Goal: Transaction & Acquisition: Purchase product/service

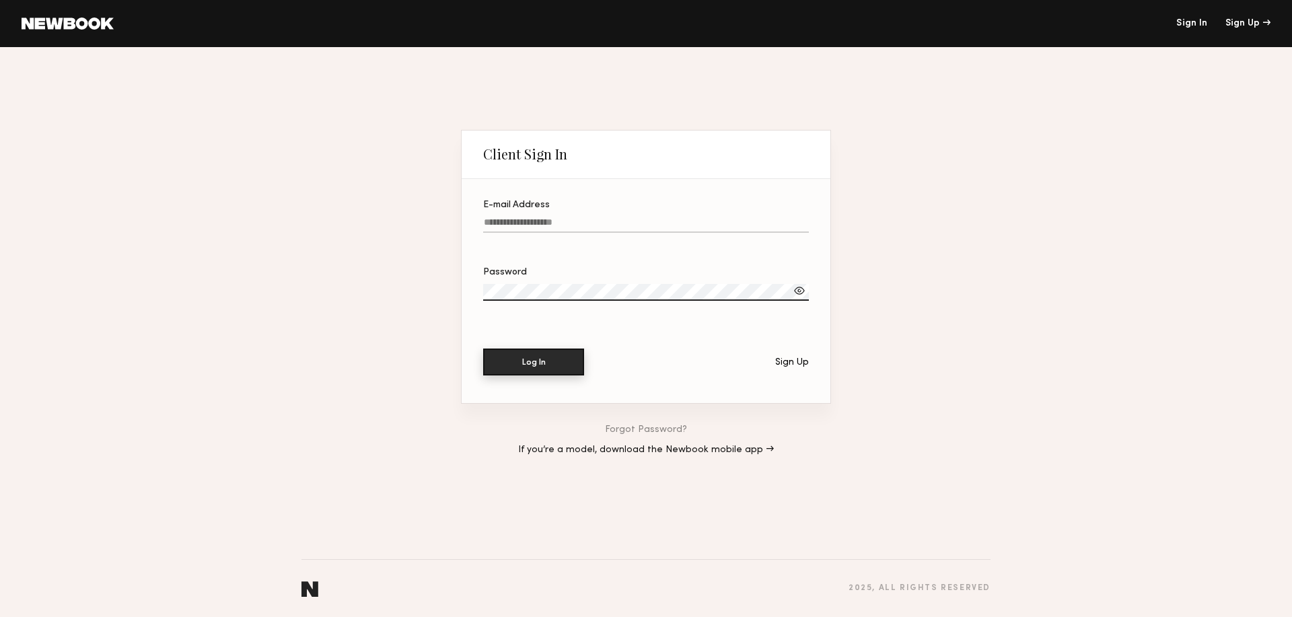
type input "**********"
click at [530, 358] on button "Log In" at bounding box center [533, 362] width 101 height 27
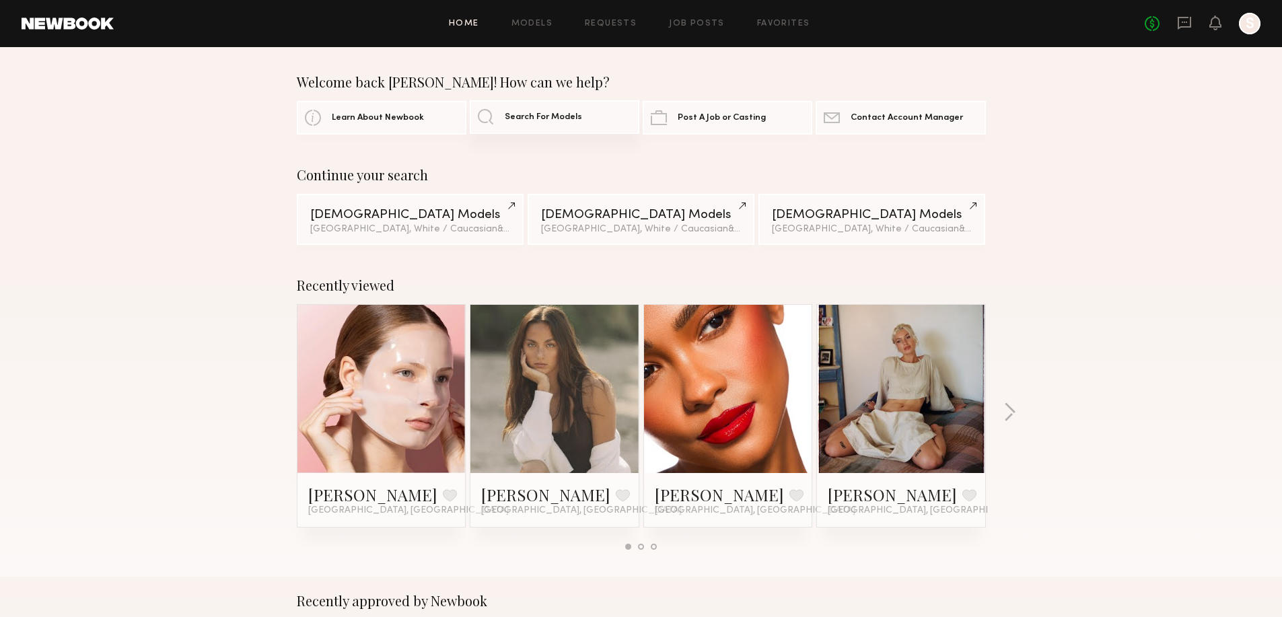
click at [567, 121] on span "Search For Models" at bounding box center [543, 117] width 77 height 9
click at [345, 232] on div "Los Angeles, White / Caucasian & 4 other filter s + 4" at bounding box center [410, 228] width 200 height 9
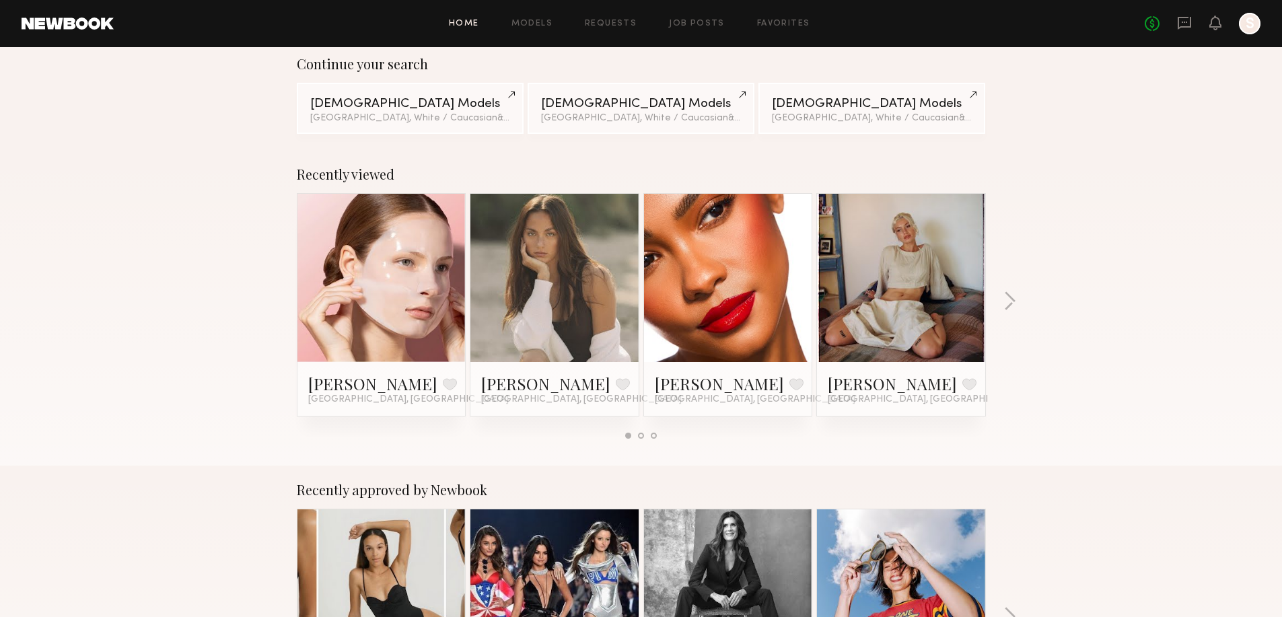
scroll to position [135, 0]
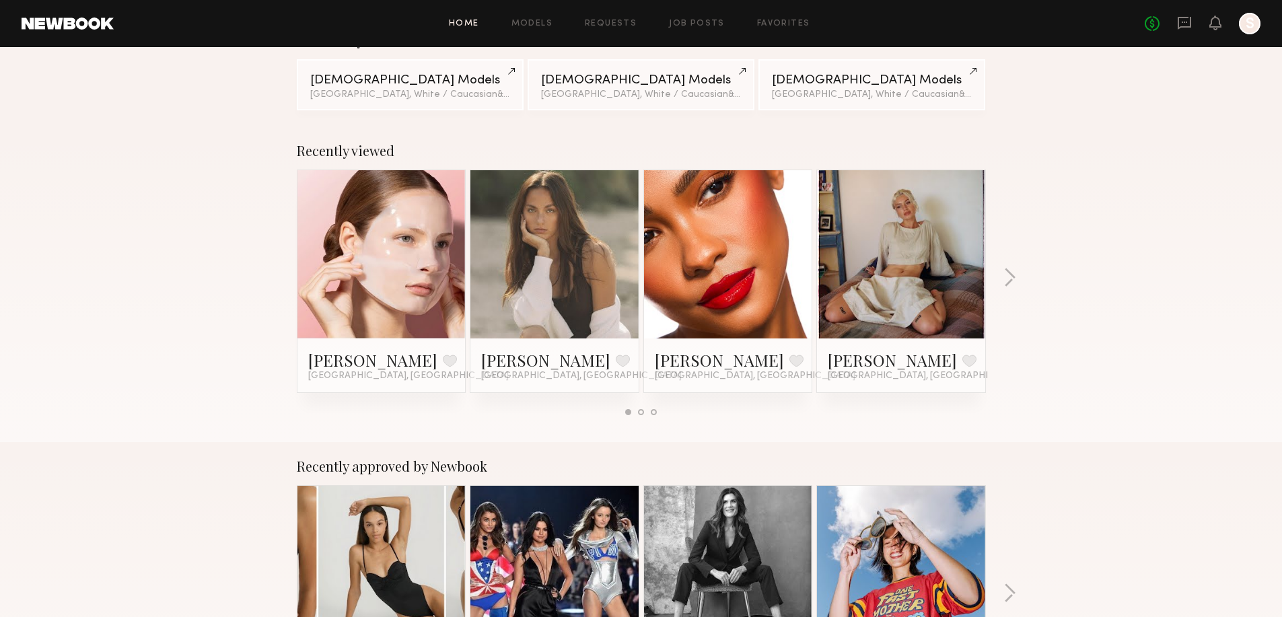
click at [413, 246] on link at bounding box center [382, 254] width 82 height 168
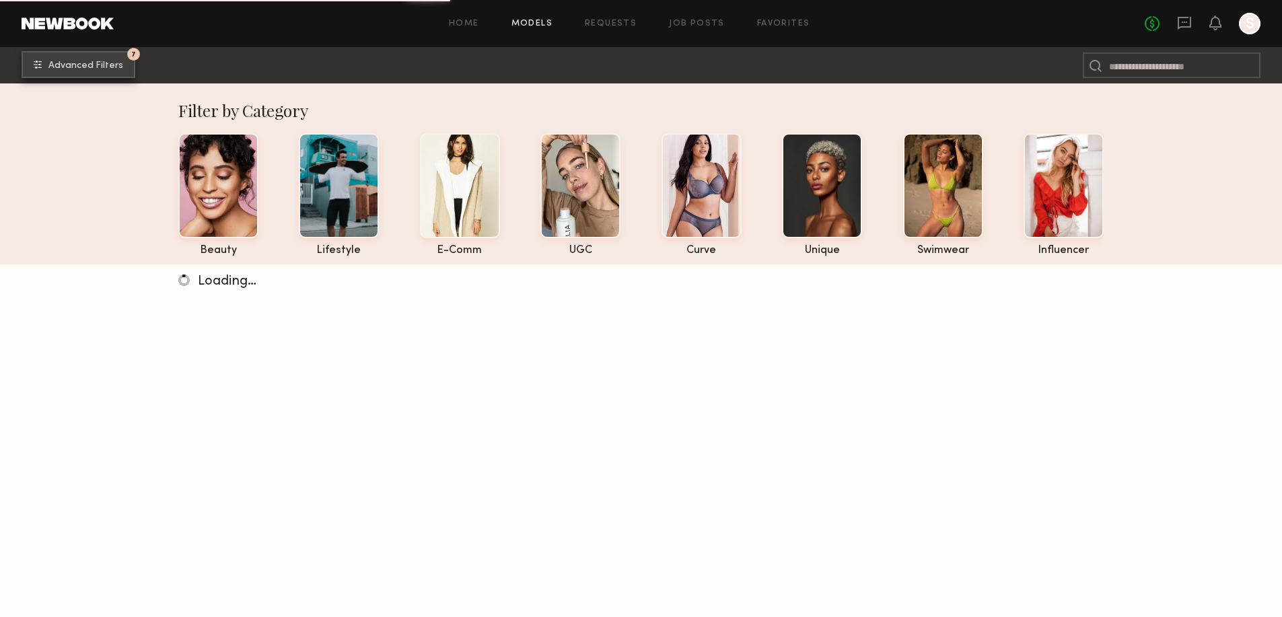
click at [99, 59] on button "7 Advanced Filters" at bounding box center [79, 64] width 114 height 27
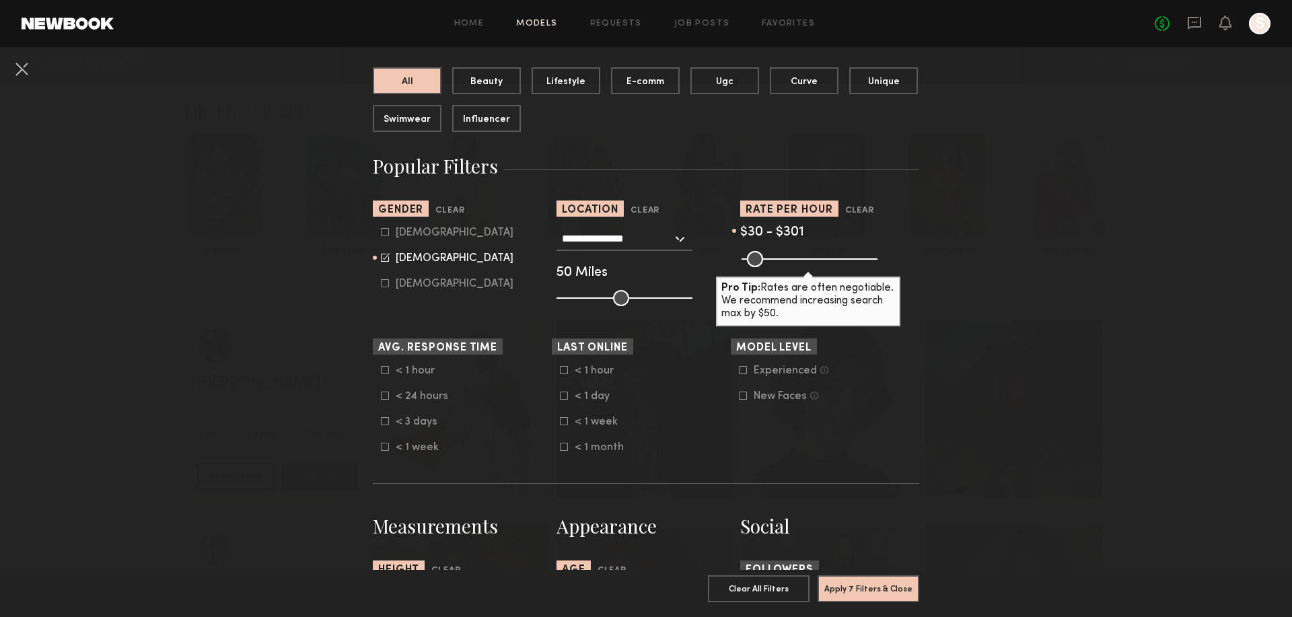
scroll to position [180, 0]
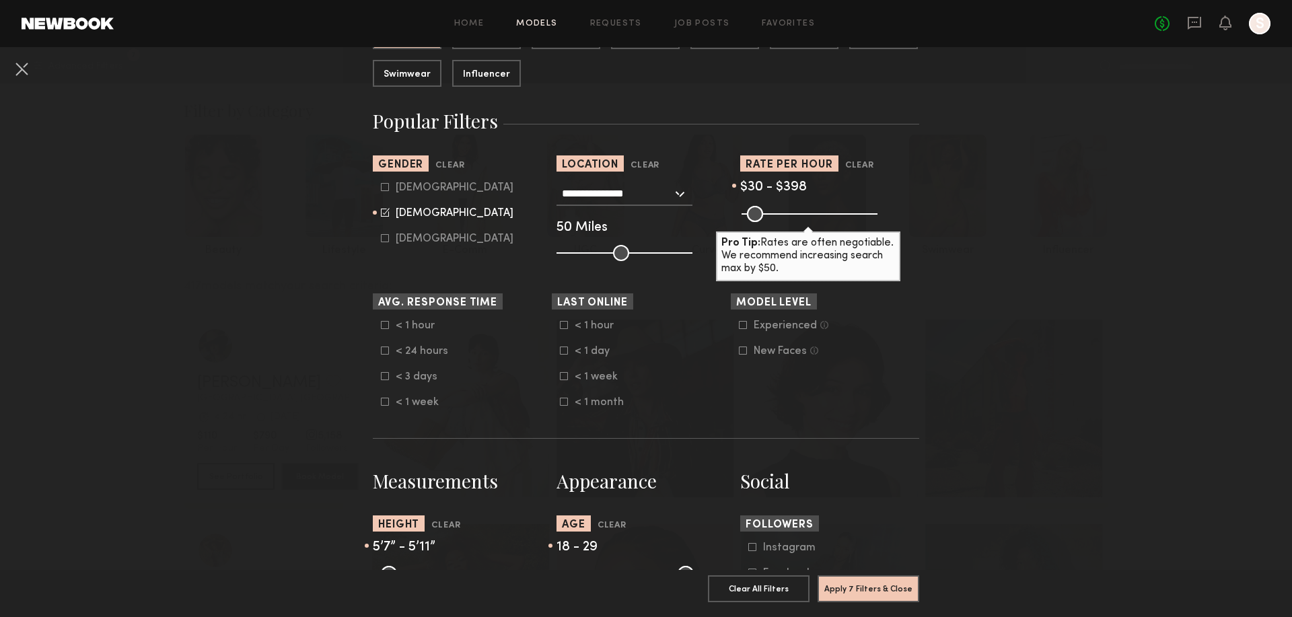
drag, startPoint x: 815, startPoint y: 213, endPoint x: 838, endPoint y: 218, distance: 23.4
click at [839, 222] on input "range" at bounding box center [810, 214] width 136 height 16
click at [839, 213] on input "range" at bounding box center [810, 214] width 136 height 16
type input "***"
click at [839, 213] on input "range" at bounding box center [810, 214] width 136 height 16
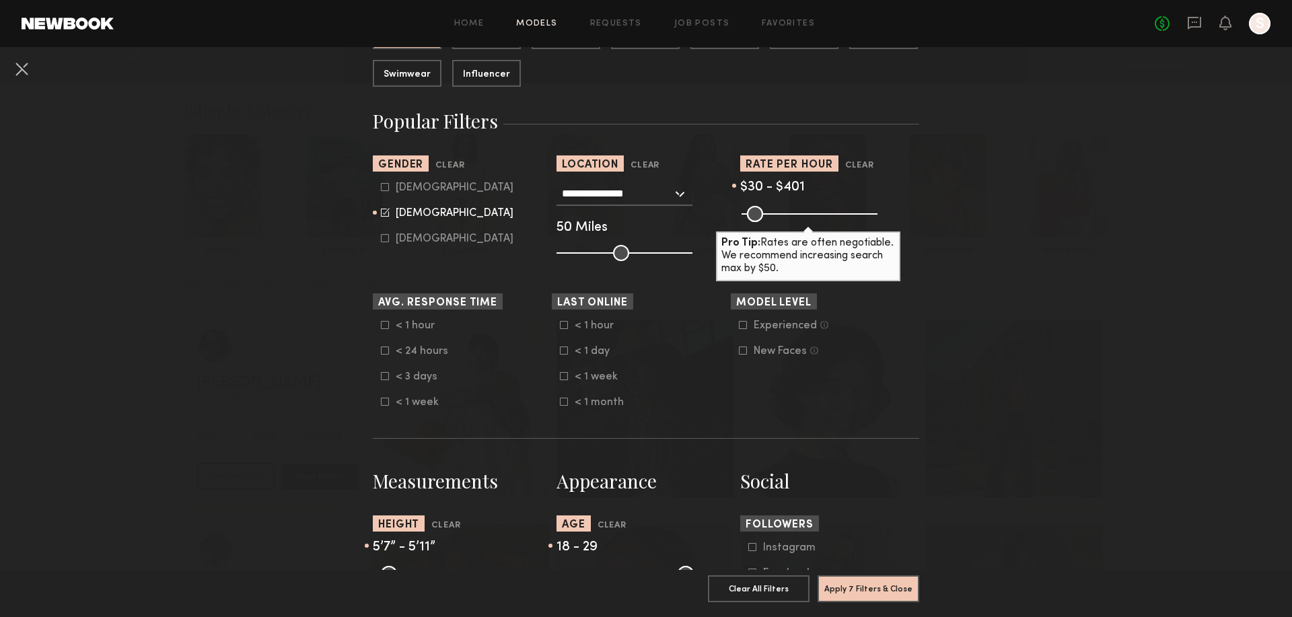
click at [986, 338] on nb-browse-filters "**********" at bounding box center [646, 605] width 1292 height 1476
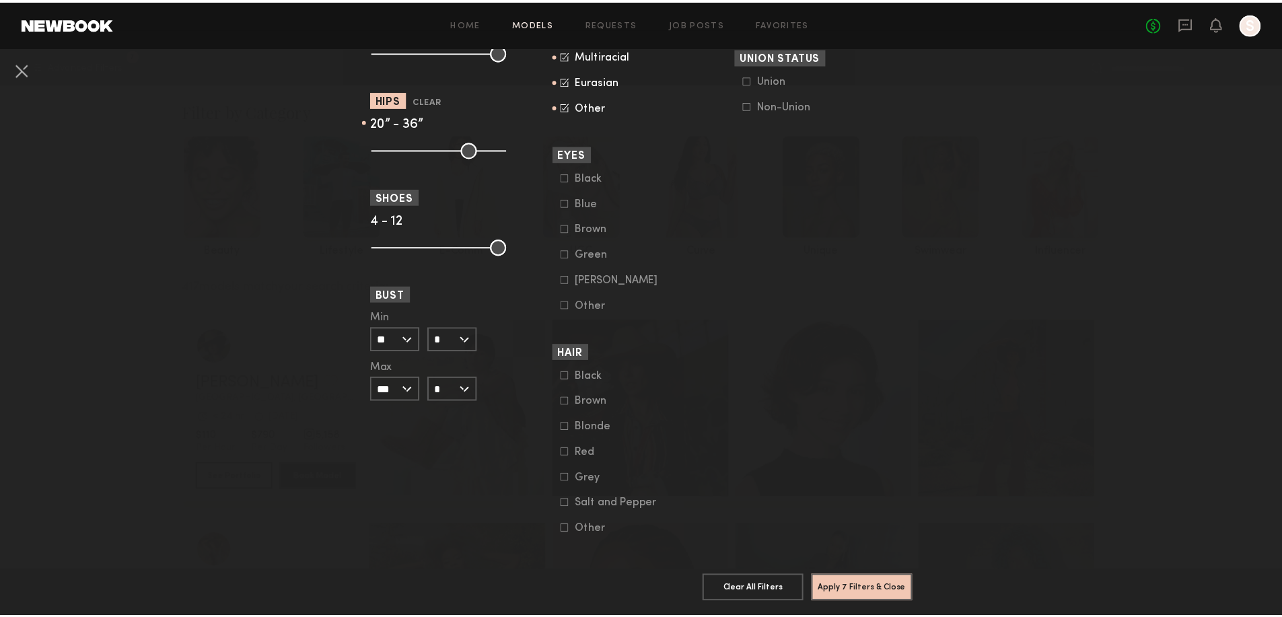
scroll to position [967, 0]
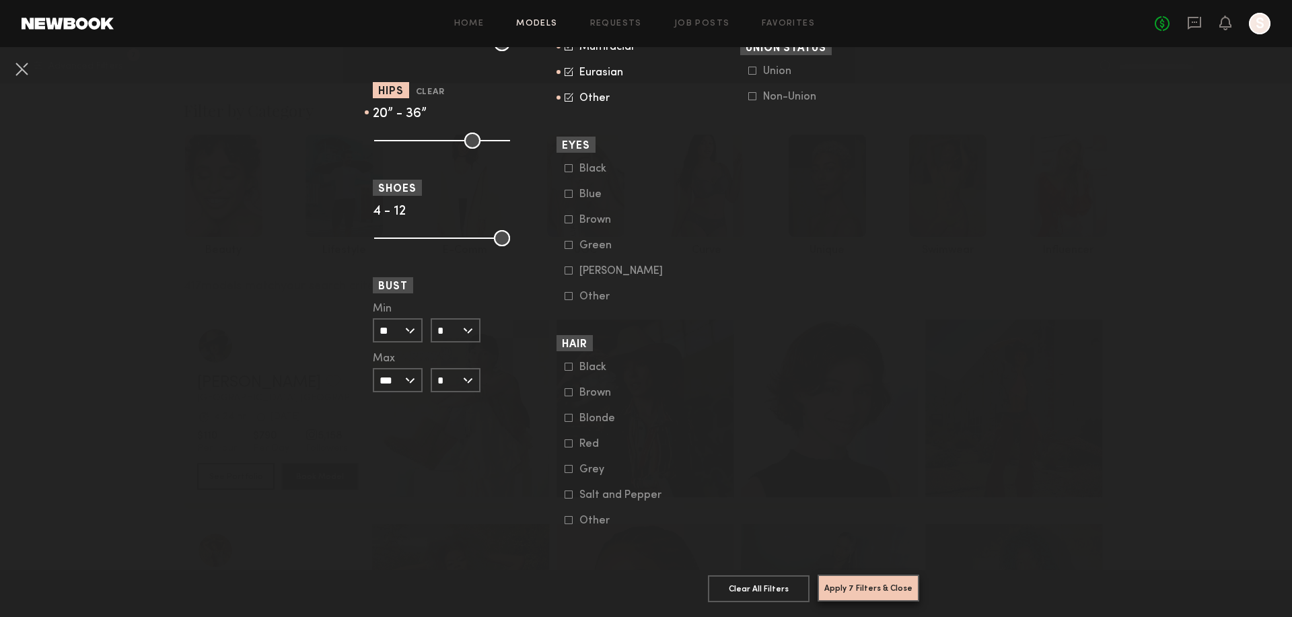
click at [845, 575] on button "Apply 7 Filters & Close" at bounding box center [869, 588] width 102 height 27
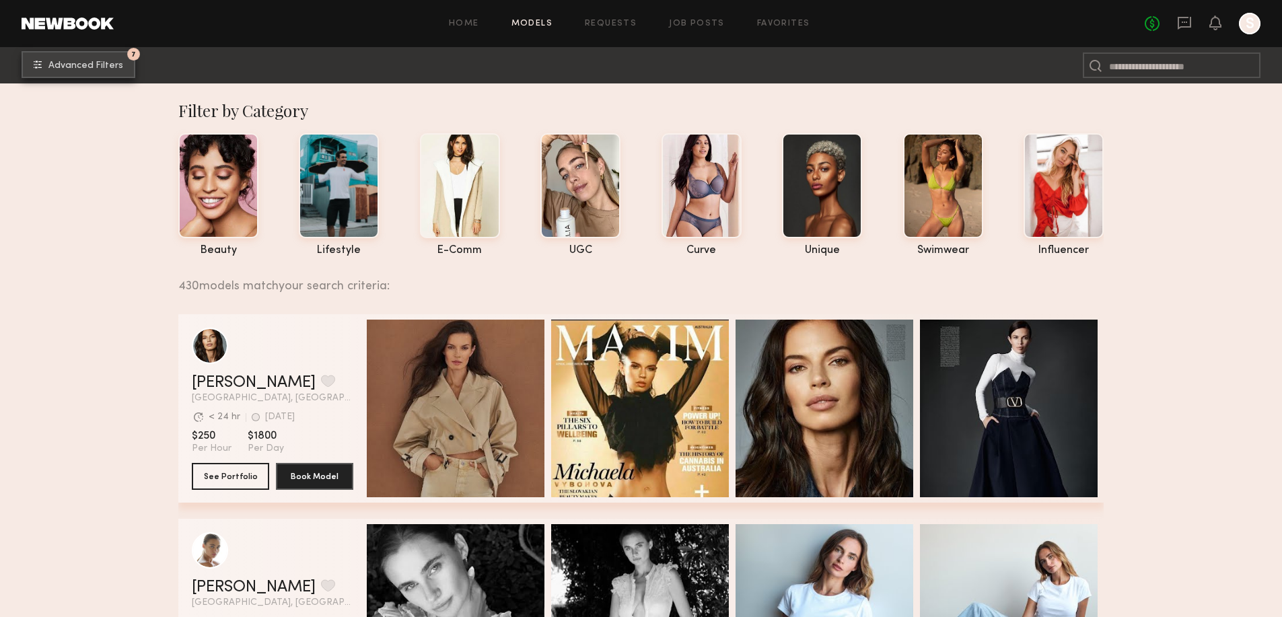
click at [94, 71] on button "7 Advanced Filters" at bounding box center [79, 64] width 114 height 27
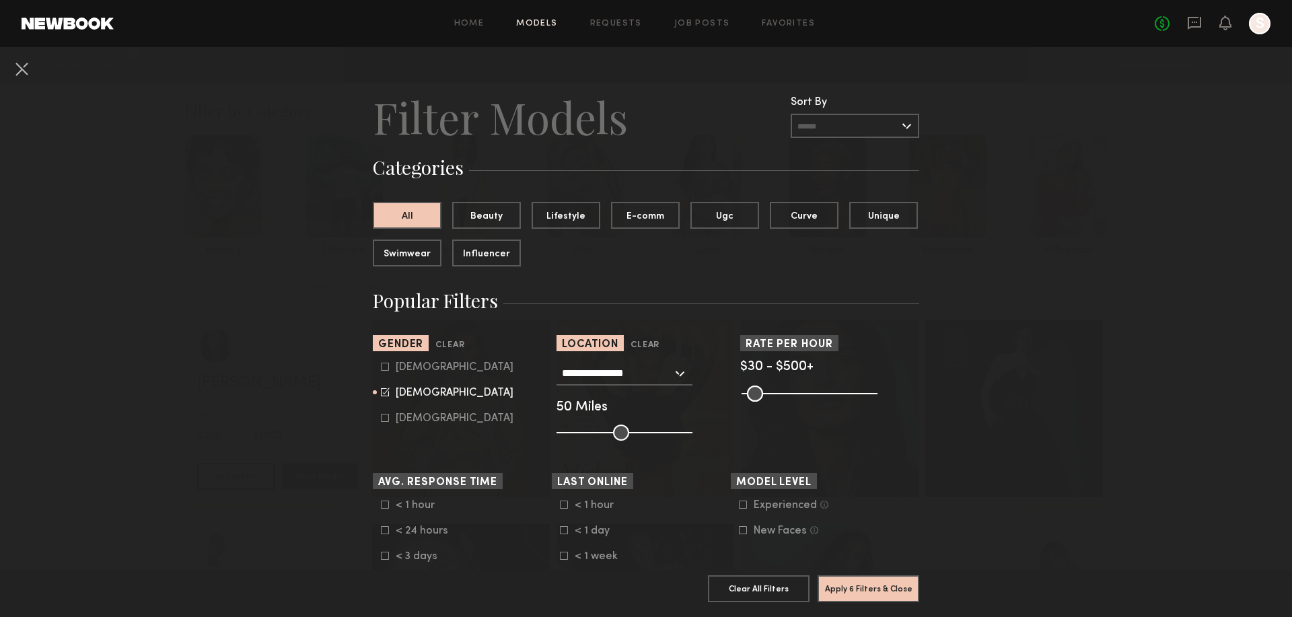
drag, startPoint x: 840, startPoint y: 393, endPoint x: 931, endPoint y: 402, distance: 91.3
type input "***"
click at [878, 402] on input "range" at bounding box center [810, 394] width 136 height 16
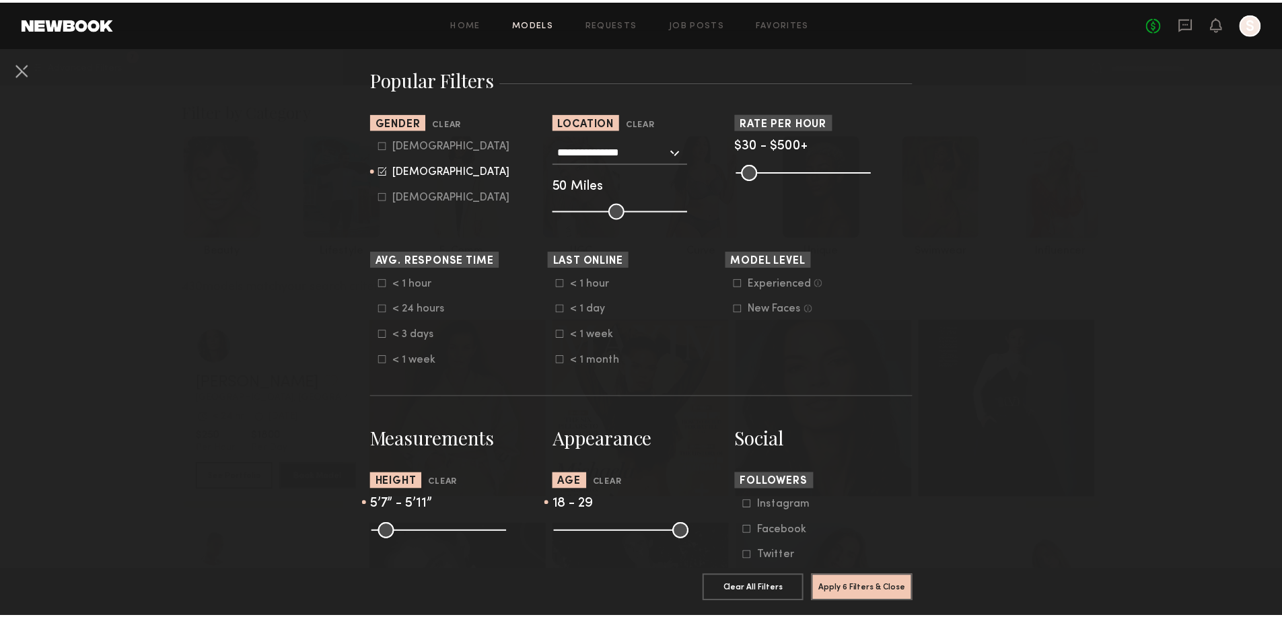
scroll to position [224, 0]
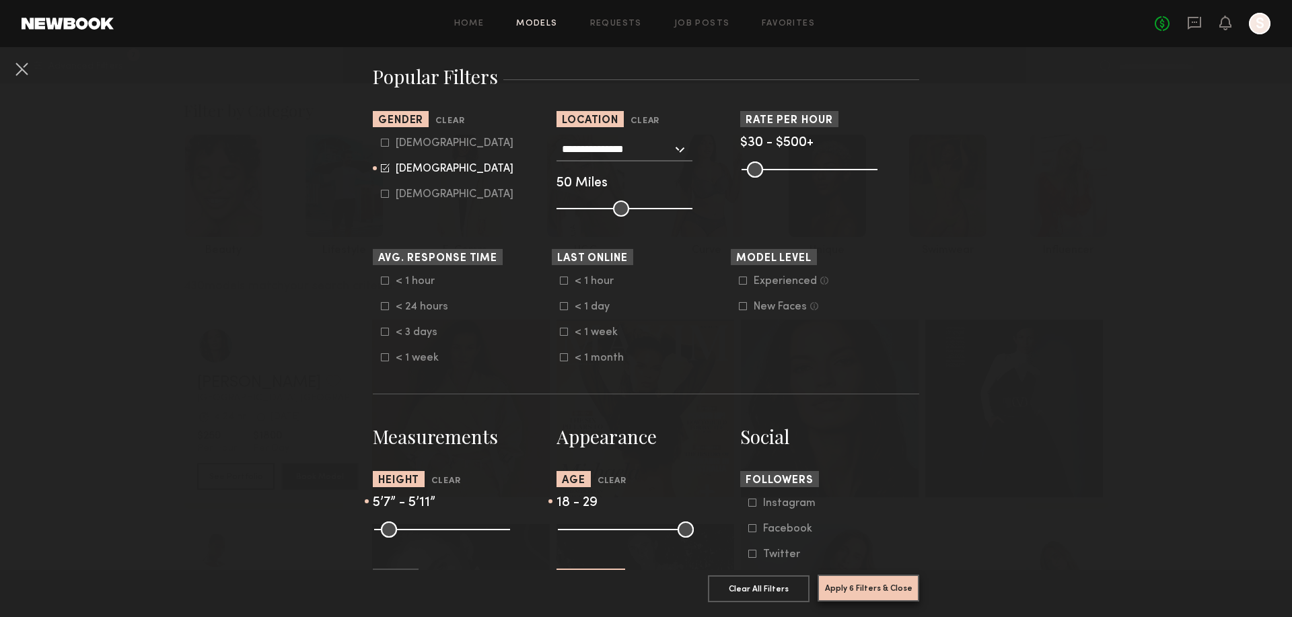
click at [857, 575] on button "Apply 6 Filters & Close" at bounding box center [869, 588] width 102 height 27
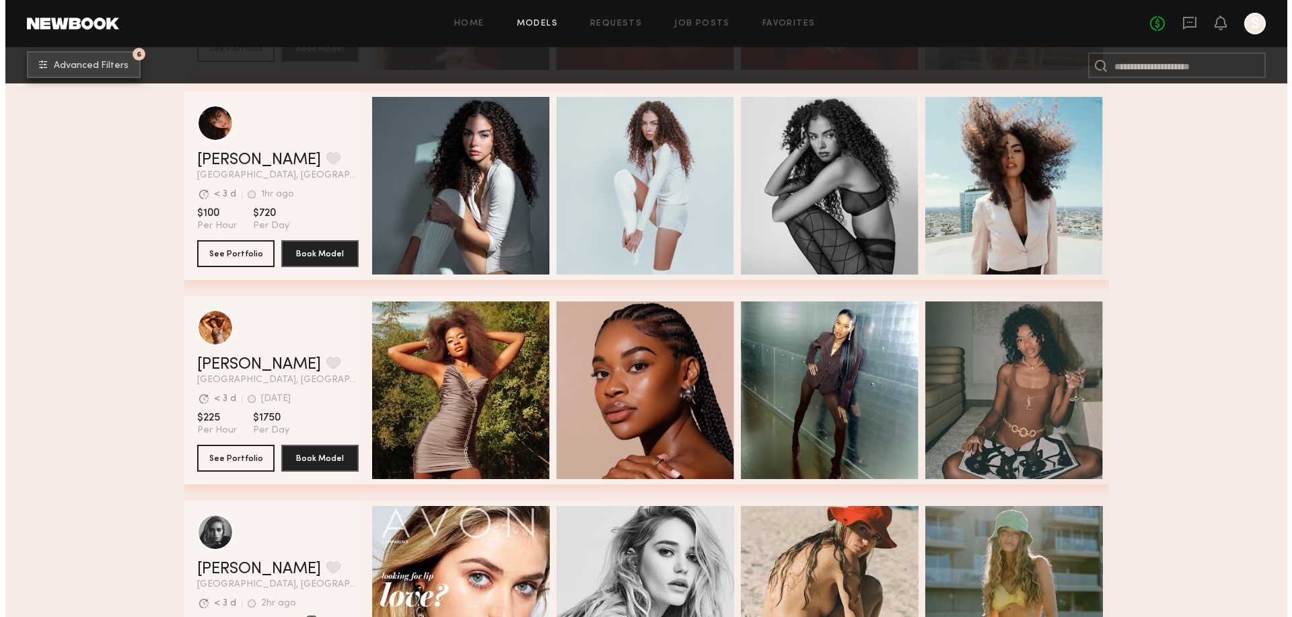
scroll to position [1032, 0]
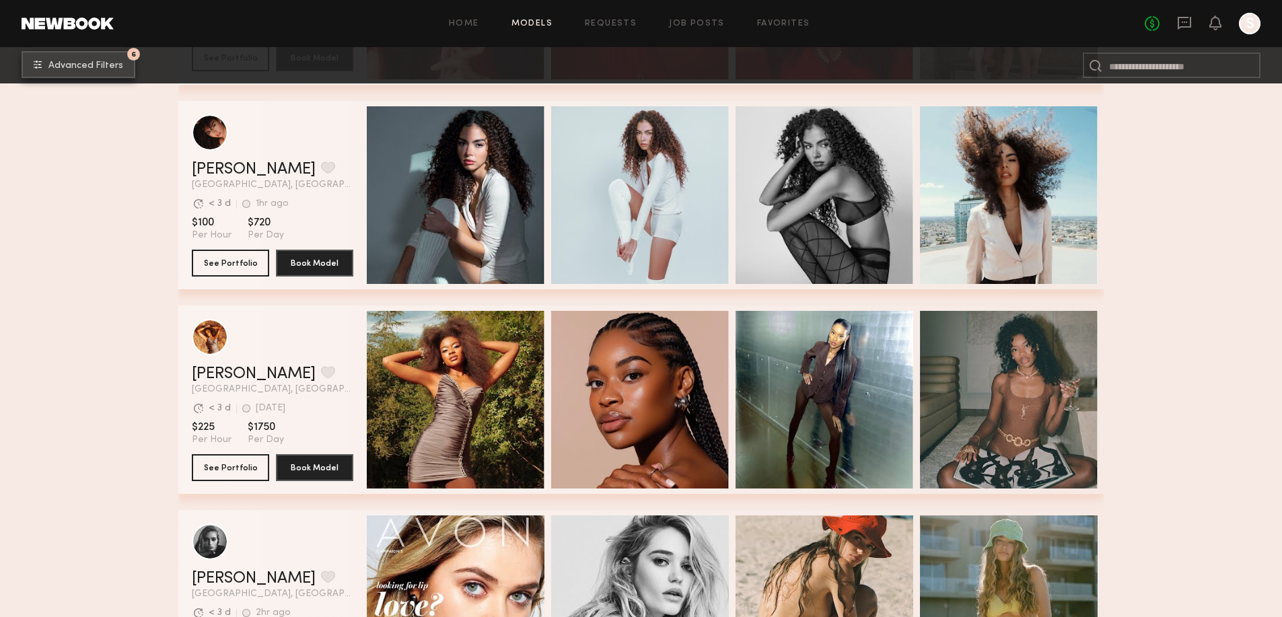
click at [88, 69] on span "Advanced Filters" at bounding box center [85, 65] width 75 height 9
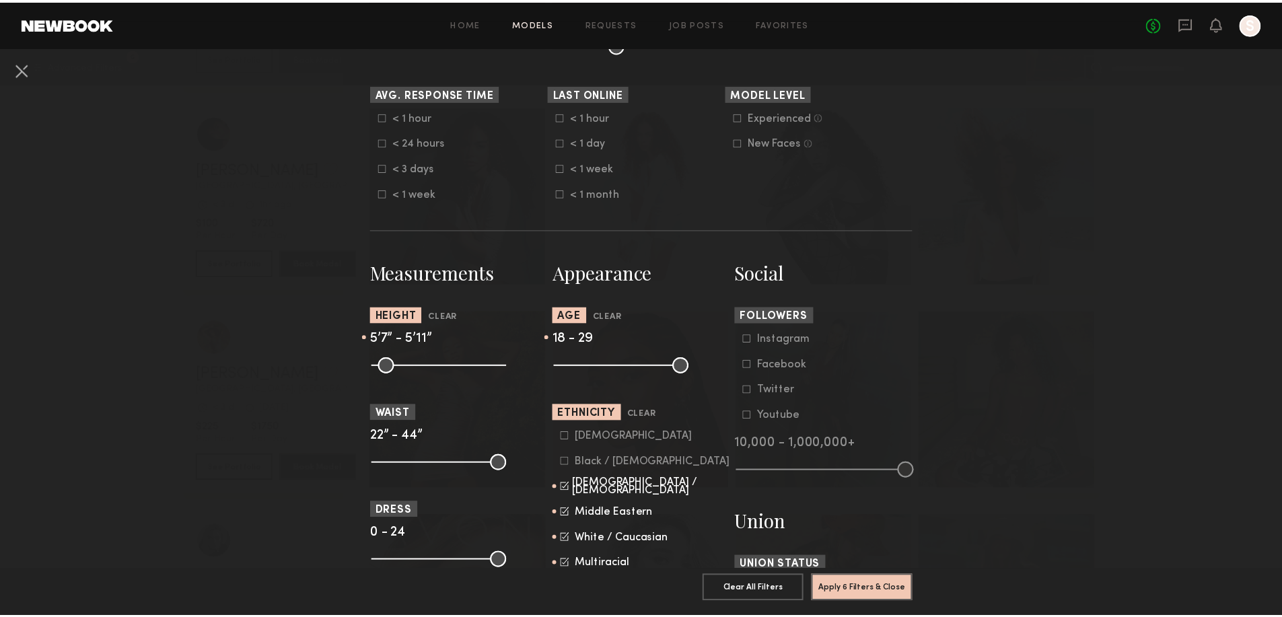
scroll to position [404, 0]
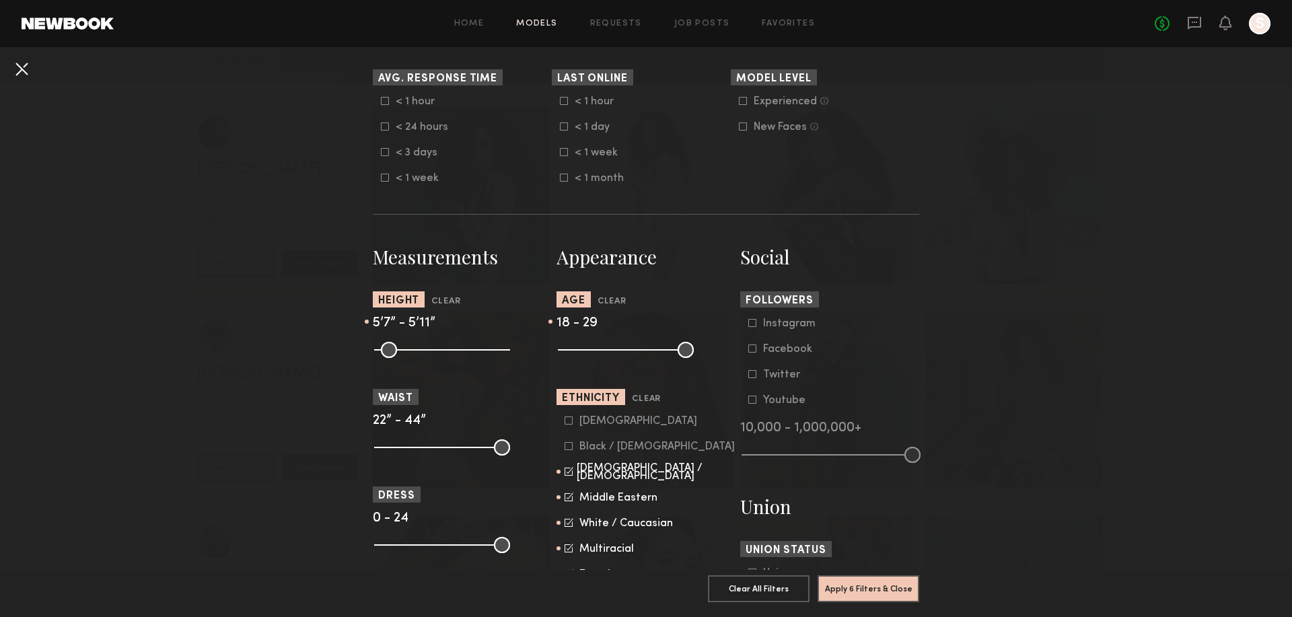
click at [17, 67] on button at bounding box center [22, 69] width 22 height 22
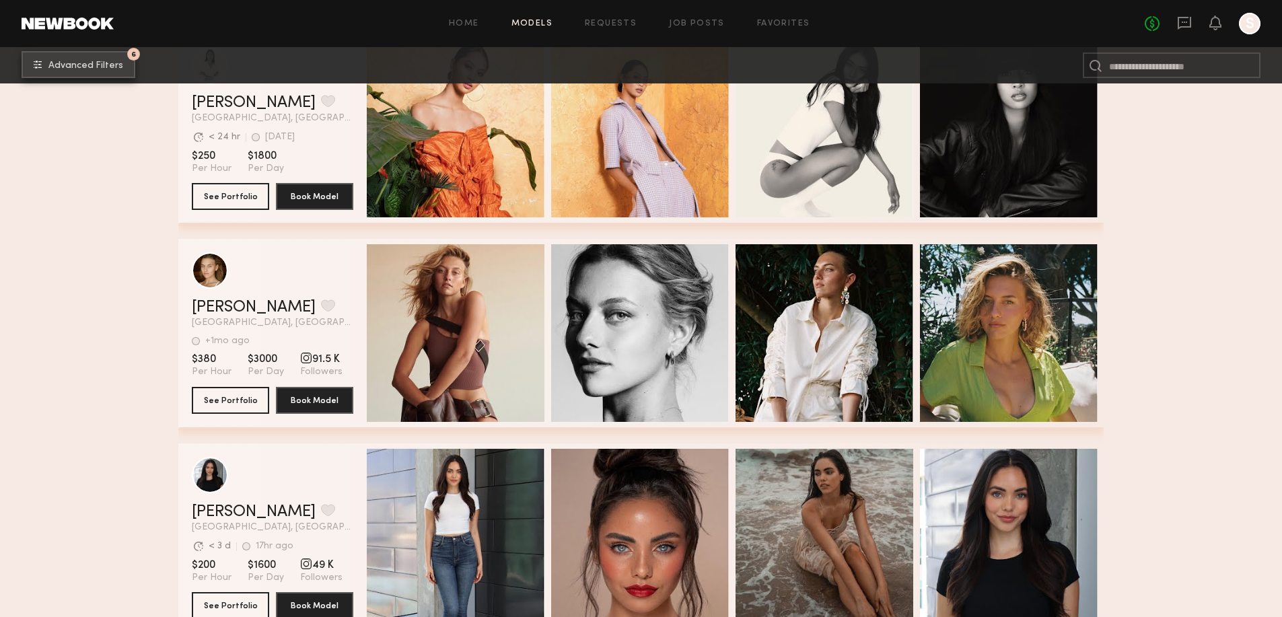
scroll to position [4442, 0]
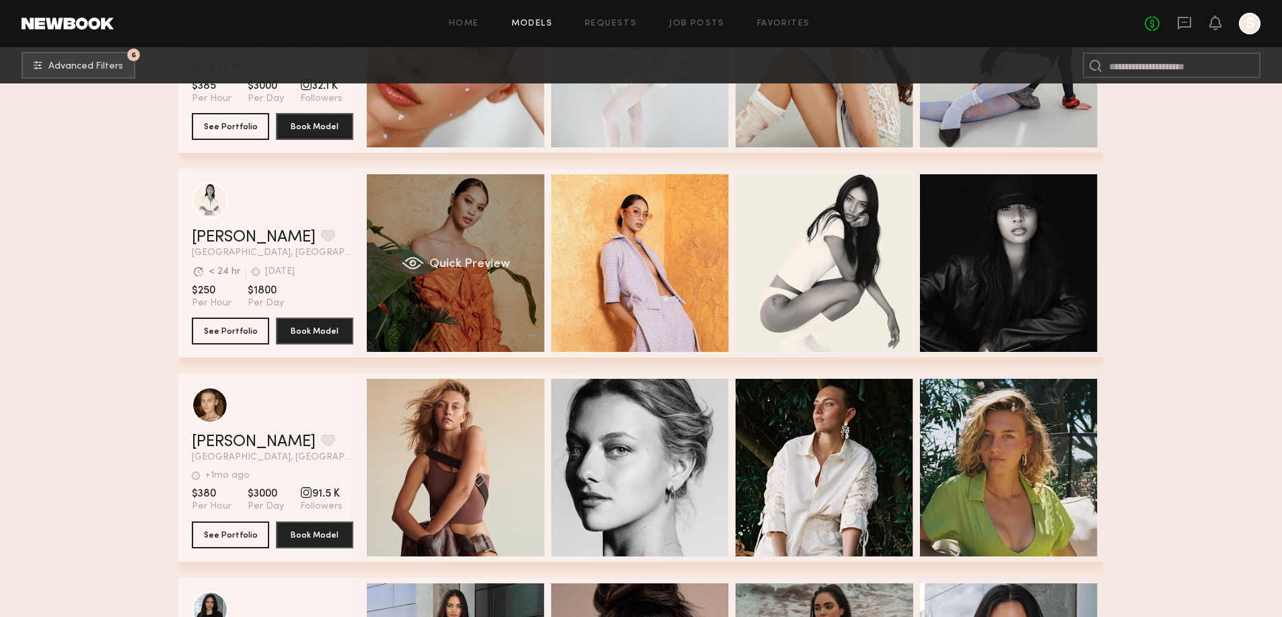
click at [435, 277] on div "Quick Preview" at bounding box center [456, 263] width 178 height 178
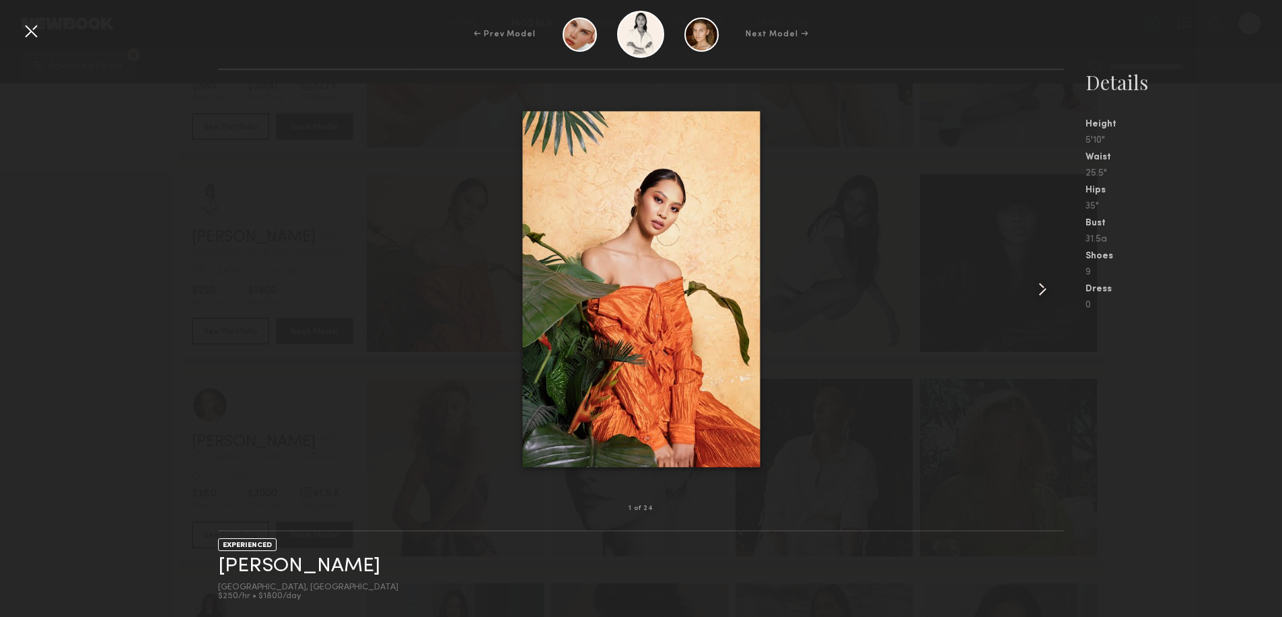
click at [1039, 287] on common-icon at bounding box center [1043, 290] width 22 height 22
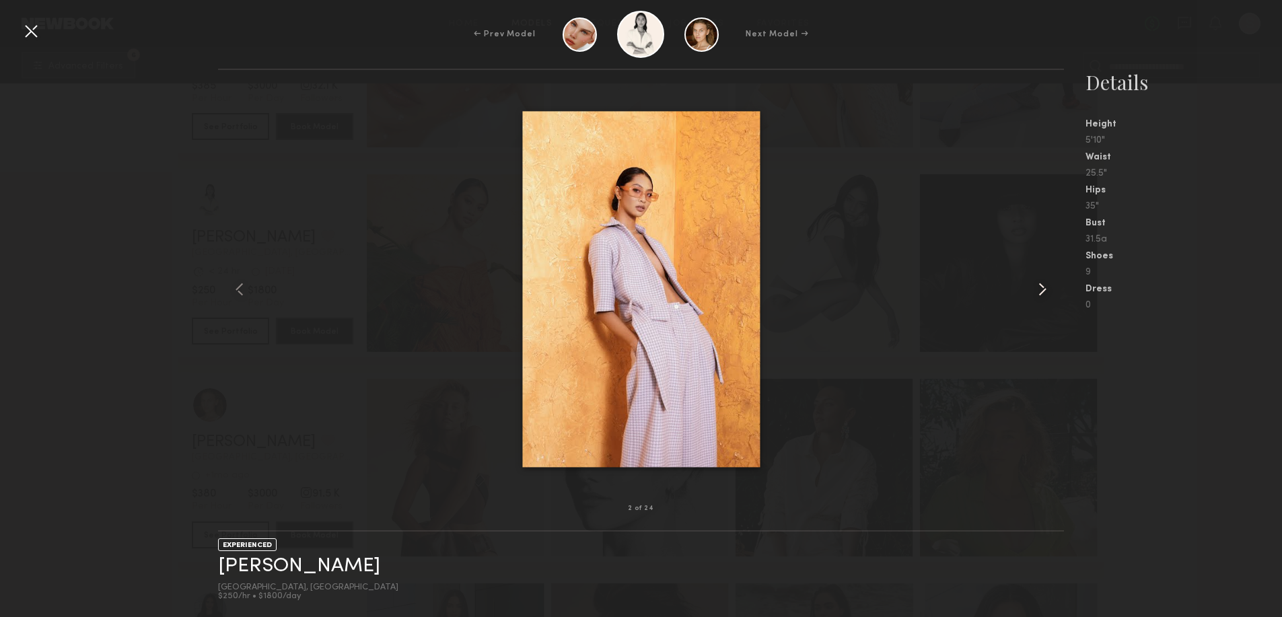
click at [1039, 287] on common-icon at bounding box center [1043, 290] width 22 height 22
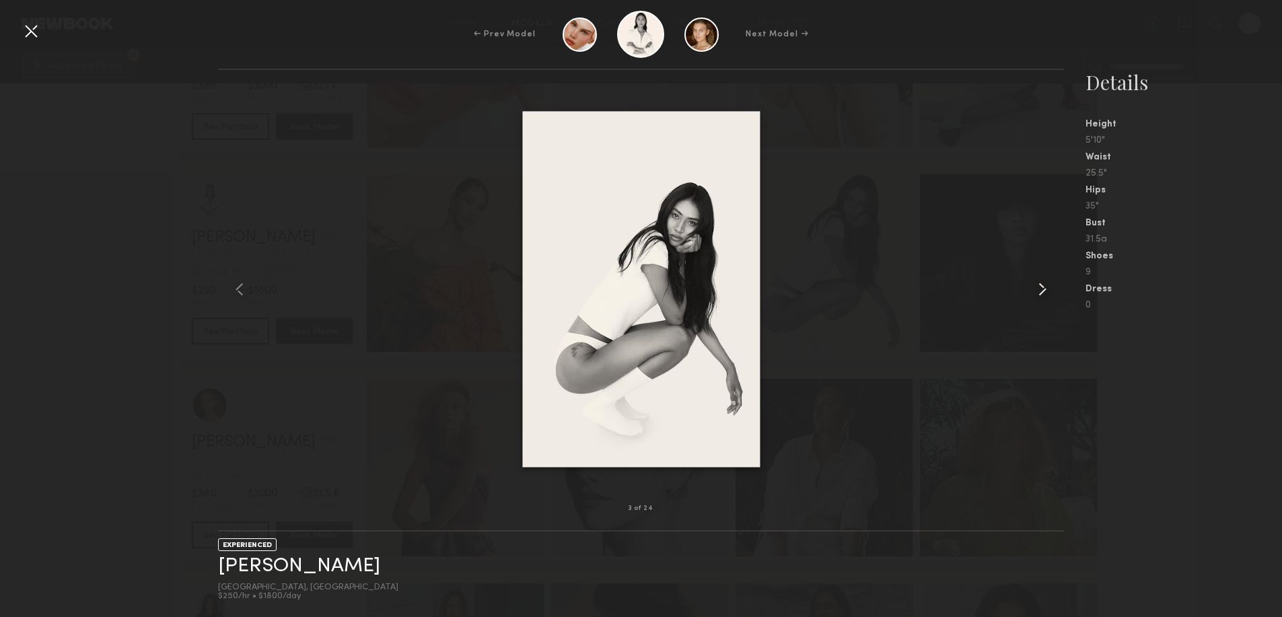
click at [1039, 287] on common-icon at bounding box center [1043, 290] width 22 height 22
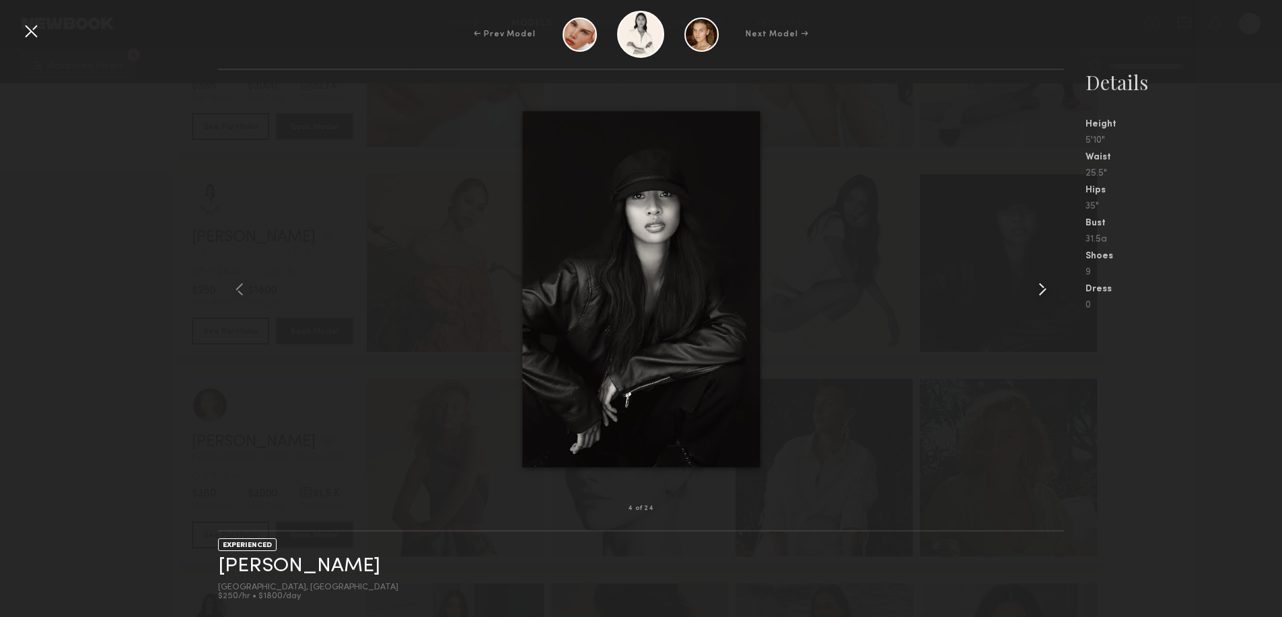
click at [1039, 287] on common-icon at bounding box center [1043, 290] width 22 height 22
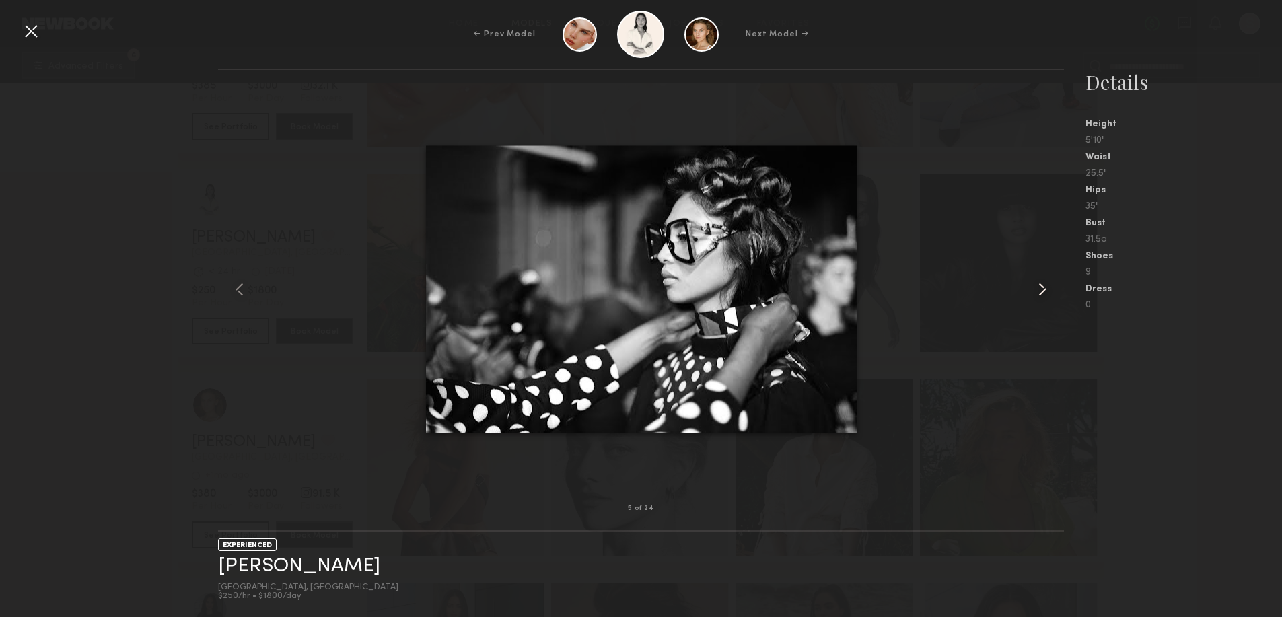
click at [1039, 287] on common-icon at bounding box center [1043, 290] width 22 height 22
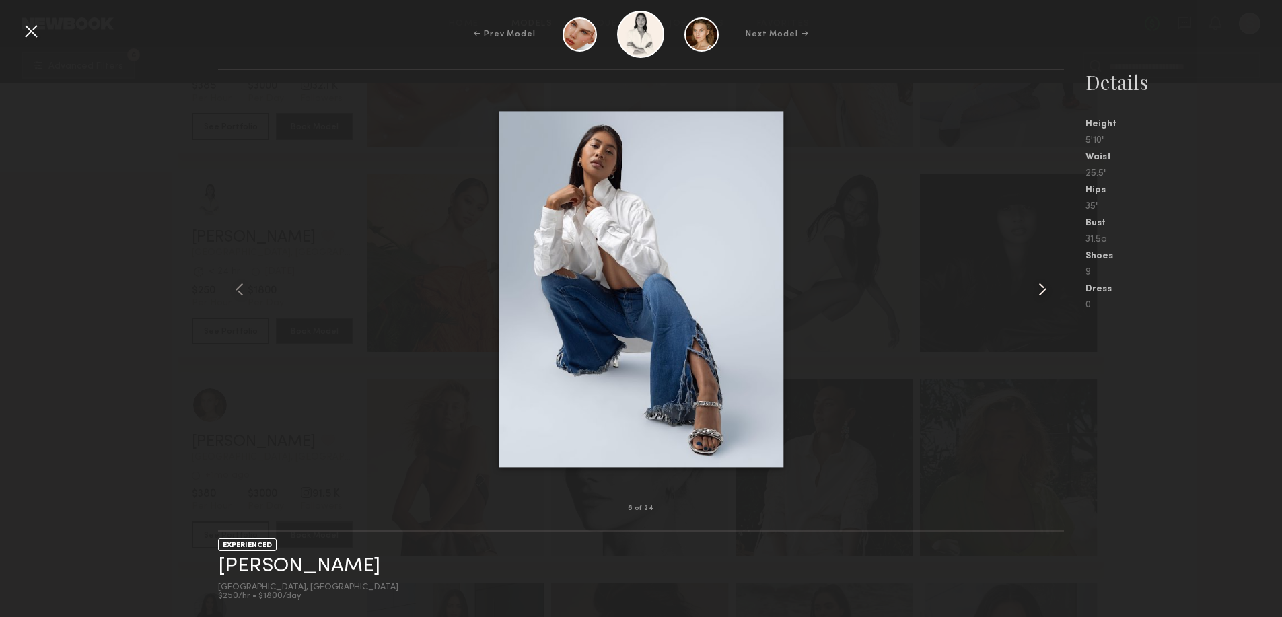
click at [1039, 287] on common-icon at bounding box center [1043, 290] width 22 height 22
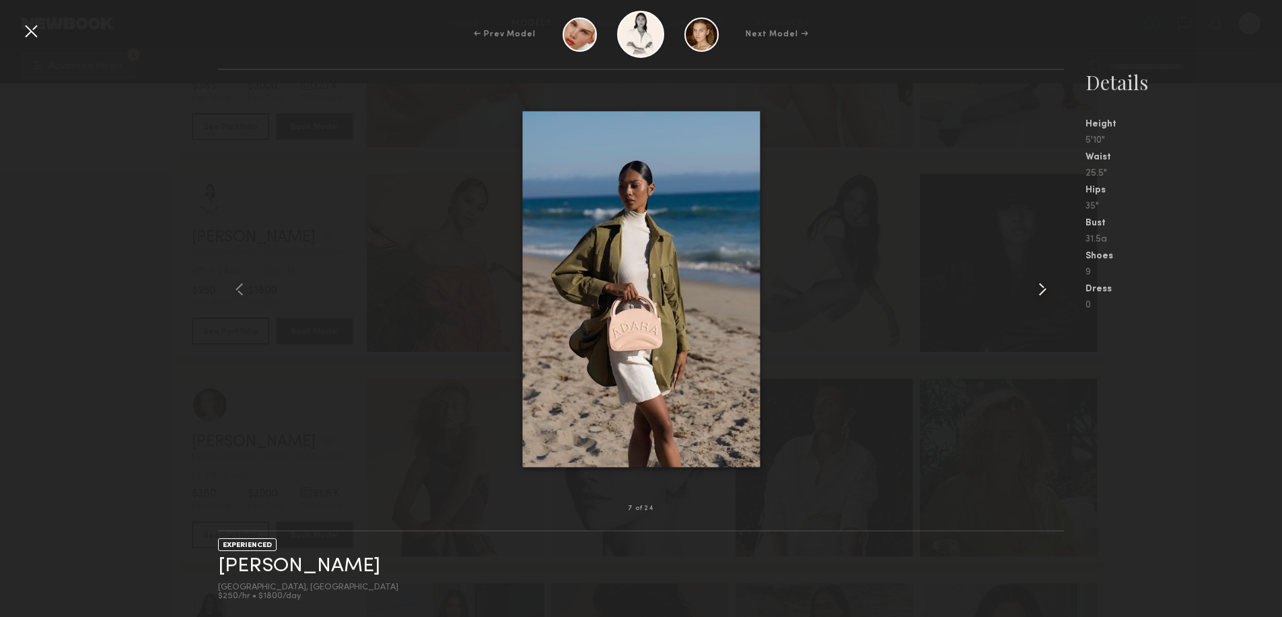
click at [1039, 287] on common-icon at bounding box center [1043, 290] width 22 height 22
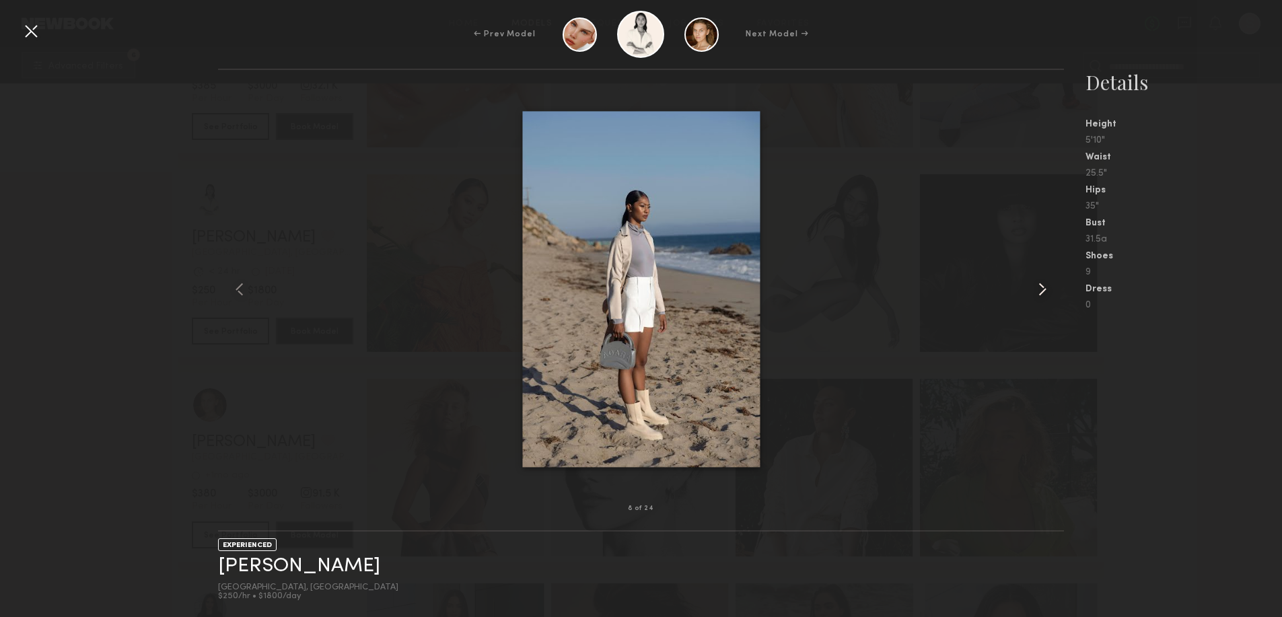
click at [1039, 287] on common-icon at bounding box center [1043, 290] width 22 height 22
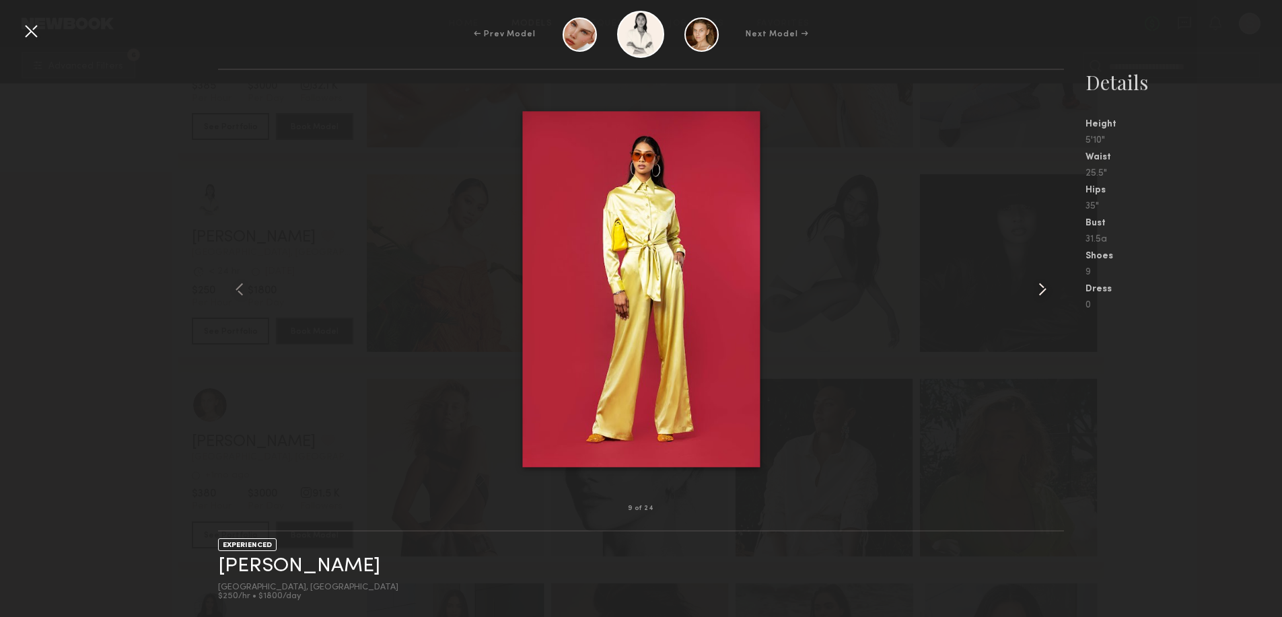
click at [1039, 287] on common-icon at bounding box center [1043, 290] width 22 height 22
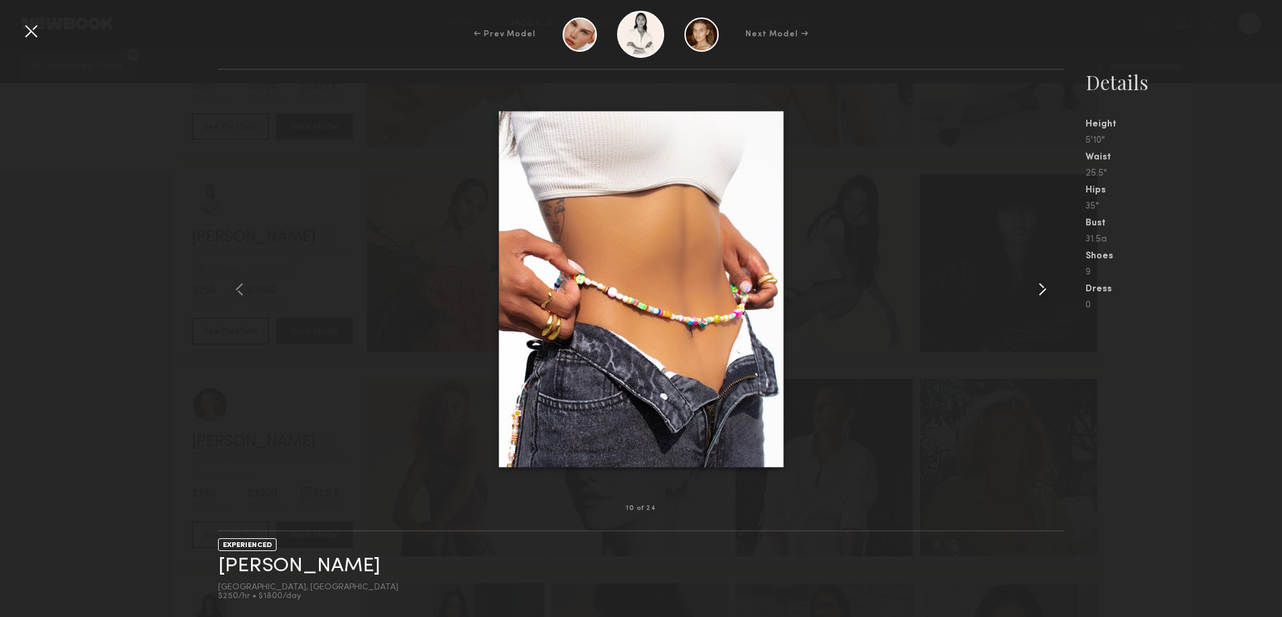
click at [1039, 287] on common-icon at bounding box center [1043, 290] width 22 height 22
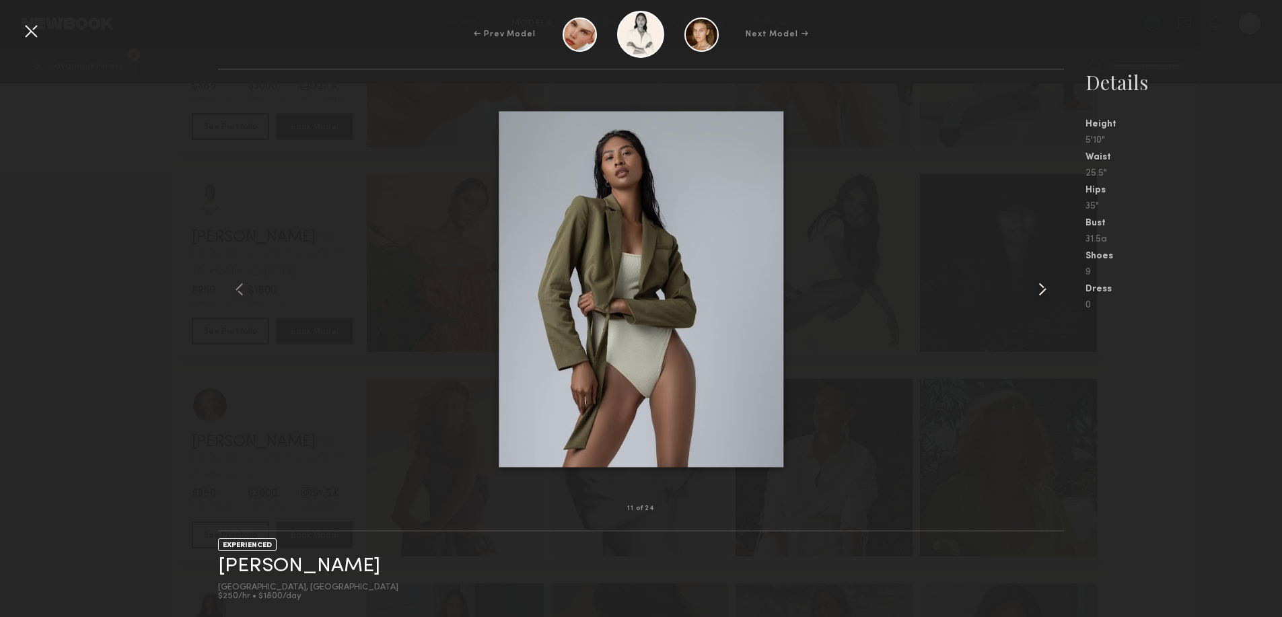
click at [1039, 287] on common-icon at bounding box center [1043, 290] width 22 height 22
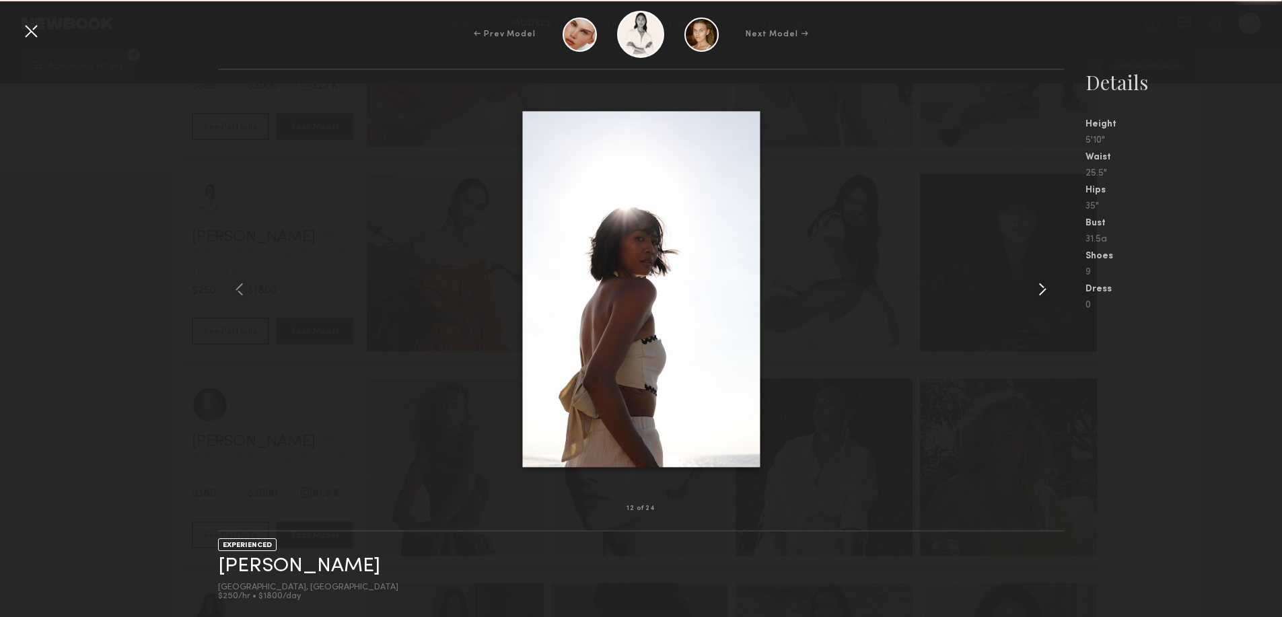
click at [1039, 287] on common-icon at bounding box center [1043, 290] width 22 height 22
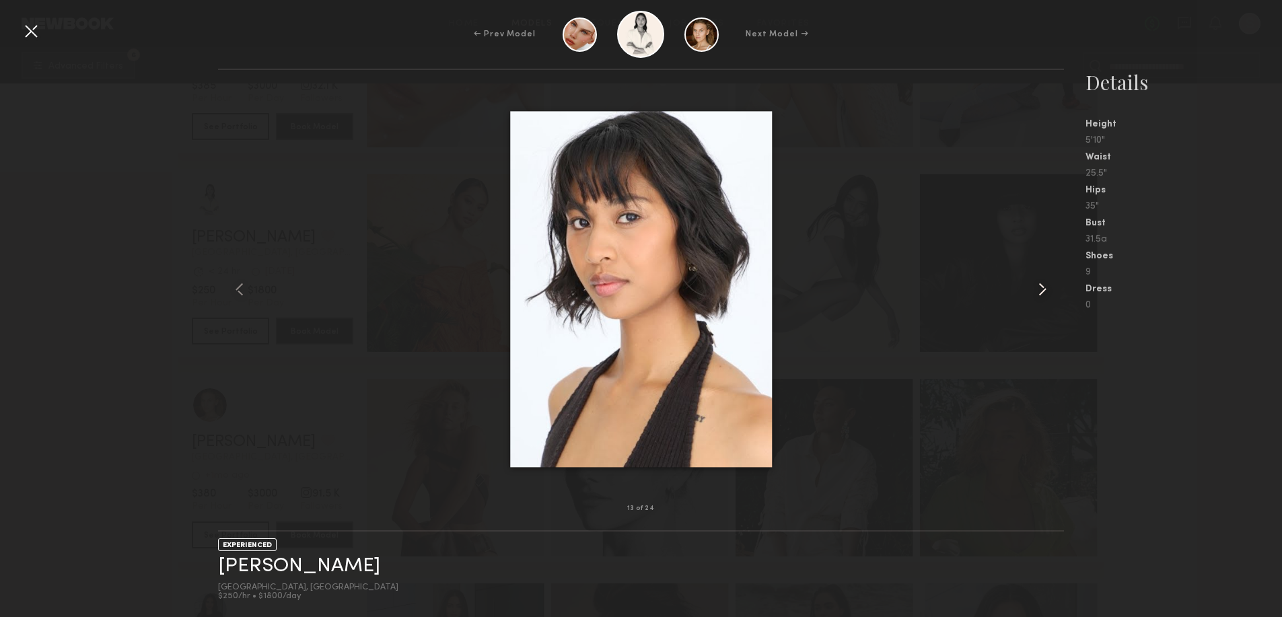
click at [1039, 287] on common-icon at bounding box center [1043, 290] width 22 height 22
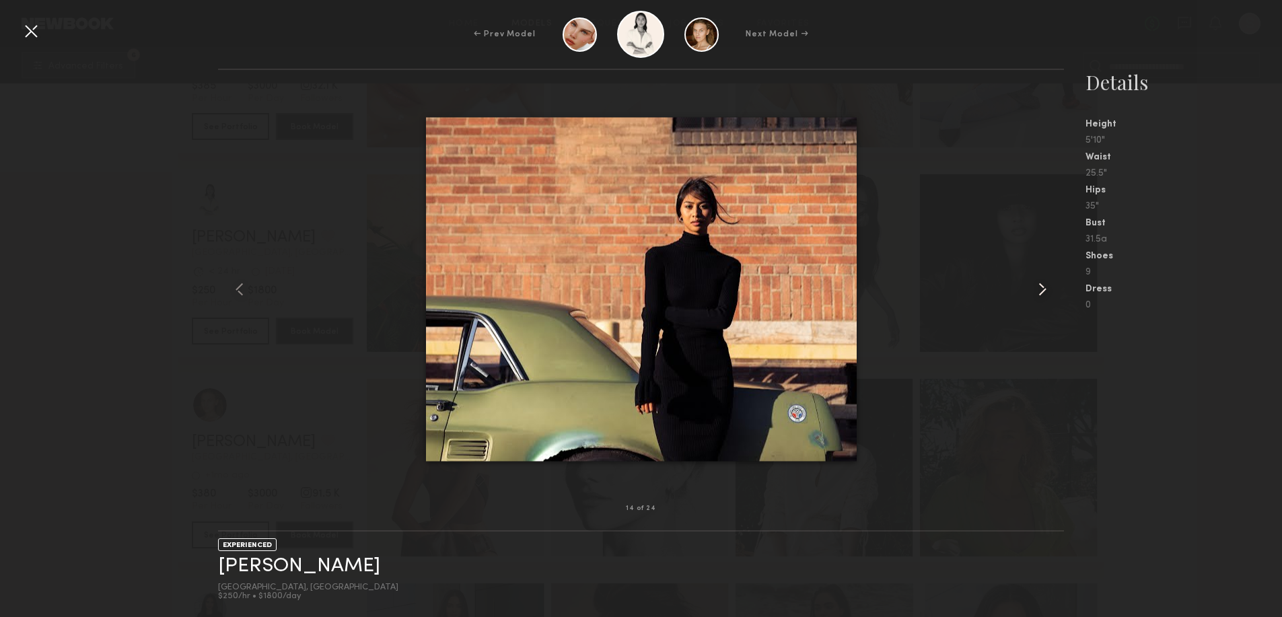
click at [1039, 287] on common-icon at bounding box center [1043, 290] width 22 height 22
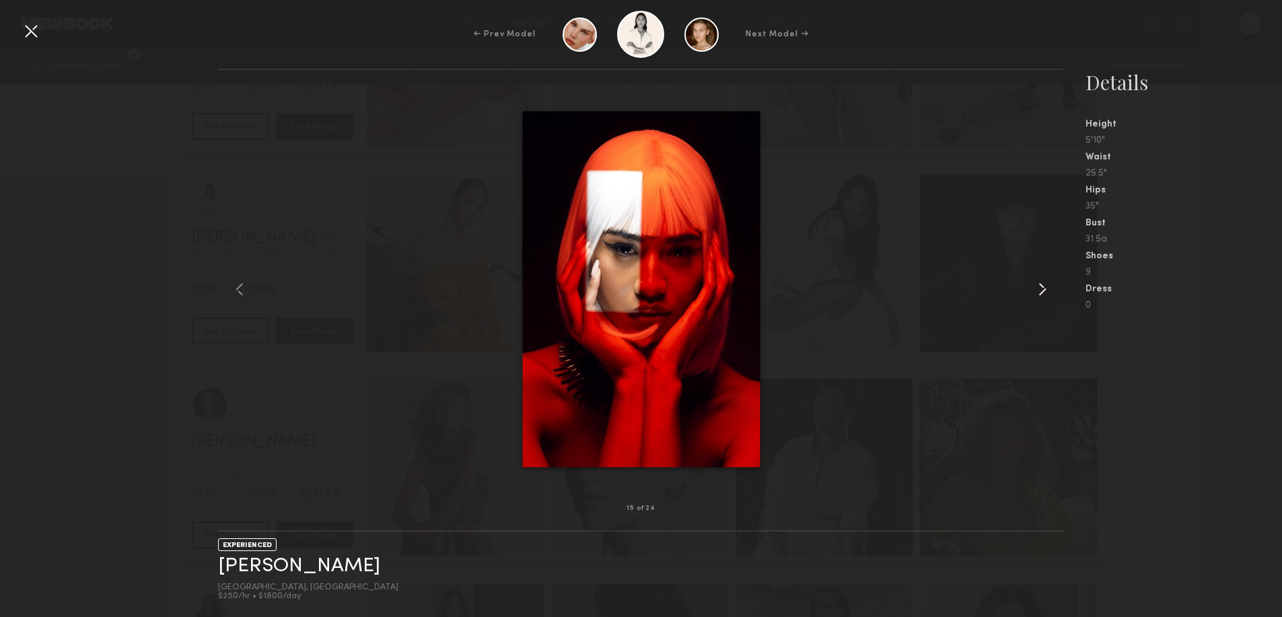
click at [1040, 287] on common-icon at bounding box center [1043, 290] width 22 height 22
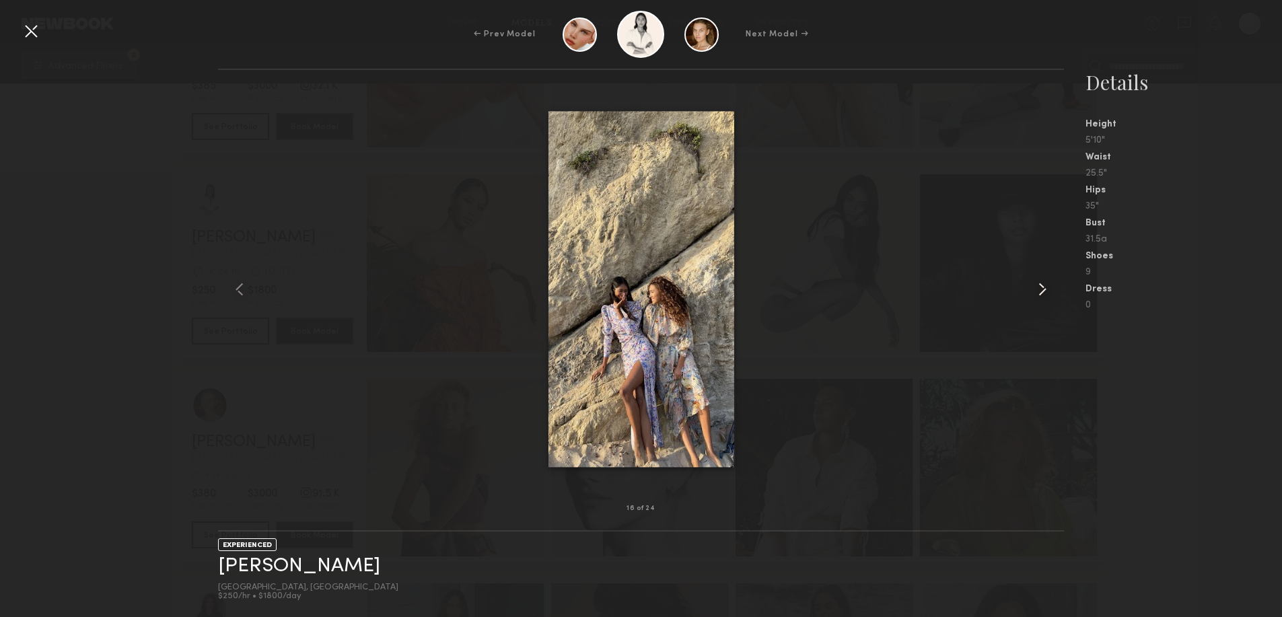
click at [1041, 287] on common-icon at bounding box center [1043, 290] width 22 height 22
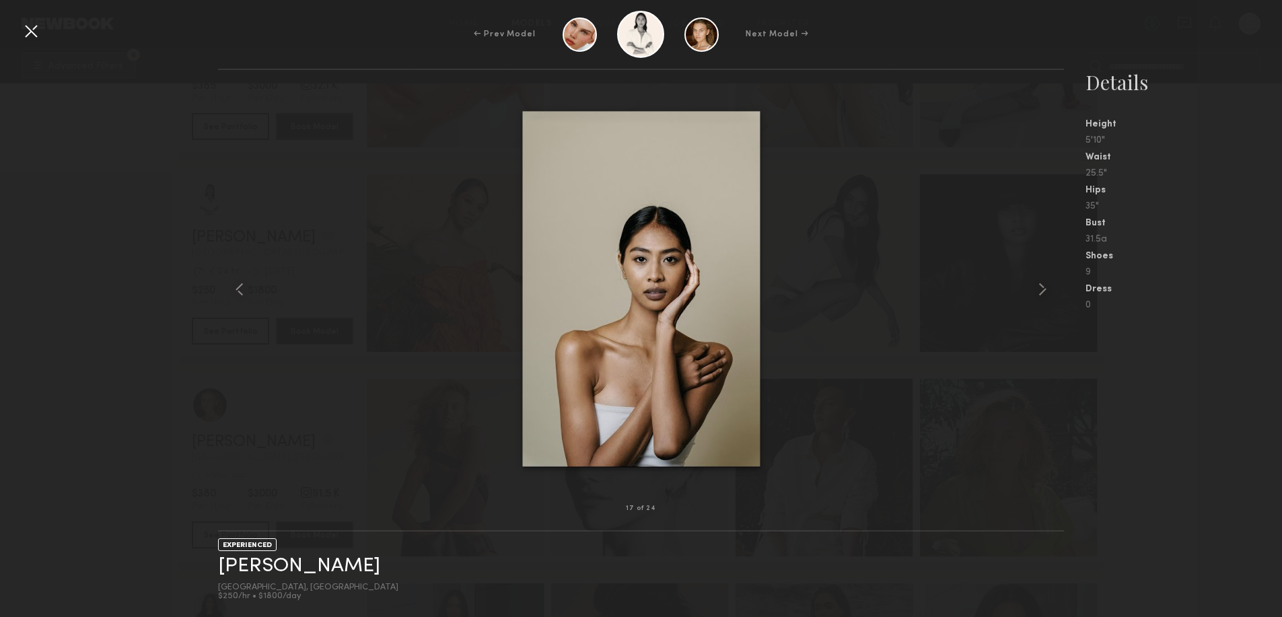
click at [28, 35] on div at bounding box center [31, 31] width 22 height 22
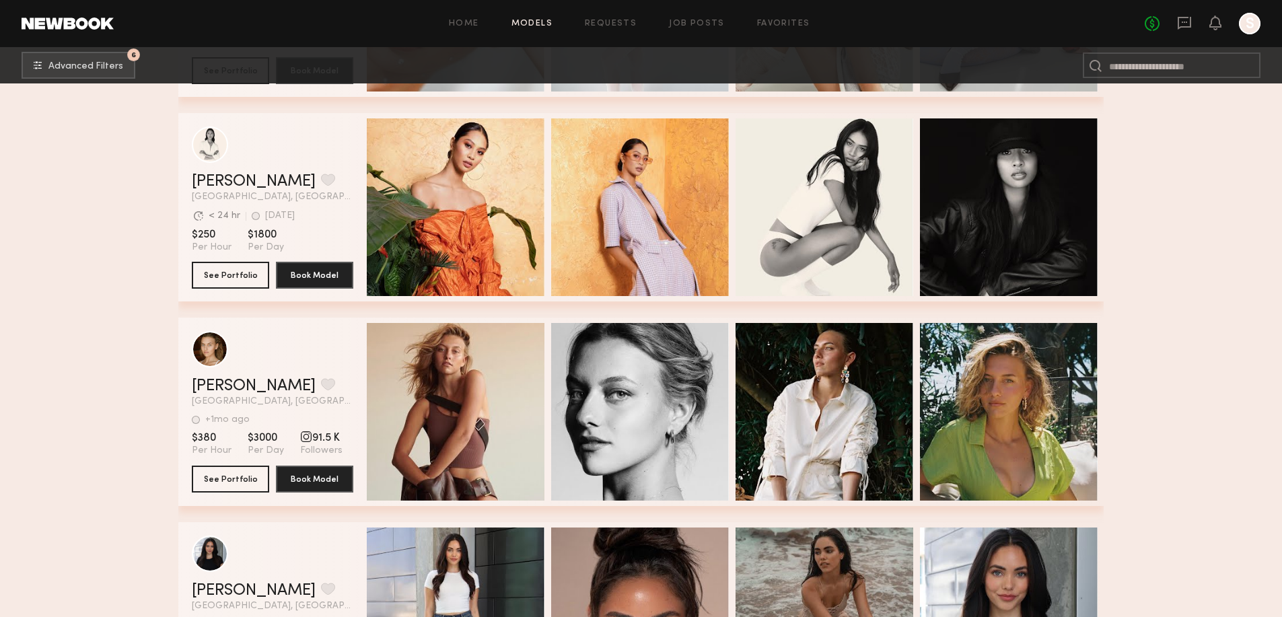
scroll to position [4577, 0]
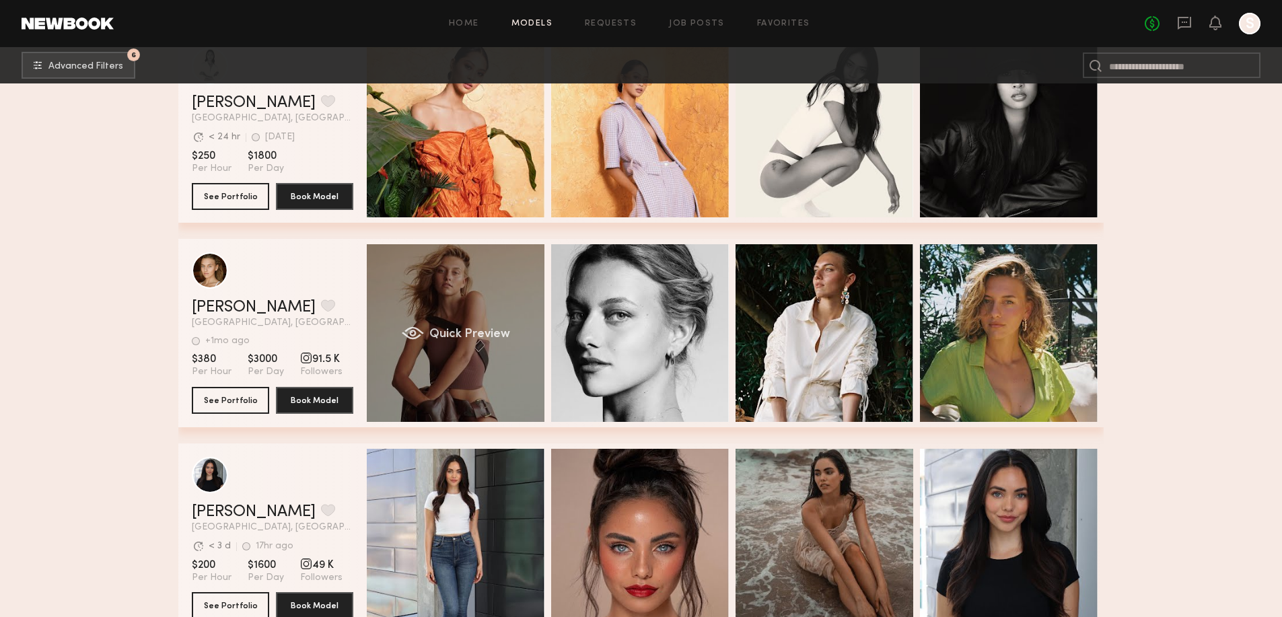
click at [454, 314] on div "Quick Preview" at bounding box center [456, 333] width 178 height 178
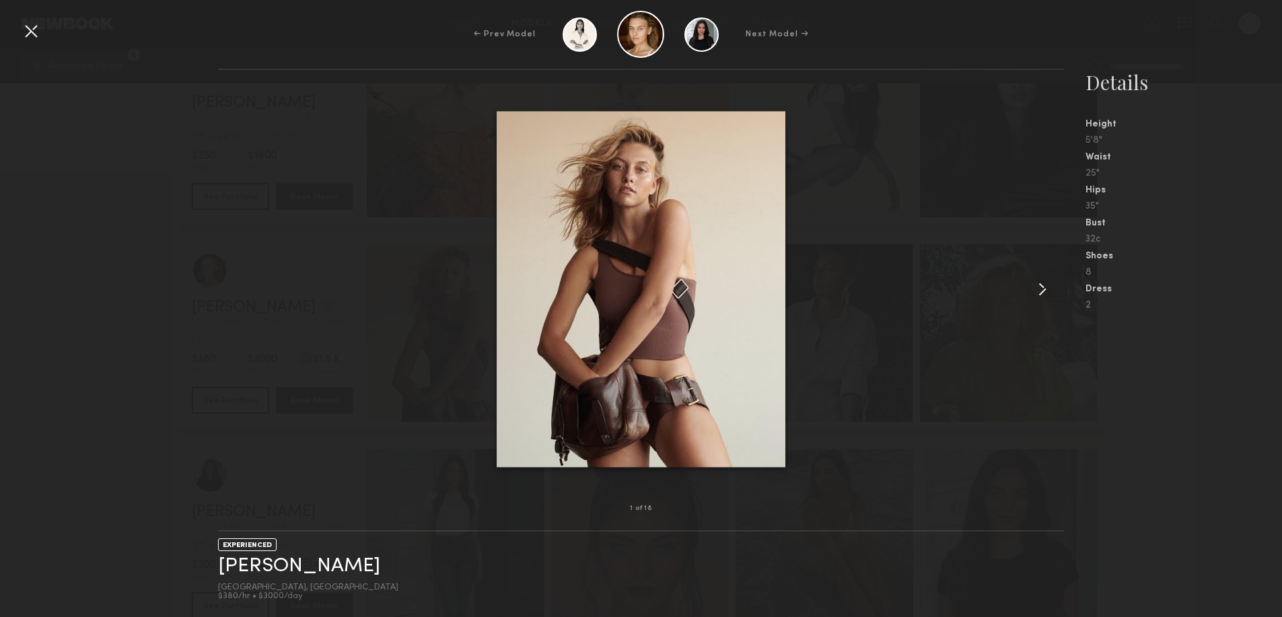
click at [1033, 289] on common-icon at bounding box center [1043, 290] width 22 height 22
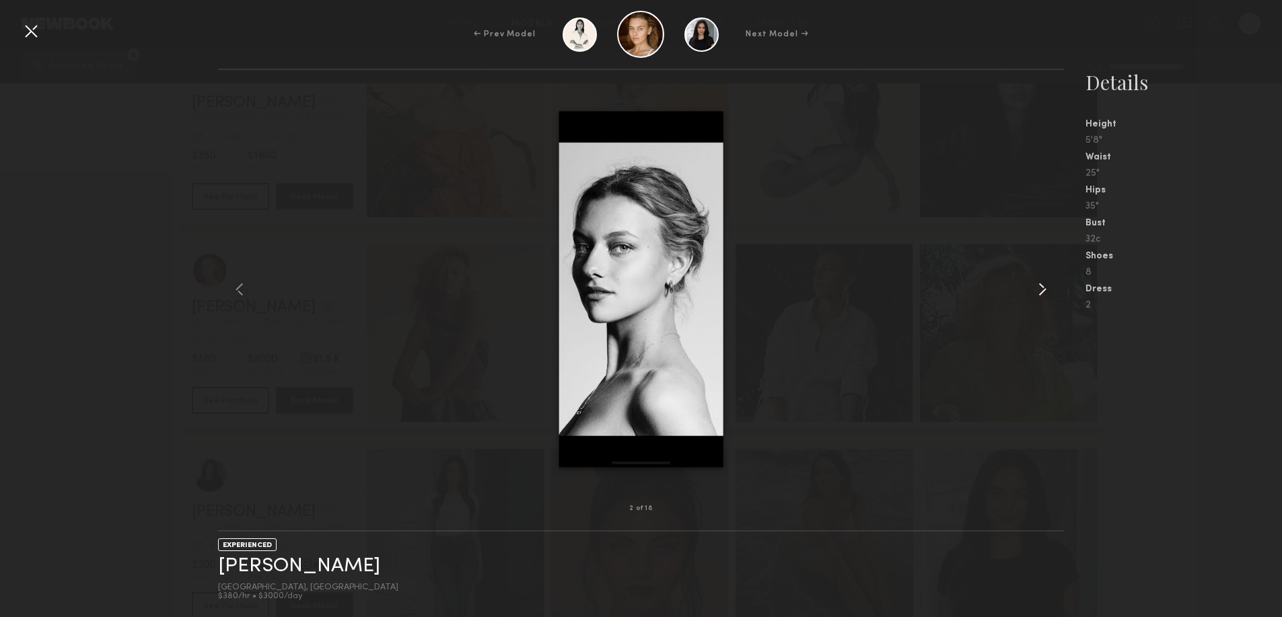
click at [1033, 289] on common-icon at bounding box center [1043, 290] width 22 height 22
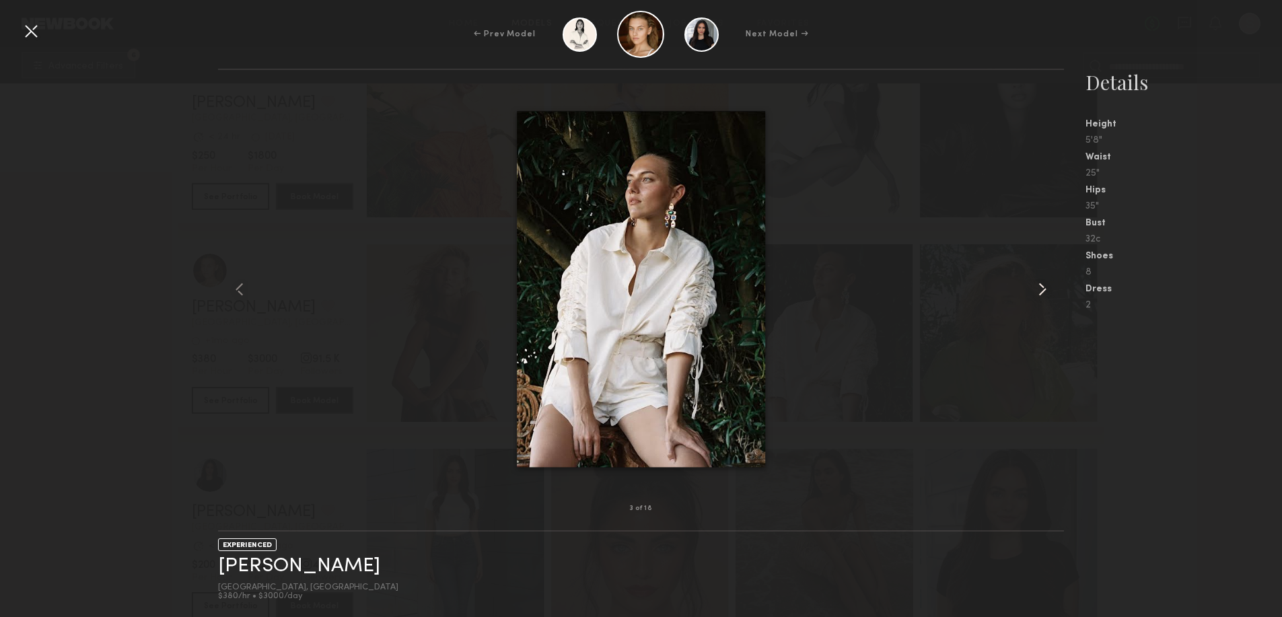
click at [1033, 290] on common-icon at bounding box center [1043, 290] width 22 height 22
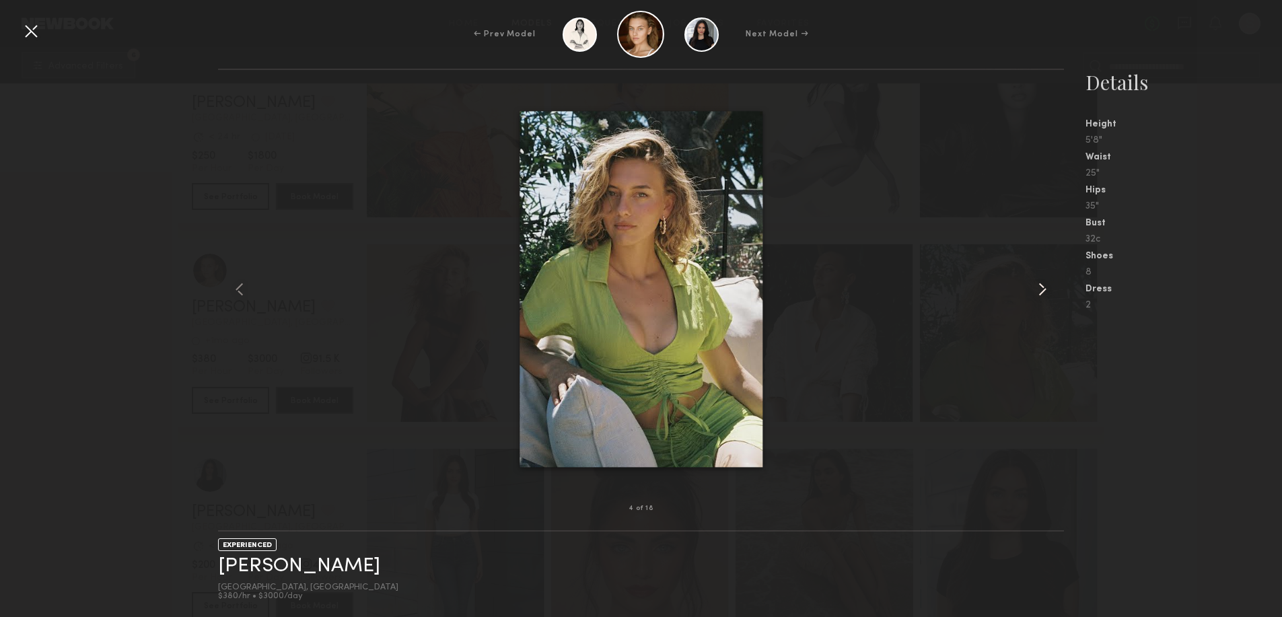
click at [1035, 291] on common-icon at bounding box center [1043, 290] width 22 height 22
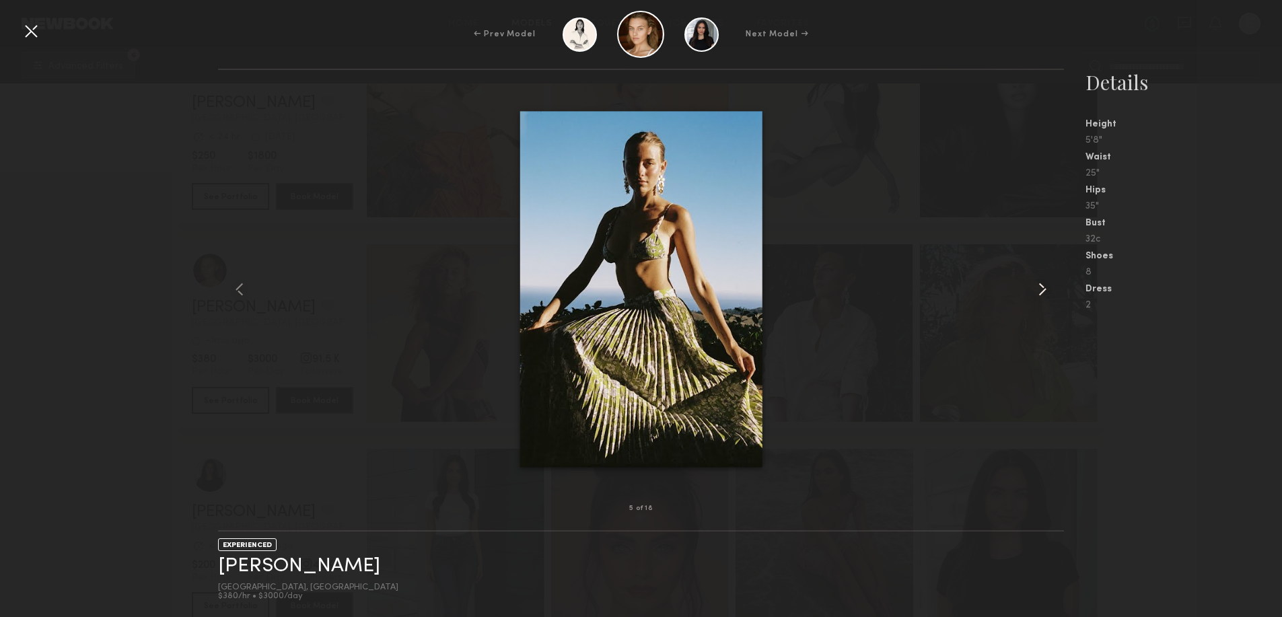
click at [1037, 293] on common-icon at bounding box center [1043, 290] width 22 height 22
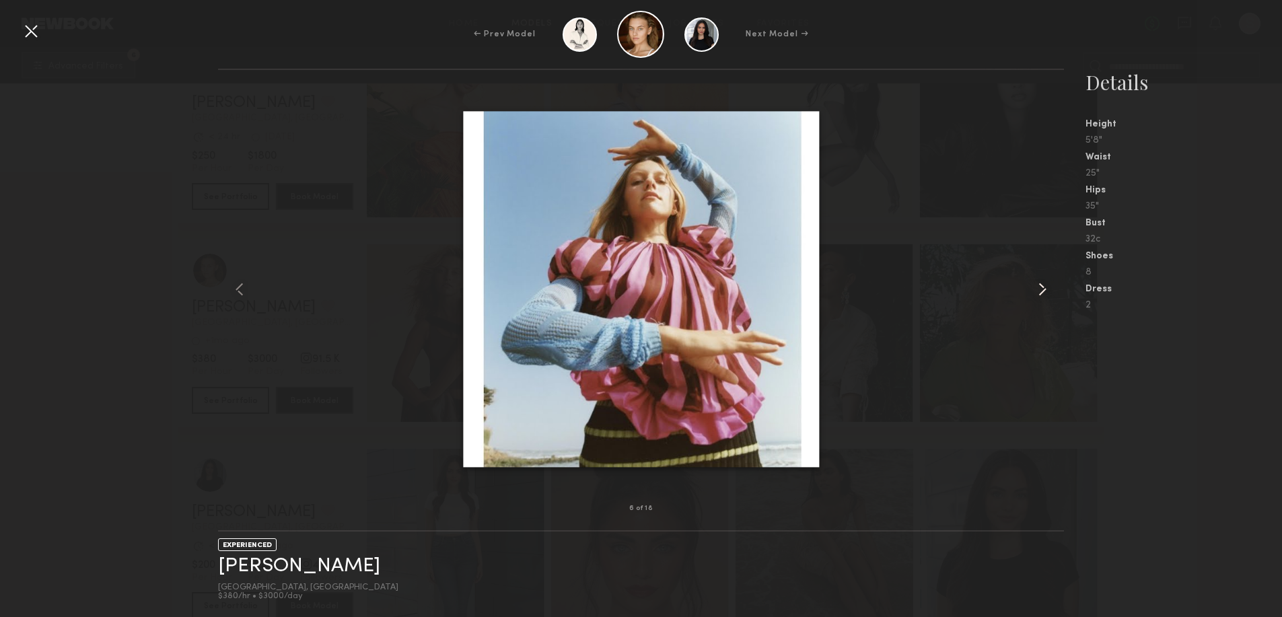
click at [1037, 293] on common-icon at bounding box center [1043, 290] width 22 height 22
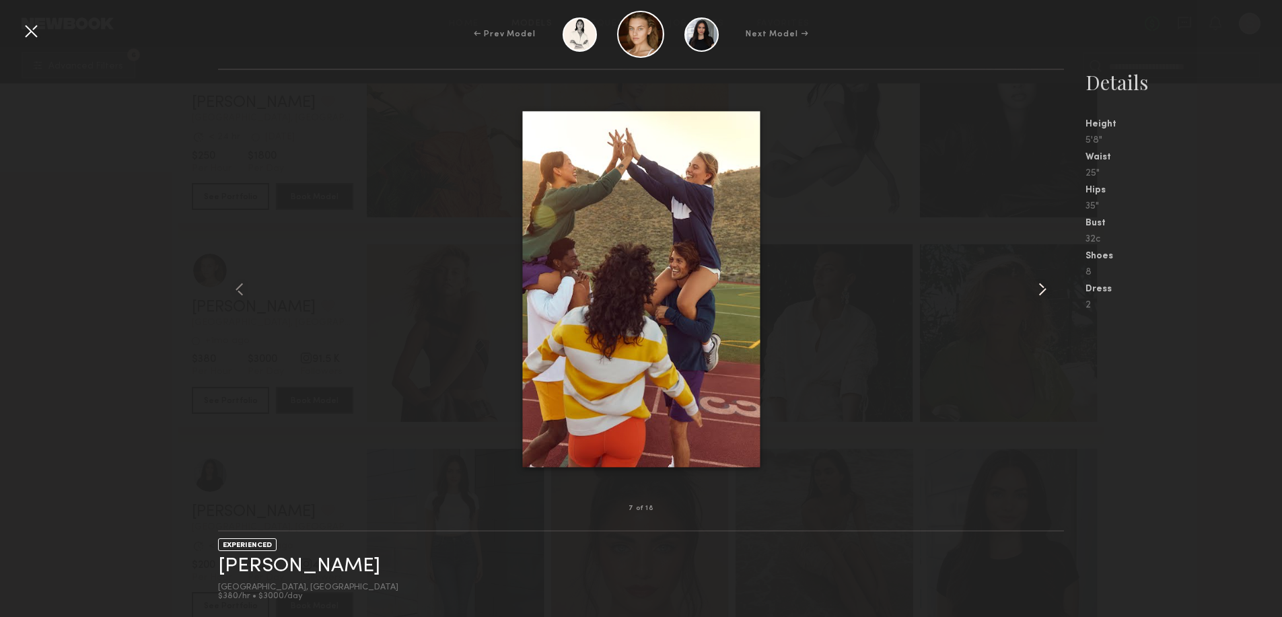
click at [1037, 293] on common-icon at bounding box center [1043, 290] width 22 height 22
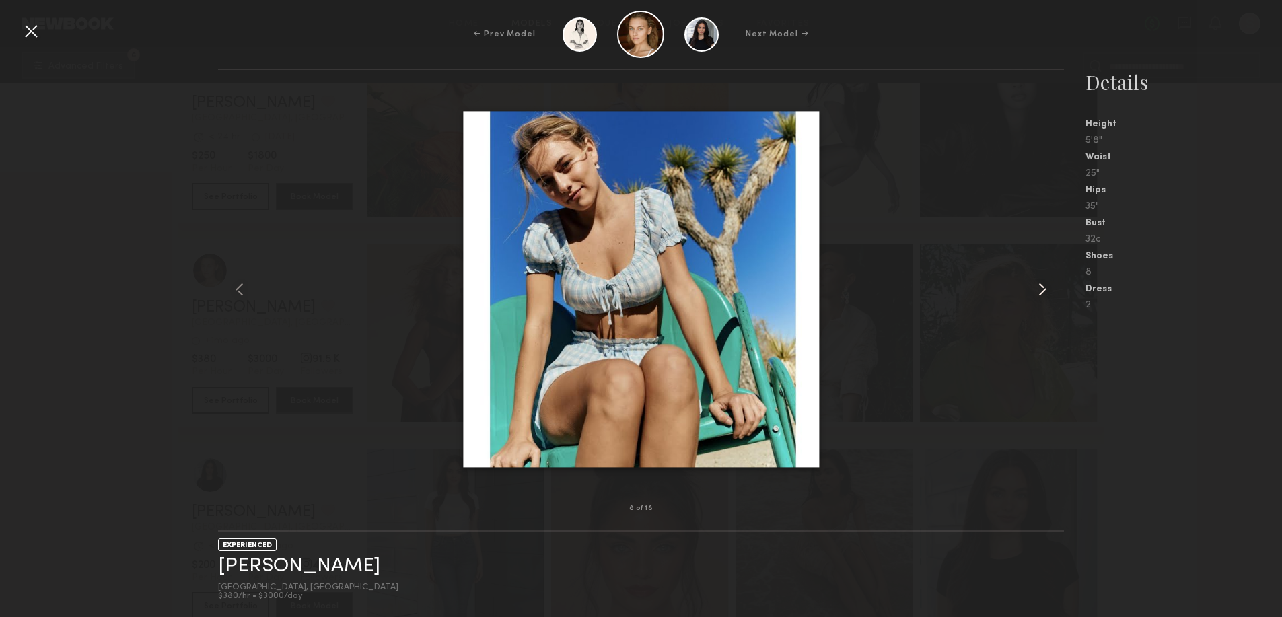
click at [1037, 294] on common-icon at bounding box center [1043, 290] width 22 height 22
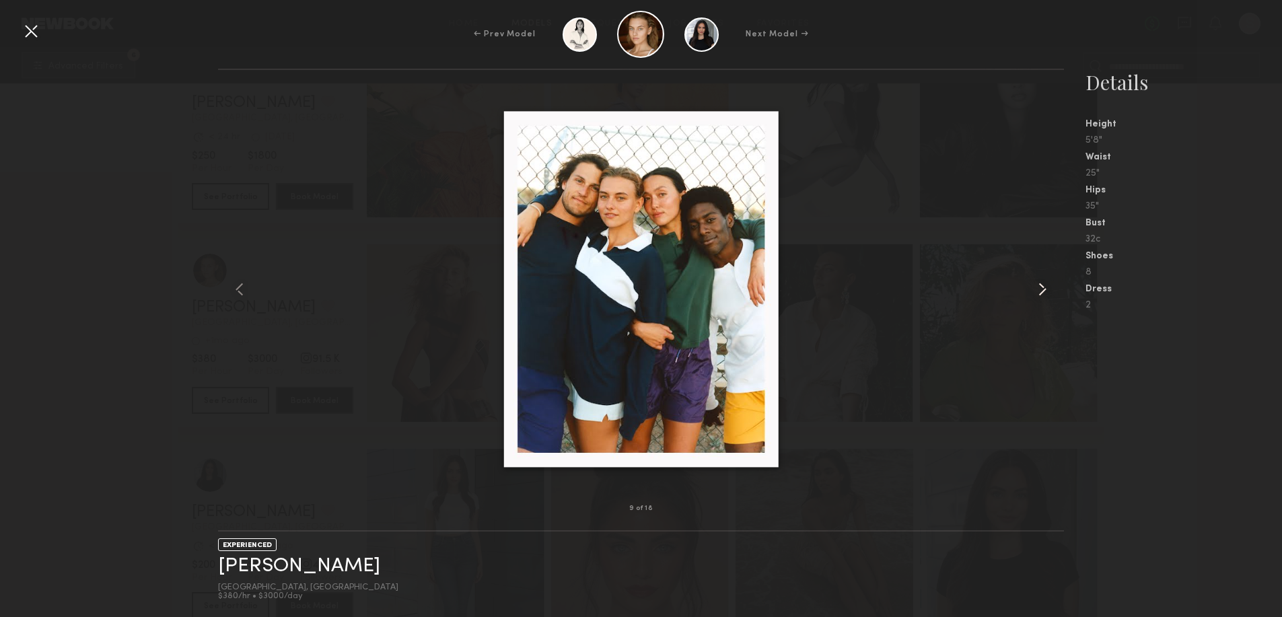
click at [1037, 294] on common-icon at bounding box center [1043, 290] width 22 height 22
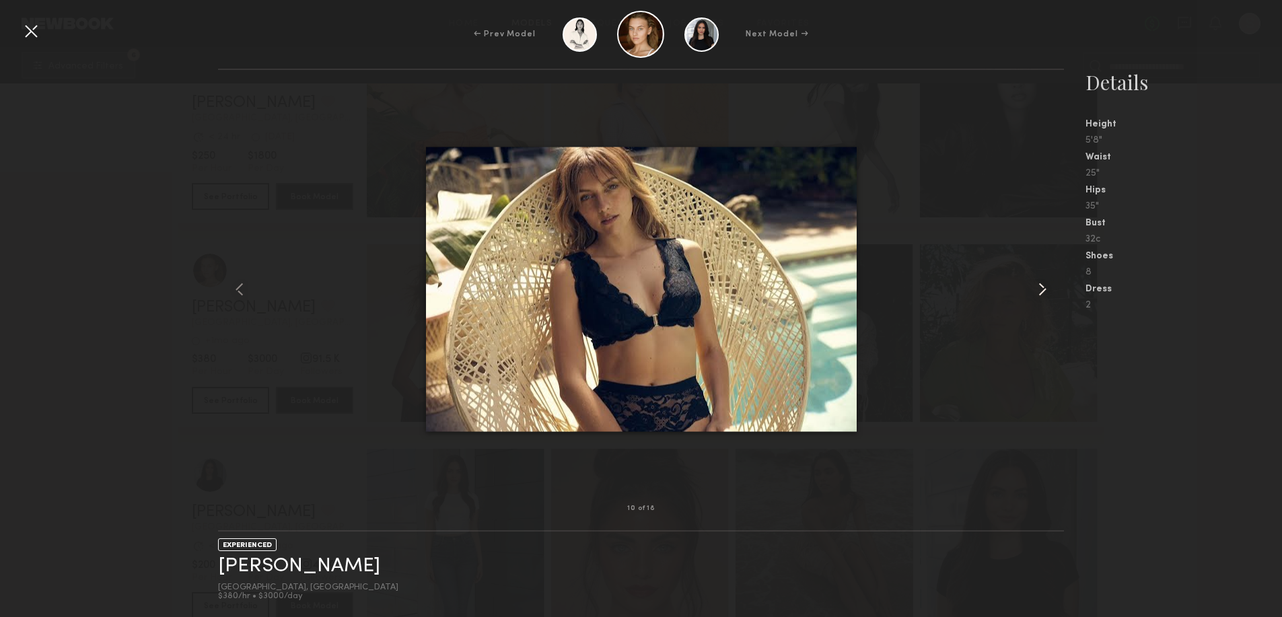
click at [1037, 294] on common-icon at bounding box center [1043, 290] width 22 height 22
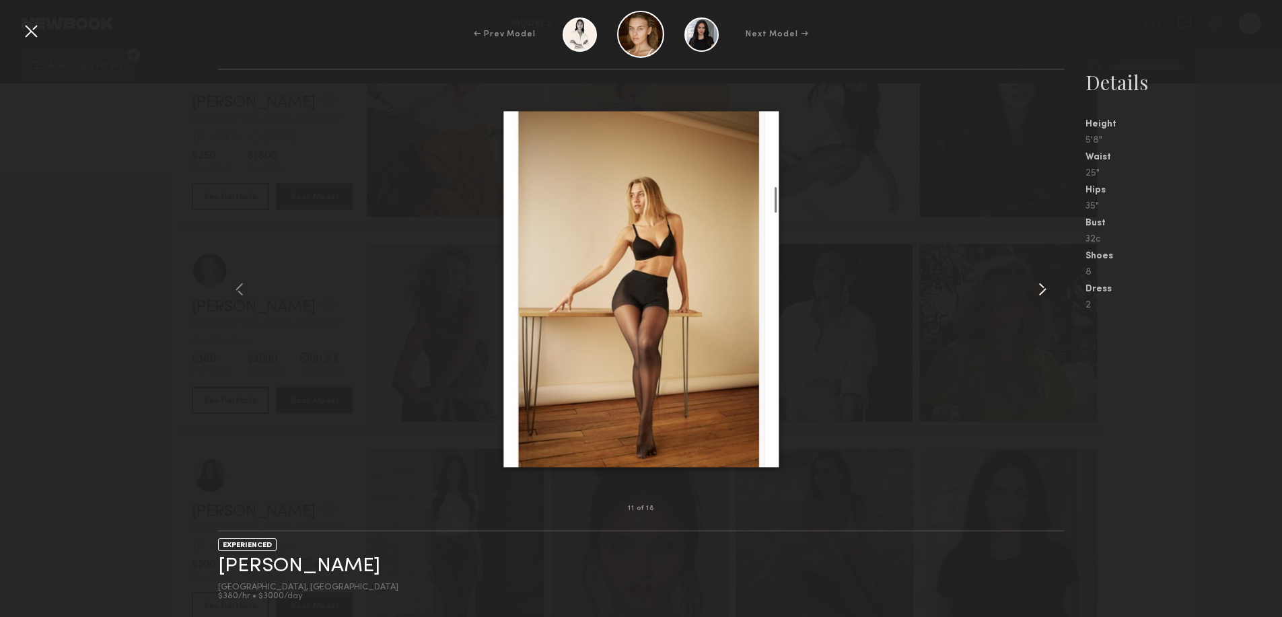
click at [1037, 294] on common-icon at bounding box center [1043, 290] width 22 height 22
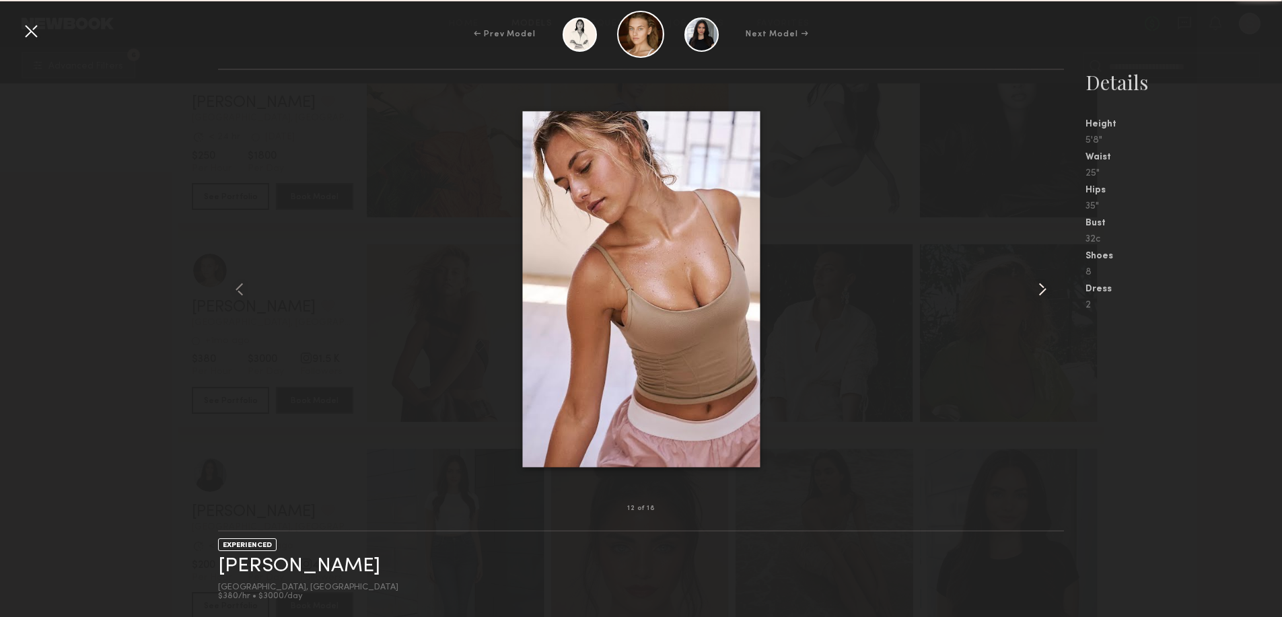
click at [1037, 294] on common-icon at bounding box center [1043, 290] width 22 height 22
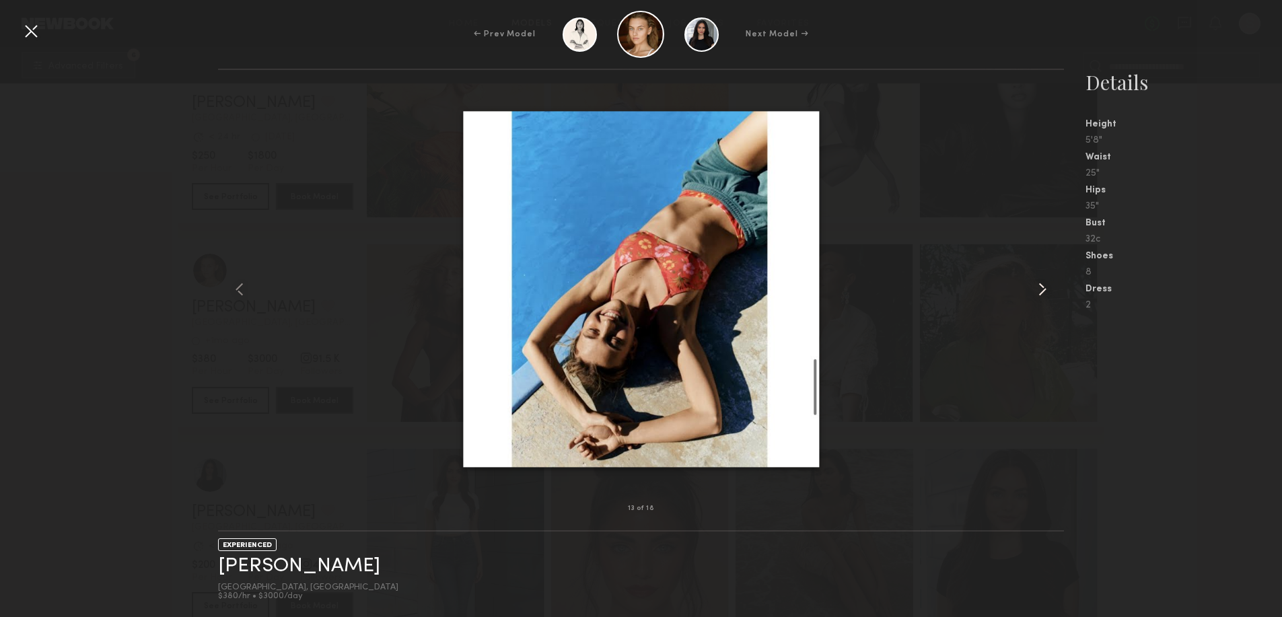
click at [1037, 293] on common-icon at bounding box center [1043, 290] width 22 height 22
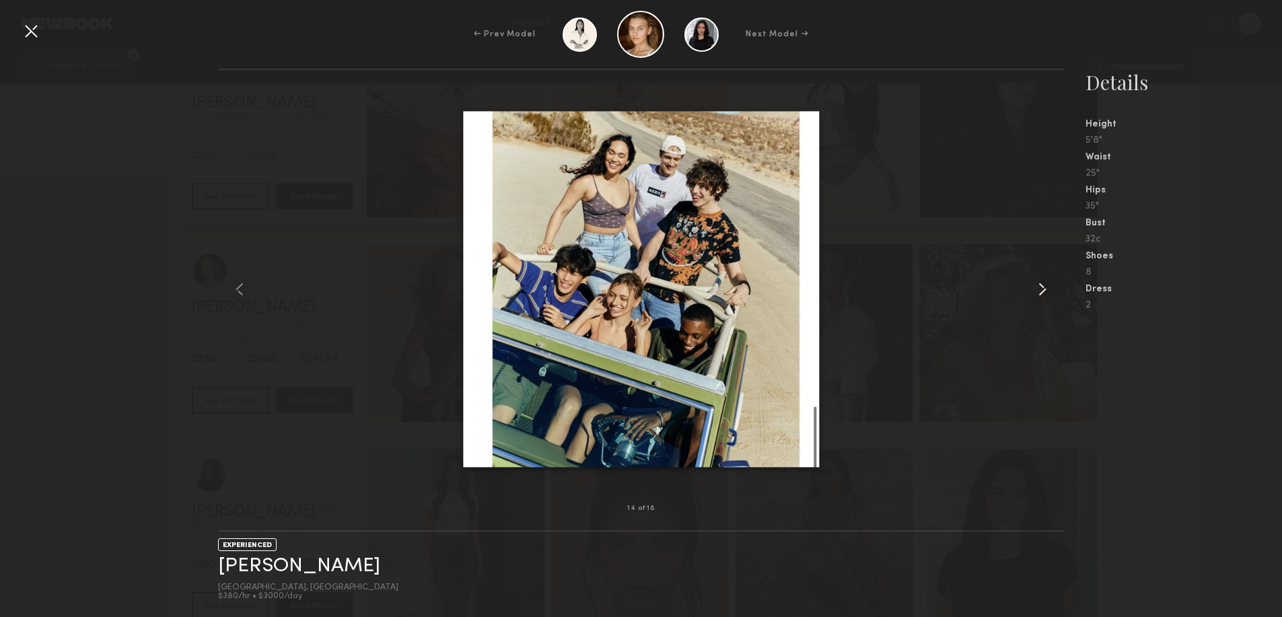
click at [1038, 294] on common-icon at bounding box center [1043, 290] width 22 height 22
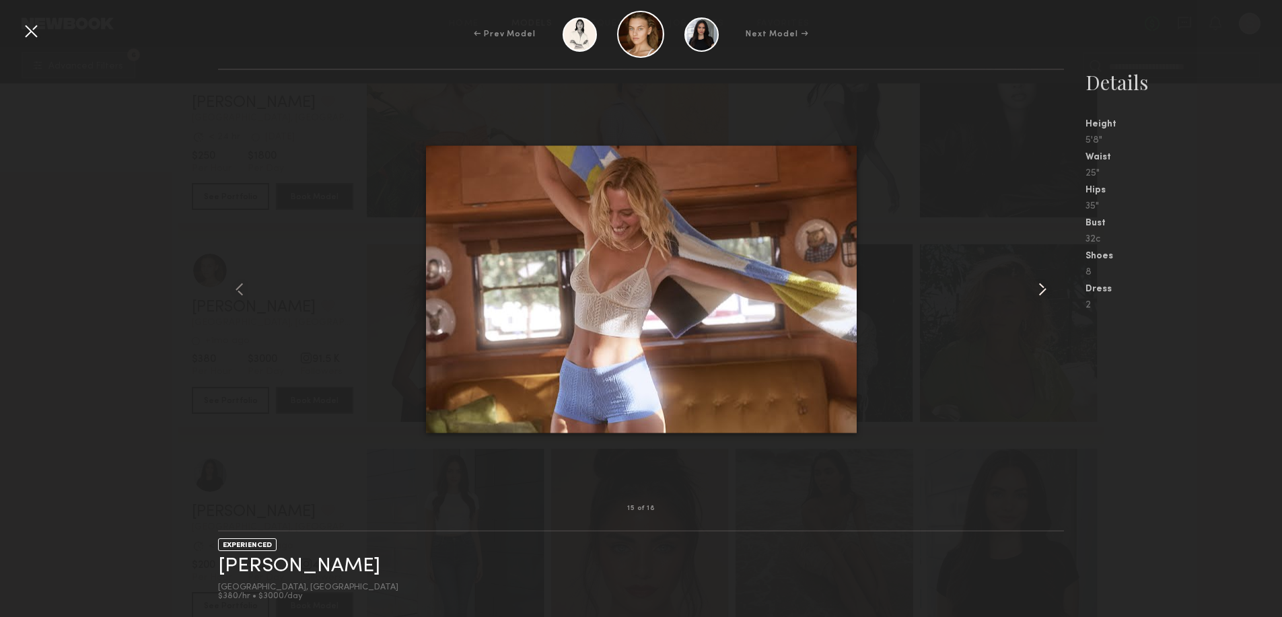
click at [1038, 295] on common-icon at bounding box center [1043, 290] width 22 height 22
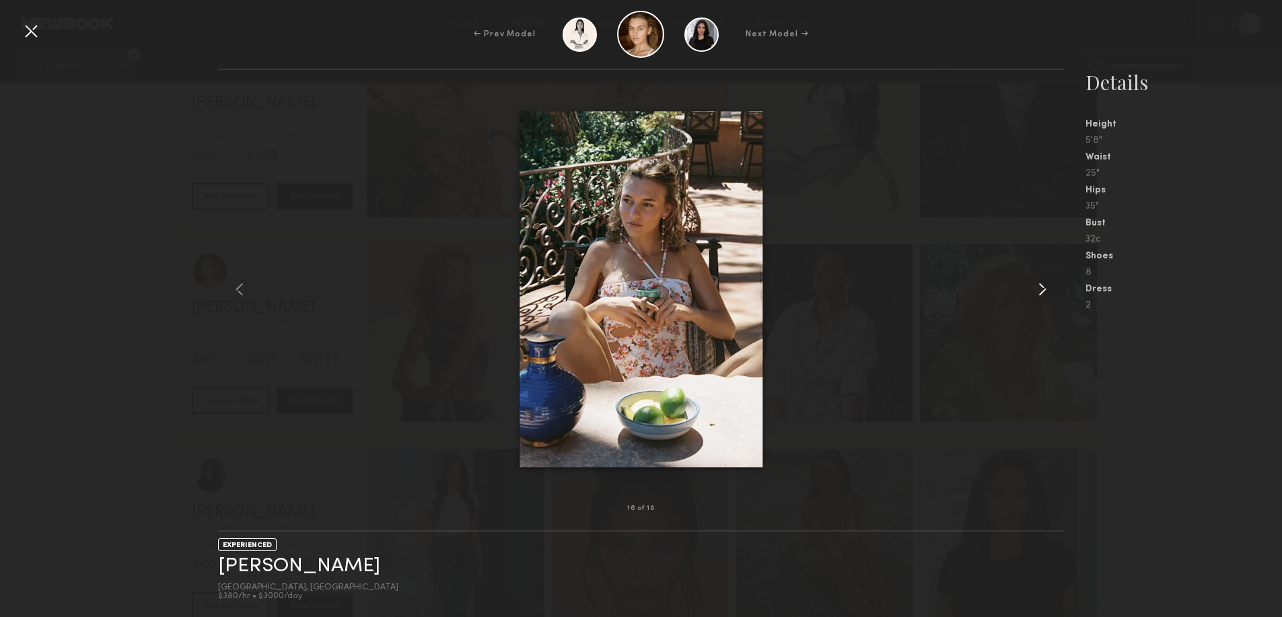
click at [1038, 295] on common-icon at bounding box center [1043, 290] width 22 height 22
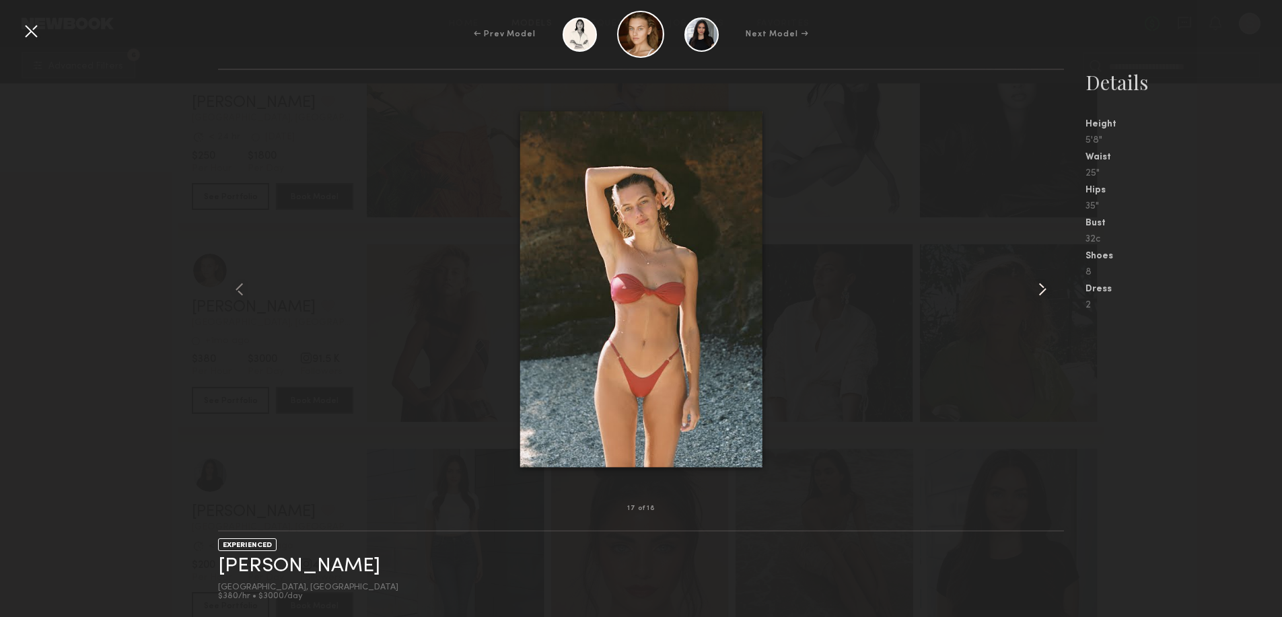
click at [1039, 295] on common-icon at bounding box center [1043, 290] width 22 height 22
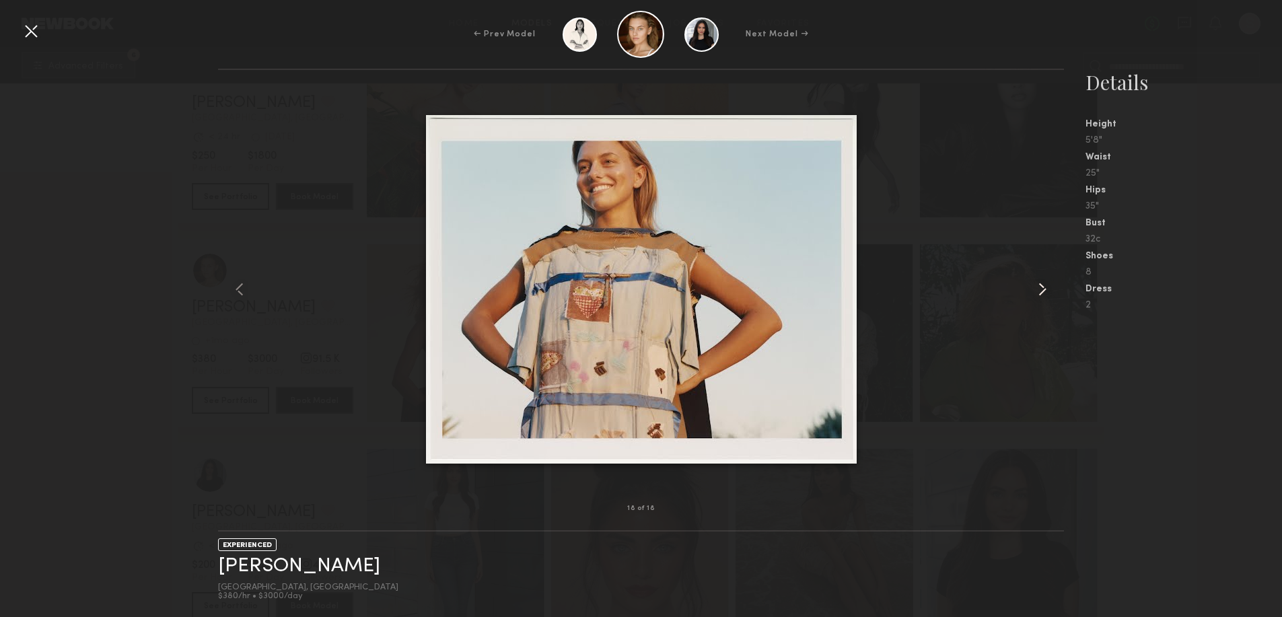
click at [1039, 295] on common-icon at bounding box center [1043, 290] width 22 height 22
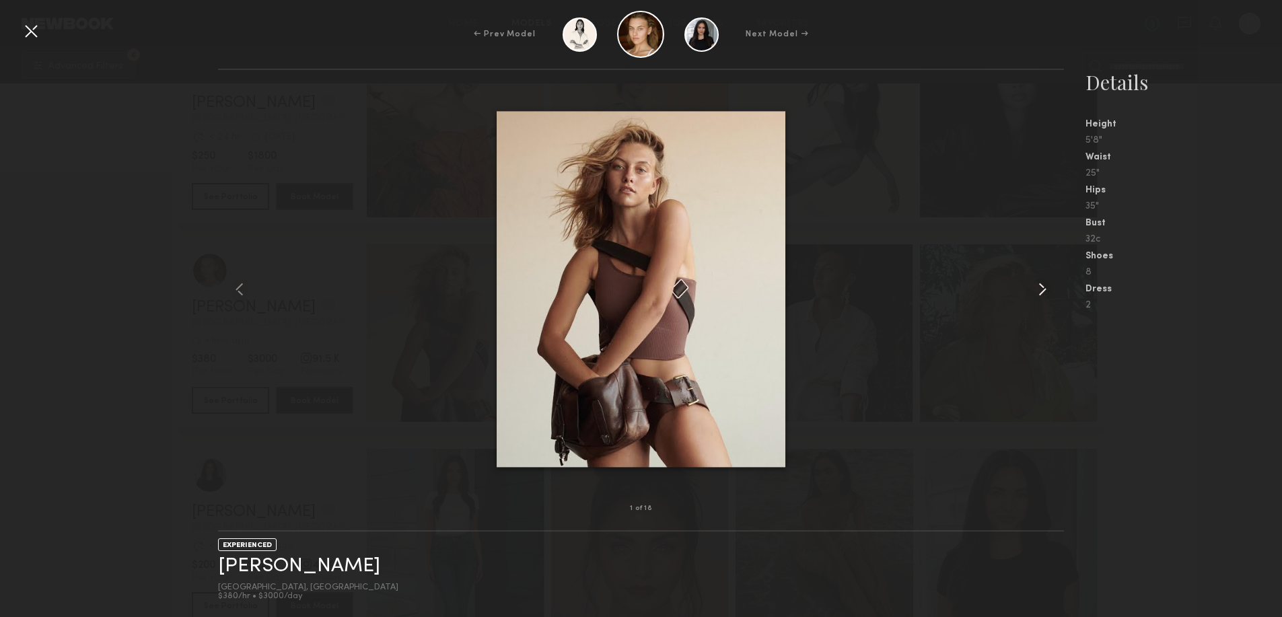
click at [1041, 295] on common-icon at bounding box center [1043, 290] width 22 height 22
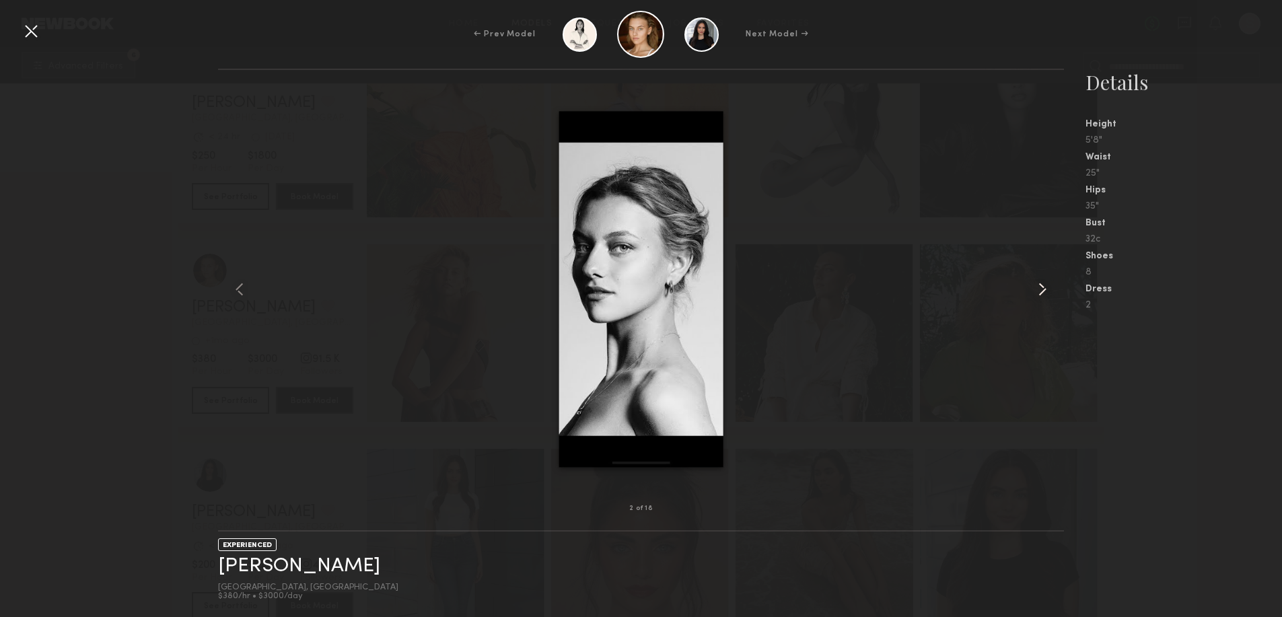
click at [1042, 295] on common-icon at bounding box center [1043, 290] width 22 height 22
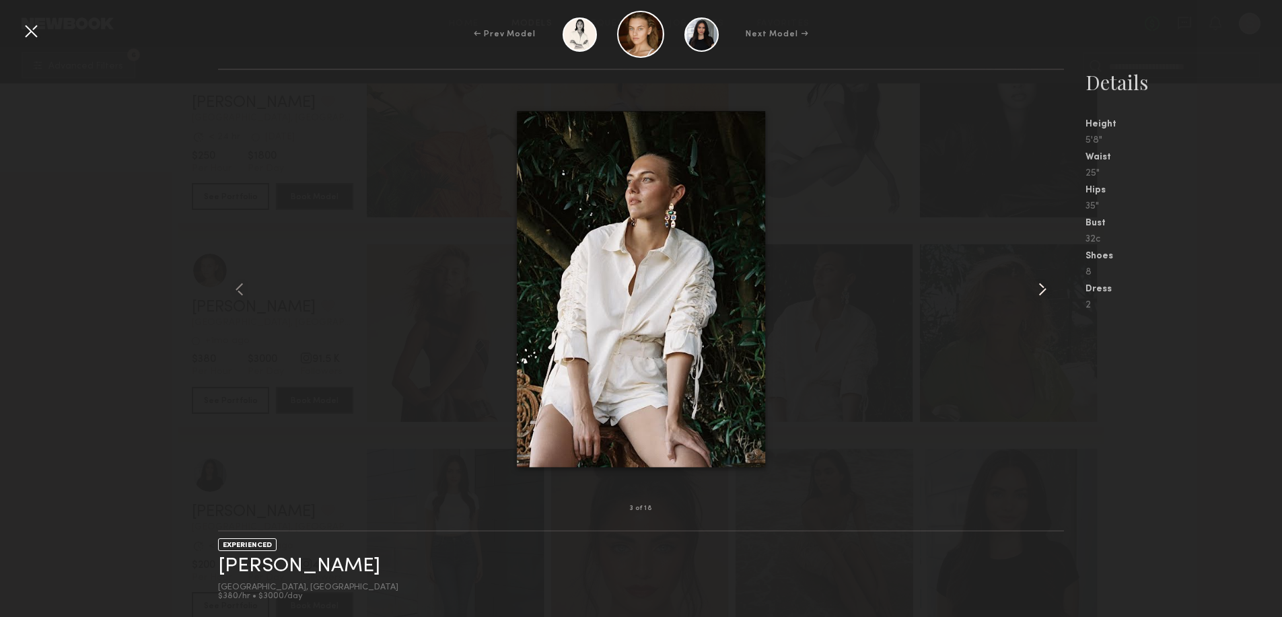
click at [1046, 296] on common-icon at bounding box center [1043, 290] width 22 height 22
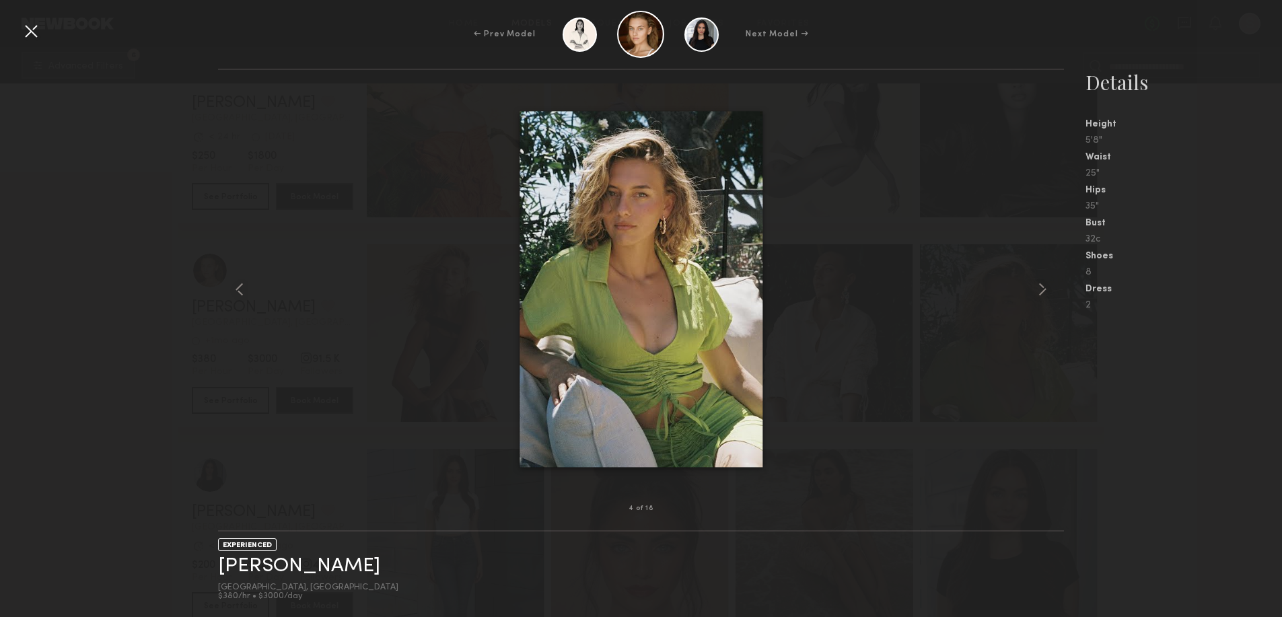
click at [31, 34] on div at bounding box center [31, 31] width 22 height 22
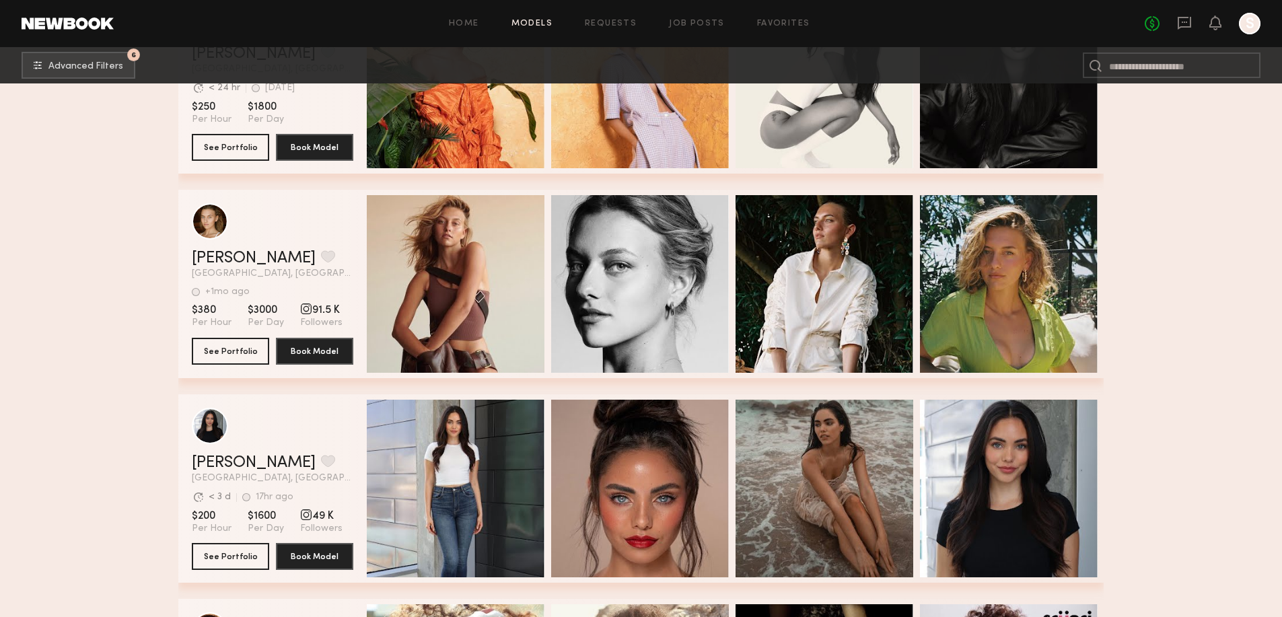
scroll to position [4666, 0]
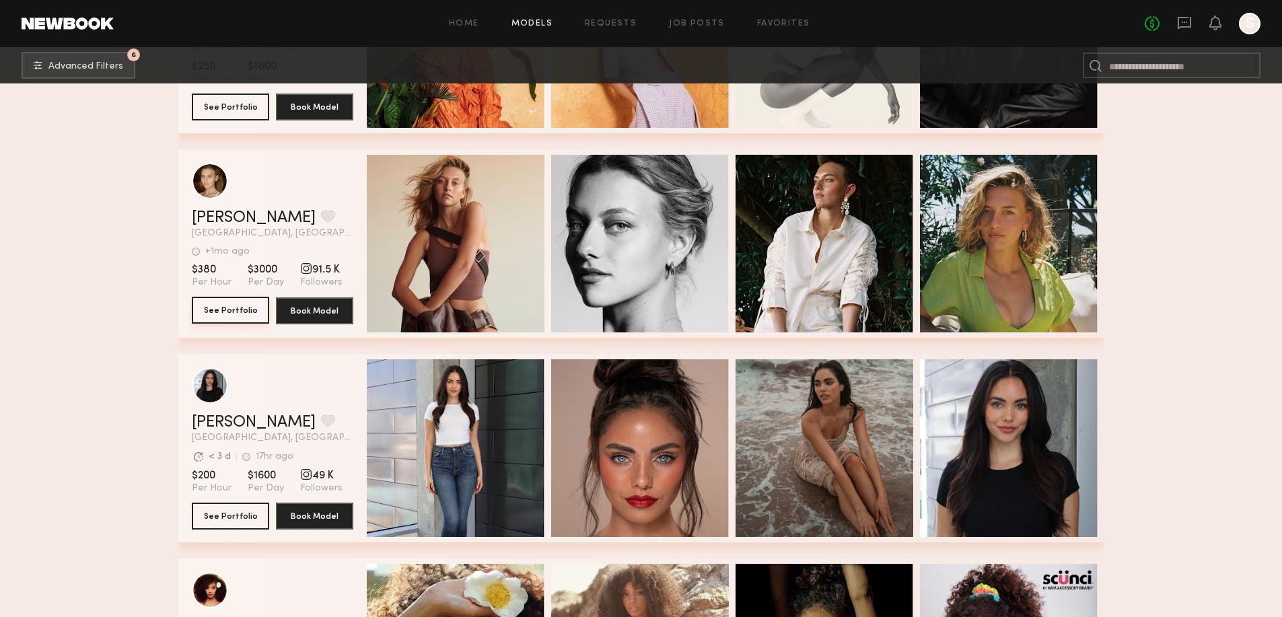
click at [243, 316] on button "See Portfolio" at bounding box center [230, 310] width 77 height 27
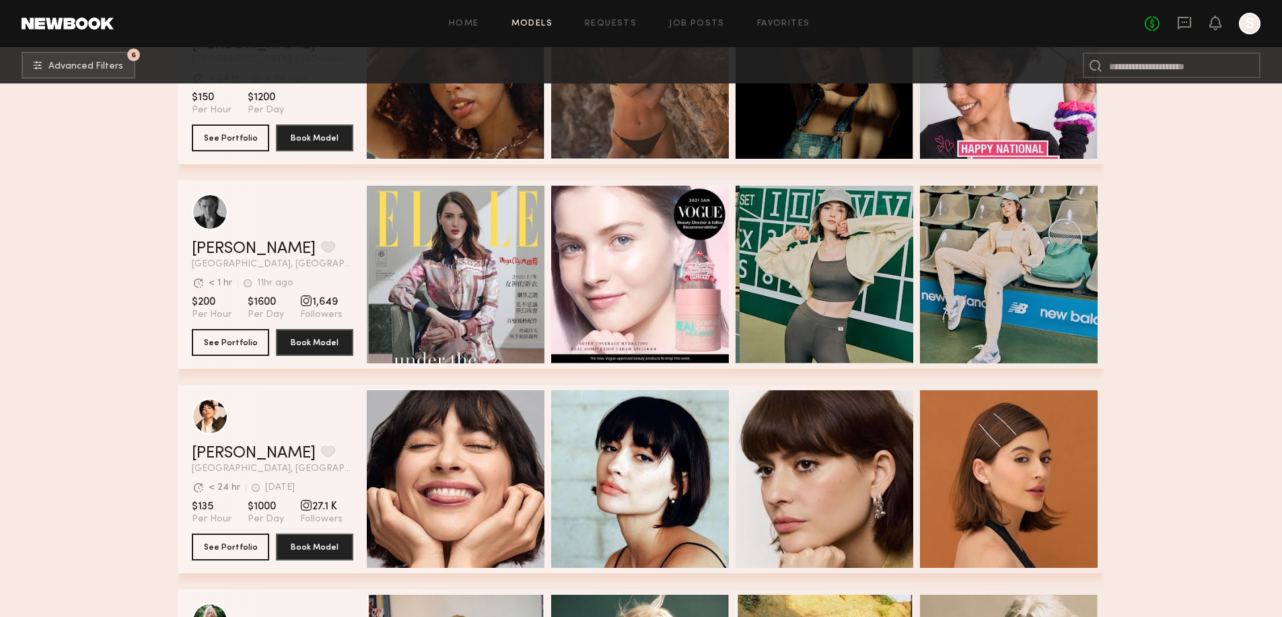
scroll to position [5250, 0]
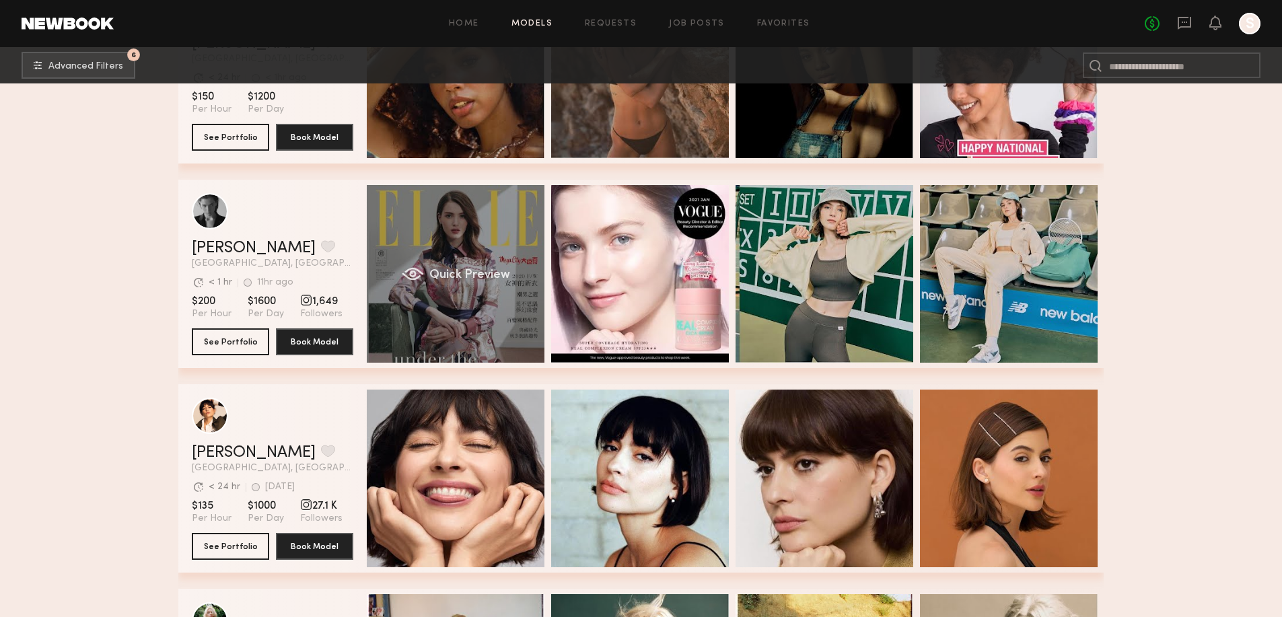
click at [473, 323] on div "Quick Preview" at bounding box center [456, 274] width 178 height 178
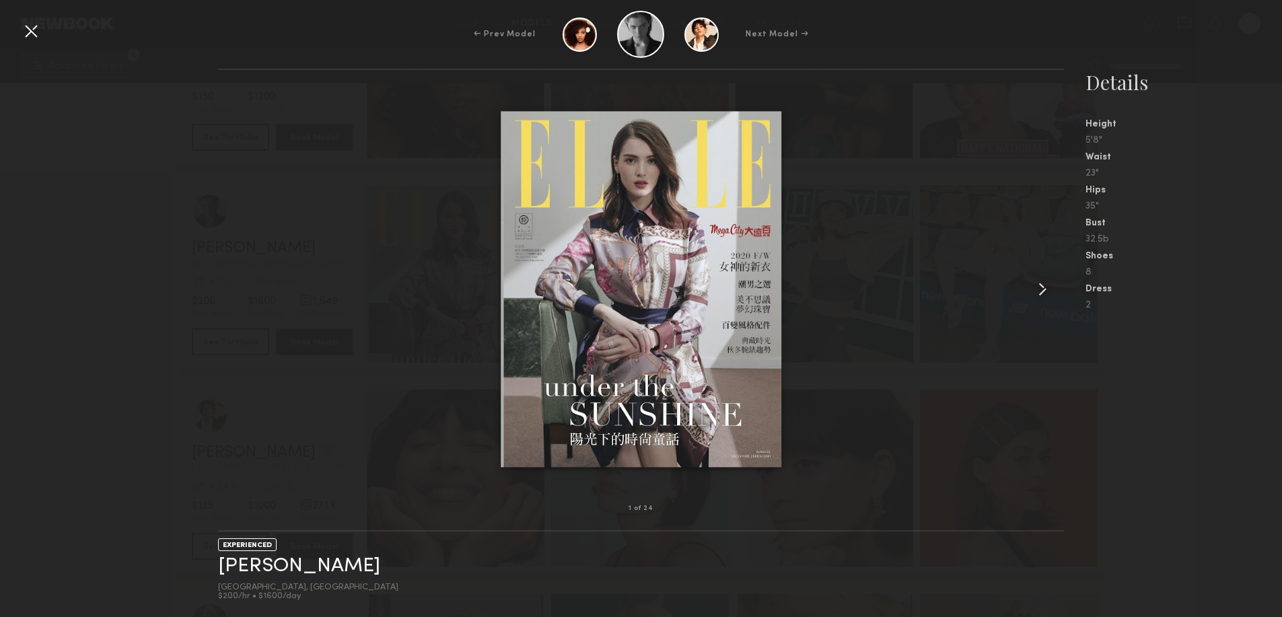
click at [1040, 287] on common-icon at bounding box center [1043, 290] width 22 height 22
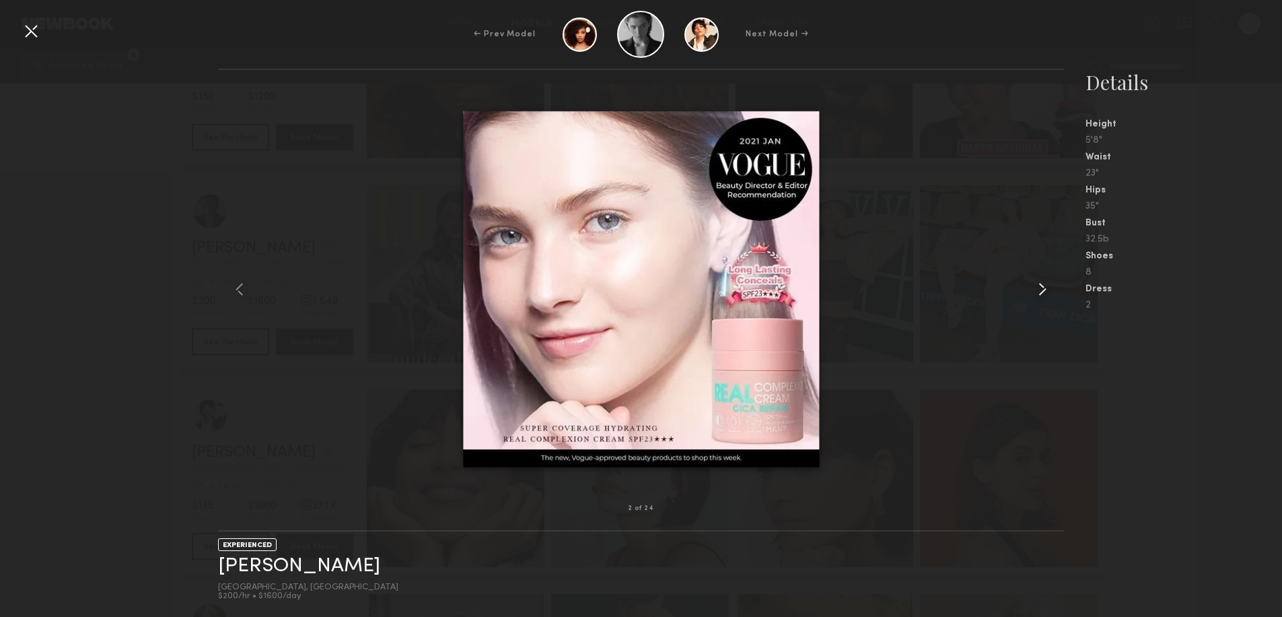
click at [1041, 287] on common-icon at bounding box center [1043, 290] width 22 height 22
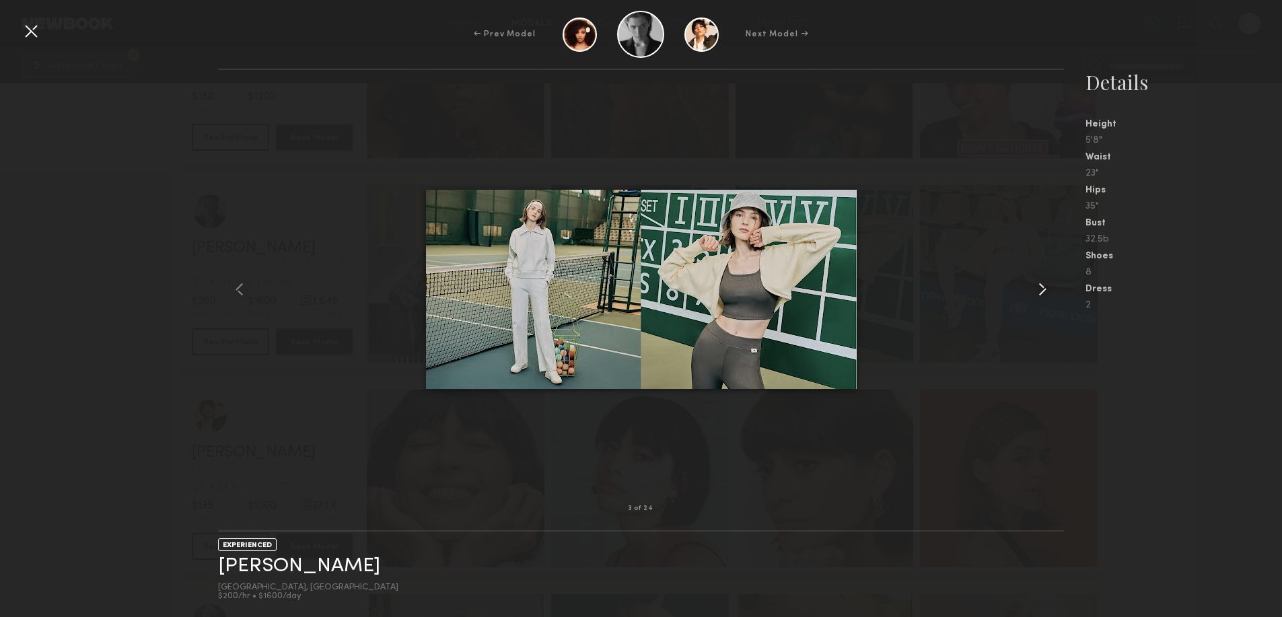
click at [1041, 287] on common-icon at bounding box center [1043, 290] width 22 height 22
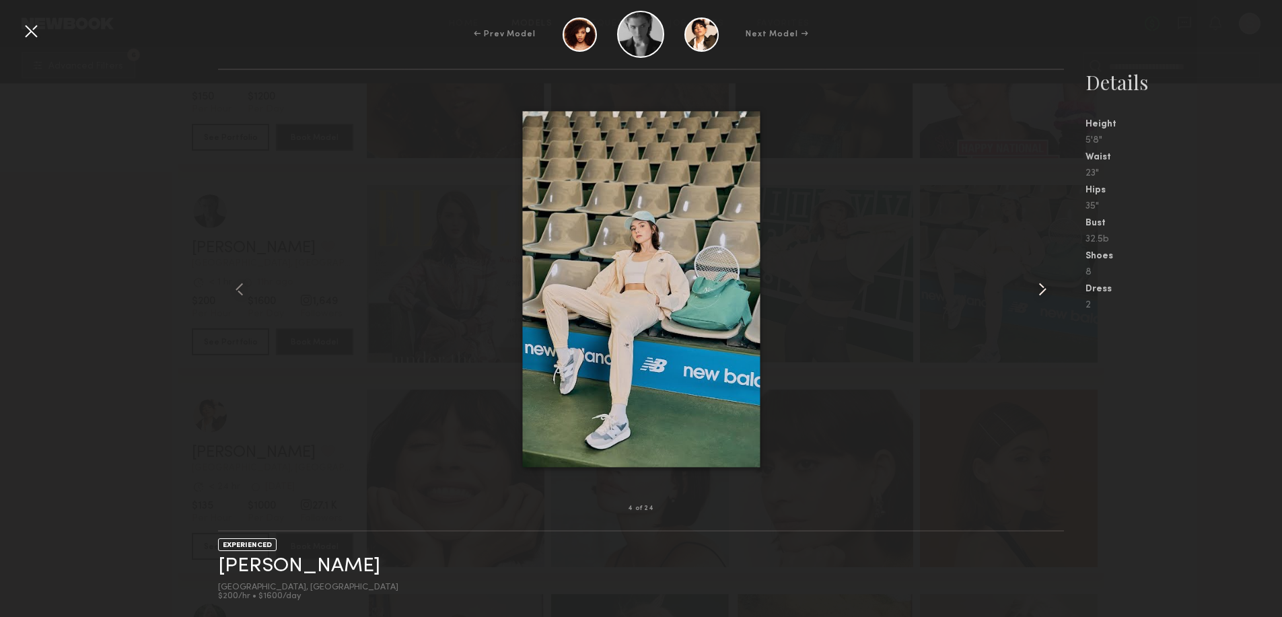
click at [1041, 287] on common-icon at bounding box center [1043, 290] width 22 height 22
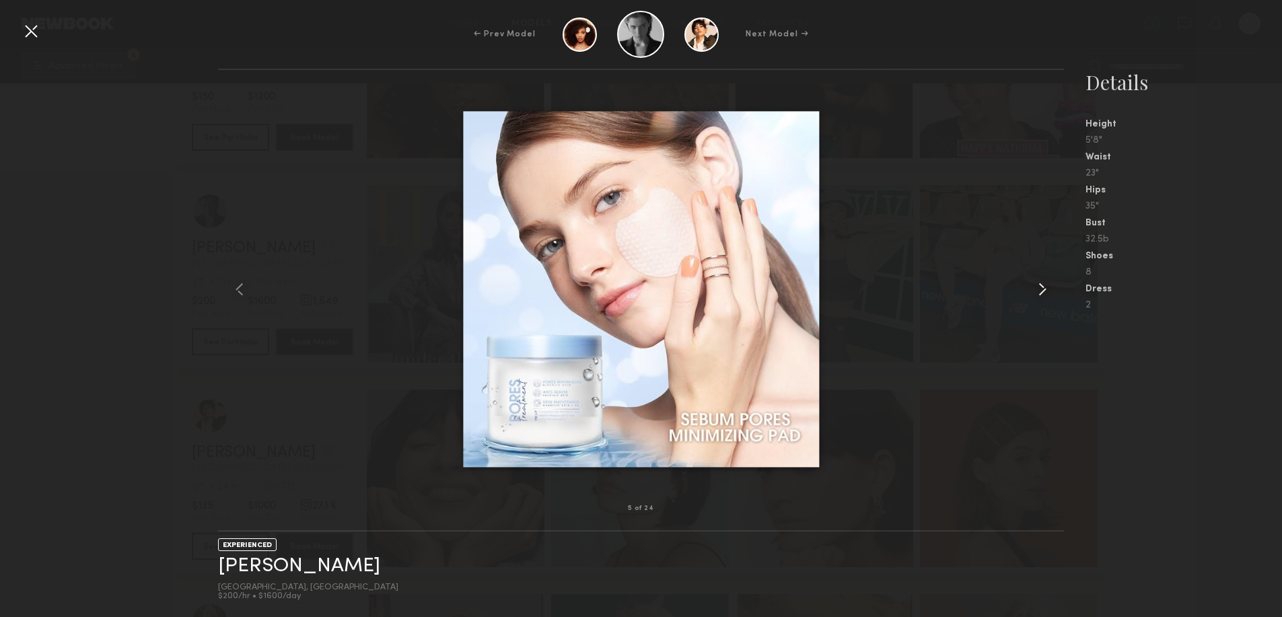
click at [1041, 287] on common-icon at bounding box center [1043, 290] width 22 height 22
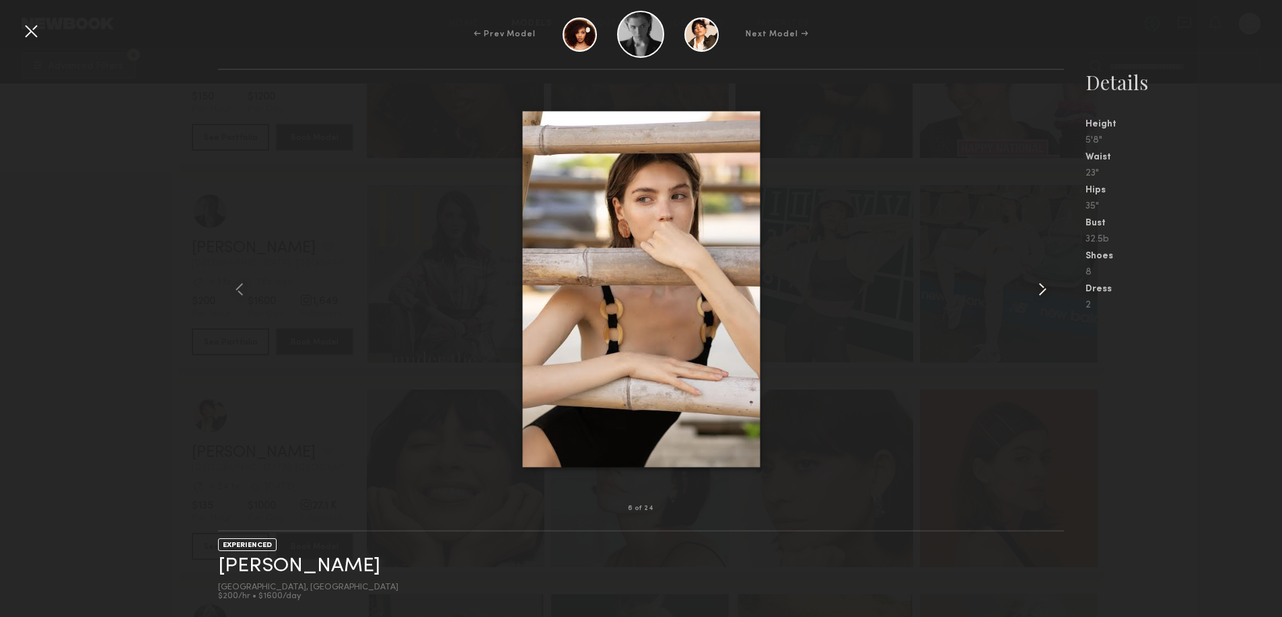
click at [1041, 287] on common-icon at bounding box center [1043, 290] width 22 height 22
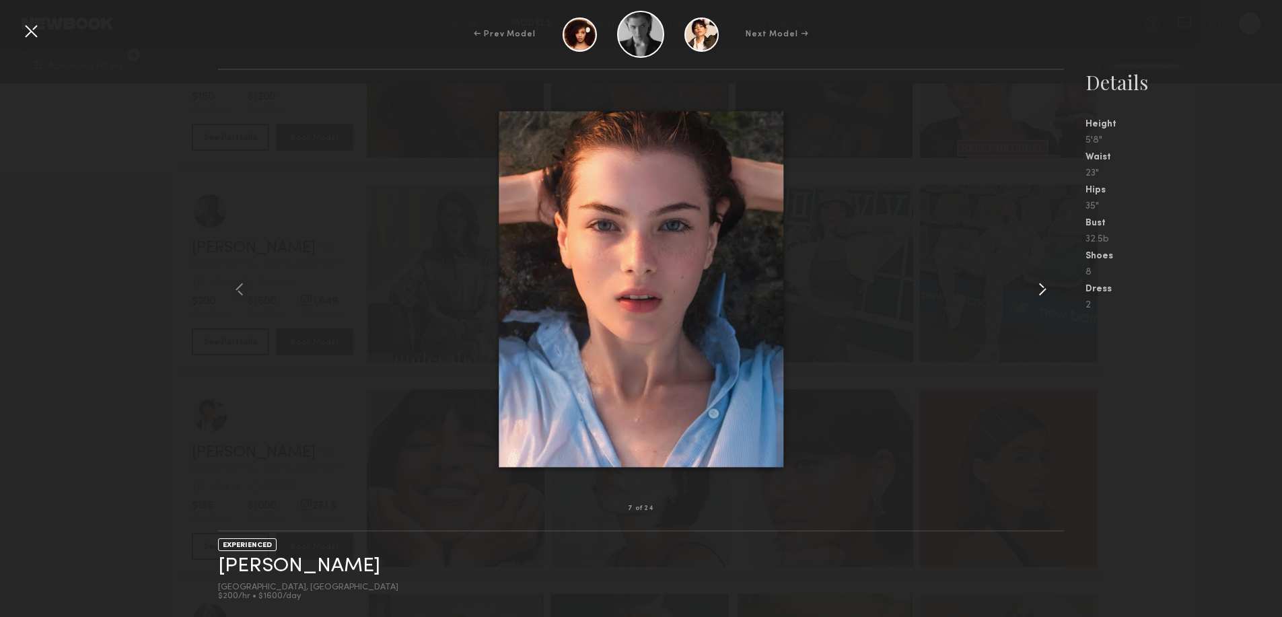
click at [1041, 287] on common-icon at bounding box center [1043, 290] width 22 height 22
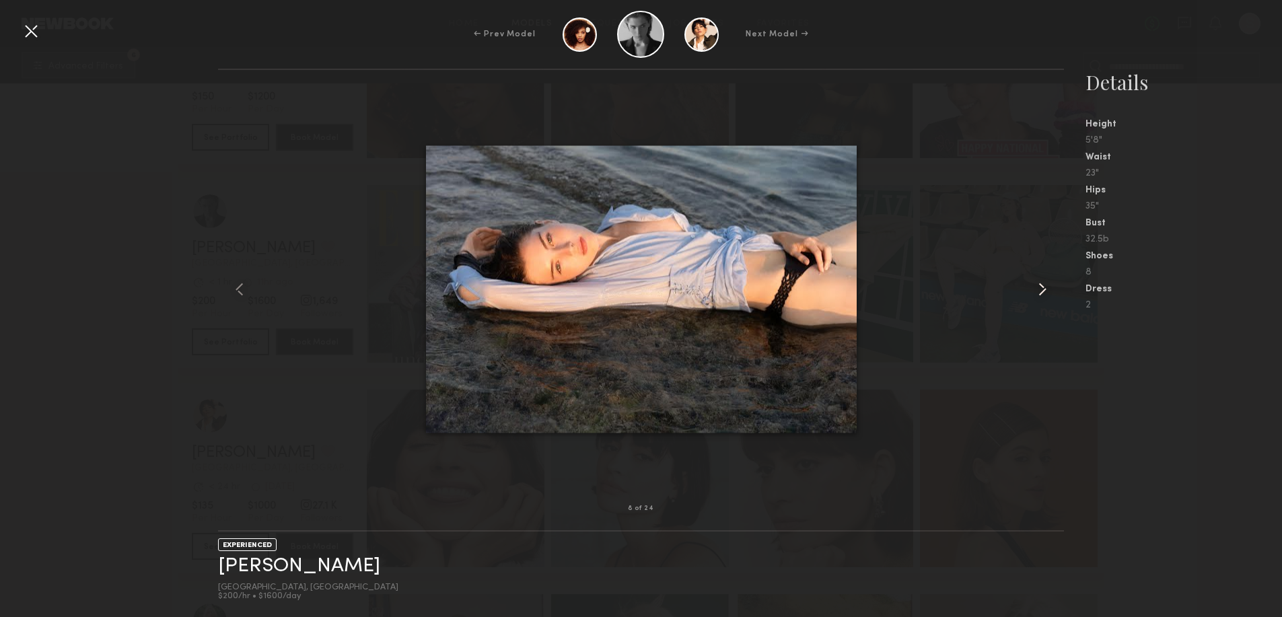
click at [1041, 287] on common-icon at bounding box center [1043, 290] width 22 height 22
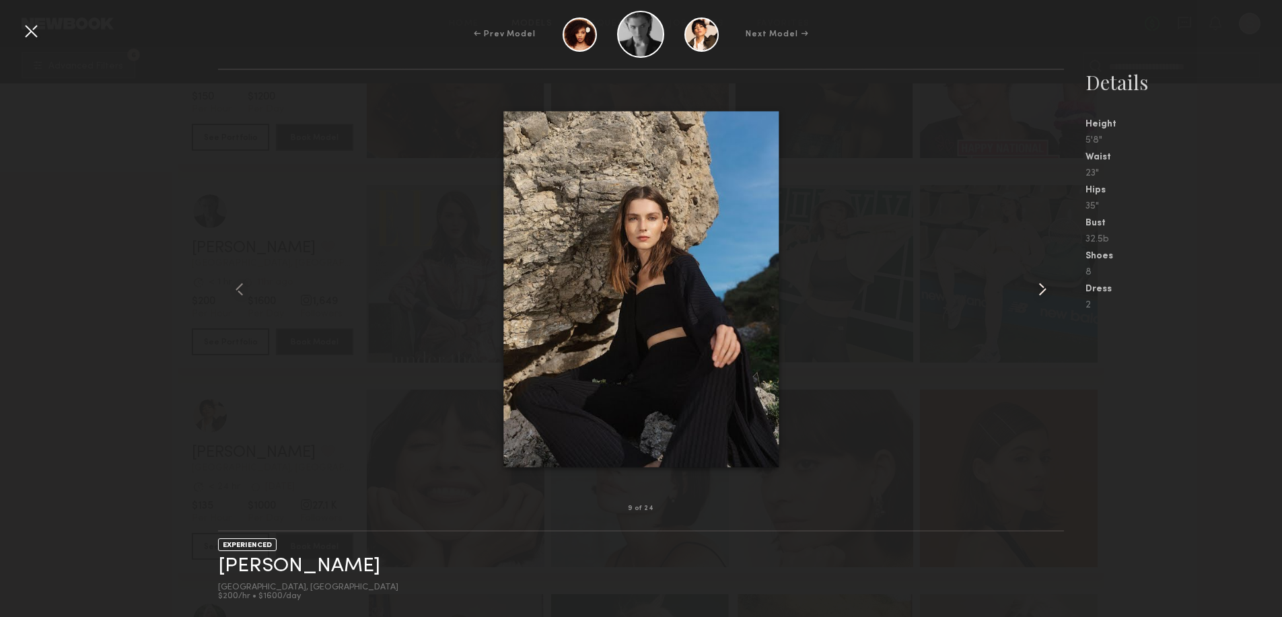
click at [1041, 287] on common-icon at bounding box center [1043, 290] width 22 height 22
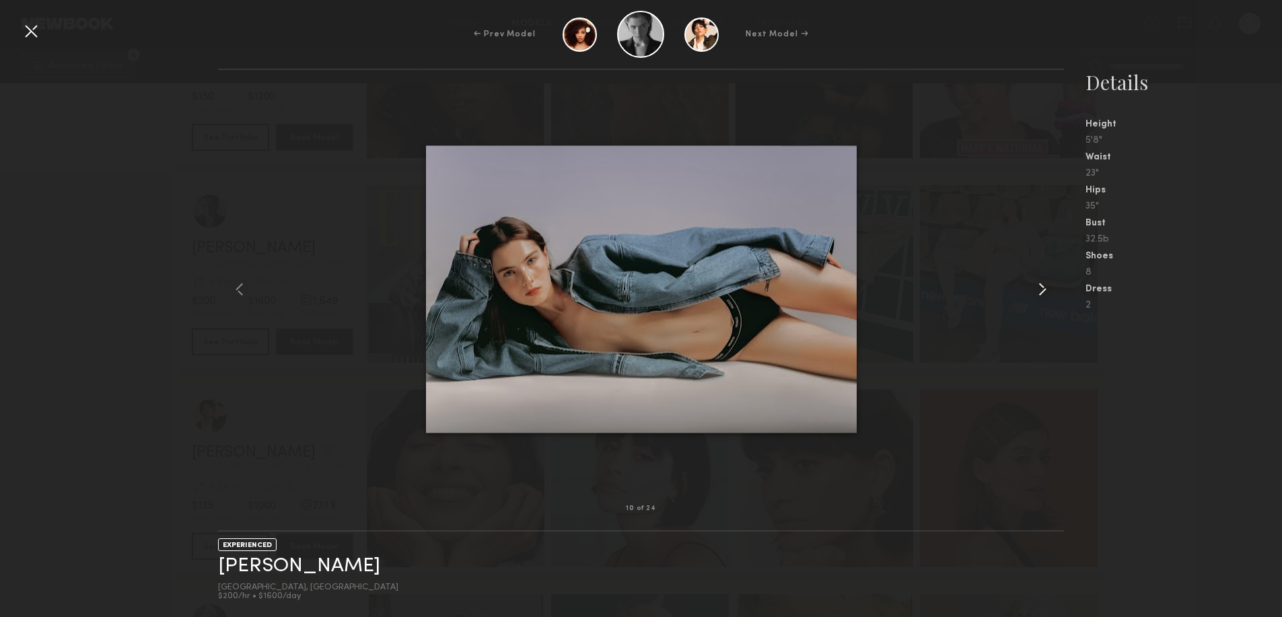
click at [1041, 287] on common-icon at bounding box center [1043, 290] width 22 height 22
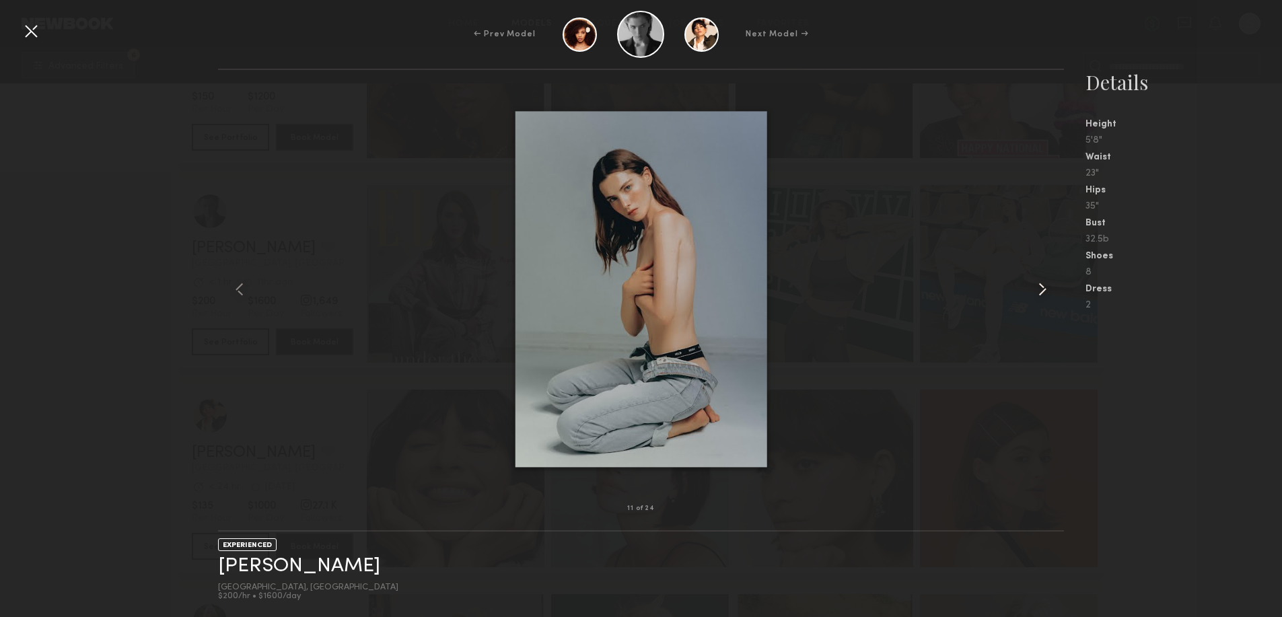
click at [1041, 287] on common-icon at bounding box center [1043, 290] width 22 height 22
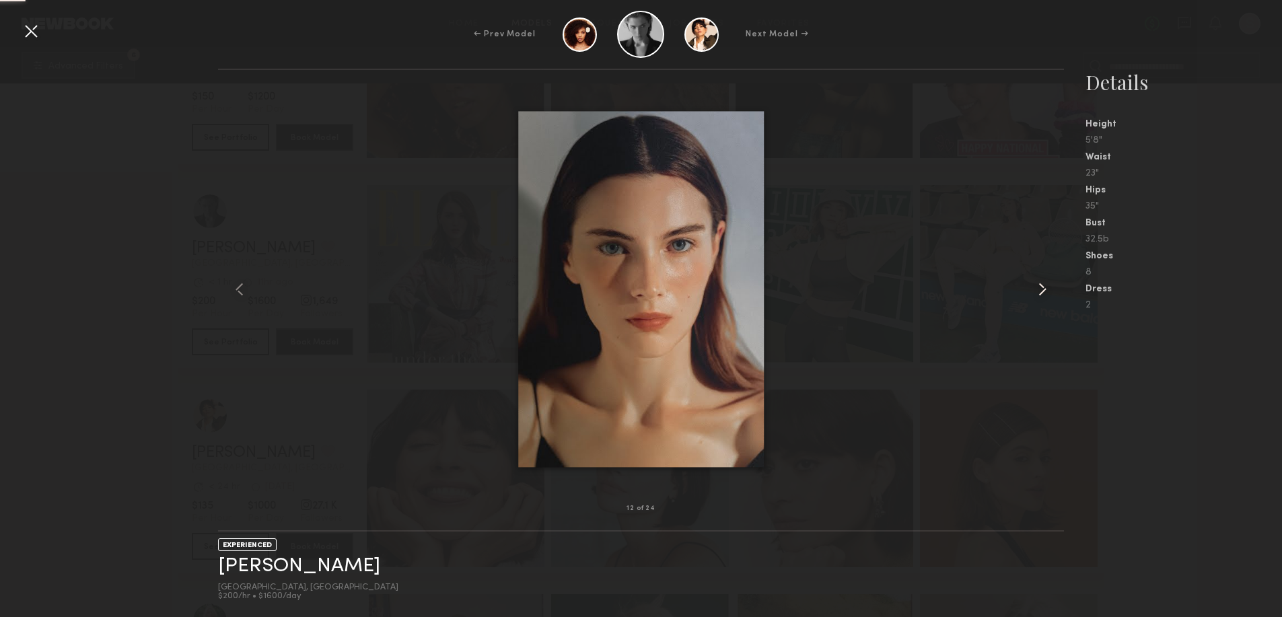
click at [1041, 287] on common-icon at bounding box center [1043, 290] width 22 height 22
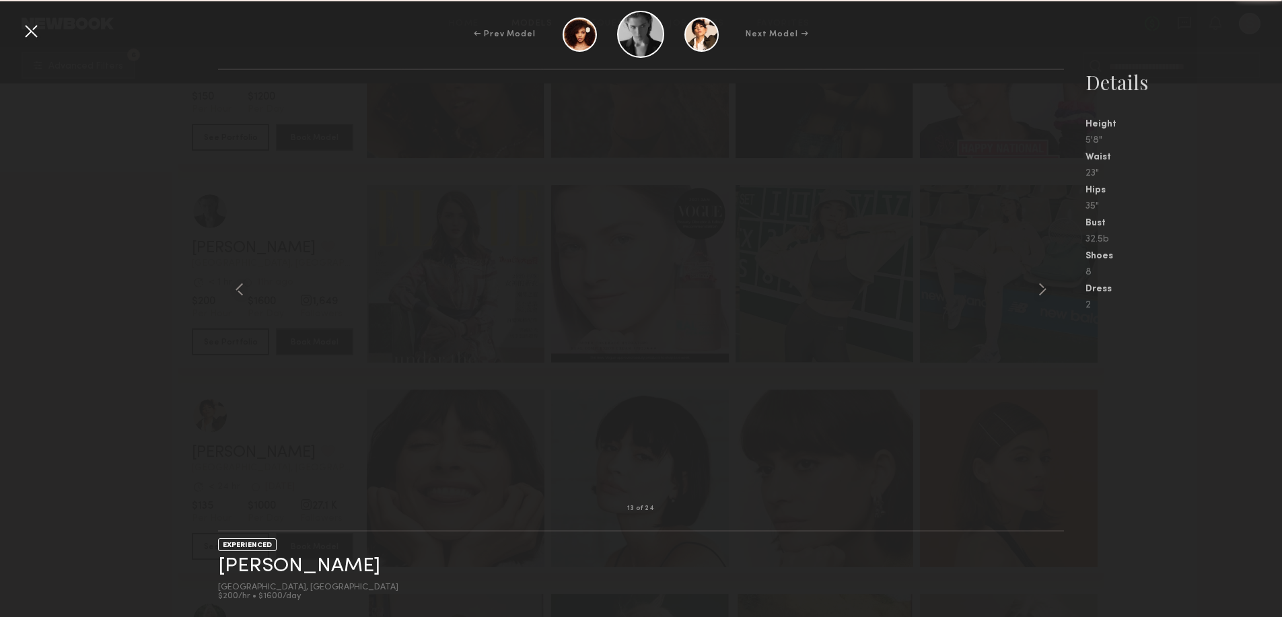
click at [1041, 287] on common-icon at bounding box center [1043, 290] width 22 height 22
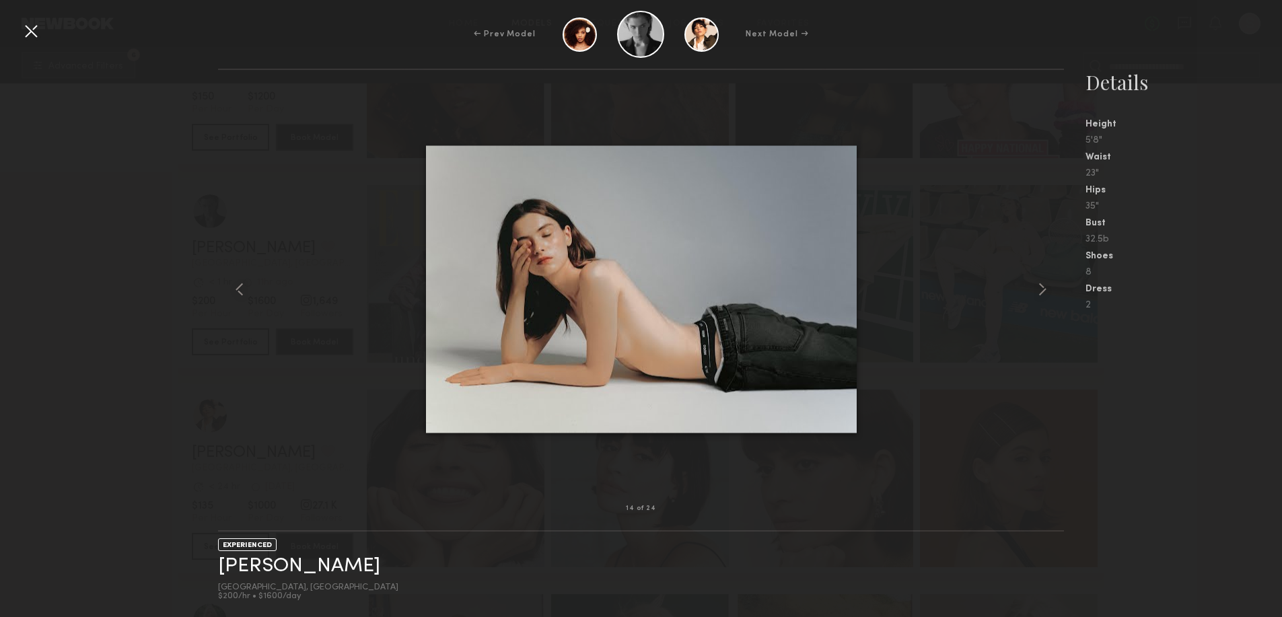
click at [34, 41] on div at bounding box center [31, 31] width 22 height 22
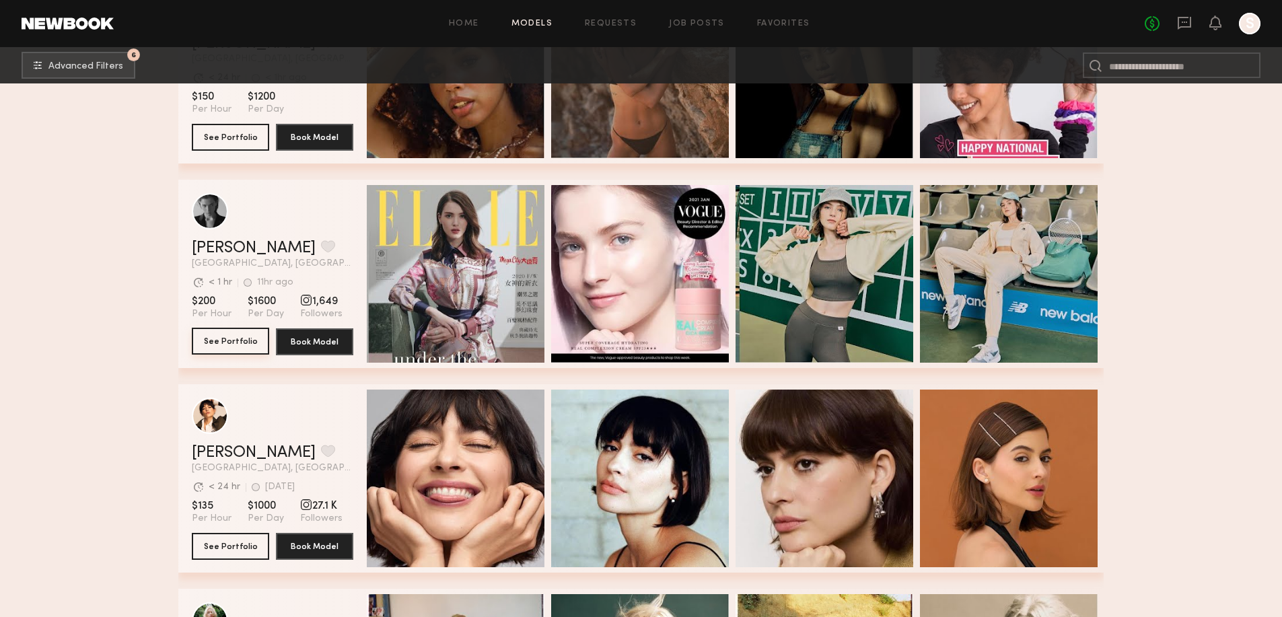
click at [226, 345] on button "See Portfolio" at bounding box center [230, 341] width 77 height 27
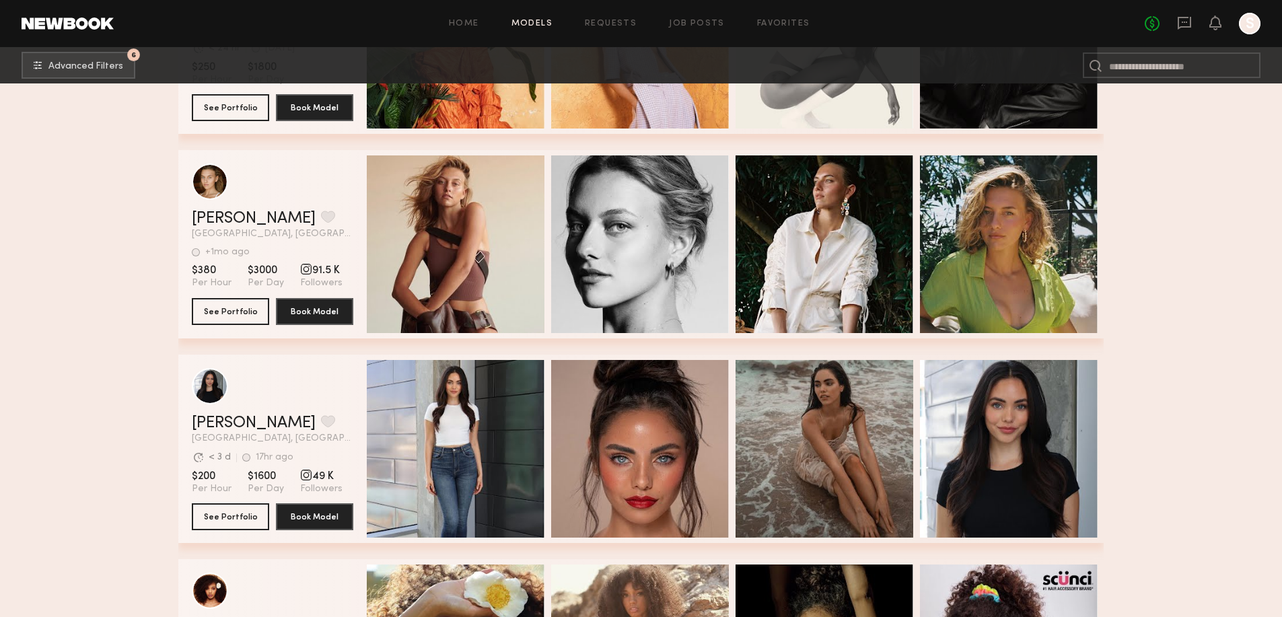
scroll to position [4487, 0]
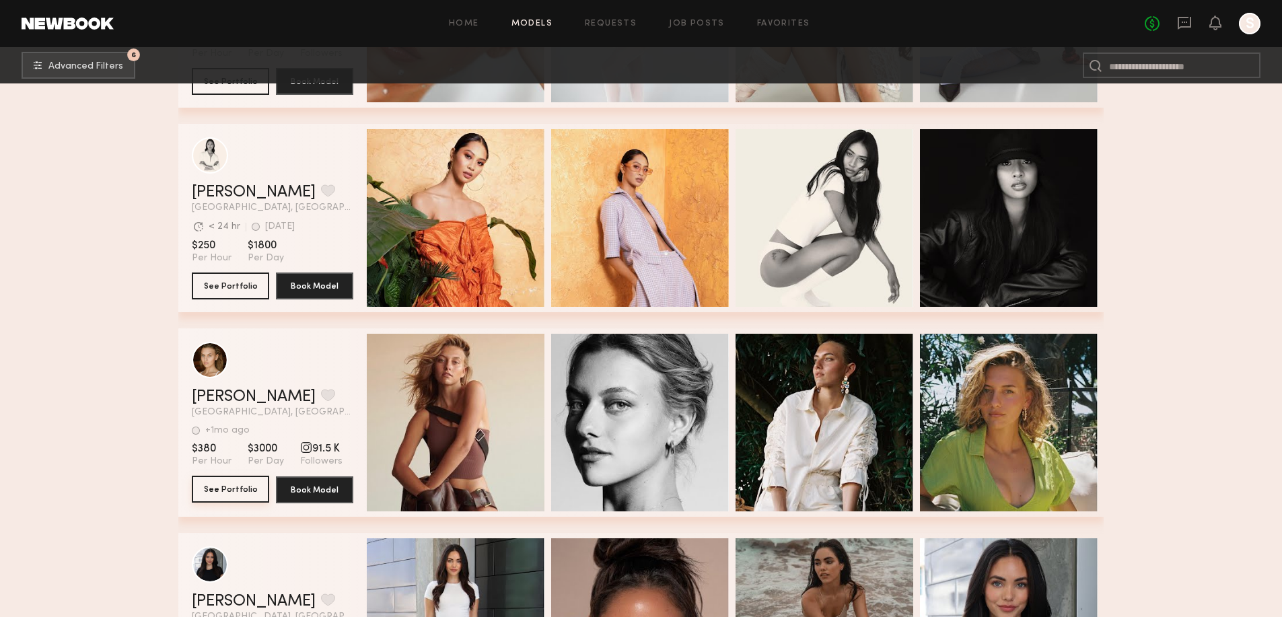
drag, startPoint x: 420, startPoint y: 419, endPoint x: 232, endPoint y: 496, distance: 203.1
click at [232, 496] on button "See Portfolio" at bounding box center [230, 489] width 77 height 27
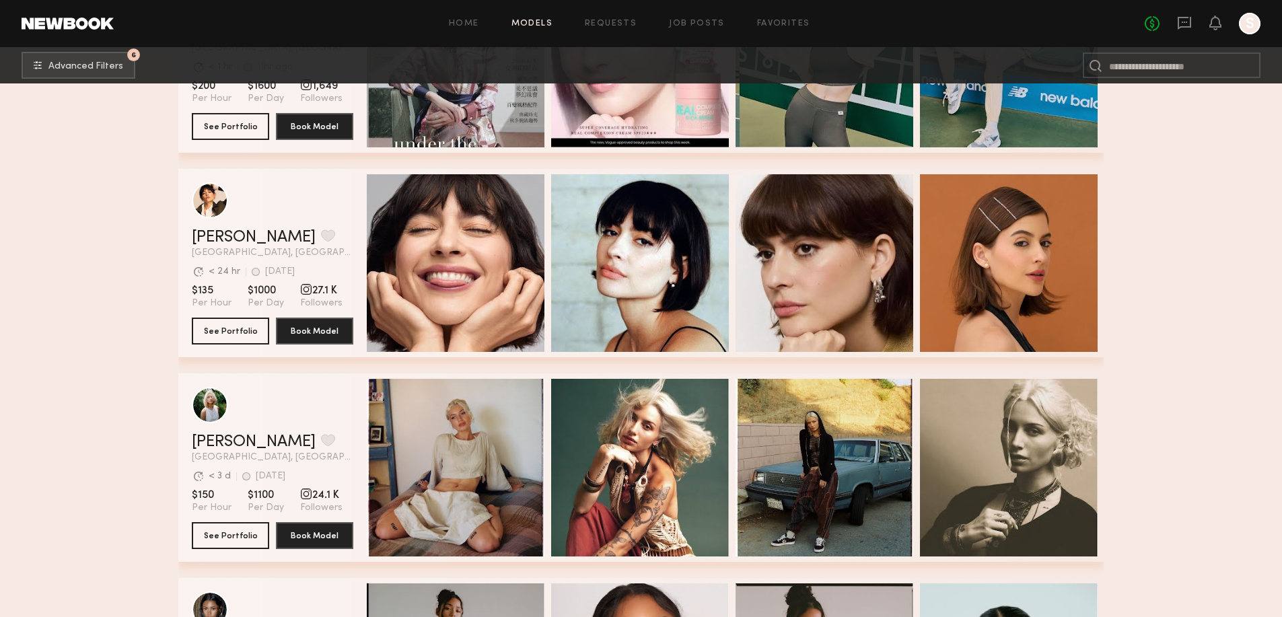
scroll to position [5474, 0]
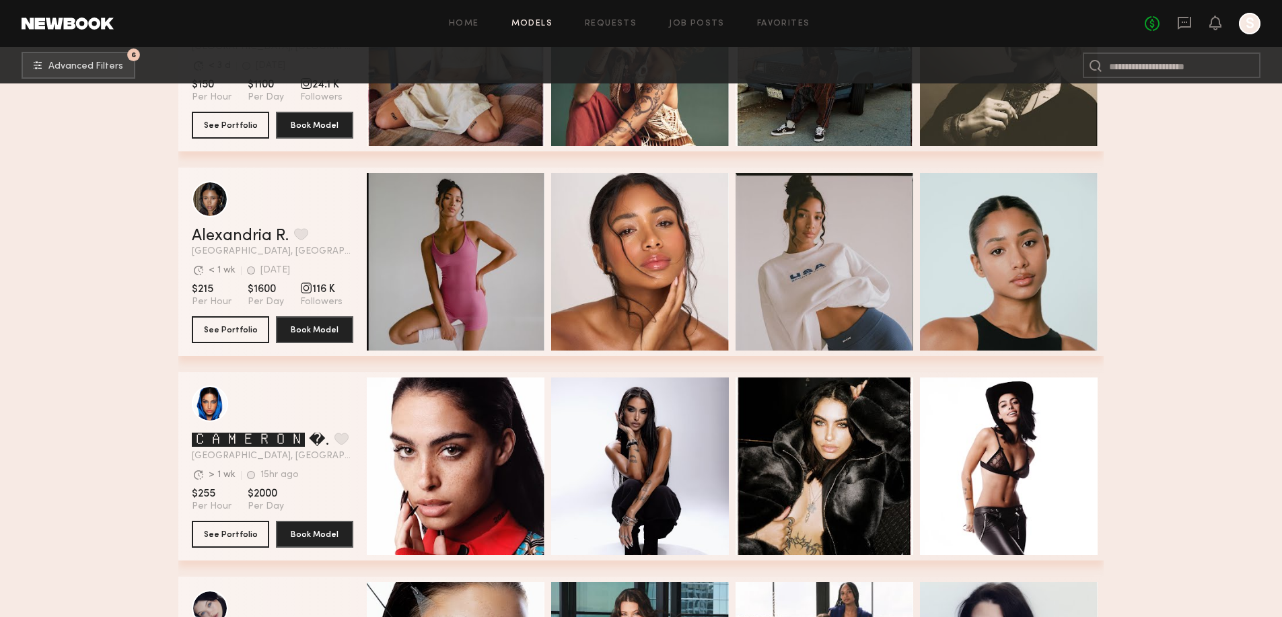
scroll to position [5878, 0]
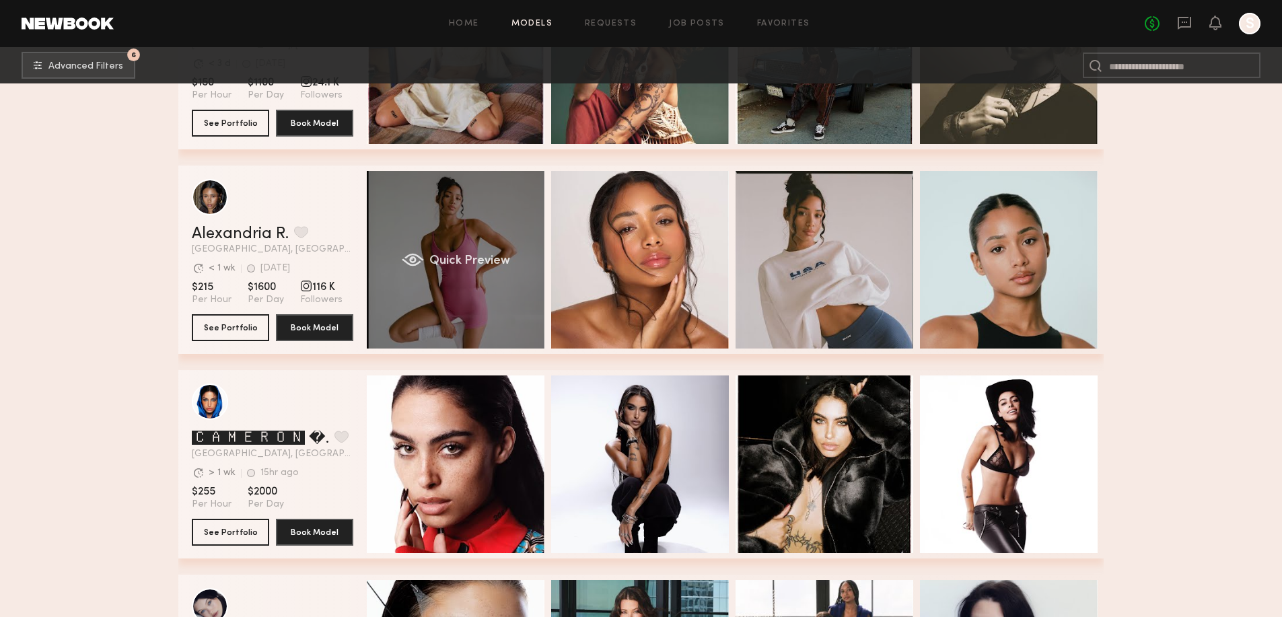
click at [442, 302] on div "Quick Preview" at bounding box center [456, 260] width 178 height 178
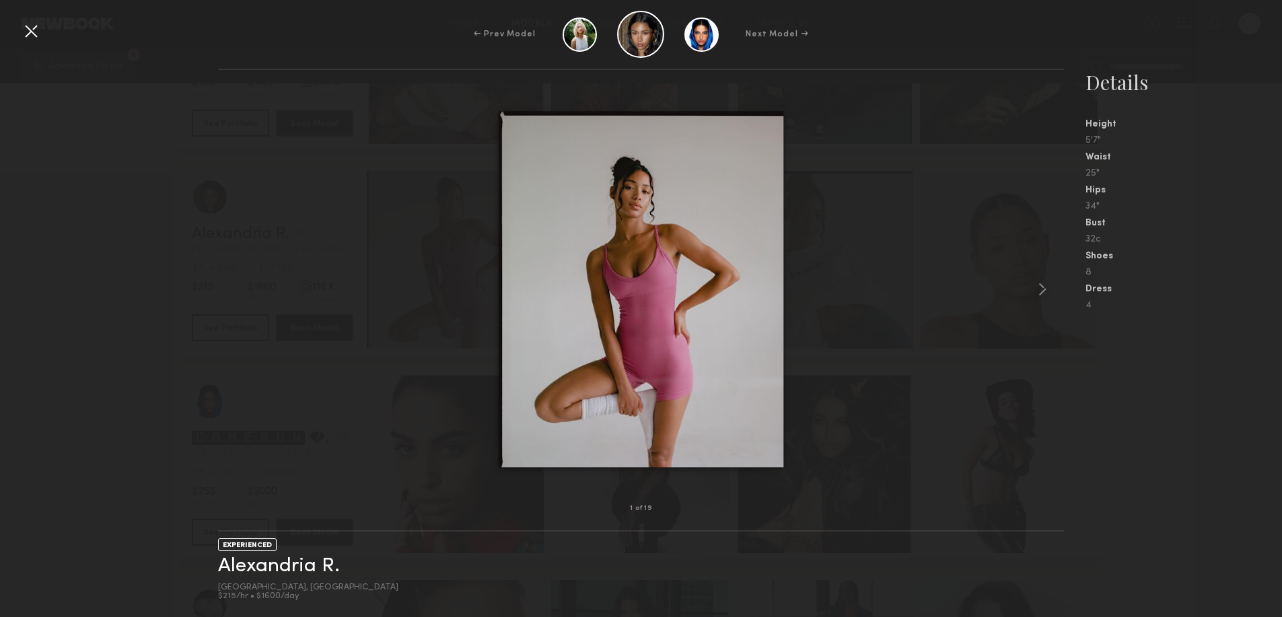
drag, startPoint x: 26, startPoint y: 30, endPoint x: 39, endPoint y: 46, distance: 21.0
click at [26, 30] on div at bounding box center [31, 31] width 22 height 22
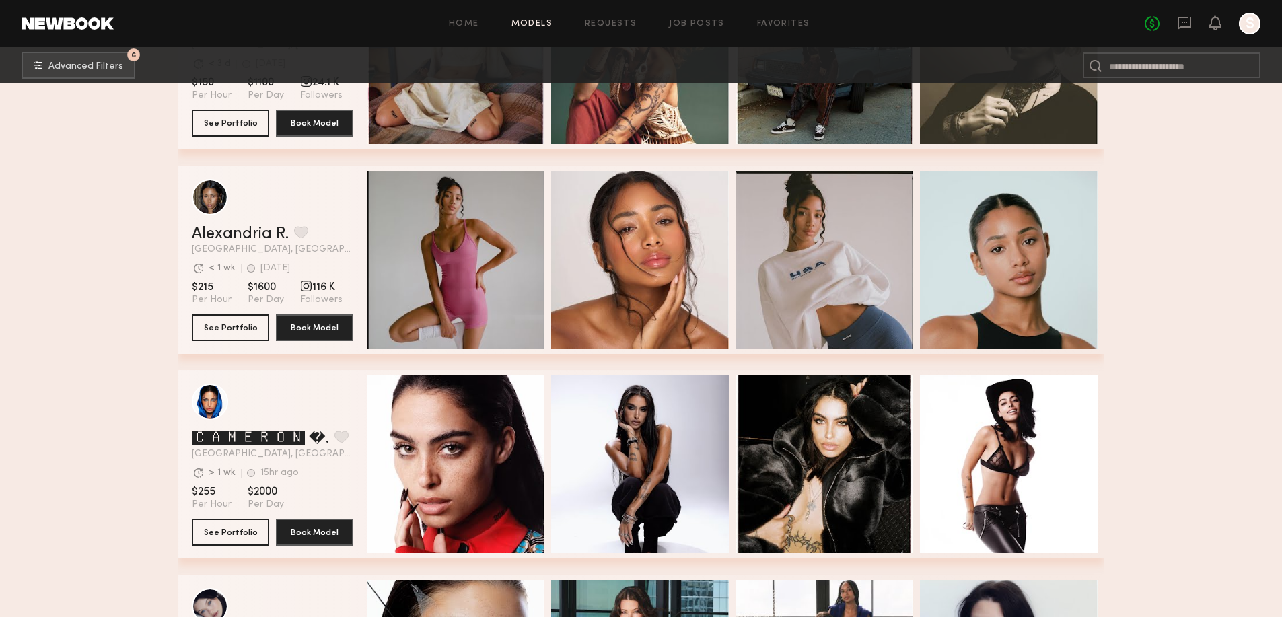
scroll to position [6282, 0]
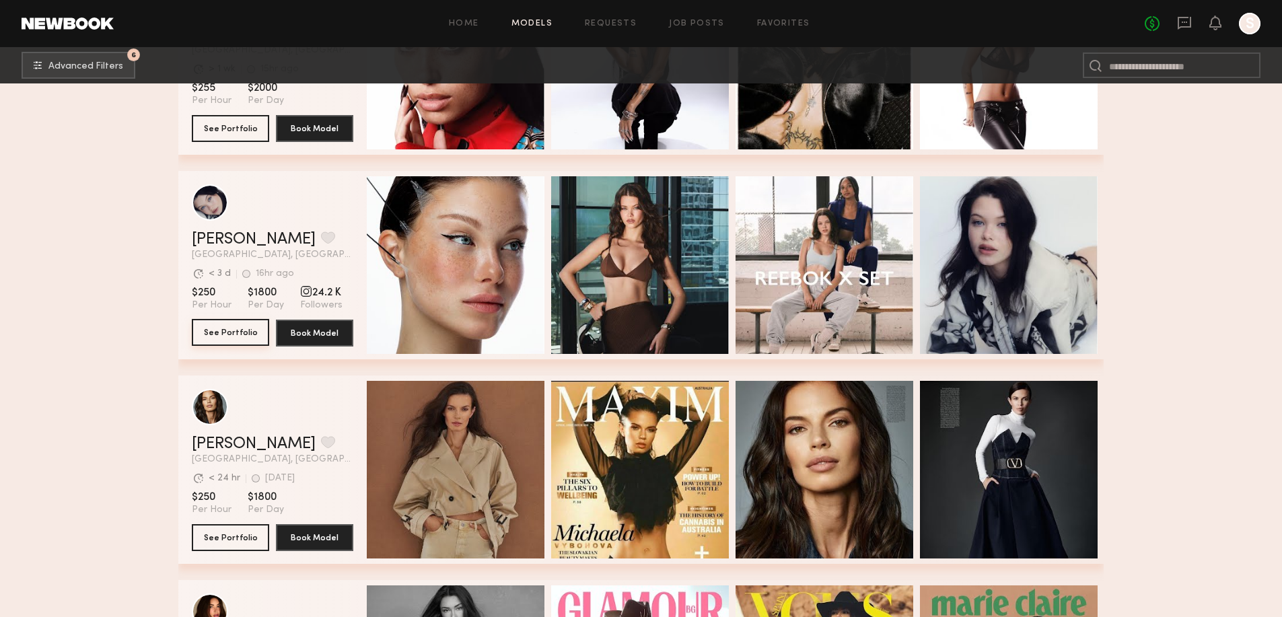
click at [213, 335] on button "See Portfolio" at bounding box center [230, 332] width 77 height 27
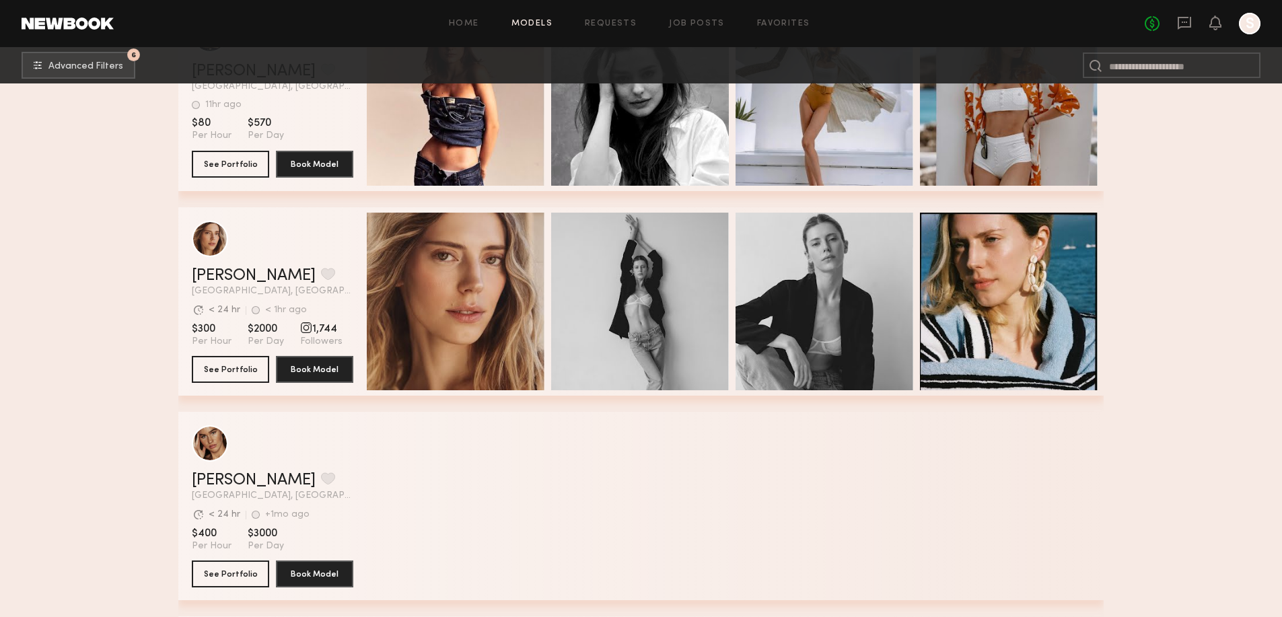
scroll to position [7269, 0]
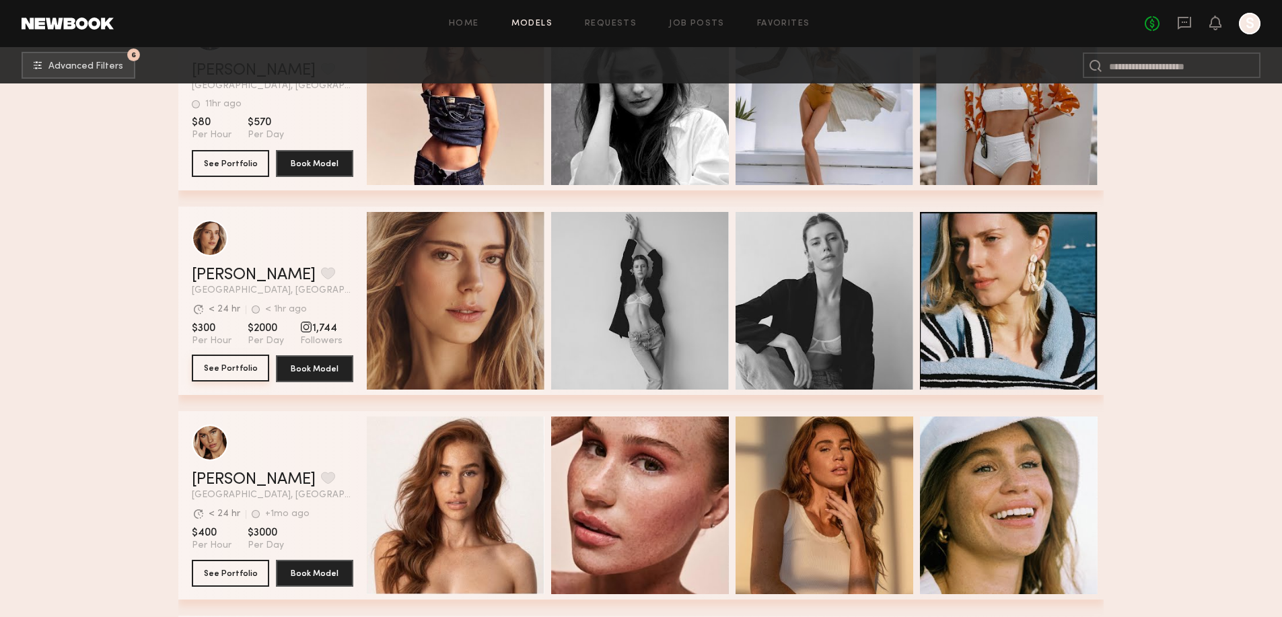
click at [224, 370] on button "See Portfolio" at bounding box center [230, 368] width 77 height 27
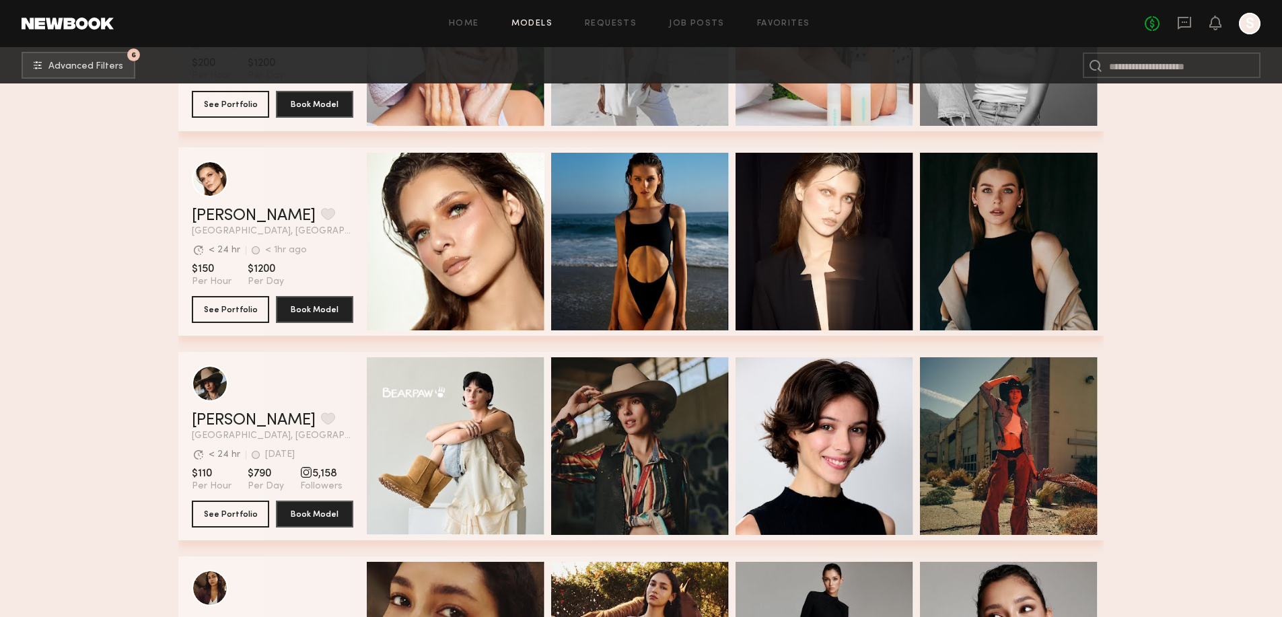
scroll to position [8257, 0]
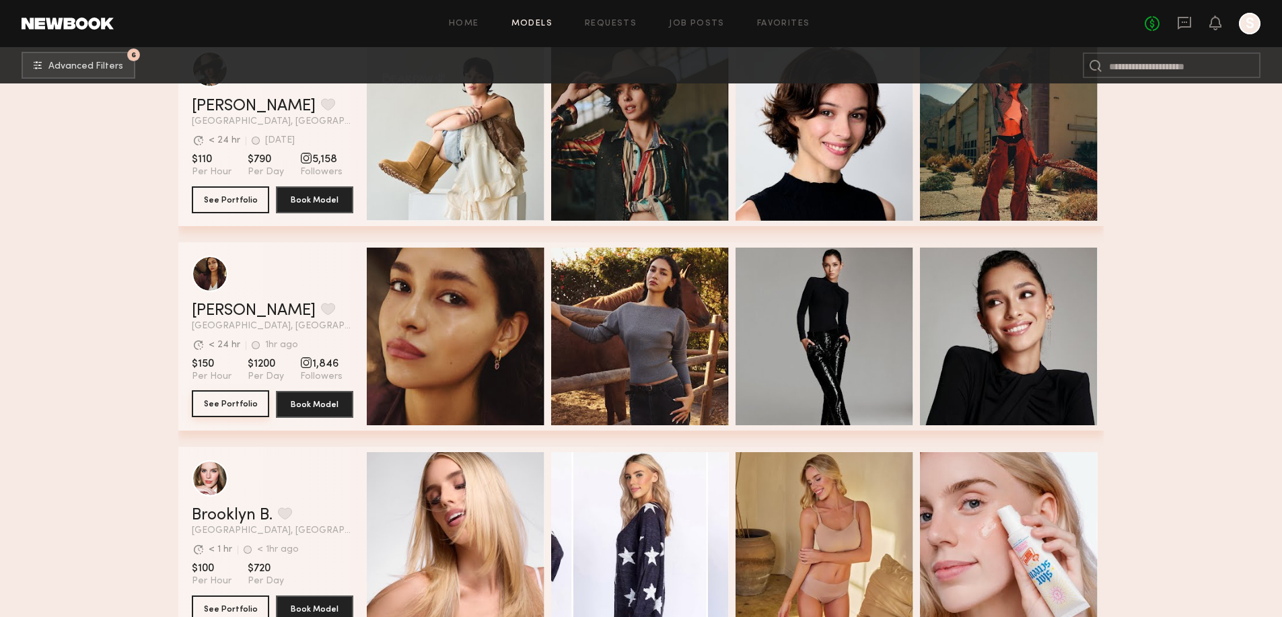
click at [225, 411] on button "See Portfolio" at bounding box center [230, 403] width 77 height 27
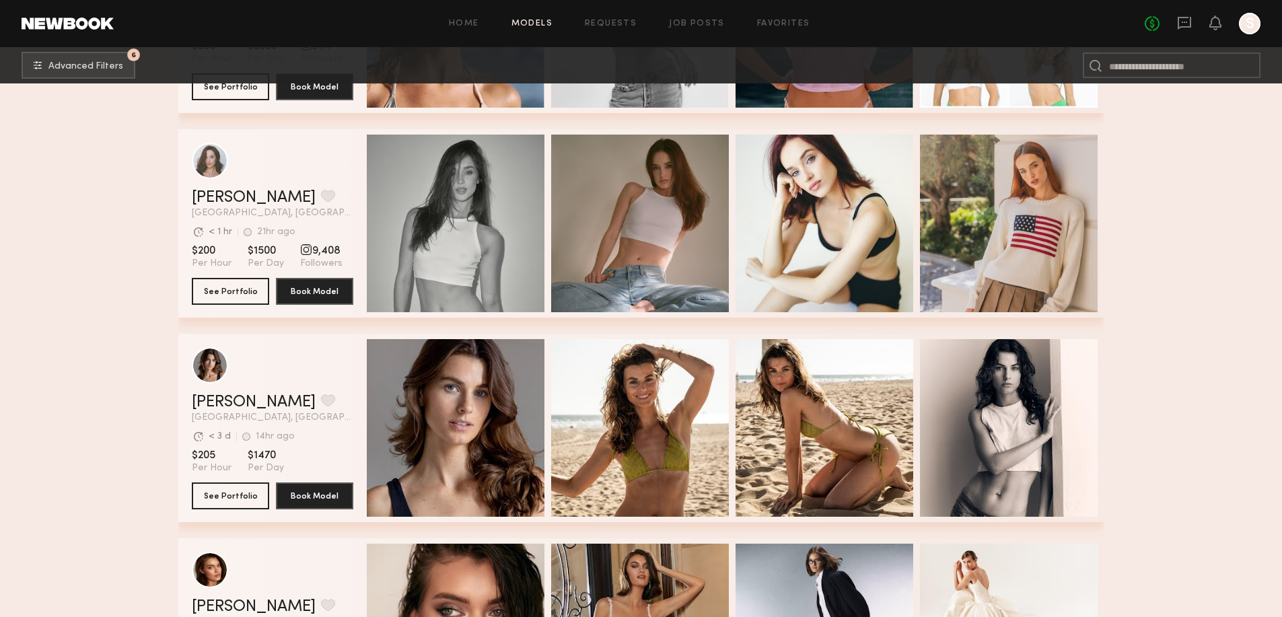
scroll to position [9962, 0]
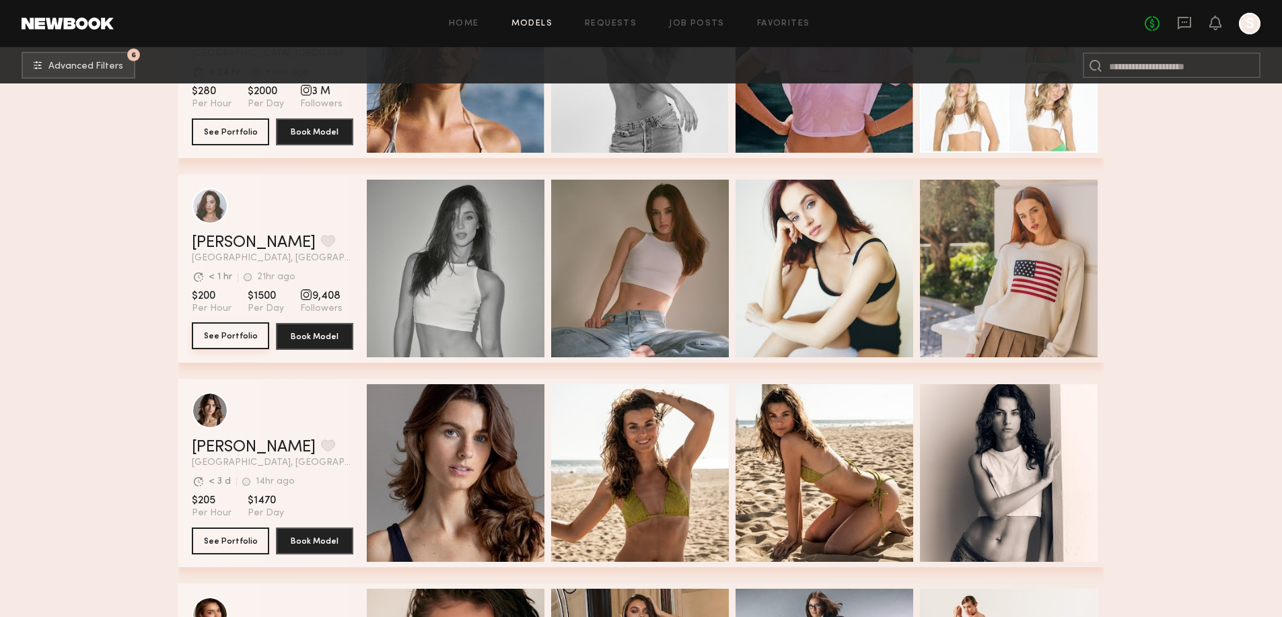
click at [244, 342] on button "See Portfolio" at bounding box center [230, 335] width 77 height 27
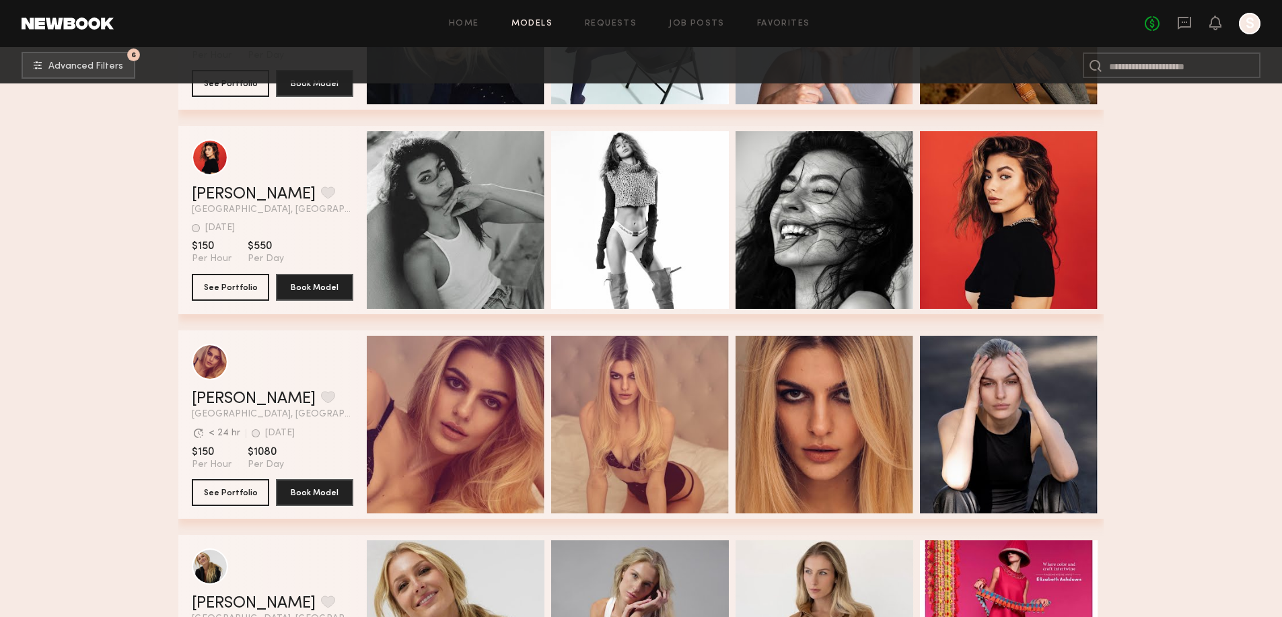
scroll to position [10814, 0]
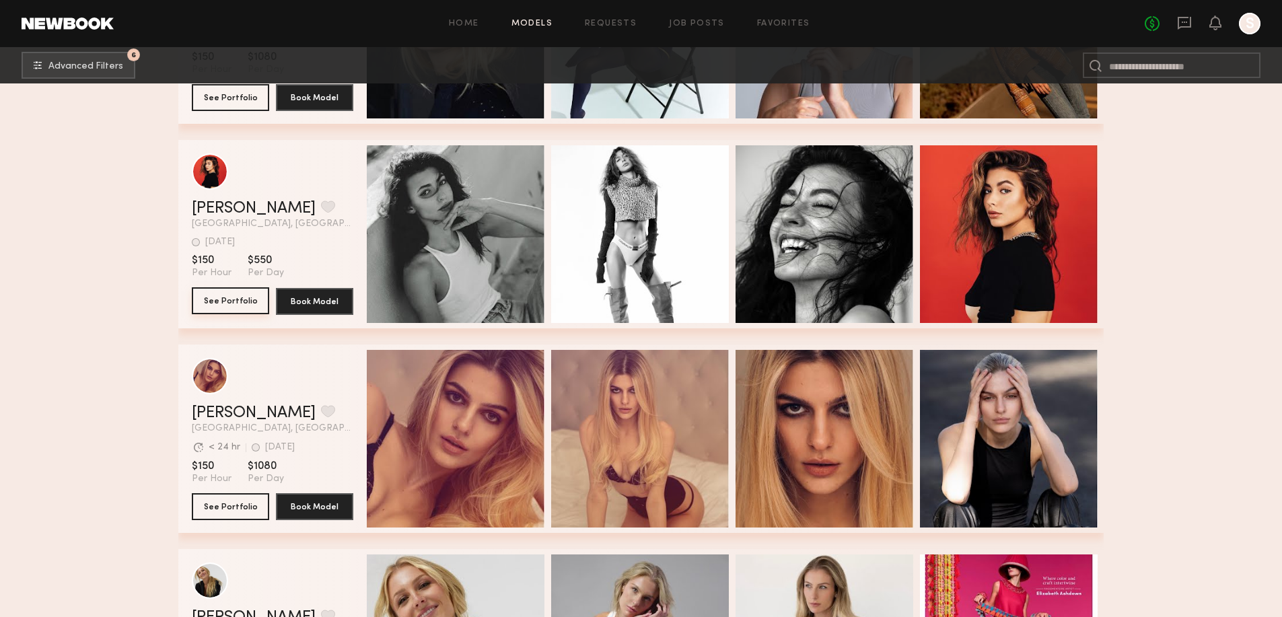
click at [244, 309] on button "See Portfolio" at bounding box center [230, 300] width 77 height 27
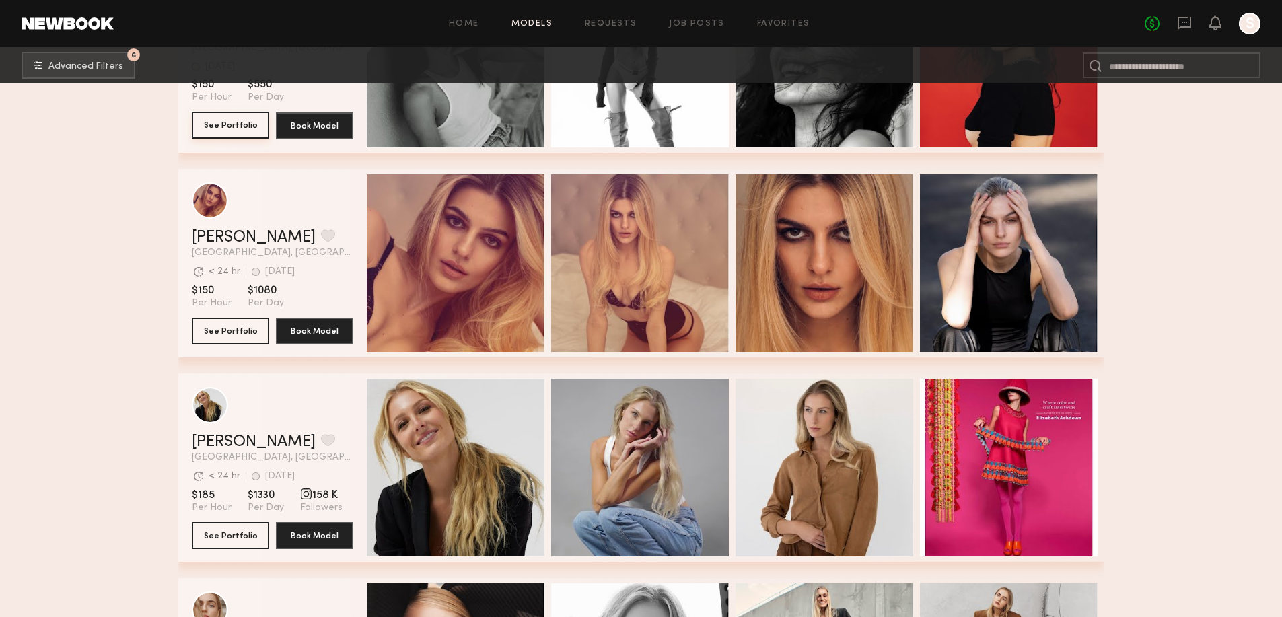
scroll to position [10993, 0]
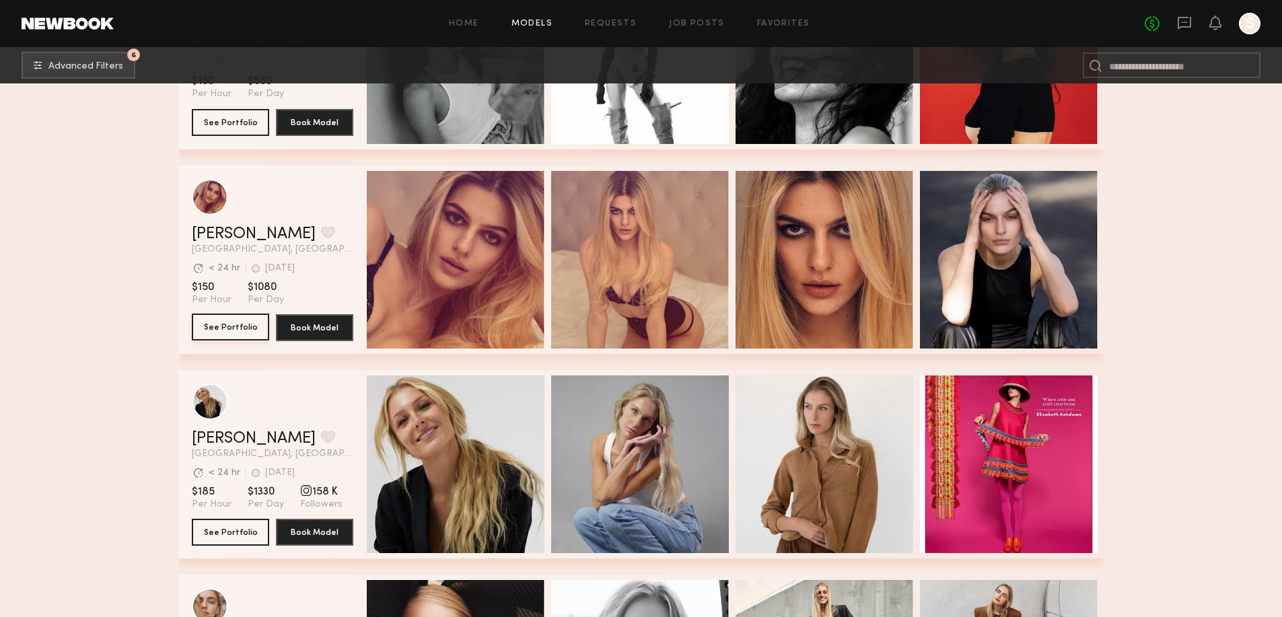
click at [243, 331] on button "See Portfolio" at bounding box center [230, 327] width 77 height 27
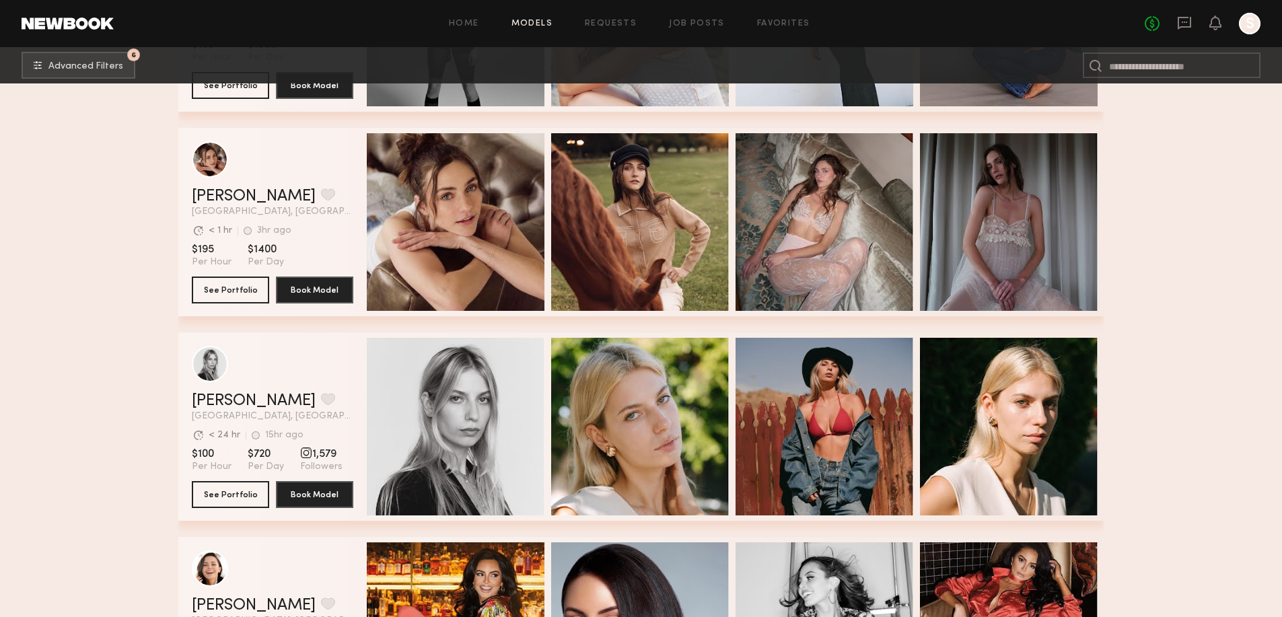
scroll to position [12239, 0]
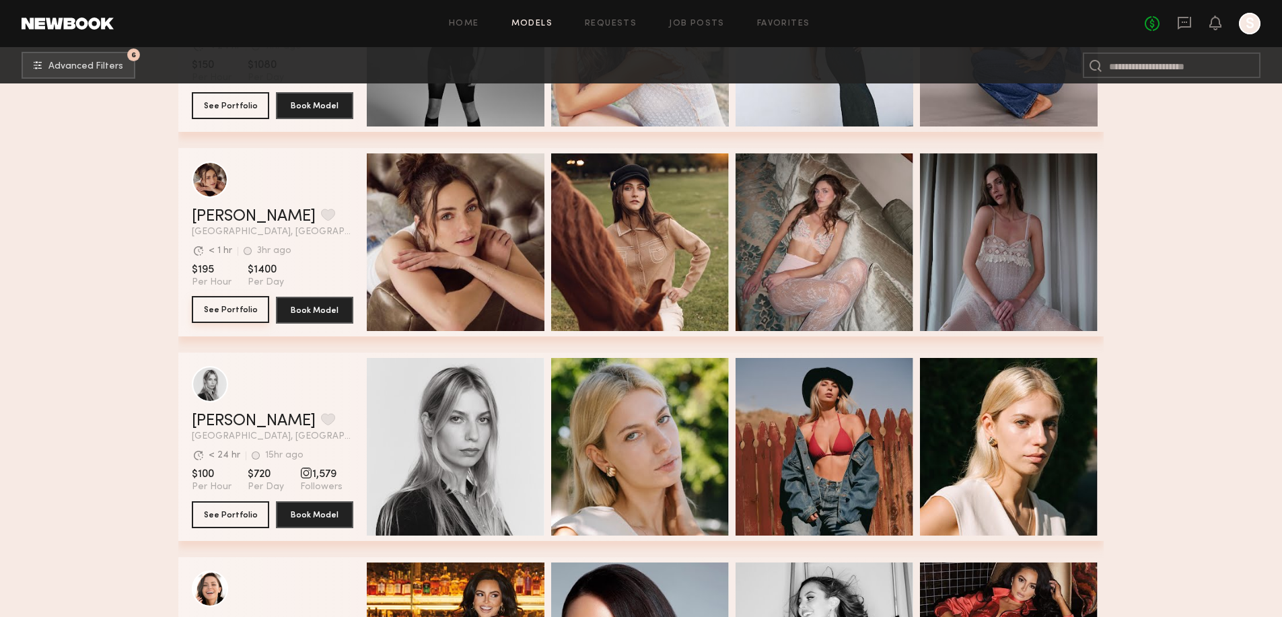
click at [248, 312] on button "See Portfolio" at bounding box center [230, 309] width 77 height 27
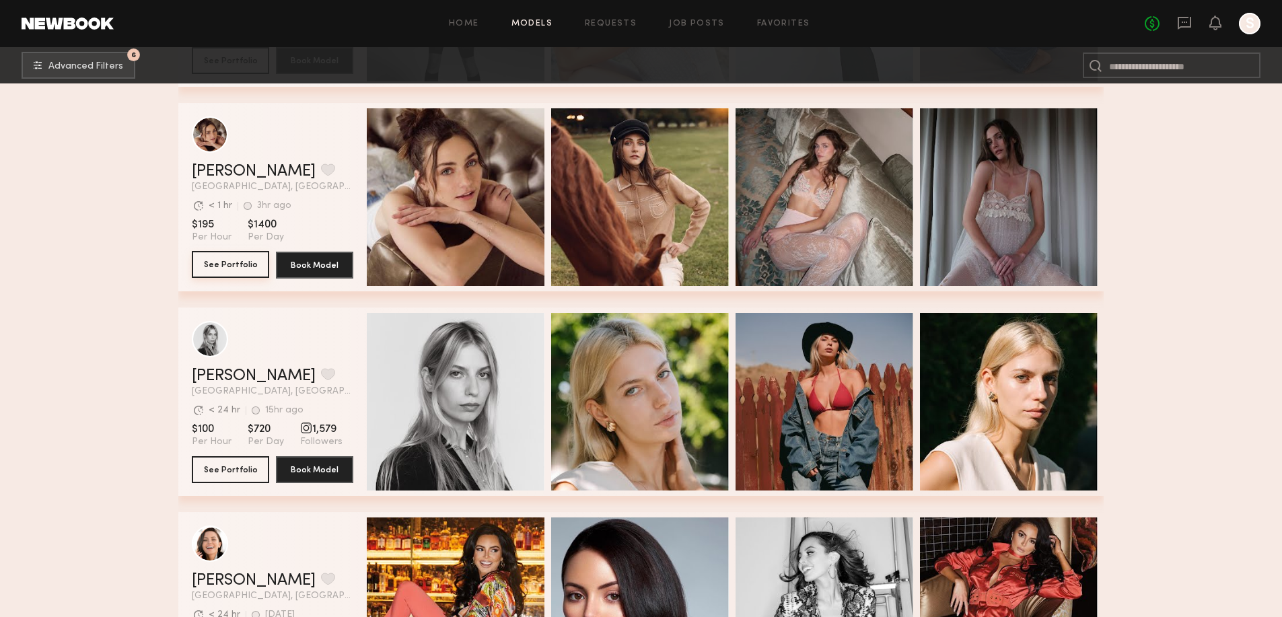
scroll to position [12733, 0]
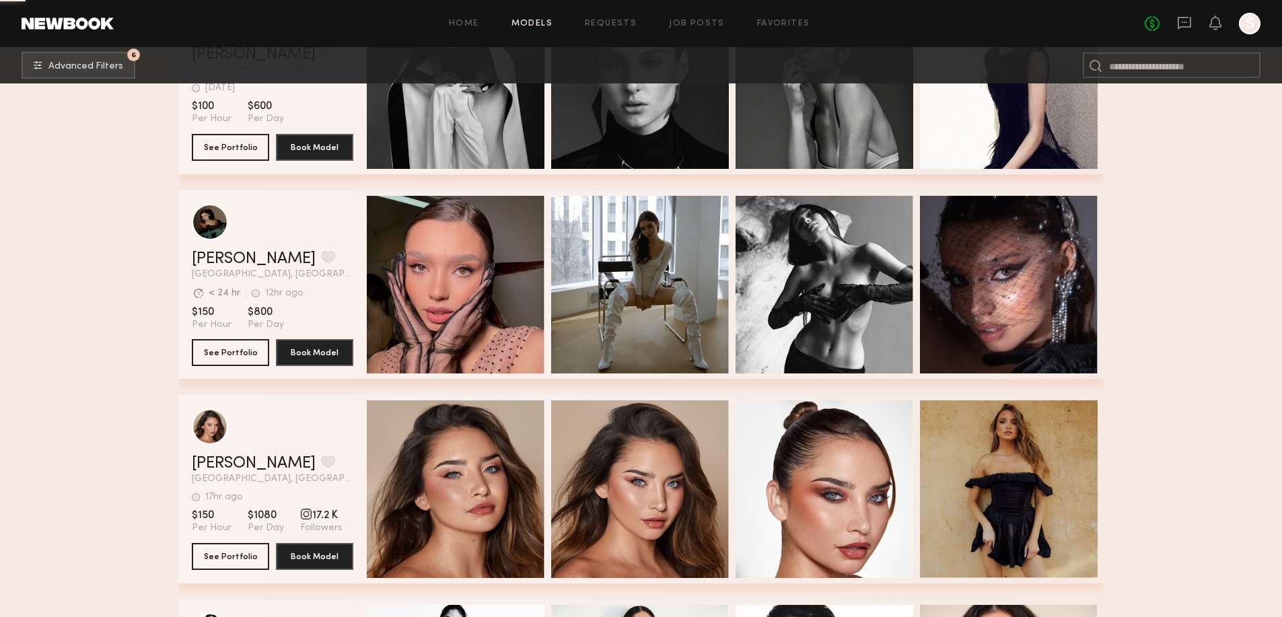
scroll to position [13899, 0]
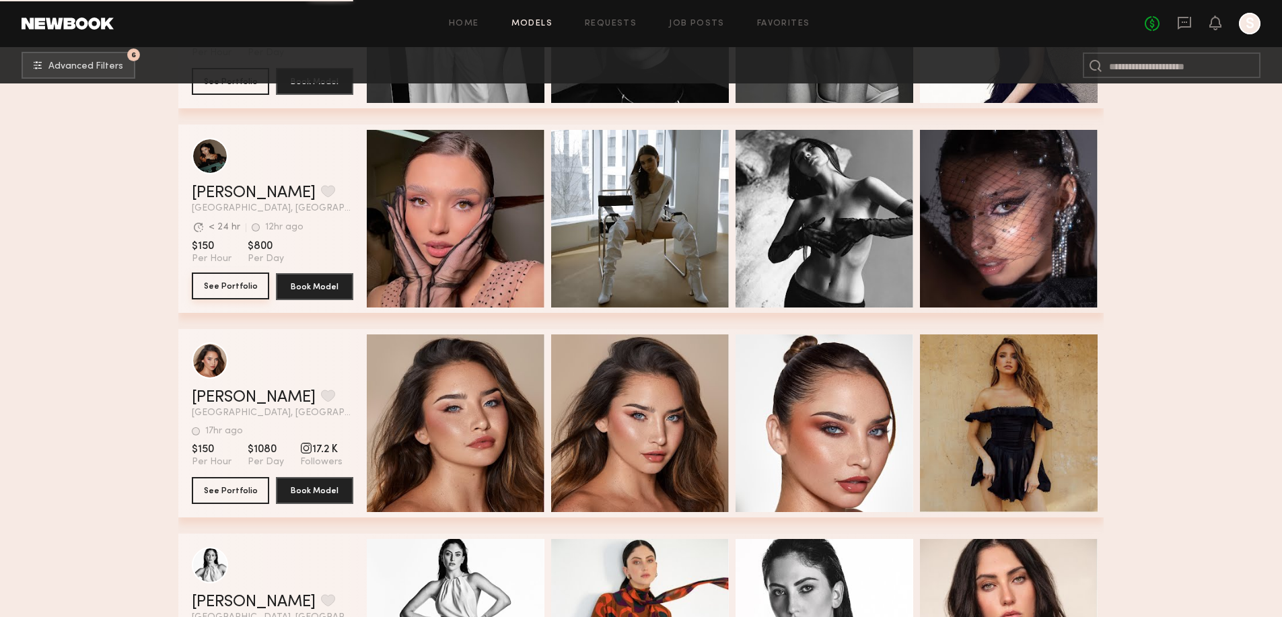
click at [221, 293] on button "See Portfolio" at bounding box center [230, 286] width 77 height 27
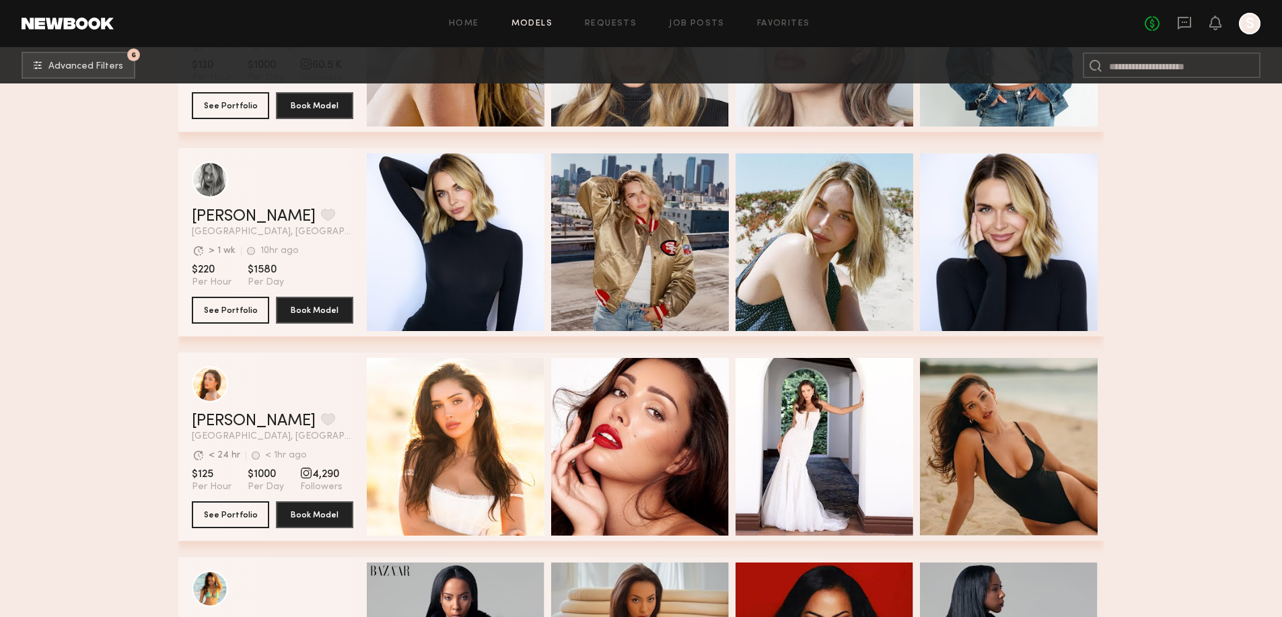
scroll to position [17105, 0]
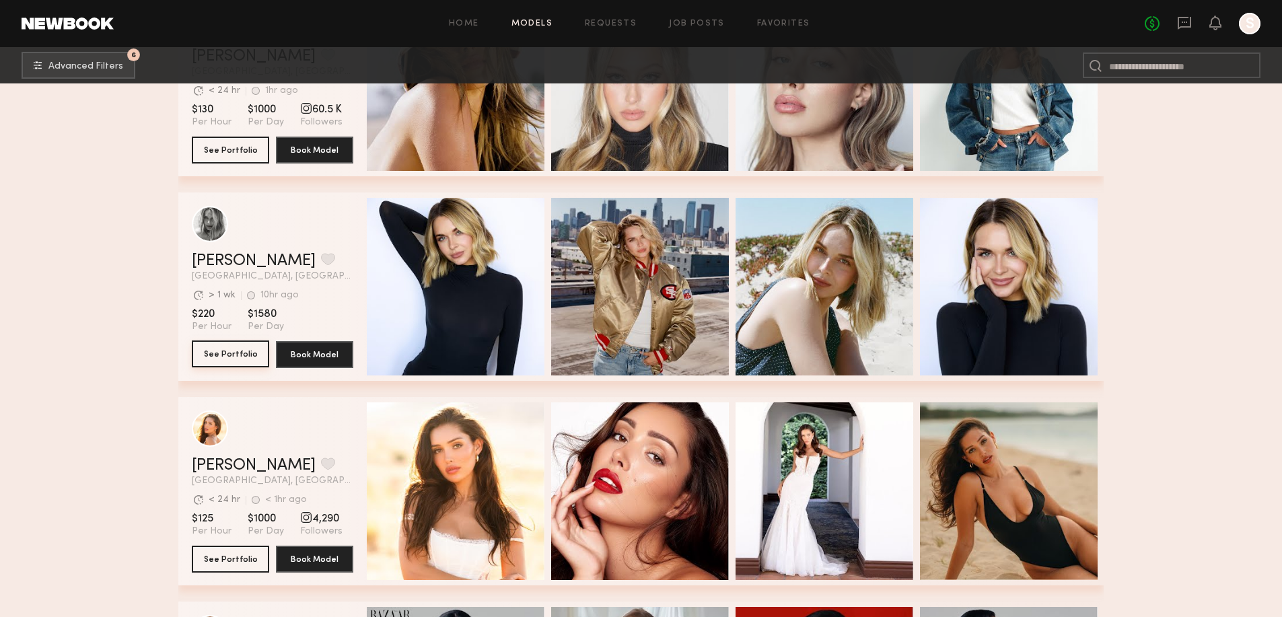
click at [221, 365] on button "See Portfolio" at bounding box center [230, 354] width 77 height 27
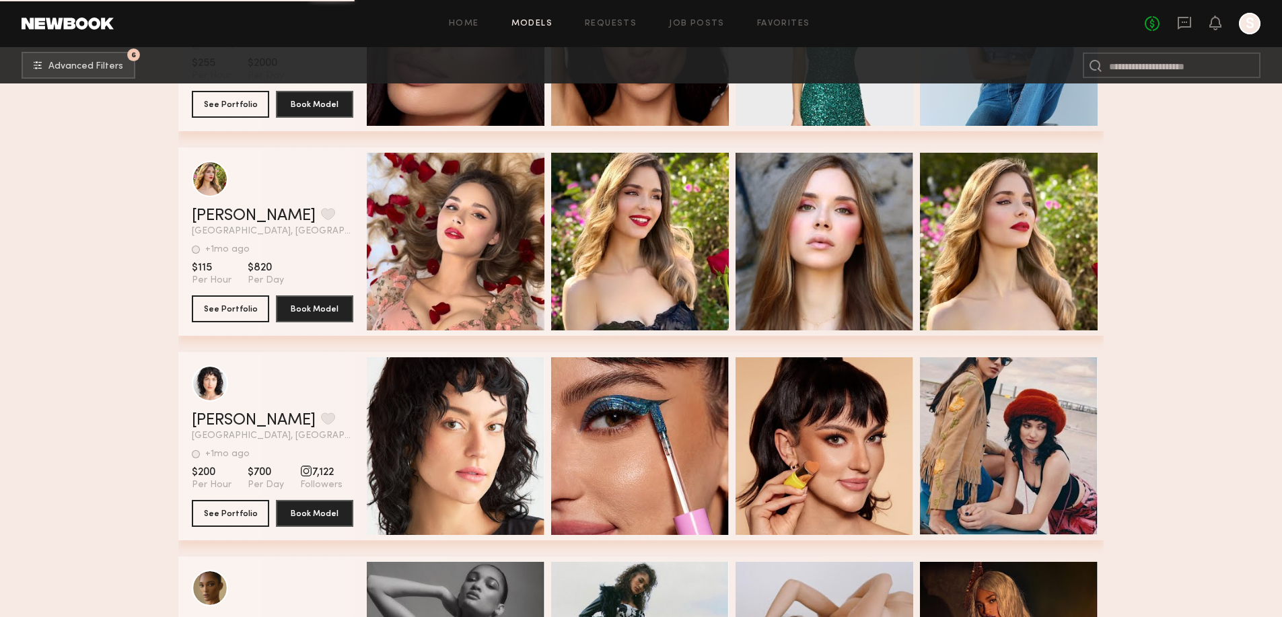
scroll to position [36414, 0]
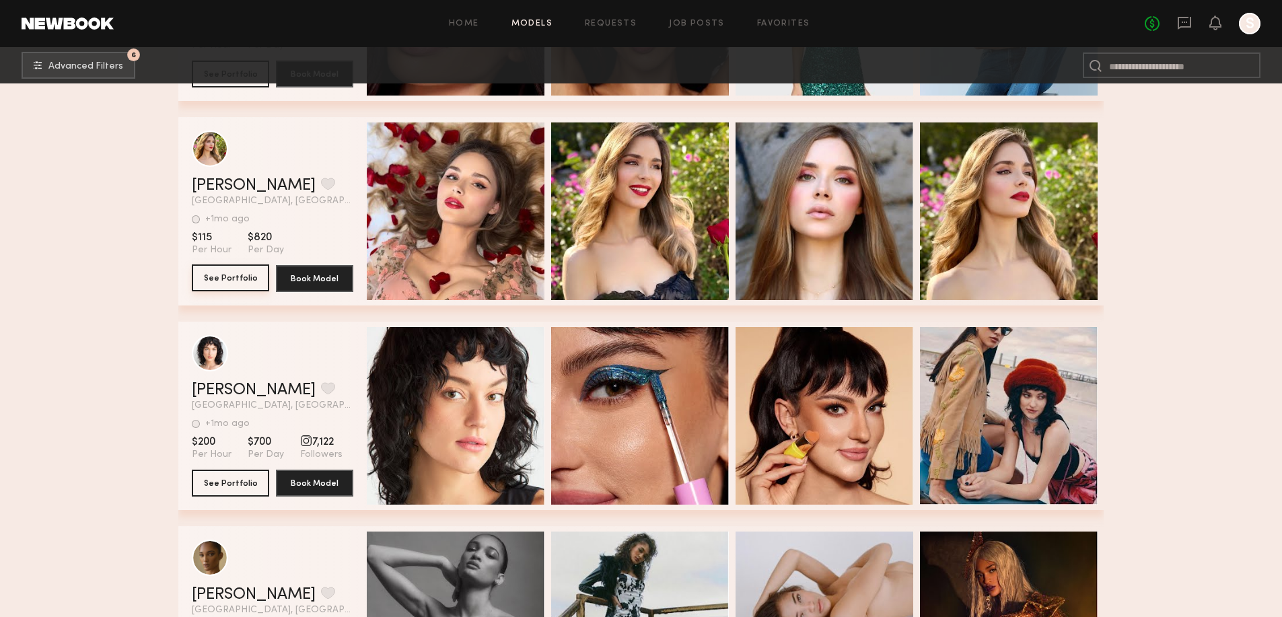
click at [230, 284] on button "See Portfolio" at bounding box center [230, 278] width 77 height 27
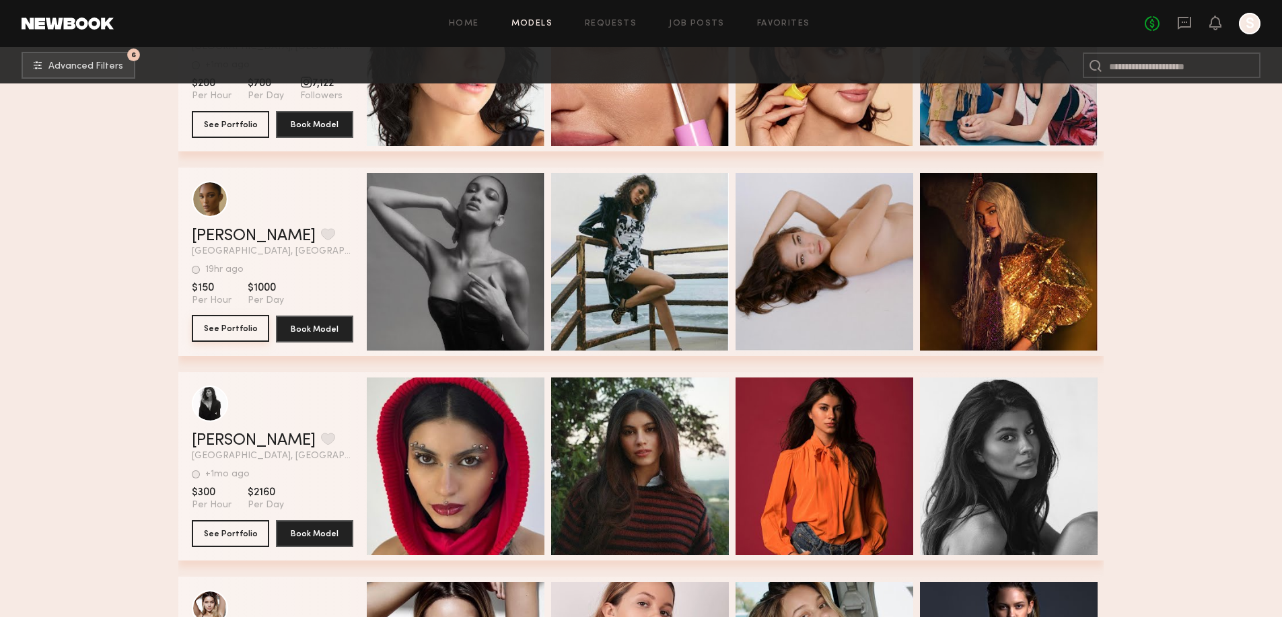
click at [234, 333] on button "See Portfolio" at bounding box center [230, 328] width 77 height 27
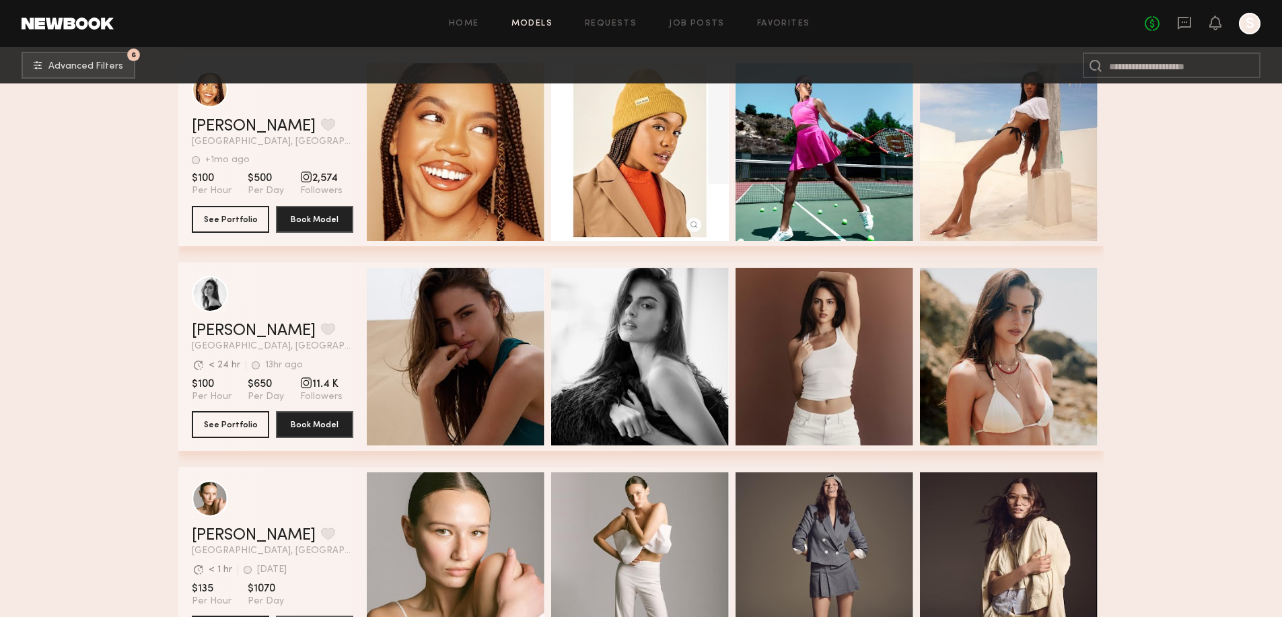
scroll to position [39383, 0]
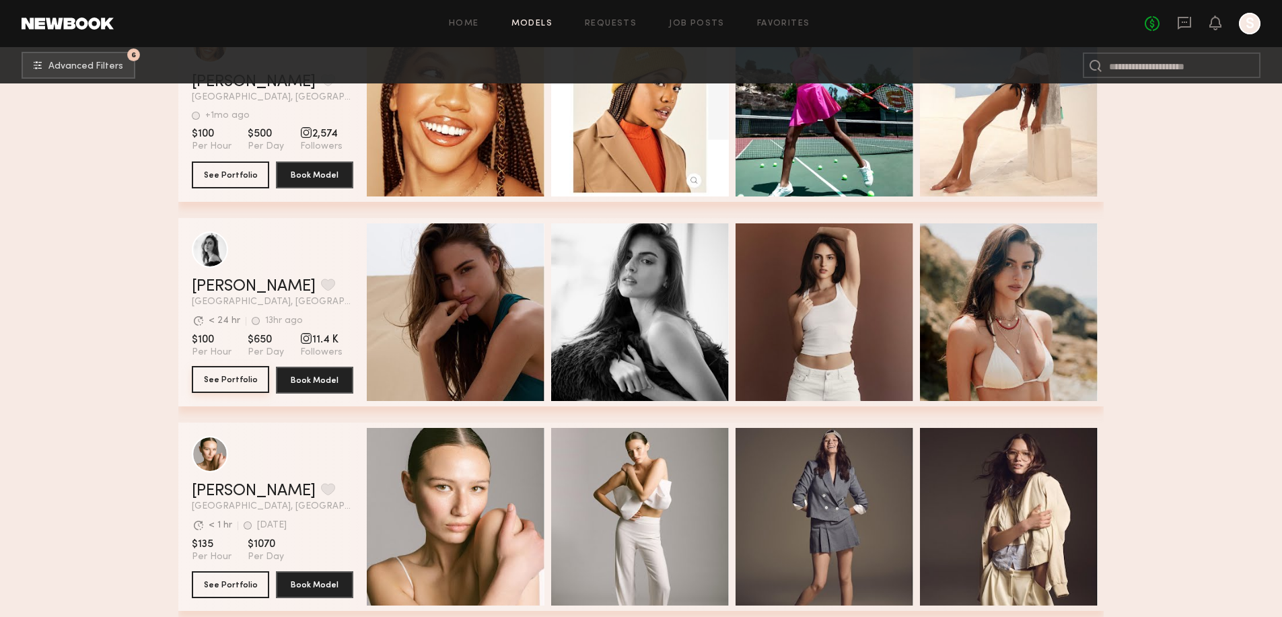
click at [211, 386] on button "See Portfolio" at bounding box center [230, 379] width 77 height 27
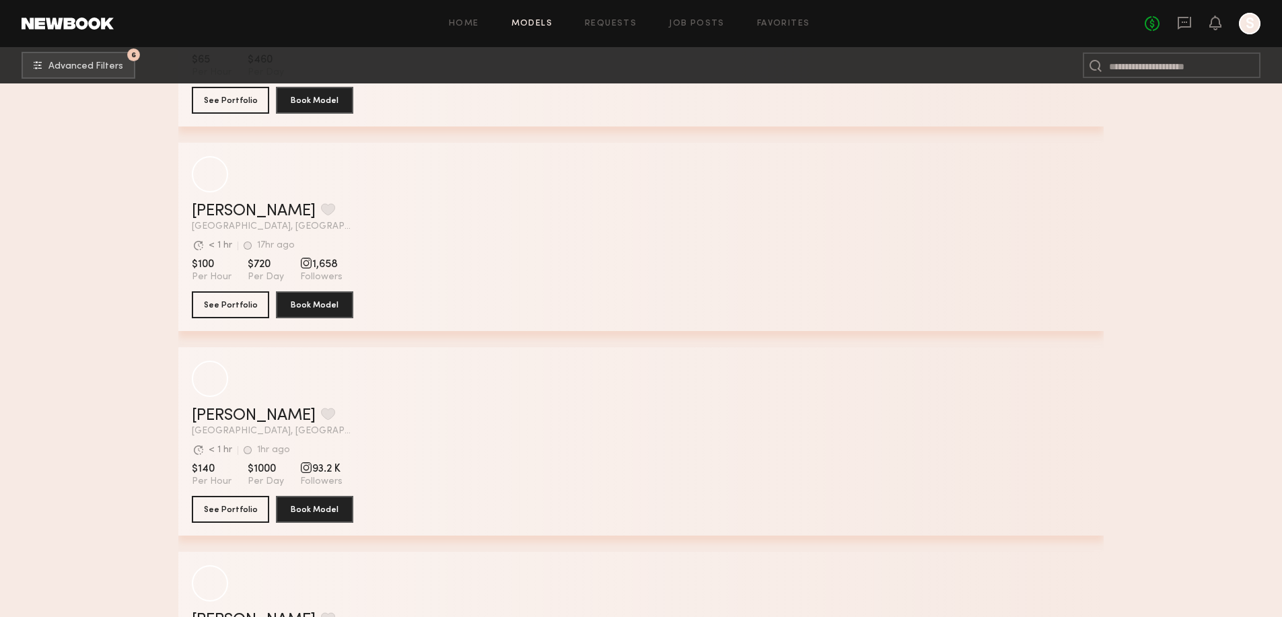
scroll to position [46614, 0]
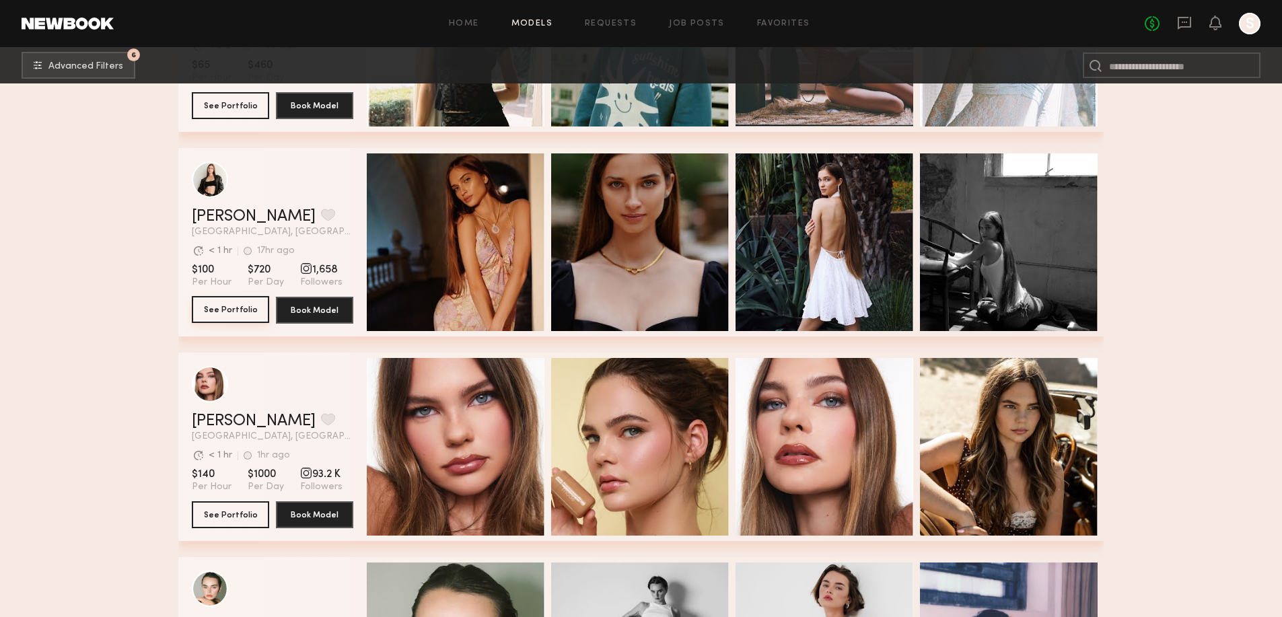
click at [221, 323] on button "See Portfolio" at bounding box center [230, 309] width 77 height 27
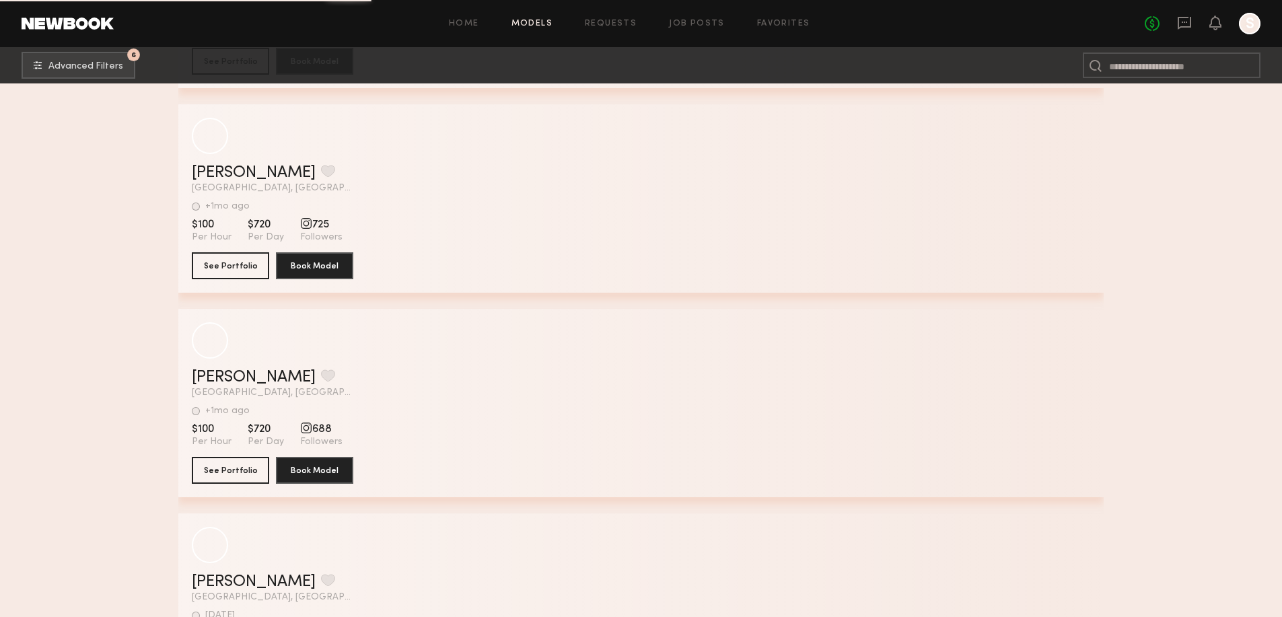
scroll to position [58320, 0]
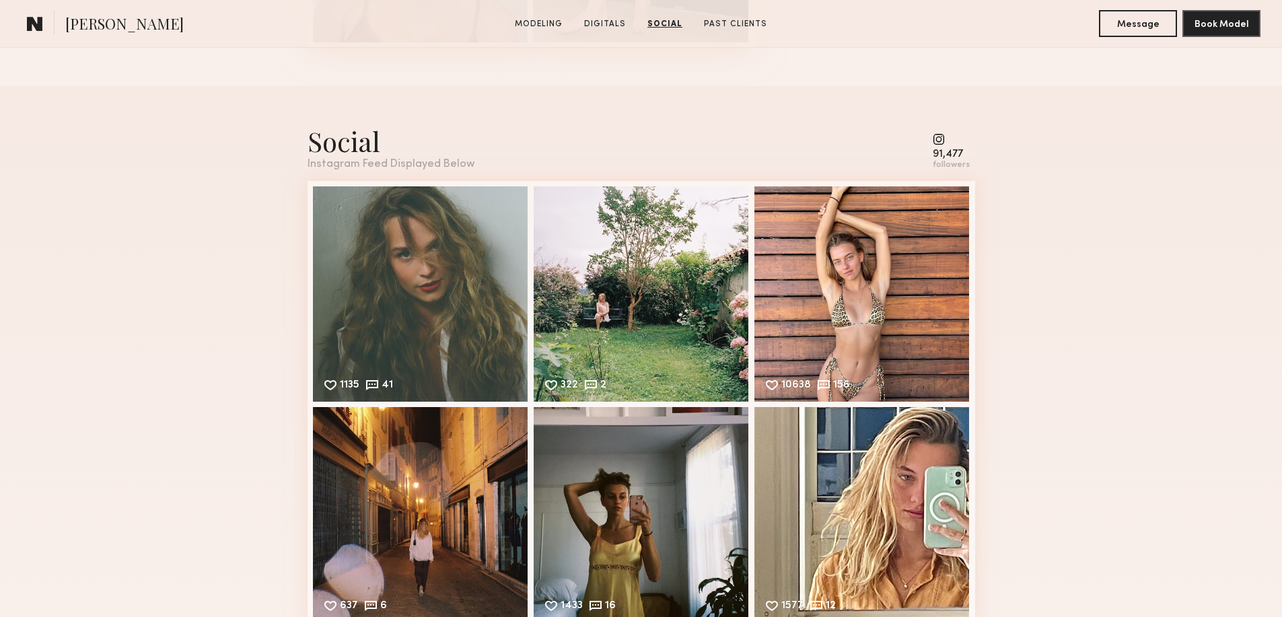
scroll to position [1885, 0]
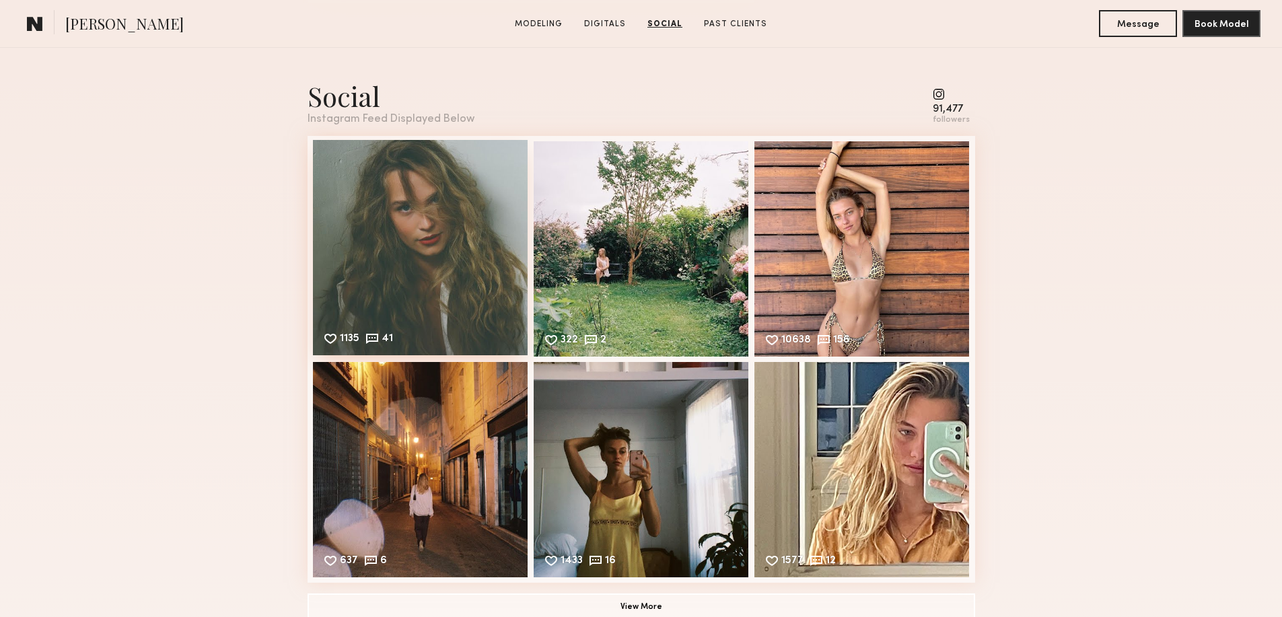
click at [441, 242] on div "1135 41 Likes & comments displayed to show model’s engagement" at bounding box center [420, 247] width 215 height 215
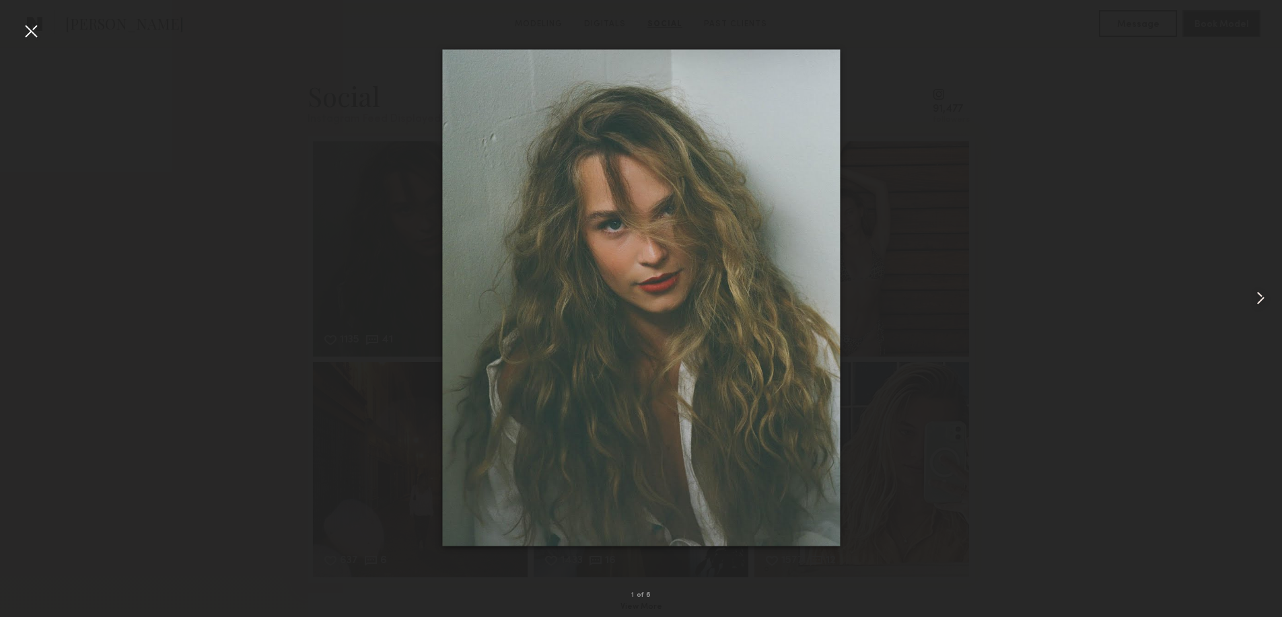
click at [1258, 292] on common-icon at bounding box center [1261, 298] width 22 height 22
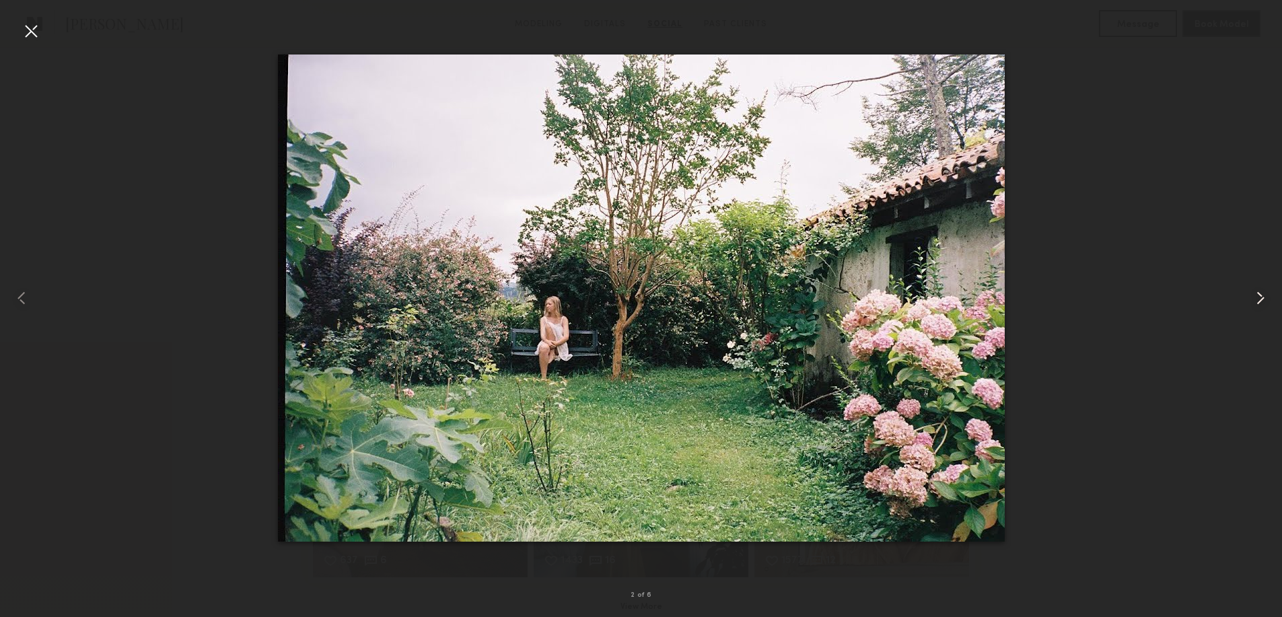
click at [1258, 292] on common-icon at bounding box center [1261, 298] width 22 height 22
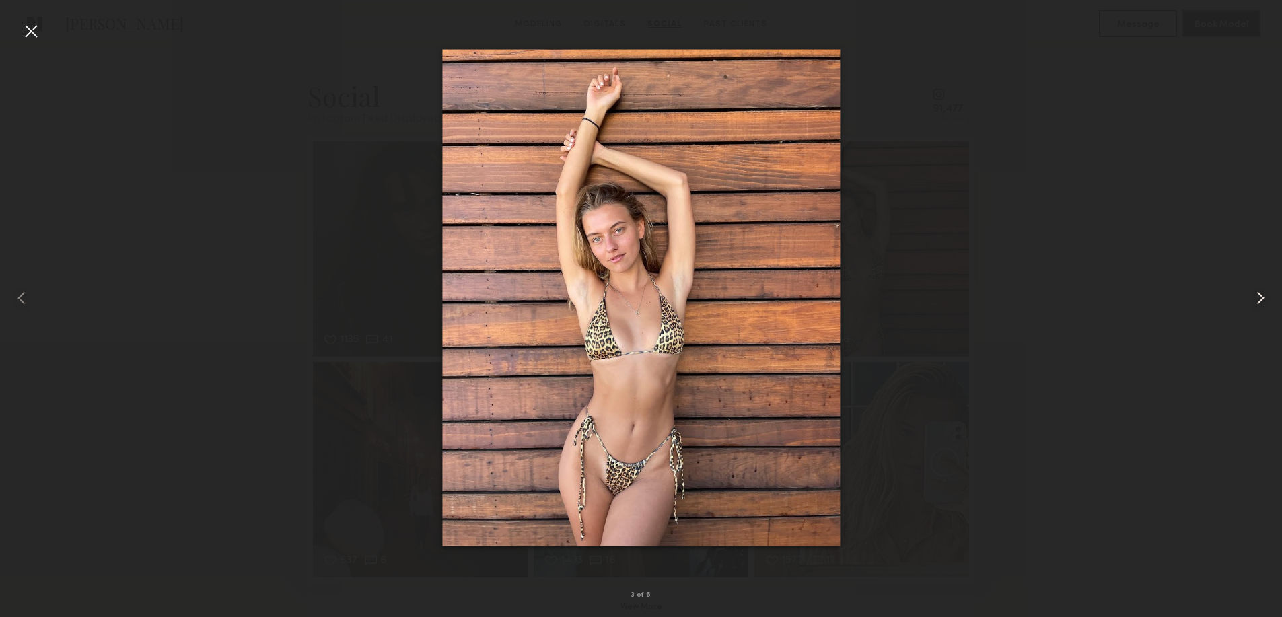
click at [1258, 292] on common-icon at bounding box center [1261, 298] width 22 height 22
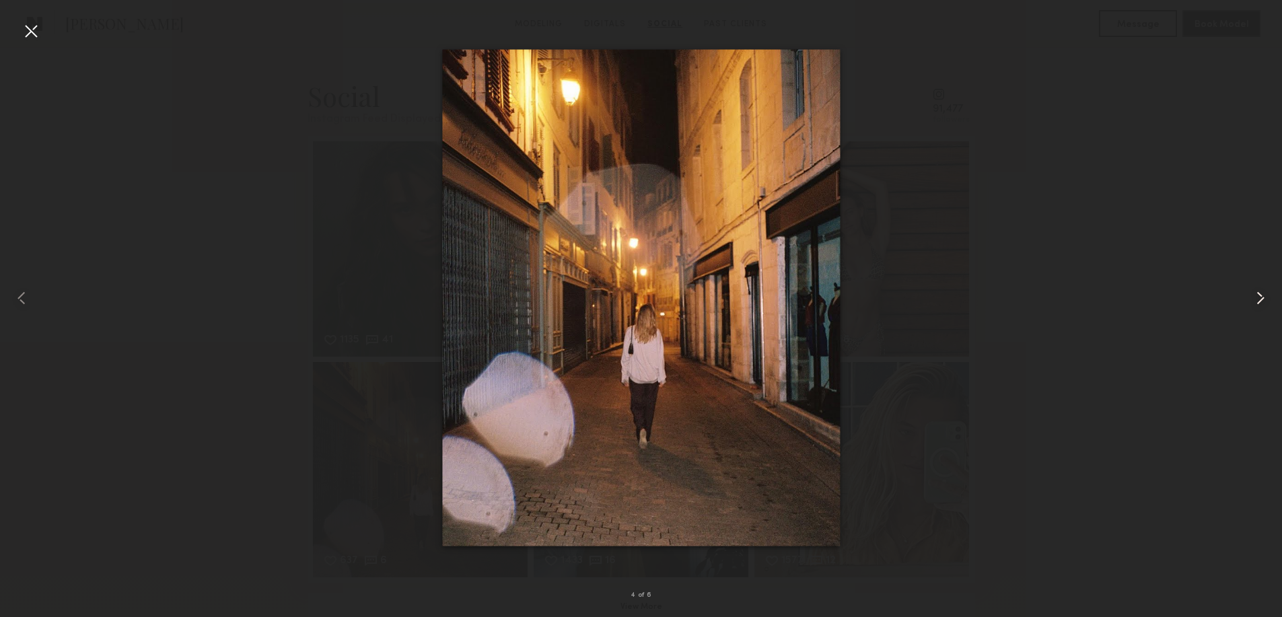
click at [1258, 292] on common-icon at bounding box center [1261, 298] width 22 height 22
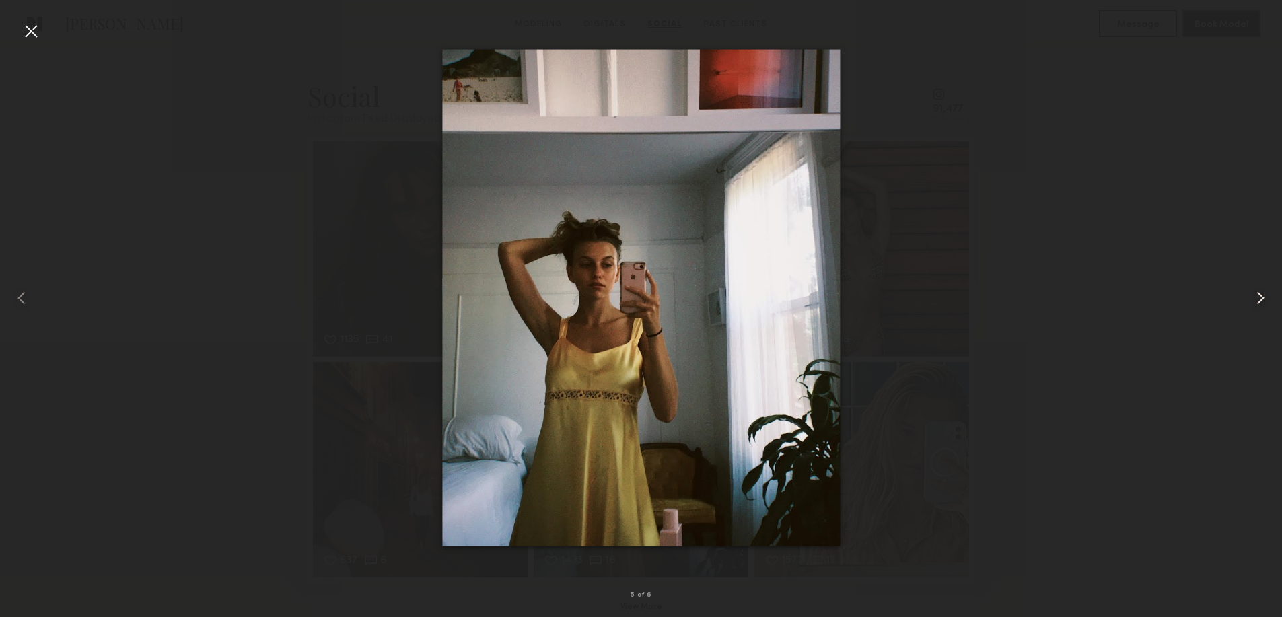
click at [1258, 292] on common-icon at bounding box center [1261, 298] width 22 height 22
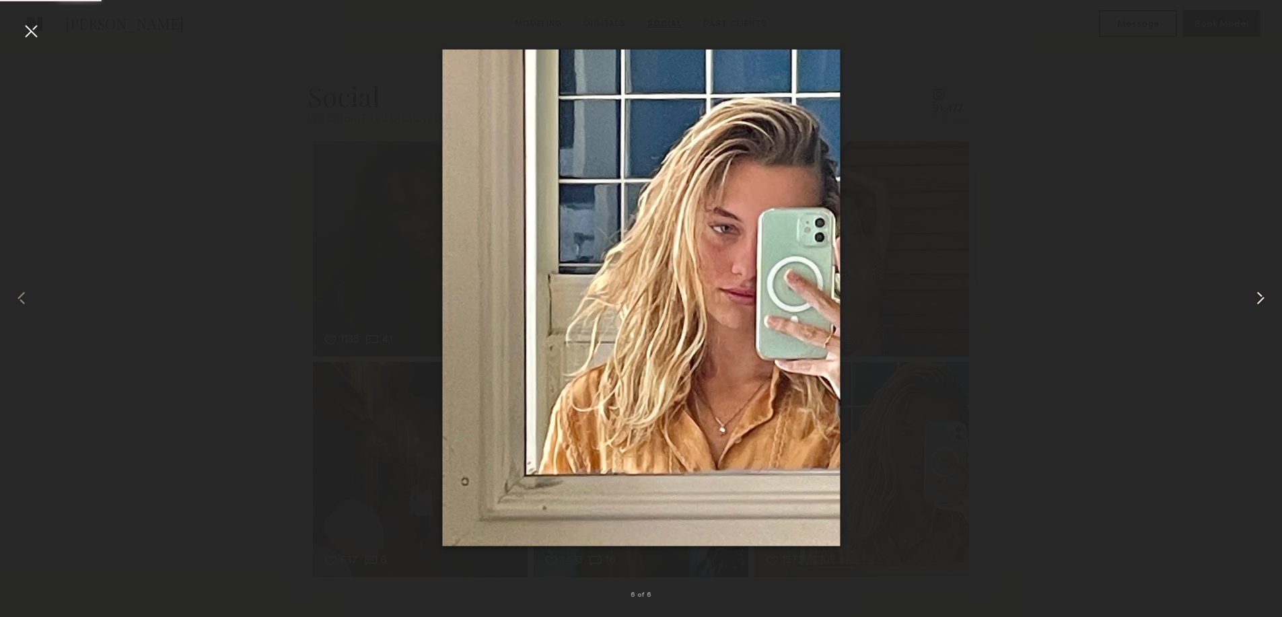
click at [1258, 292] on common-icon at bounding box center [1261, 298] width 22 height 22
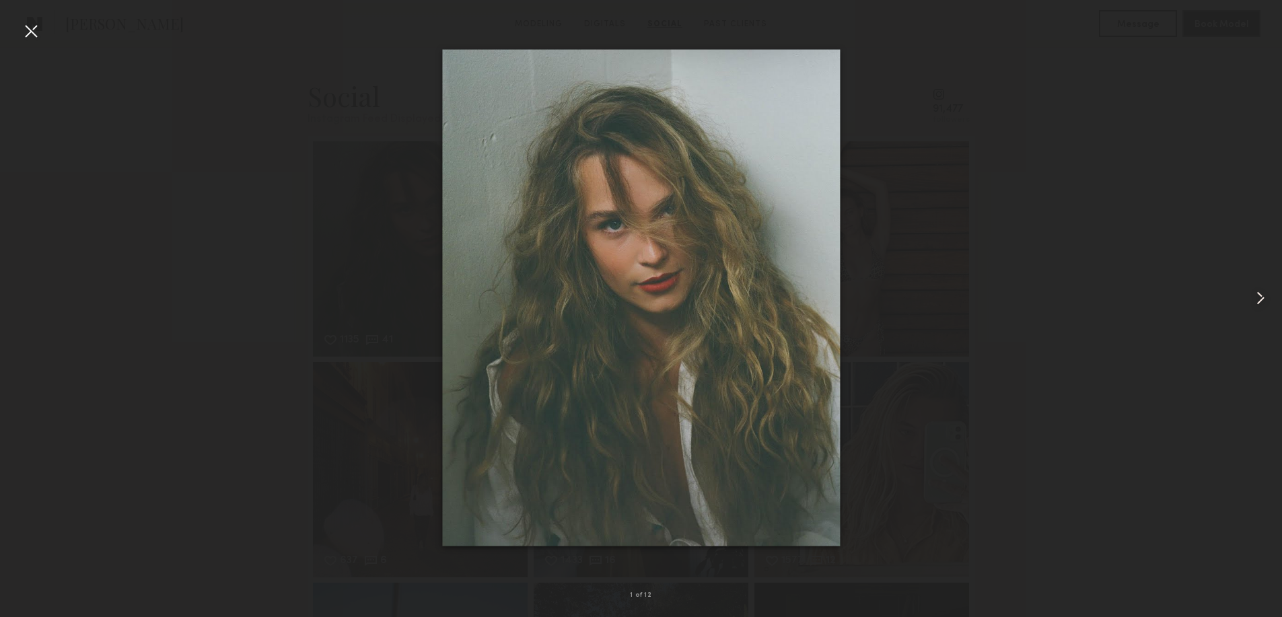
click at [1258, 292] on common-icon at bounding box center [1261, 298] width 22 height 22
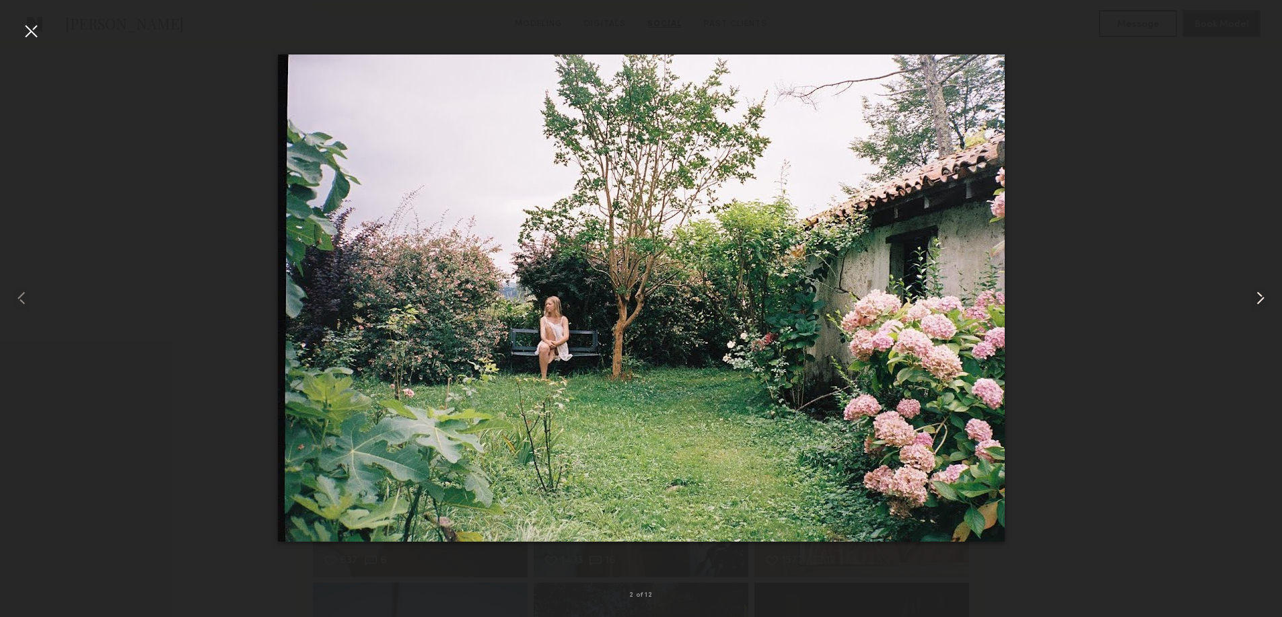
click at [1258, 292] on common-icon at bounding box center [1261, 298] width 22 height 22
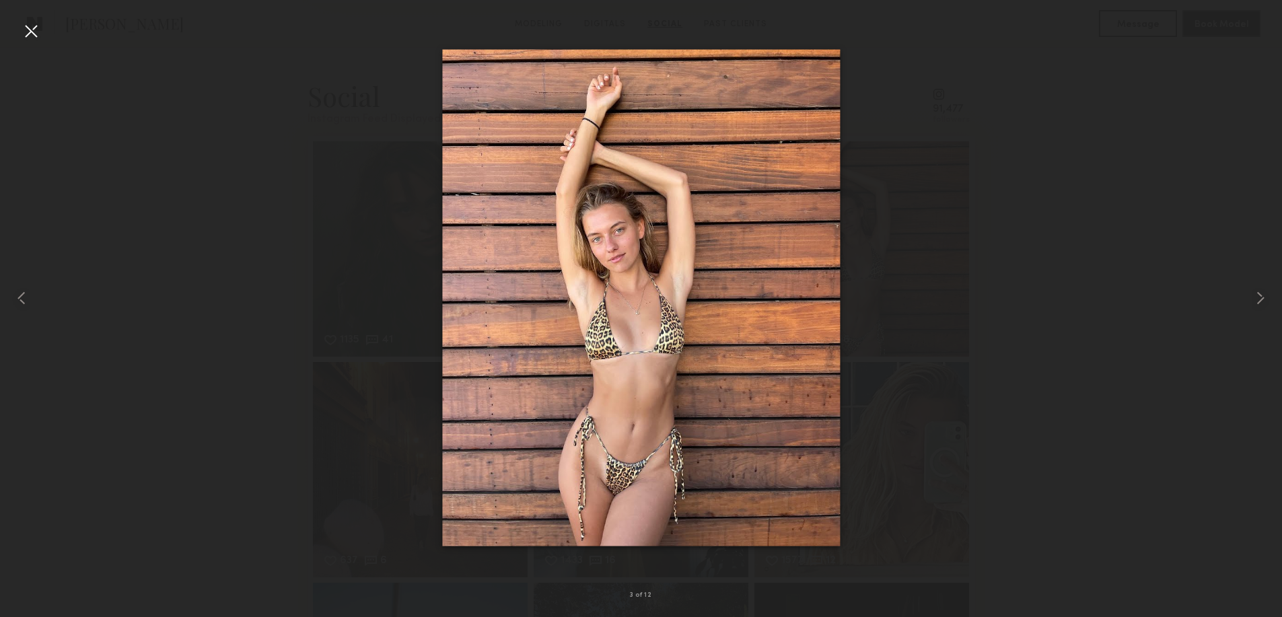
click at [38, 36] on div at bounding box center [31, 31] width 22 height 22
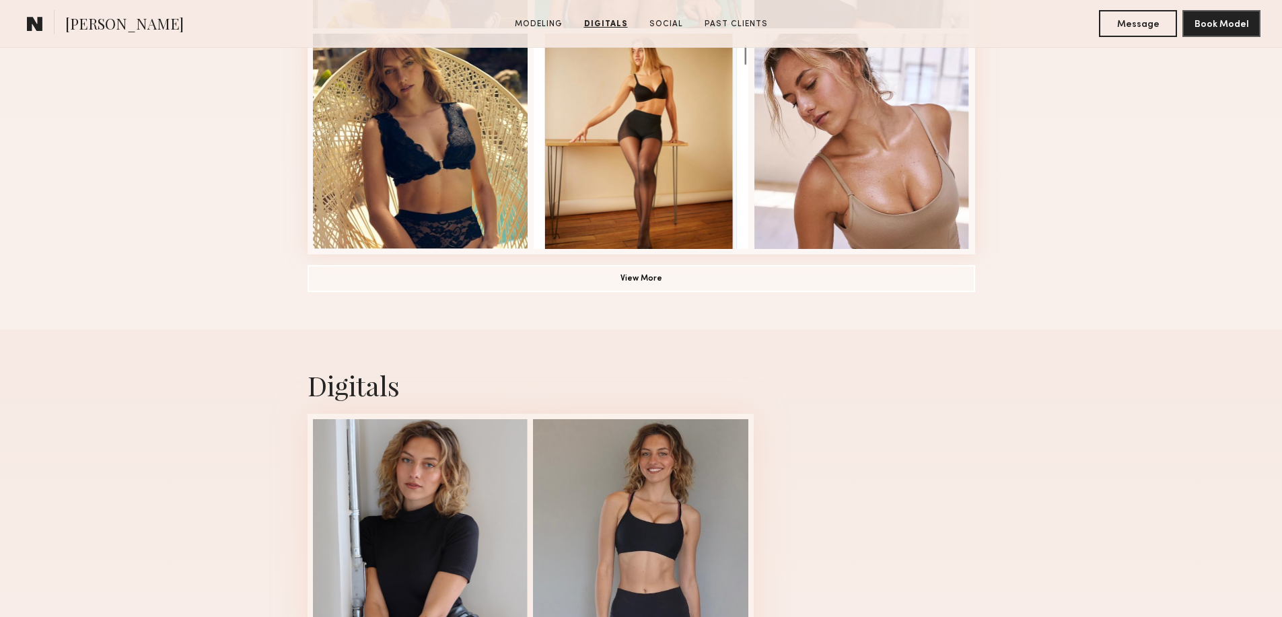
scroll to position [763, 0]
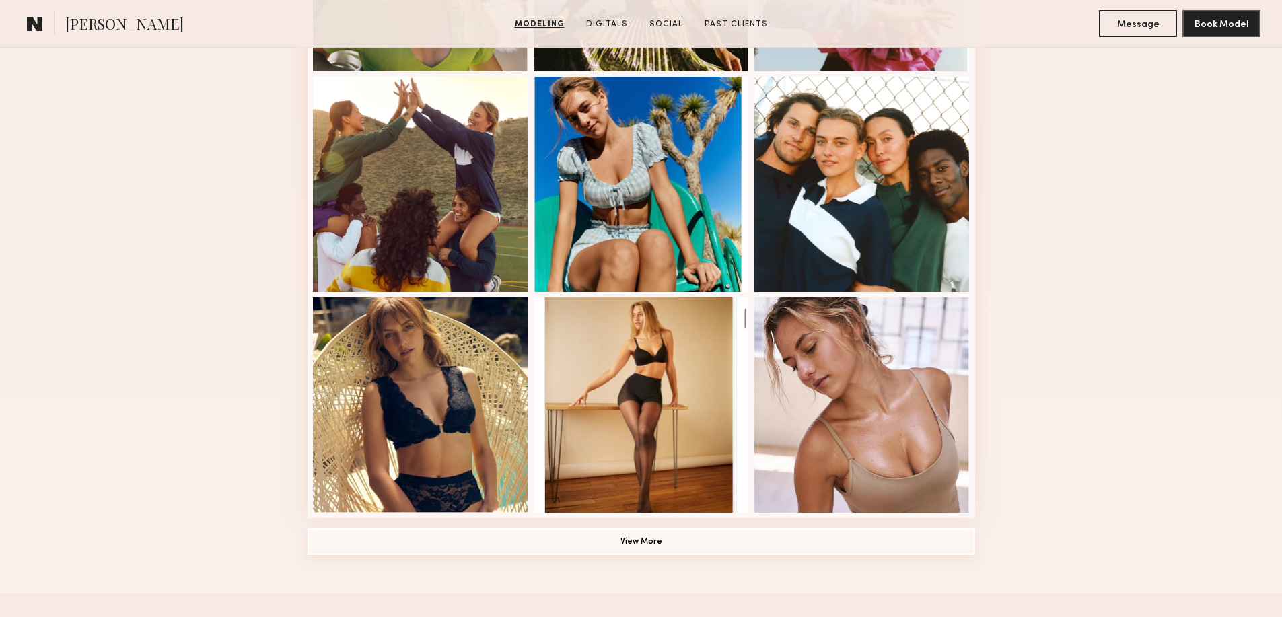
click at [662, 550] on button "View More" at bounding box center [642, 541] width 668 height 27
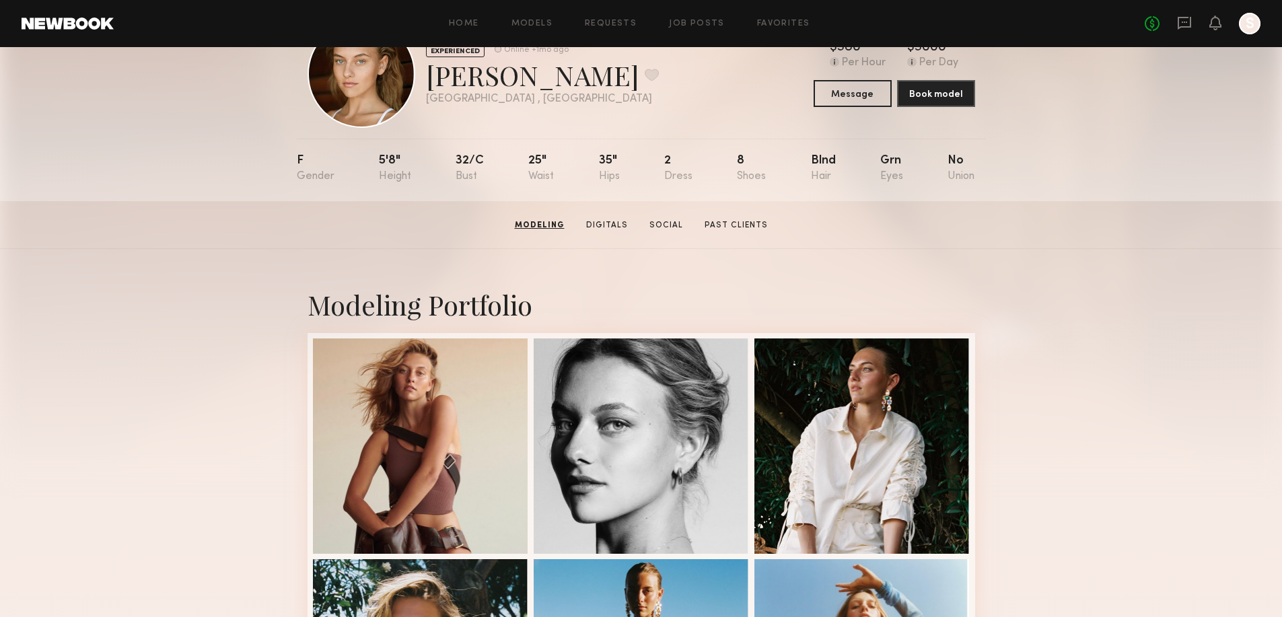
scroll to position [0, 0]
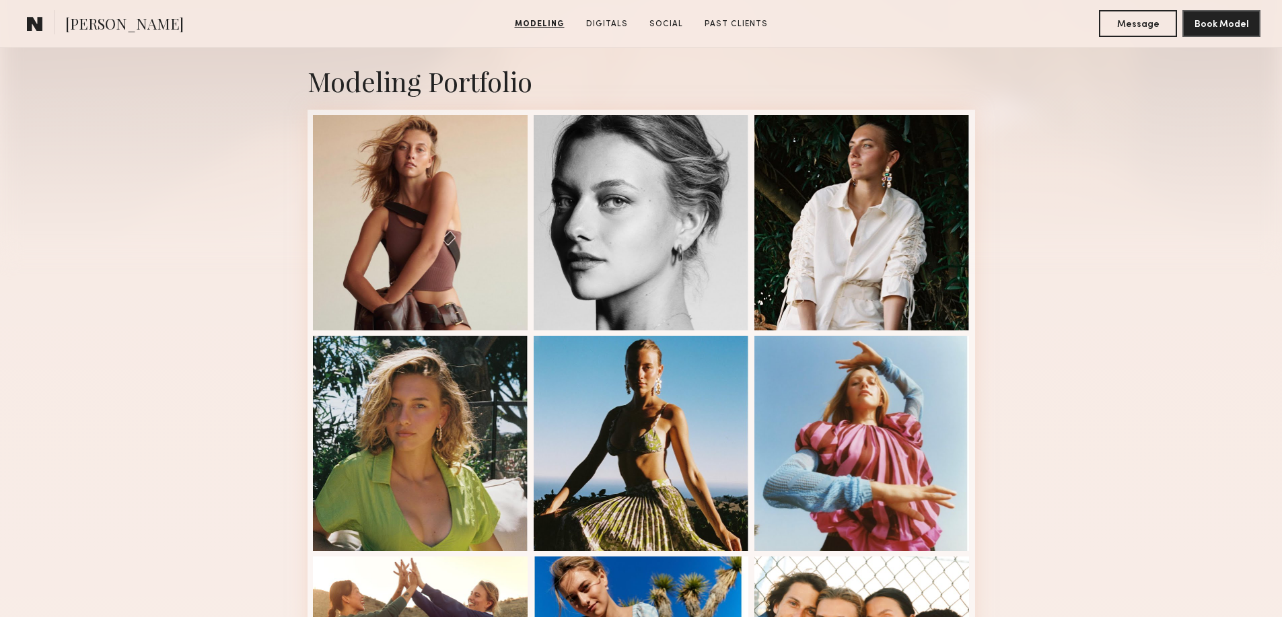
scroll to position [269, 0]
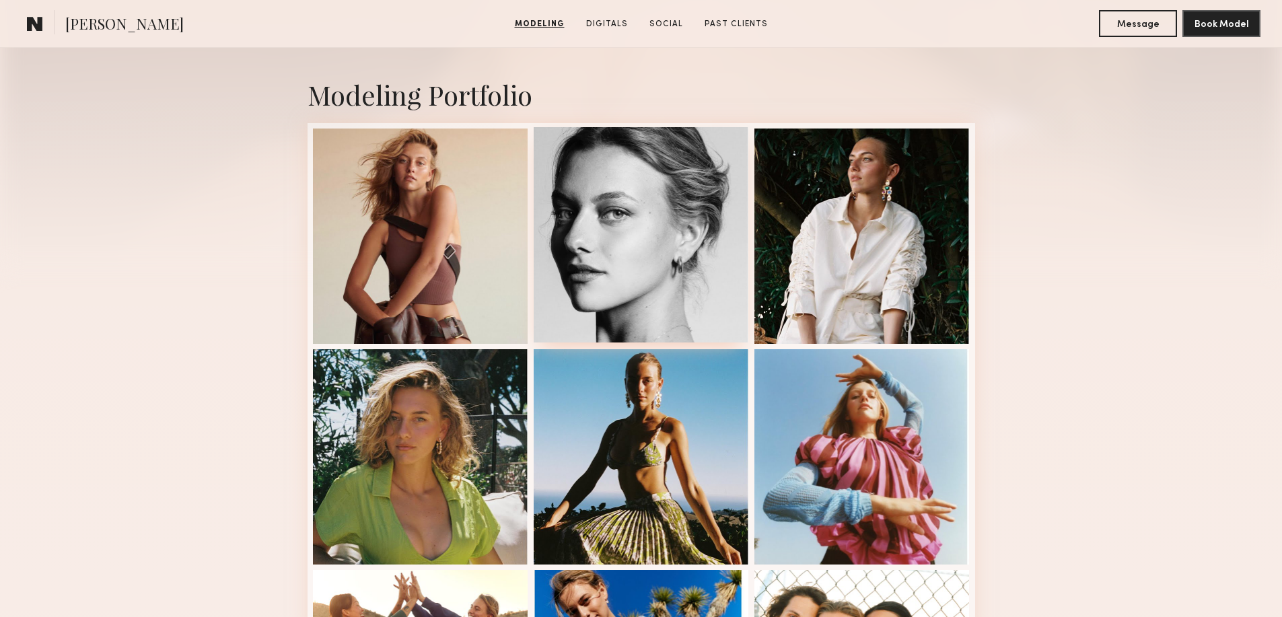
click at [545, 277] on div at bounding box center [641, 234] width 215 height 215
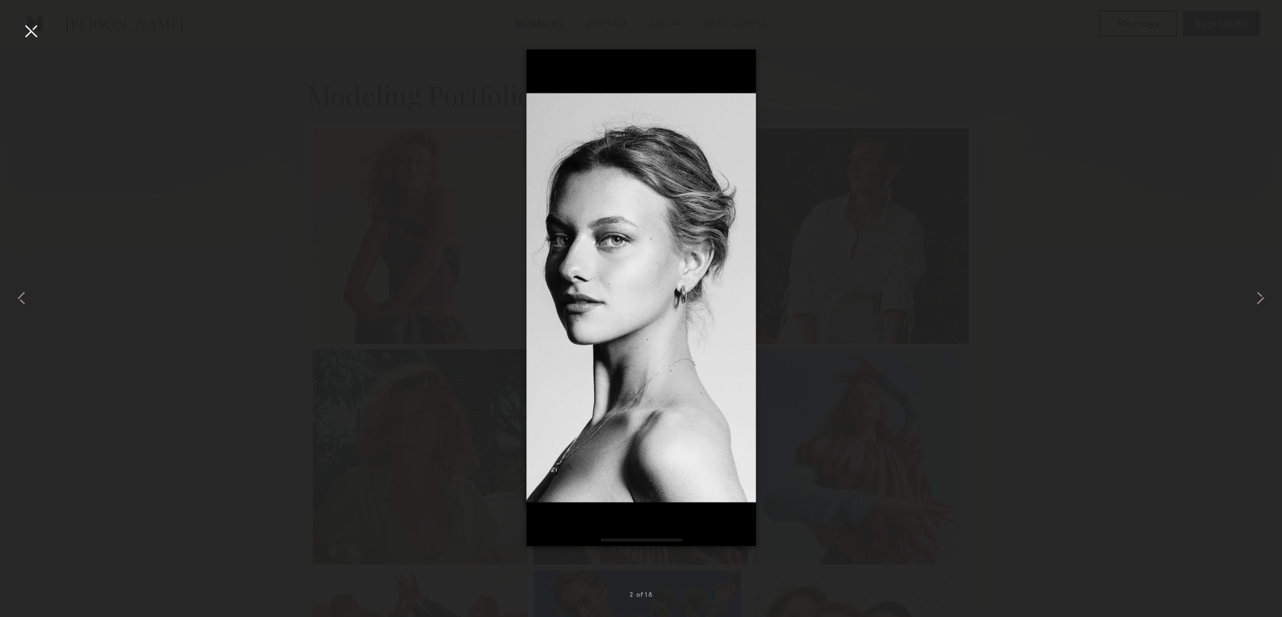
click at [27, 31] on div at bounding box center [31, 31] width 22 height 22
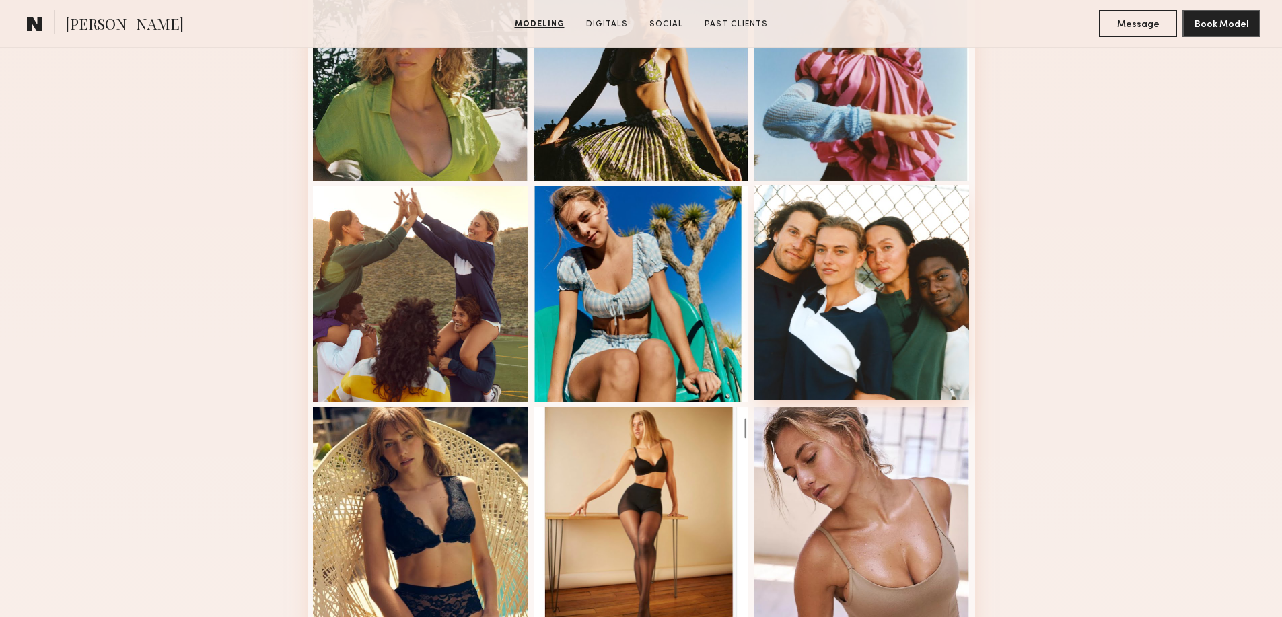
scroll to position [673, 0]
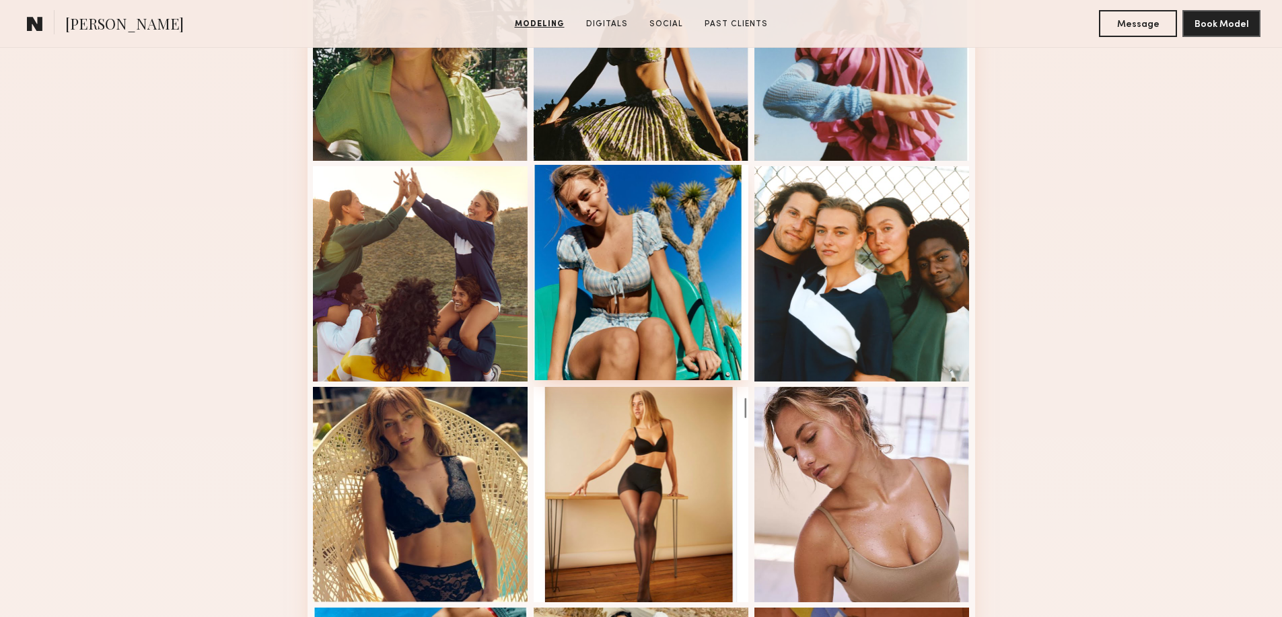
click at [642, 325] on div at bounding box center [641, 272] width 215 height 215
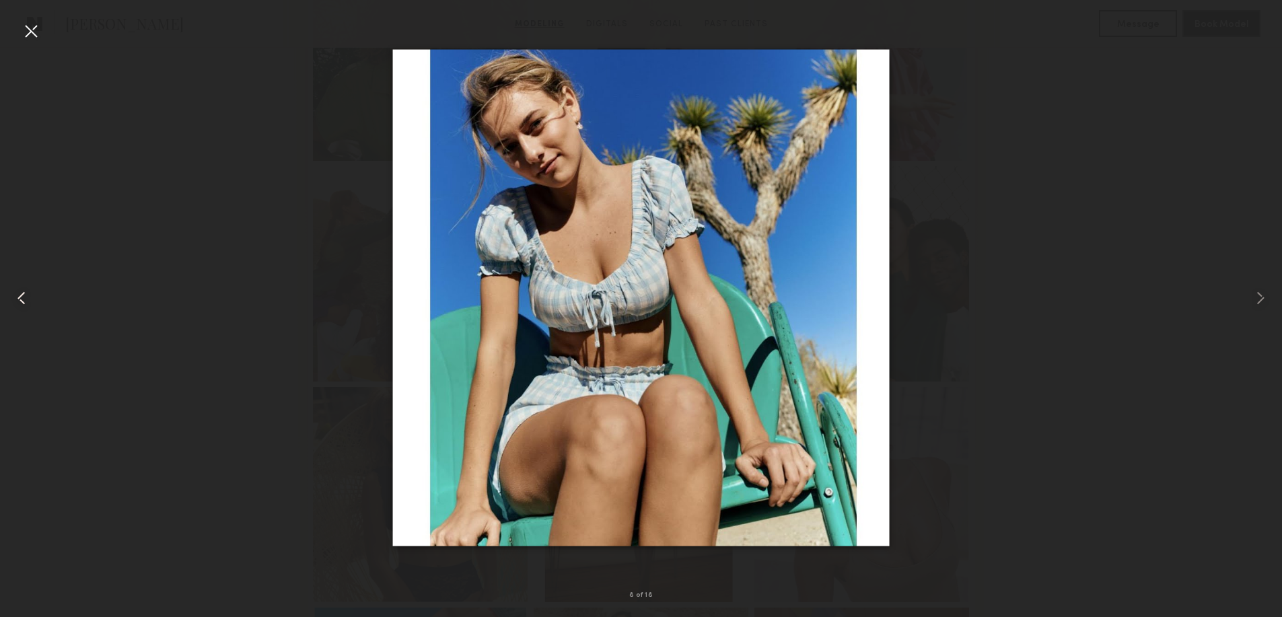
click at [19, 28] on div at bounding box center [25, 298] width 51 height 553
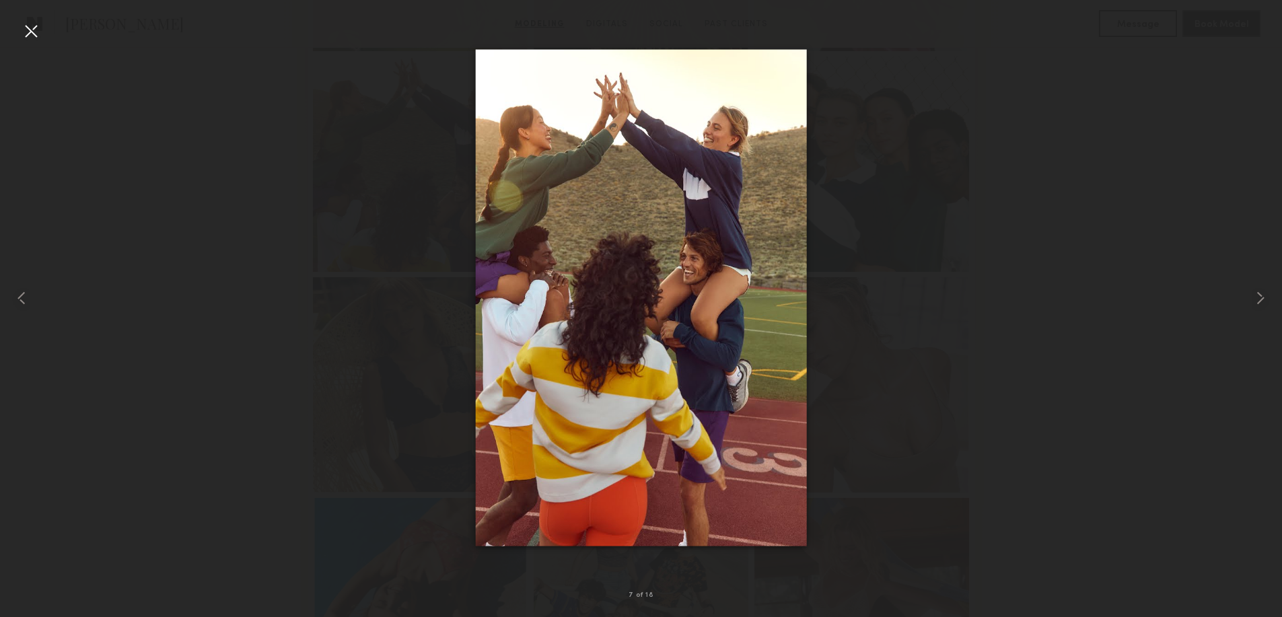
scroll to position [987, 0]
click at [26, 26] on div at bounding box center [31, 31] width 22 height 22
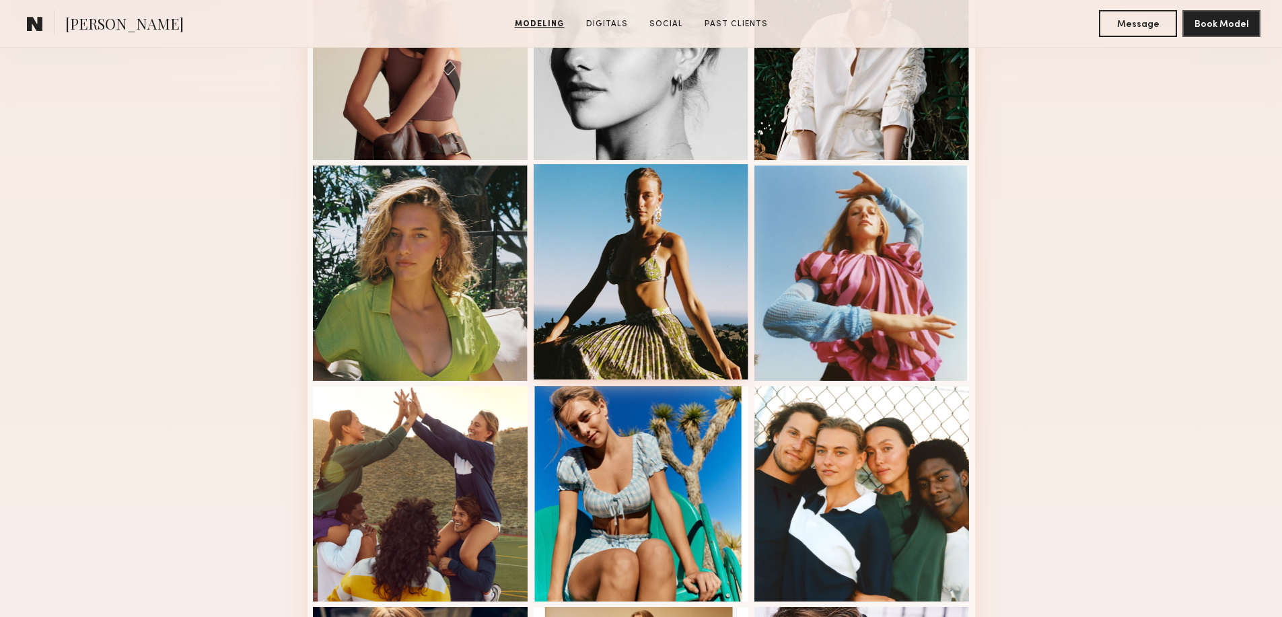
scroll to position [274, 0]
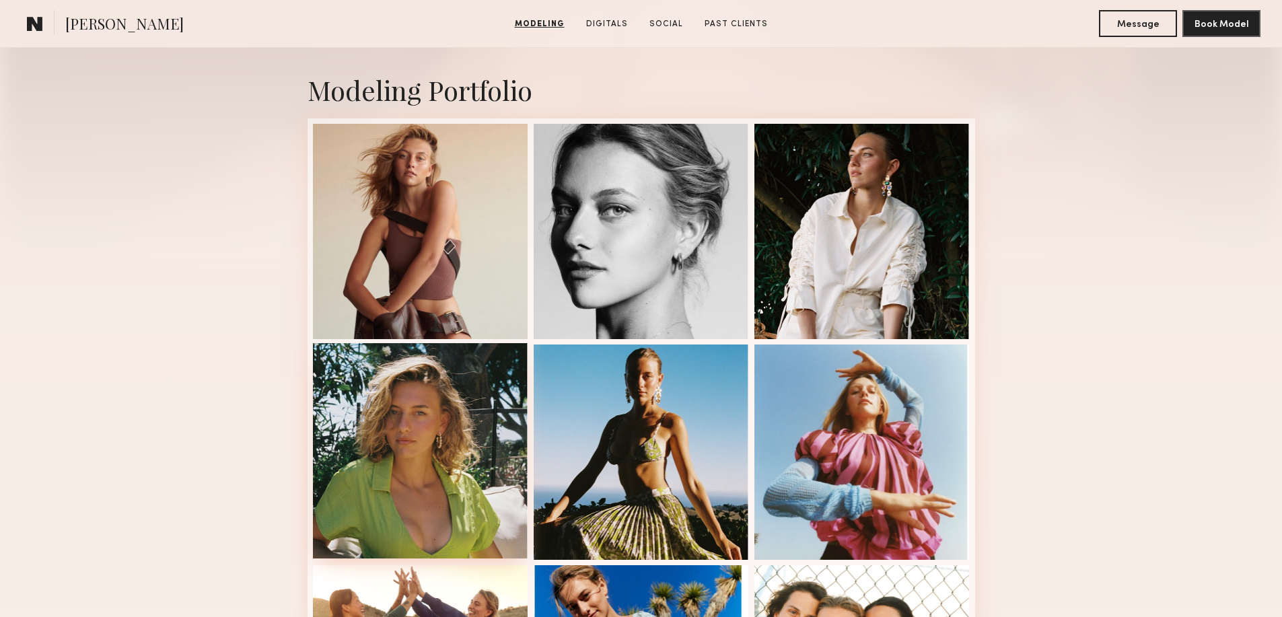
click at [453, 437] on div at bounding box center [420, 450] width 215 height 215
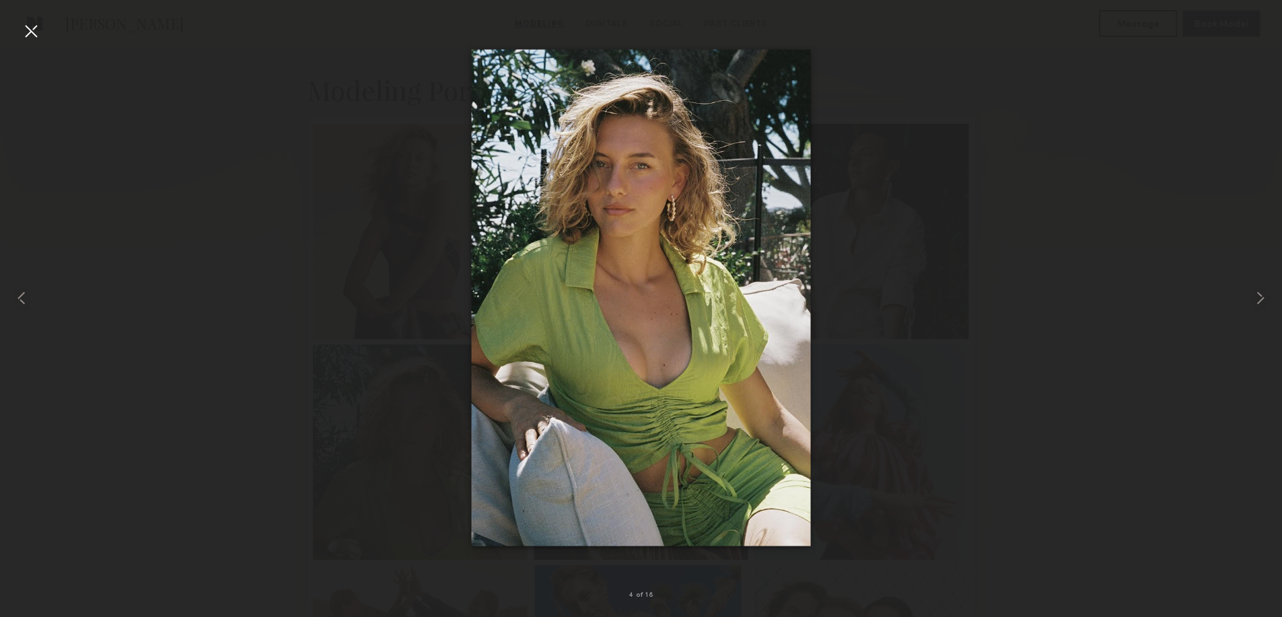
click at [915, 328] on div at bounding box center [641, 298] width 1282 height 553
click at [1251, 295] on common-icon at bounding box center [1261, 298] width 22 height 22
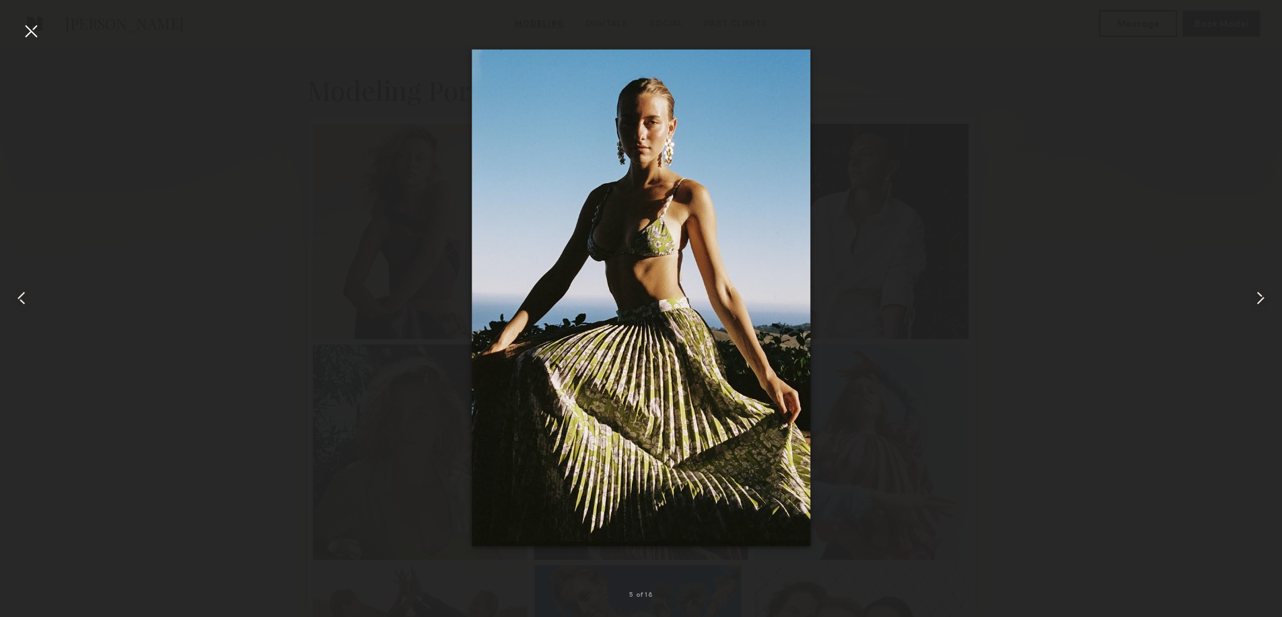
click at [1251, 295] on common-icon at bounding box center [1261, 298] width 22 height 22
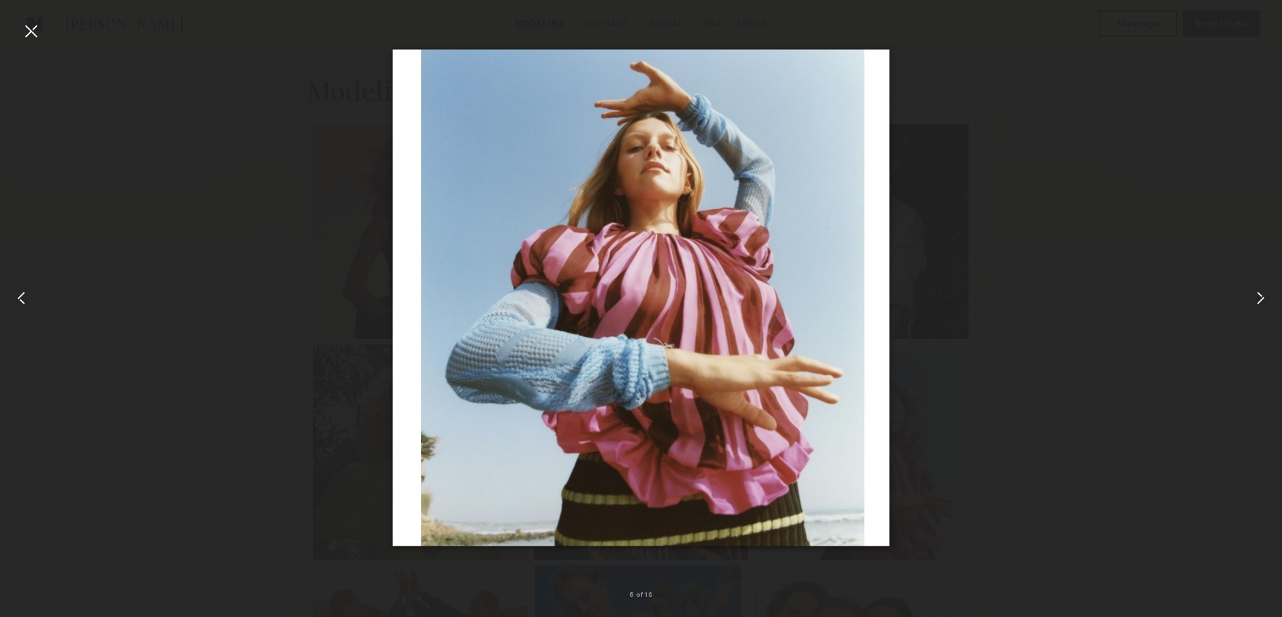
click at [1251, 295] on common-icon at bounding box center [1261, 298] width 22 height 22
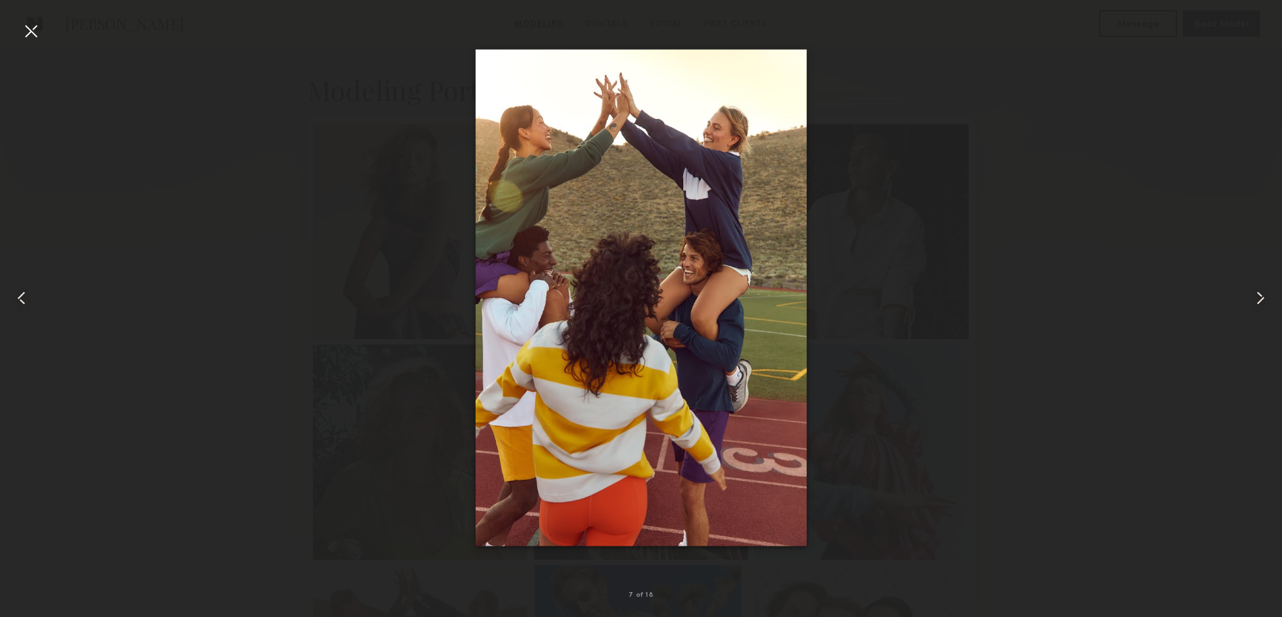
click at [1251, 295] on common-icon at bounding box center [1261, 298] width 22 height 22
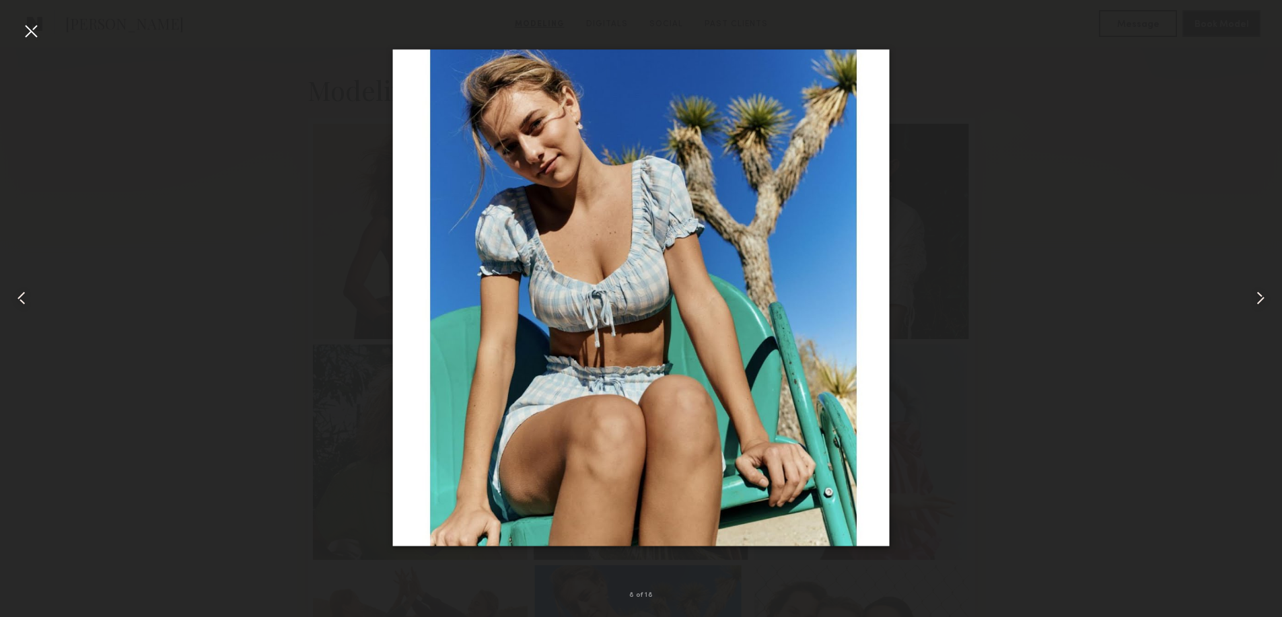
click at [995, 284] on div at bounding box center [641, 298] width 1282 height 553
click at [1259, 300] on common-icon at bounding box center [1261, 298] width 22 height 22
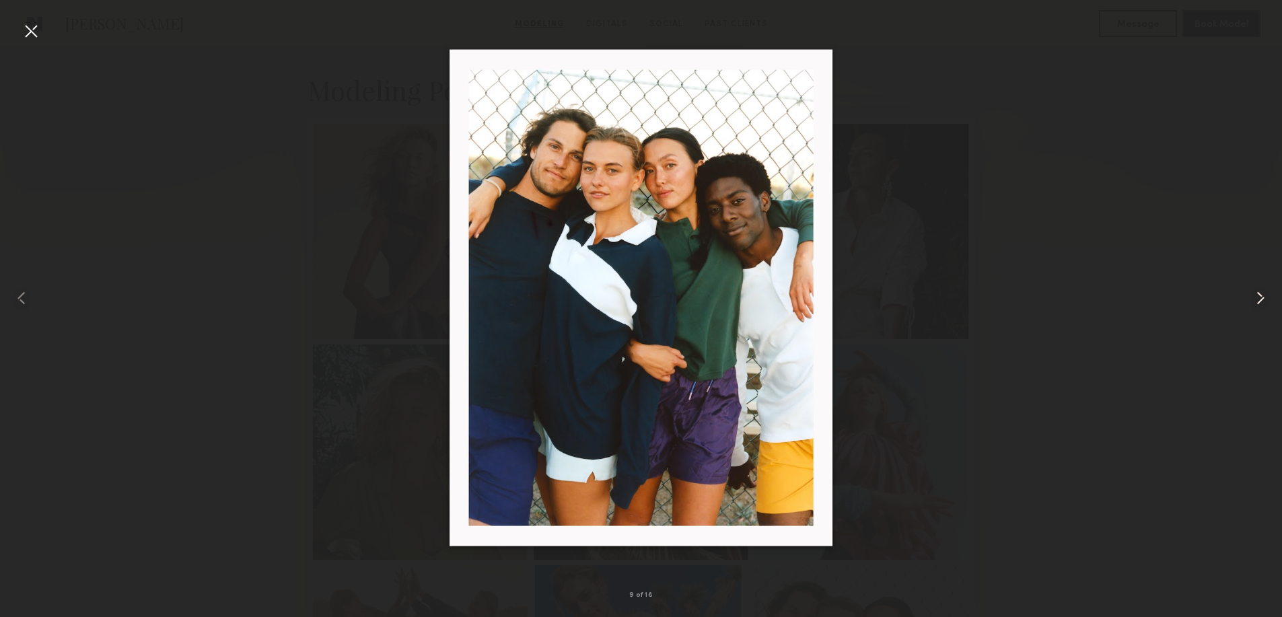
click at [1259, 300] on common-icon at bounding box center [1261, 298] width 22 height 22
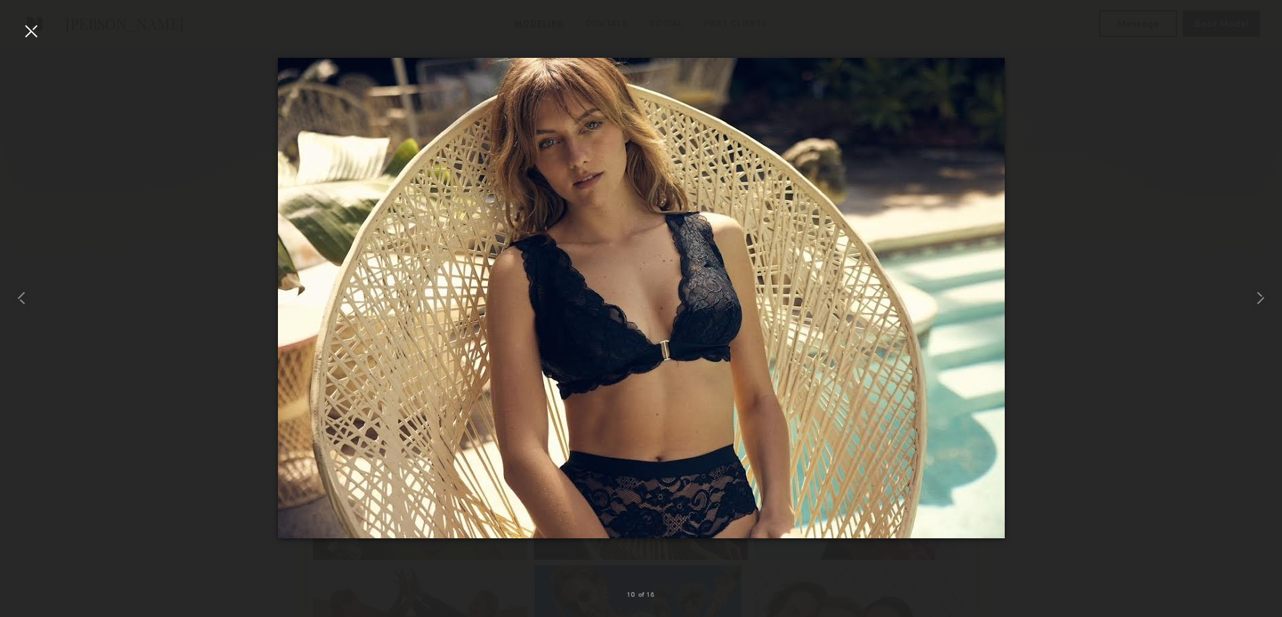
click at [1189, 351] on div at bounding box center [641, 298] width 1282 height 553
click at [1261, 292] on common-icon at bounding box center [1261, 298] width 22 height 22
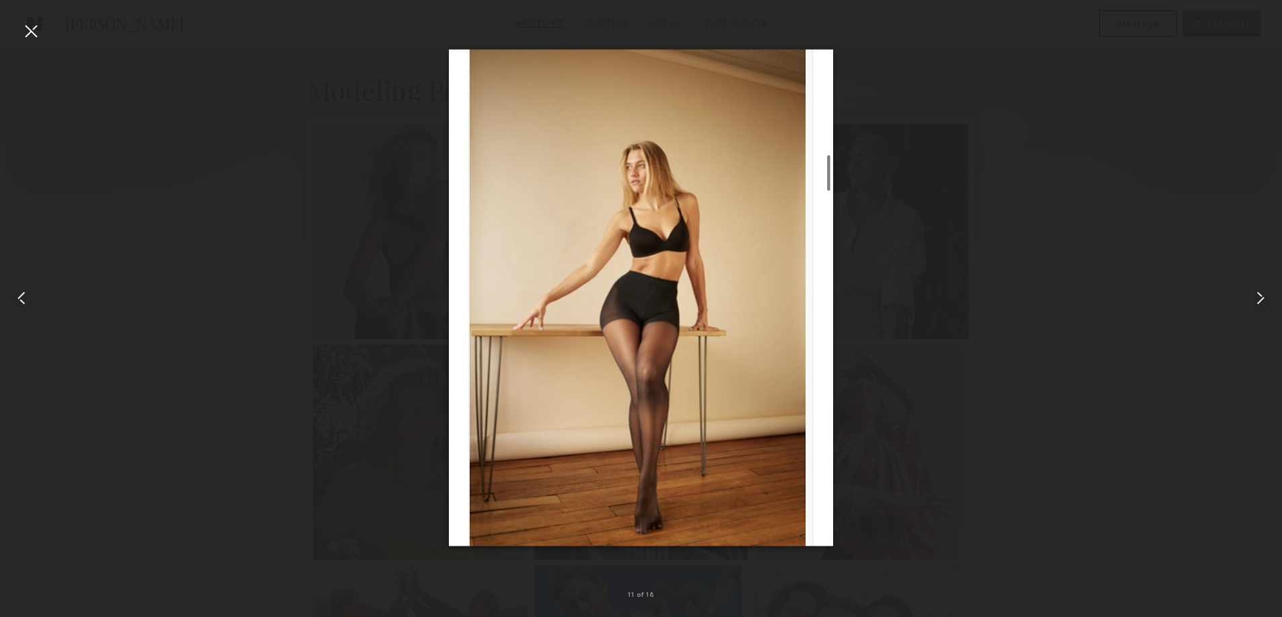
click at [1261, 293] on common-icon at bounding box center [1261, 298] width 22 height 22
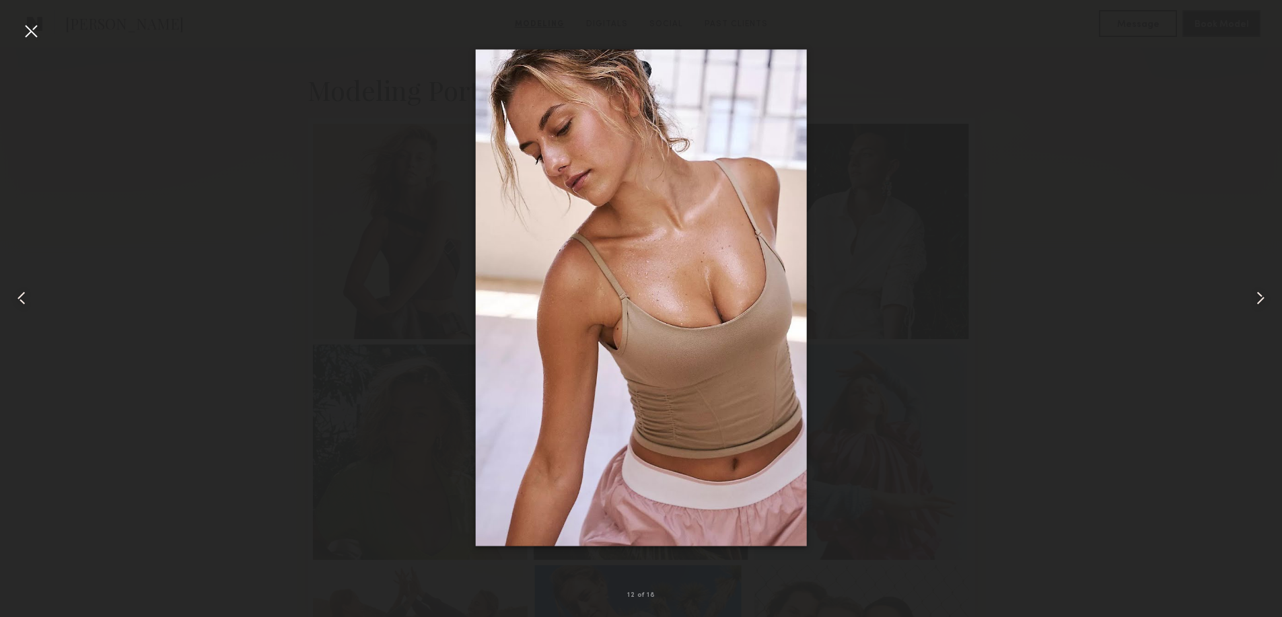
click at [1261, 293] on common-icon at bounding box center [1261, 298] width 22 height 22
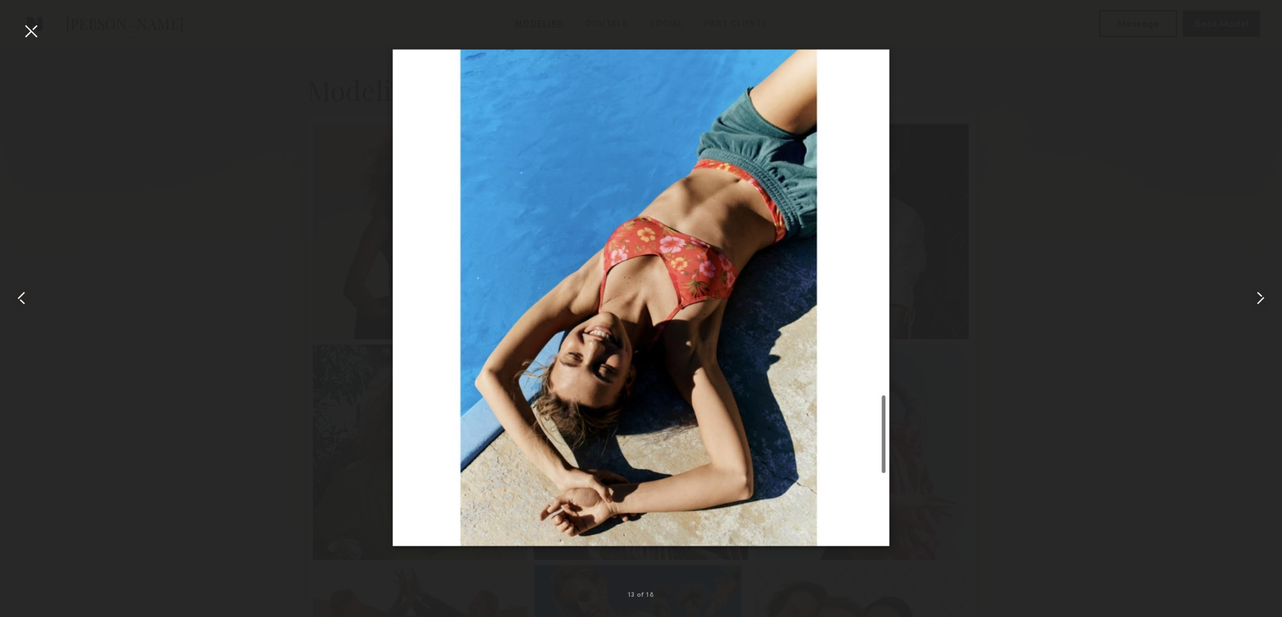
click at [1261, 293] on common-icon at bounding box center [1261, 298] width 22 height 22
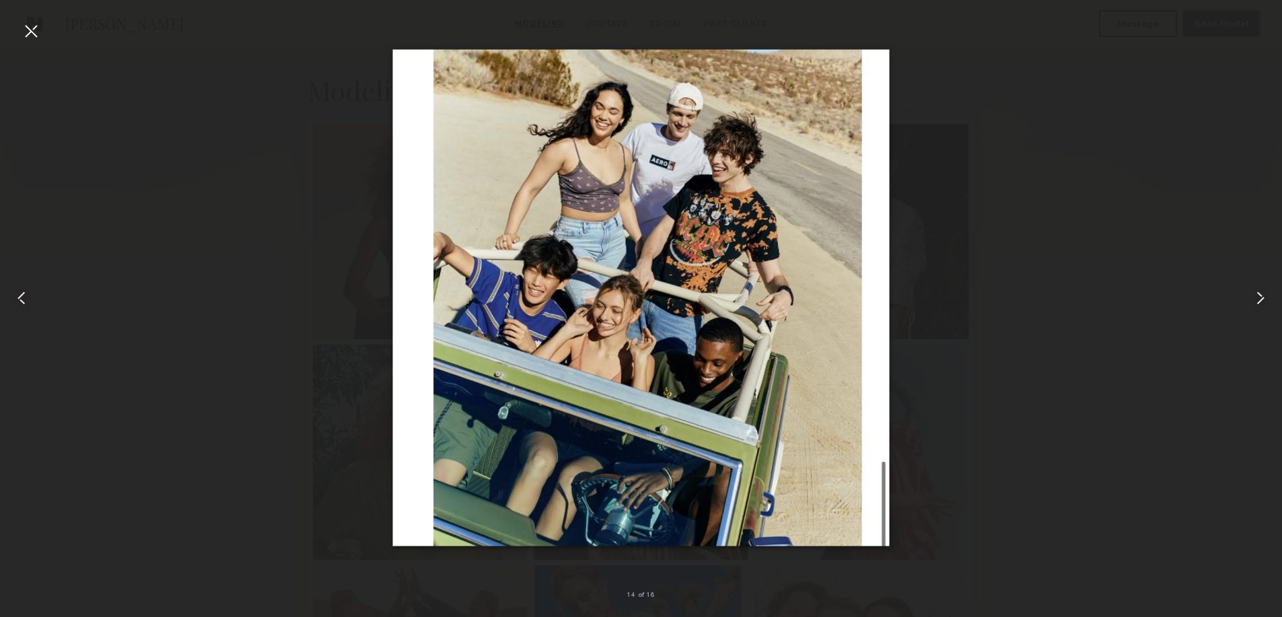
click at [1261, 293] on common-icon at bounding box center [1261, 298] width 22 height 22
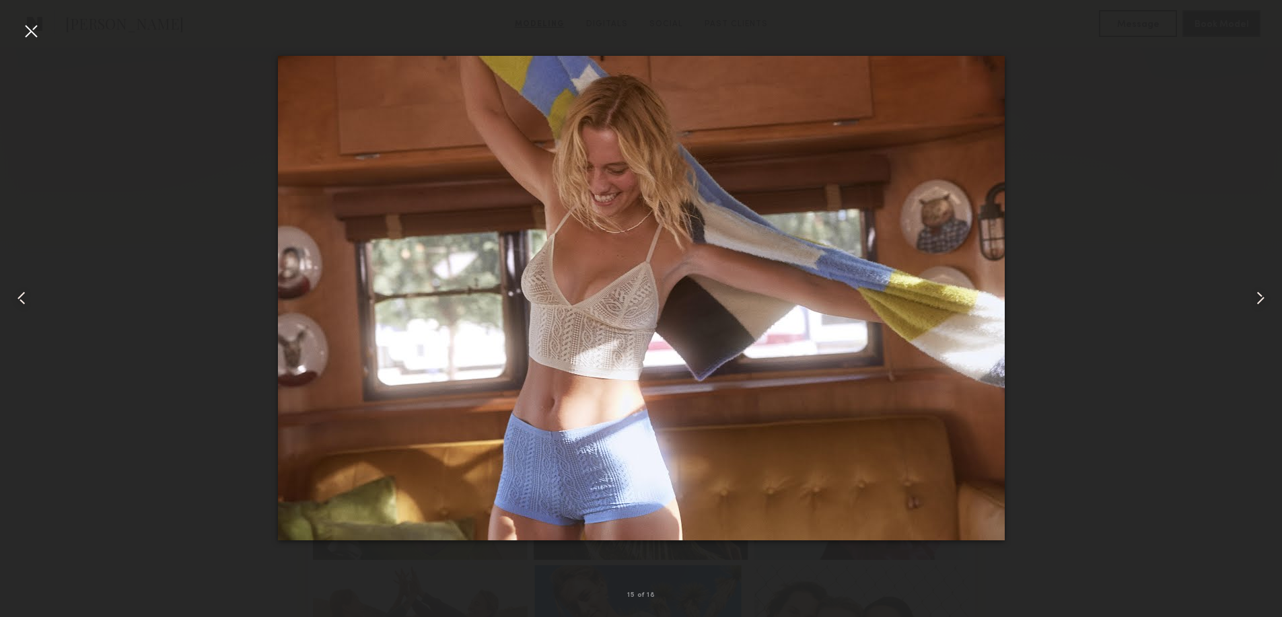
click at [1261, 293] on common-icon at bounding box center [1261, 298] width 22 height 22
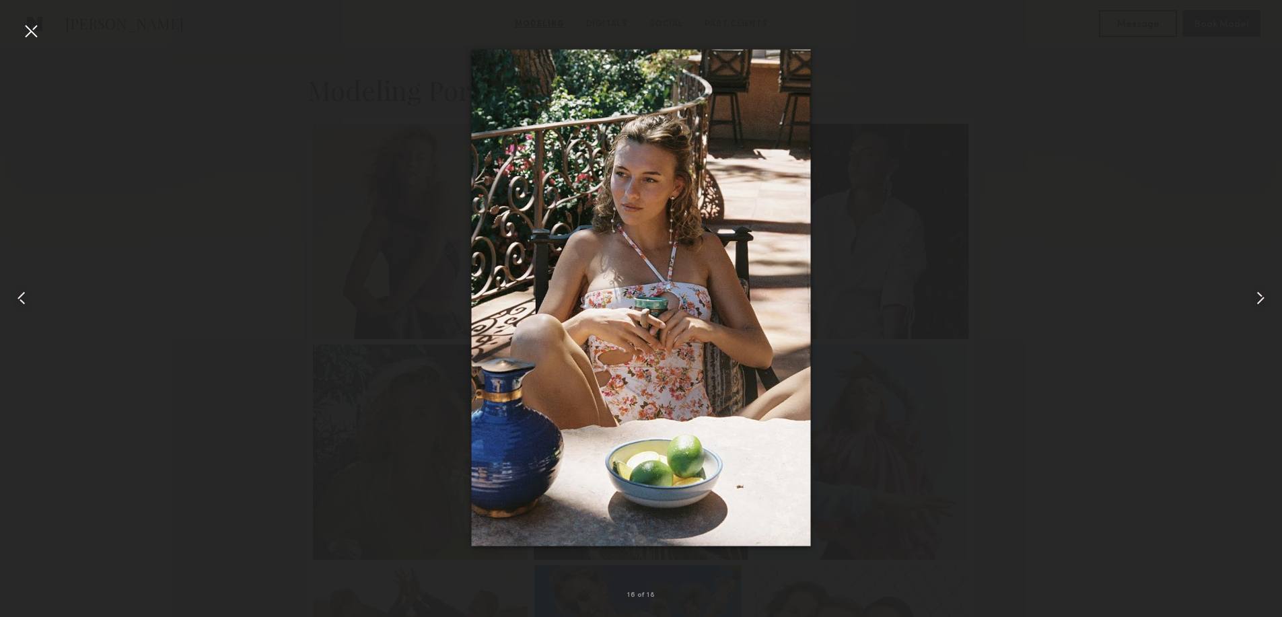
click at [1261, 293] on common-icon at bounding box center [1261, 298] width 22 height 22
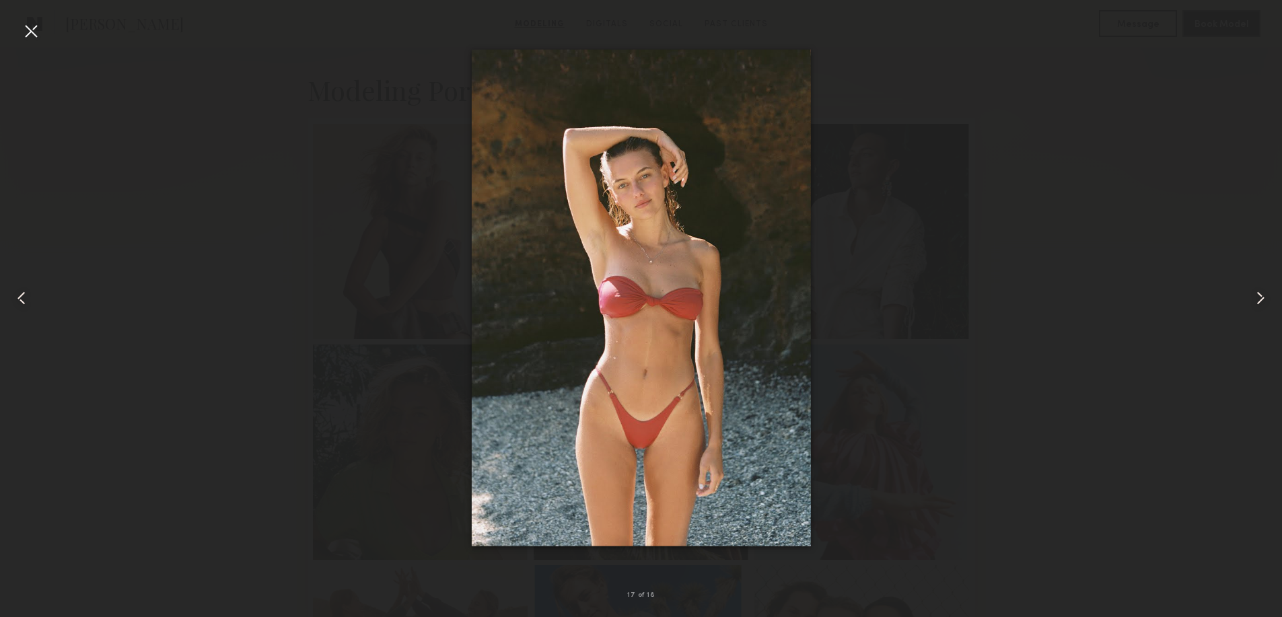
click at [1261, 293] on common-icon at bounding box center [1261, 298] width 22 height 22
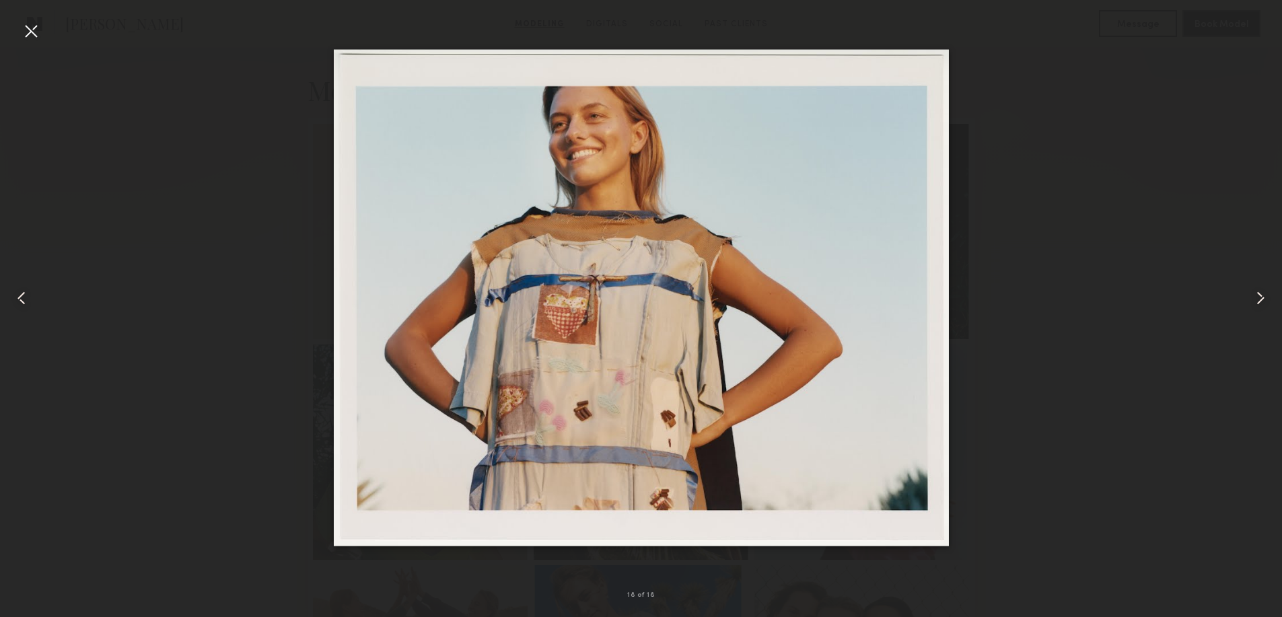
click at [1261, 293] on common-icon at bounding box center [1261, 298] width 22 height 22
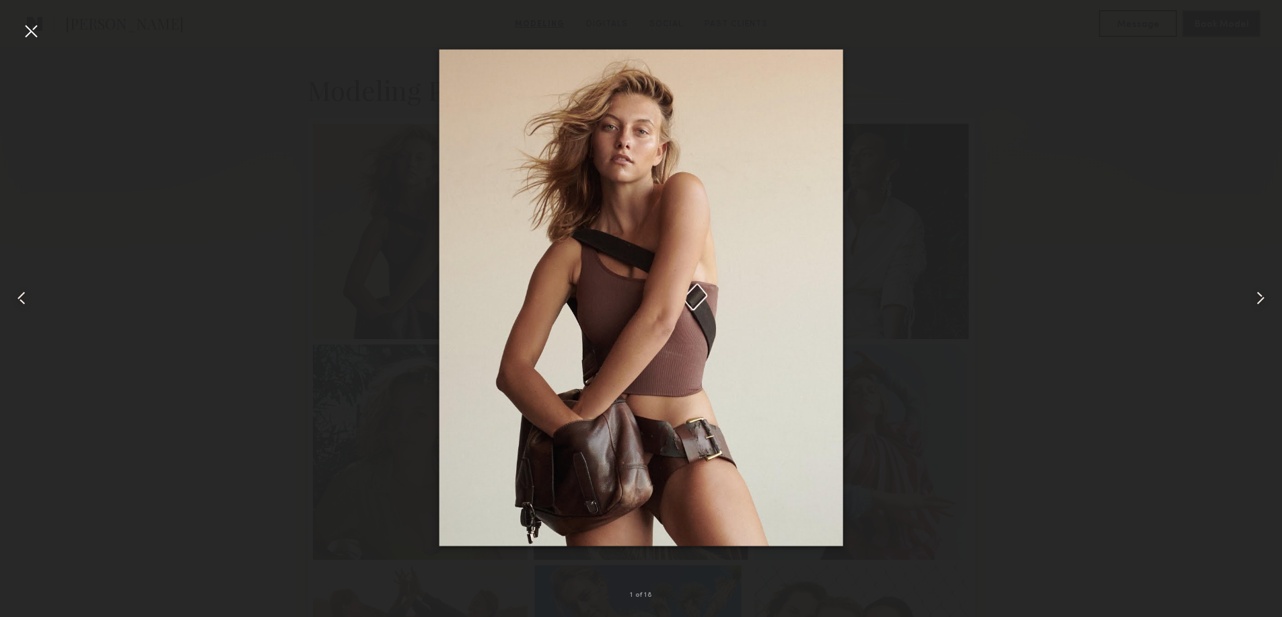
click at [1262, 298] on common-icon at bounding box center [1261, 298] width 22 height 22
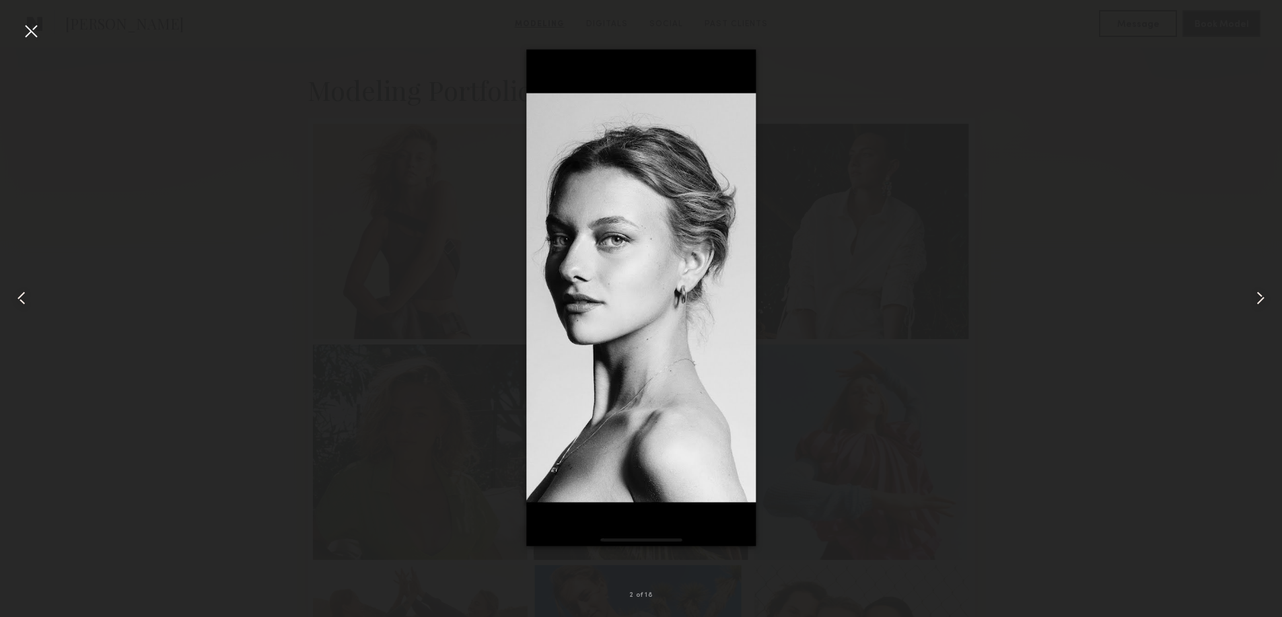
click at [1262, 298] on common-icon at bounding box center [1261, 298] width 22 height 22
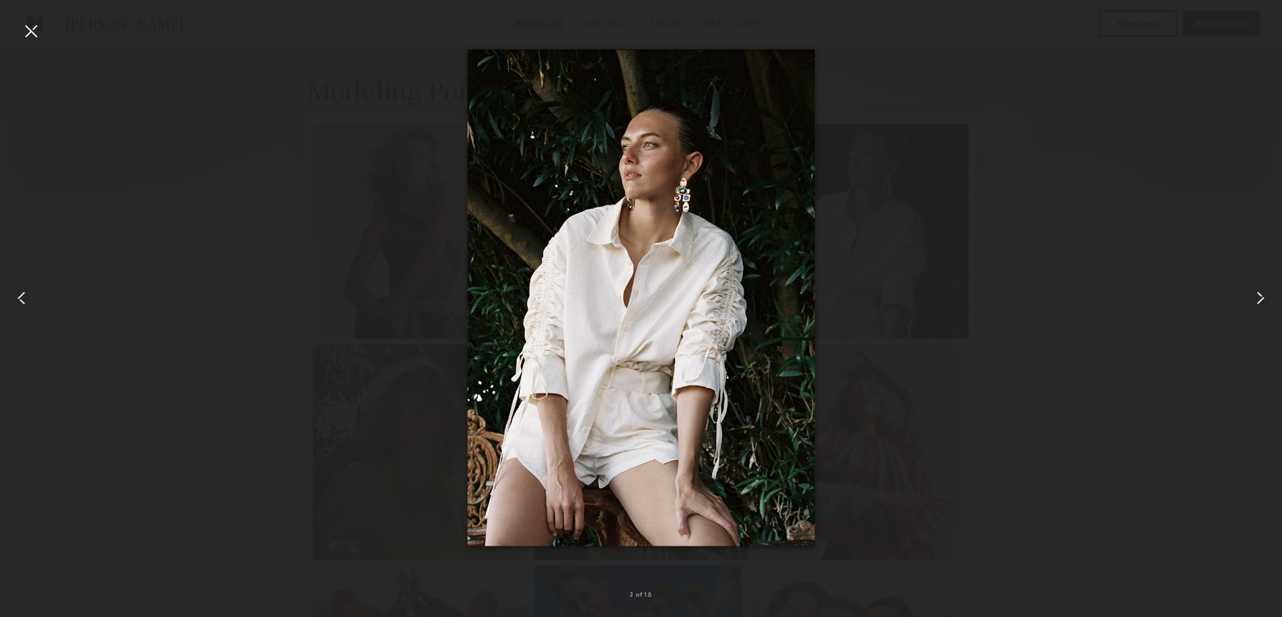
click at [1262, 298] on common-icon at bounding box center [1261, 298] width 22 height 22
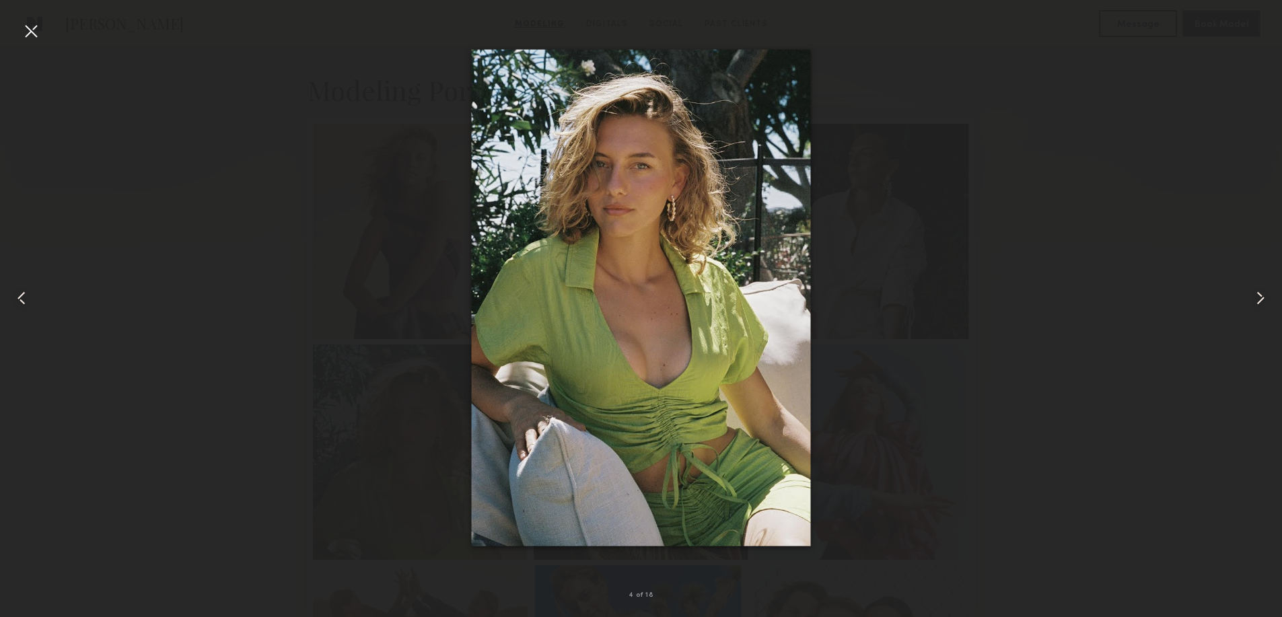
click at [1262, 298] on common-icon at bounding box center [1261, 298] width 22 height 22
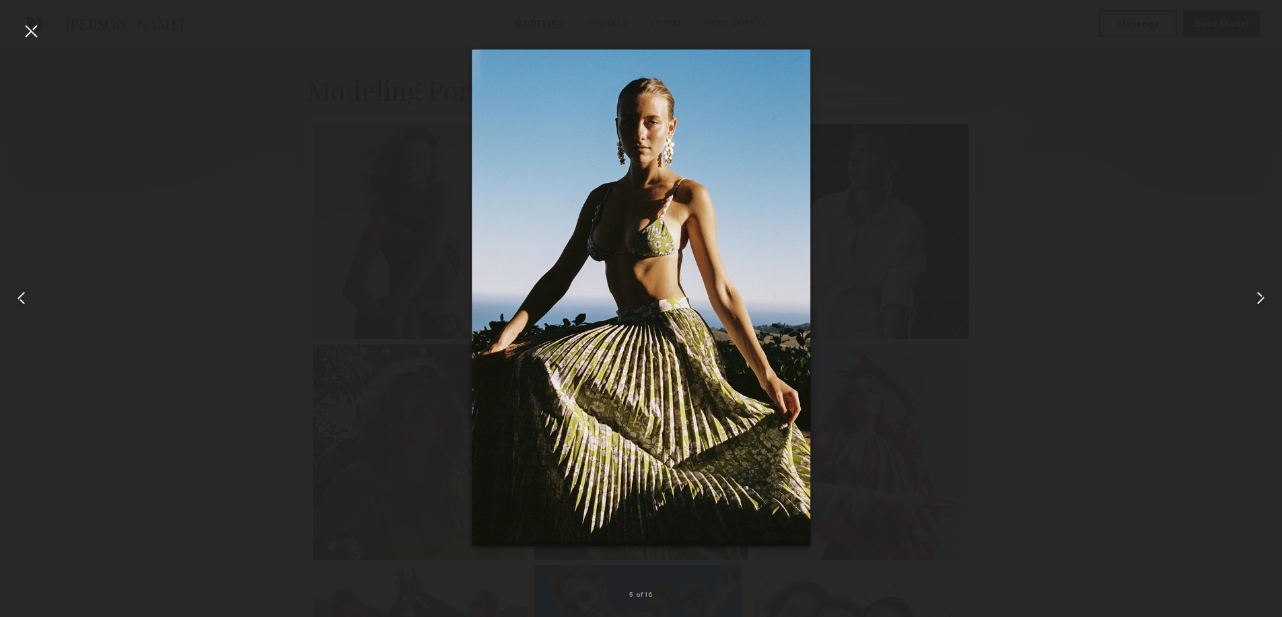
click at [24, 27] on div at bounding box center [31, 31] width 22 height 22
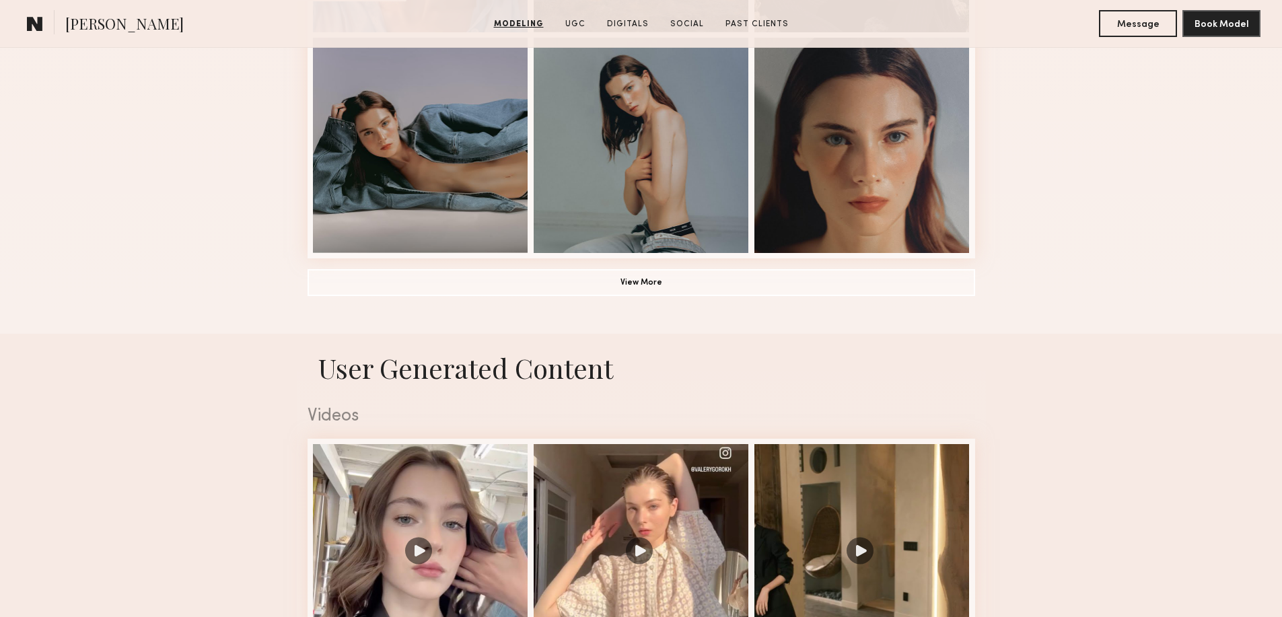
scroll to position [1032, 0]
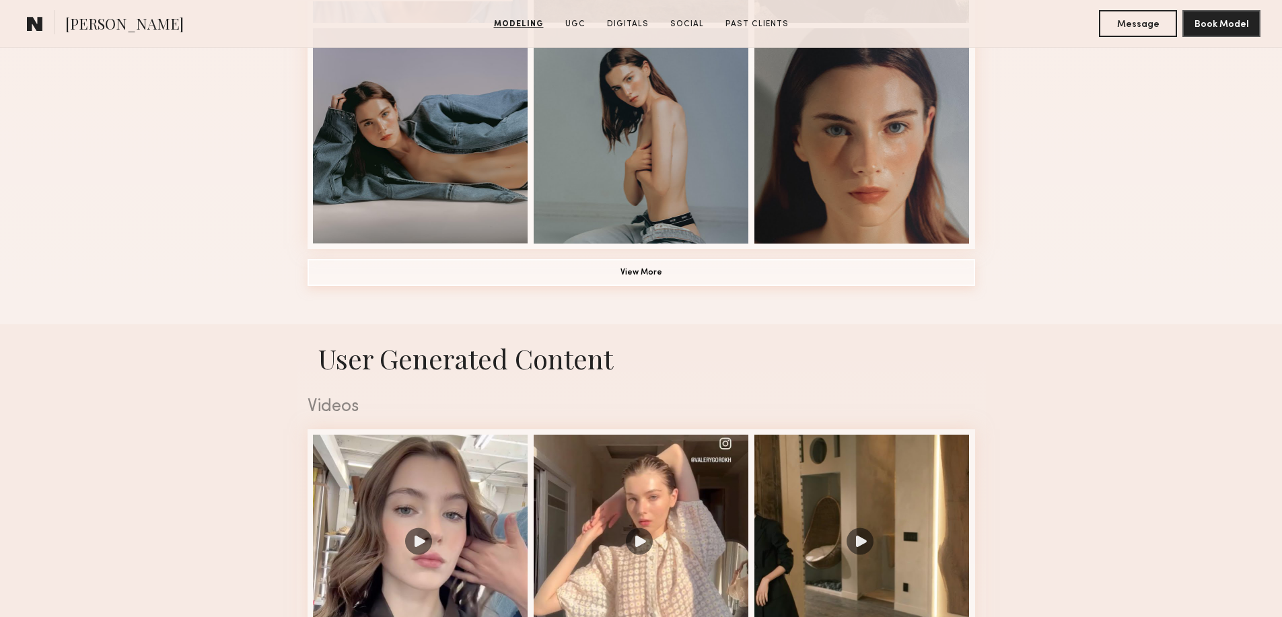
click at [626, 273] on button "View More" at bounding box center [642, 272] width 668 height 27
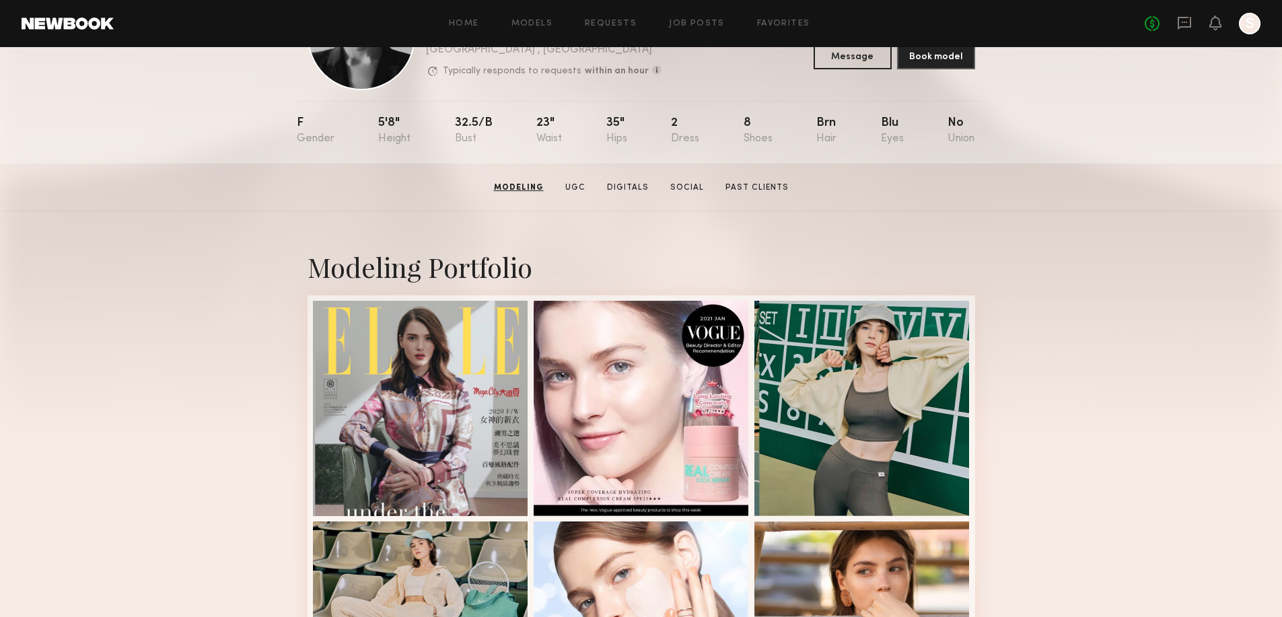
scroll to position [0, 0]
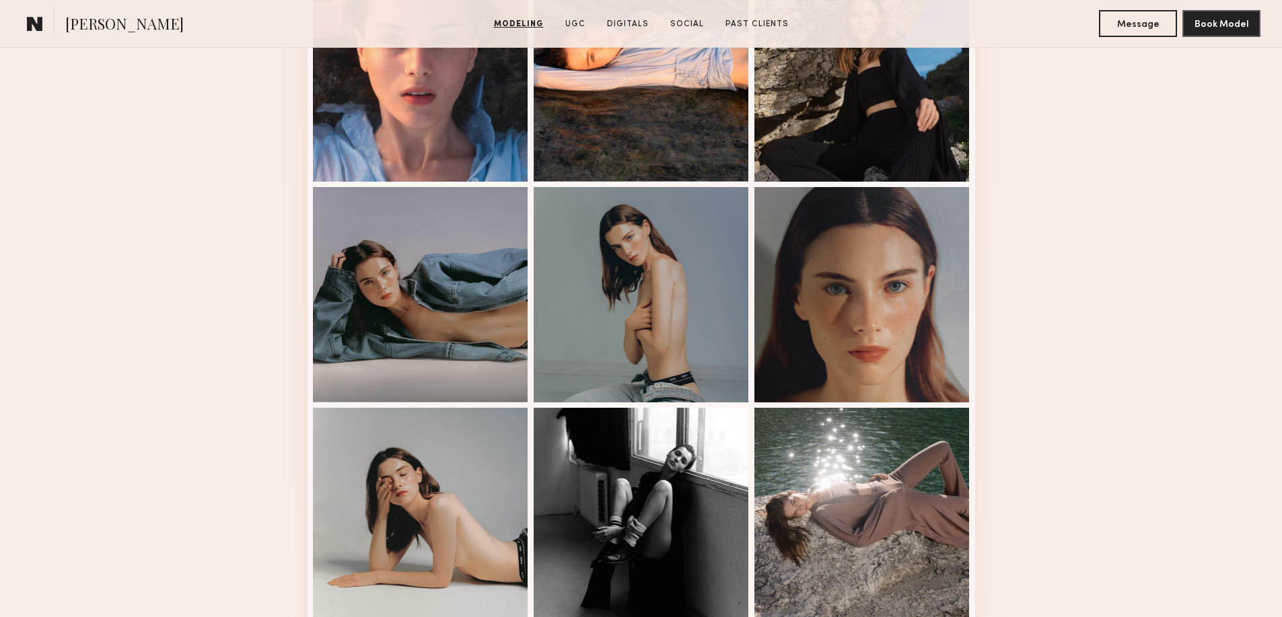
scroll to position [853, 0]
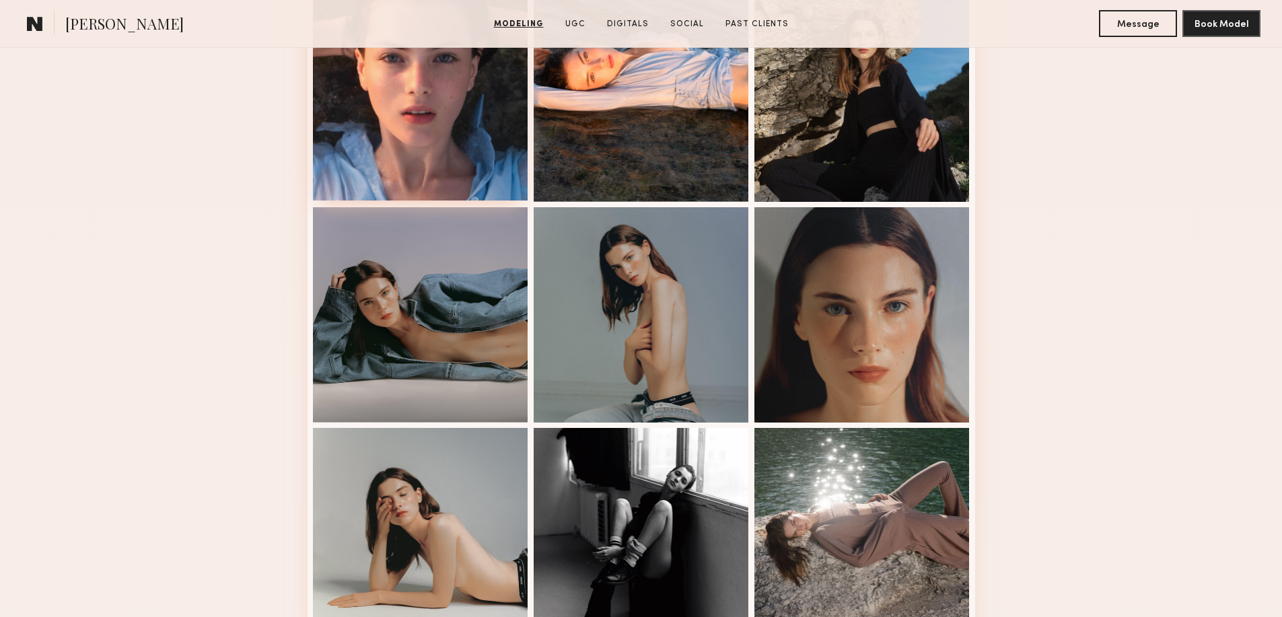
click at [417, 169] on div at bounding box center [420, 92] width 215 height 215
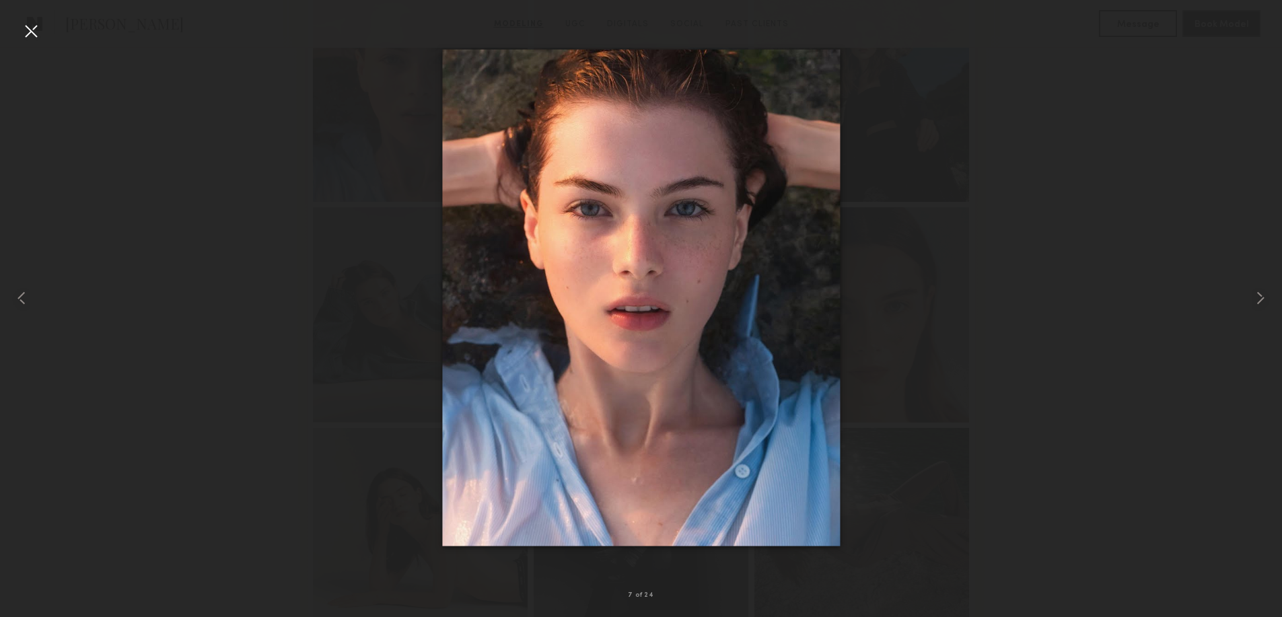
click at [1175, 255] on div at bounding box center [641, 298] width 1282 height 553
click at [1255, 293] on common-icon at bounding box center [1261, 298] width 22 height 22
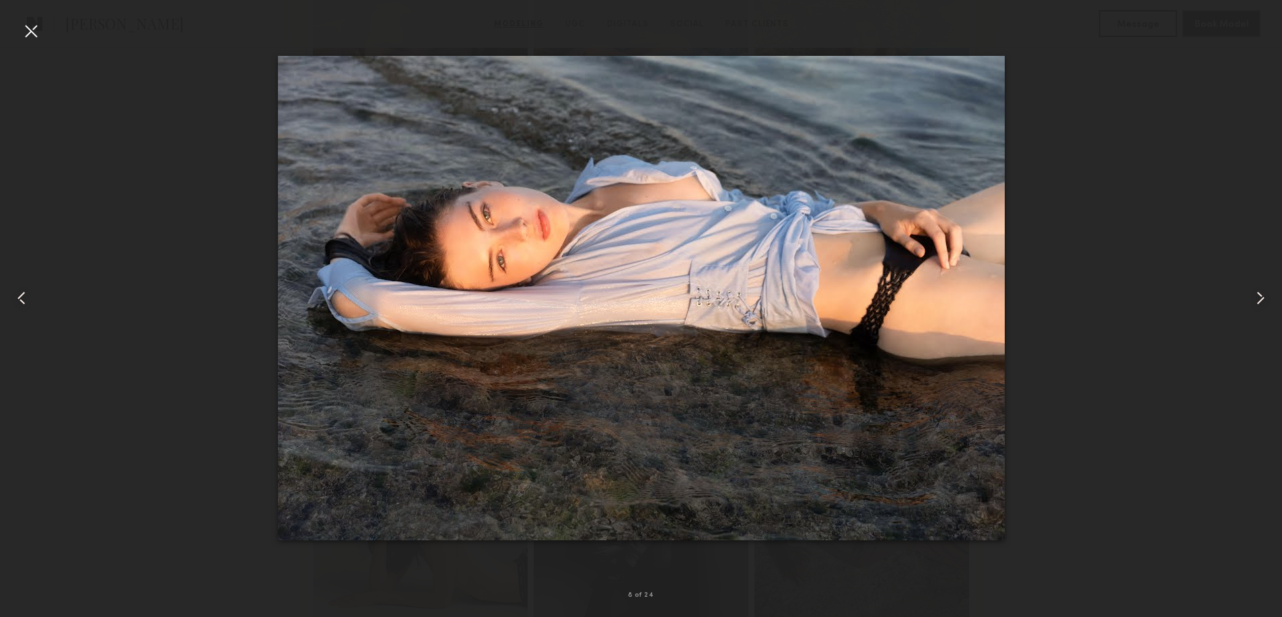
click at [1255, 293] on common-icon at bounding box center [1261, 298] width 22 height 22
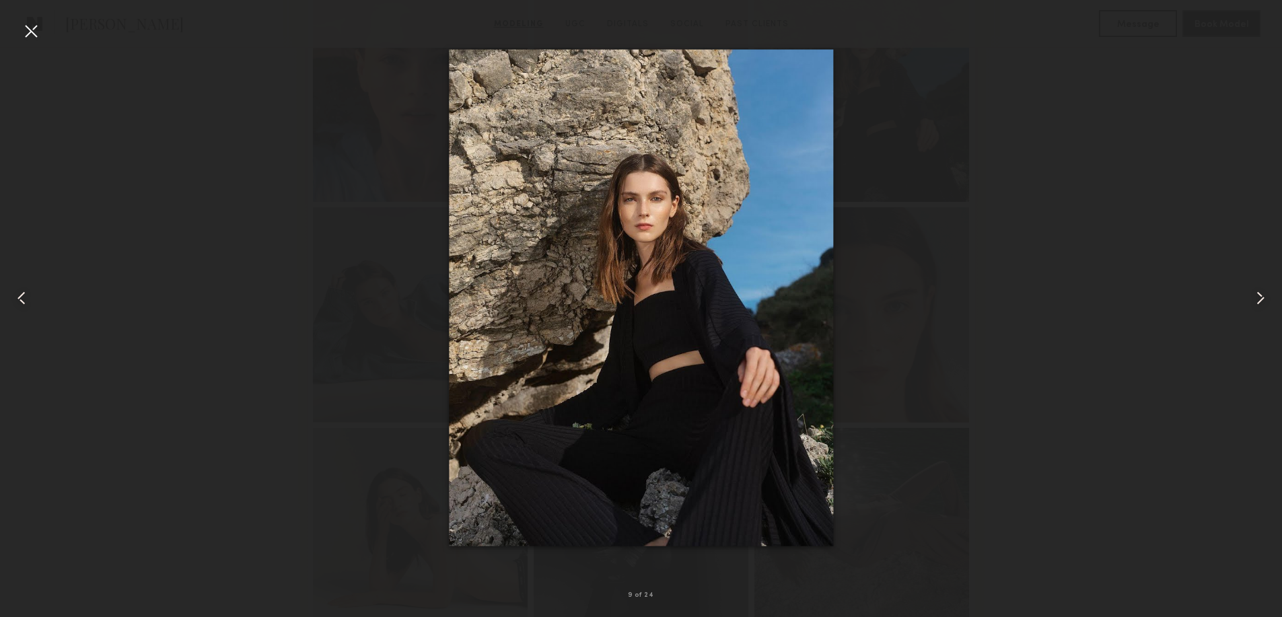
click at [1255, 293] on common-icon at bounding box center [1261, 298] width 22 height 22
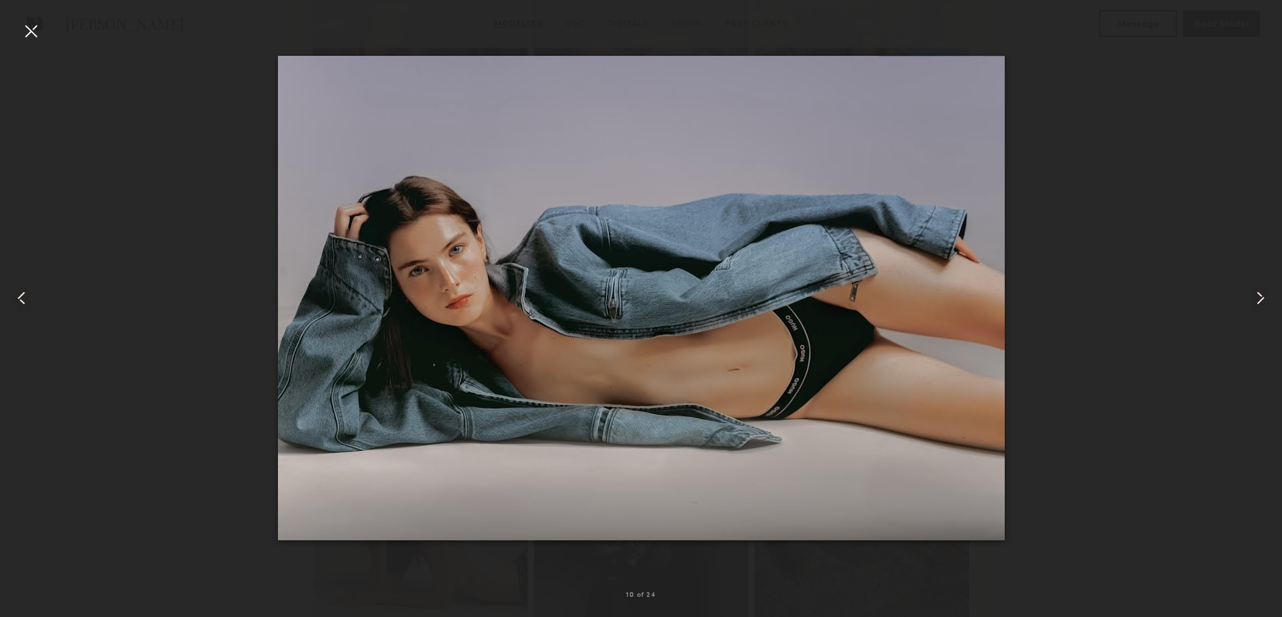
click at [1255, 293] on common-icon at bounding box center [1261, 298] width 22 height 22
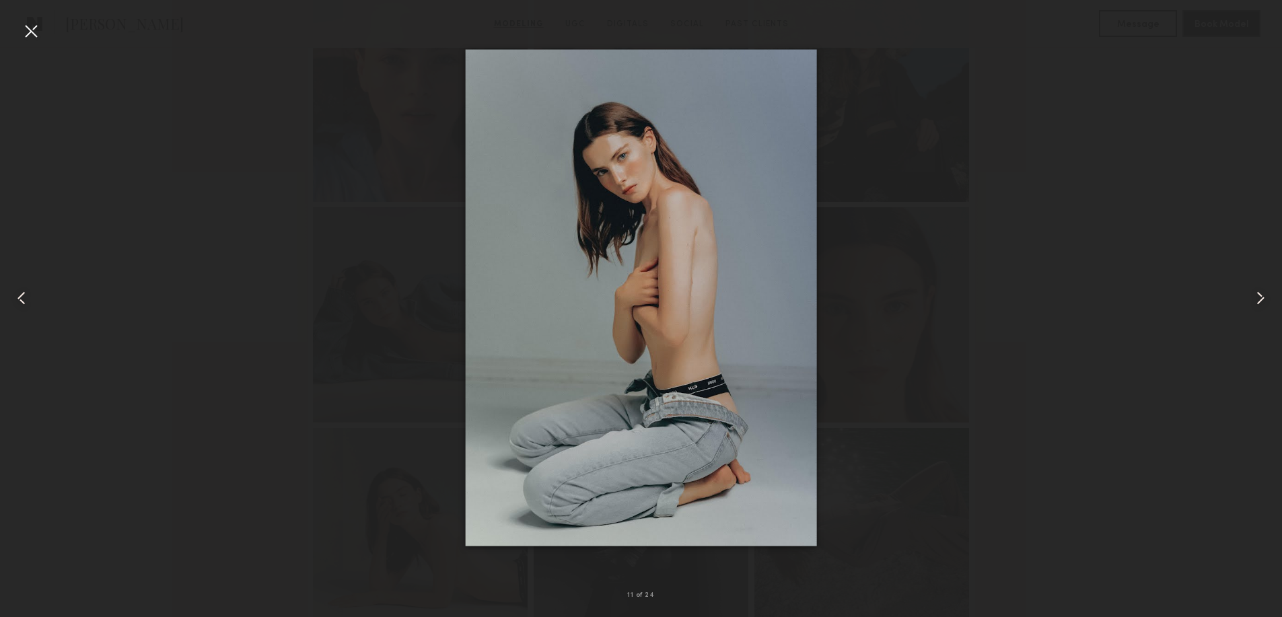
click at [1255, 293] on common-icon at bounding box center [1261, 298] width 22 height 22
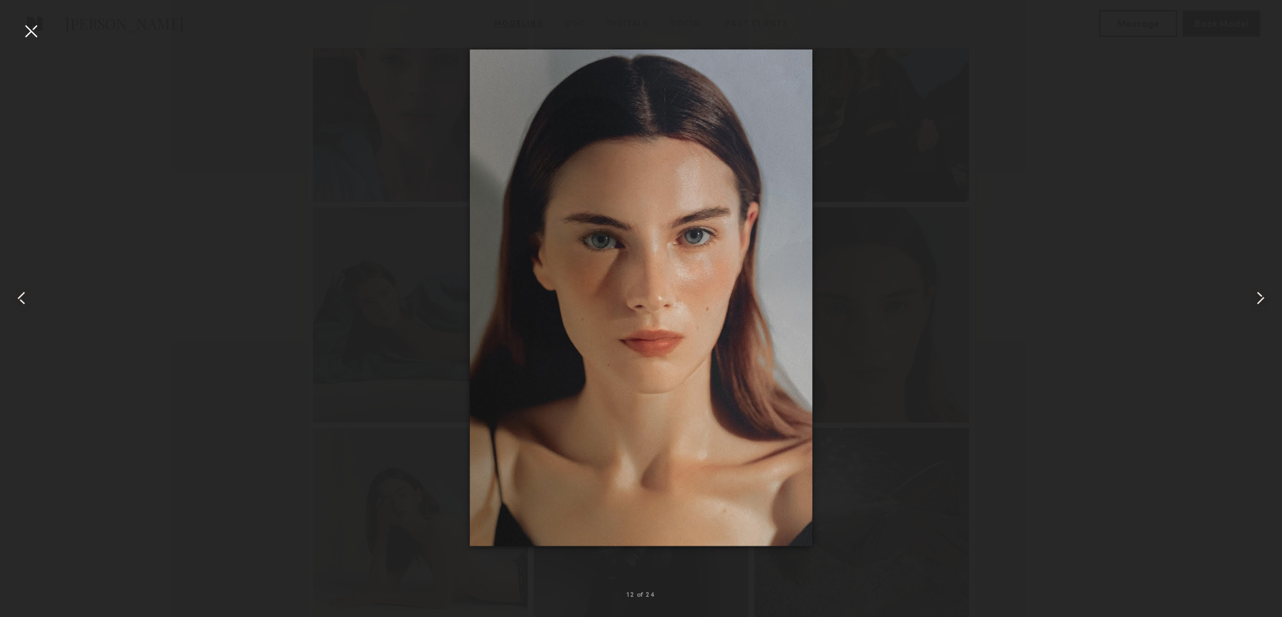
click at [1255, 293] on common-icon at bounding box center [1261, 298] width 22 height 22
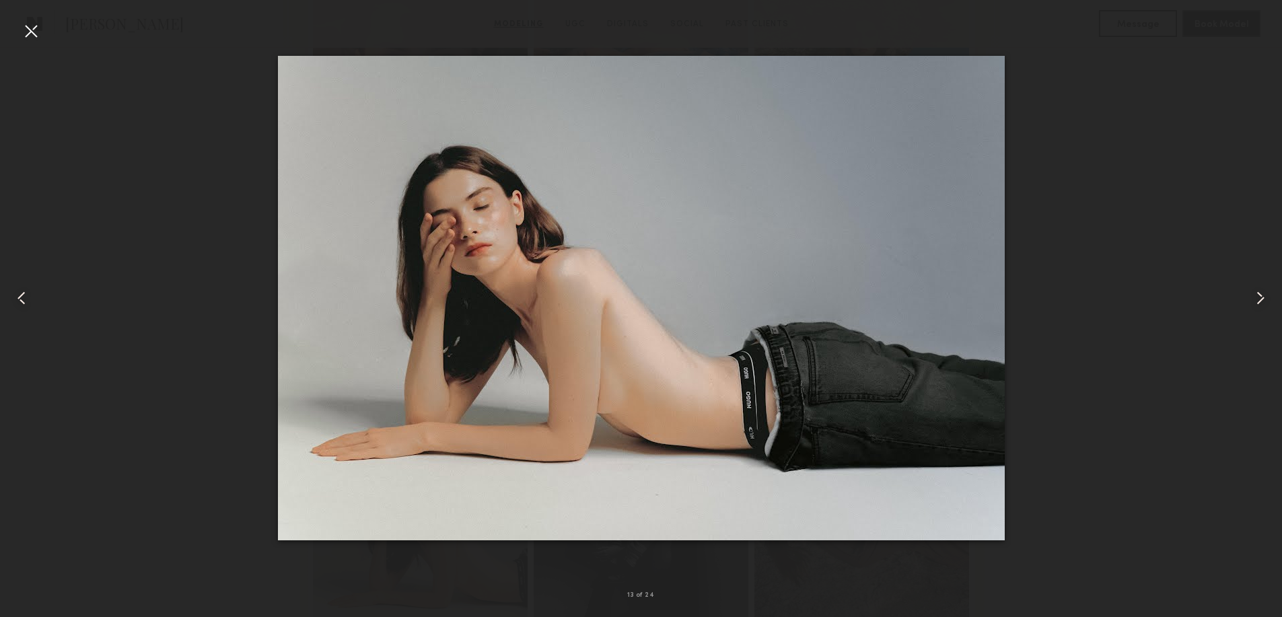
click at [1255, 293] on common-icon at bounding box center [1261, 298] width 22 height 22
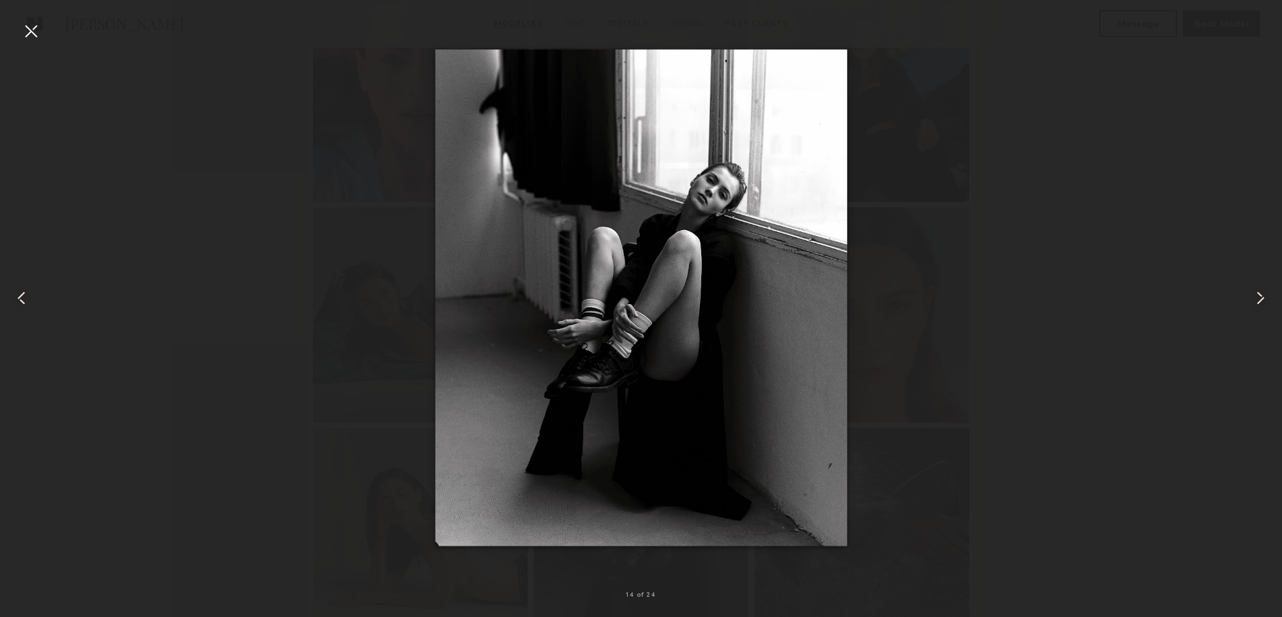
click at [1255, 293] on common-icon at bounding box center [1261, 298] width 22 height 22
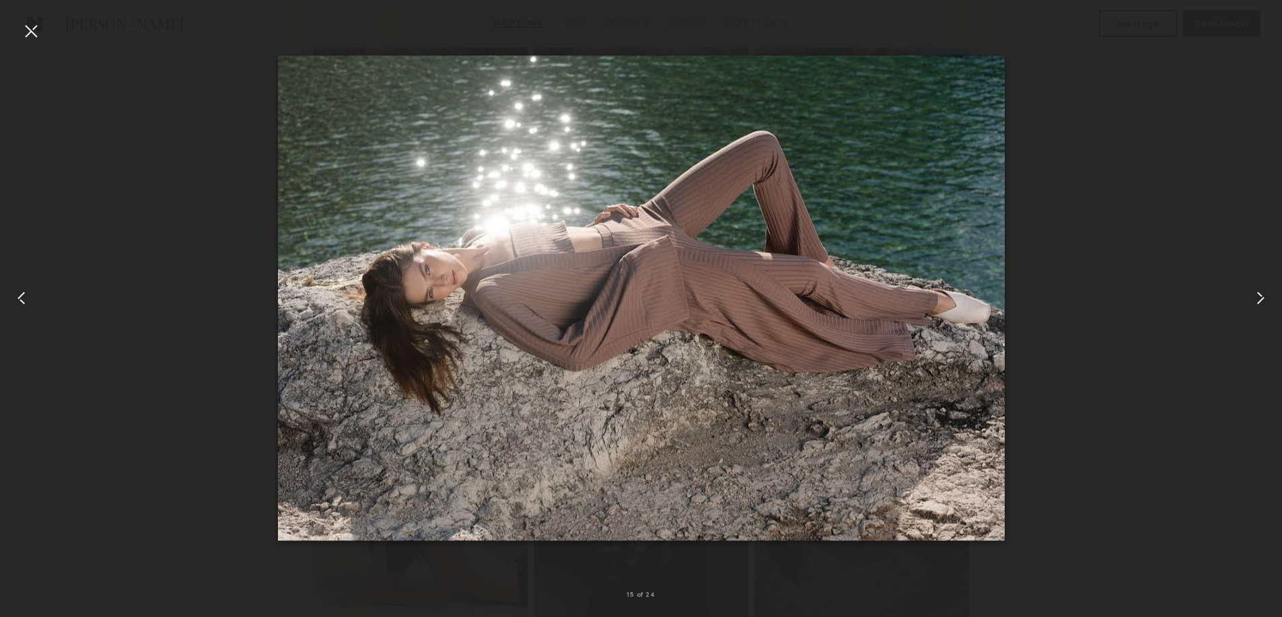
click at [1255, 293] on common-icon at bounding box center [1261, 298] width 22 height 22
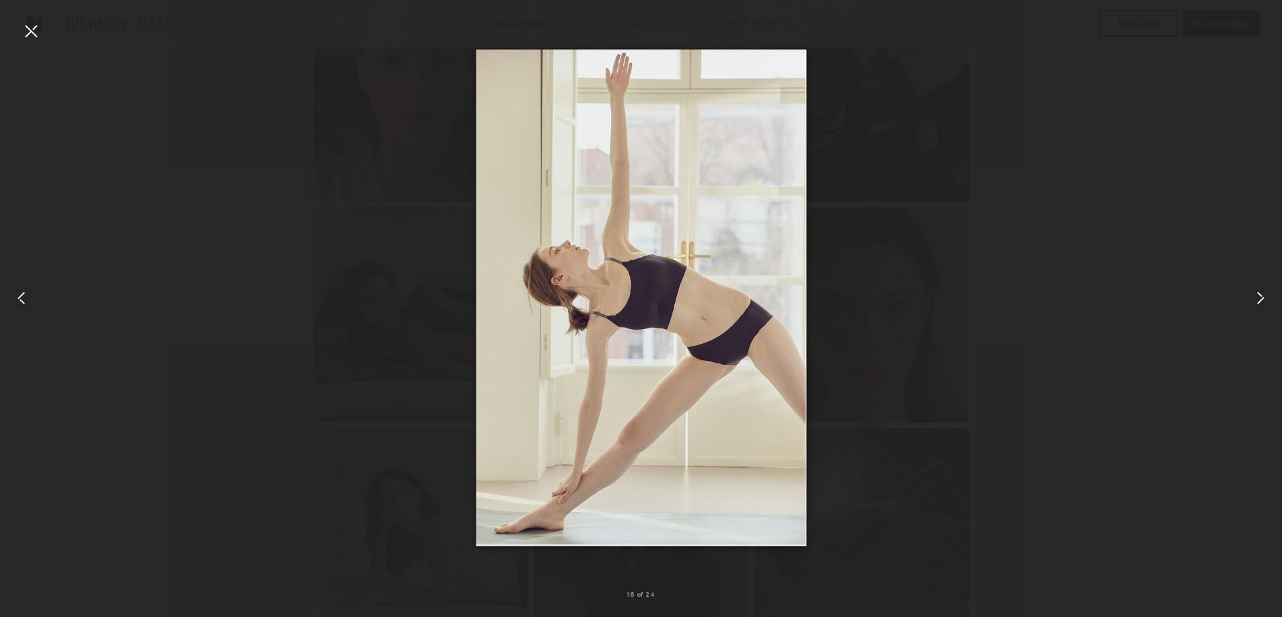
click at [1255, 293] on common-icon at bounding box center [1261, 298] width 22 height 22
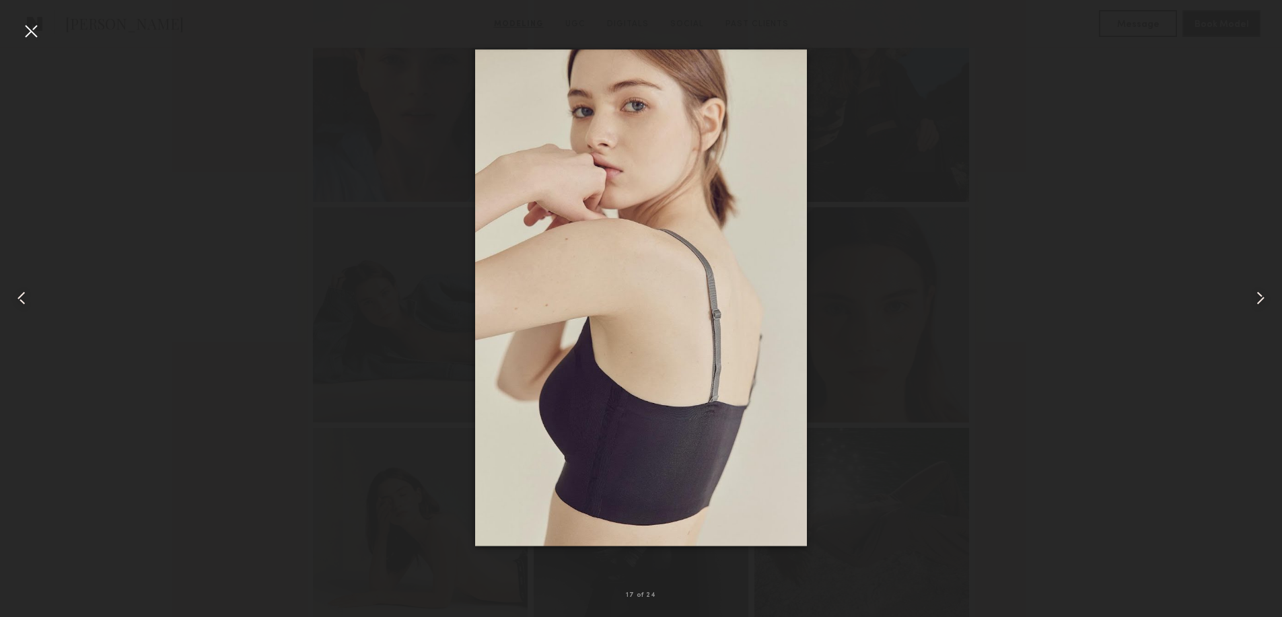
click at [1255, 293] on common-icon at bounding box center [1261, 298] width 22 height 22
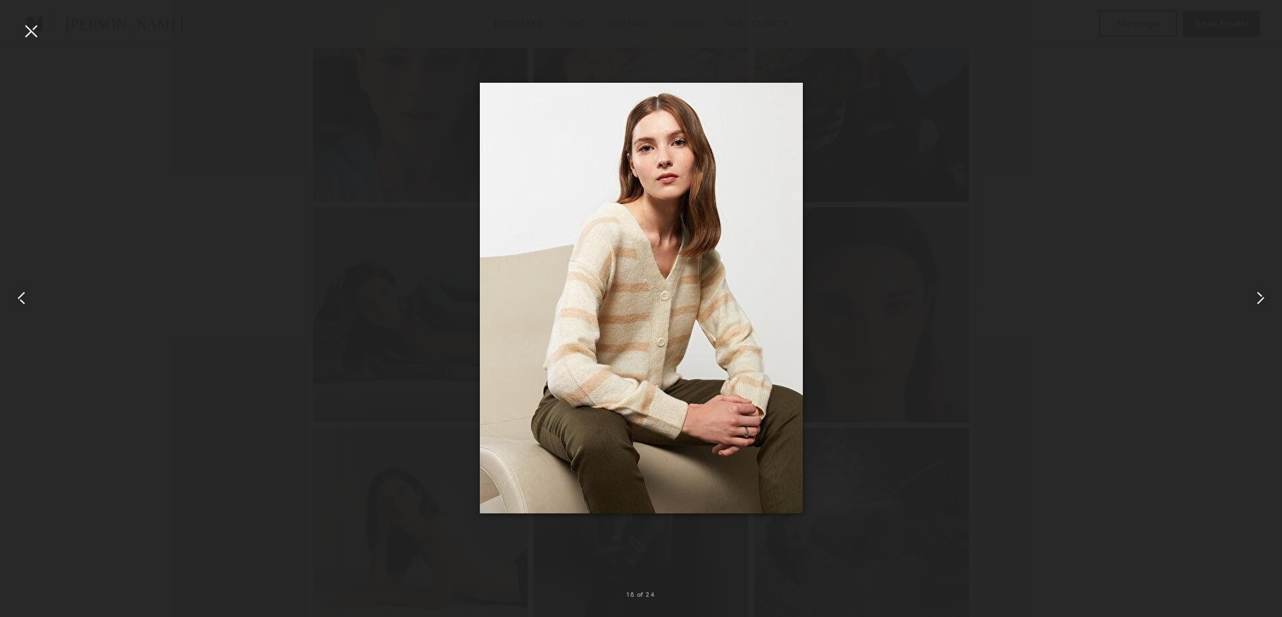
click at [1255, 293] on common-icon at bounding box center [1261, 298] width 22 height 22
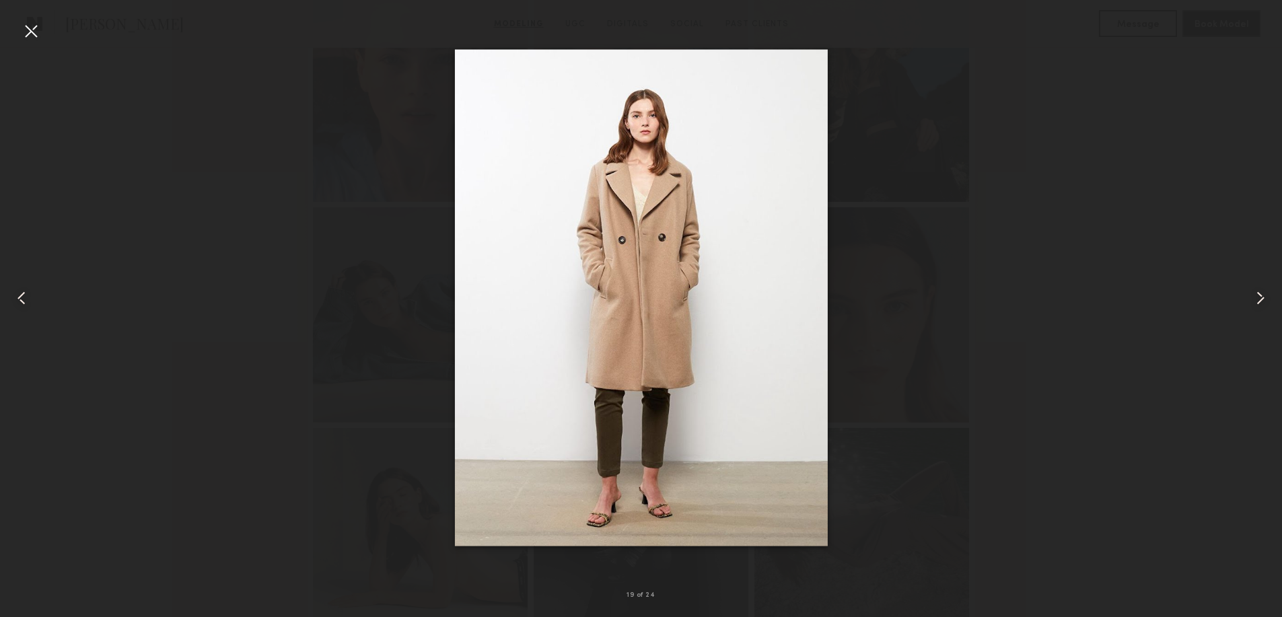
click at [1255, 293] on common-icon at bounding box center [1261, 298] width 22 height 22
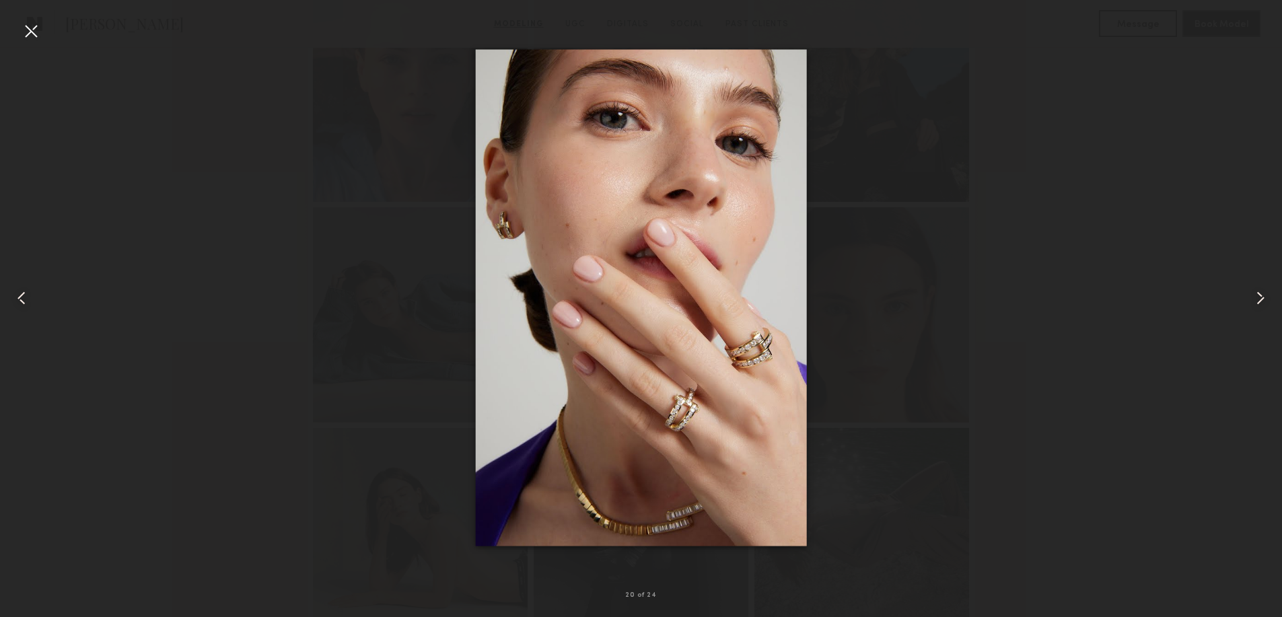
click at [1255, 293] on common-icon at bounding box center [1261, 298] width 22 height 22
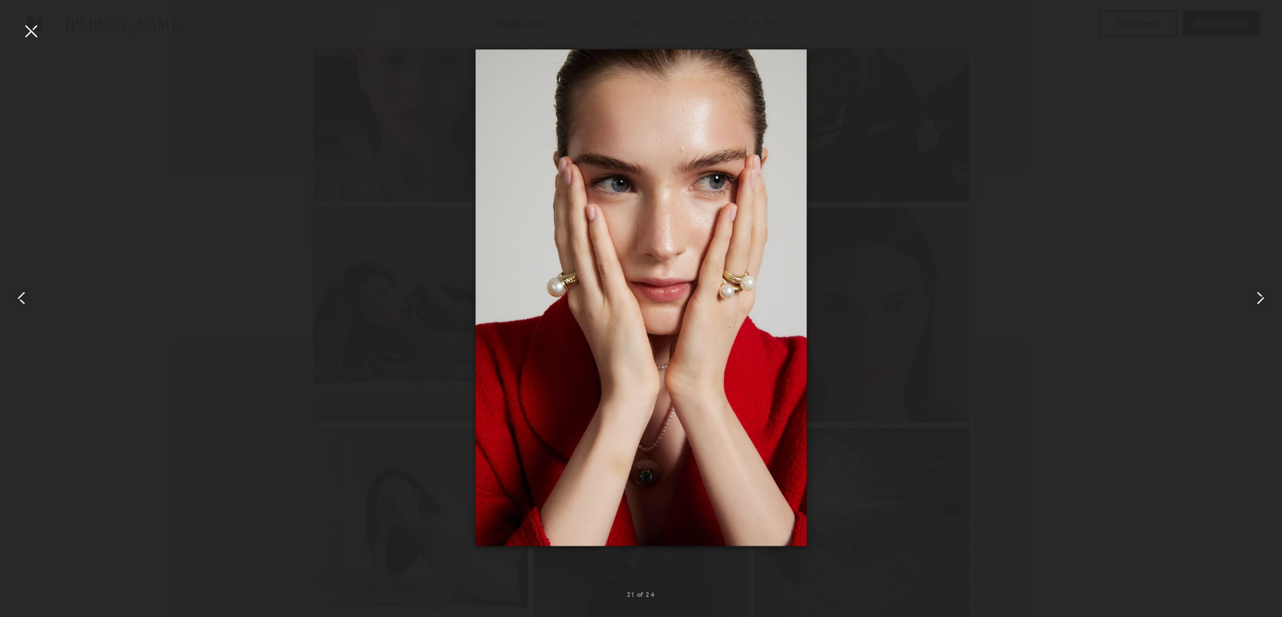
click at [1255, 293] on common-icon at bounding box center [1261, 298] width 22 height 22
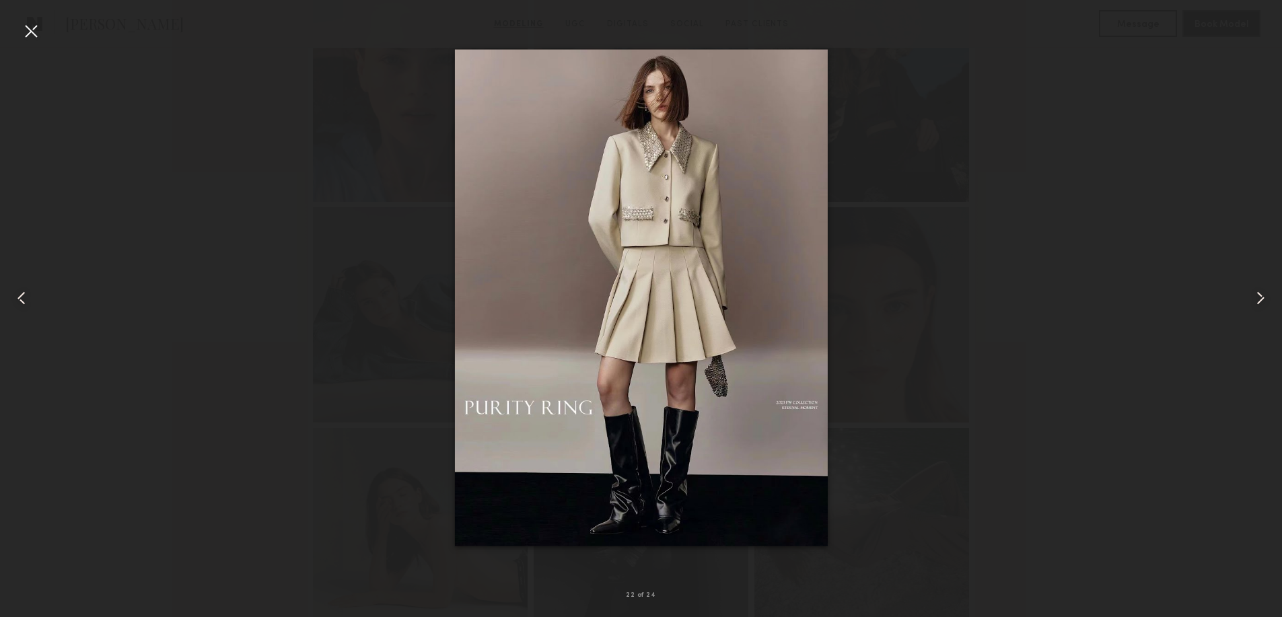
click at [1255, 293] on common-icon at bounding box center [1261, 298] width 22 height 22
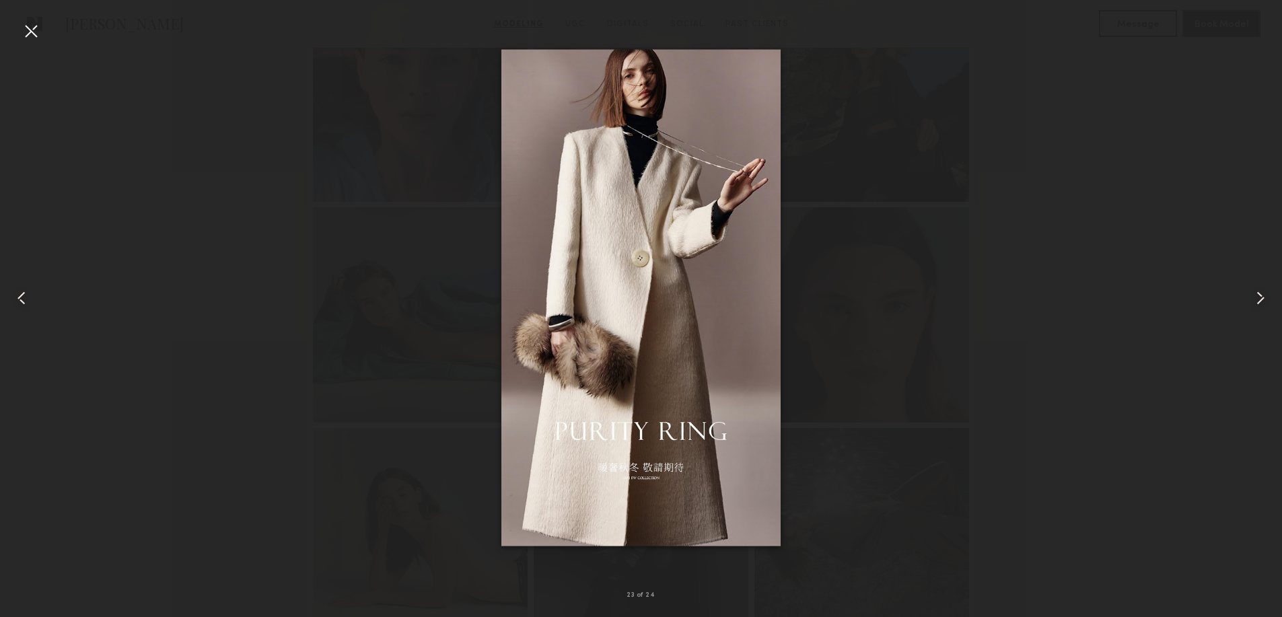
click at [1255, 293] on common-icon at bounding box center [1261, 298] width 22 height 22
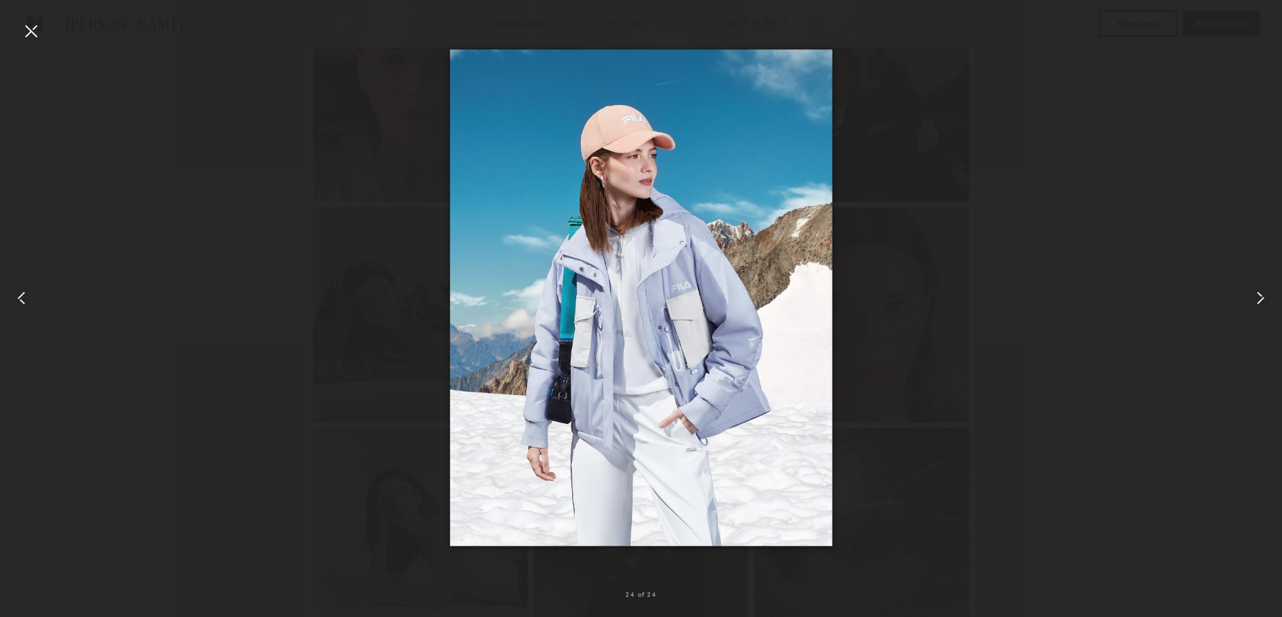
click at [1255, 293] on common-icon at bounding box center [1261, 298] width 22 height 22
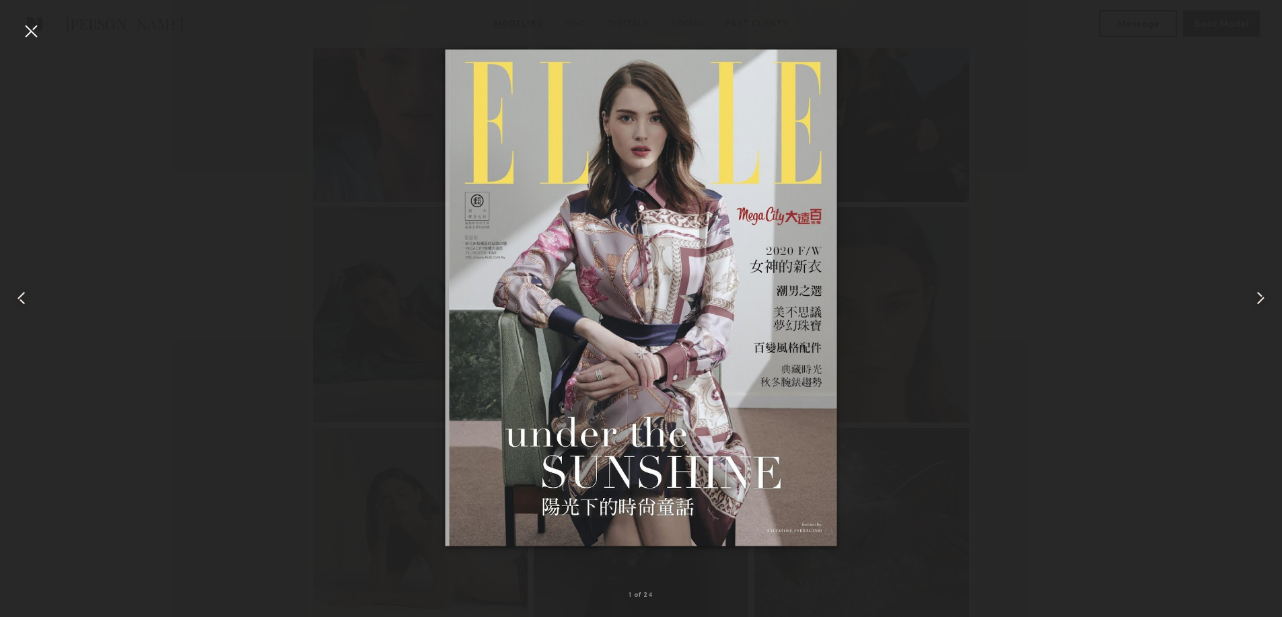
click at [1255, 293] on common-icon at bounding box center [1261, 298] width 22 height 22
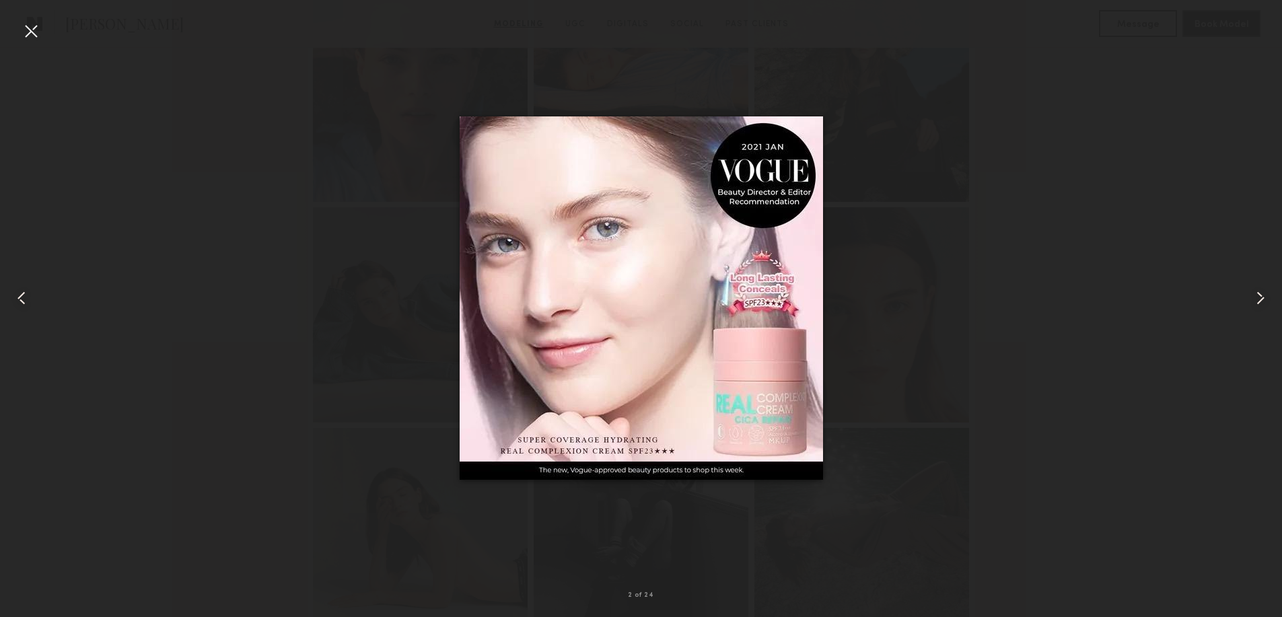
click at [1255, 293] on common-icon at bounding box center [1261, 298] width 22 height 22
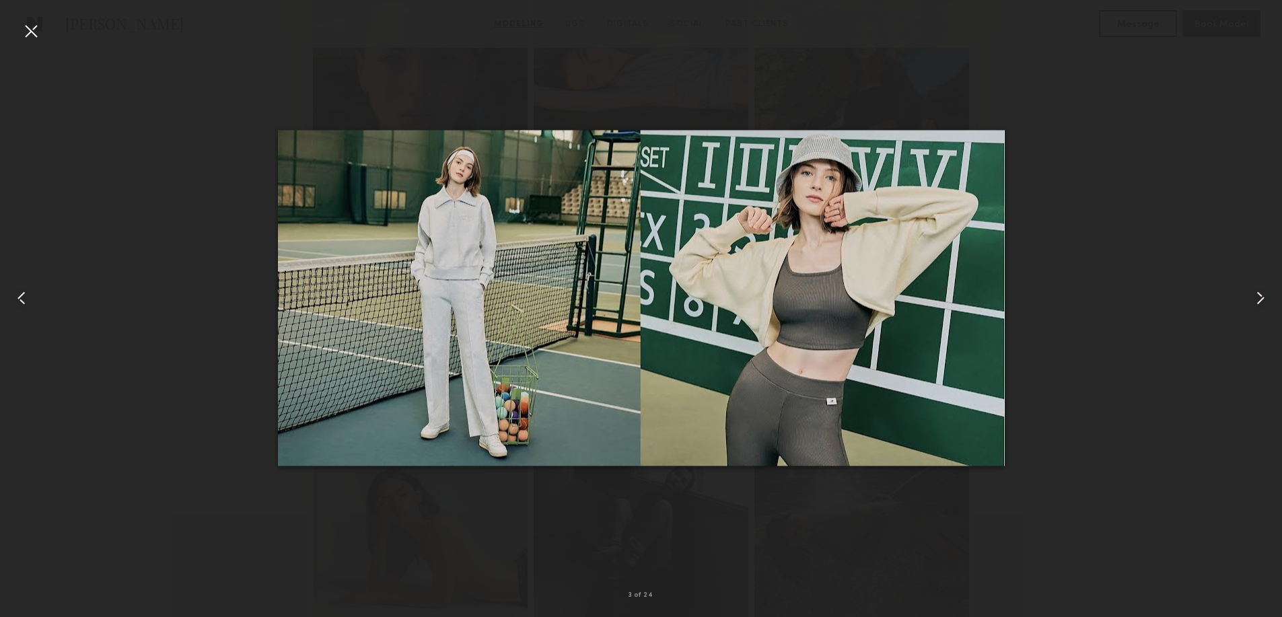
click at [1255, 293] on common-icon at bounding box center [1261, 298] width 22 height 22
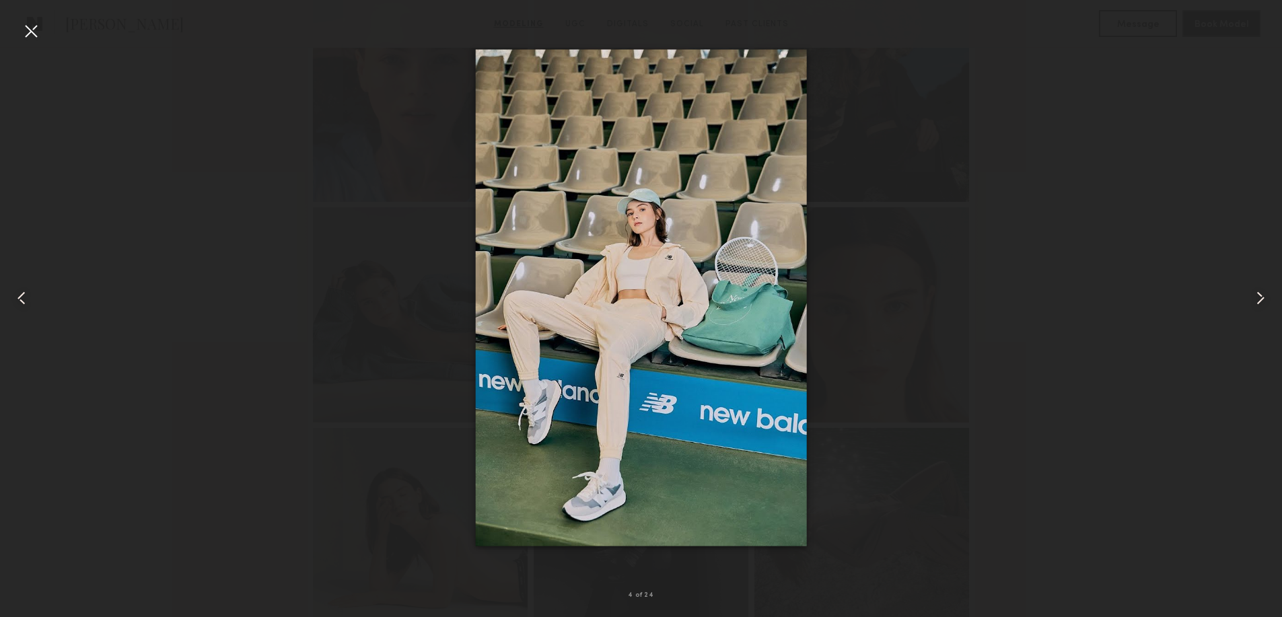
click at [1260, 300] on common-icon at bounding box center [1261, 298] width 22 height 22
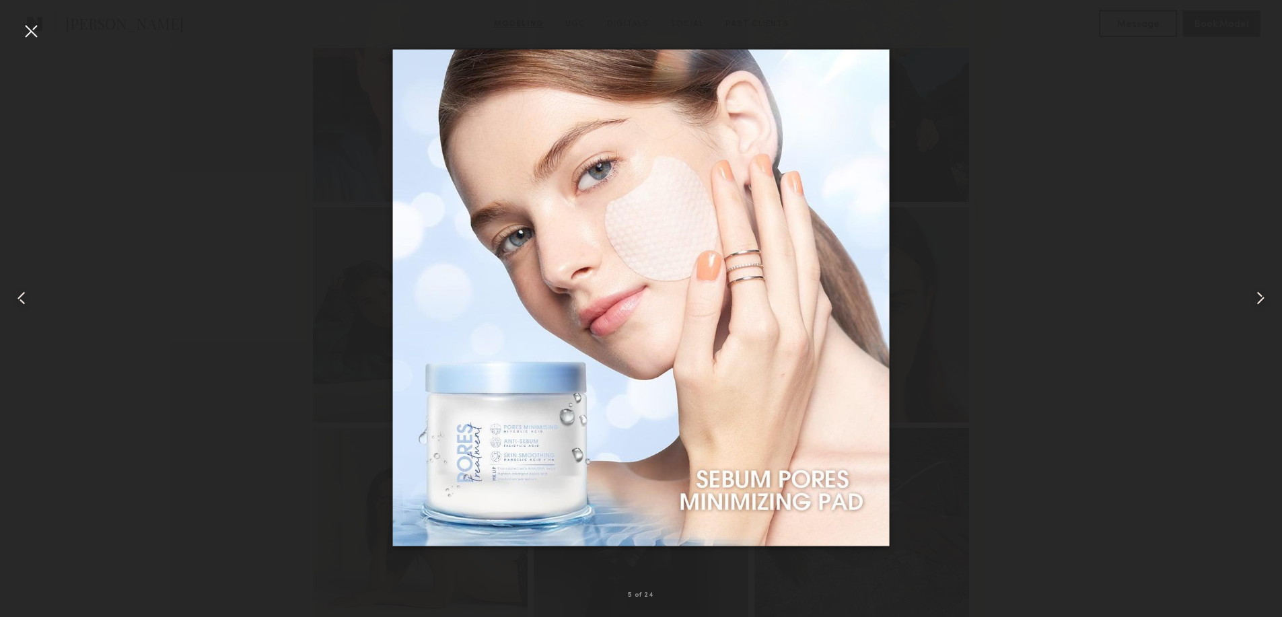
click at [1260, 300] on common-icon at bounding box center [1261, 298] width 22 height 22
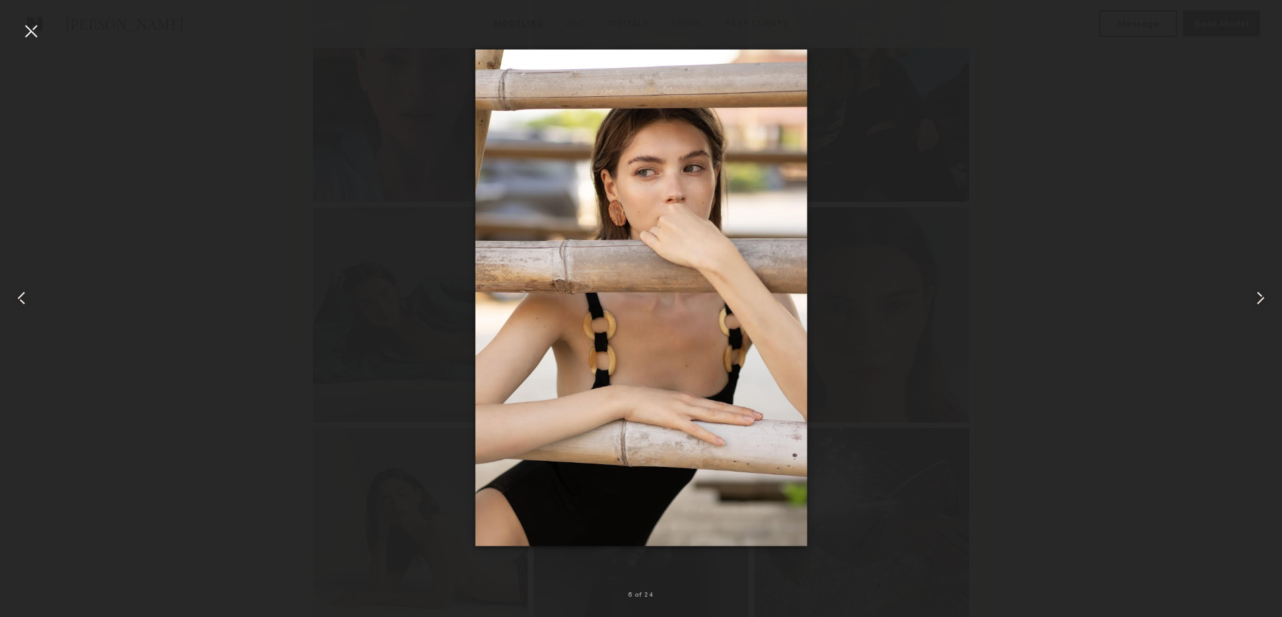
click at [1260, 300] on common-icon at bounding box center [1261, 298] width 22 height 22
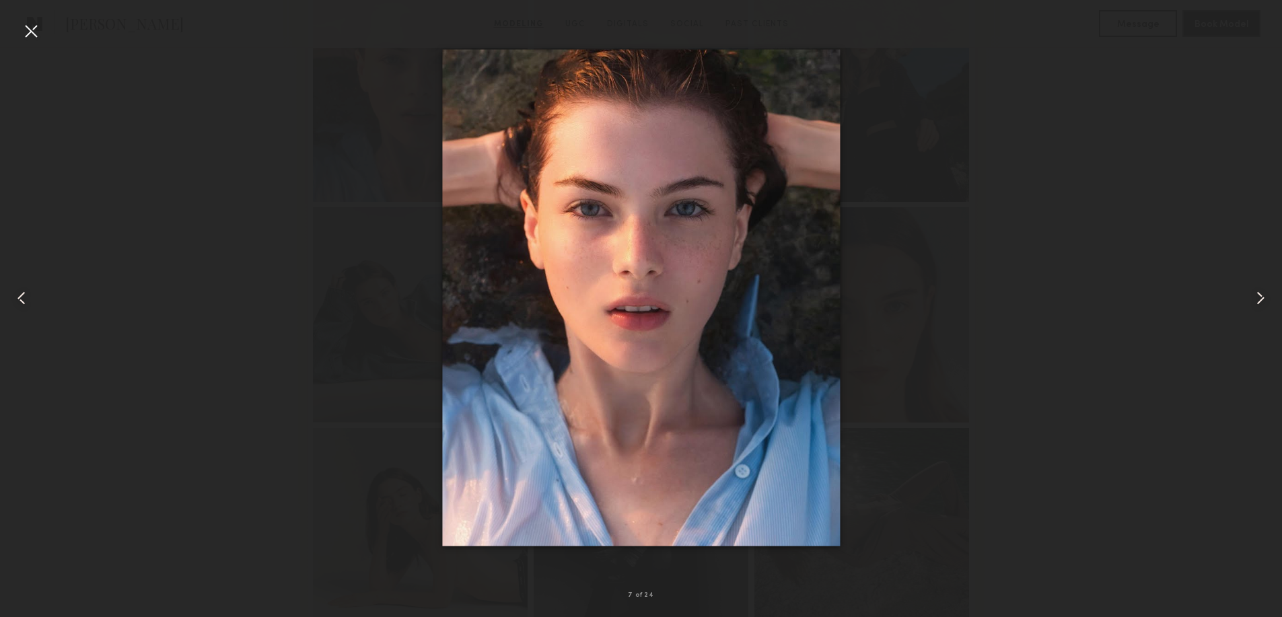
click at [1260, 300] on common-icon at bounding box center [1261, 298] width 22 height 22
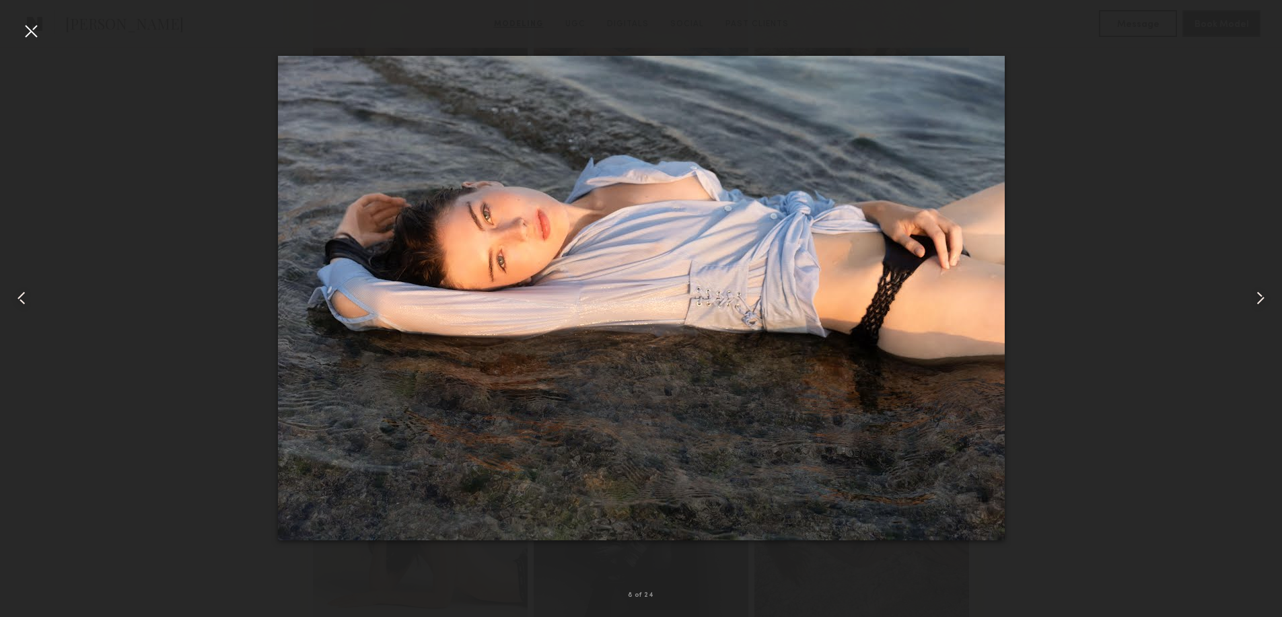
click at [1260, 300] on common-icon at bounding box center [1261, 298] width 22 height 22
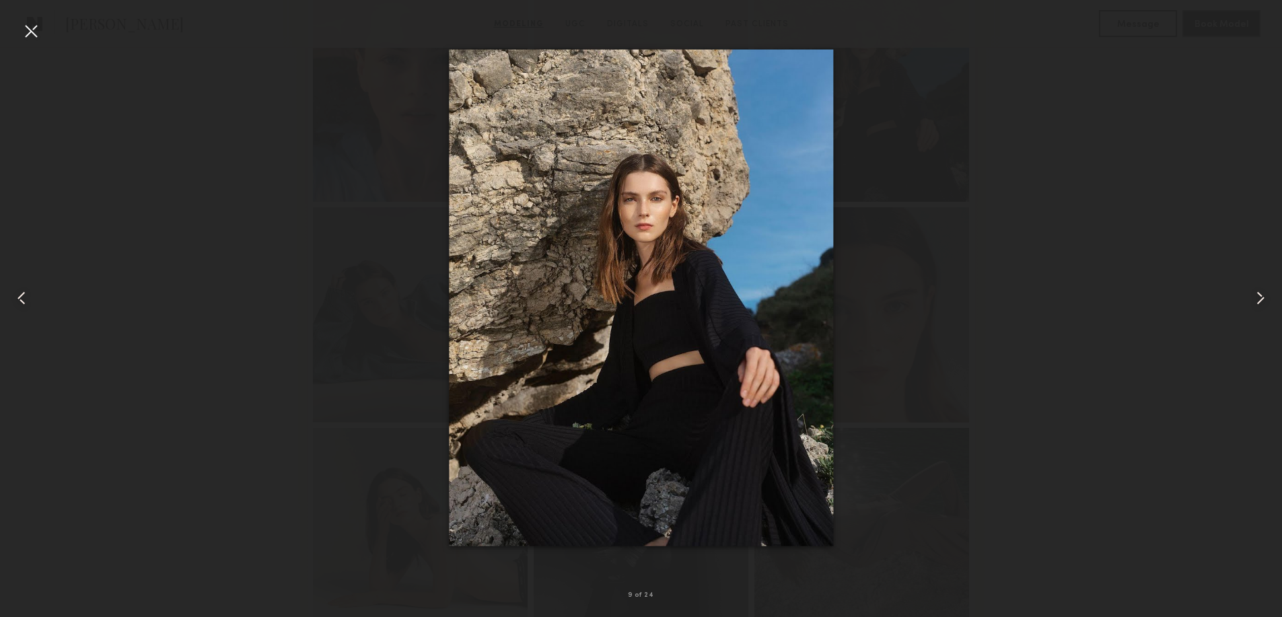
click at [1261, 294] on common-icon at bounding box center [1261, 298] width 22 height 22
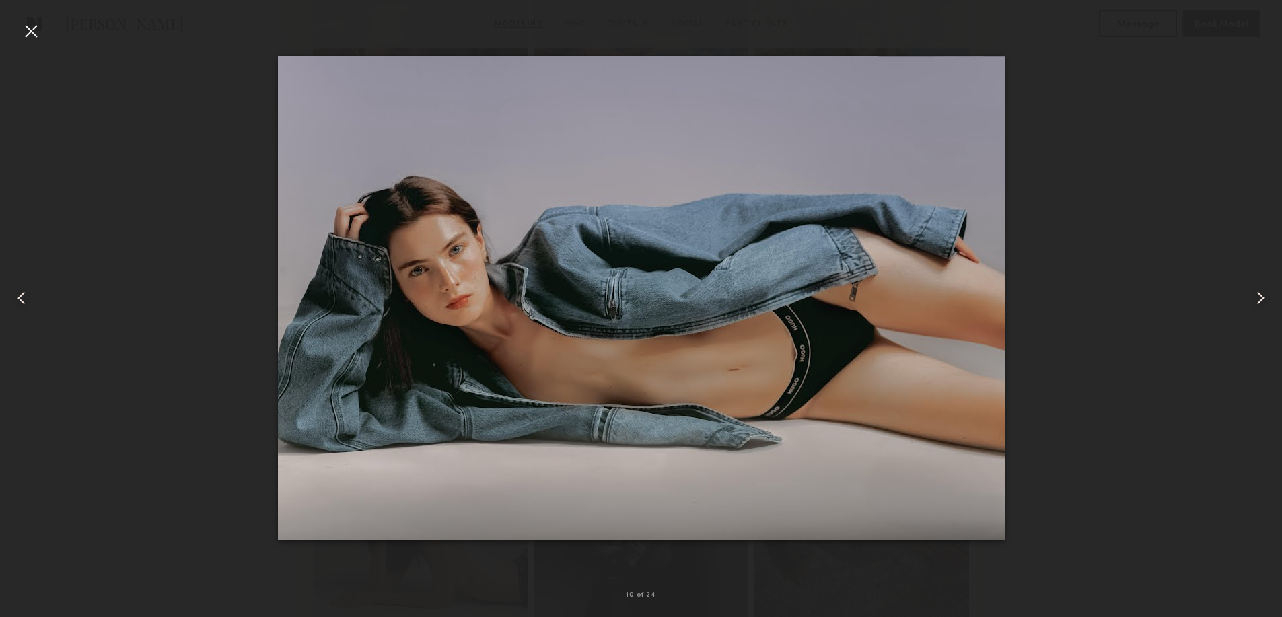
click at [1259, 294] on common-icon at bounding box center [1261, 298] width 22 height 22
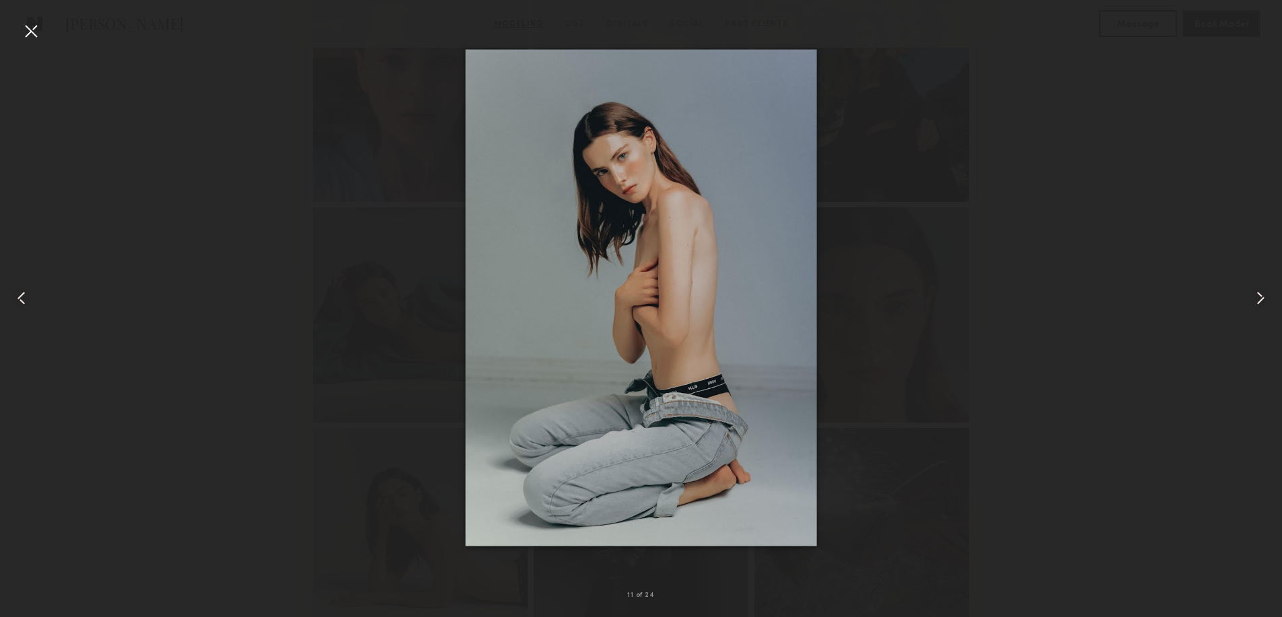
click at [1259, 294] on common-icon at bounding box center [1261, 298] width 22 height 22
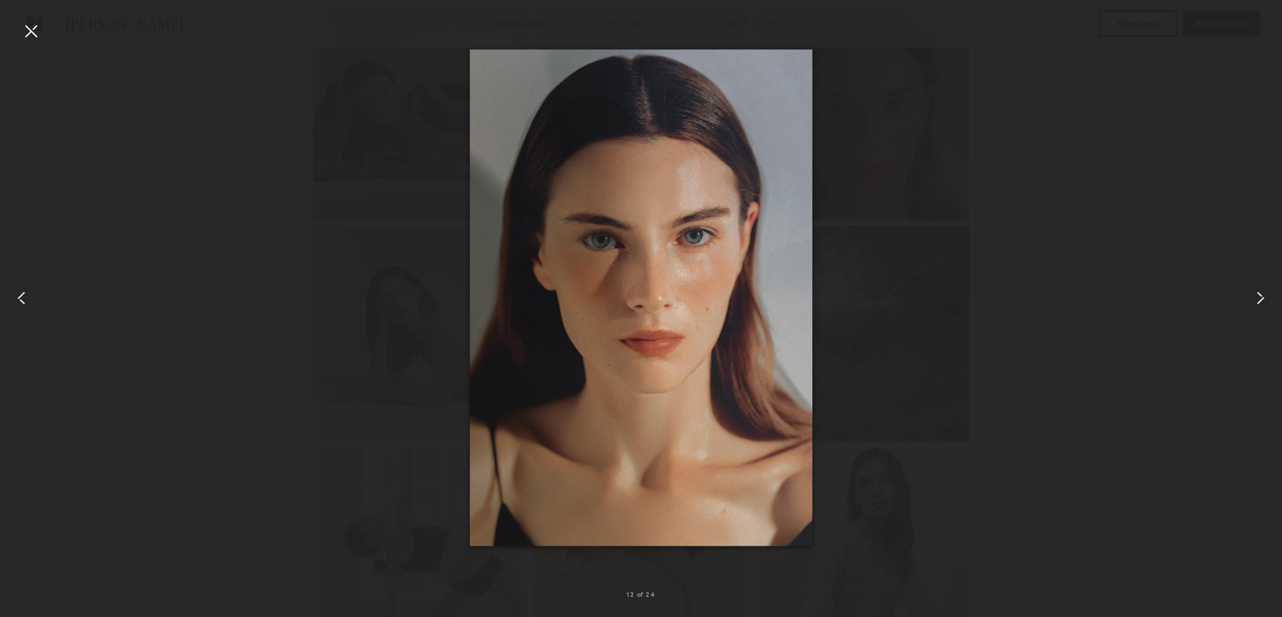
scroll to position [1077, 0]
click at [1248, 293] on div at bounding box center [1256, 298] width 51 height 553
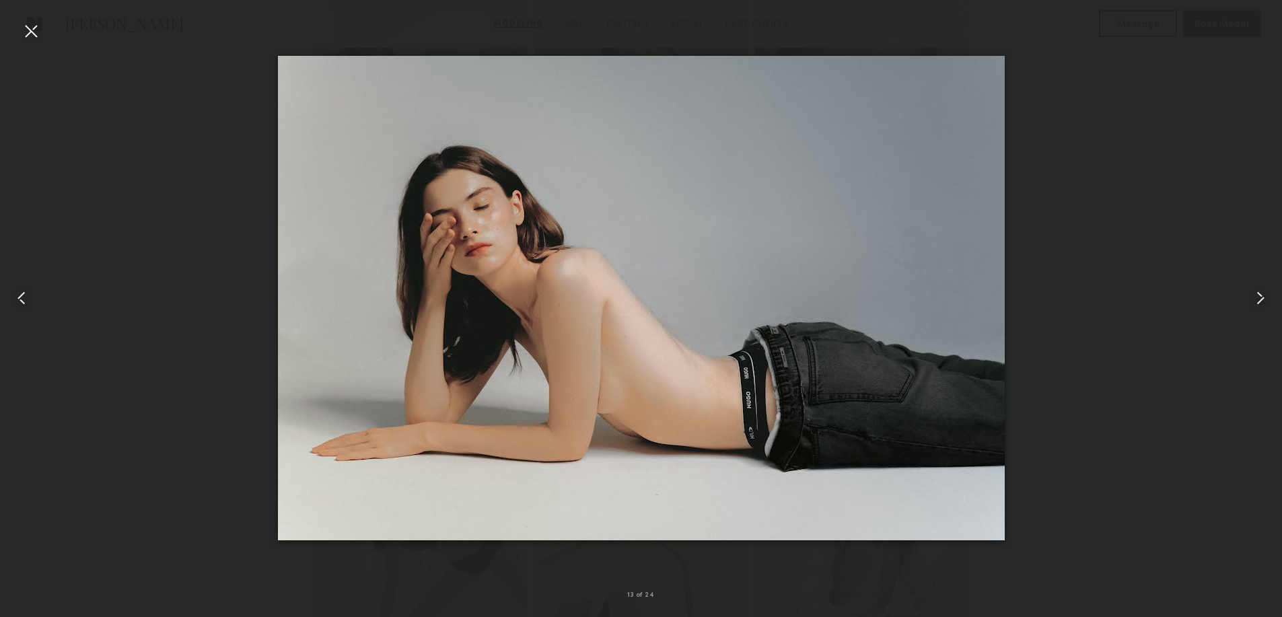
drag, startPoint x: 33, startPoint y: 32, endPoint x: 92, endPoint y: 71, distance: 70.8
click at [33, 30] on div at bounding box center [31, 31] width 22 height 22
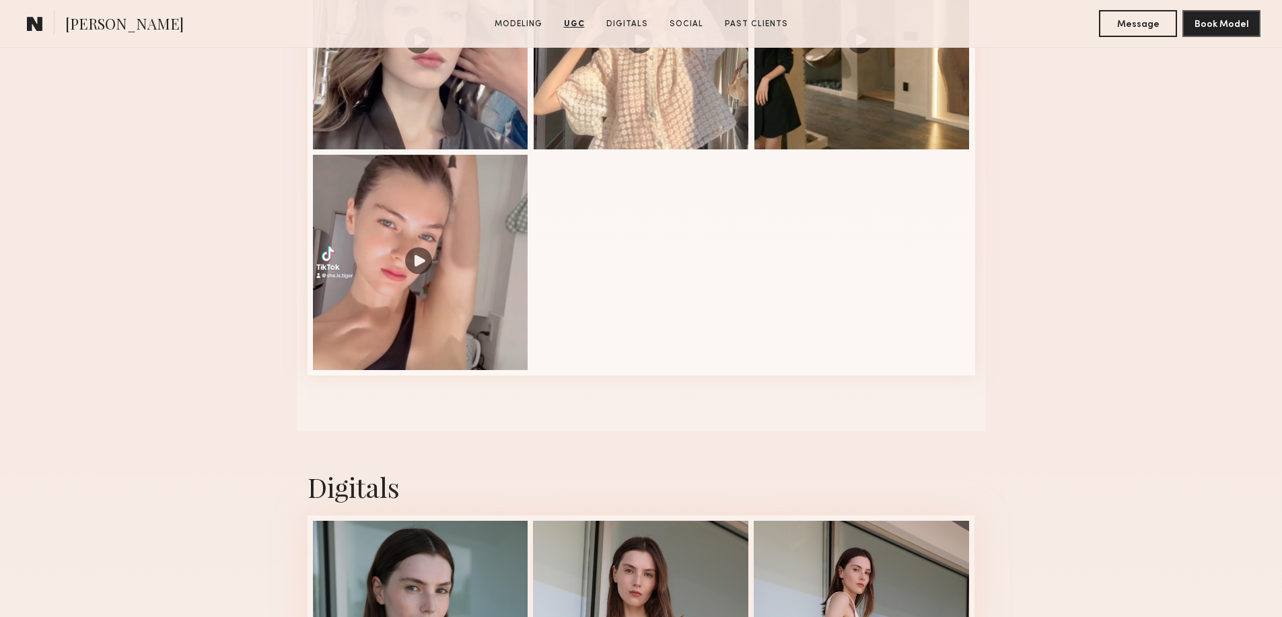
scroll to position [2243, 0]
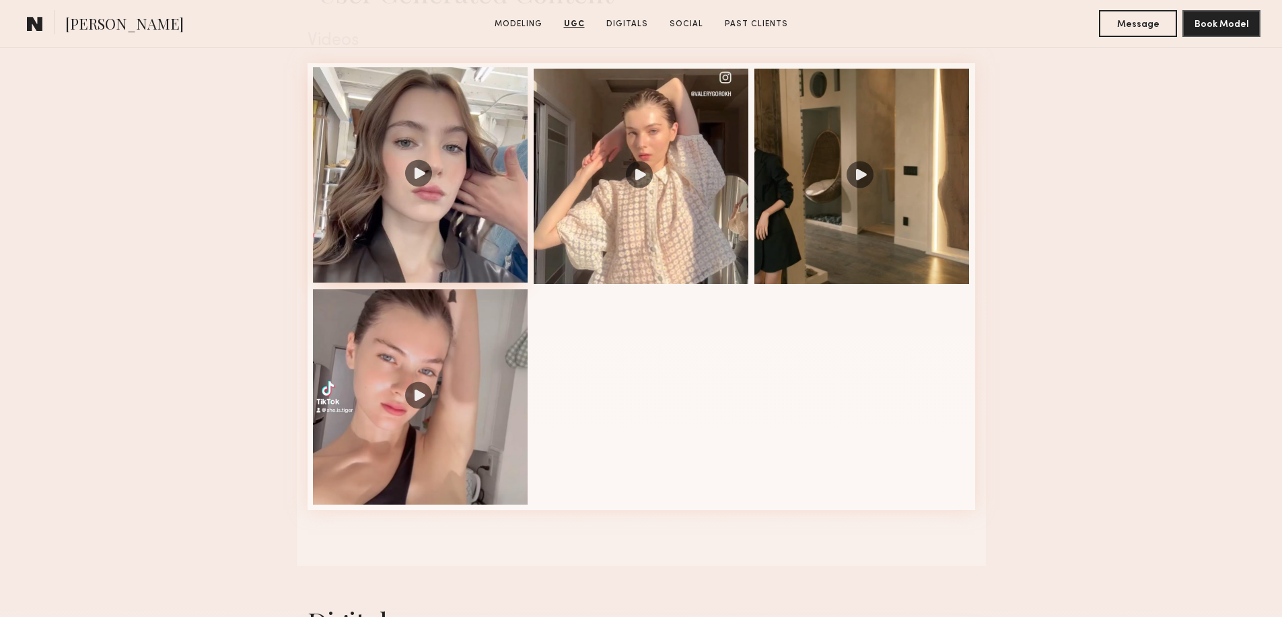
click at [423, 183] on div at bounding box center [420, 174] width 215 height 215
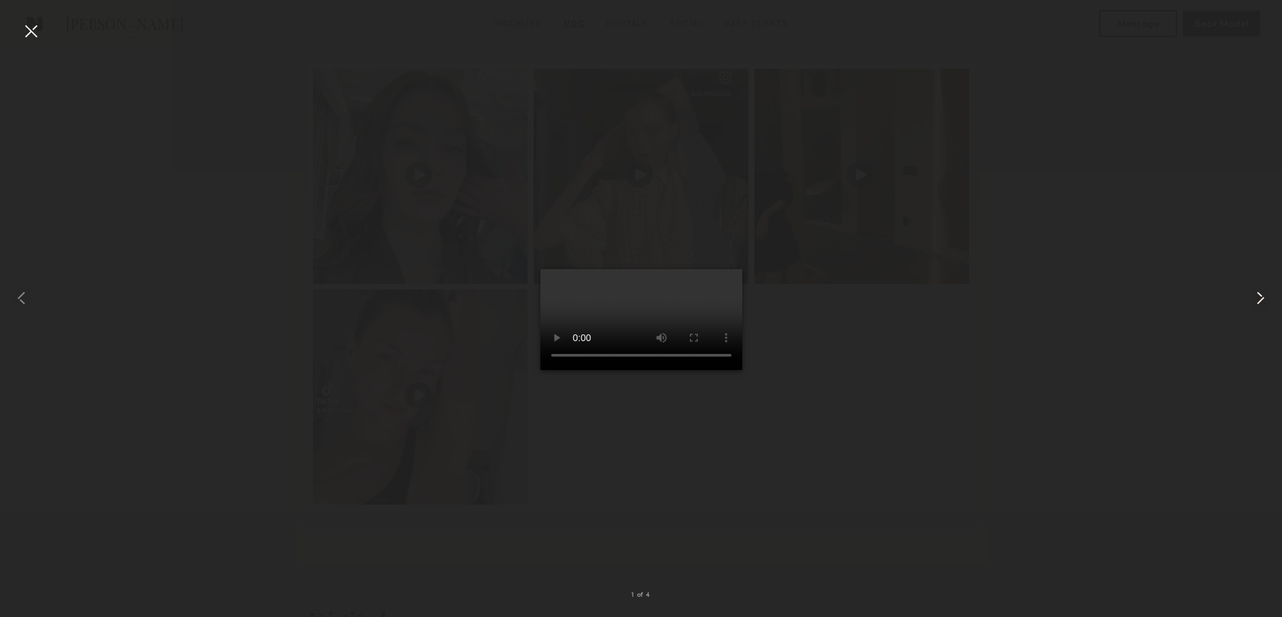
click at [1263, 301] on common-icon at bounding box center [1261, 298] width 22 height 22
click at [34, 30] on div at bounding box center [31, 31] width 22 height 22
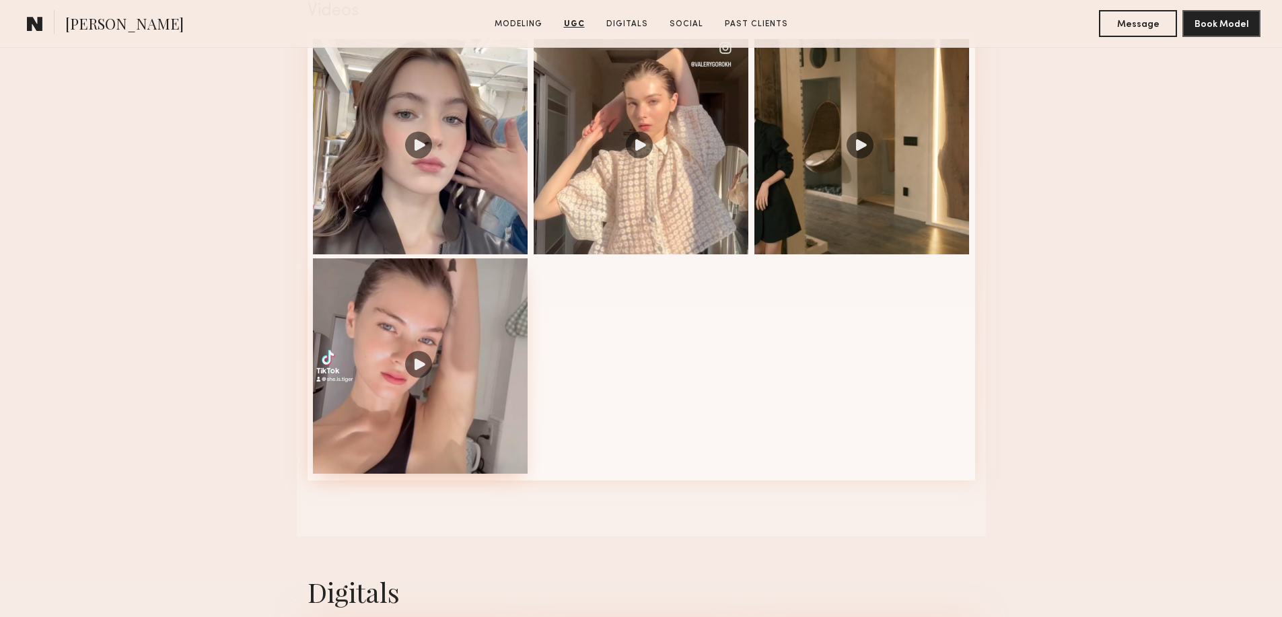
scroll to position [2288, 0]
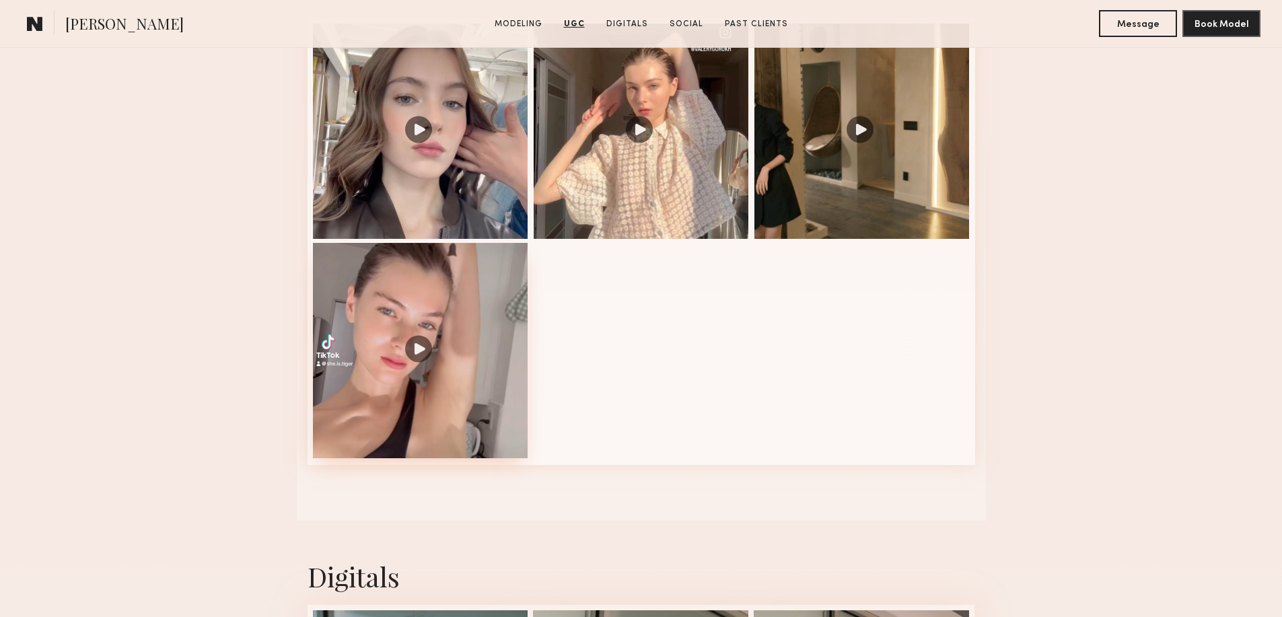
click at [422, 368] on div at bounding box center [420, 350] width 215 height 215
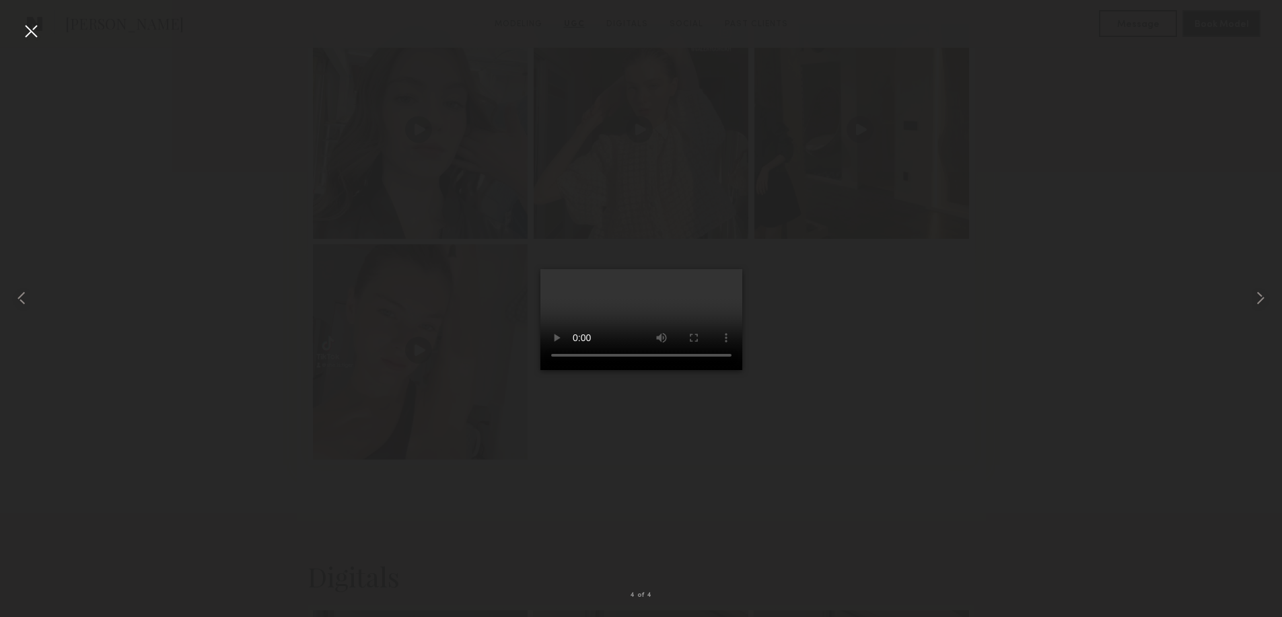
click at [30, 30] on div at bounding box center [31, 31] width 22 height 22
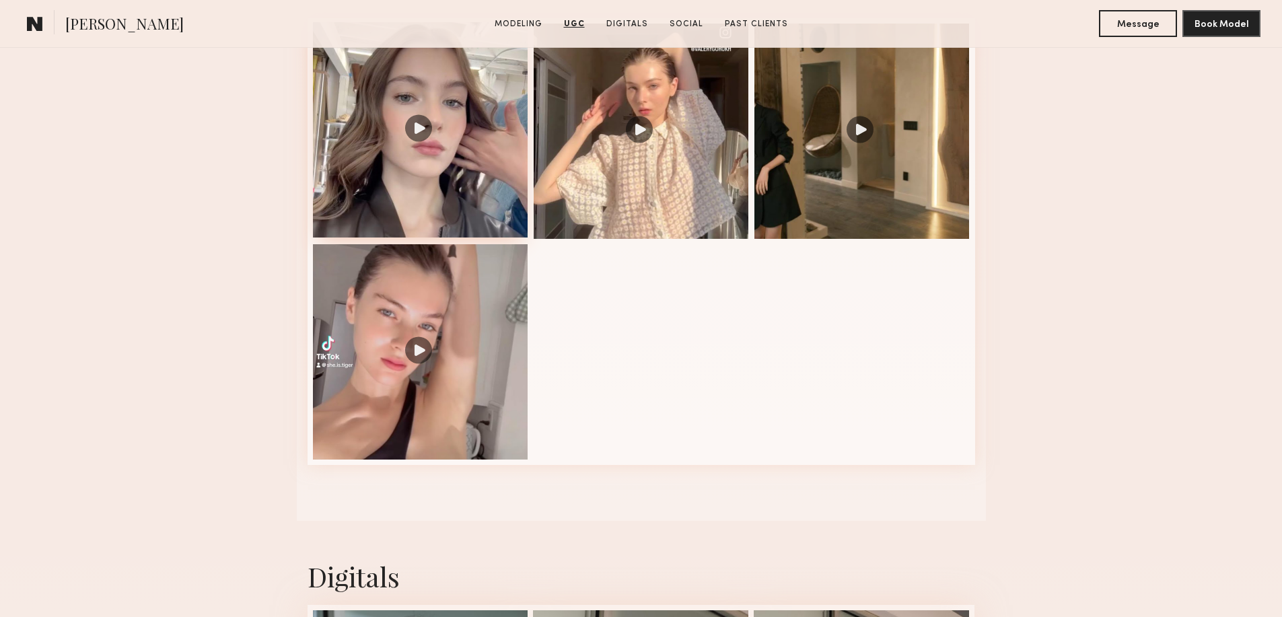
click at [405, 174] on div at bounding box center [420, 129] width 215 height 215
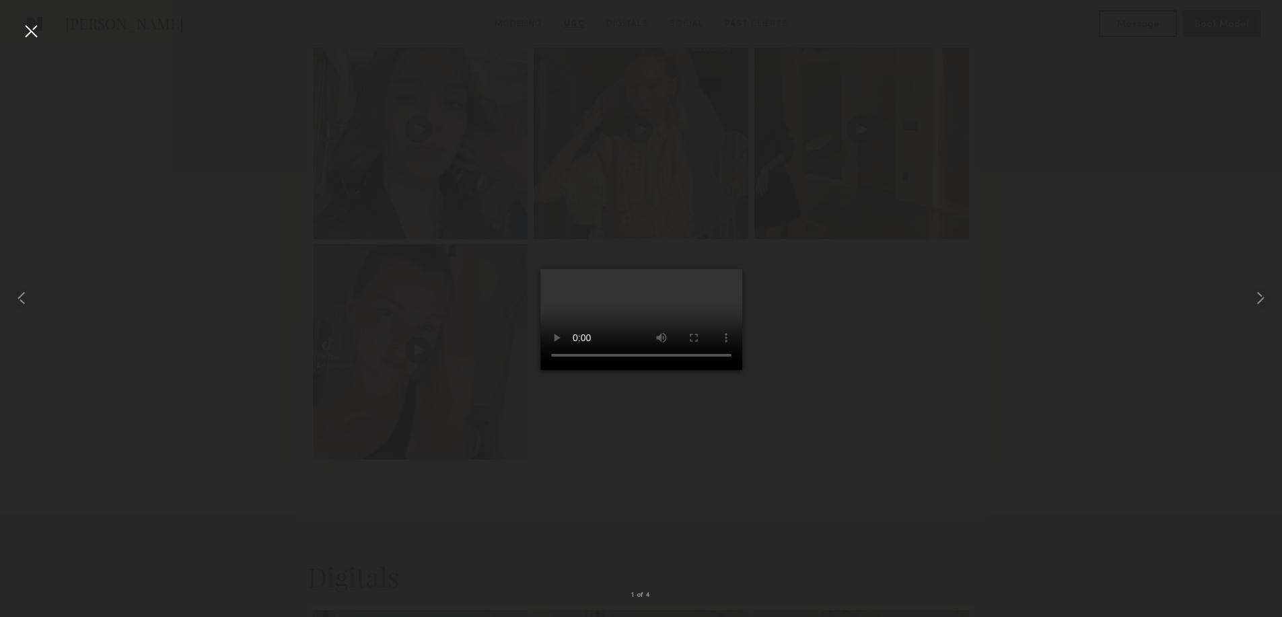
click at [25, 31] on div at bounding box center [31, 31] width 22 height 22
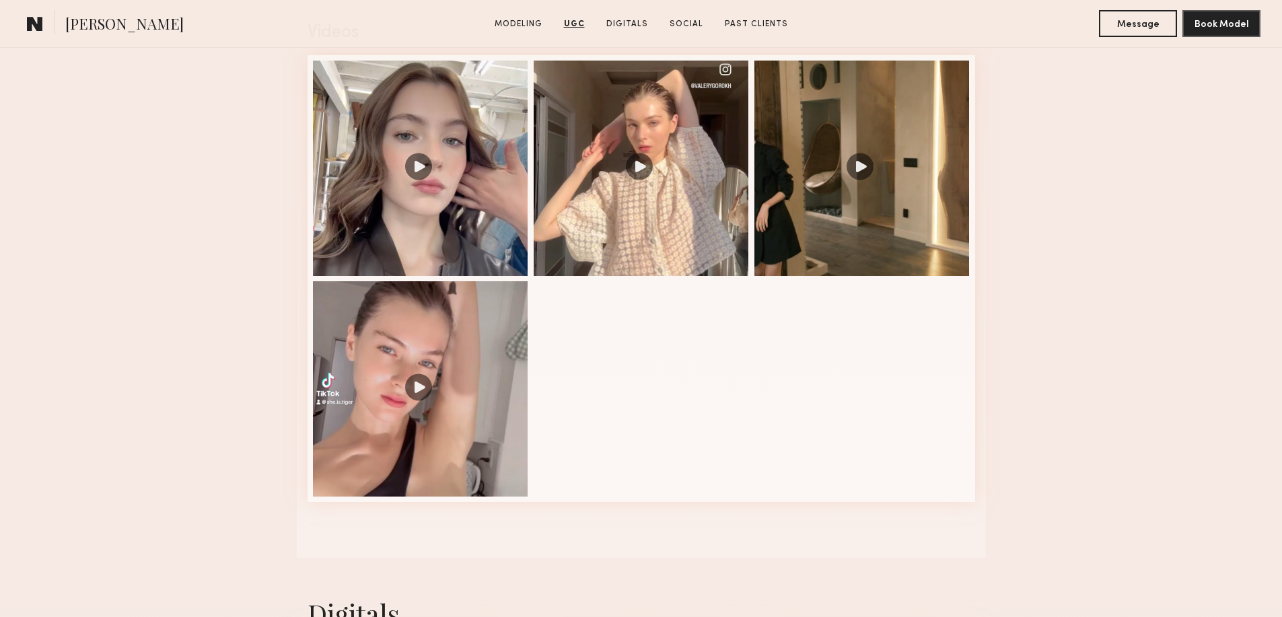
scroll to position [2019, 0]
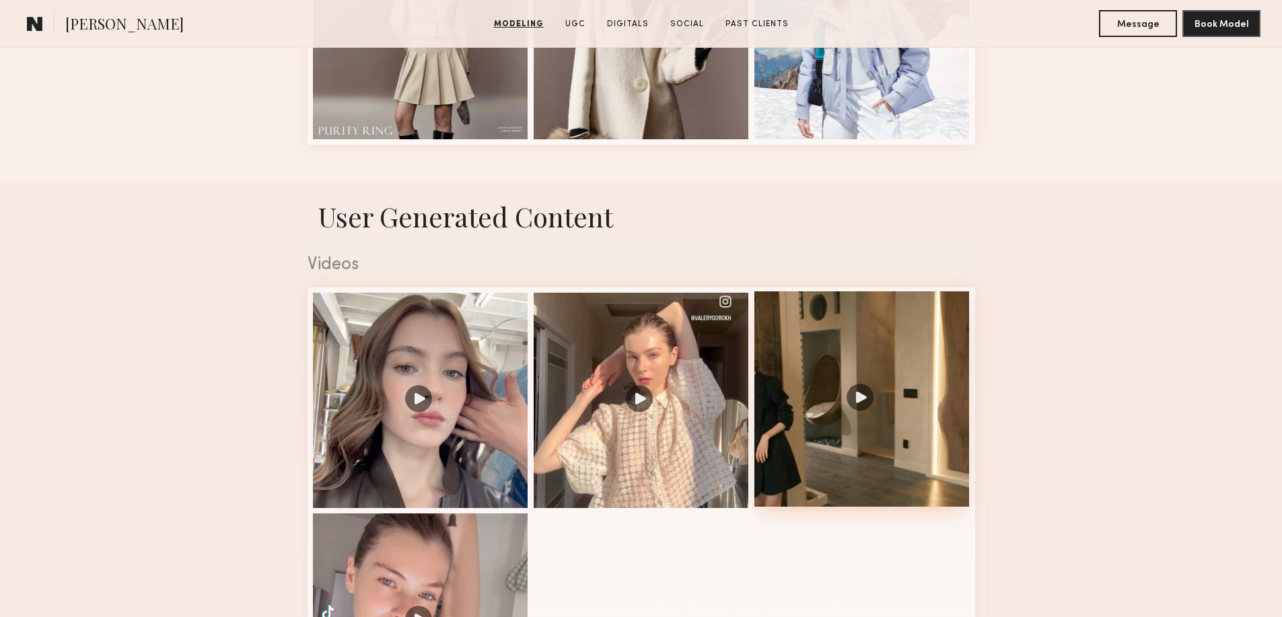
click at [862, 402] on div at bounding box center [862, 398] width 215 height 215
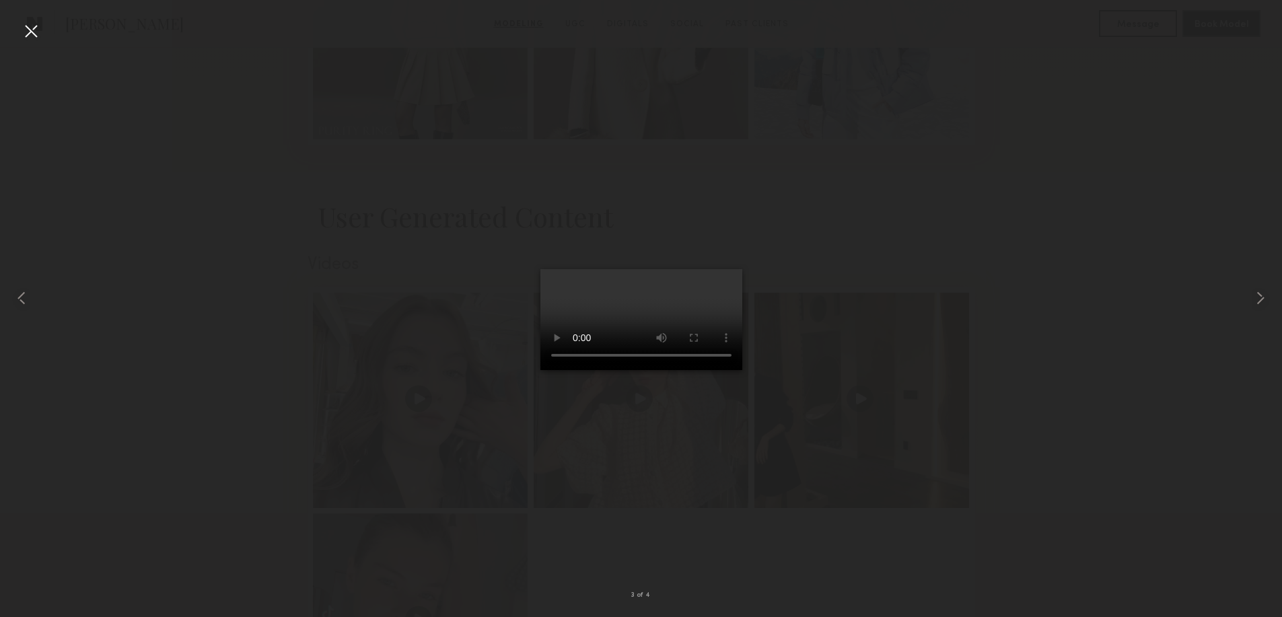
click at [32, 32] on div at bounding box center [31, 31] width 22 height 22
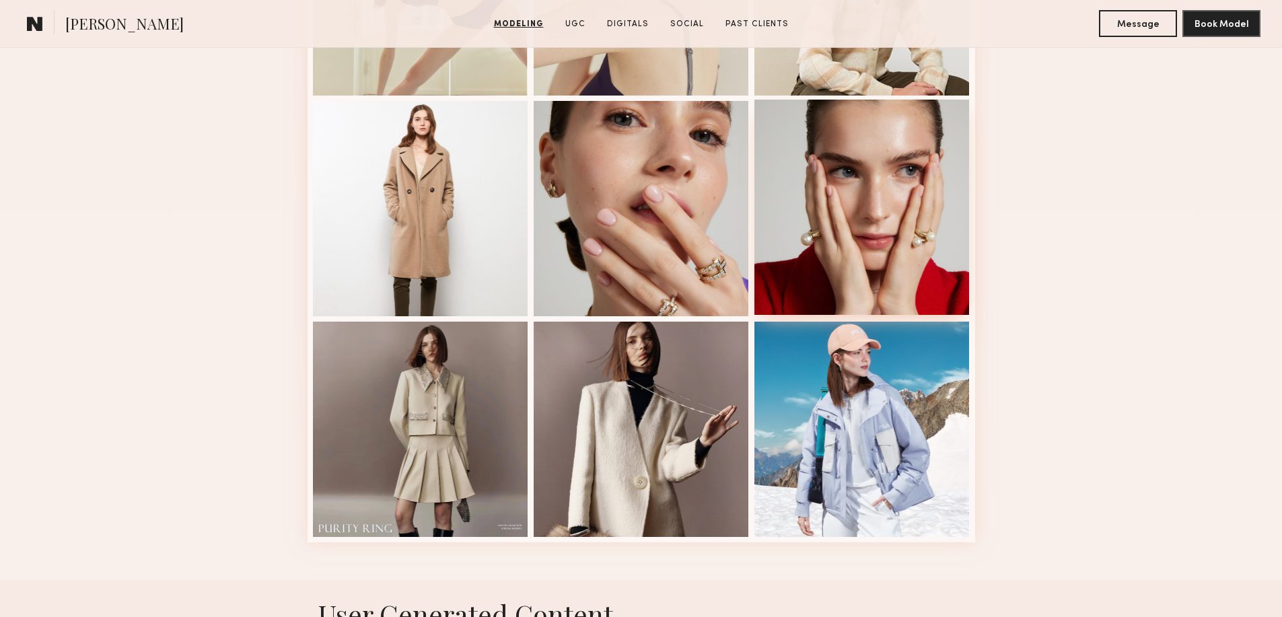
scroll to position [1436, 0]
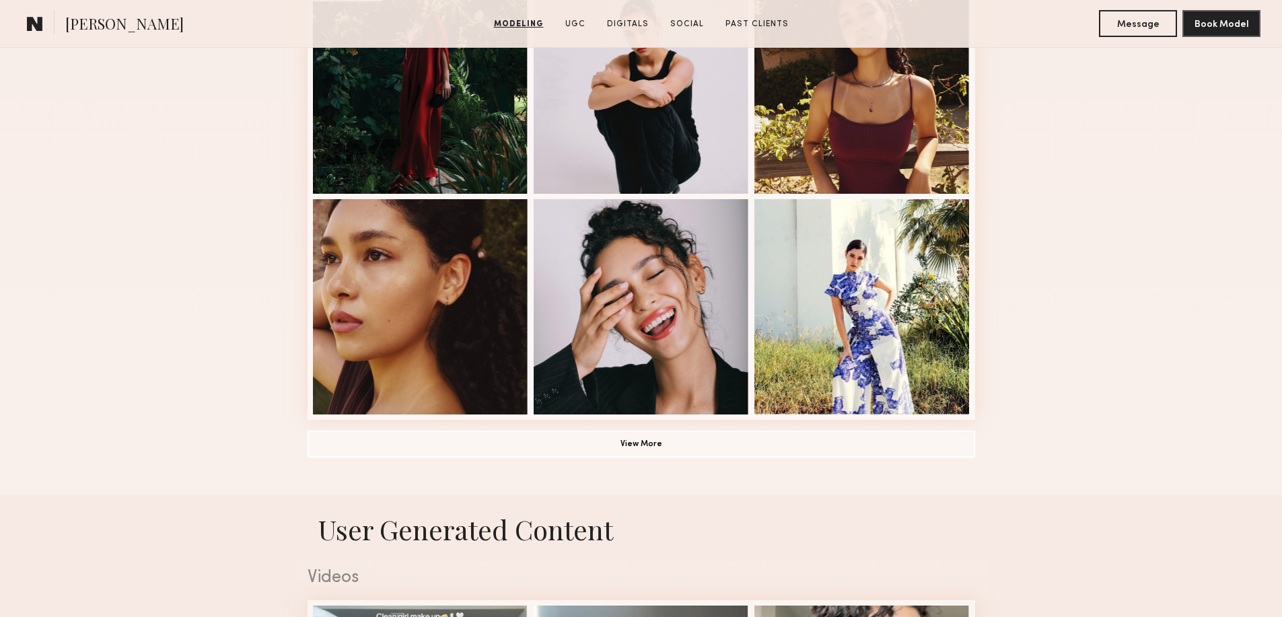
scroll to position [853, 0]
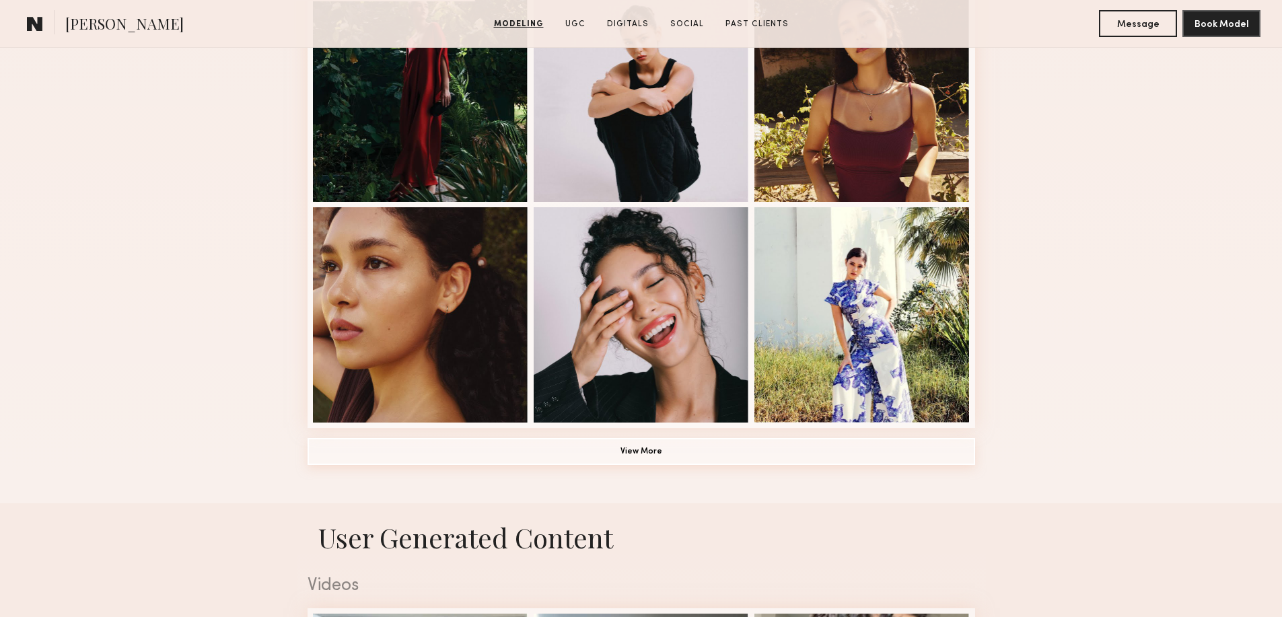
click at [645, 457] on button "View More" at bounding box center [642, 451] width 668 height 27
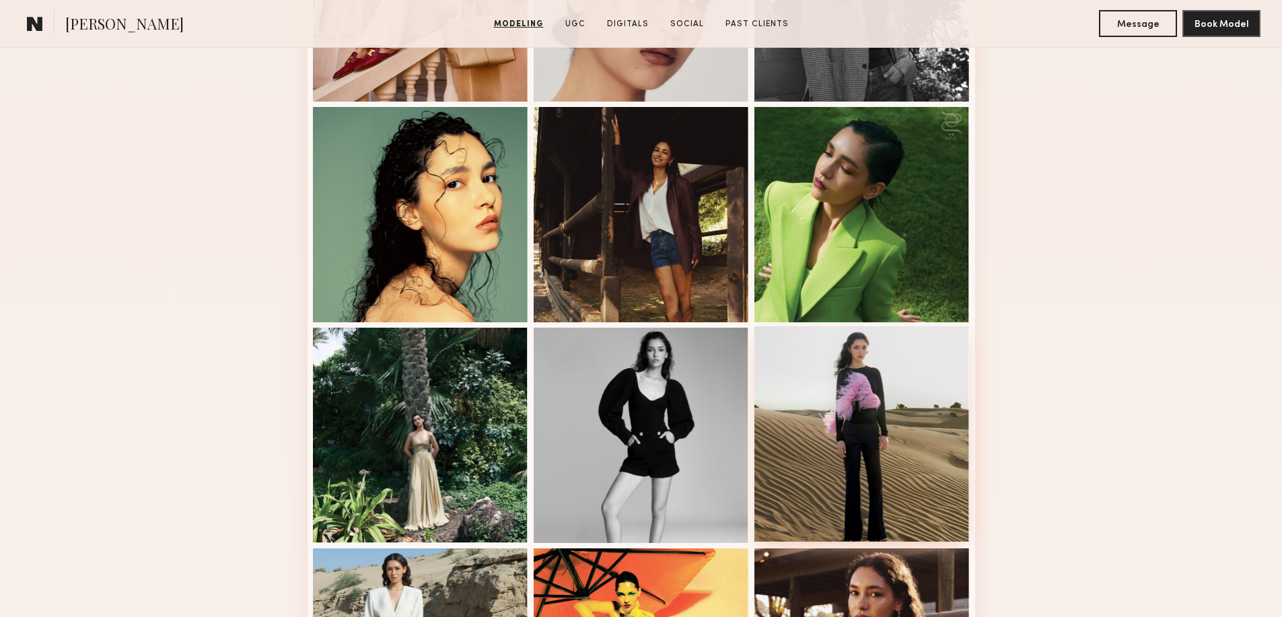
scroll to position [1570, 0]
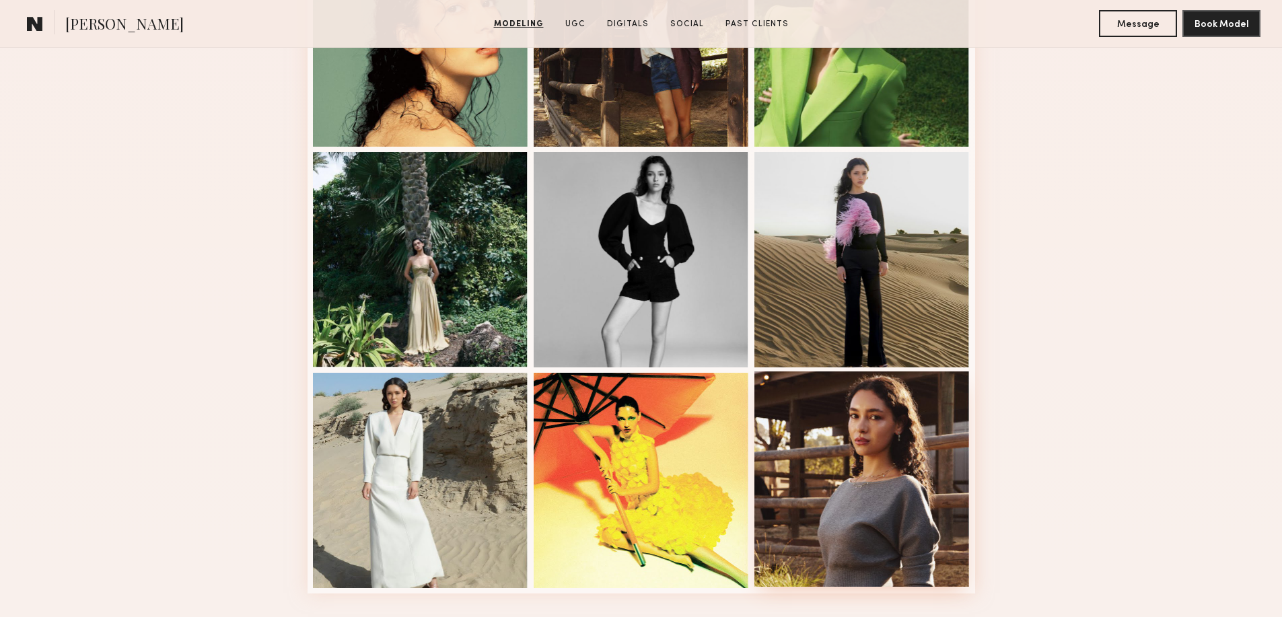
click at [901, 467] on div at bounding box center [862, 479] width 215 height 215
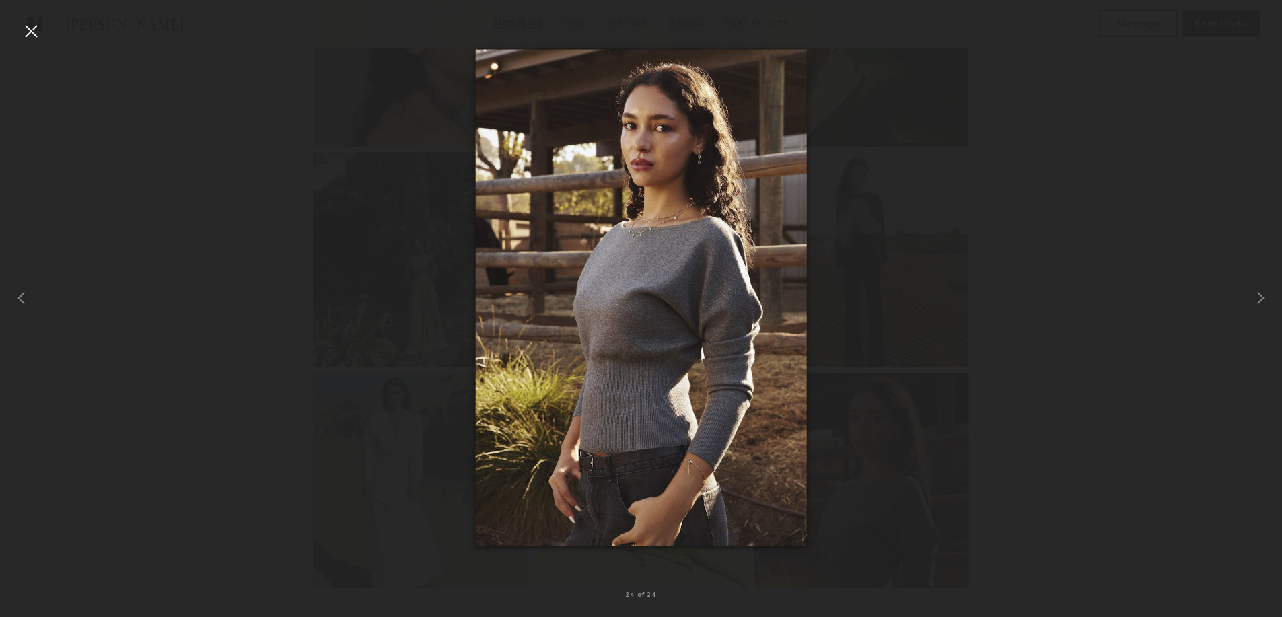
click at [31, 30] on div at bounding box center [31, 31] width 22 height 22
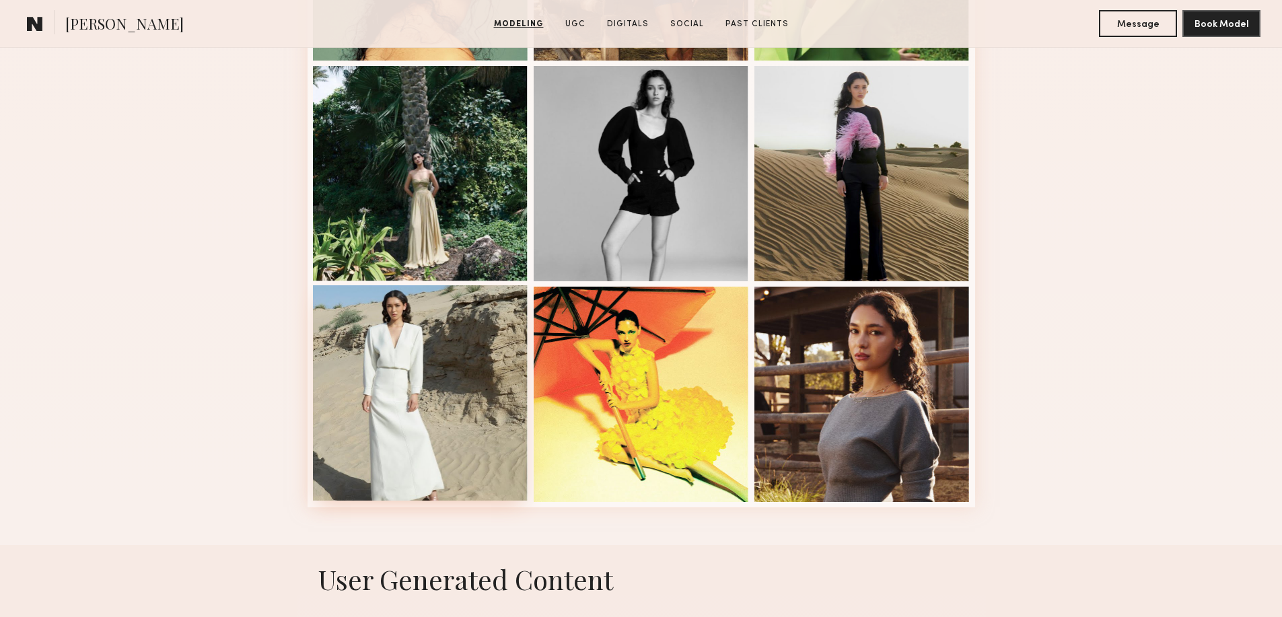
scroll to position [1660, 0]
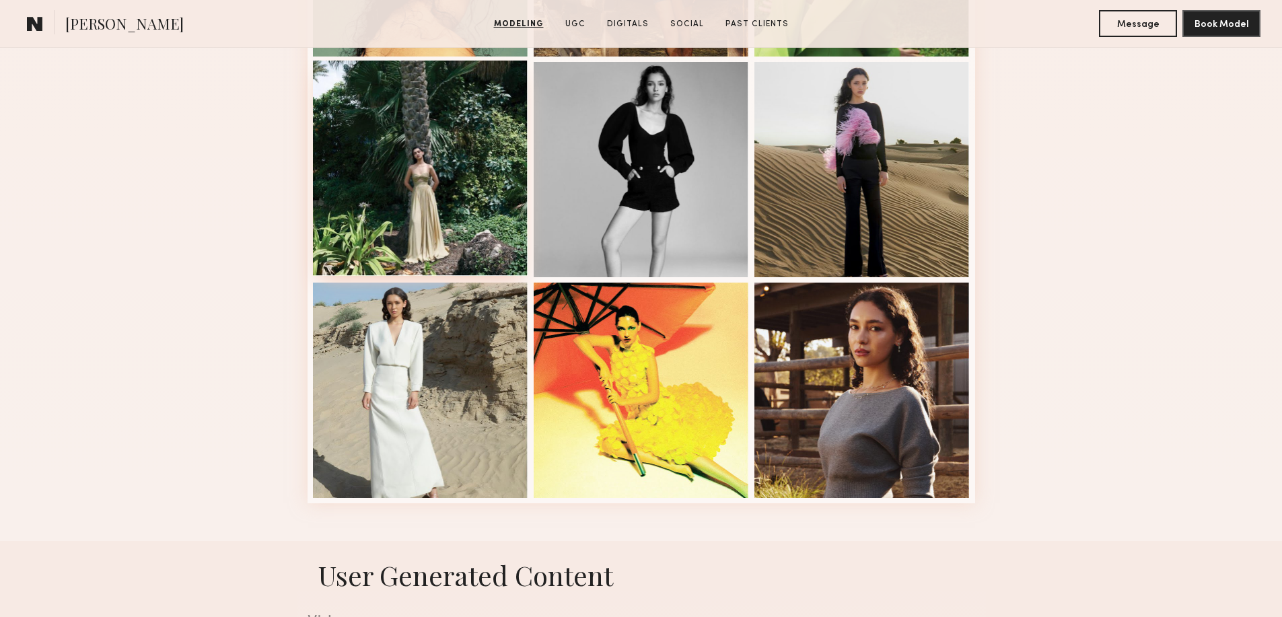
click at [444, 222] on div at bounding box center [420, 168] width 215 height 215
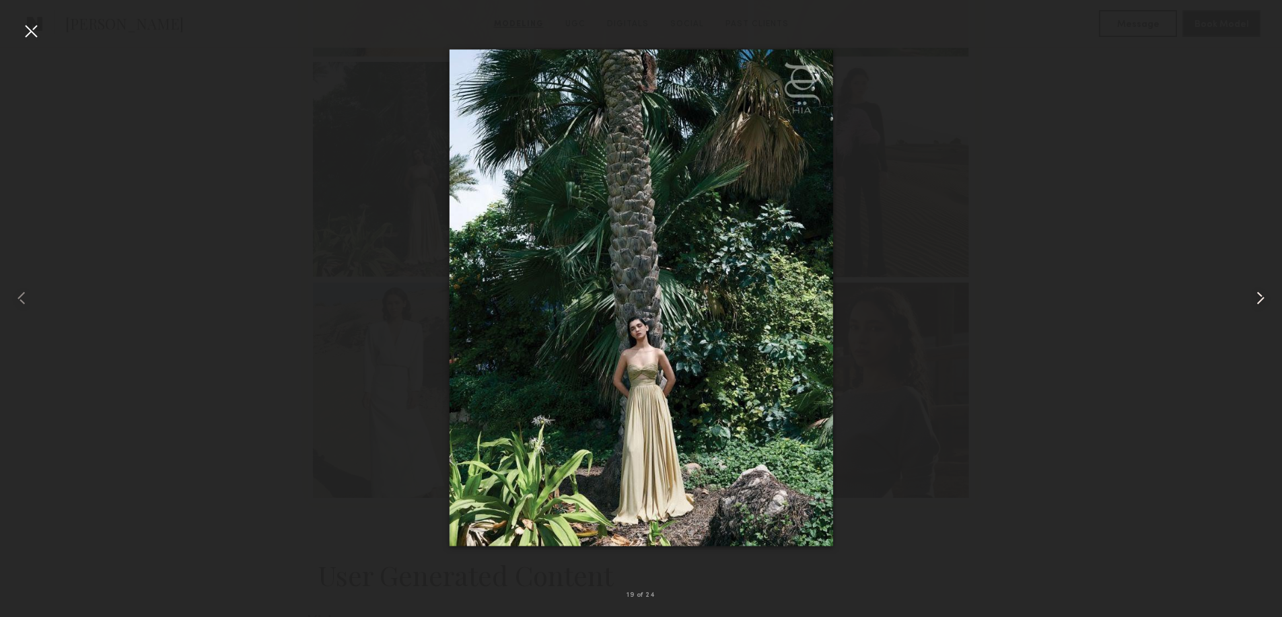
click at [1266, 293] on common-icon at bounding box center [1261, 298] width 22 height 22
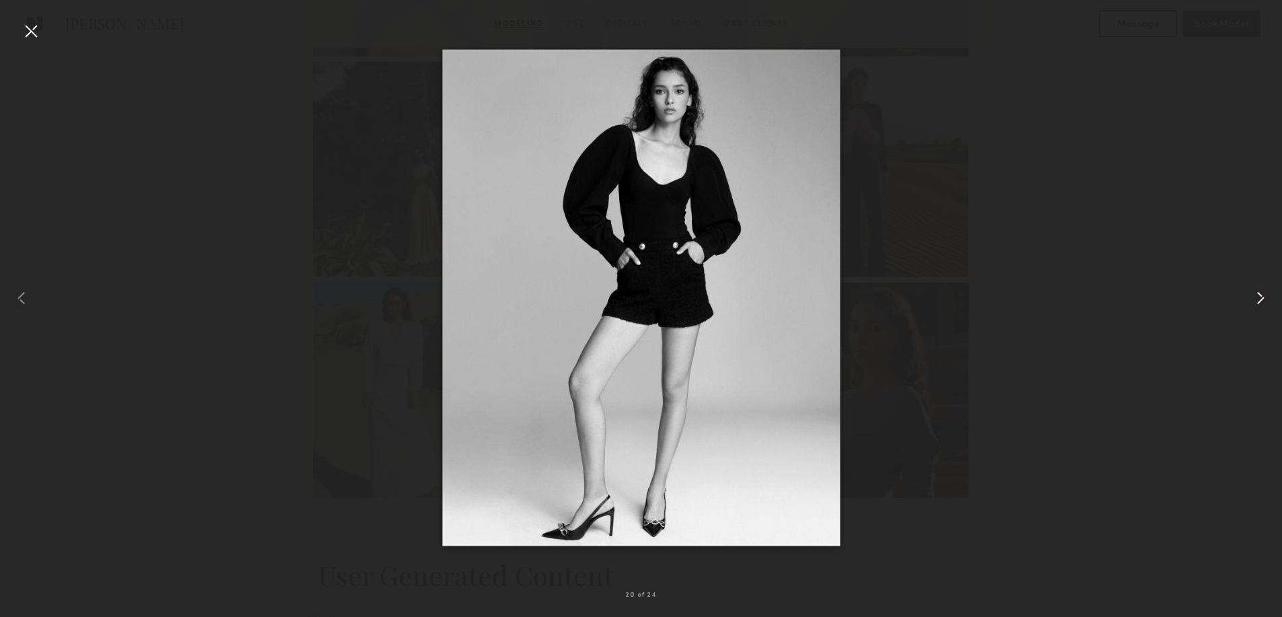
click at [1265, 293] on common-icon at bounding box center [1261, 298] width 22 height 22
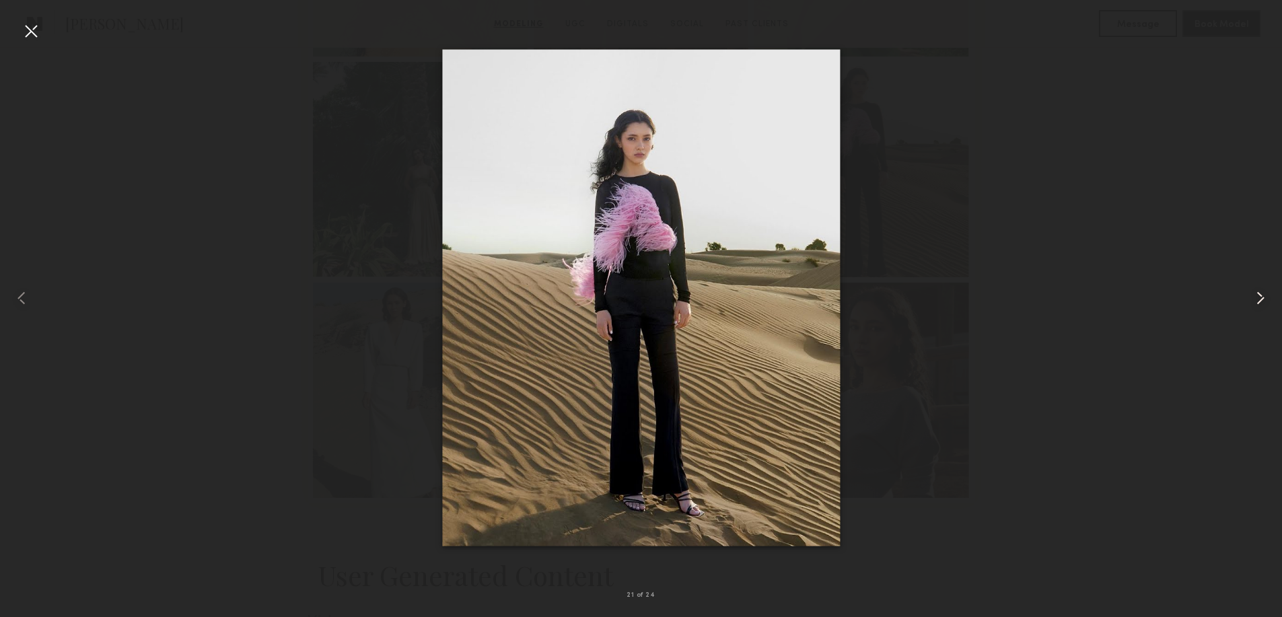
click at [1262, 296] on common-icon at bounding box center [1261, 298] width 22 height 22
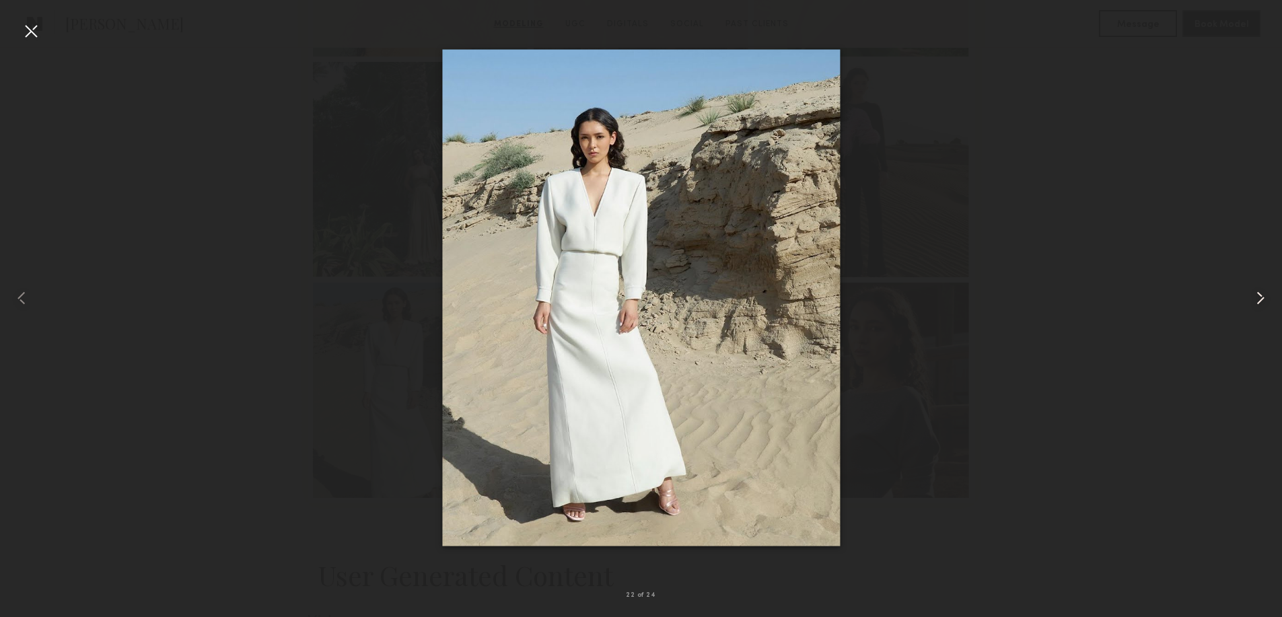
click at [1254, 300] on common-icon at bounding box center [1261, 298] width 22 height 22
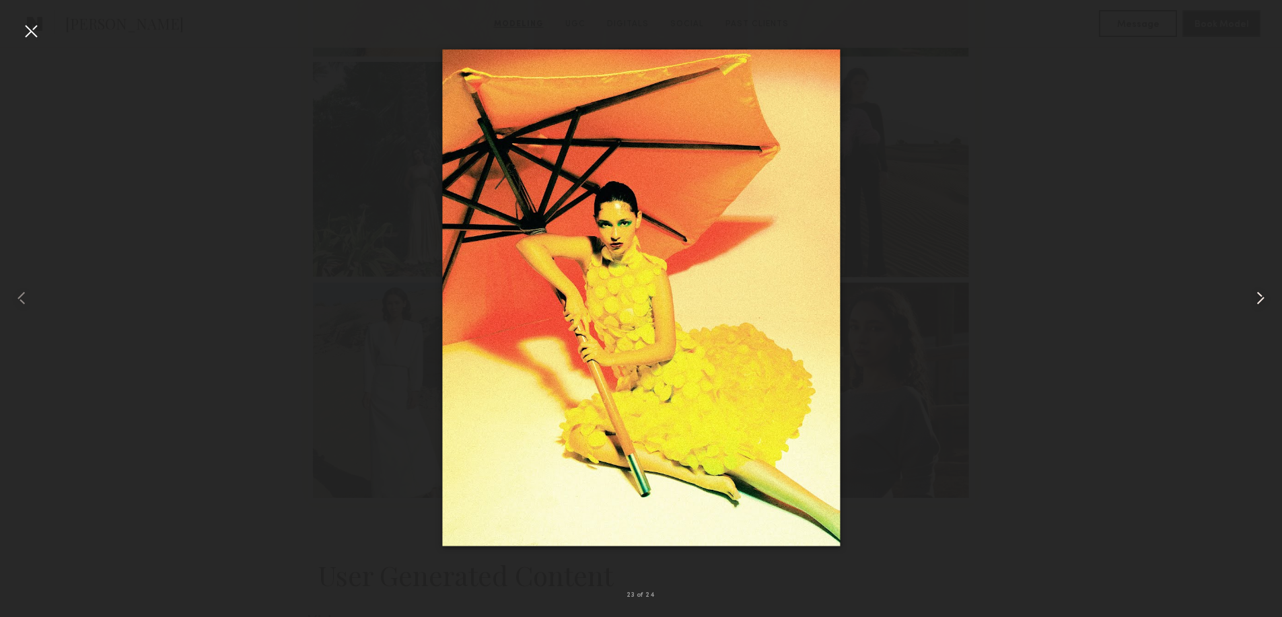
click at [1254, 300] on common-icon at bounding box center [1261, 298] width 22 height 22
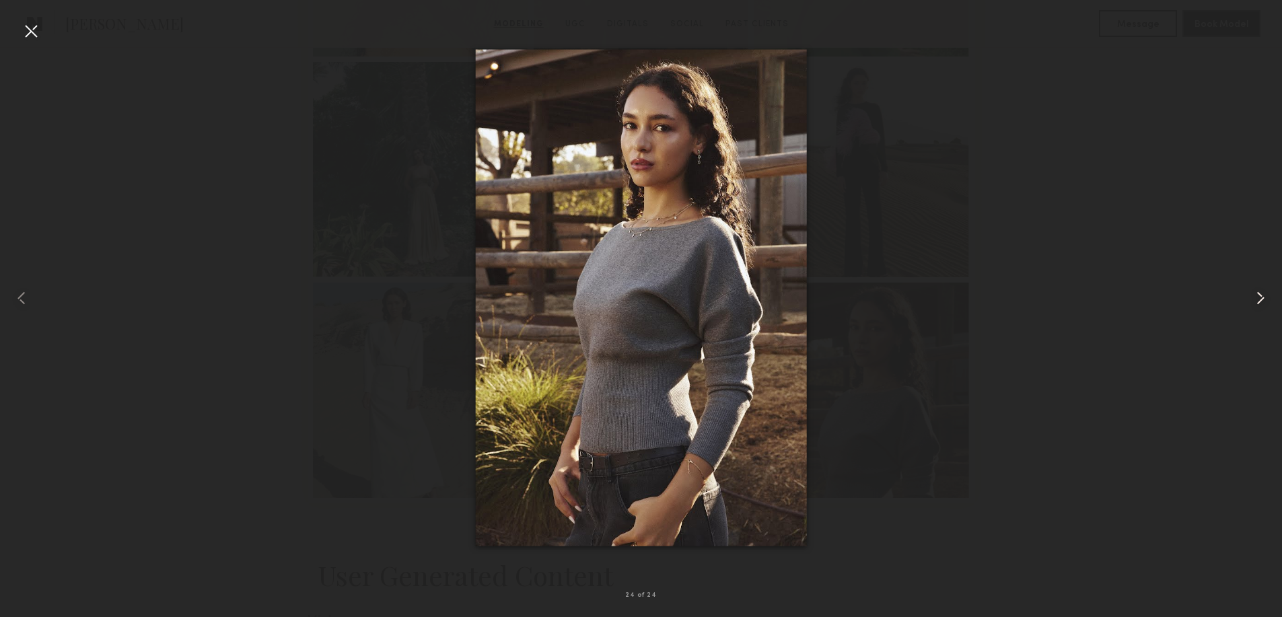
click at [1254, 300] on common-icon at bounding box center [1261, 298] width 22 height 22
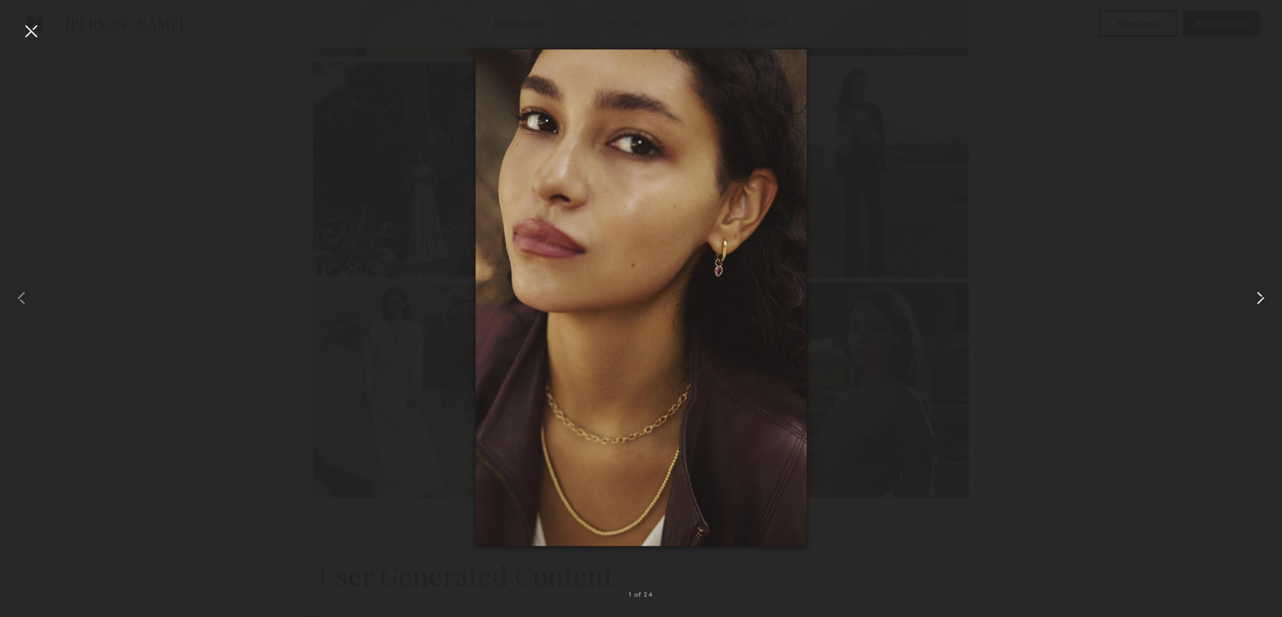
click at [1254, 300] on common-icon at bounding box center [1261, 298] width 22 height 22
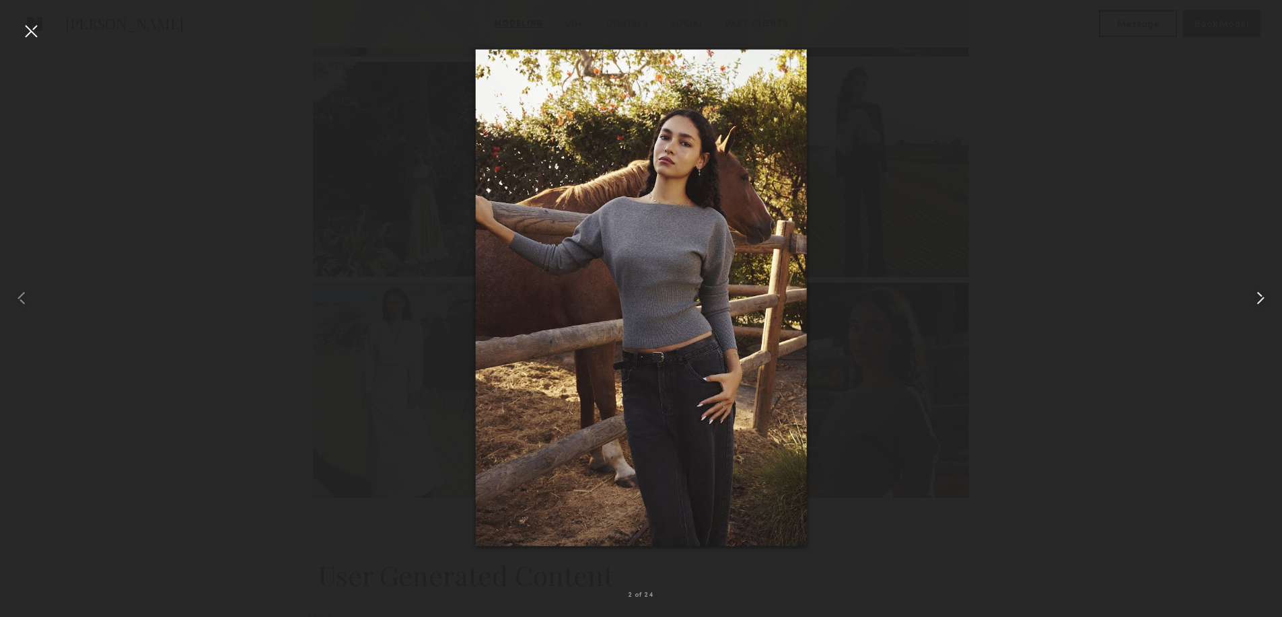
click at [1254, 300] on common-icon at bounding box center [1261, 298] width 22 height 22
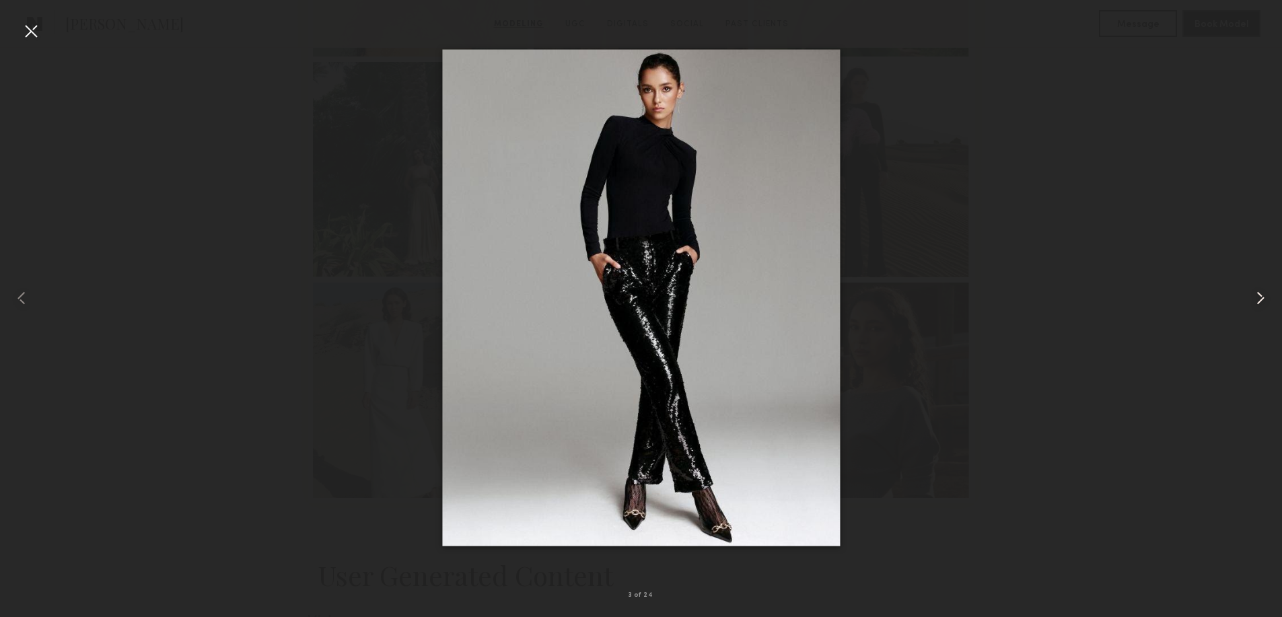
click at [1254, 300] on common-icon at bounding box center [1261, 298] width 22 height 22
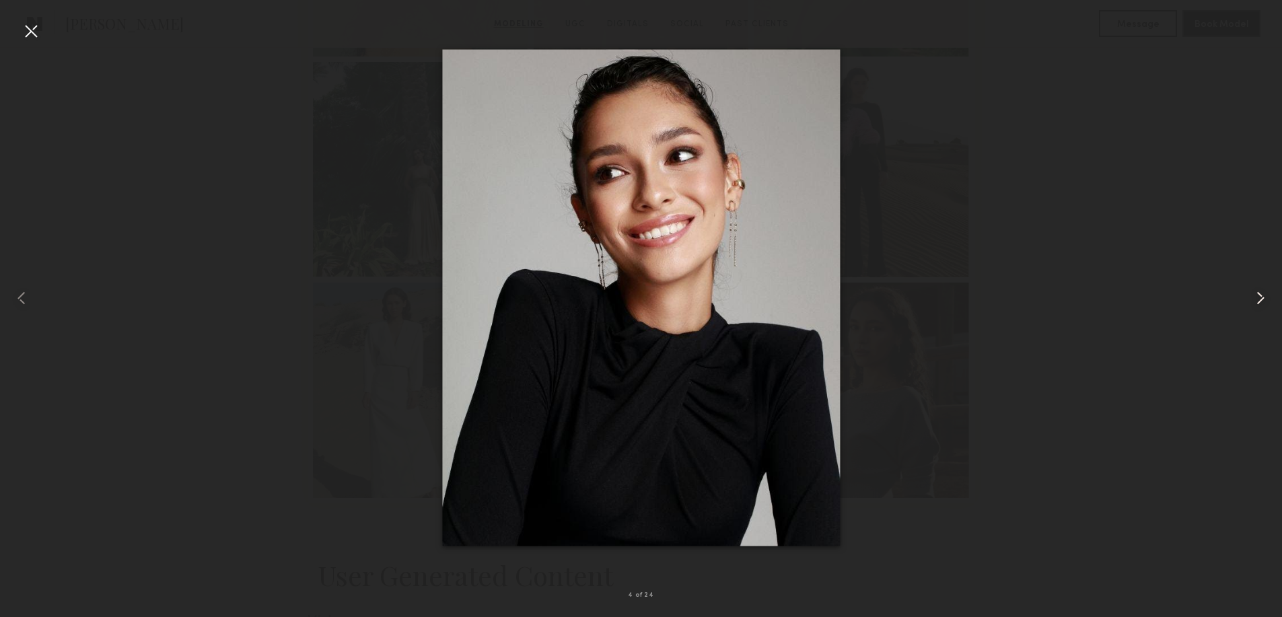
click at [1251, 300] on common-icon at bounding box center [1261, 298] width 22 height 22
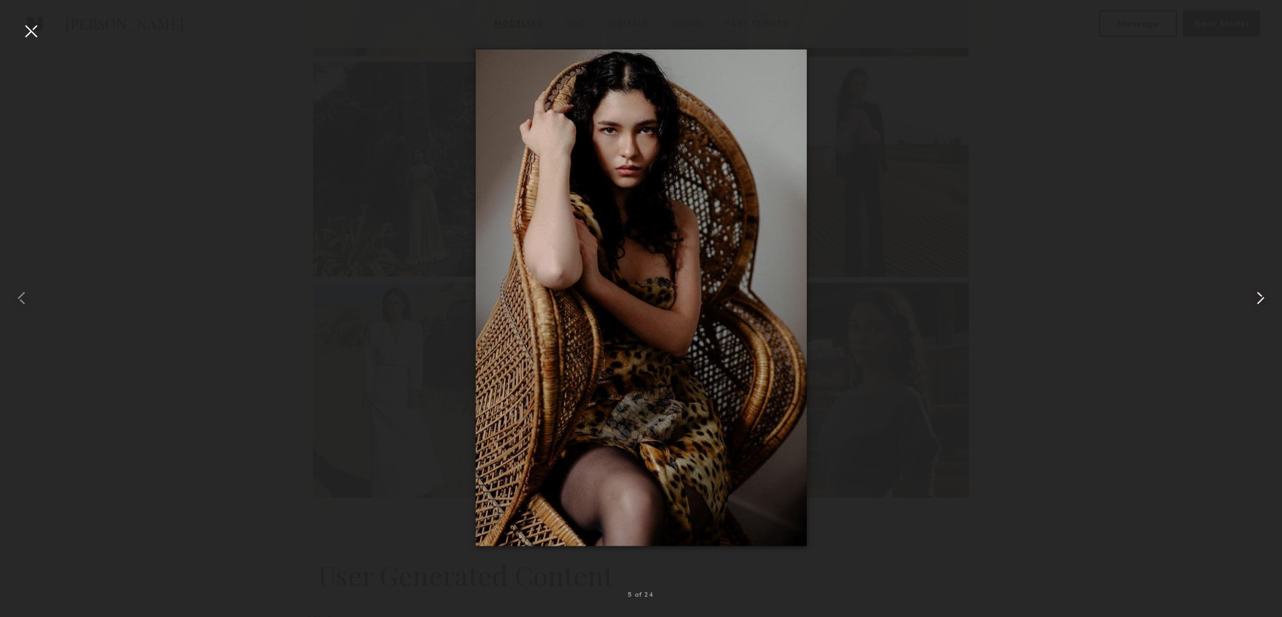
click at [1250, 300] on common-icon at bounding box center [1261, 298] width 22 height 22
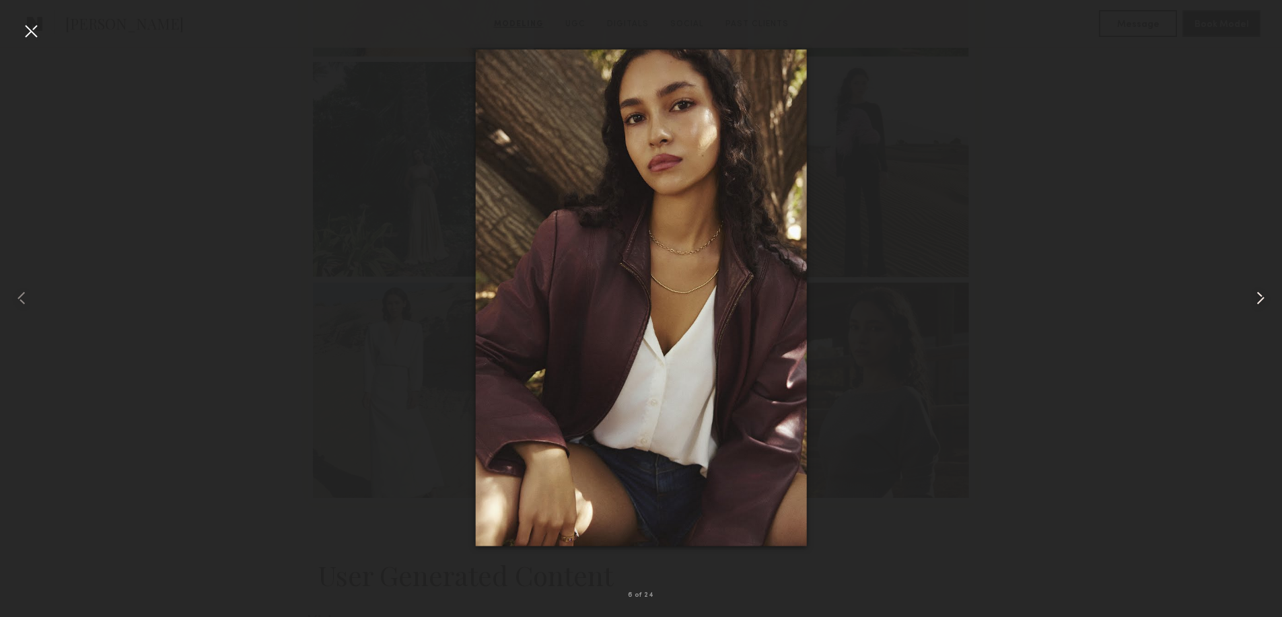
click at [1250, 300] on common-icon at bounding box center [1261, 298] width 22 height 22
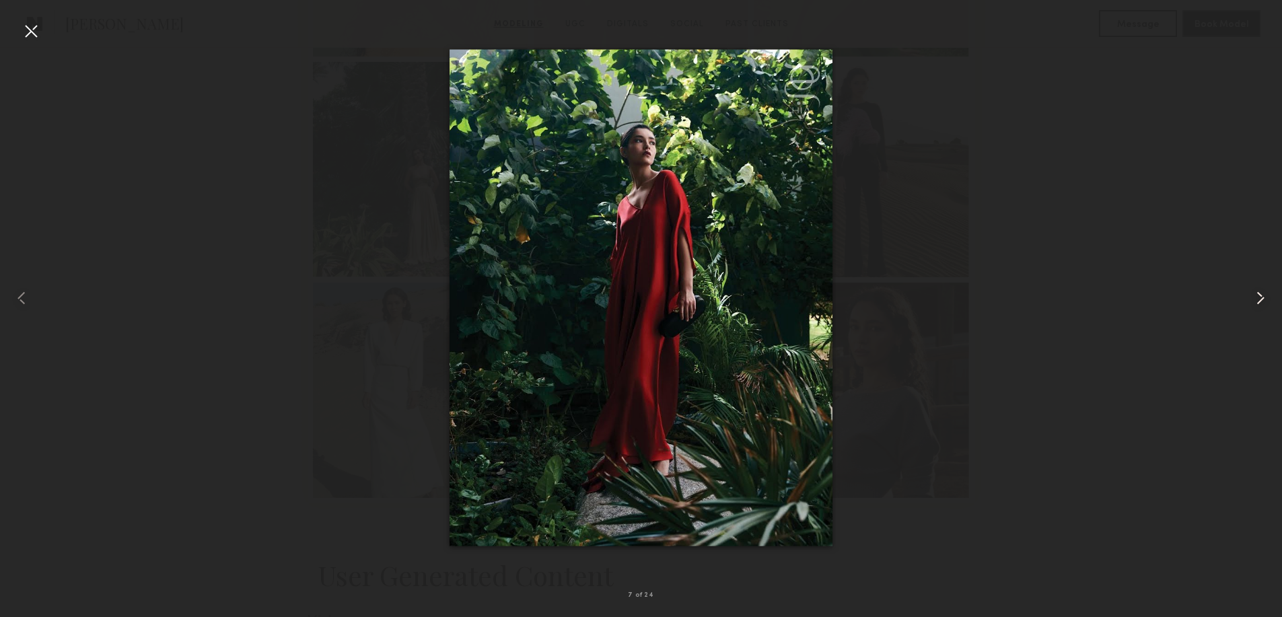
click at [1250, 300] on common-icon at bounding box center [1261, 298] width 22 height 22
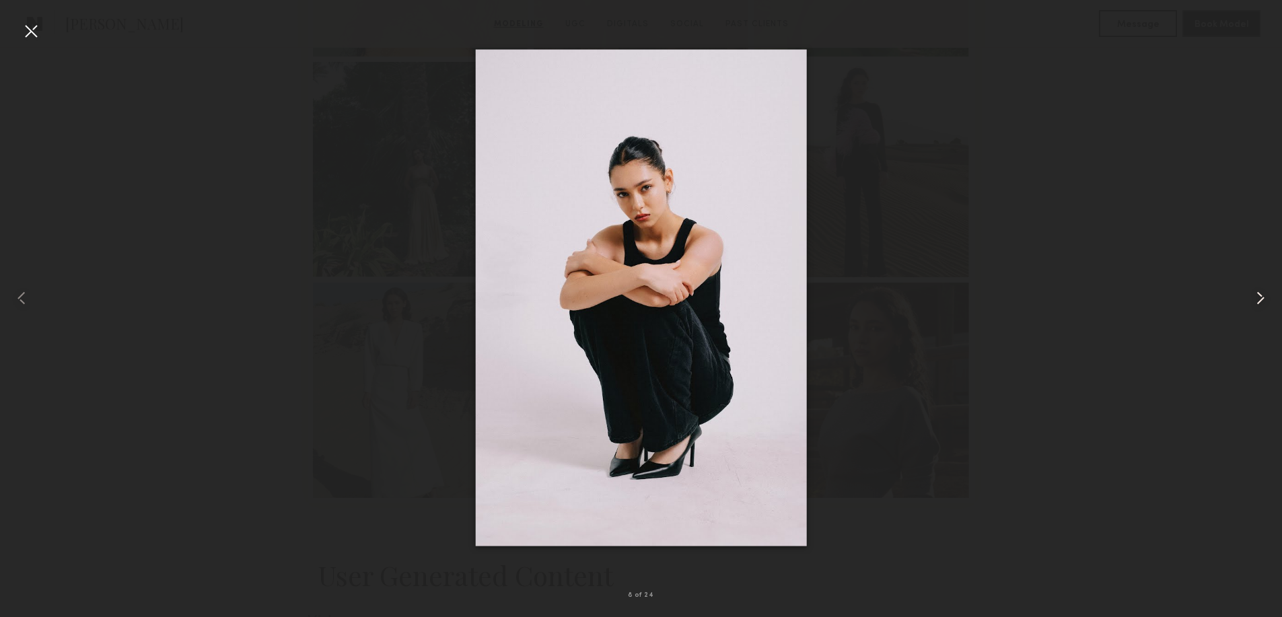
click at [1250, 300] on common-icon at bounding box center [1261, 298] width 22 height 22
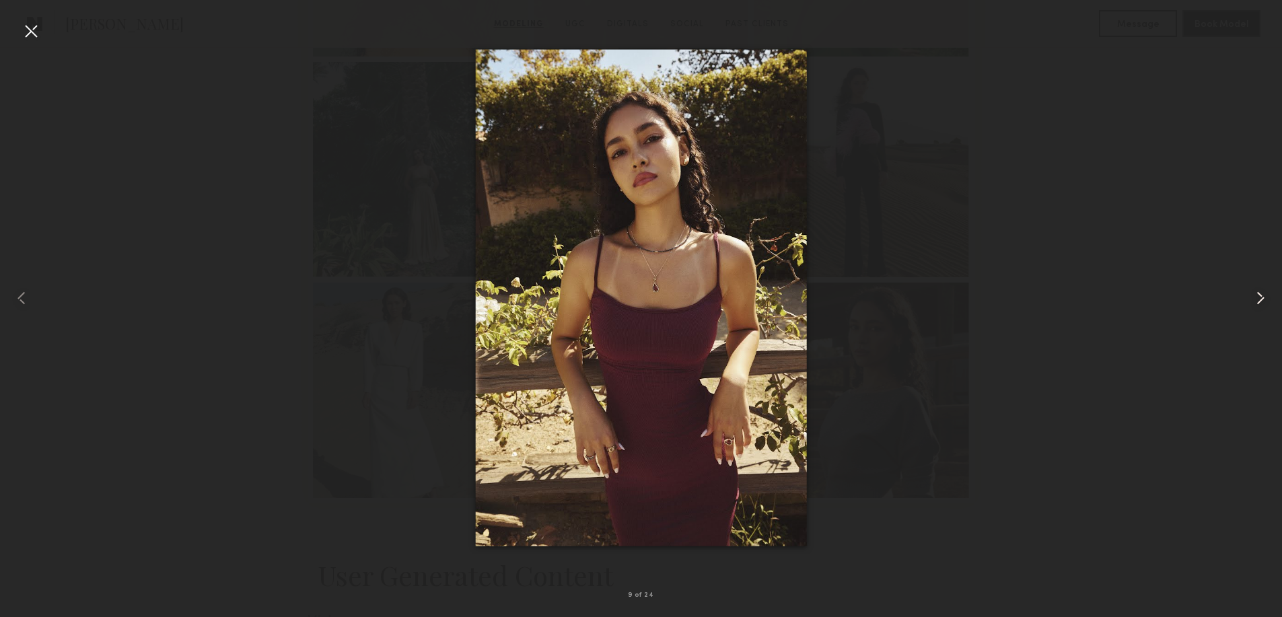
click at [1250, 300] on common-icon at bounding box center [1261, 298] width 22 height 22
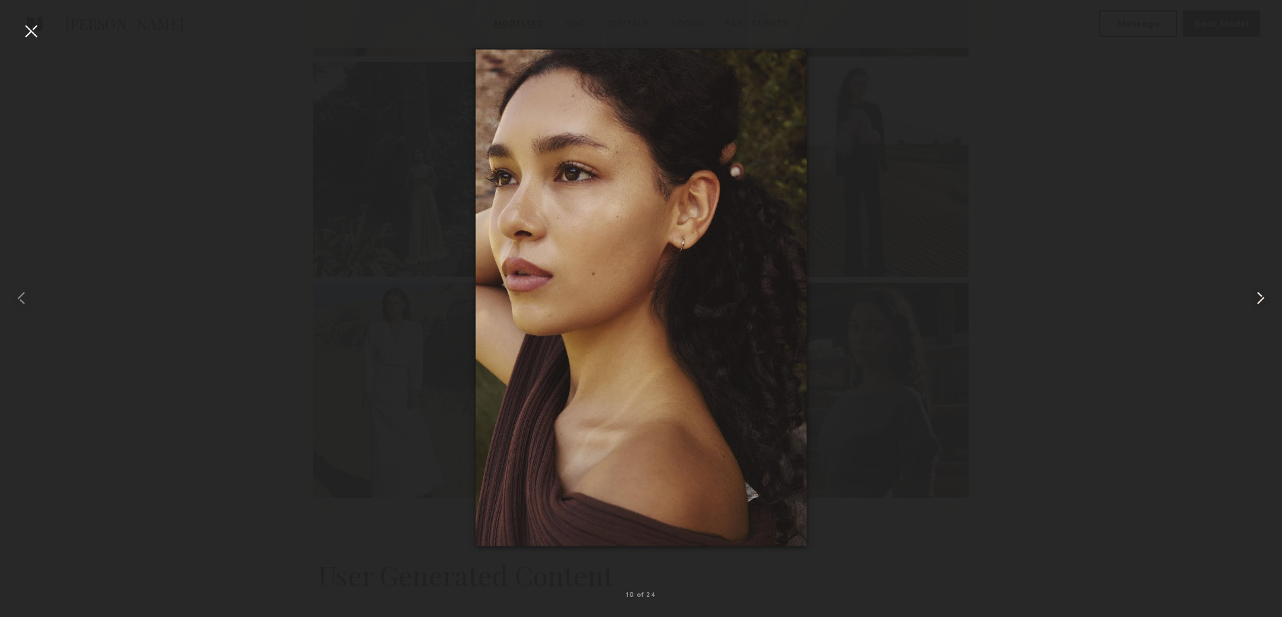
click at [1245, 297] on div at bounding box center [1256, 298] width 51 height 553
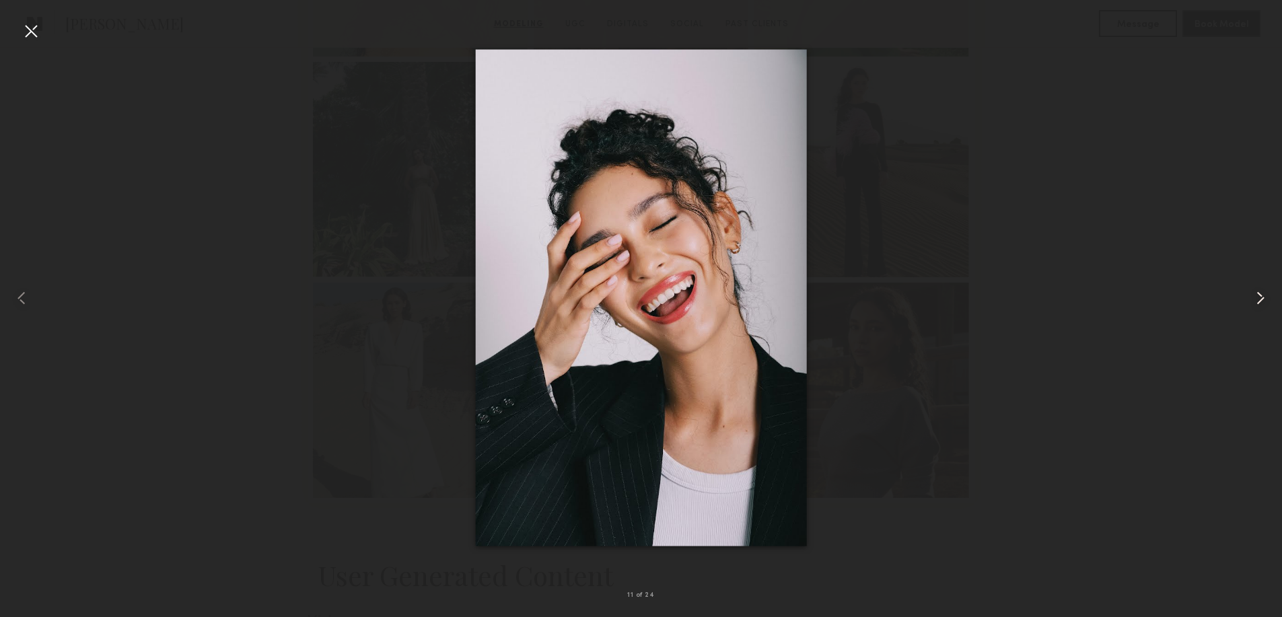
click at [1255, 303] on common-icon at bounding box center [1261, 298] width 22 height 22
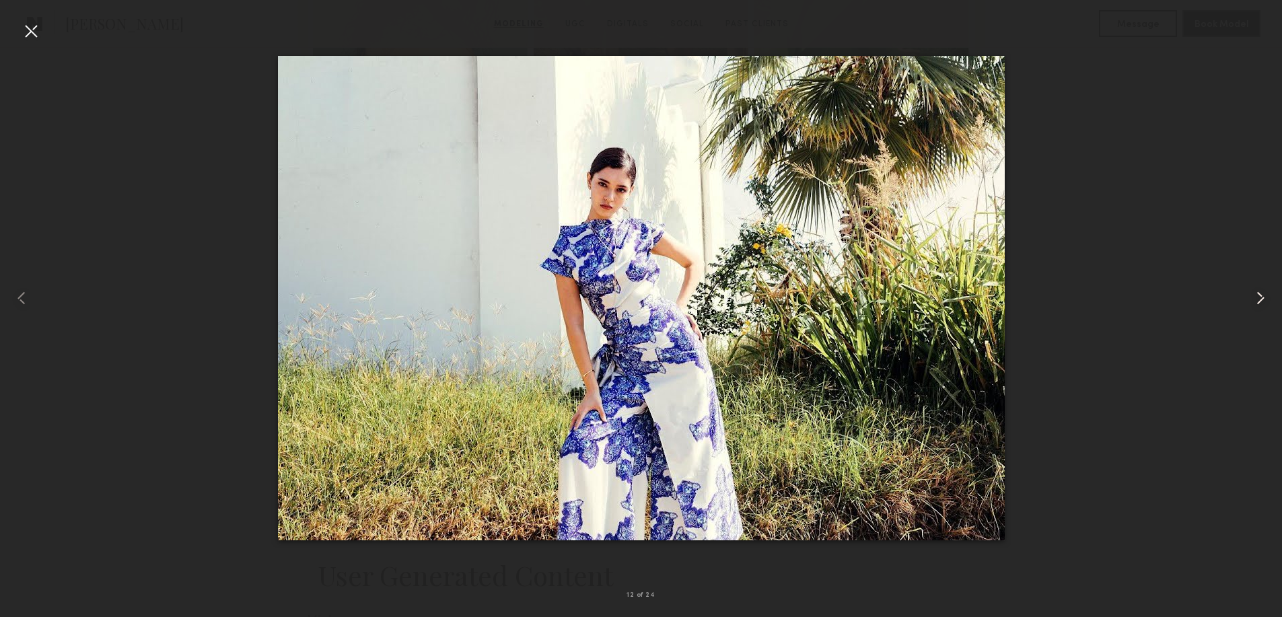
click at [1264, 300] on common-icon at bounding box center [1261, 298] width 22 height 22
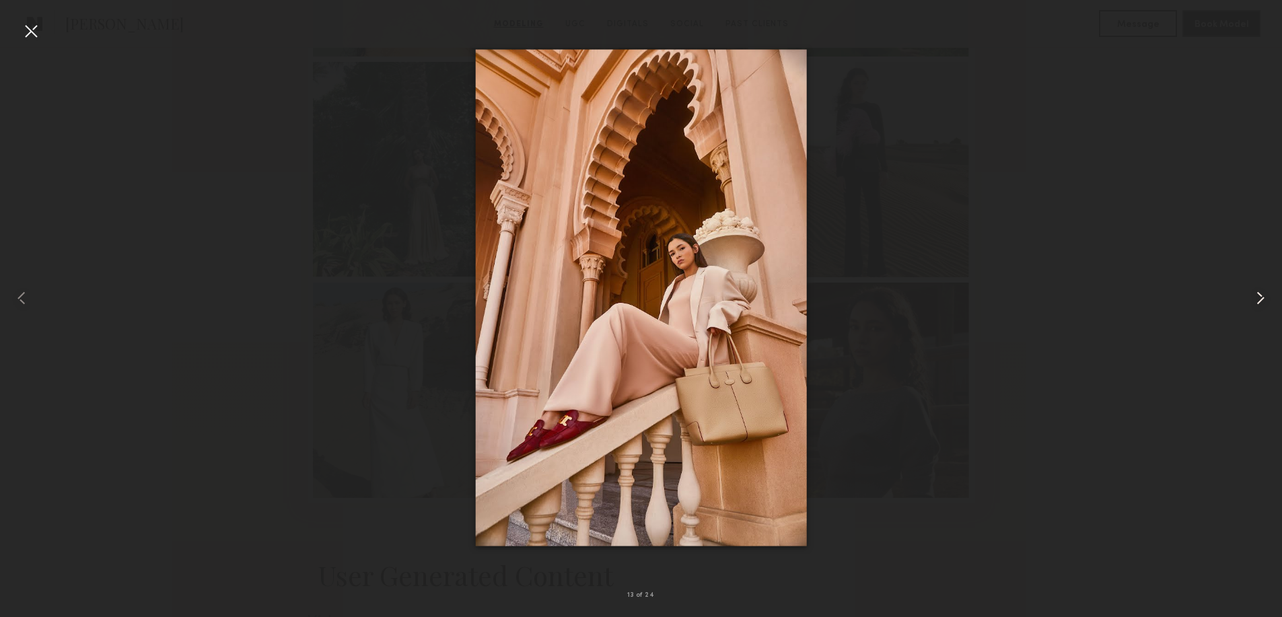
click at [1264, 300] on common-icon at bounding box center [1261, 298] width 22 height 22
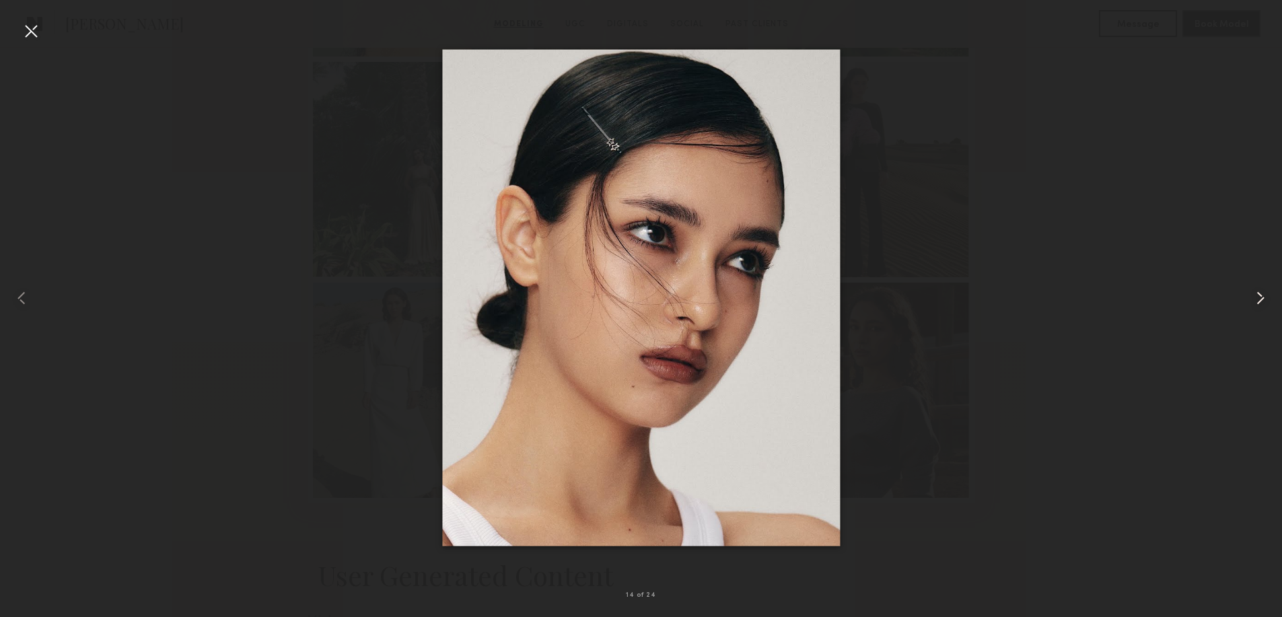
click at [1264, 300] on common-icon at bounding box center [1261, 298] width 22 height 22
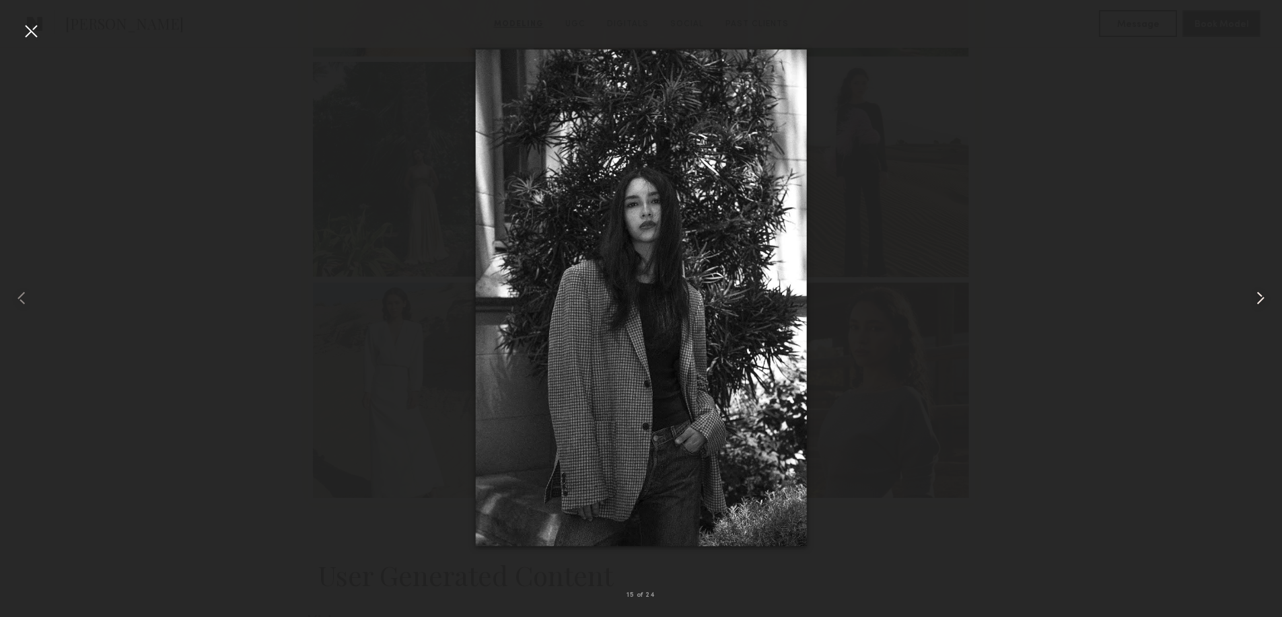
click at [1264, 300] on common-icon at bounding box center [1261, 298] width 22 height 22
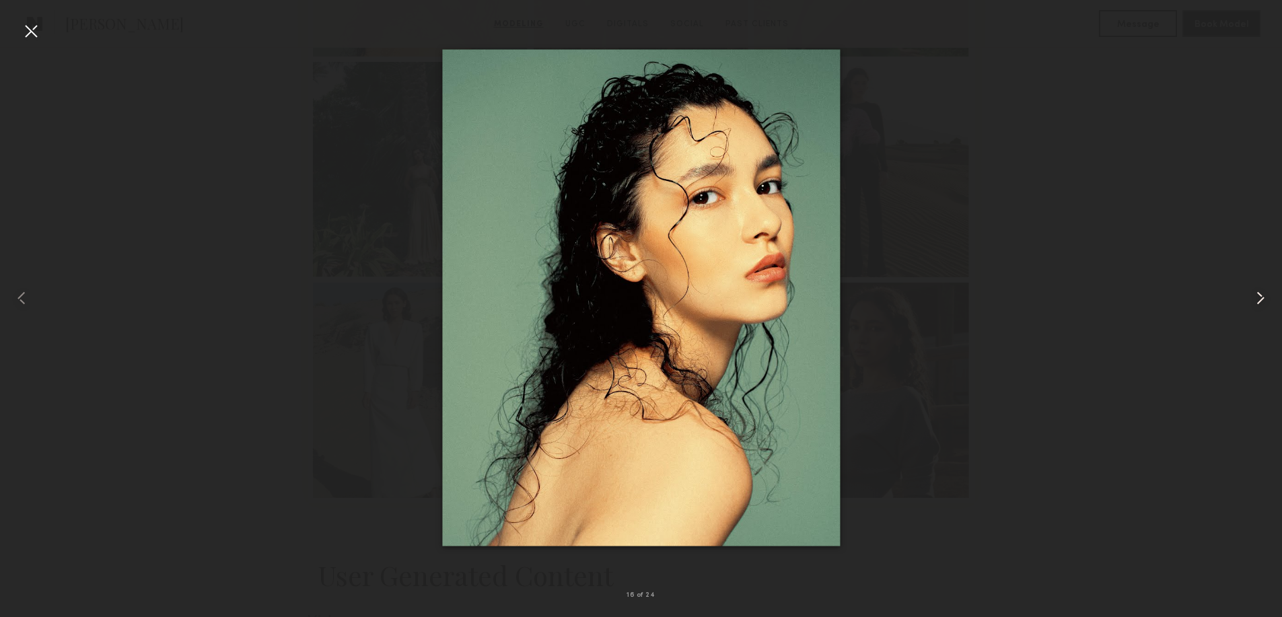
click at [1264, 300] on common-icon at bounding box center [1261, 298] width 22 height 22
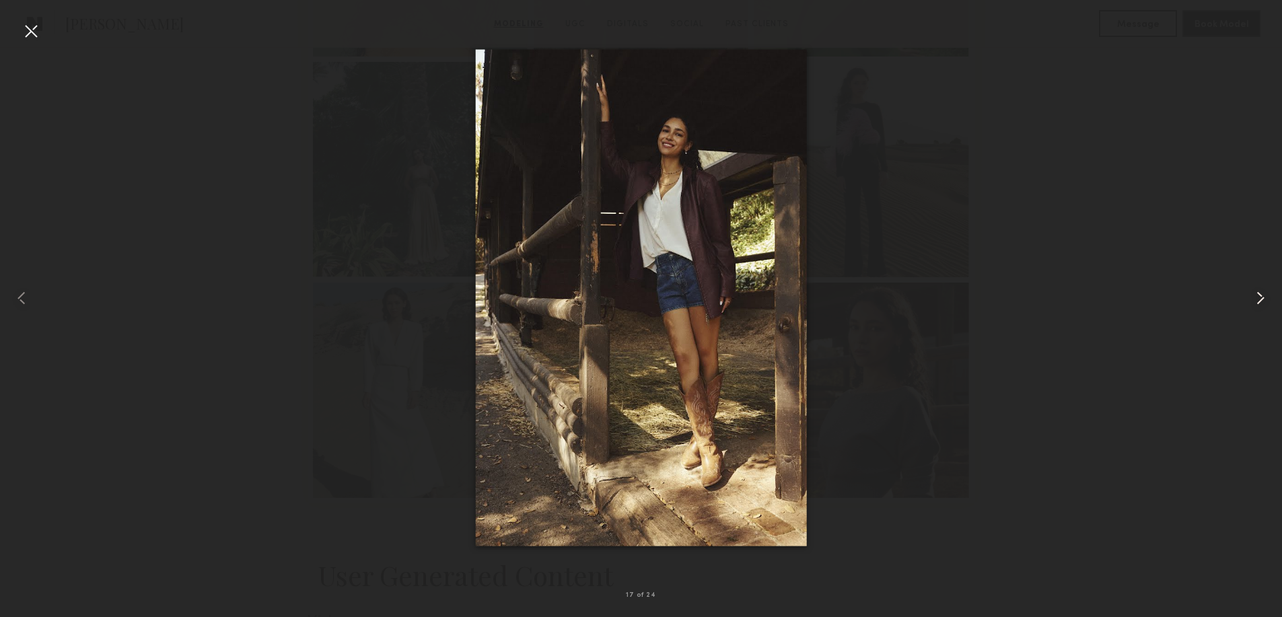
click at [1264, 300] on common-icon at bounding box center [1261, 298] width 22 height 22
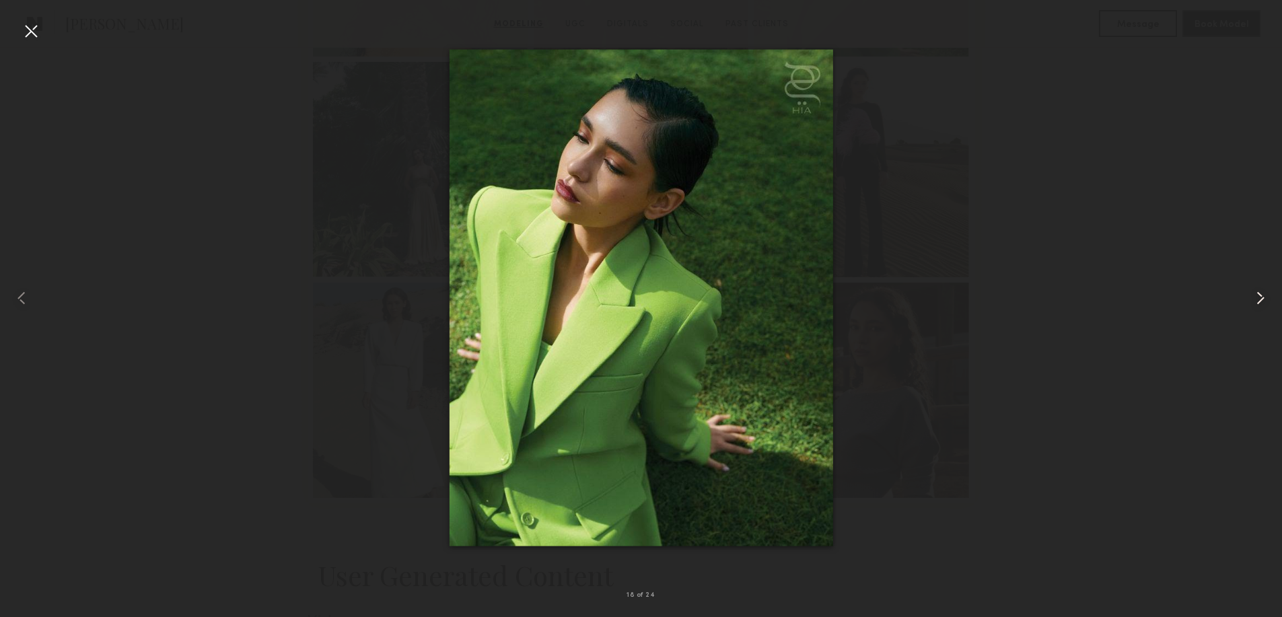
click at [1264, 300] on common-icon at bounding box center [1261, 298] width 22 height 22
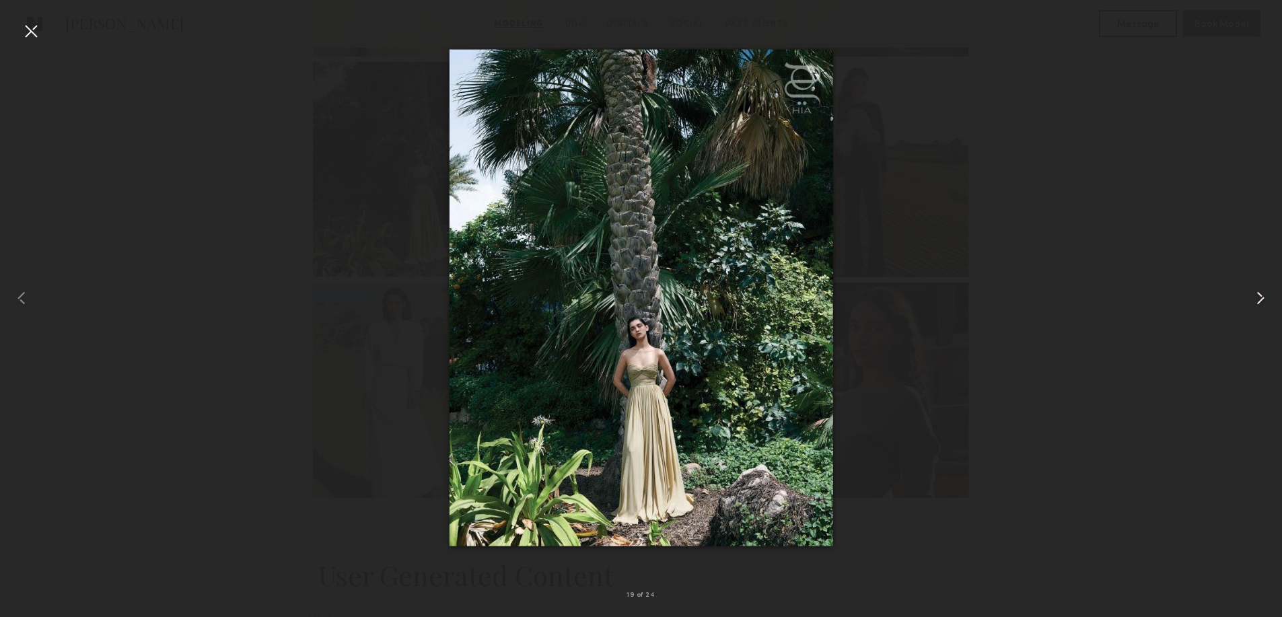
click at [1264, 300] on common-icon at bounding box center [1261, 298] width 22 height 22
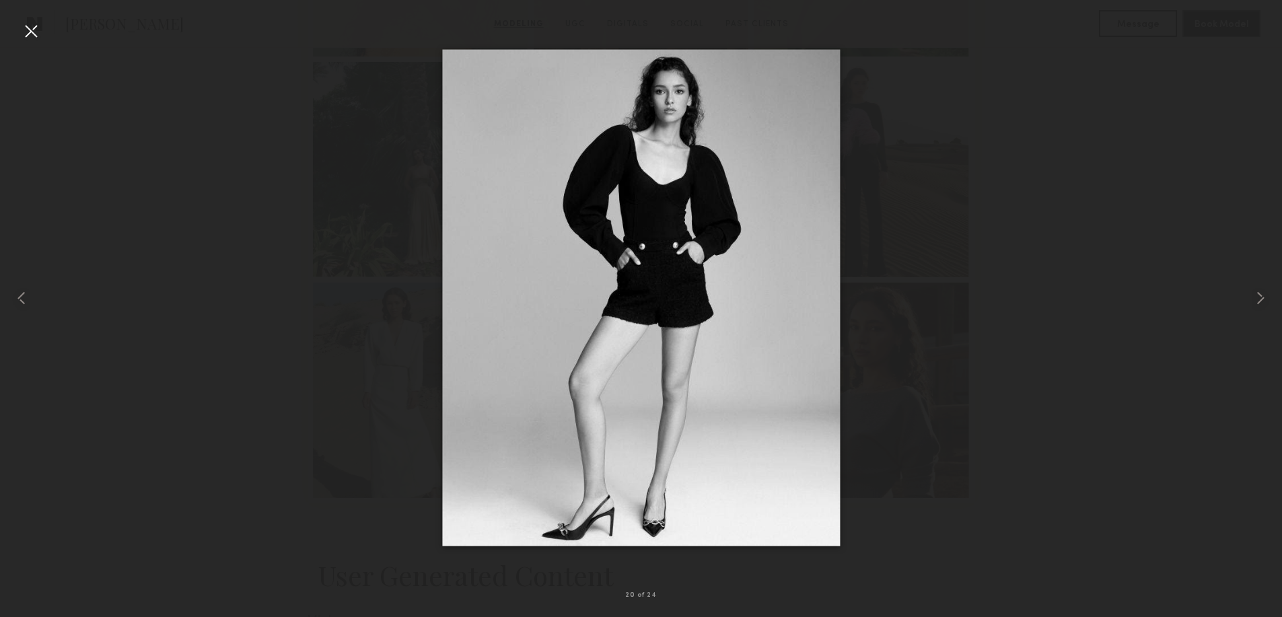
click at [32, 34] on div at bounding box center [31, 31] width 22 height 22
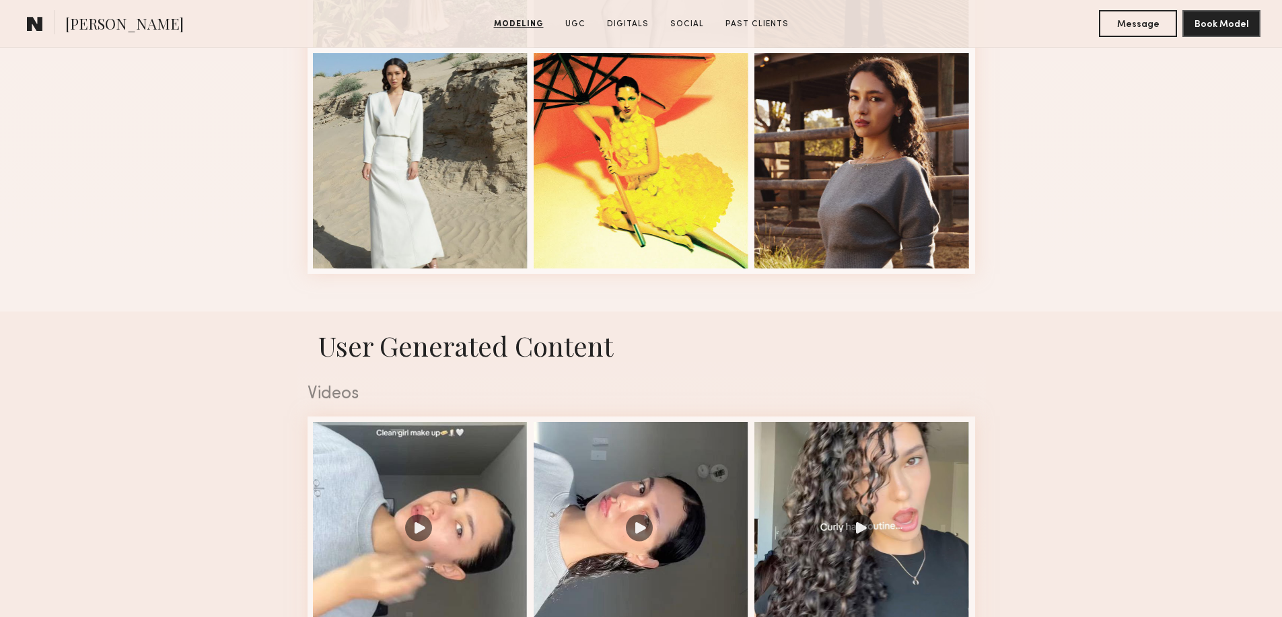
scroll to position [2109, 0]
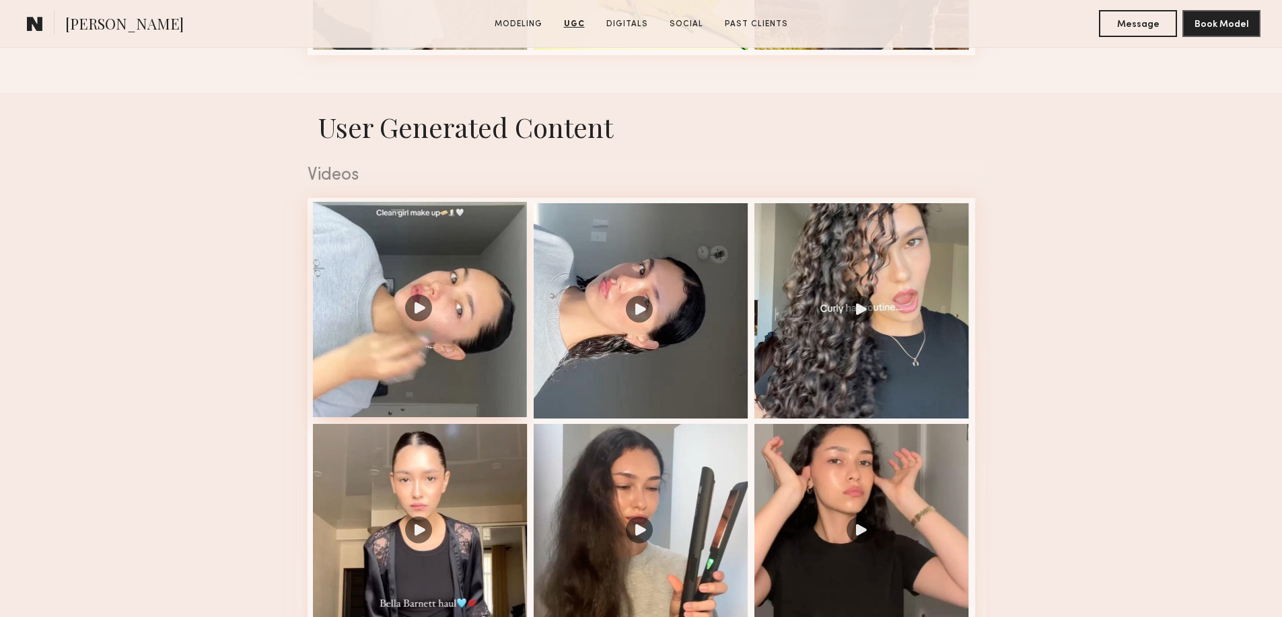
click at [480, 372] on div at bounding box center [420, 309] width 215 height 215
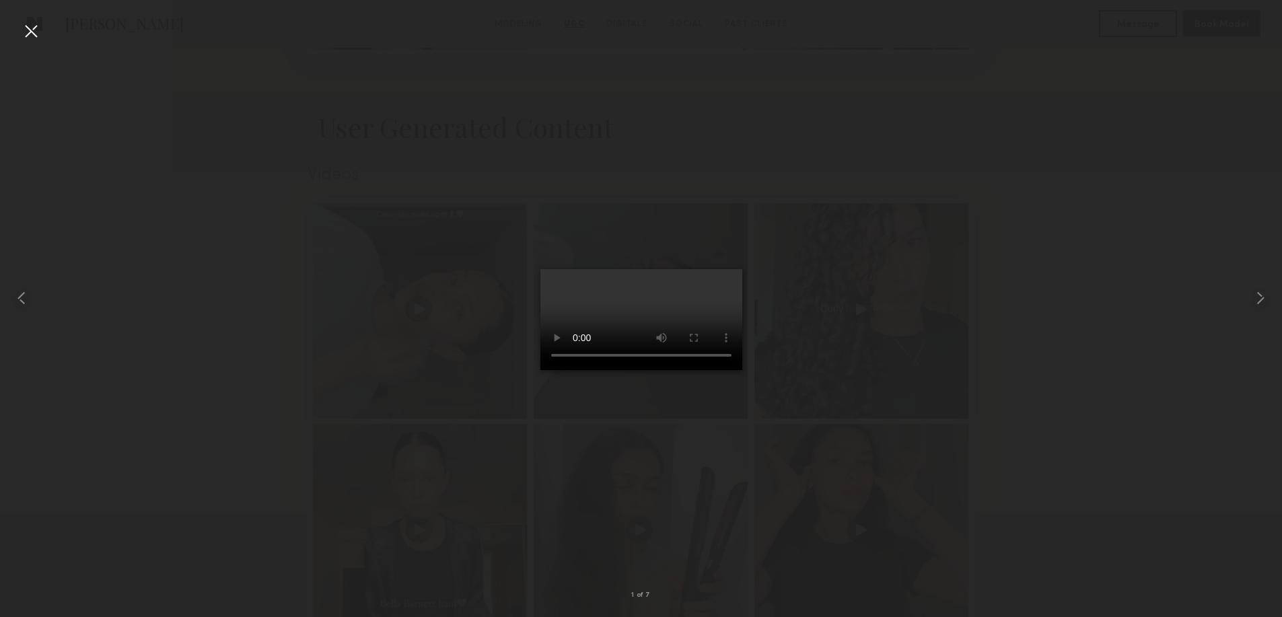
click at [34, 32] on div at bounding box center [31, 31] width 22 height 22
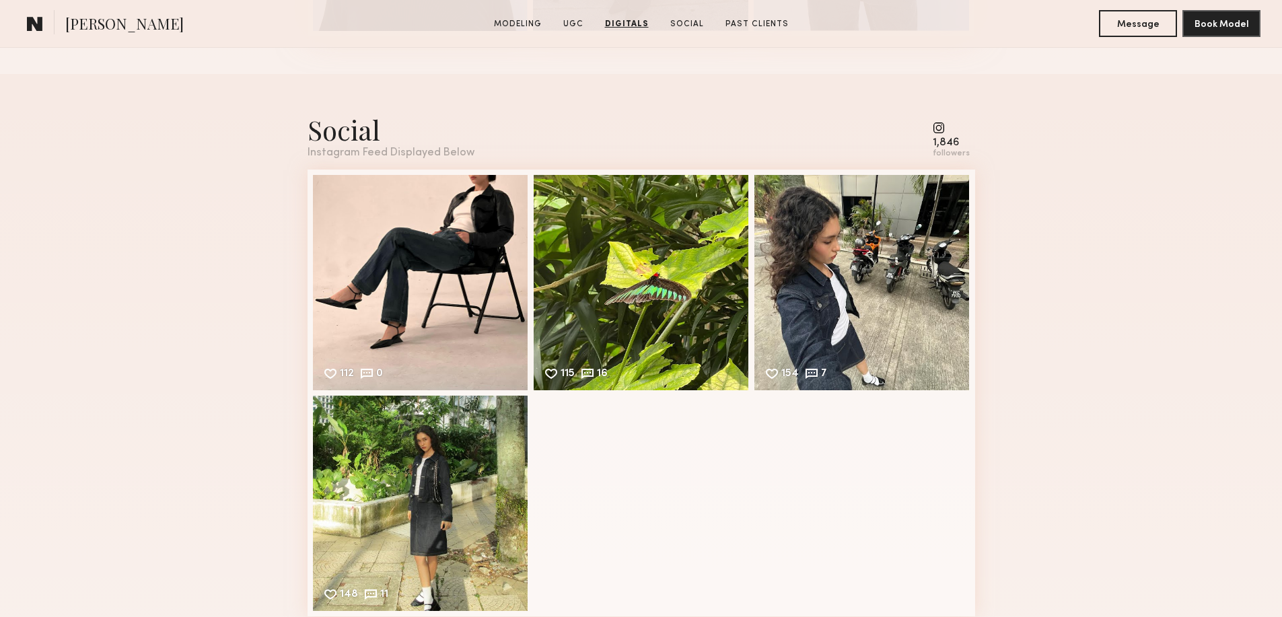
scroll to position [3635, 0]
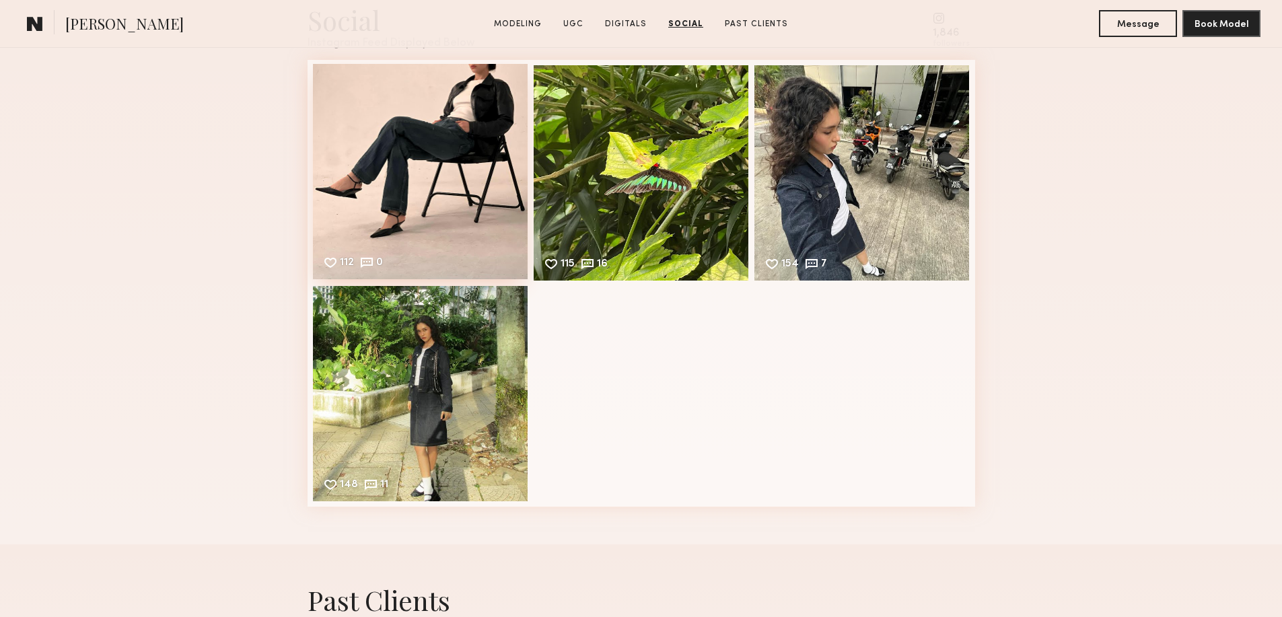
click at [362, 190] on div "112 0 Likes & comments displayed to show model’s engagement" at bounding box center [420, 171] width 215 height 215
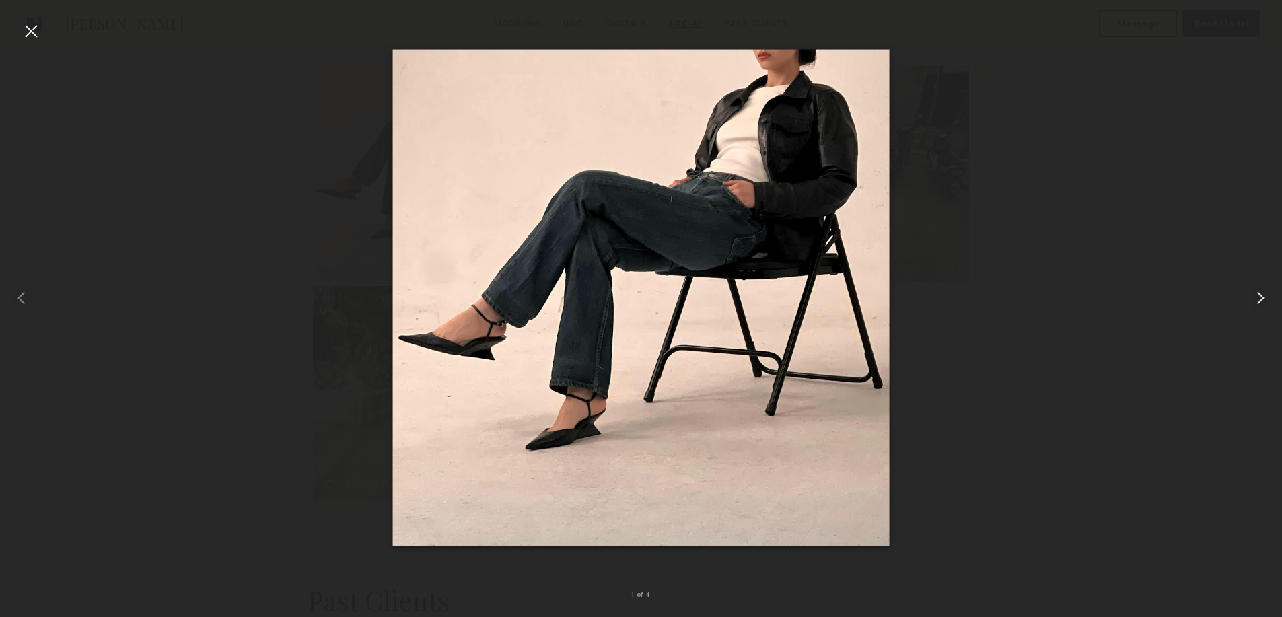
click at [1261, 293] on common-icon at bounding box center [1261, 298] width 22 height 22
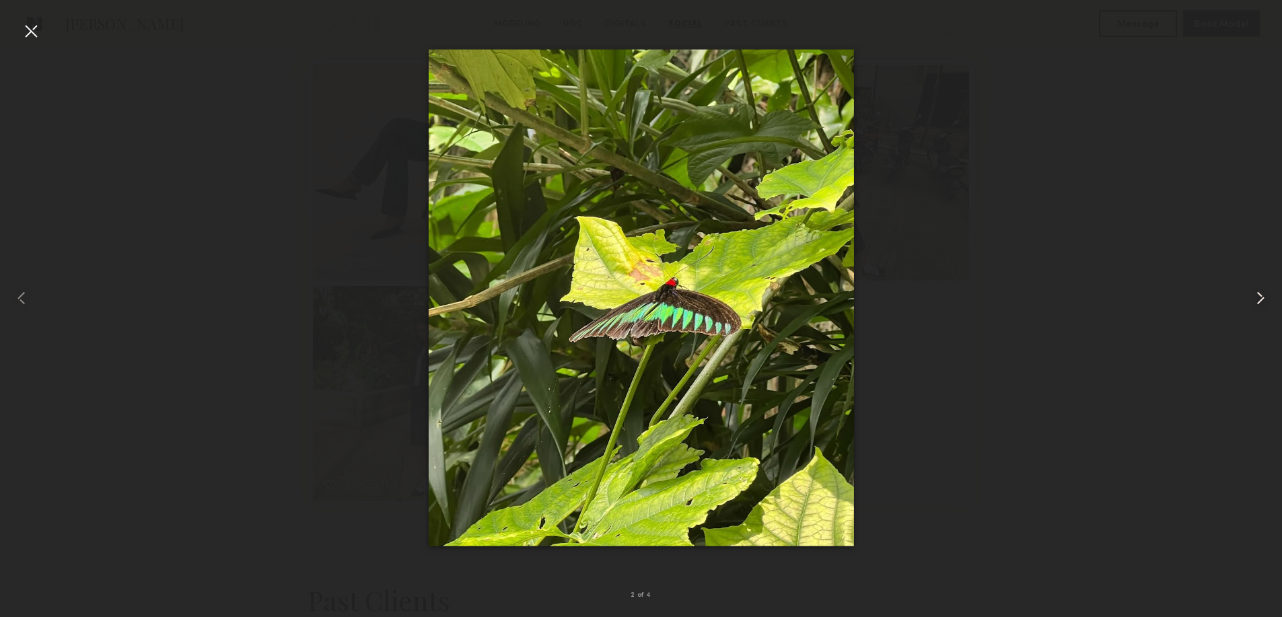
click at [1261, 293] on common-icon at bounding box center [1261, 298] width 22 height 22
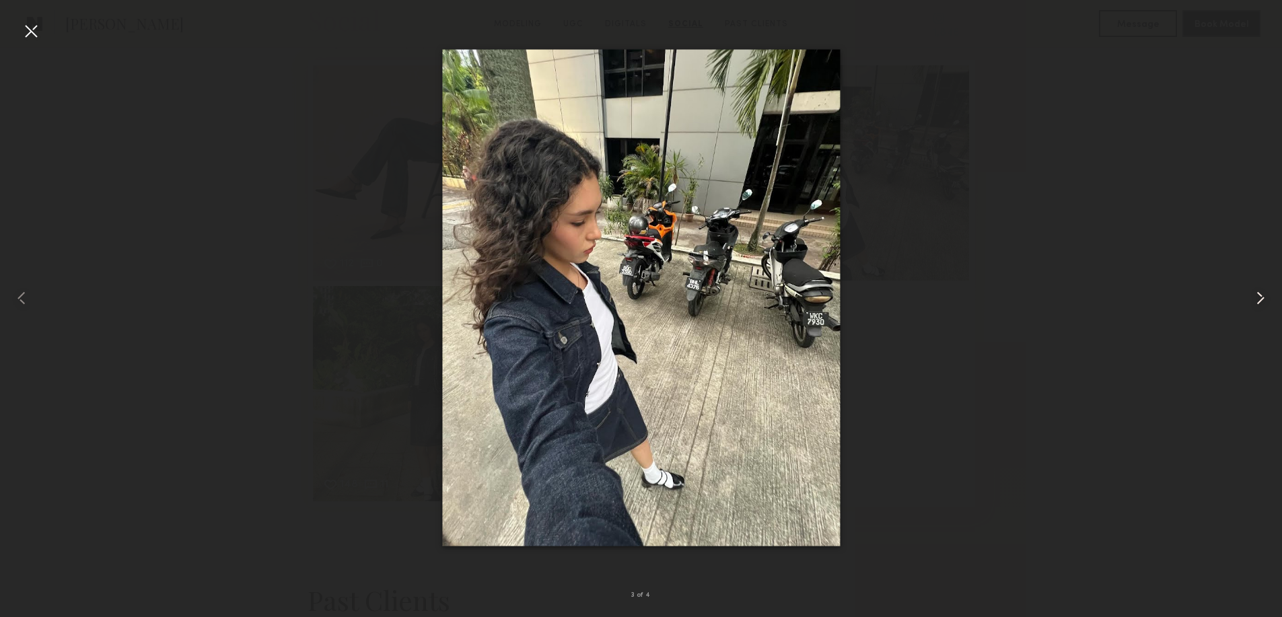
click at [1261, 294] on common-icon at bounding box center [1261, 298] width 22 height 22
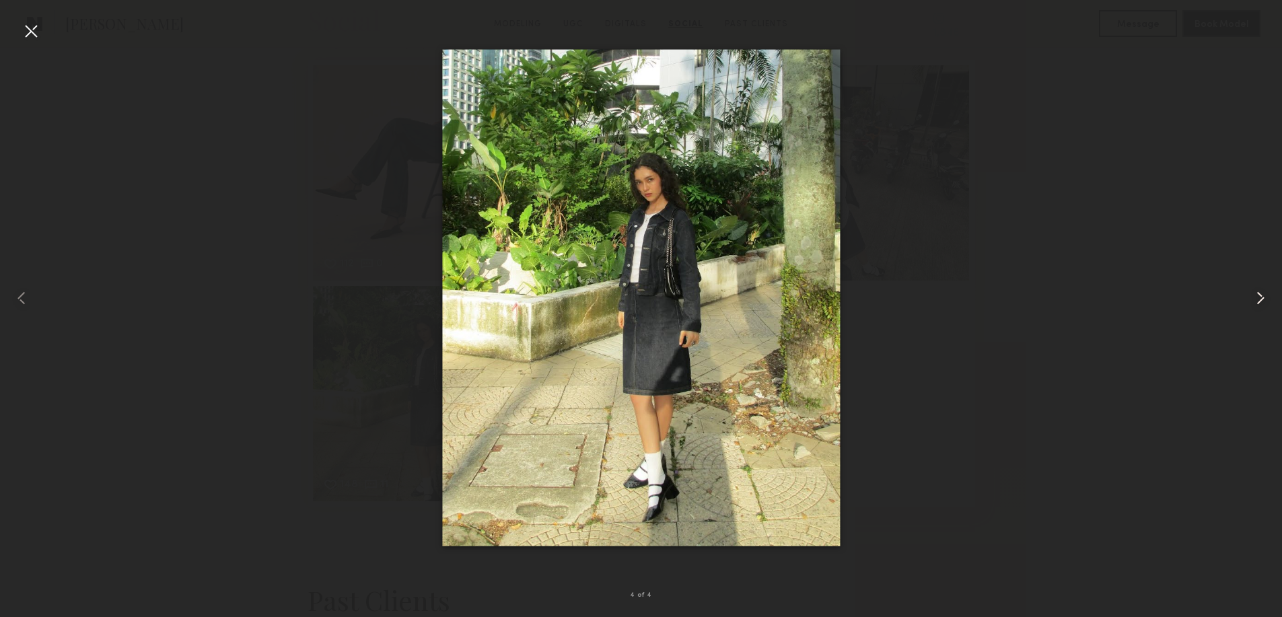
click at [1261, 294] on common-icon at bounding box center [1261, 298] width 22 height 22
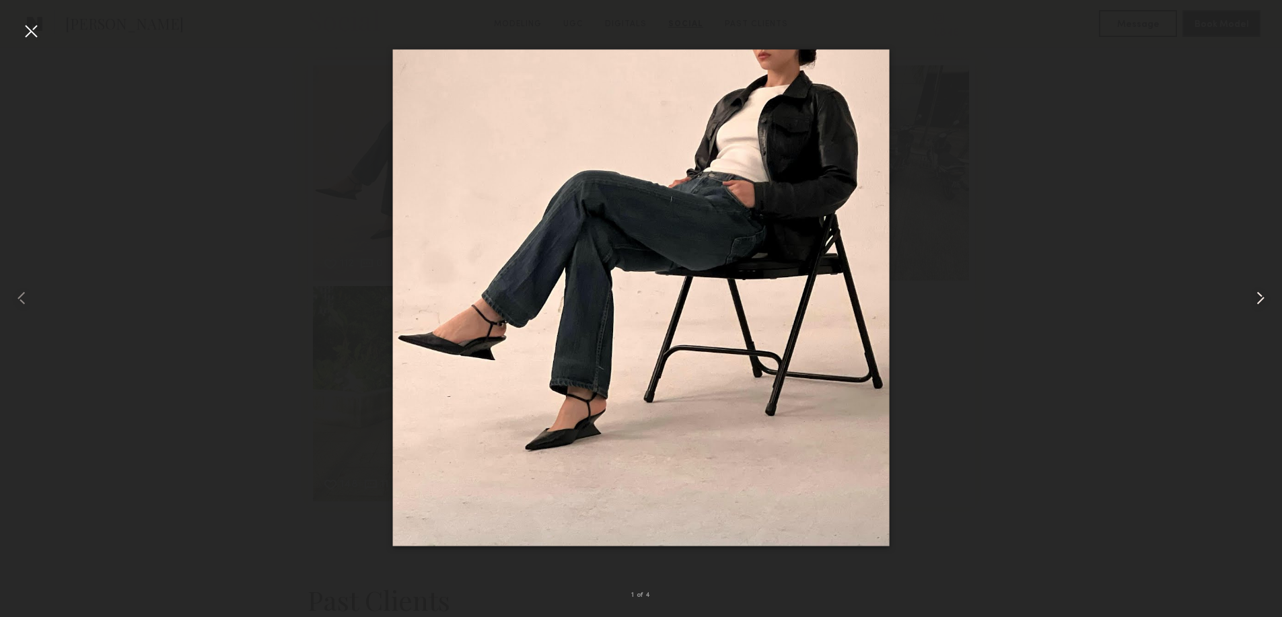
click at [1258, 294] on common-icon at bounding box center [1261, 298] width 22 height 22
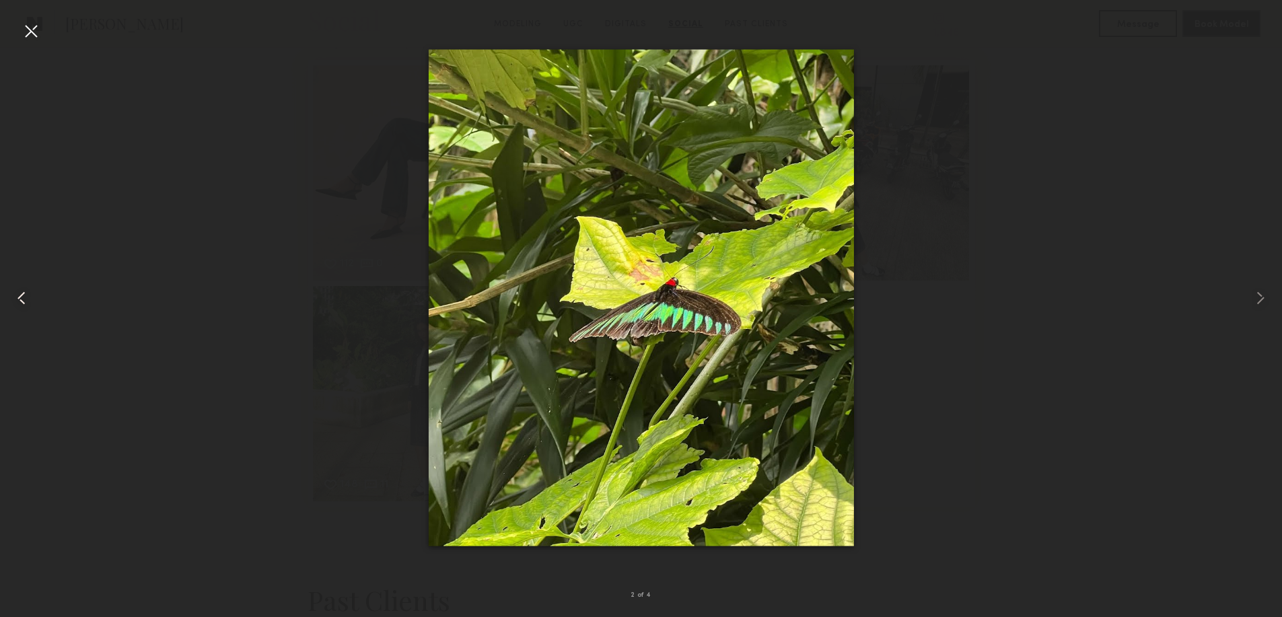
click at [26, 28] on div at bounding box center [31, 31] width 22 height 22
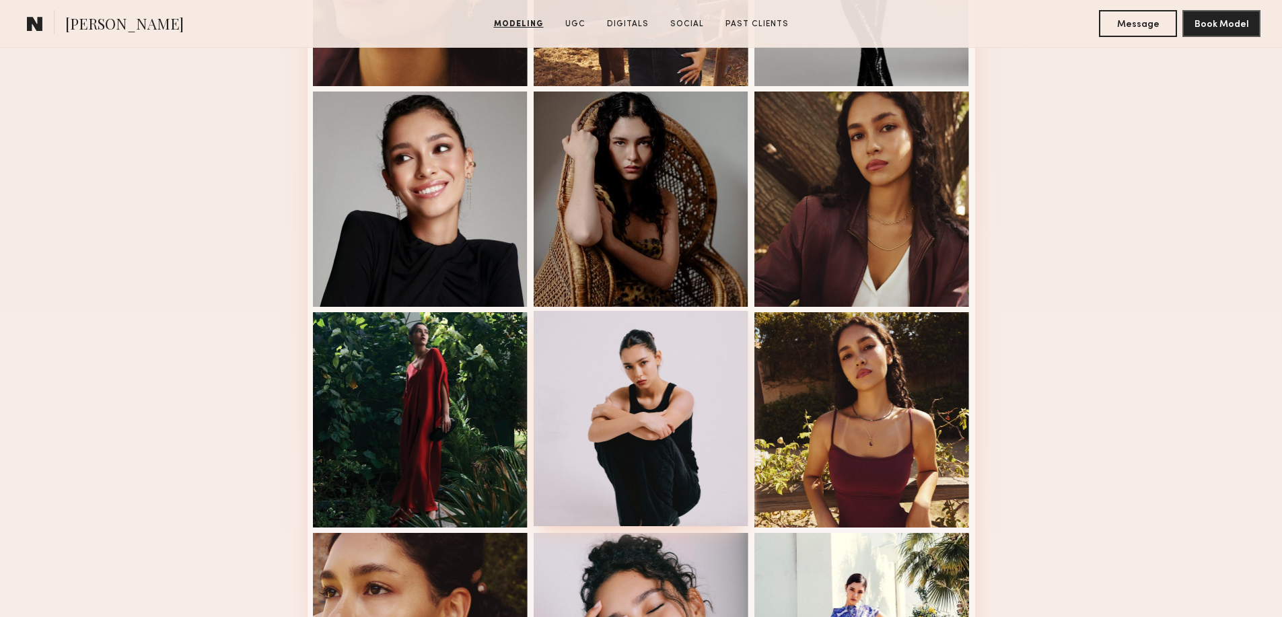
scroll to position [538, 0]
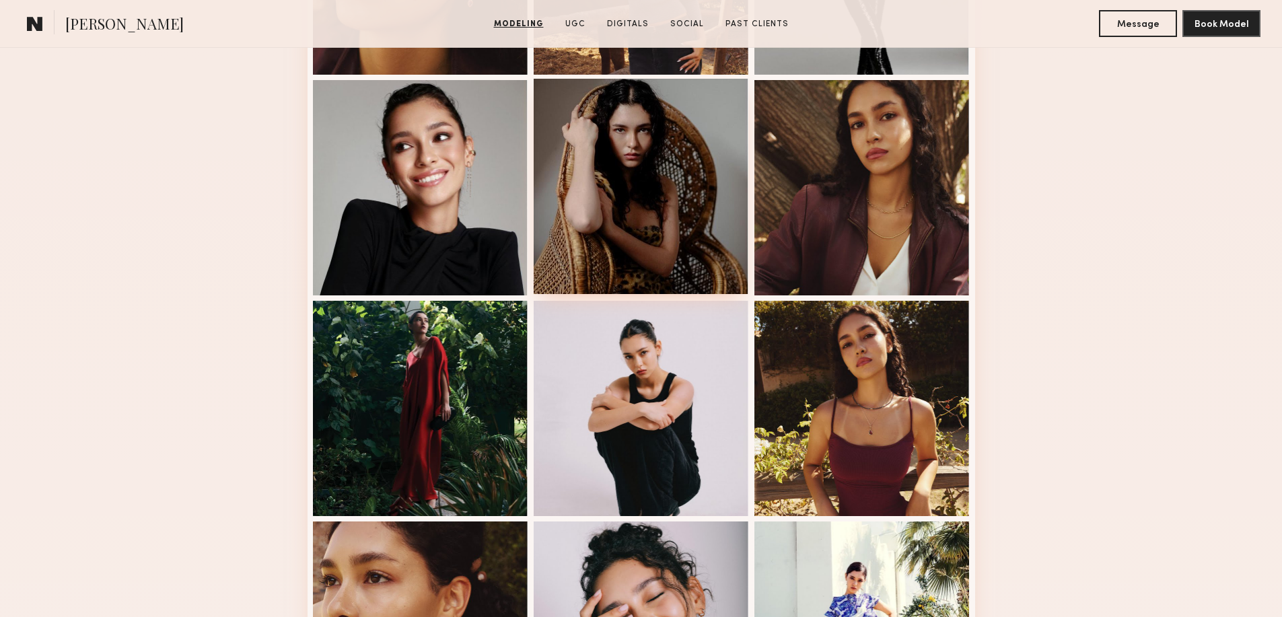
click at [650, 248] on div at bounding box center [641, 186] width 215 height 215
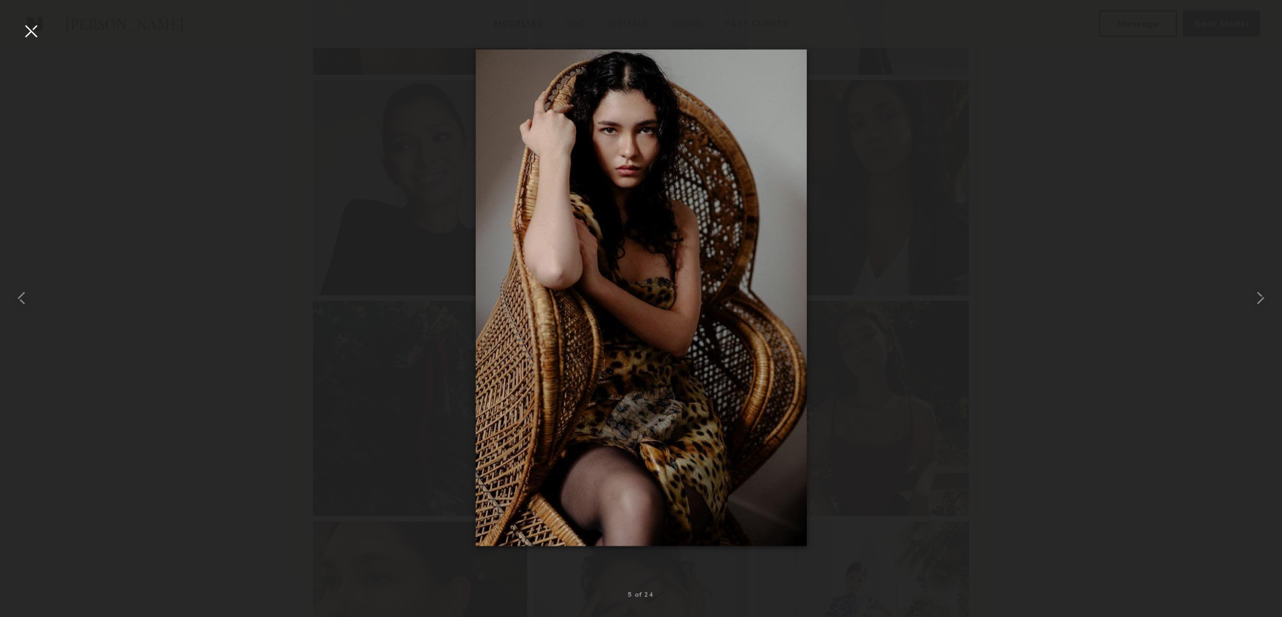
drag, startPoint x: 24, startPoint y: 29, endPoint x: 83, endPoint y: 23, distance: 59.5
click at [24, 28] on div at bounding box center [31, 31] width 22 height 22
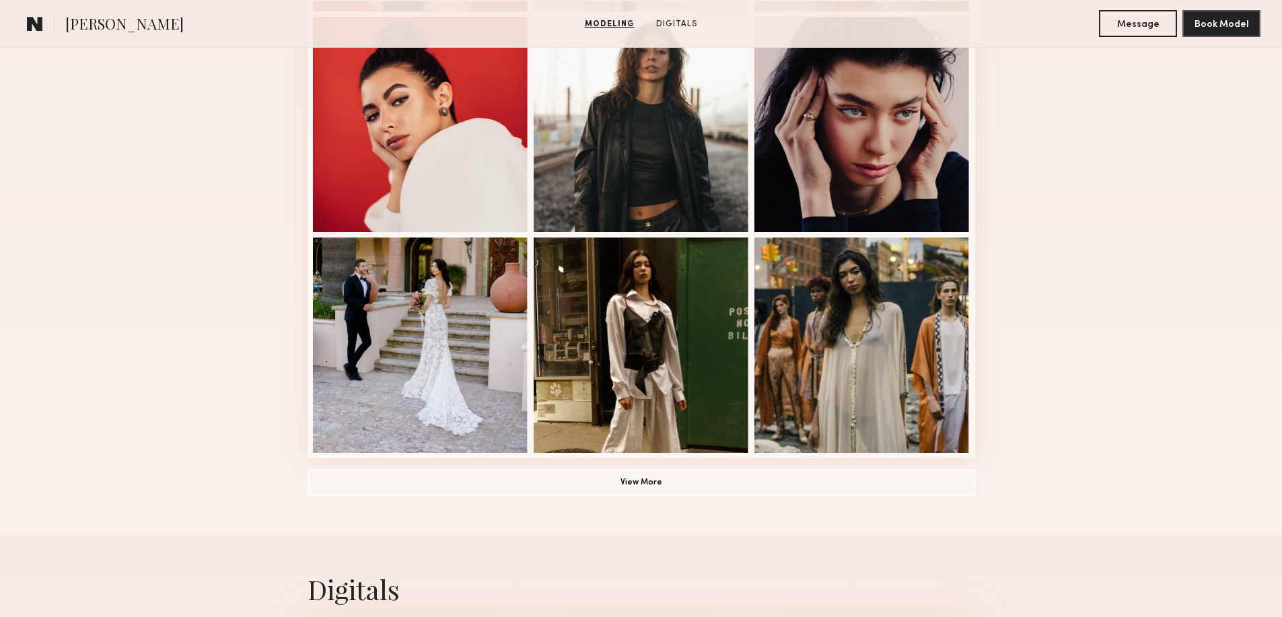
scroll to position [853, 0]
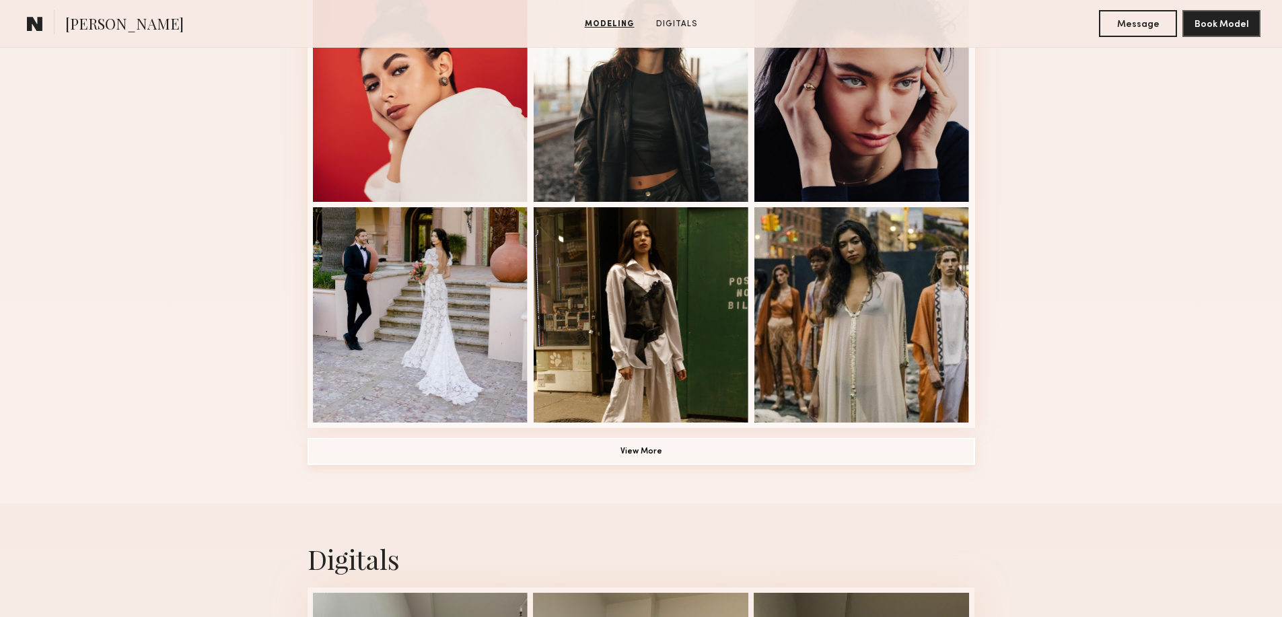
click at [662, 459] on button "View More" at bounding box center [642, 451] width 668 height 27
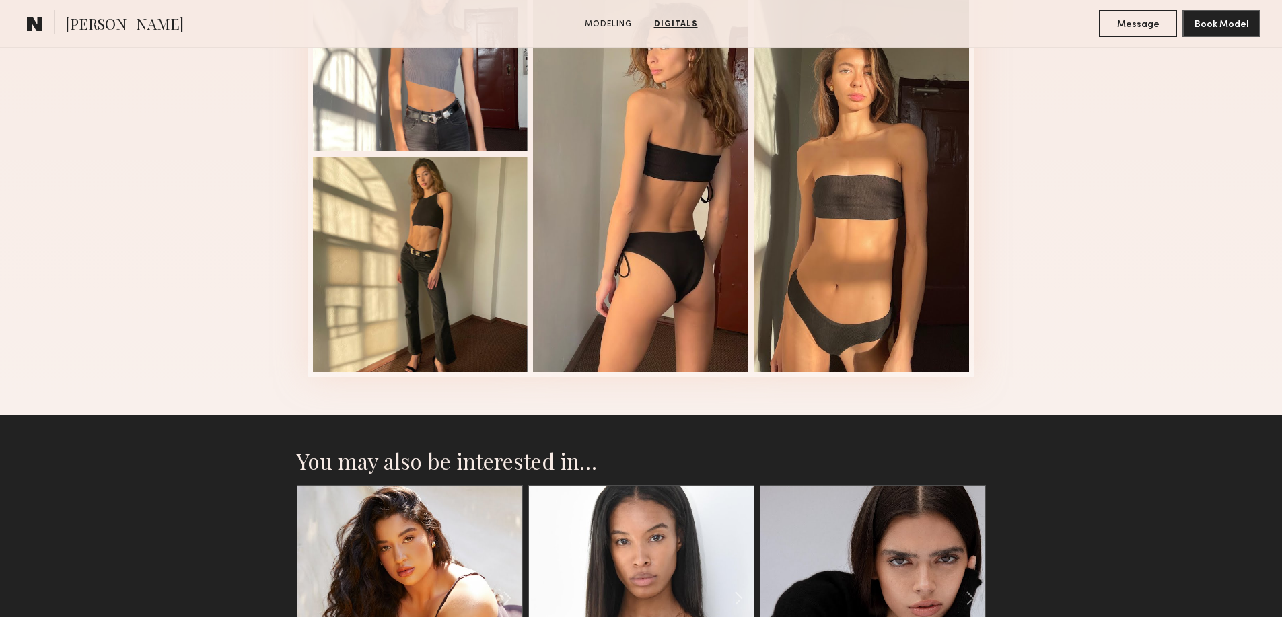
scroll to position [2692, 0]
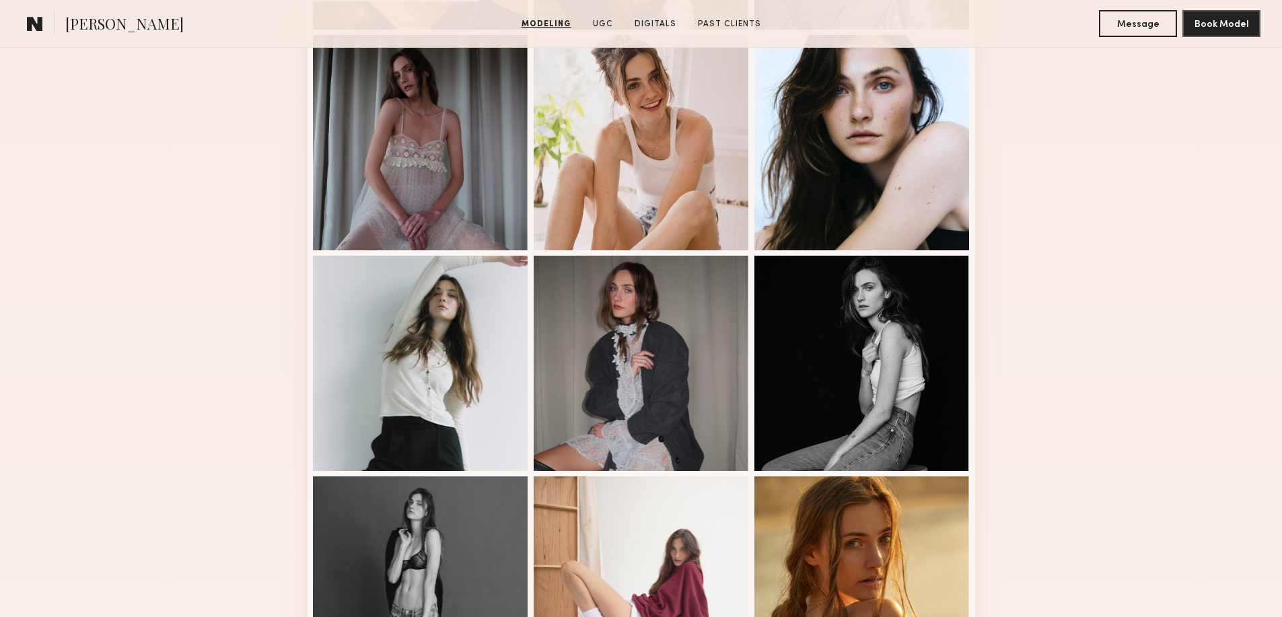
scroll to position [1122, 0]
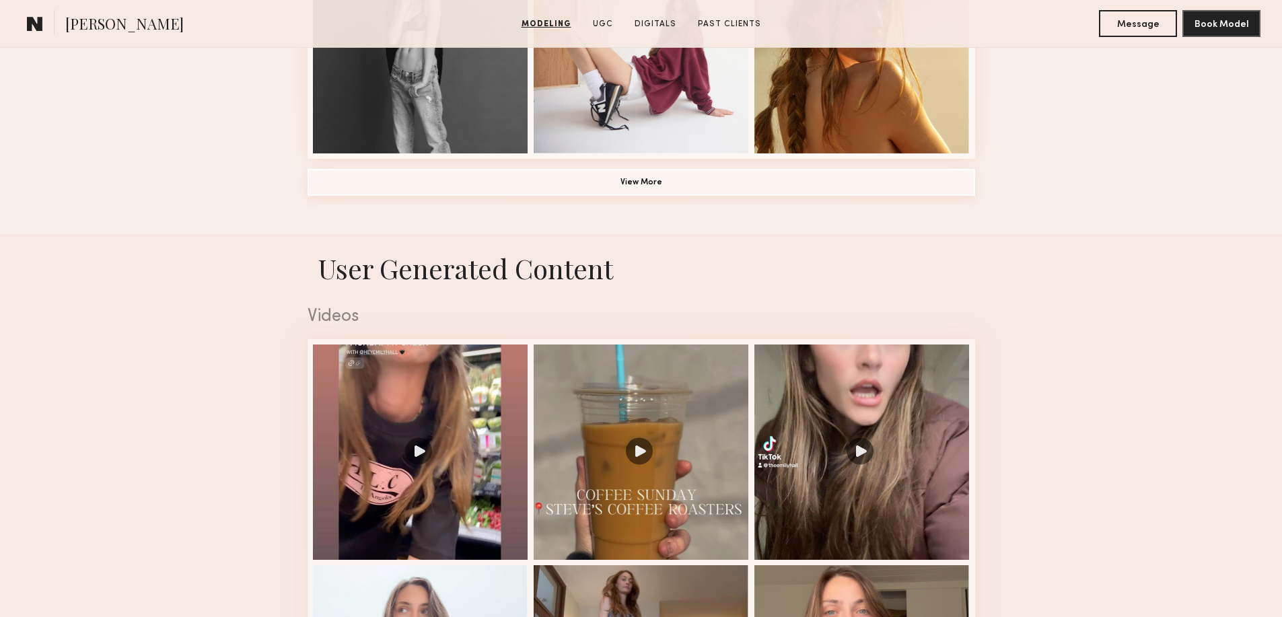
click at [637, 196] on button "View More" at bounding box center [642, 182] width 668 height 27
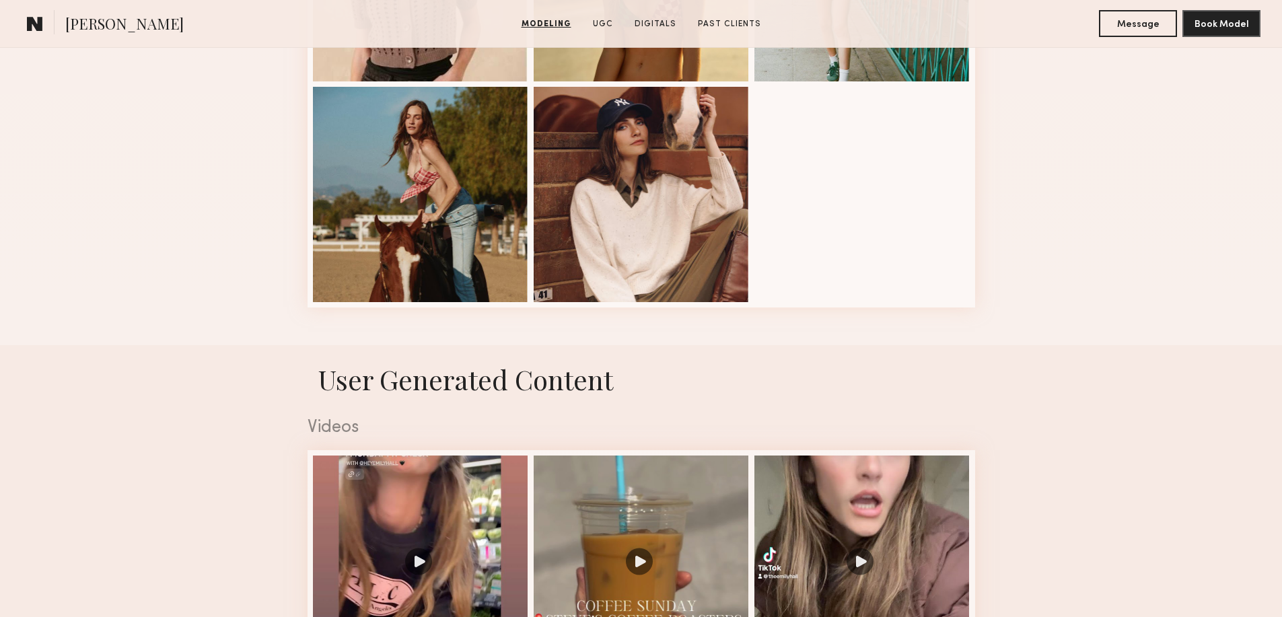
scroll to position [2154, 0]
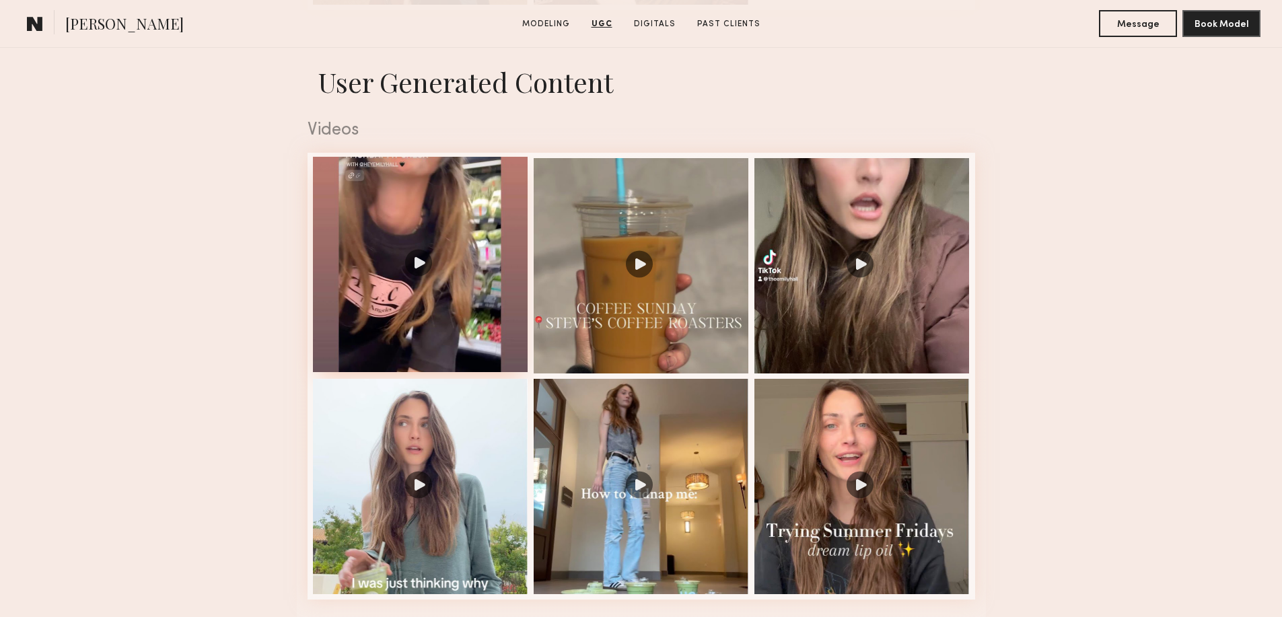
click at [422, 272] on div at bounding box center [420, 264] width 215 height 215
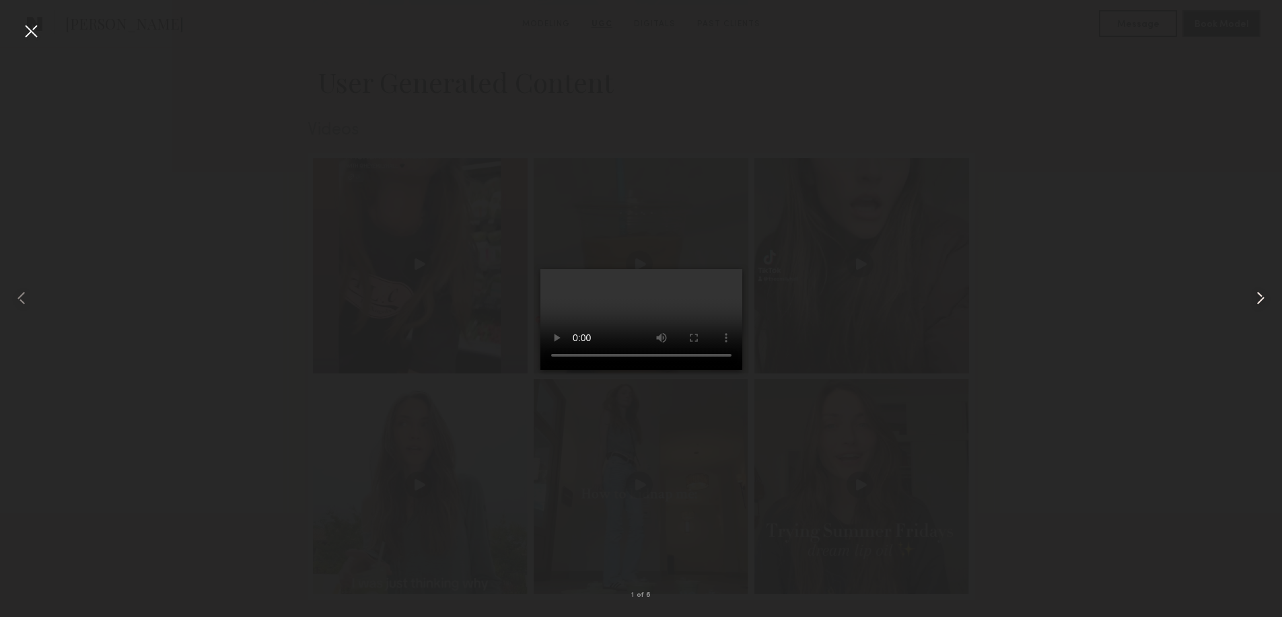
click at [1265, 303] on common-icon at bounding box center [1261, 298] width 22 height 22
click at [1265, 302] on common-icon at bounding box center [1261, 298] width 22 height 22
click at [1260, 292] on common-icon at bounding box center [1261, 298] width 22 height 22
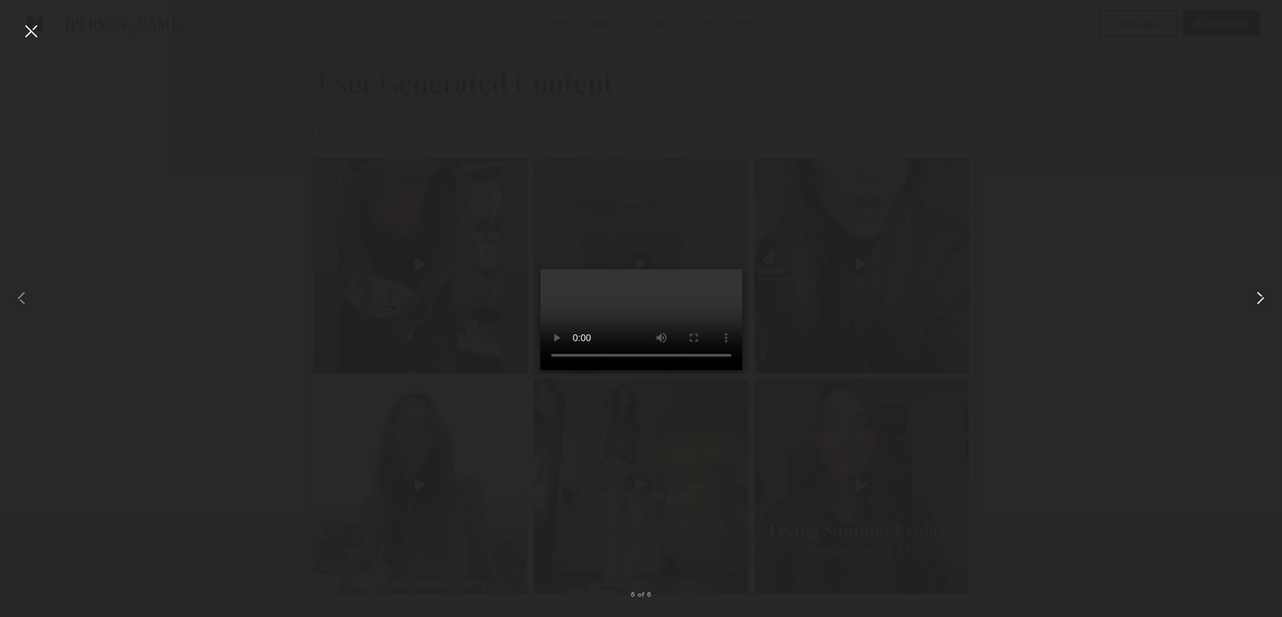
click at [1260, 292] on common-icon at bounding box center [1261, 298] width 22 height 22
click at [33, 30] on div at bounding box center [31, 31] width 22 height 22
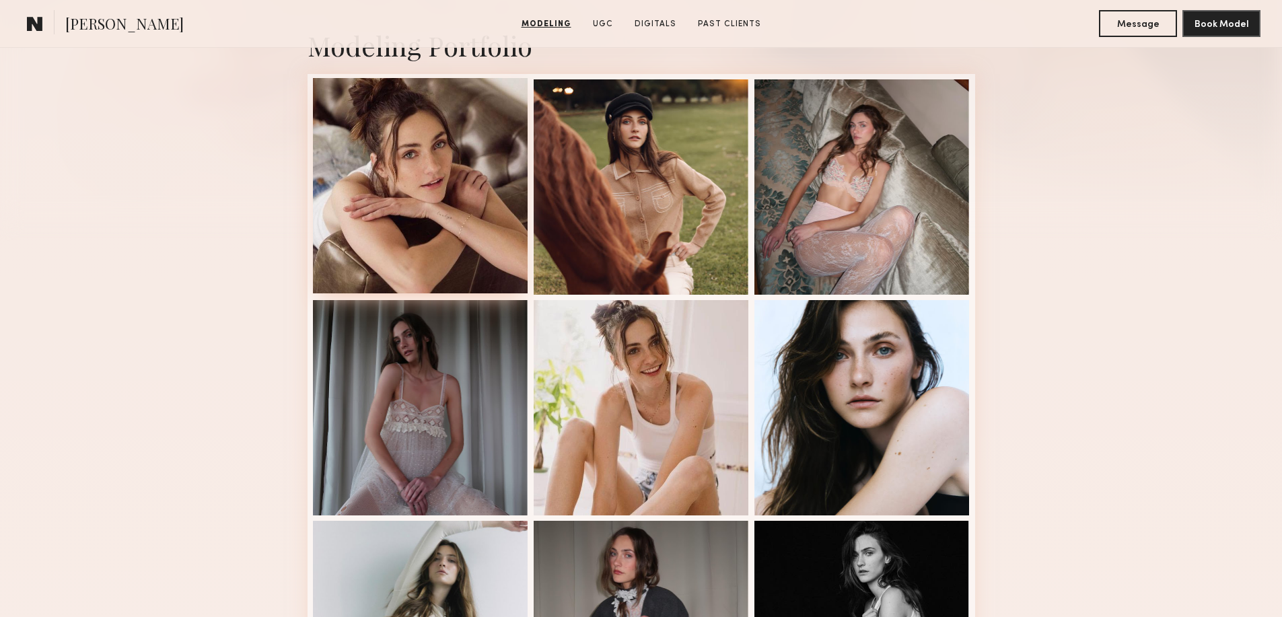
scroll to position [314, 0]
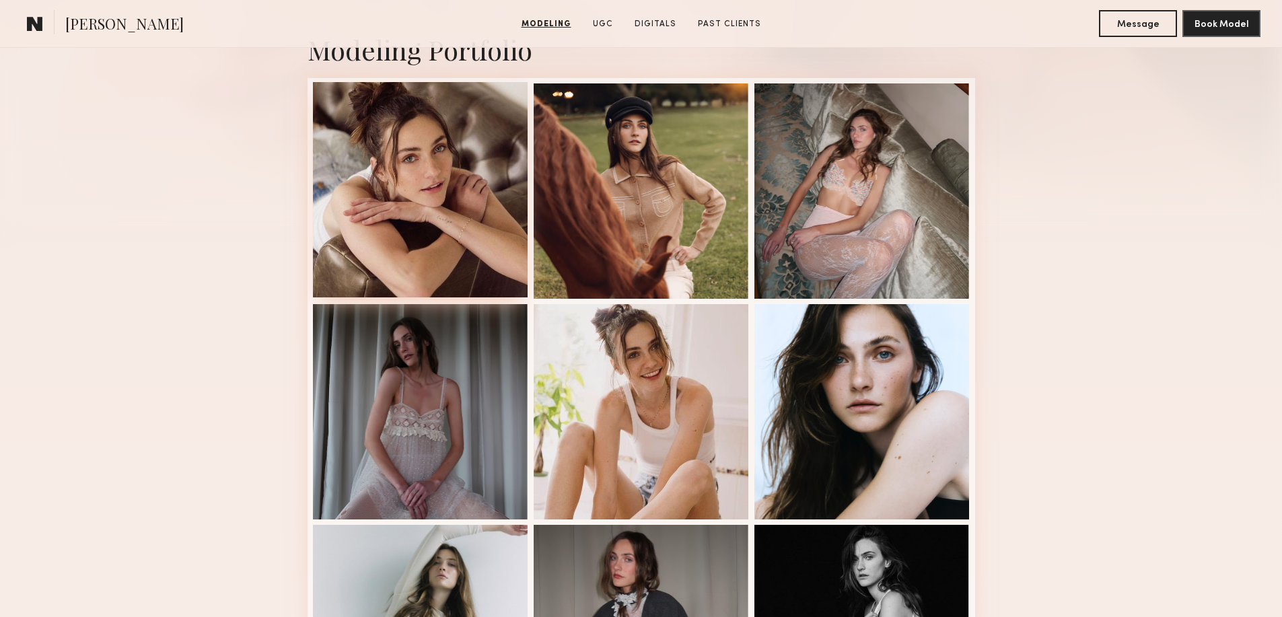
click at [464, 248] on div at bounding box center [420, 189] width 215 height 215
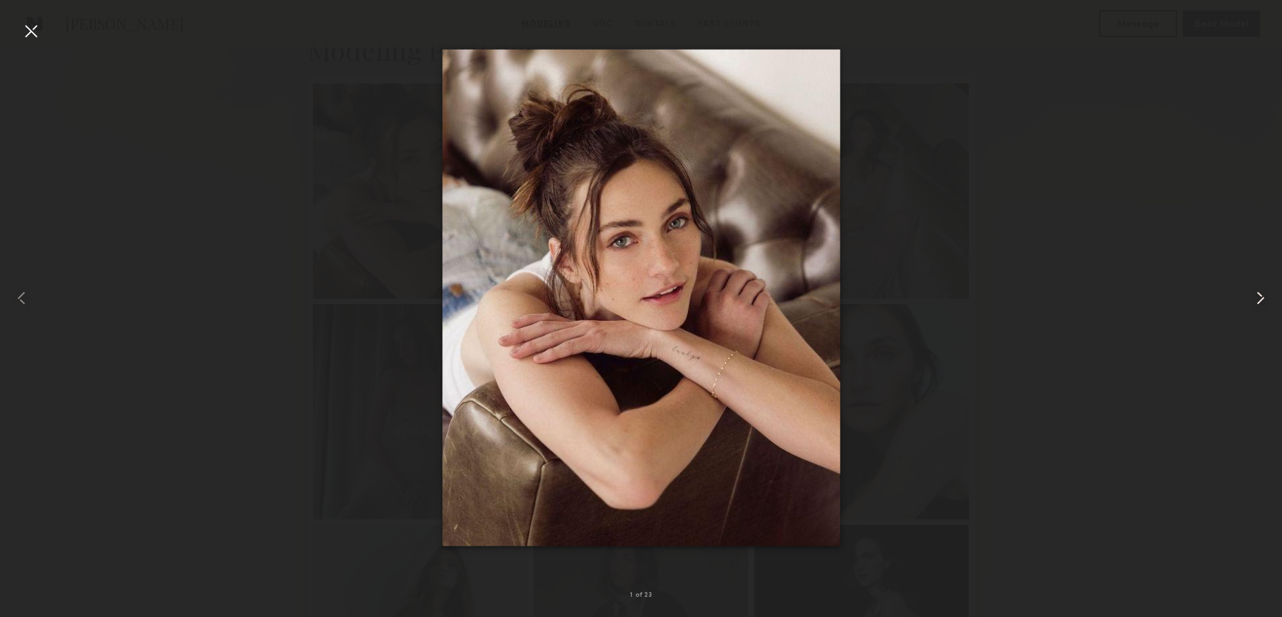
click at [1272, 293] on div at bounding box center [1256, 298] width 51 height 553
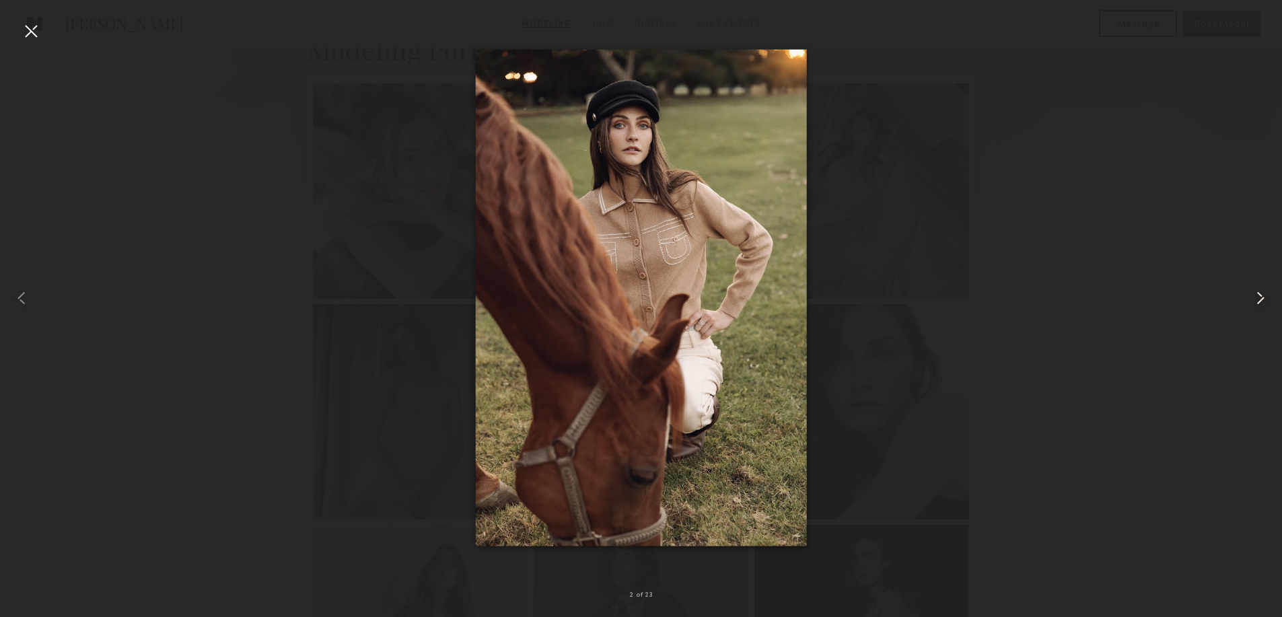
click at [1267, 293] on common-icon at bounding box center [1261, 298] width 22 height 22
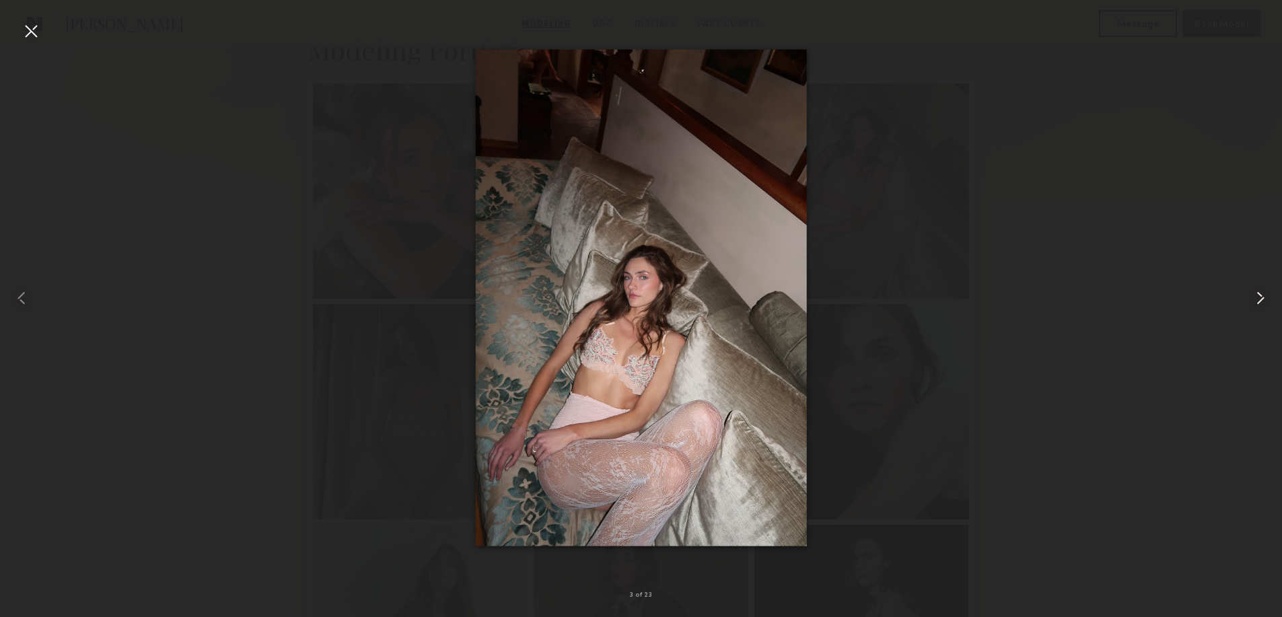
click at [1264, 293] on common-icon at bounding box center [1261, 298] width 22 height 22
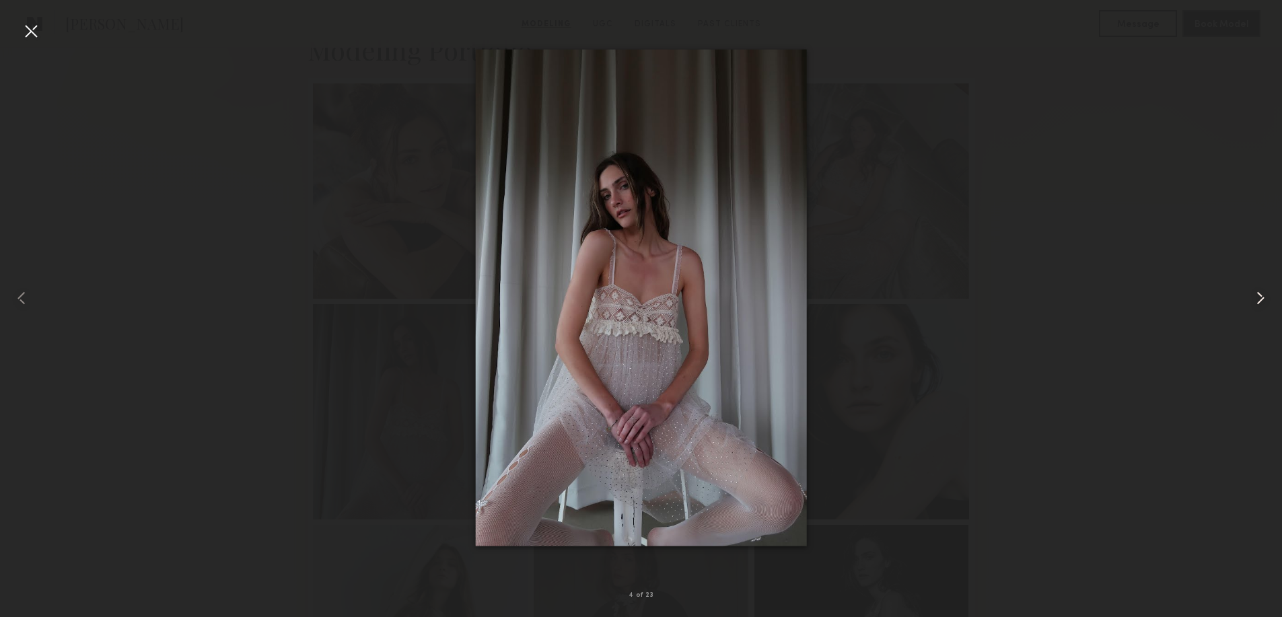
click at [1264, 293] on common-icon at bounding box center [1261, 298] width 22 height 22
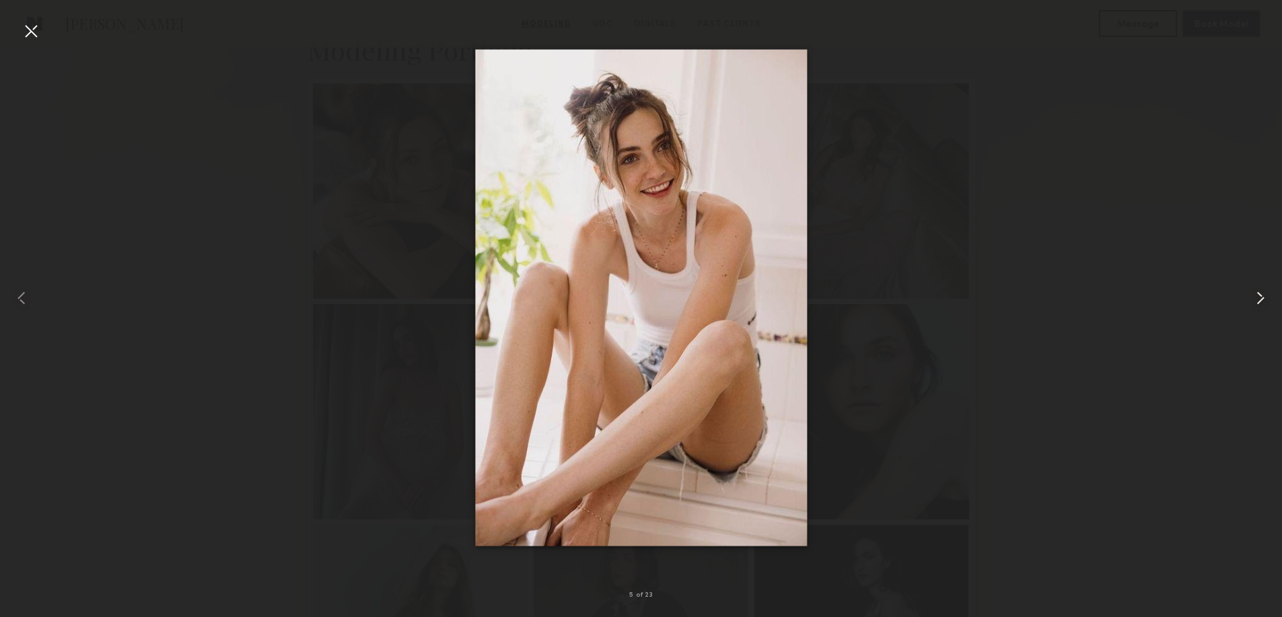
click at [1264, 293] on common-icon at bounding box center [1261, 298] width 22 height 22
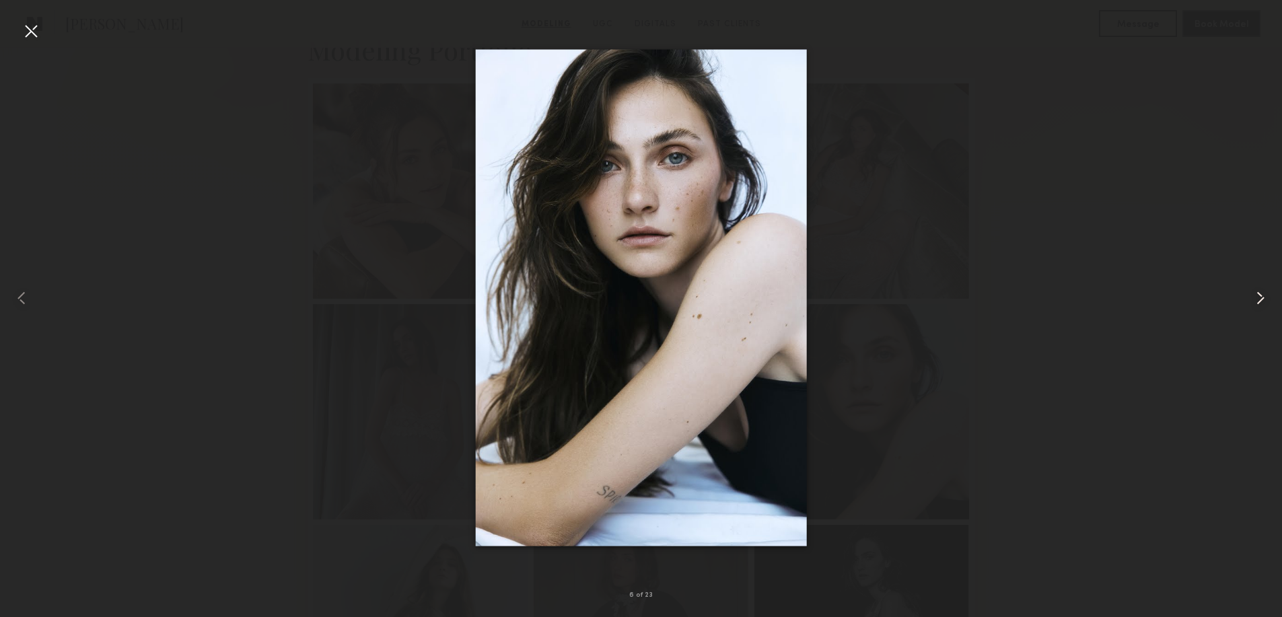
click at [1264, 293] on common-icon at bounding box center [1261, 298] width 22 height 22
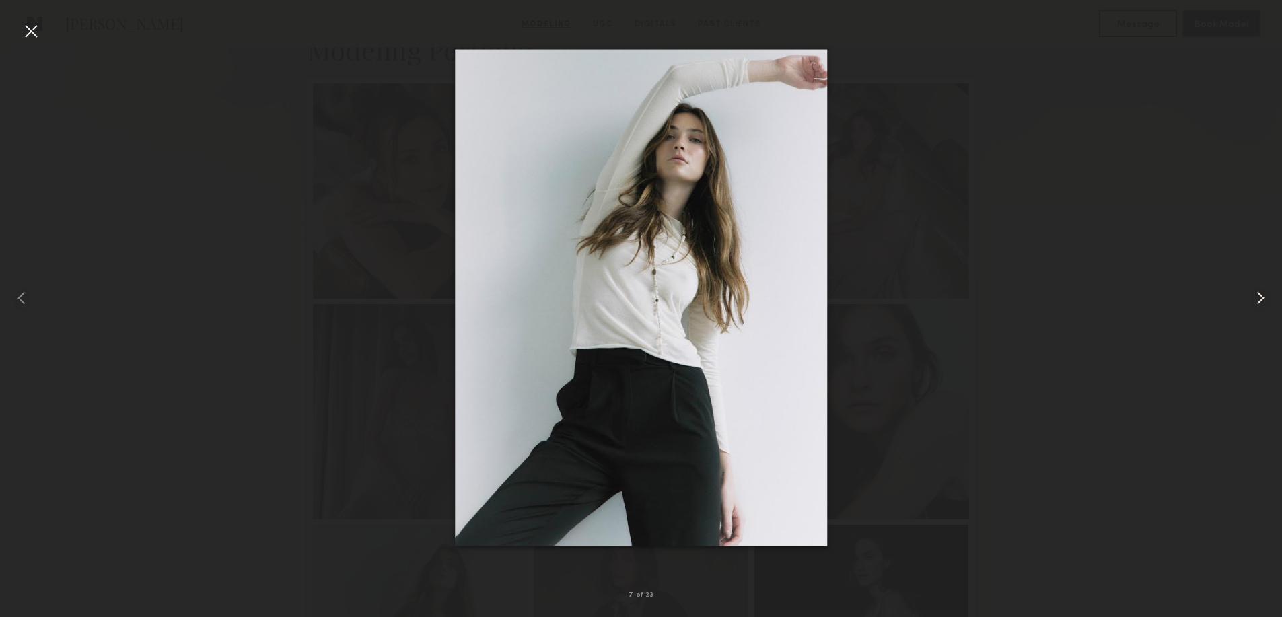
click at [1264, 293] on common-icon at bounding box center [1261, 298] width 22 height 22
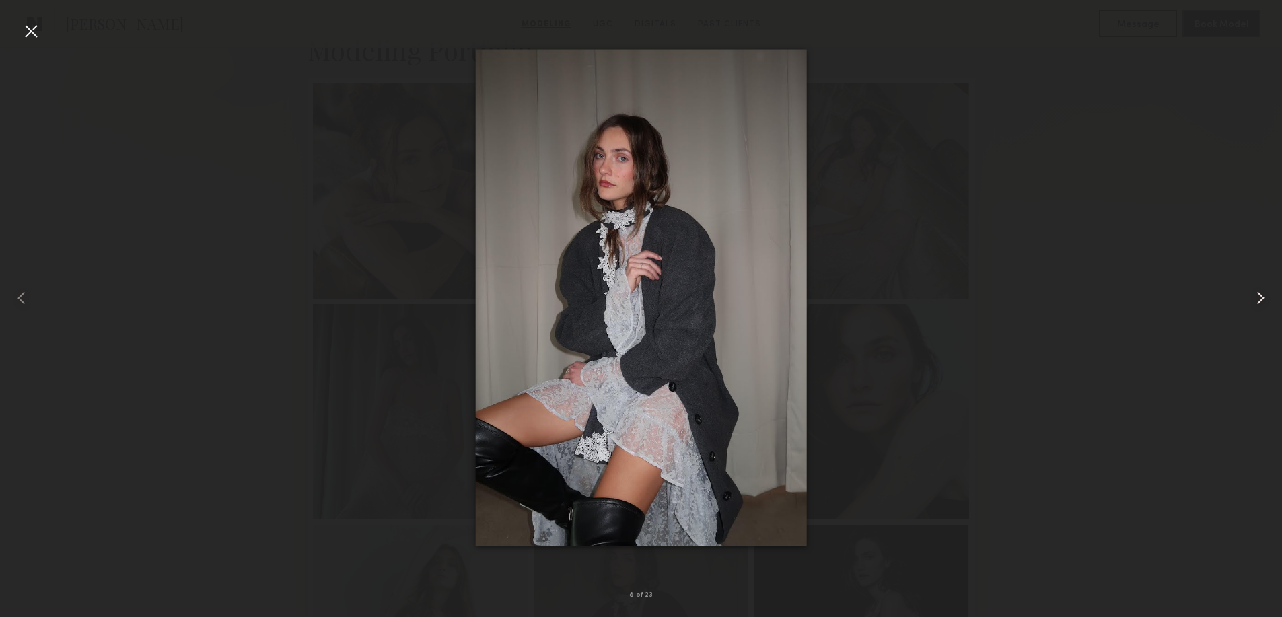
click at [1264, 293] on common-icon at bounding box center [1261, 298] width 22 height 22
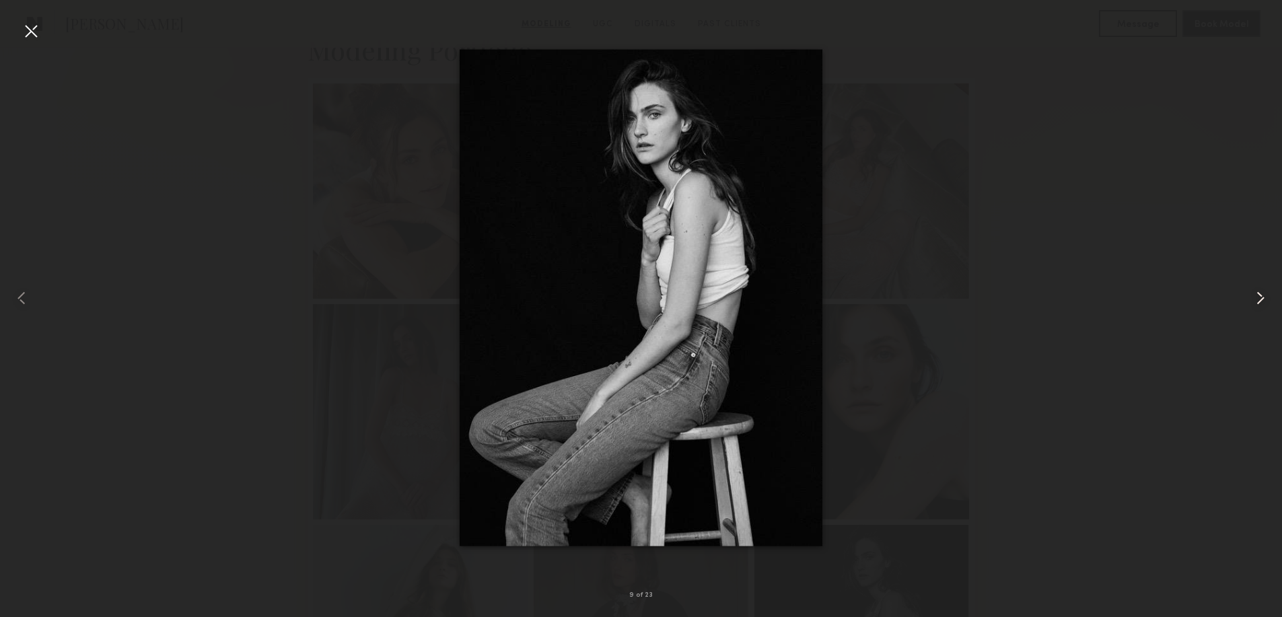
click at [1264, 293] on common-icon at bounding box center [1261, 298] width 22 height 22
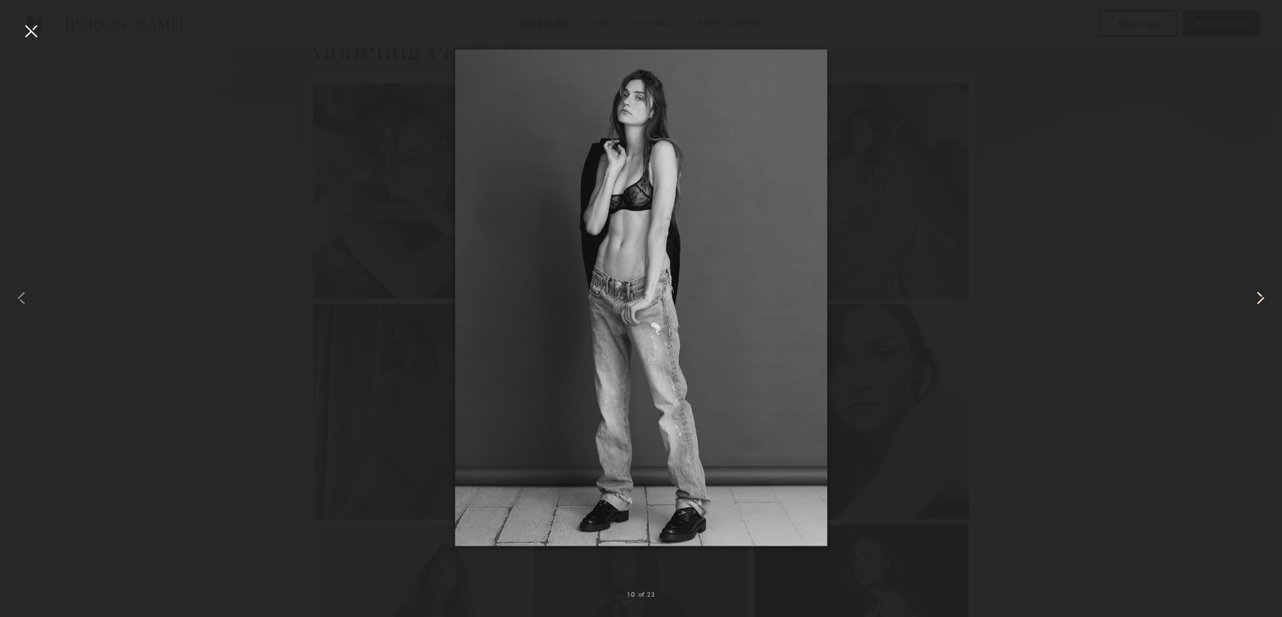
click at [1264, 293] on common-icon at bounding box center [1261, 298] width 22 height 22
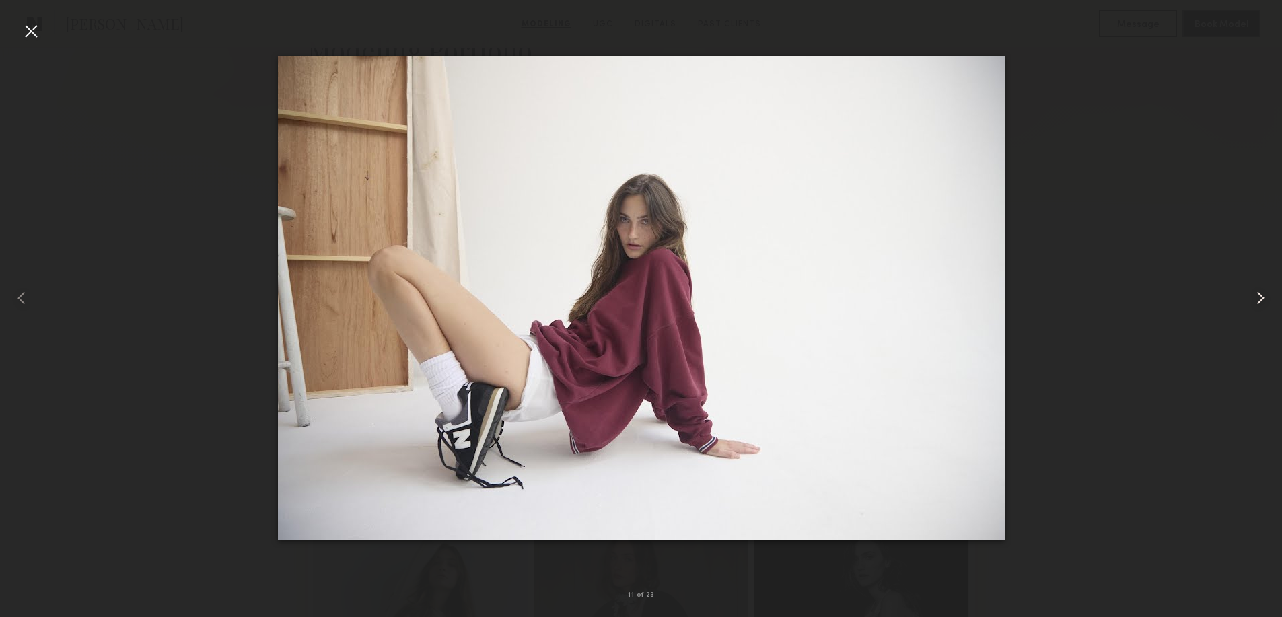
click at [1264, 293] on common-icon at bounding box center [1261, 298] width 22 height 22
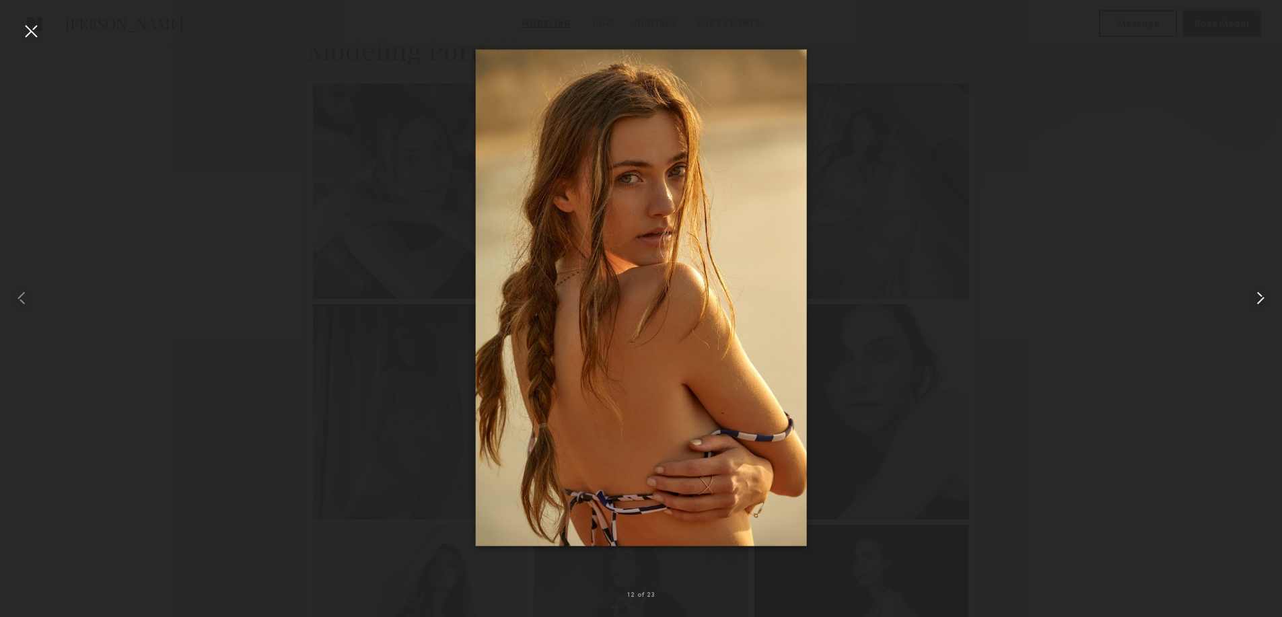
click at [1264, 293] on common-icon at bounding box center [1261, 298] width 22 height 22
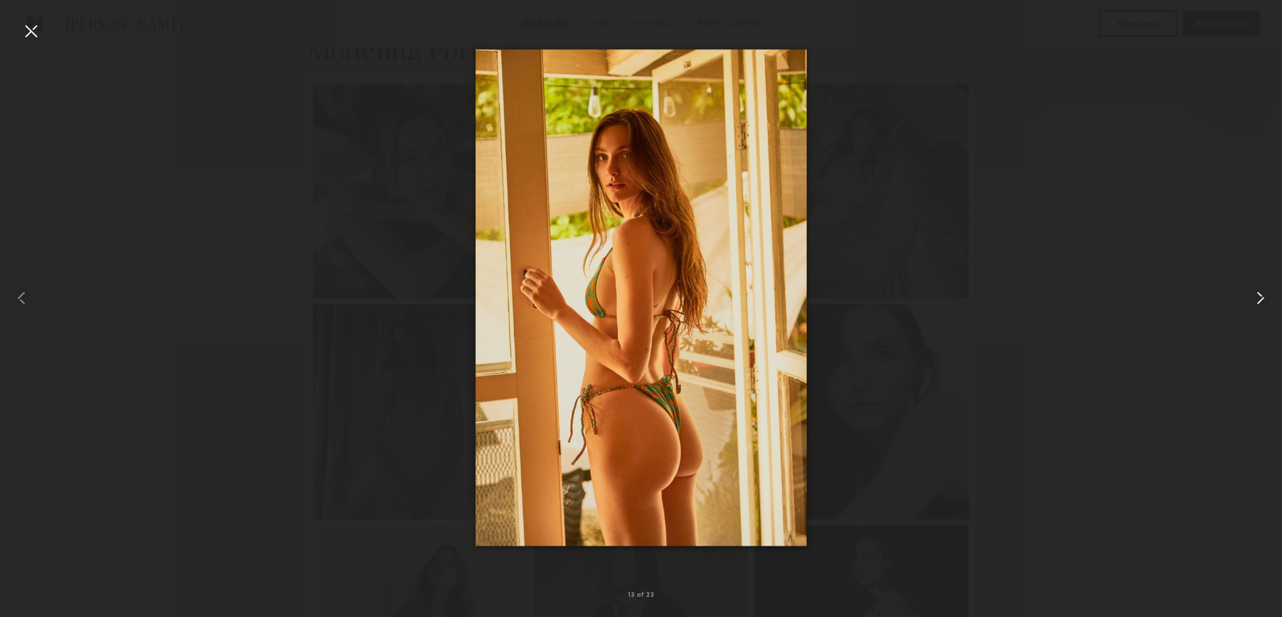
click at [1264, 293] on common-icon at bounding box center [1261, 298] width 22 height 22
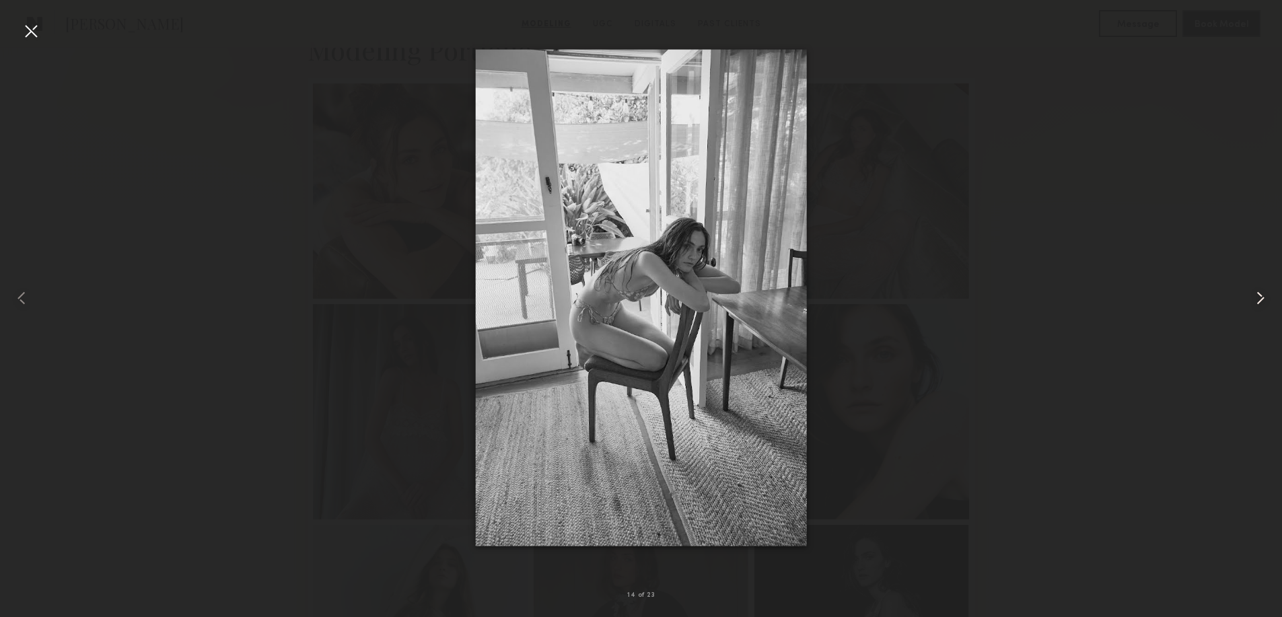
click at [1263, 297] on common-icon at bounding box center [1261, 298] width 22 height 22
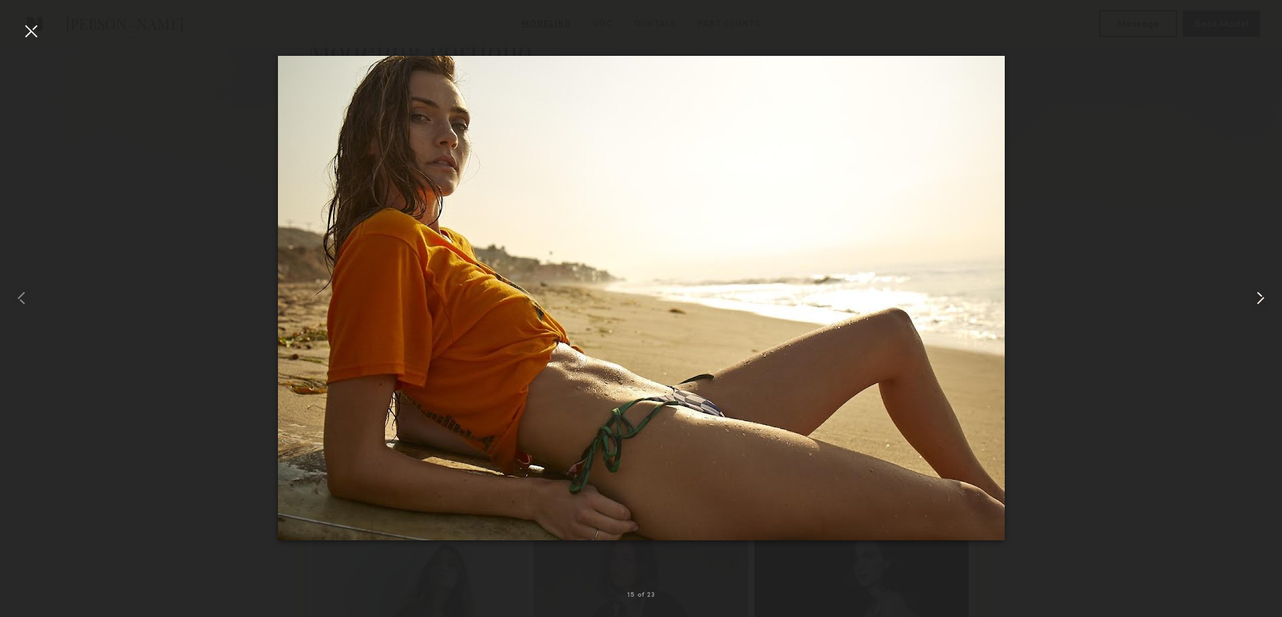
click at [1263, 300] on common-icon at bounding box center [1261, 298] width 22 height 22
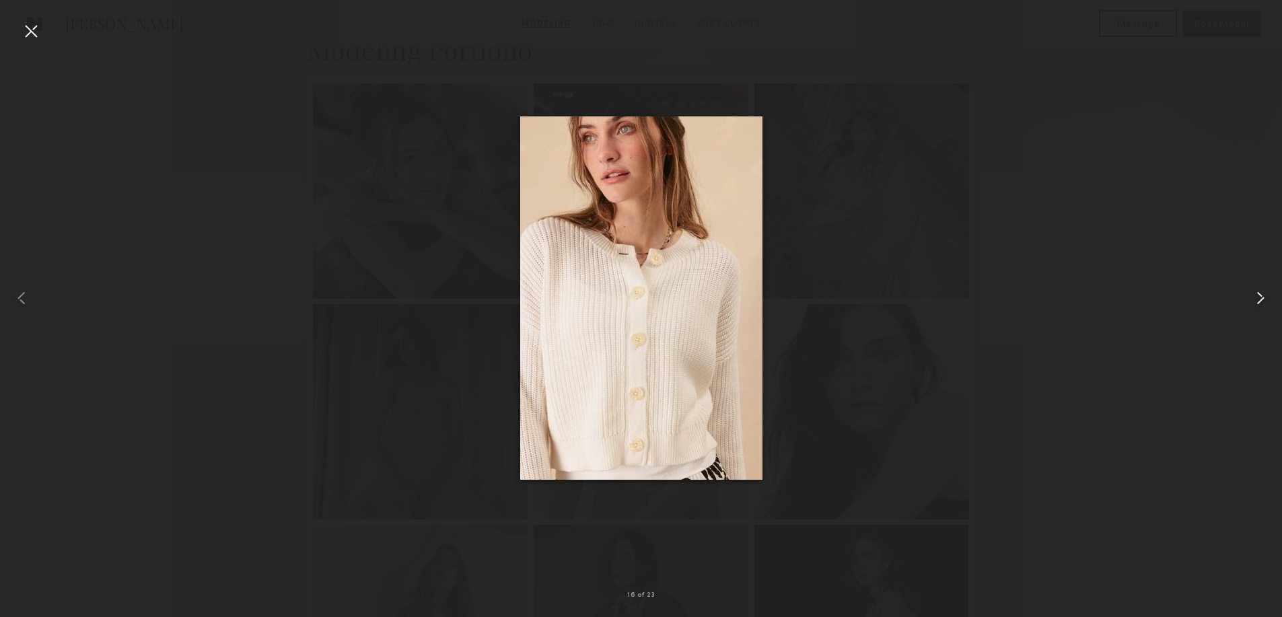
click at [1263, 300] on common-icon at bounding box center [1261, 298] width 22 height 22
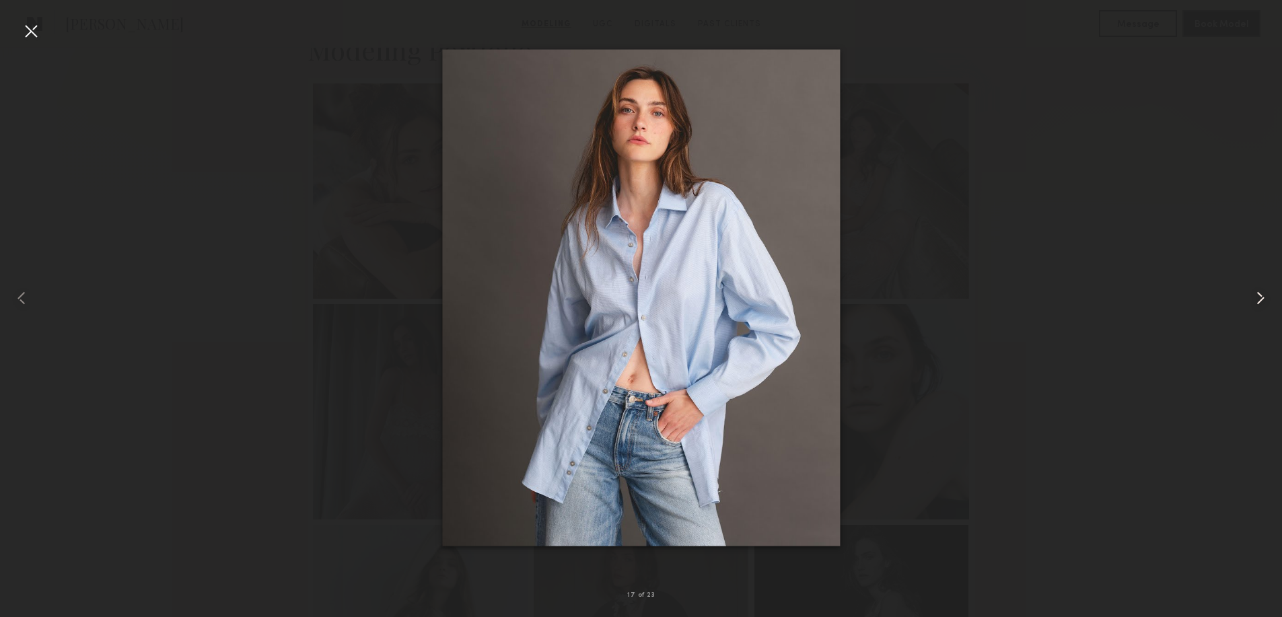
click at [1263, 300] on common-icon at bounding box center [1261, 298] width 22 height 22
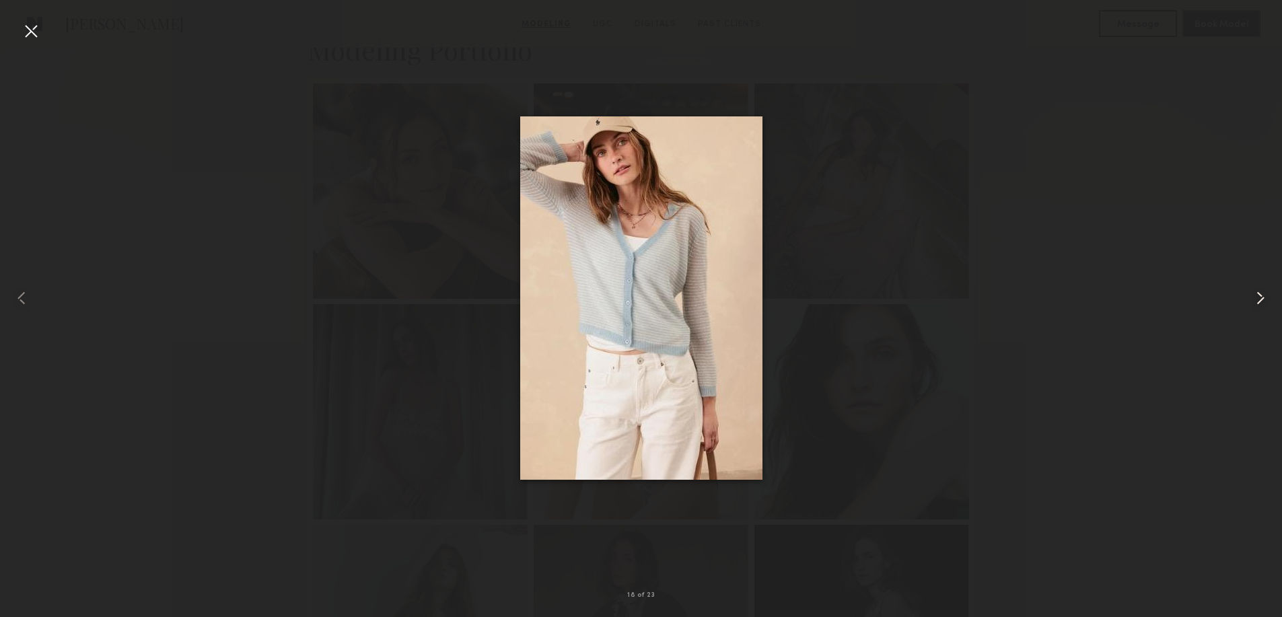
click at [1263, 300] on common-icon at bounding box center [1261, 298] width 22 height 22
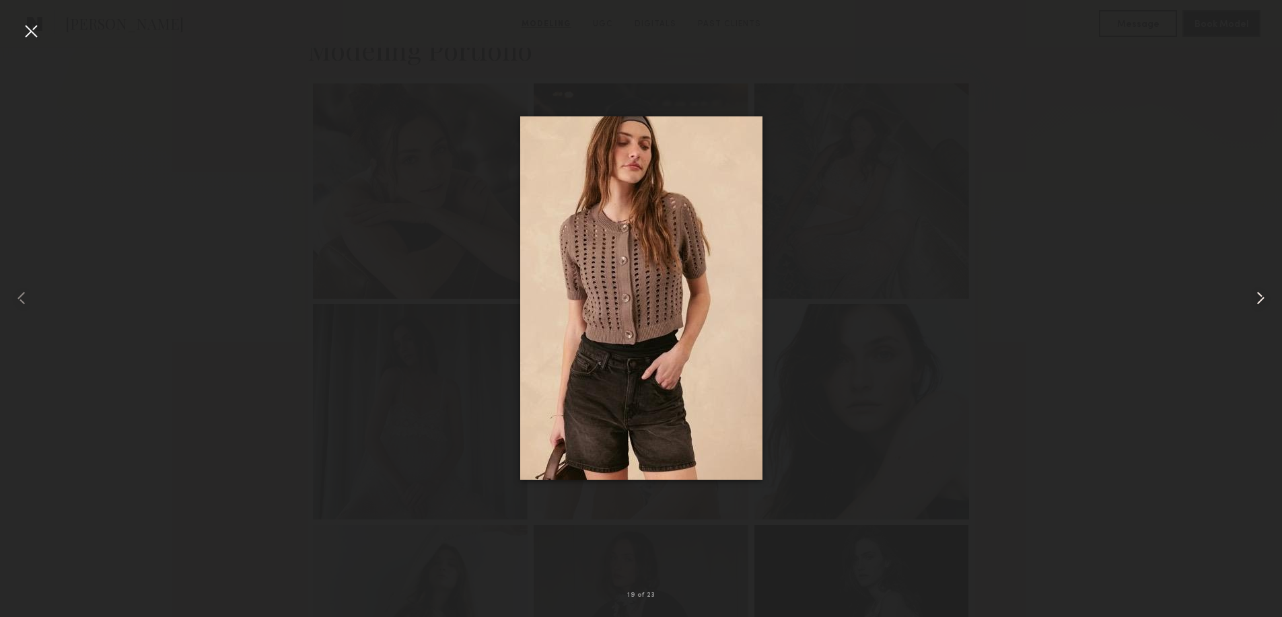
click at [1263, 300] on common-icon at bounding box center [1261, 298] width 22 height 22
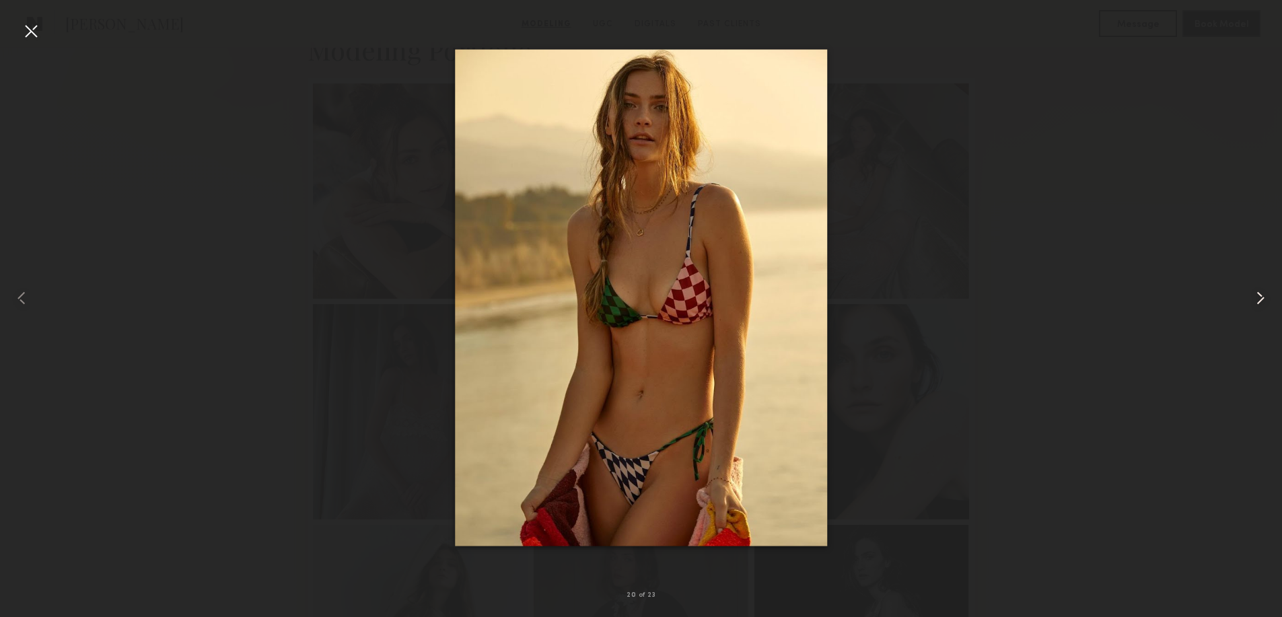
click at [1264, 300] on common-icon at bounding box center [1261, 298] width 22 height 22
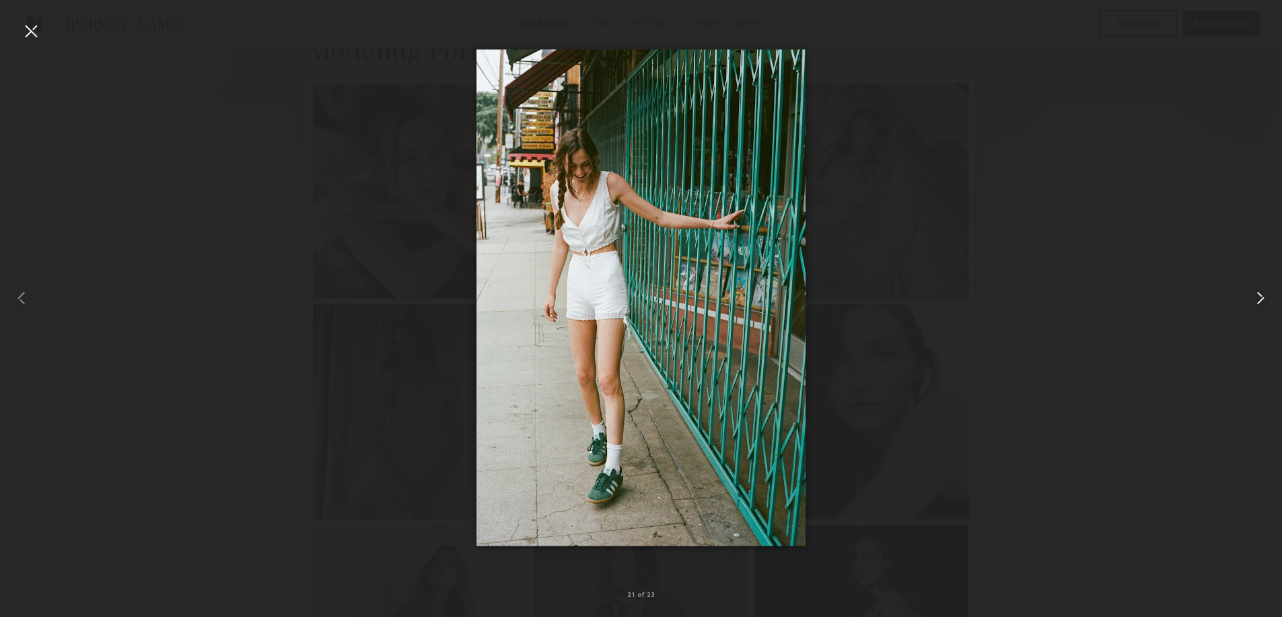
click at [1266, 298] on common-icon at bounding box center [1261, 298] width 22 height 22
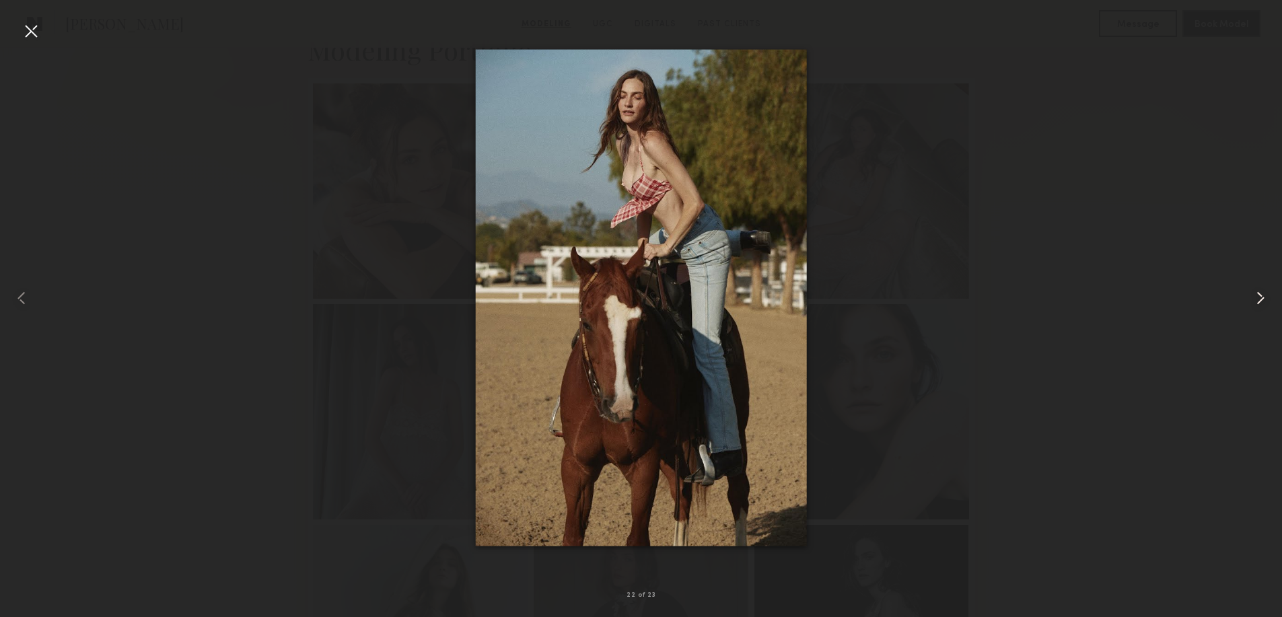
click at [1266, 298] on common-icon at bounding box center [1261, 298] width 22 height 22
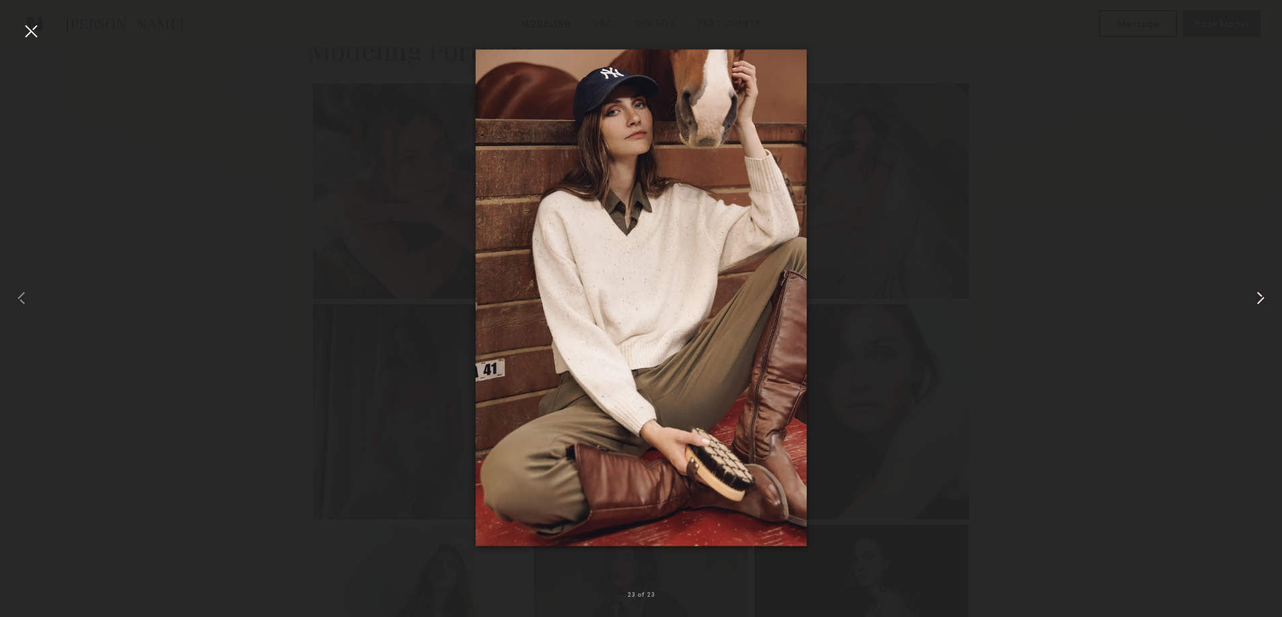
click at [1266, 298] on common-icon at bounding box center [1261, 298] width 22 height 22
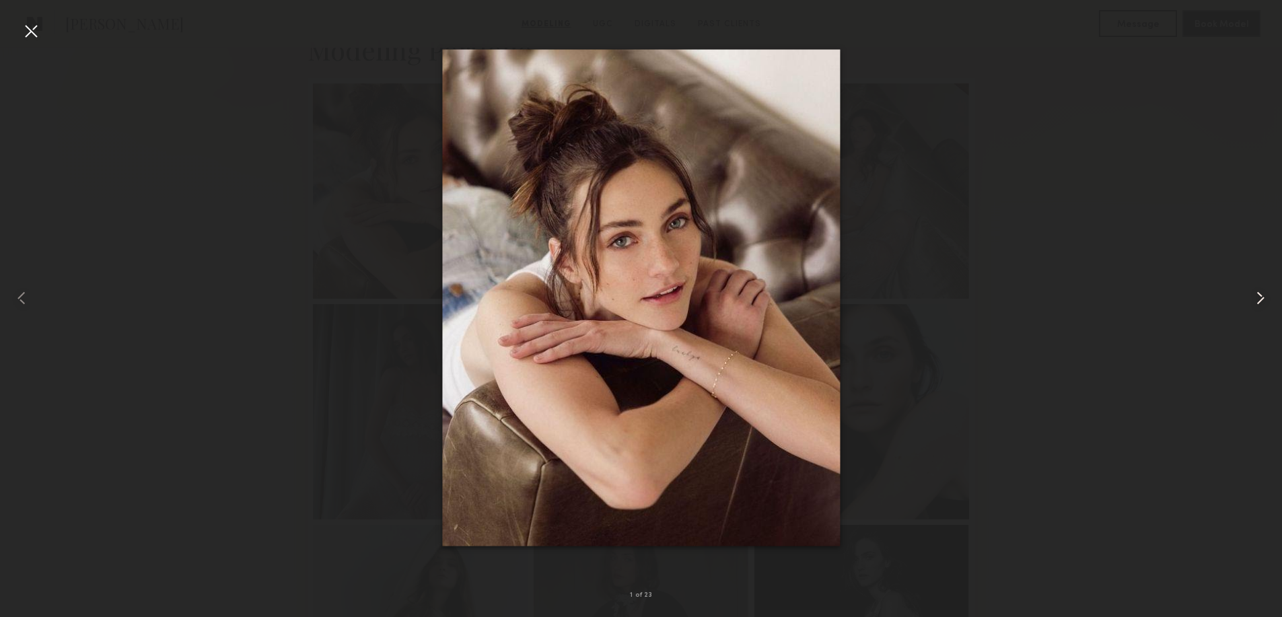
click at [1270, 291] on common-icon at bounding box center [1261, 298] width 22 height 22
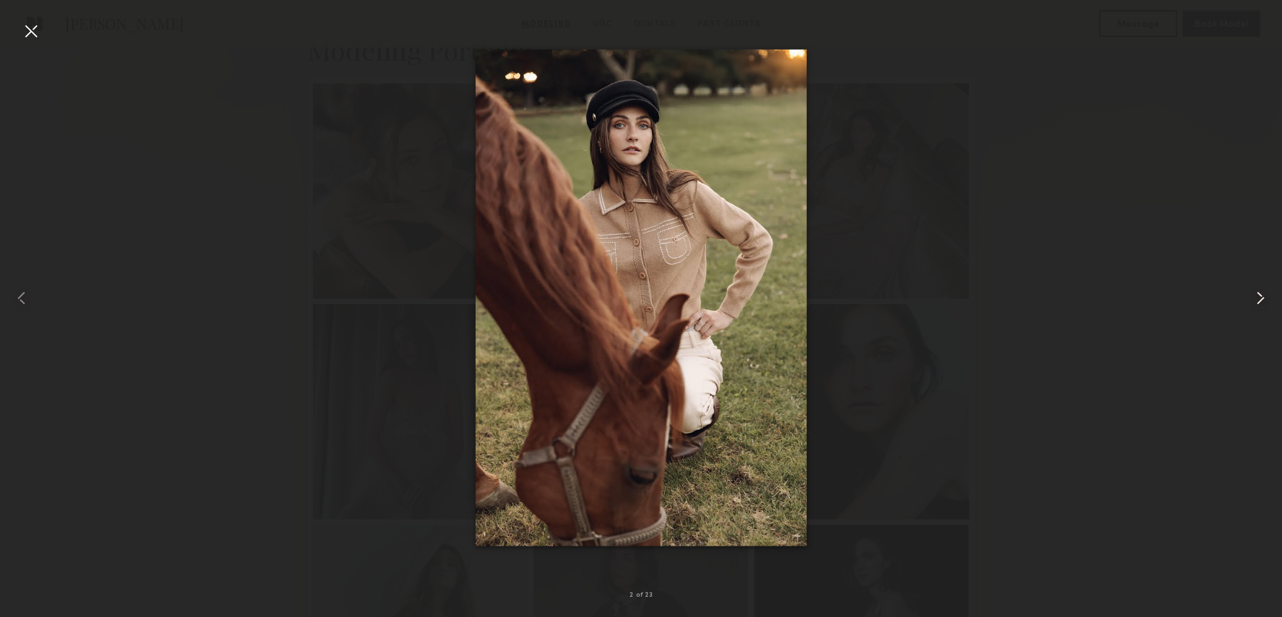
click at [1267, 293] on common-icon at bounding box center [1261, 298] width 22 height 22
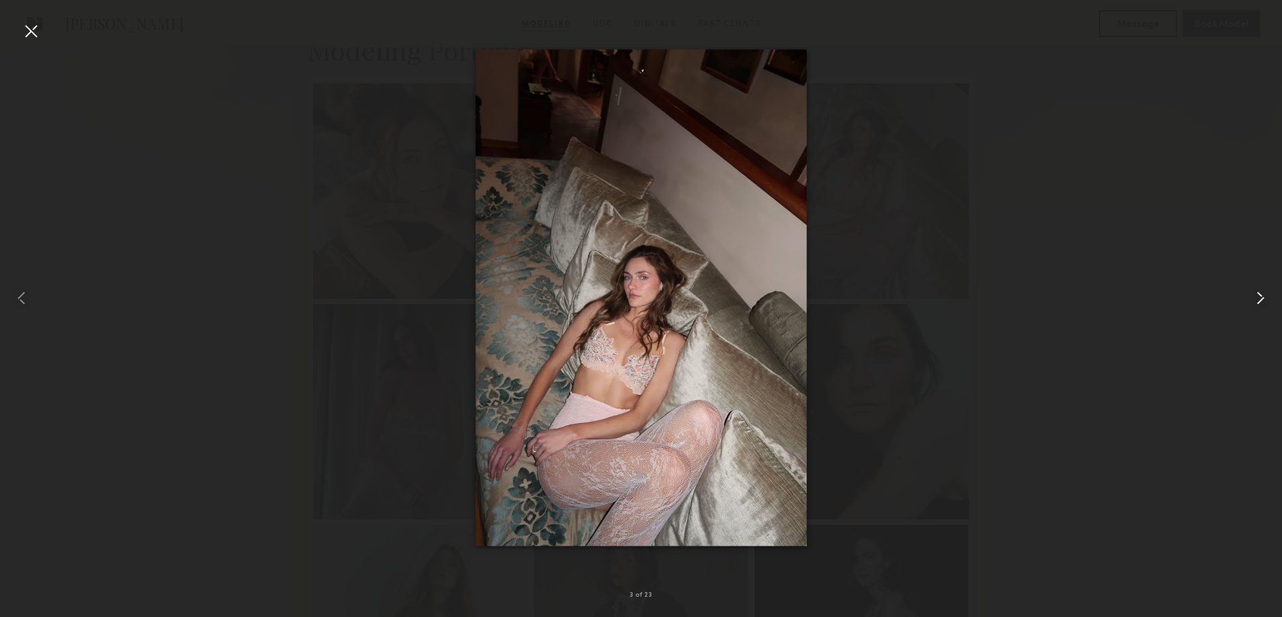
click at [1267, 293] on common-icon at bounding box center [1261, 298] width 22 height 22
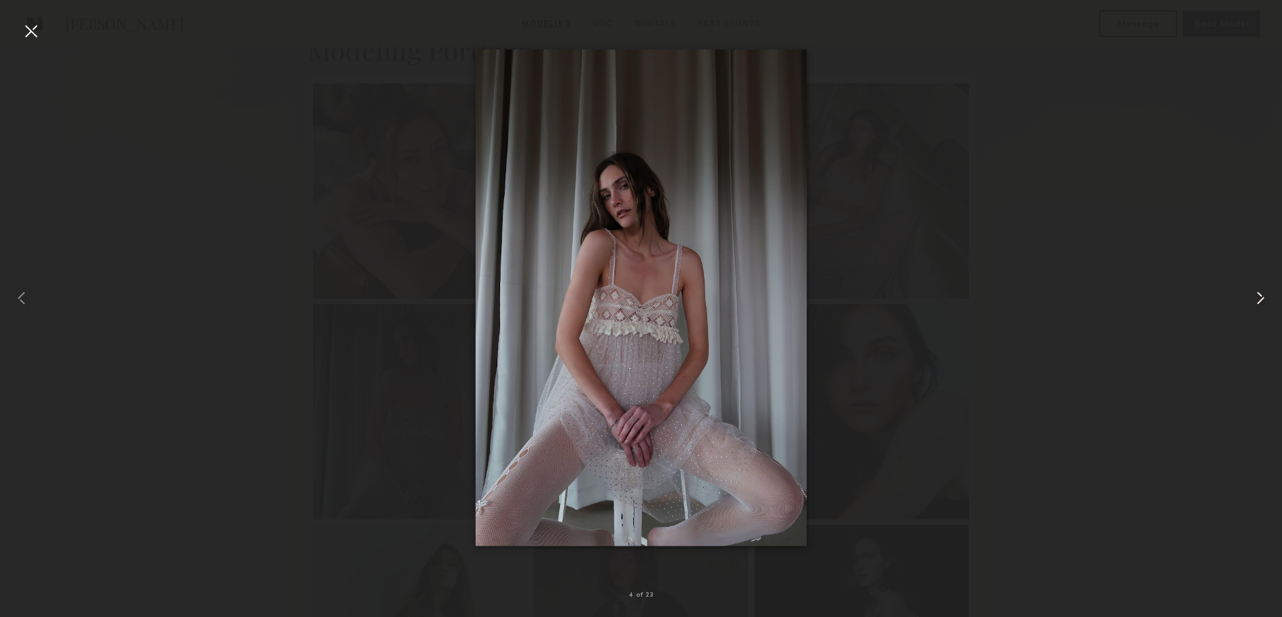
click at [1267, 293] on common-icon at bounding box center [1261, 298] width 22 height 22
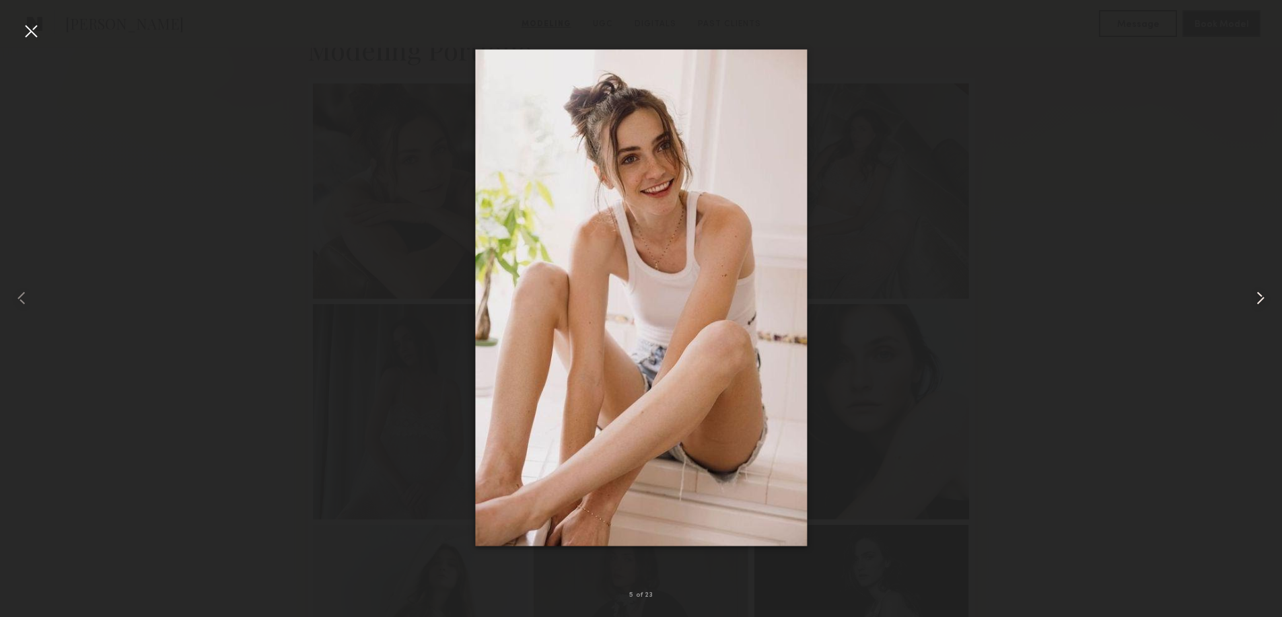
click at [1267, 293] on common-icon at bounding box center [1261, 298] width 22 height 22
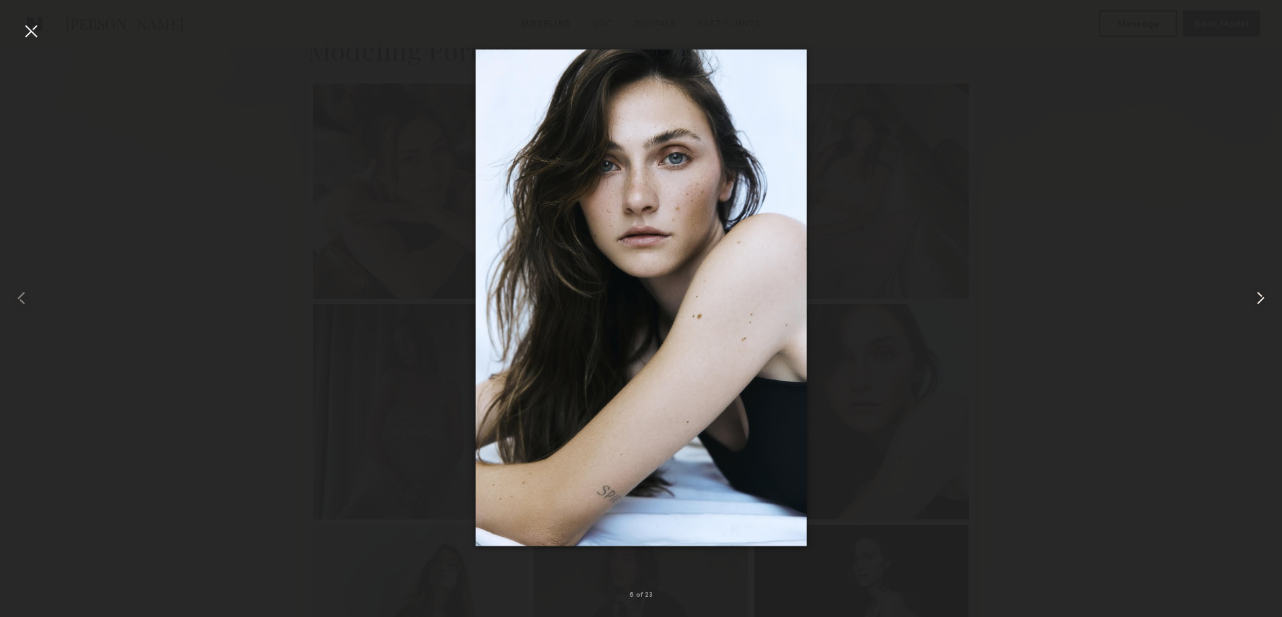
click at [1267, 293] on common-icon at bounding box center [1261, 298] width 22 height 22
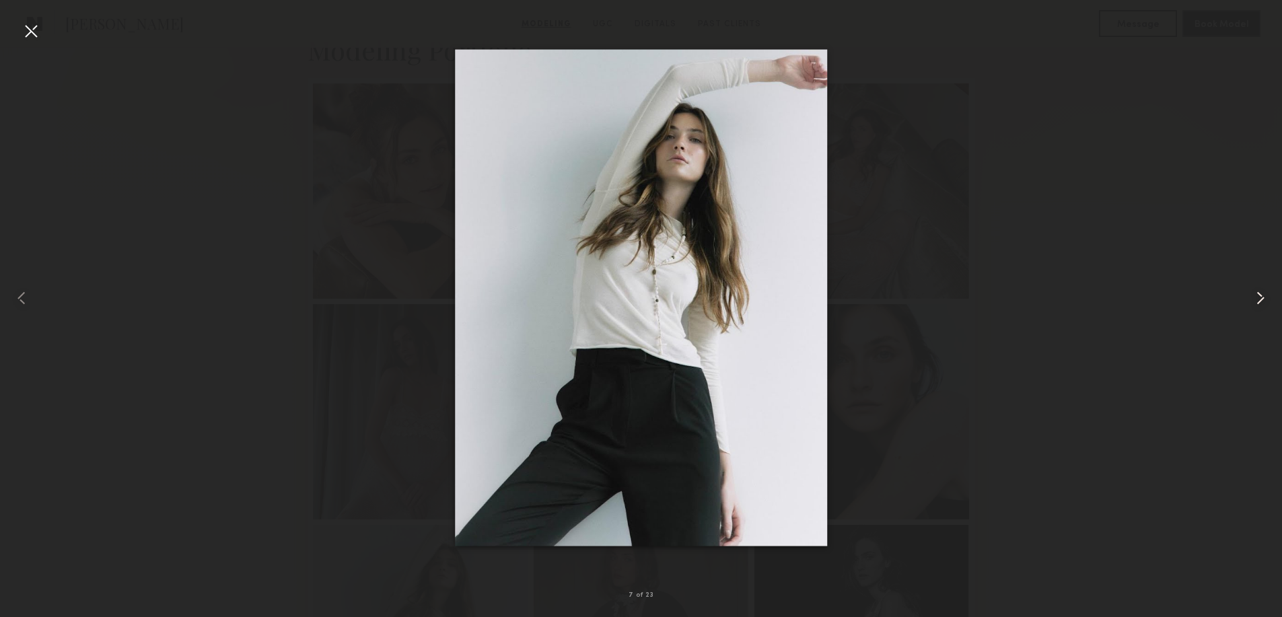
click at [1267, 293] on common-icon at bounding box center [1261, 298] width 22 height 22
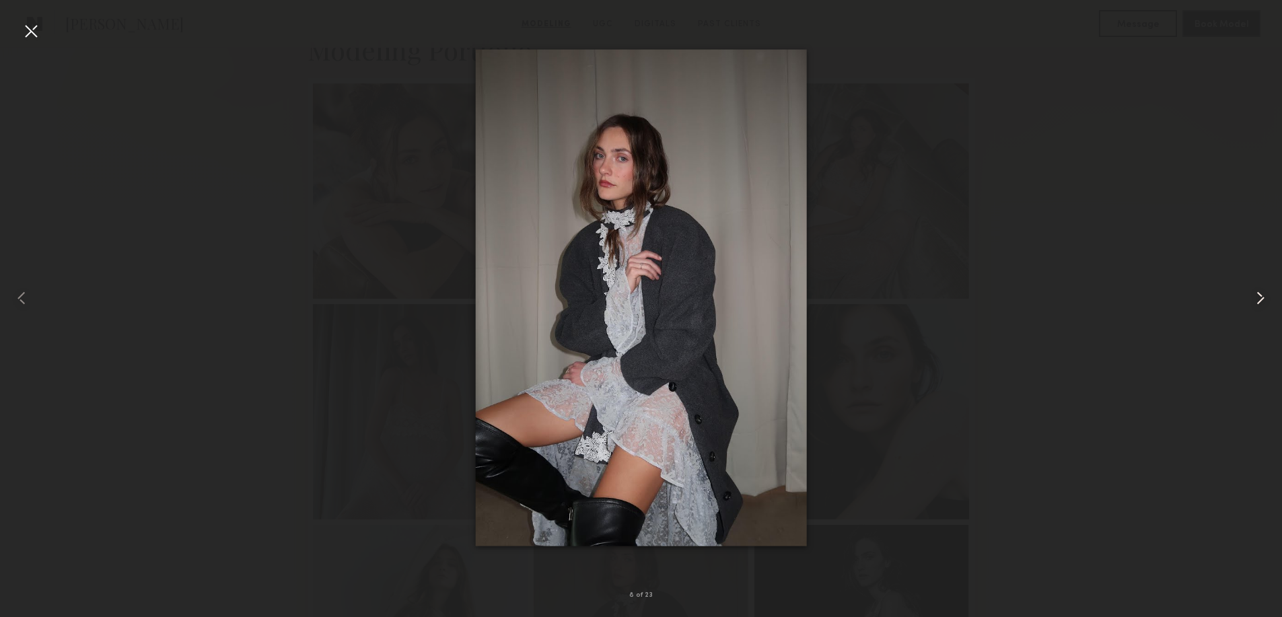
click at [1267, 293] on common-icon at bounding box center [1261, 298] width 22 height 22
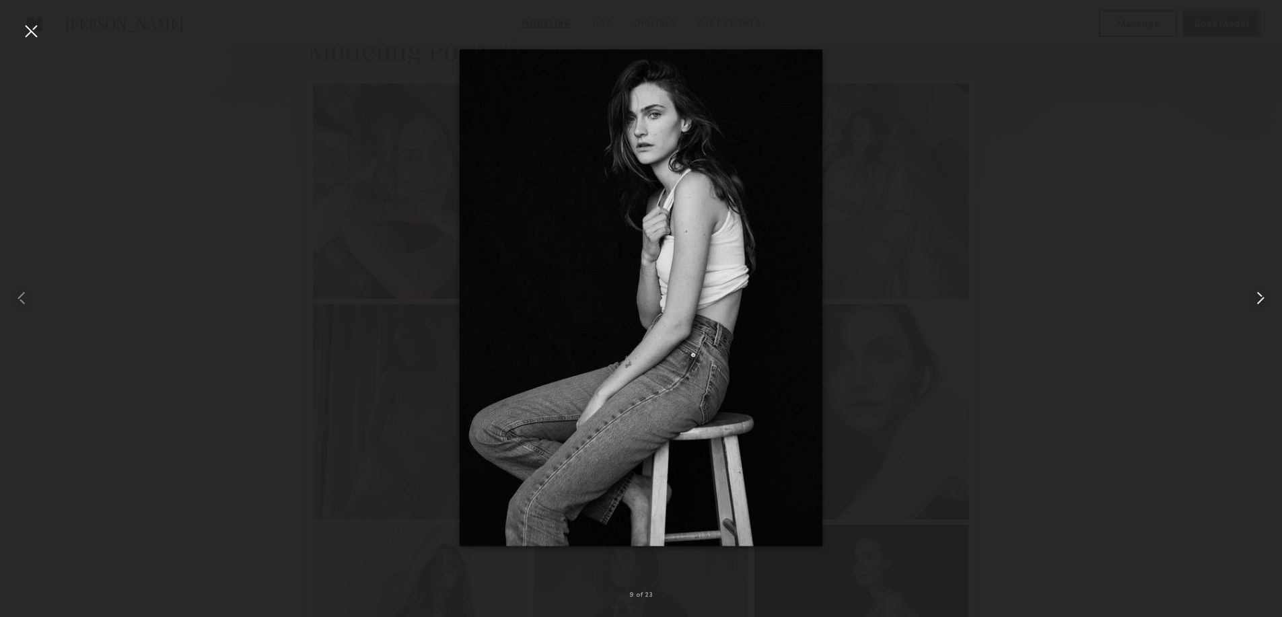
click at [1267, 293] on common-icon at bounding box center [1261, 298] width 22 height 22
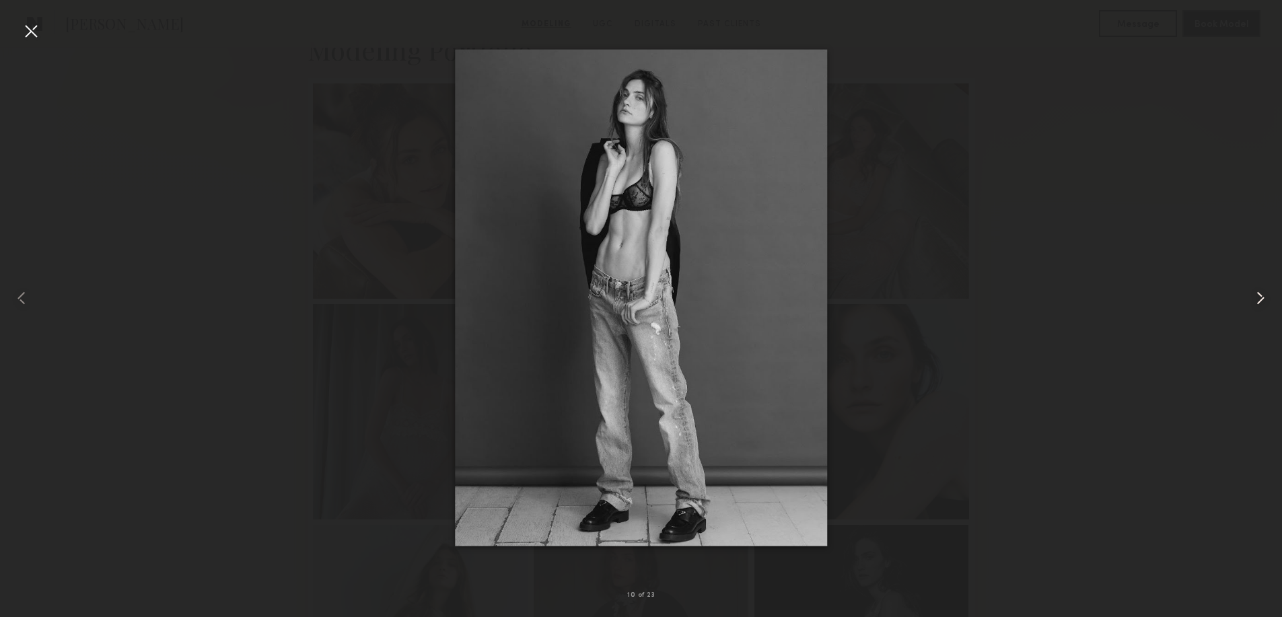
click at [1267, 293] on common-icon at bounding box center [1261, 298] width 22 height 22
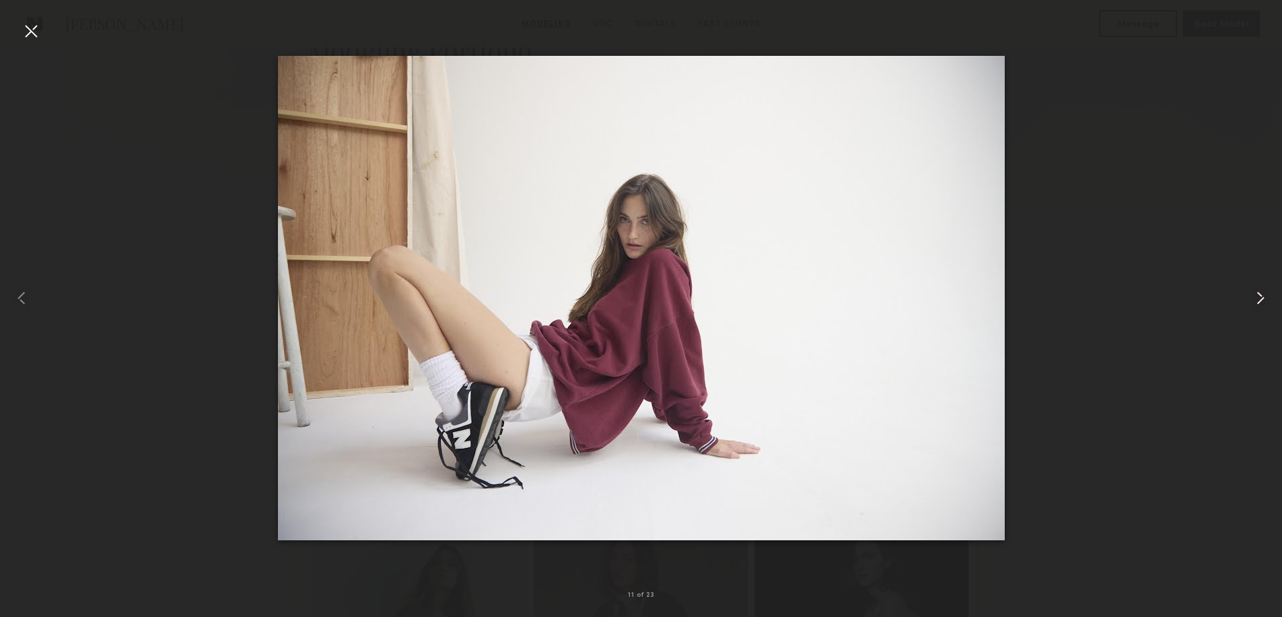
click at [1267, 293] on common-icon at bounding box center [1261, 298] width 22 height 22
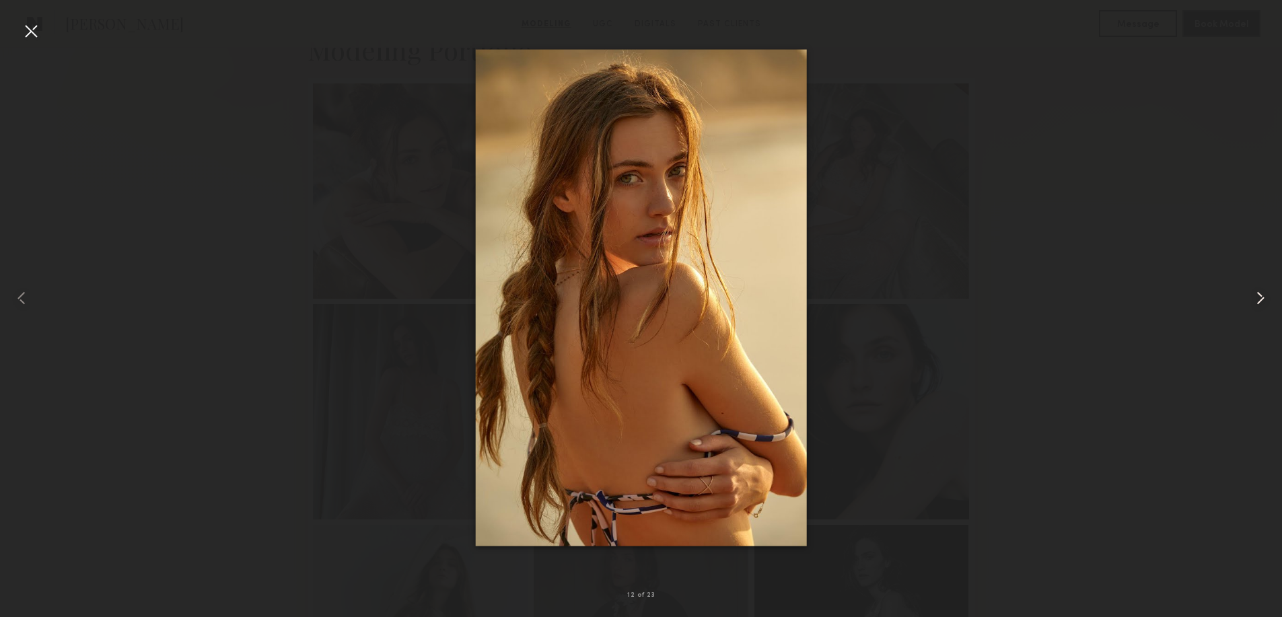
click at [1267, 293] on common-icon at bounding box center [1261, 298] width 22 height 22
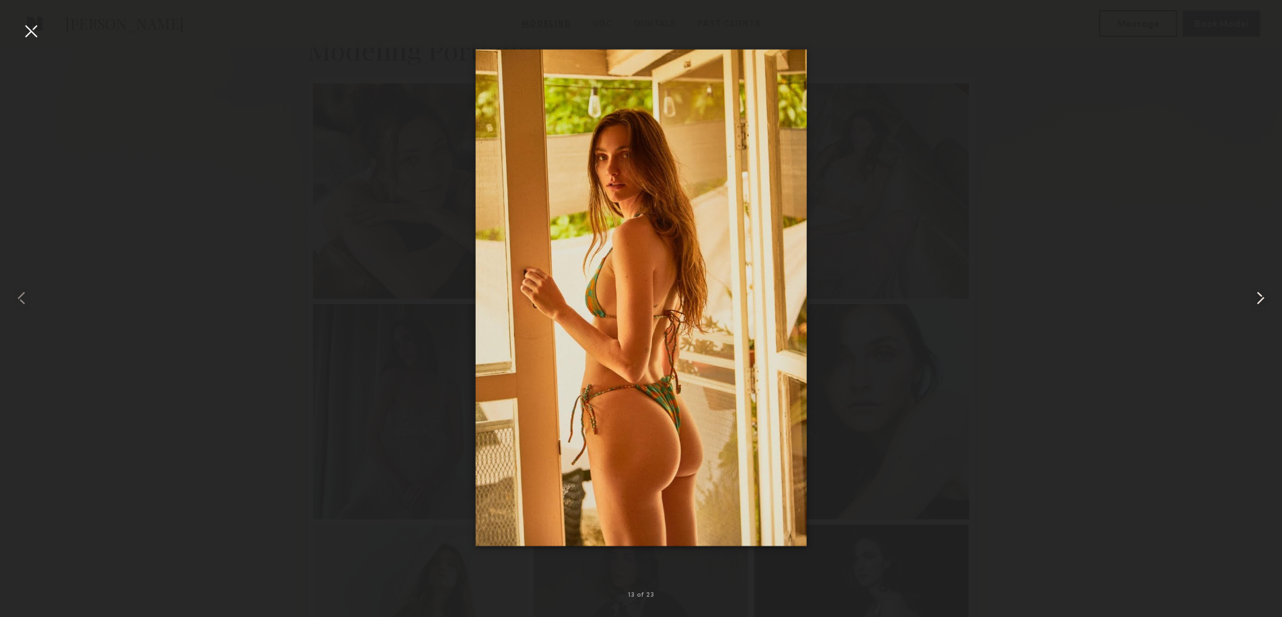
click at [1267, 293] on common-icon at bounding box center [1261, 298] width 22 height 22
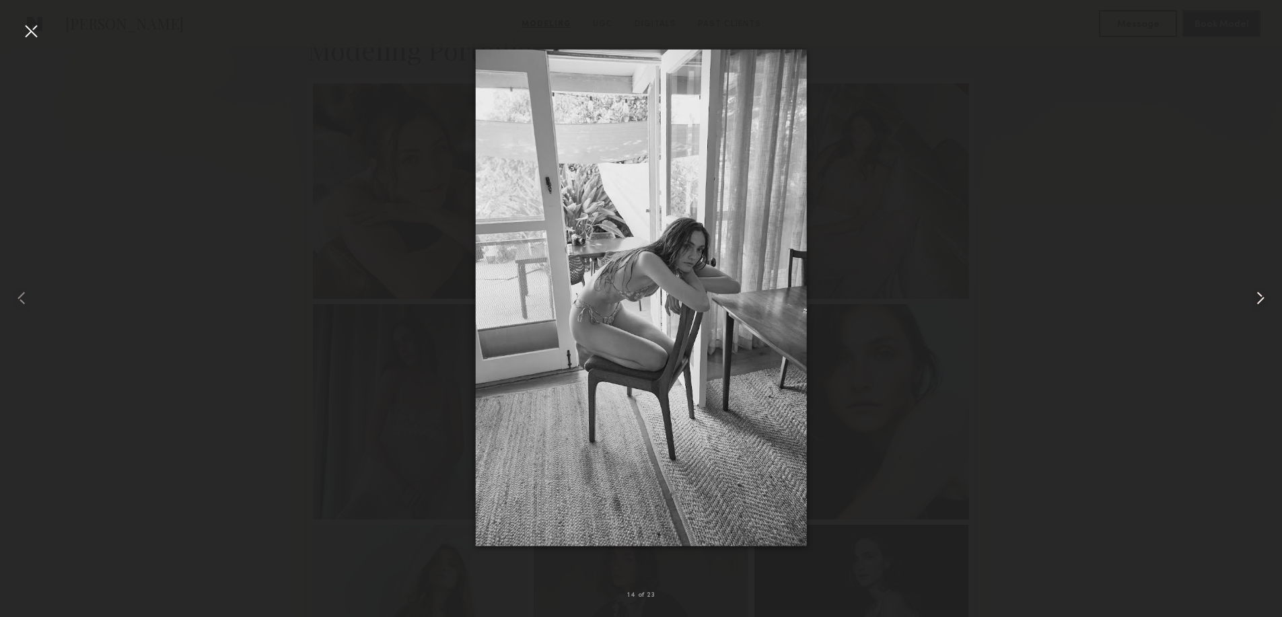
click at [1267, 293] on common-icon at bounding box center [1261, 298] width 22 height 22
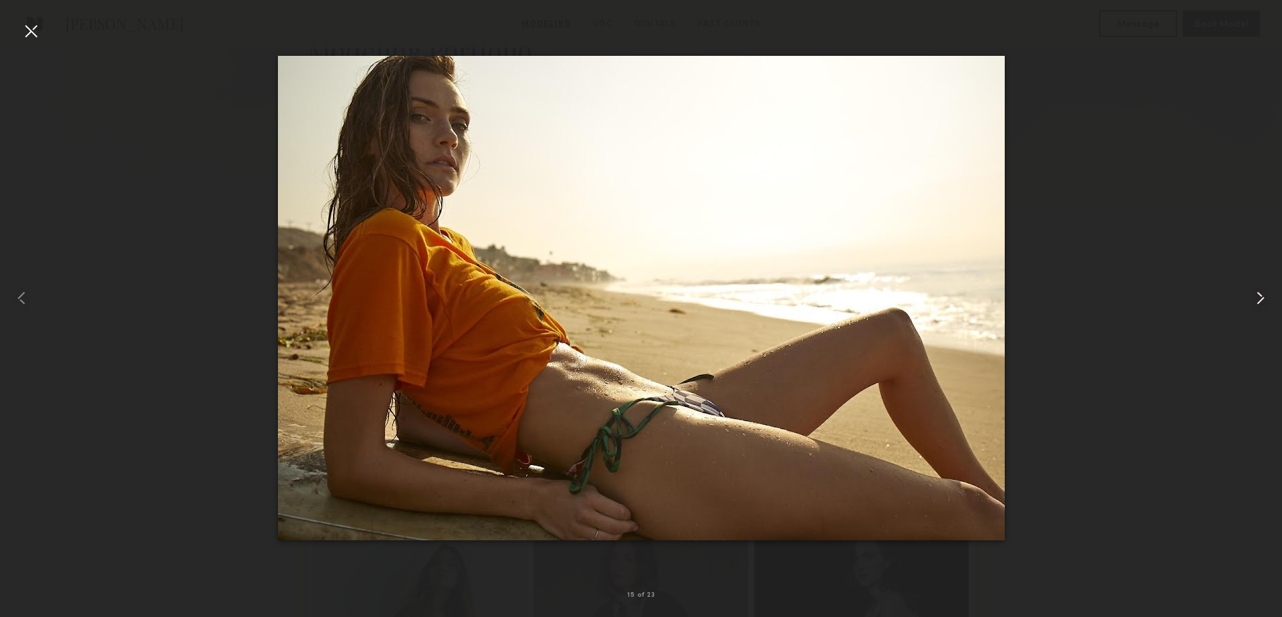
click at [1267, 293] on common-icon at bounding box center [1261, 298] width 22 height 22
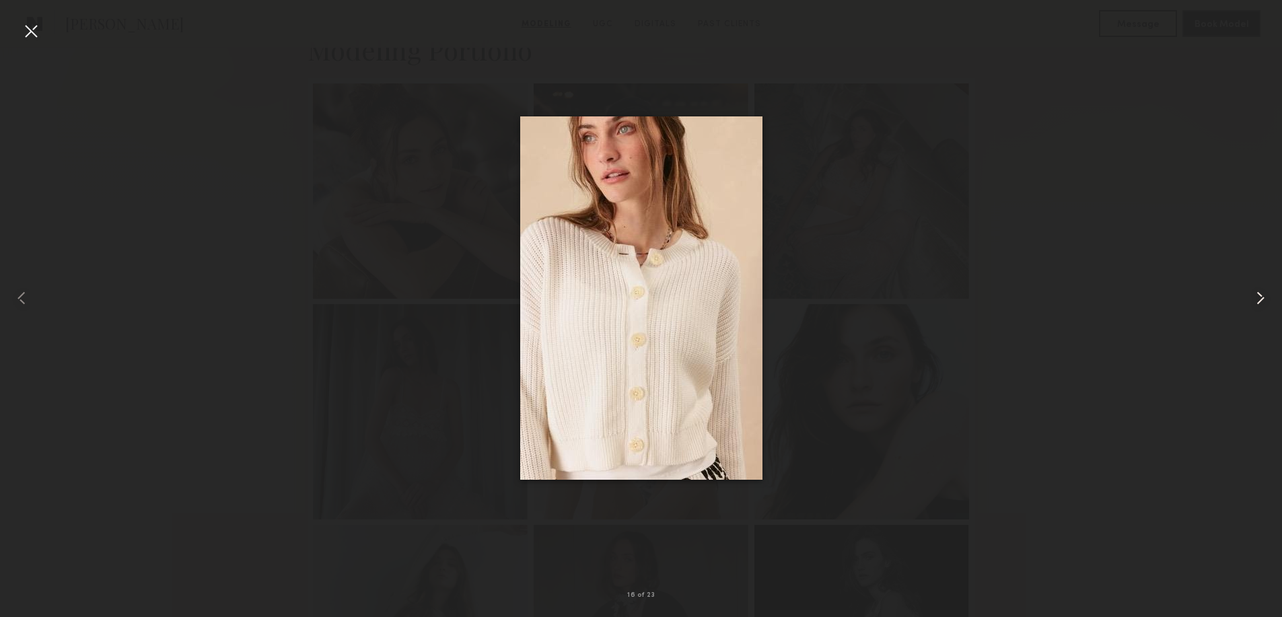
click at [1267, 293] on common-icon at bounding box center [1261, 298] width 22 height 22
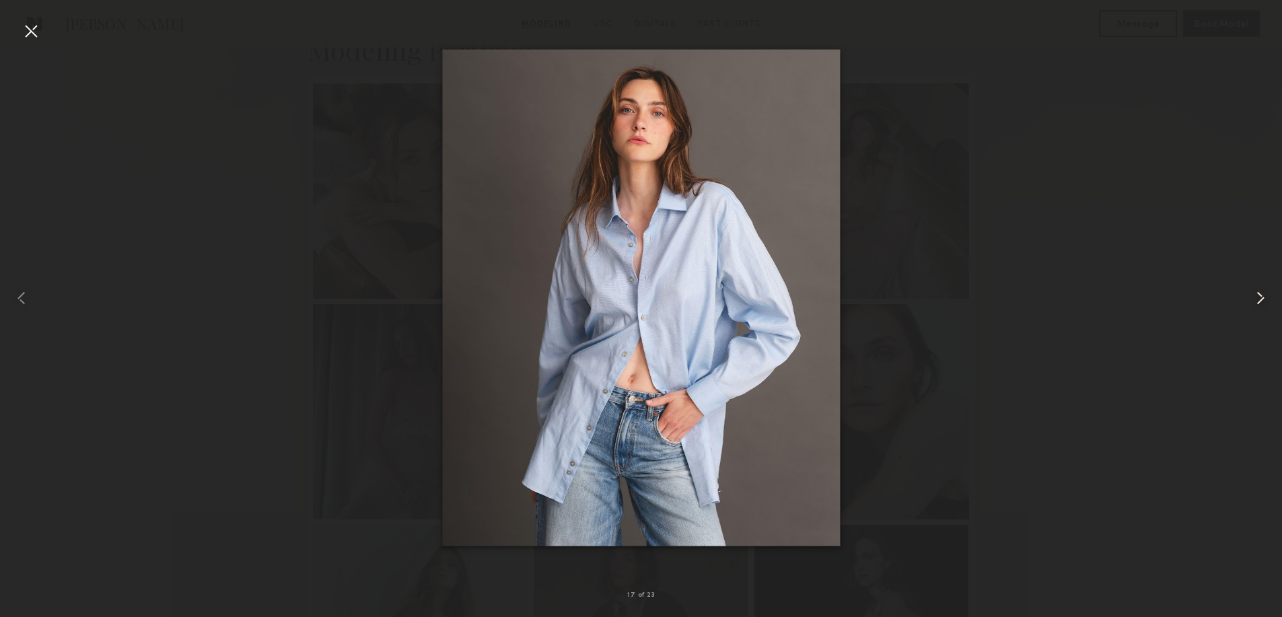
click at [1267, 293] on common-icon at bounding box center [1261, 298] width 22 height 22
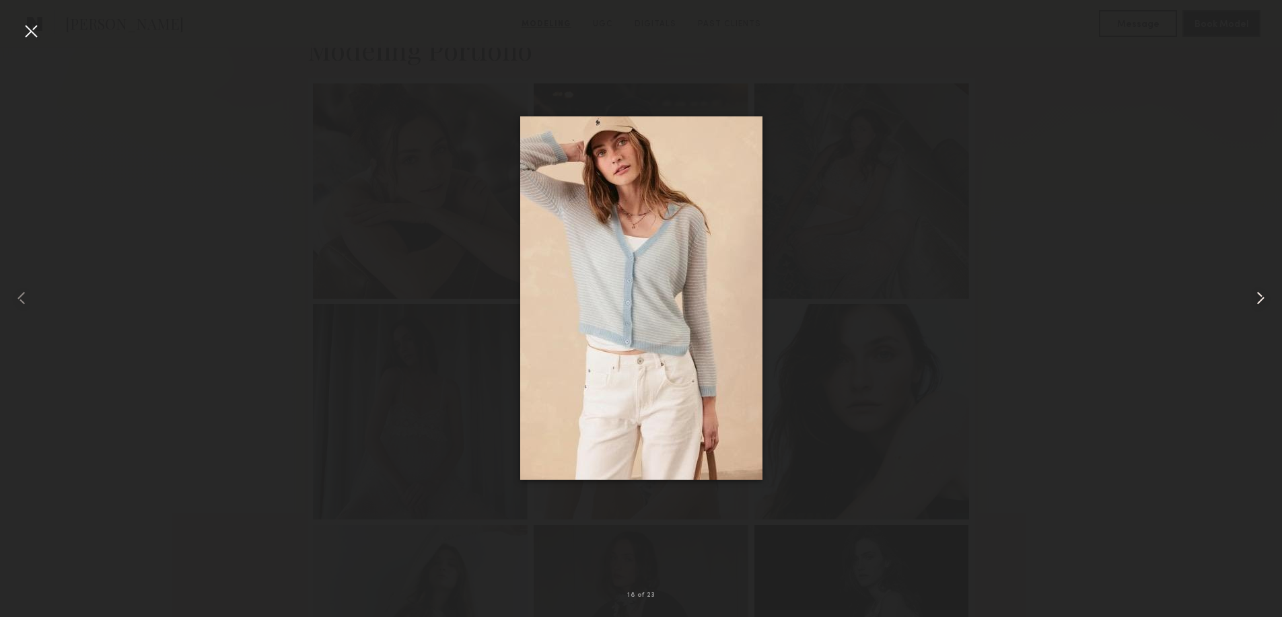
click at [1267, 293] on common-icon at bounding box center [1261, 298] width 22 height 22
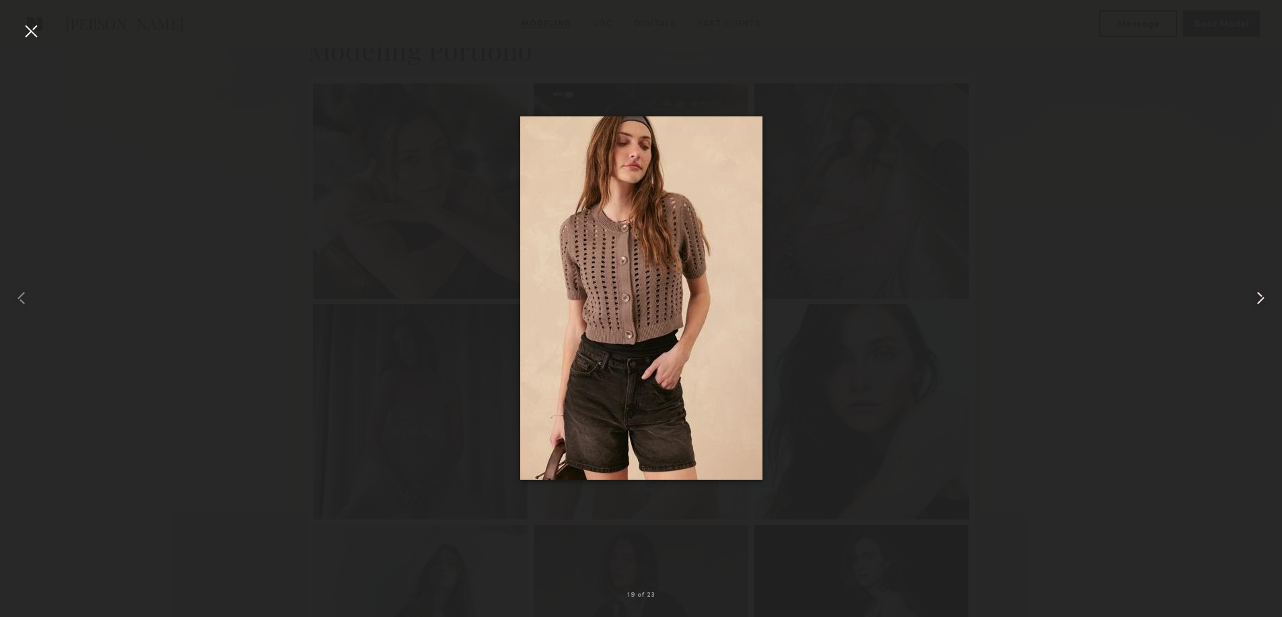
click at [1267, 293] on common-icon at bounding box center [1261, 298] width 22 height 22
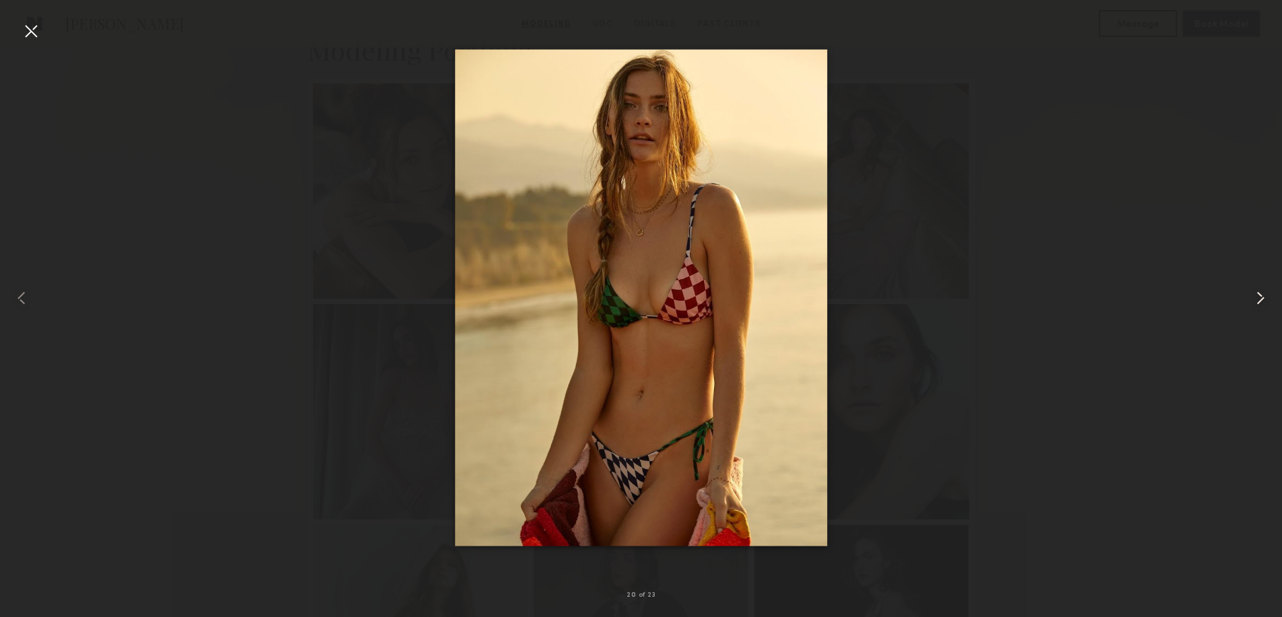
click at [1267, 293] on common-icon at bounding box center [1261, 298] width 22 height 22
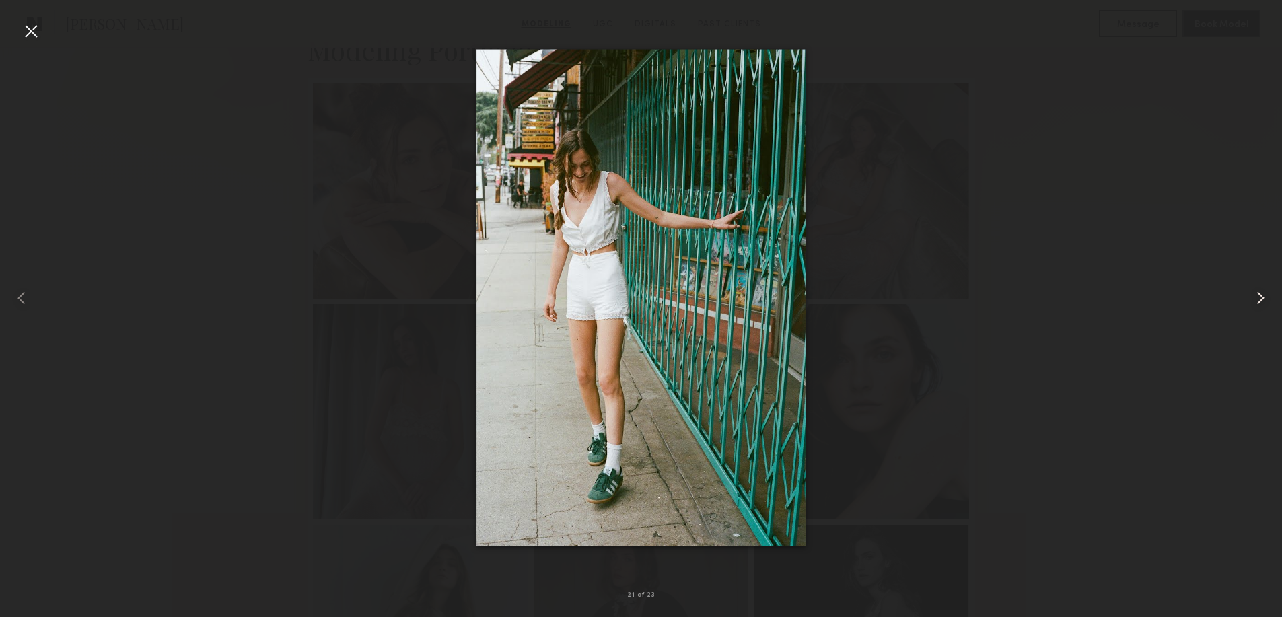
click at [1267, 293] on common-icon at bounding box center [1261, 298] width 22 height 22
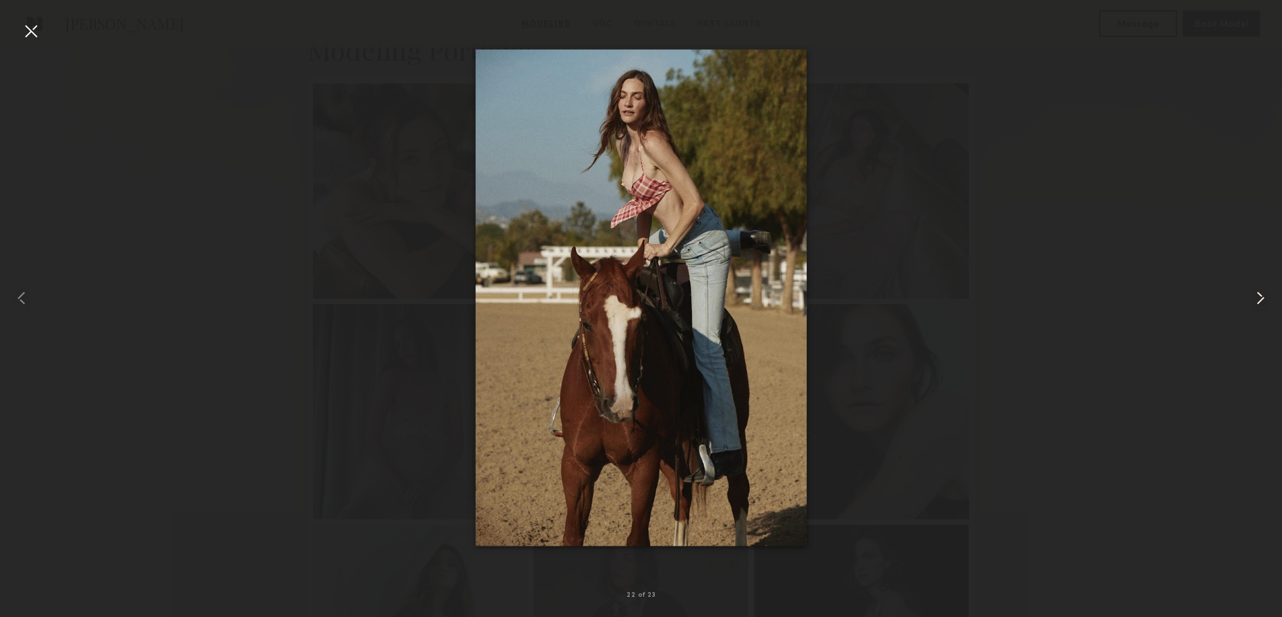
click at [1267, 293] on common-icon at bounding box center [1261, 298] width 22 height 22
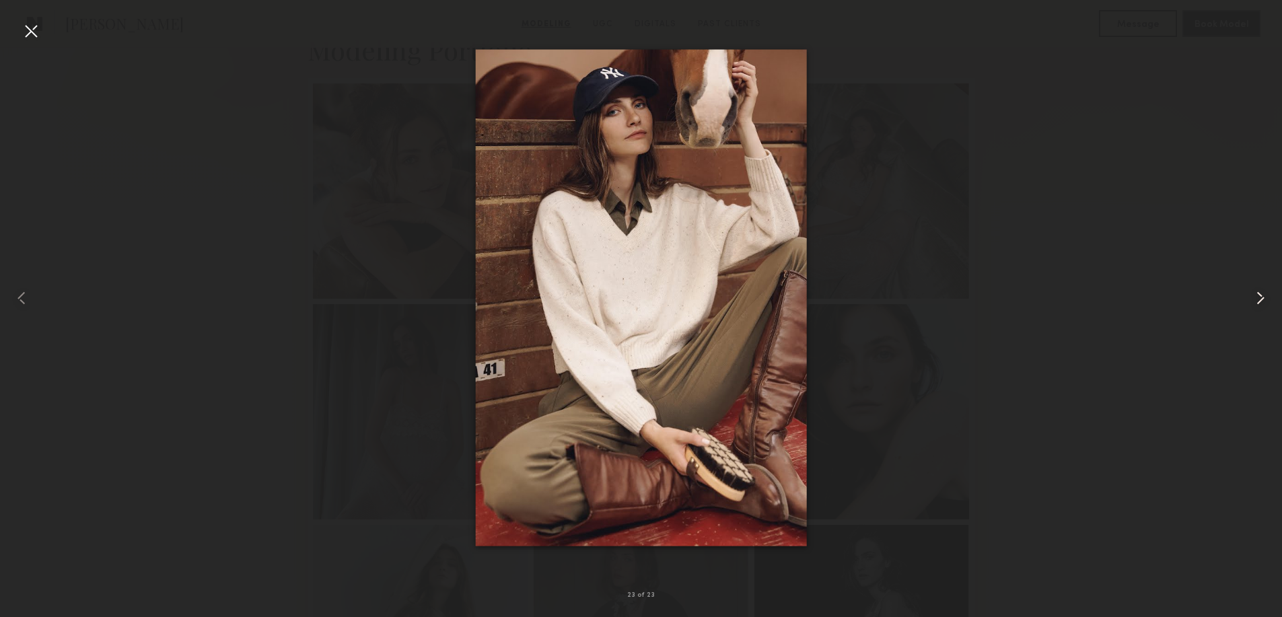
click at [1259, 293] on common-icon at bounding box center [1261, 298] width 22 height 22
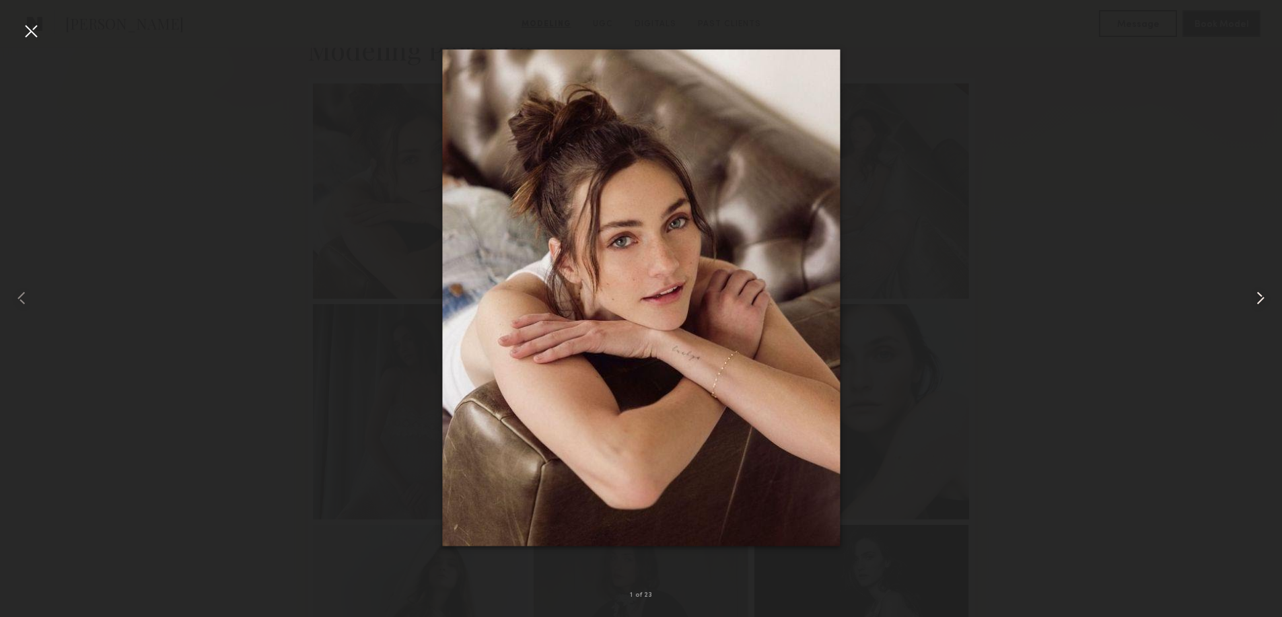
click at [1259, 293] on common-icon at bounding box center [1261, 298] width 22 height 22
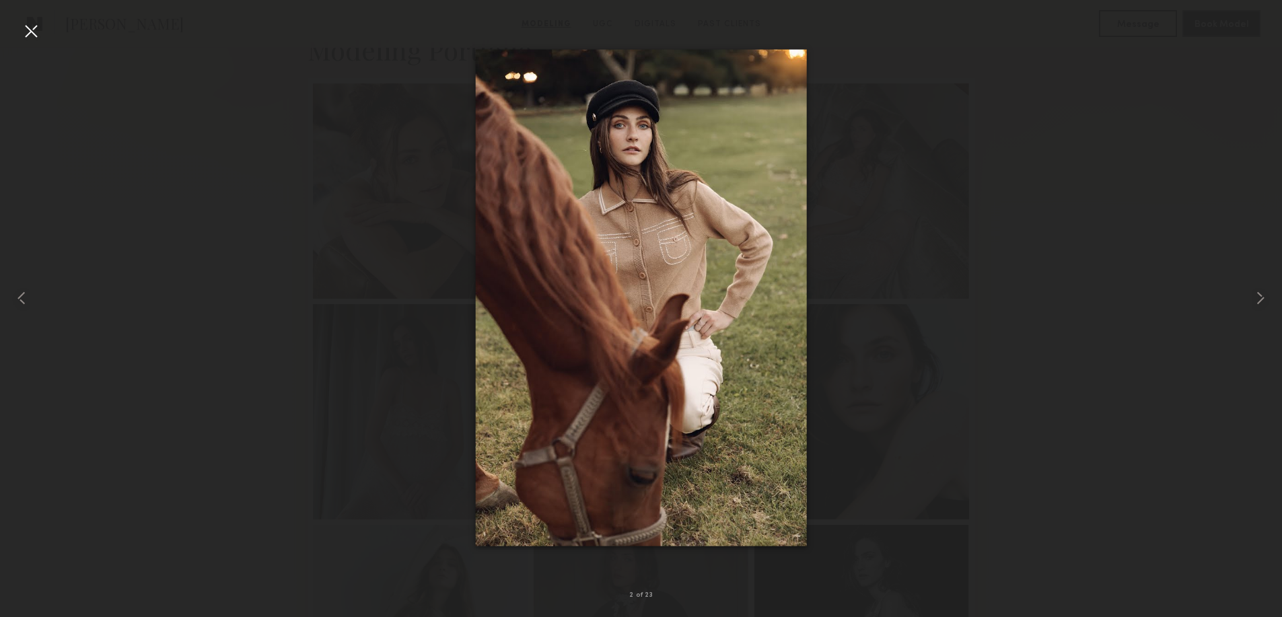
drag, startPoint x: 34, startPoint y: 26, endPoint x: 54, endPoint y: 40, distance: 24.6
click at [34, 25] on div at bounding box center [31, 31] width 22 height 22
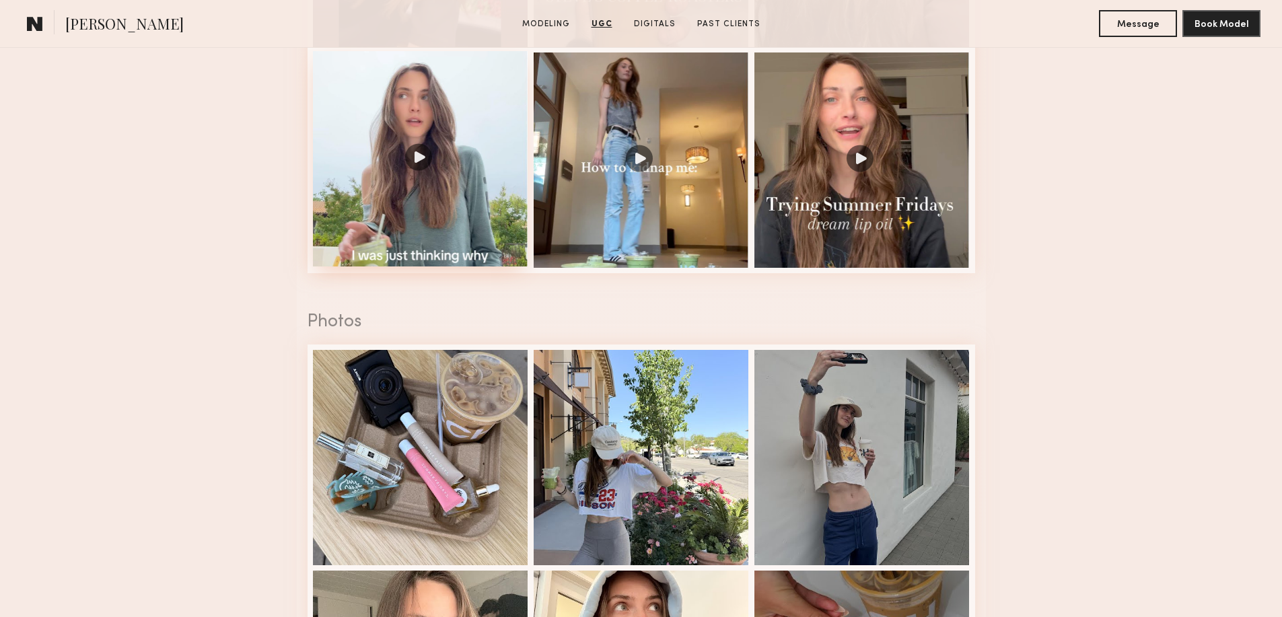
scroll to position [2468, 0]
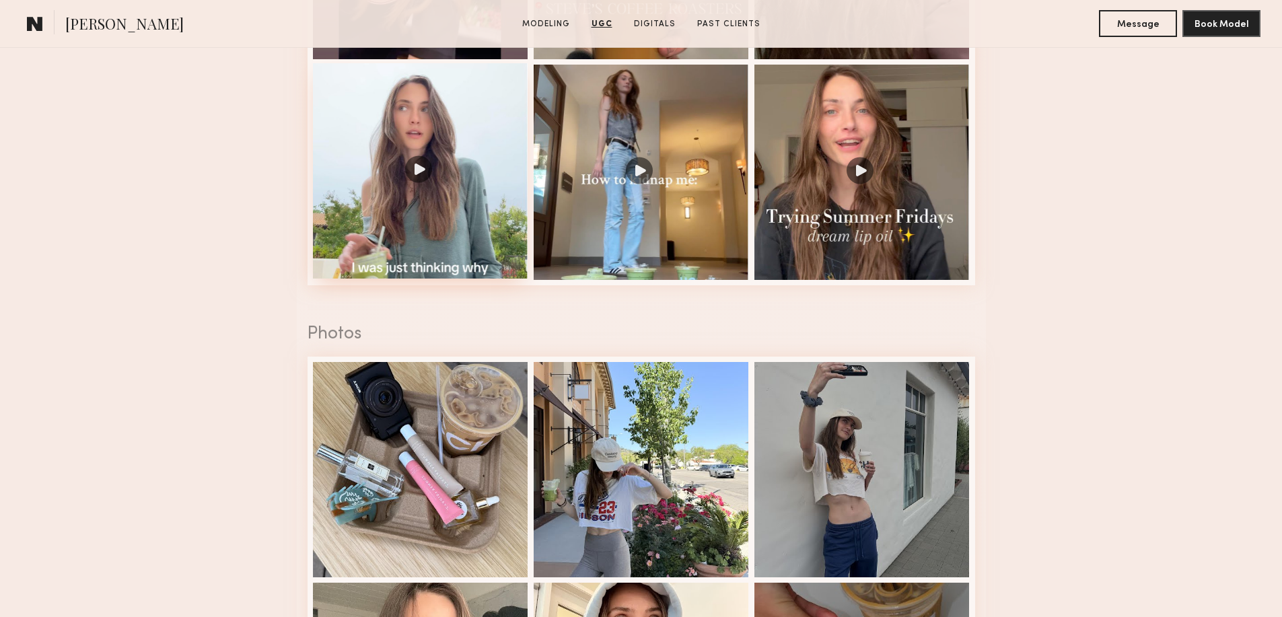
click at [417, 182] on div at bounding box center [420, 170] width 215 height 215
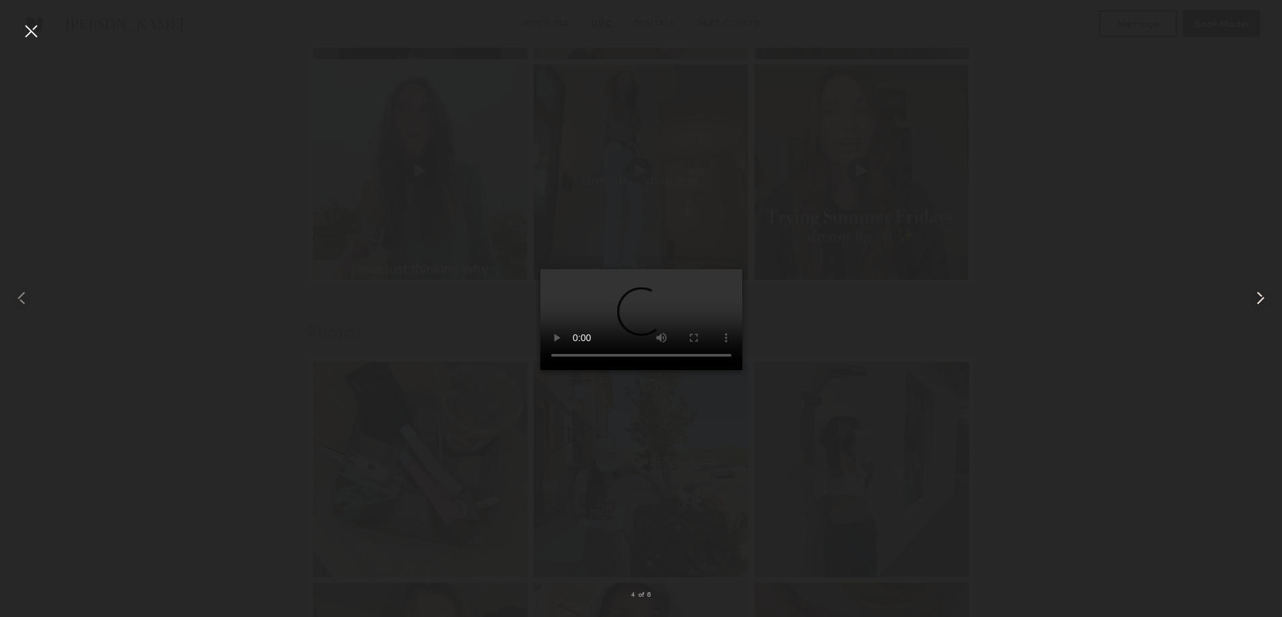
click at [1265, 297] on common-icon at bounding box center [1261, 298] width 22 height 22
click at [36, 21] on div at bounding box center [31, 31] width 22 height 22
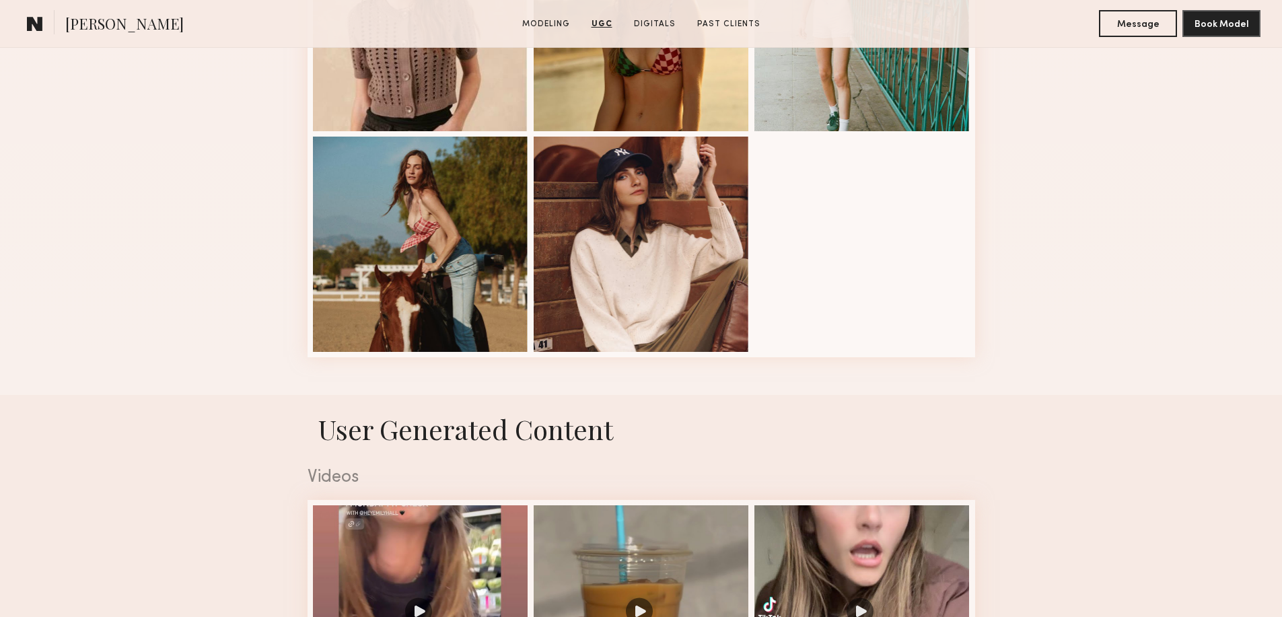
scroll to position [1526, 0]
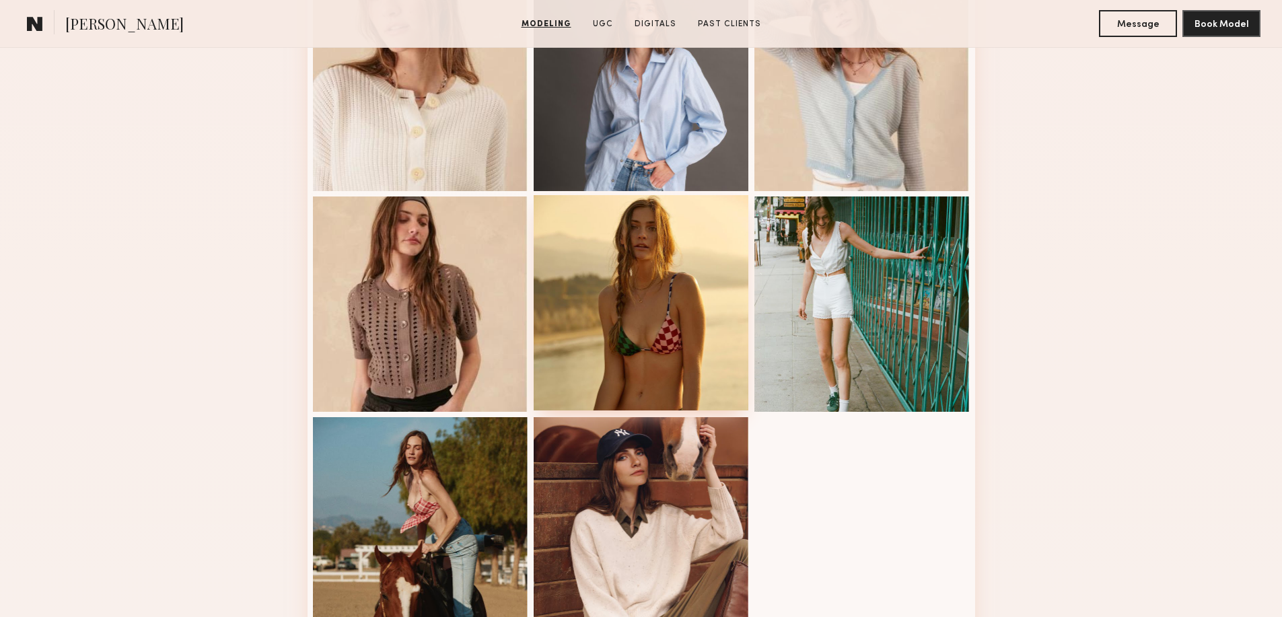
click at [682, 293] on div at bounding box center [641, 302] width 215 height 215
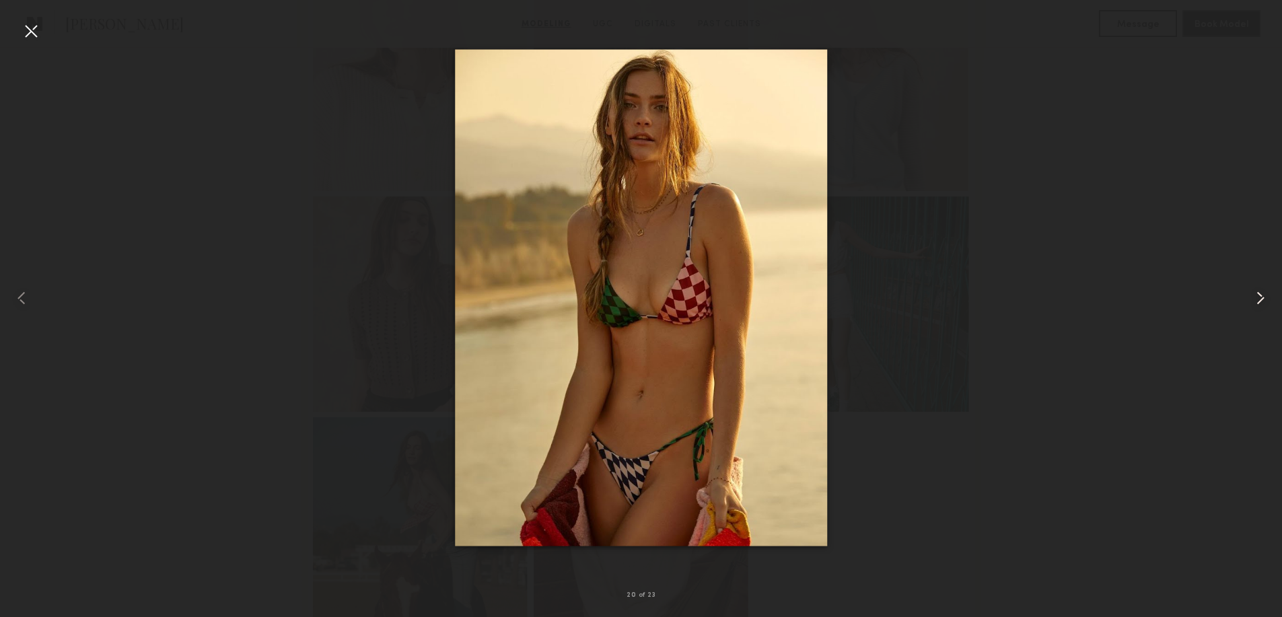
click at [1260, 298] on common-icon at bounding box center [1261, 298] width 22 height 22
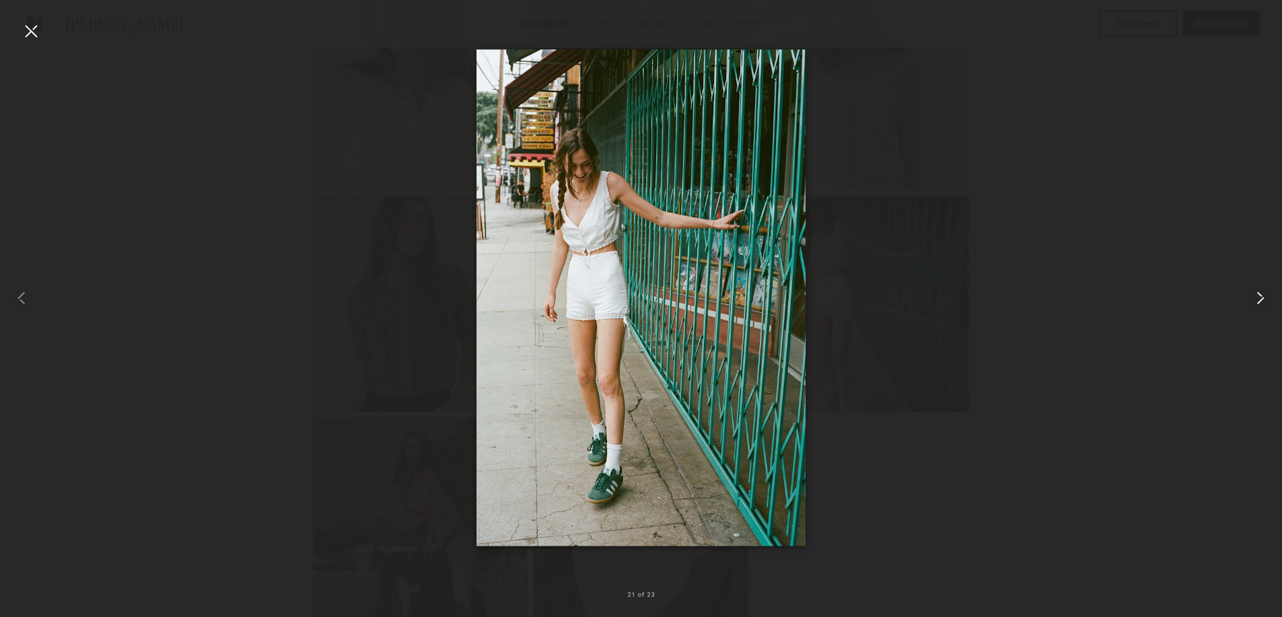
click at [1260, 298] on common-icon at bounding box center [1261, 298] width 22 height 22
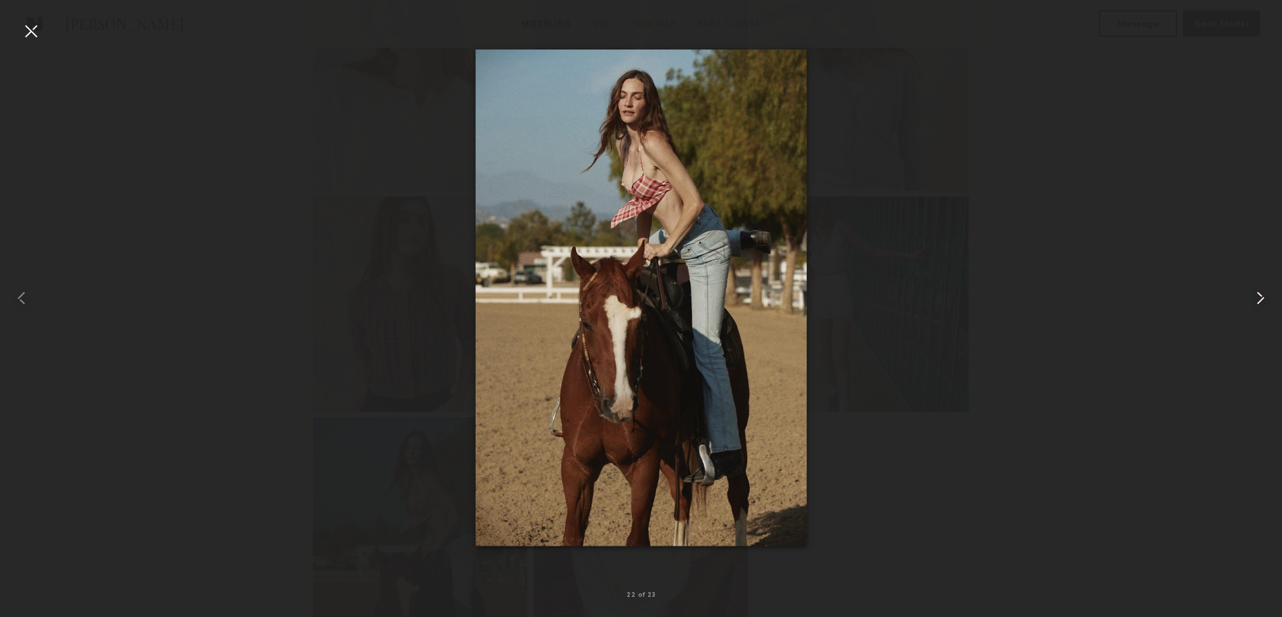
click at [1260, 298] on common-icon at bounding box center [1261, 298] width 22 height 22
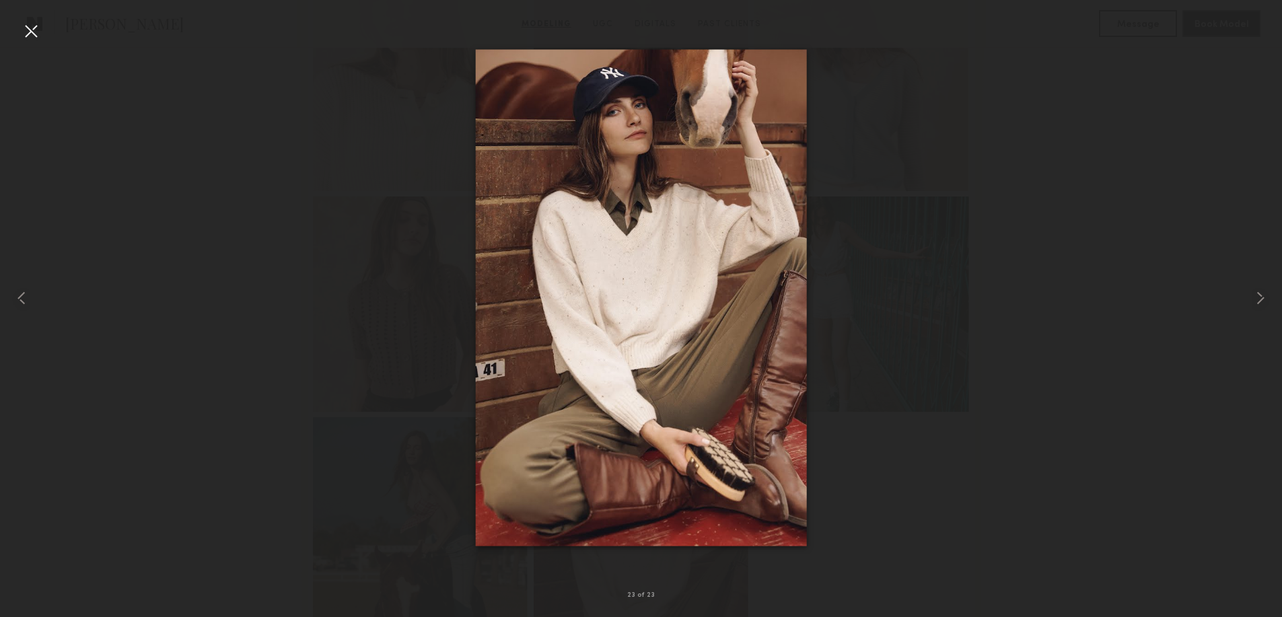
click at [948, 269] on div at bounding box center [641, 298] width 1282 height 553
click at [1257, 290] on common-icon at bounding box center [1261, 298] width 22 height 22
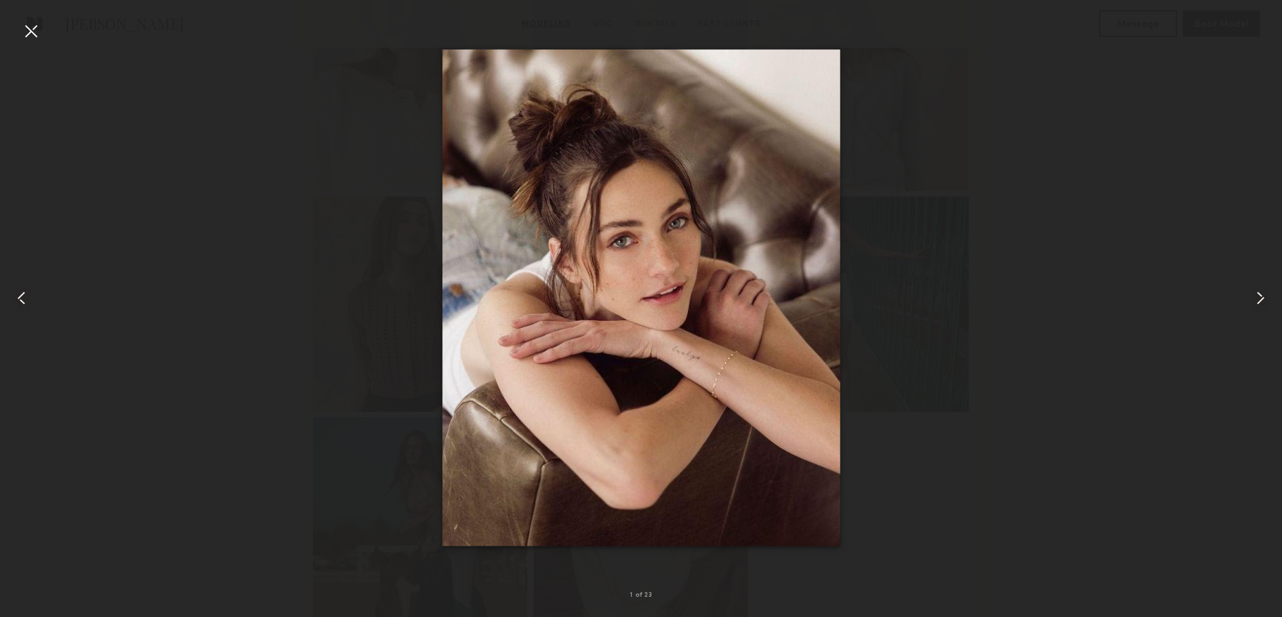
click at [1257, 290] on common-icon at bounding box center [1261, 298] width 22 height 22
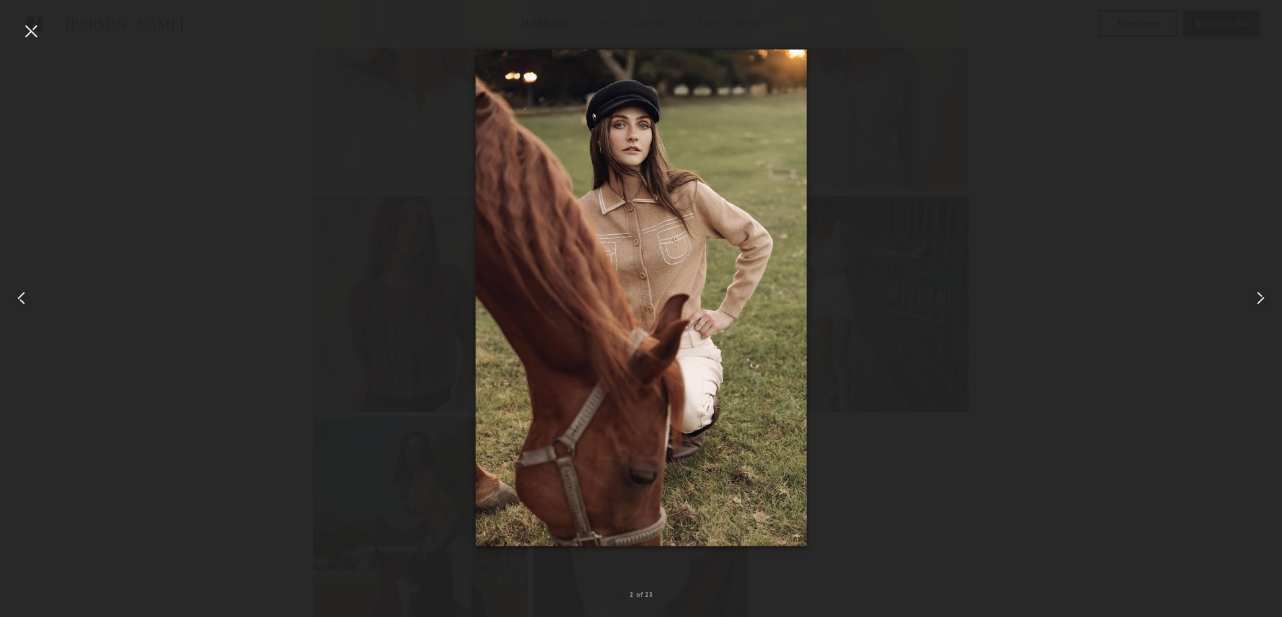
click at [1257, 290] on common-icon at bounding box center [1261, 298] width 22 height 22
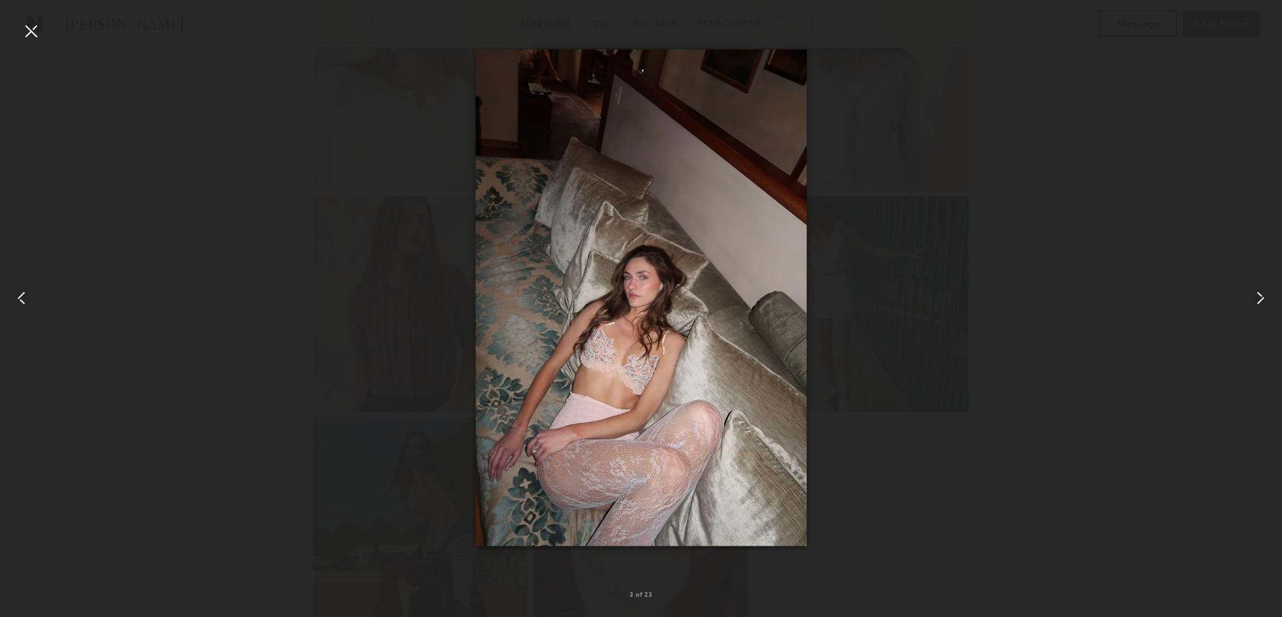
click at [22, 32] on div at bounding box center [31, 31] width 22 height 22
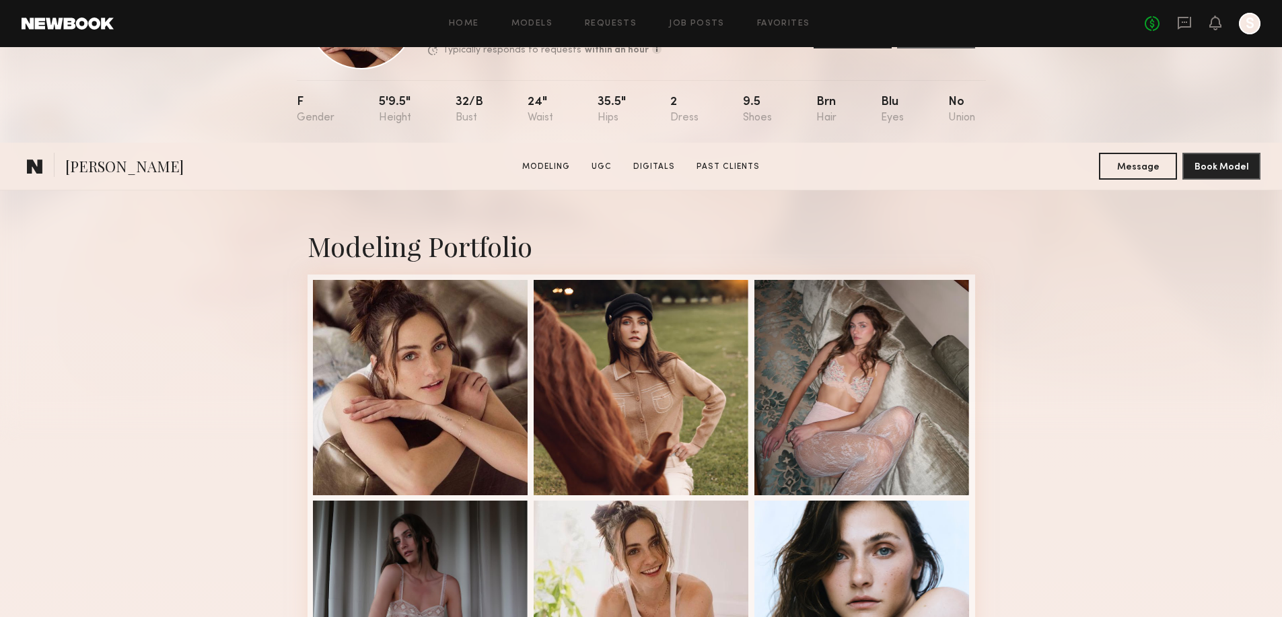
scroll to position [404, 0]
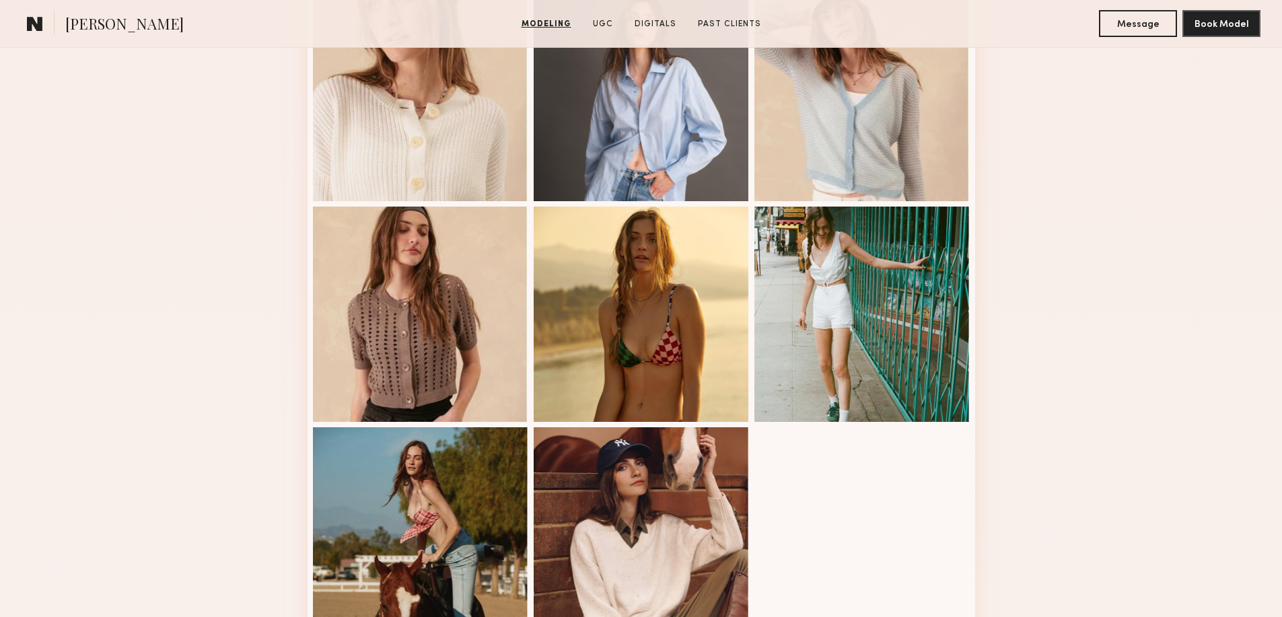
scroll to position [1526, 0]
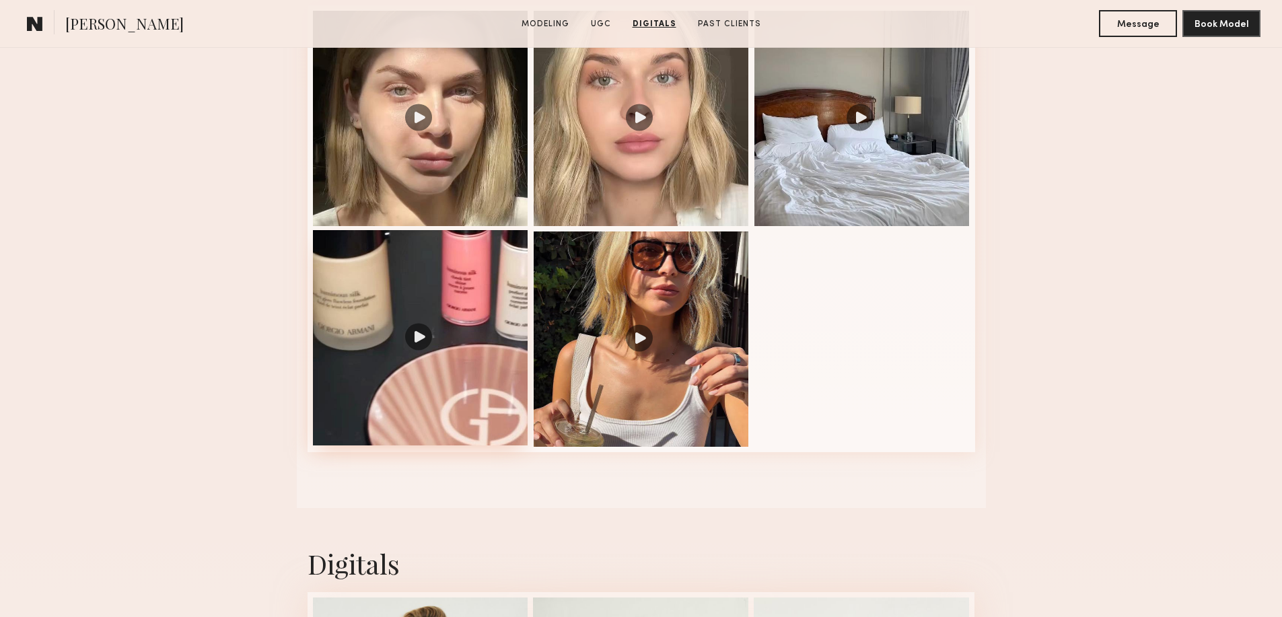
scroll to position [1436, 0]
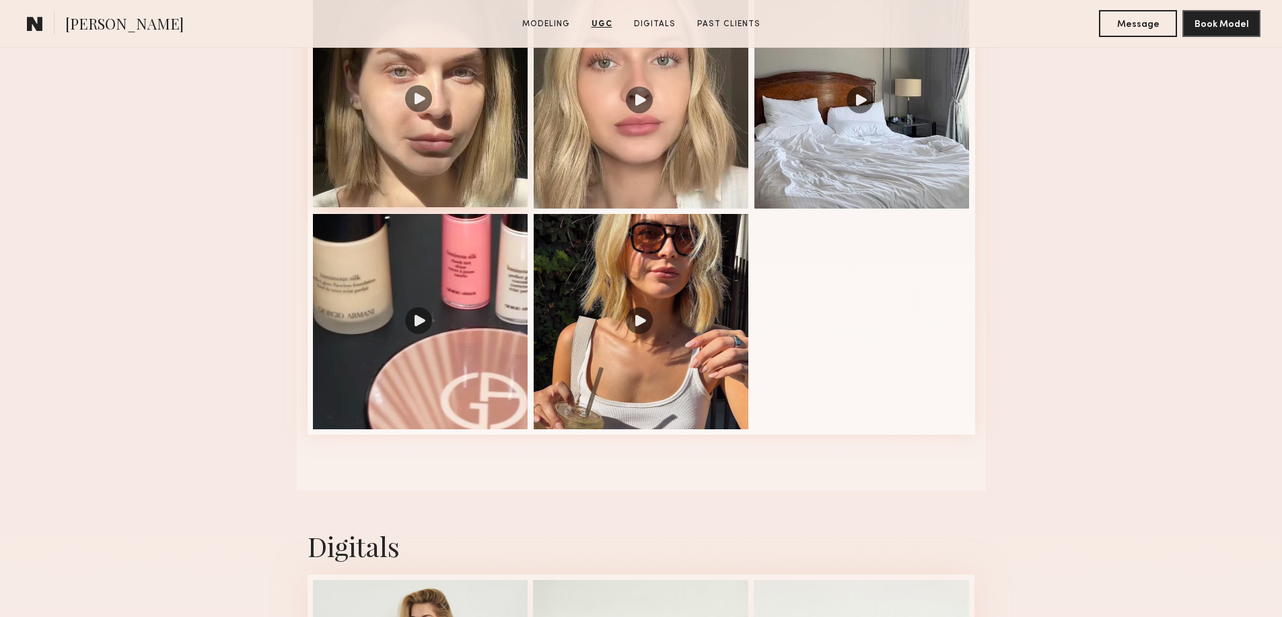
click at [431, 100] on div at bounding box center [420, 99] width 215 height 215
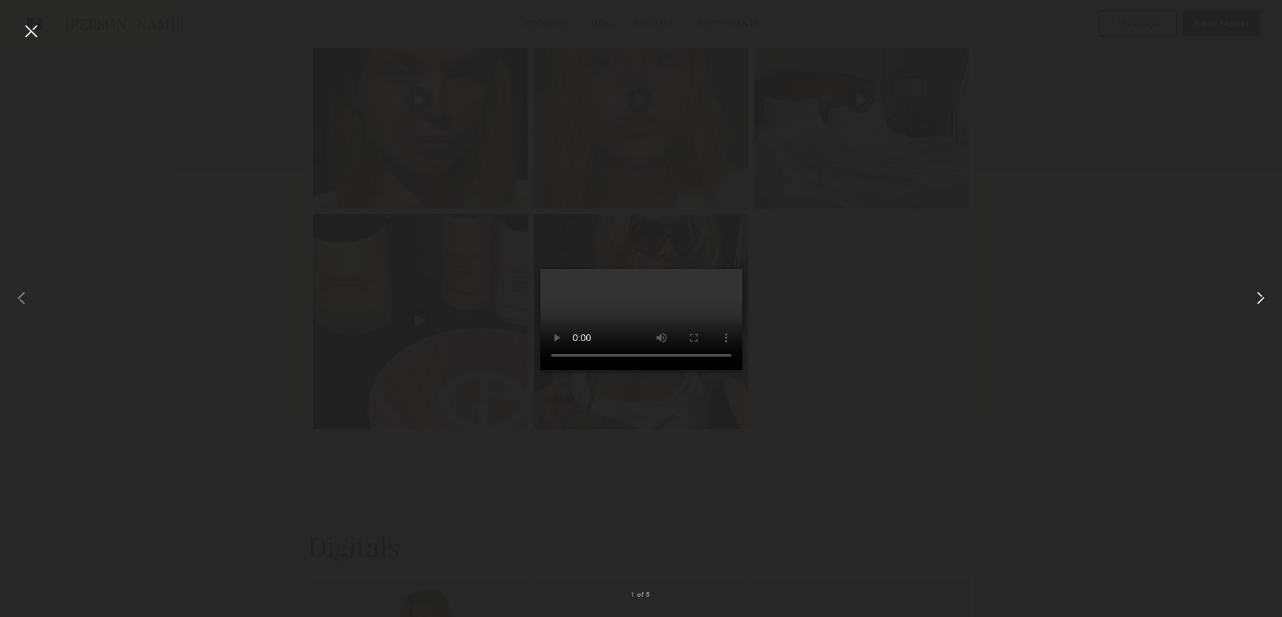
click at [1263, 298] on common-icon at bounding box center [1261, 298] width 22 height 22
click at [1261, 291] on common-icon at bounding box center [1261, 298] width 22 height 22
click at [1261, 290] on common-icon at bounding box center [1261, 298] width 22 height 22
click at [20, 29] on div at bounding box center [31, 31] width 22 height 22
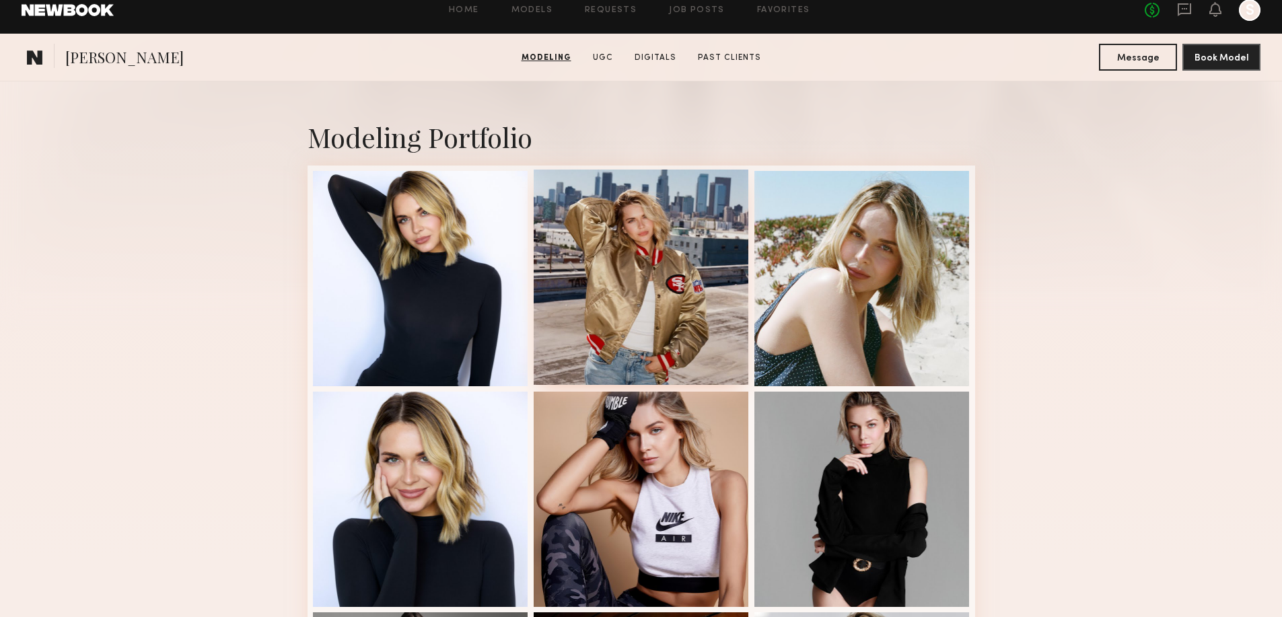
scroll to position [224, 0]
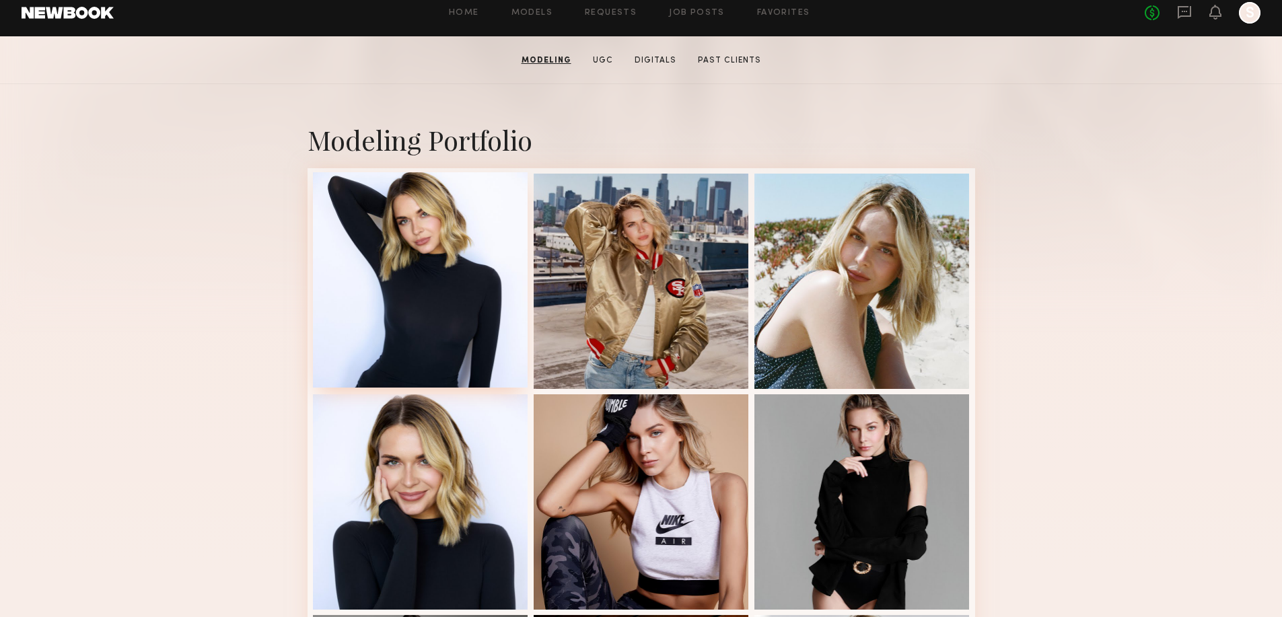
click at [409, 306] on div at bounding box center [420, 279] width 215 height 215
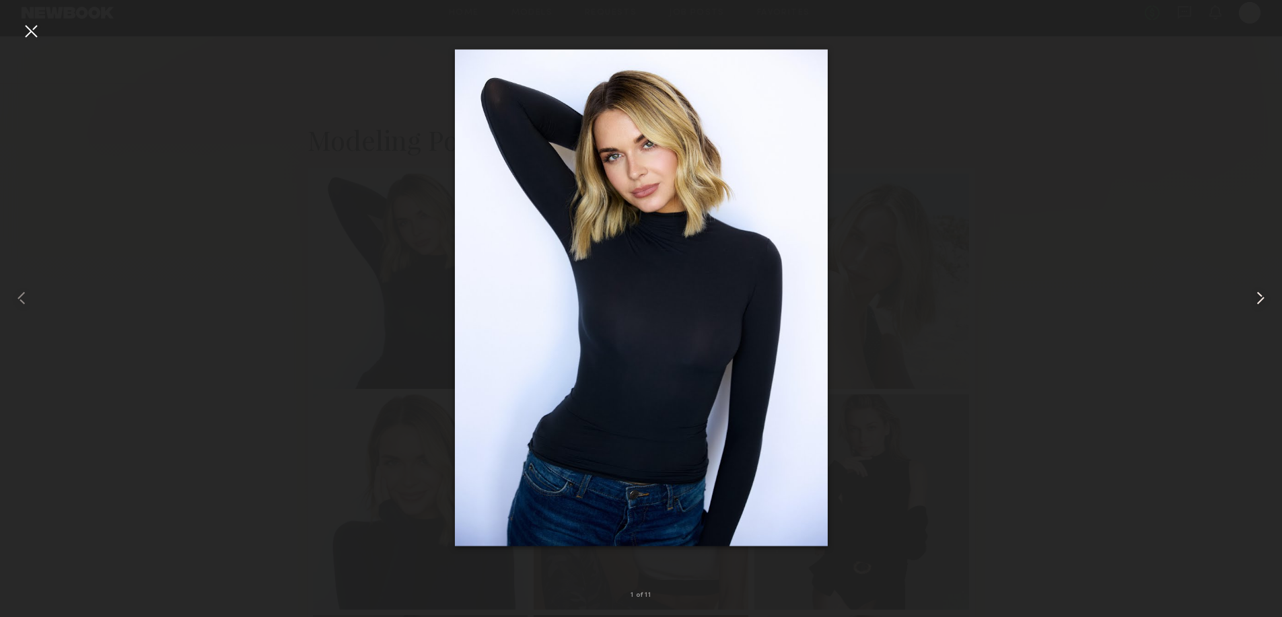
click at [1264, 300] on common-icon at bounding box center [1261, 298] width 22 height 22
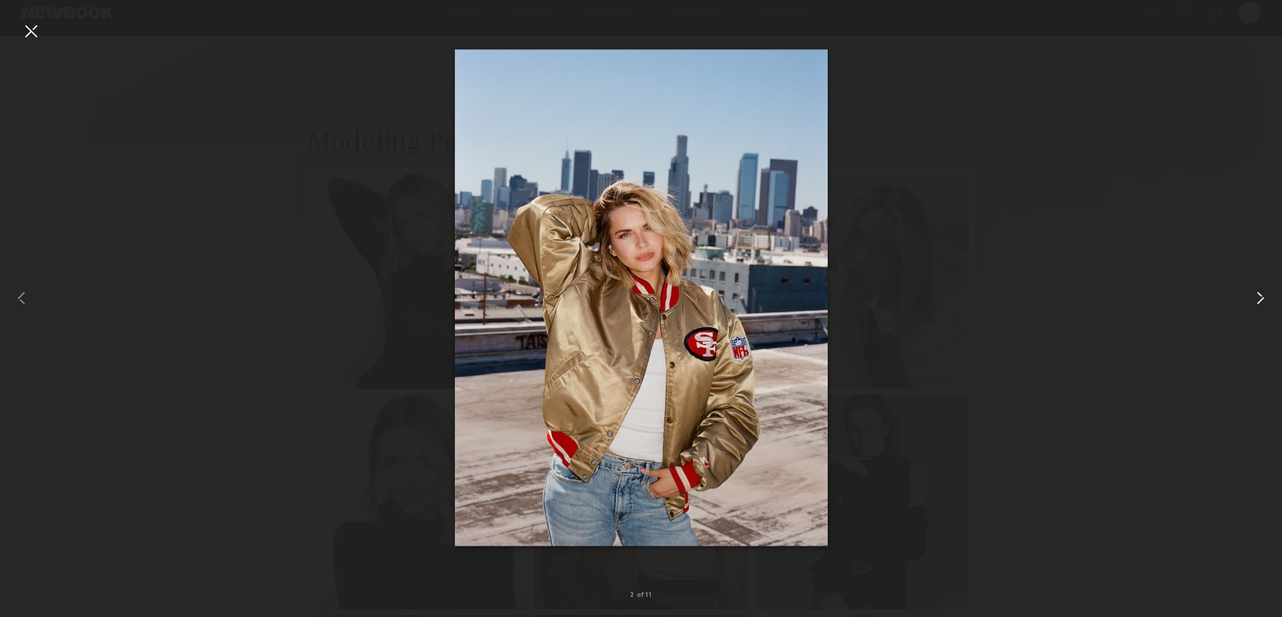
click at [1263, 300] on common-icon at bounding box center [1261, 298] width 22 height 22
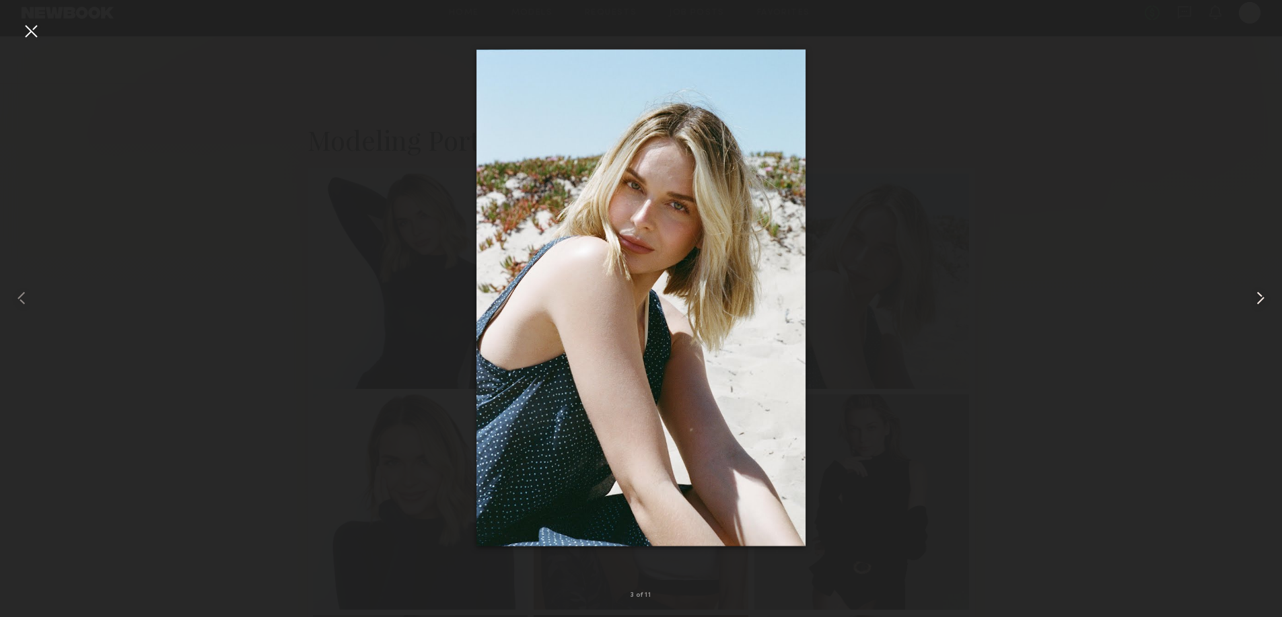
click at [1263, 300] on common-icon at bounding box center [1261, 298] width 22 height 22
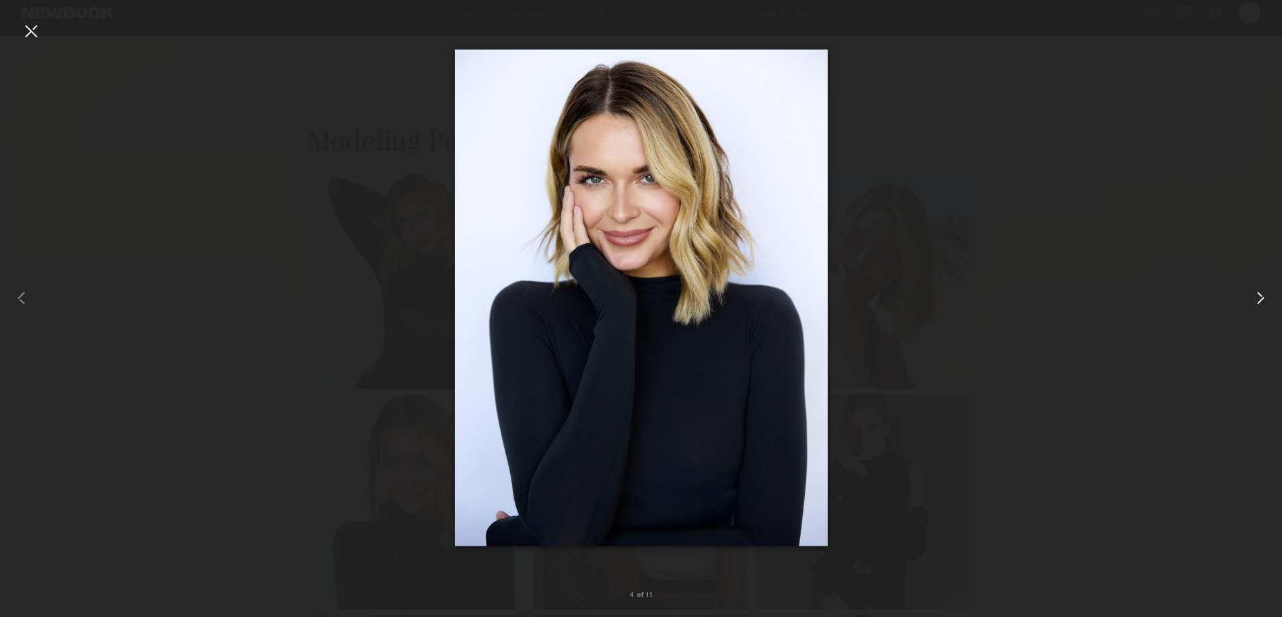
click at [1263, 300] on common-icon at bounding box center [1261, 298] width 22 height 22
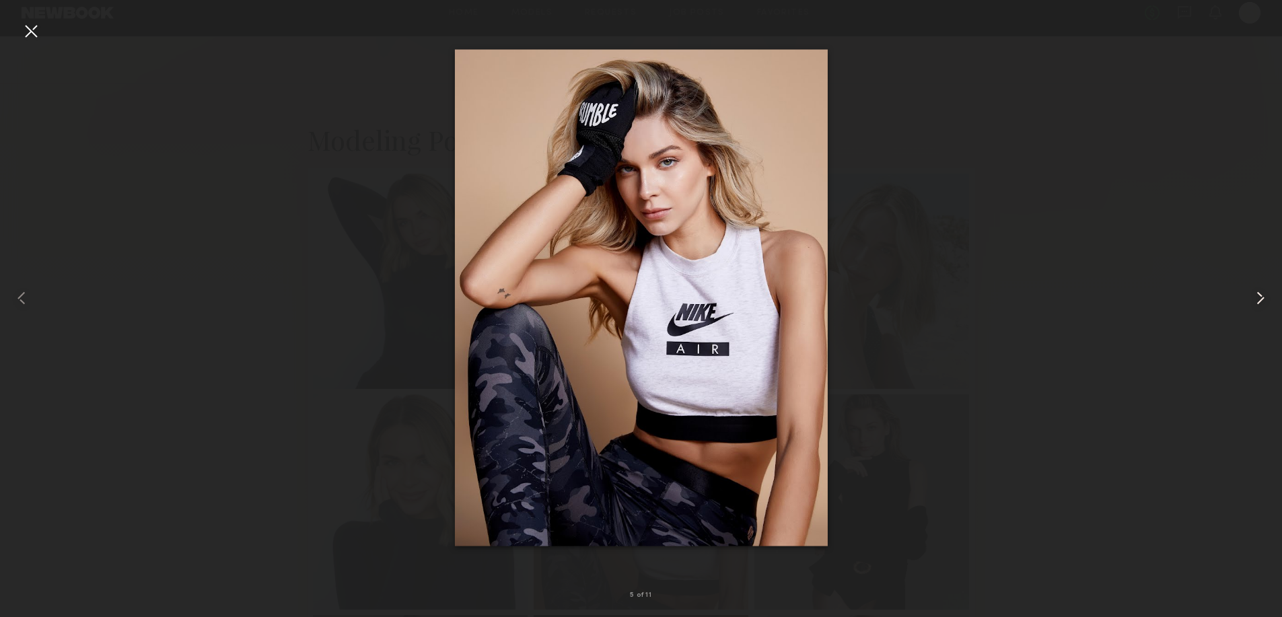
click at [1263, 300] on common-icon at bounding box center [1261, 298] width 22 height 22
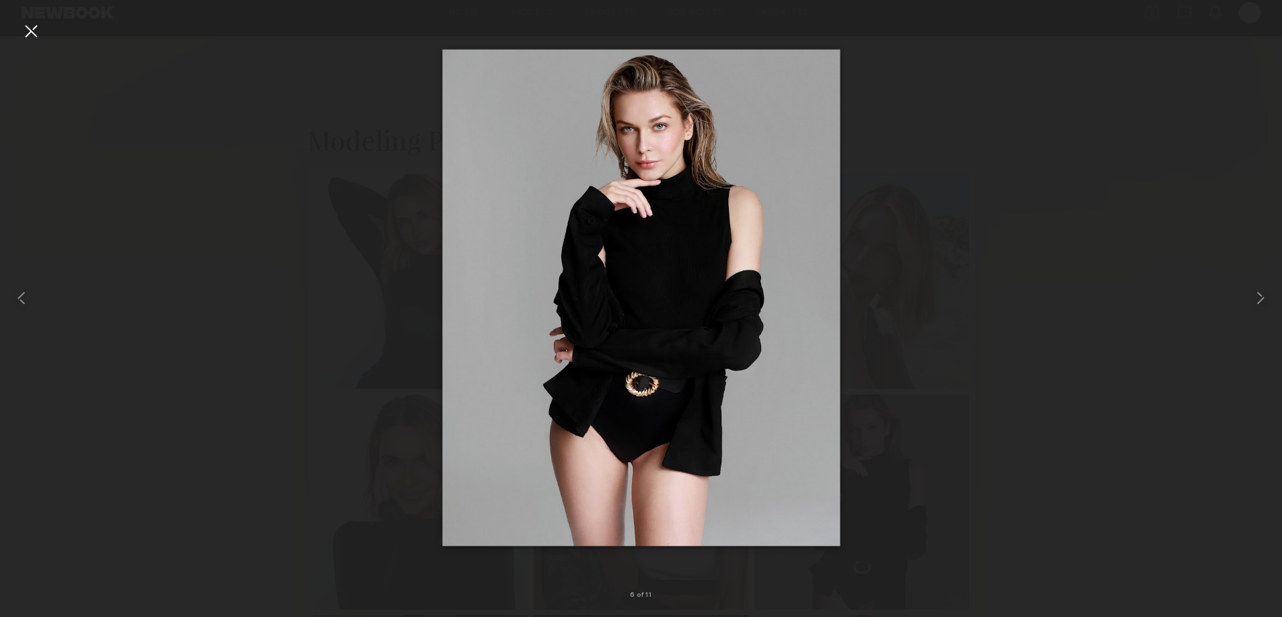
click at [29, 26] on div at bounding box center [31, 31] width 22 height 22
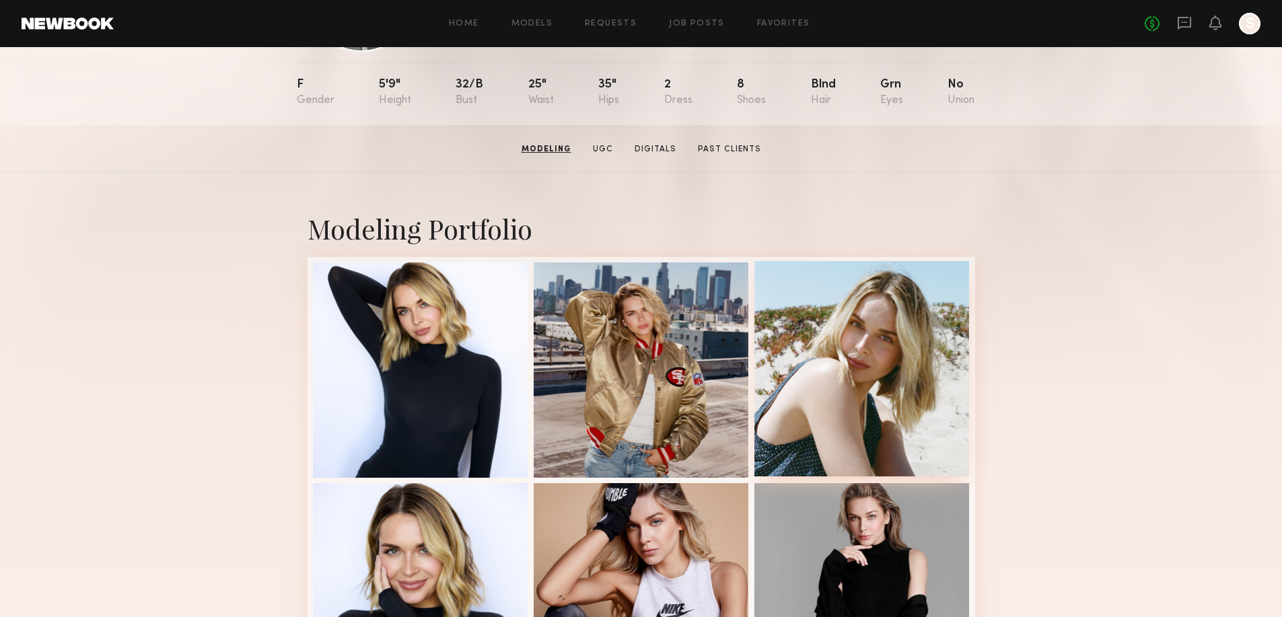
scroll to position [0, 0]
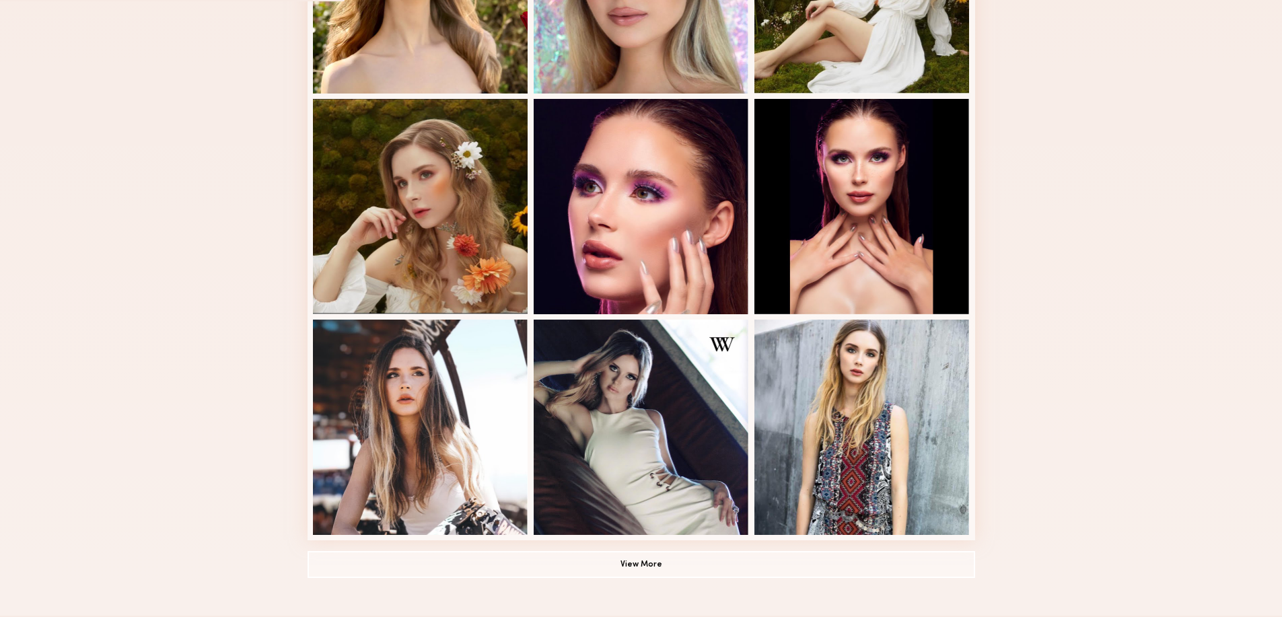
scroll to position [895, 0]
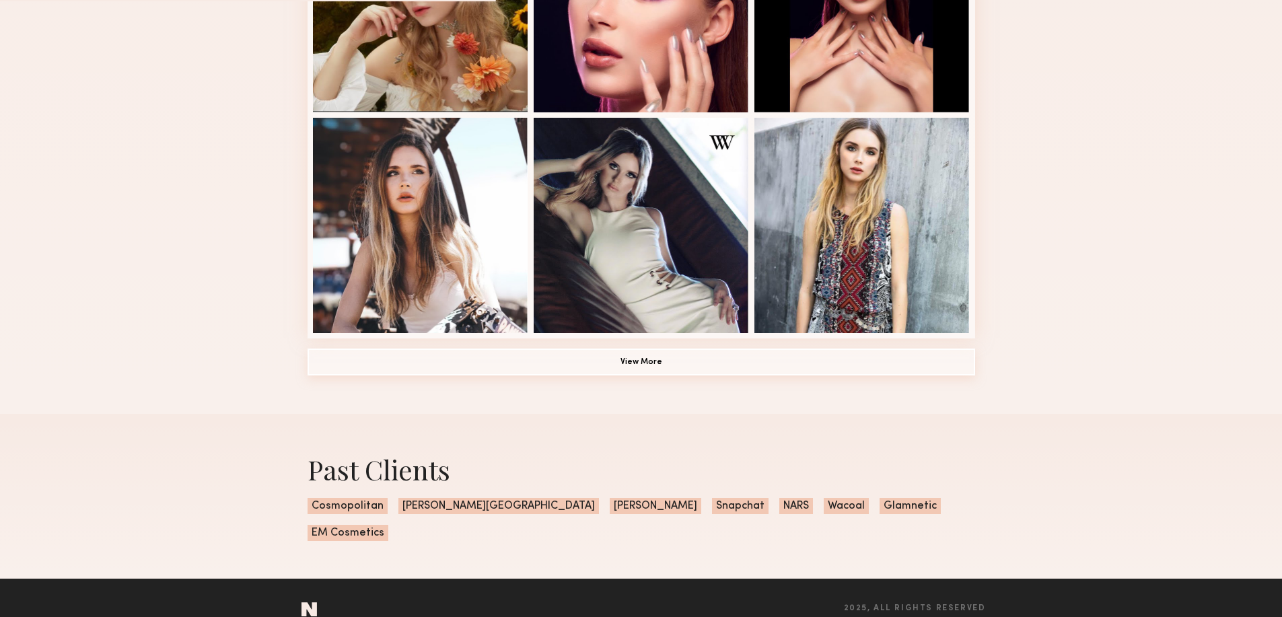
click at [625, 364] on button "View More" at bounding box center [642, 362] width 668 height 27
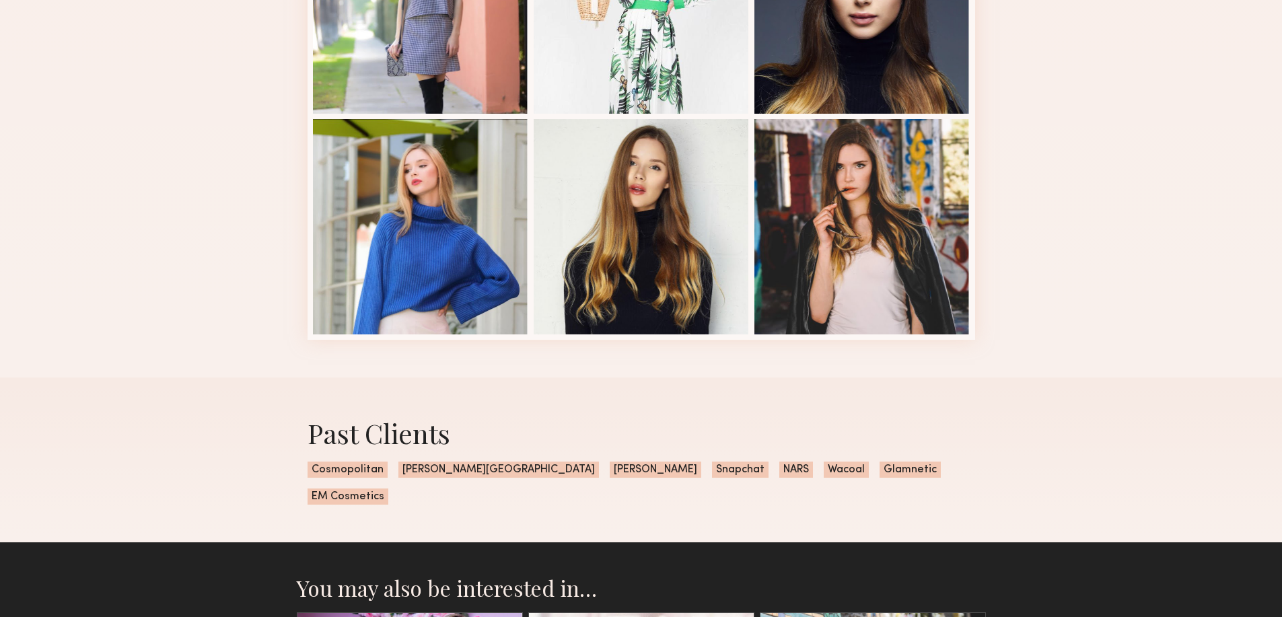
scroll to position [1792, 0]
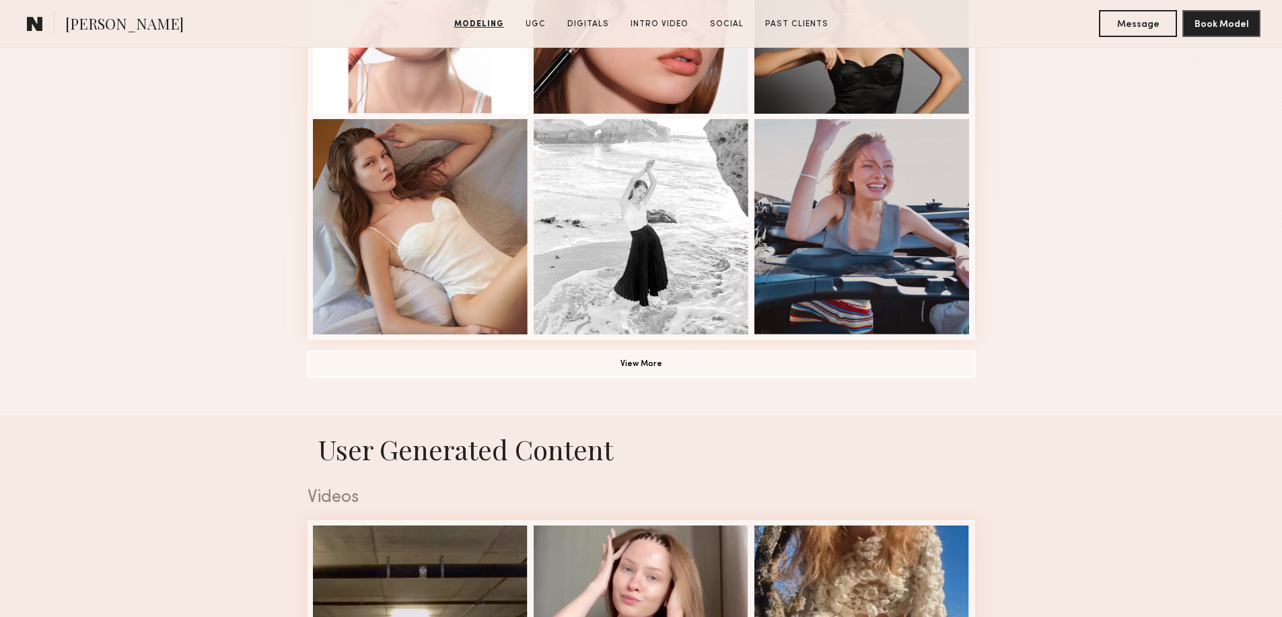
scroll to position [942, 0]
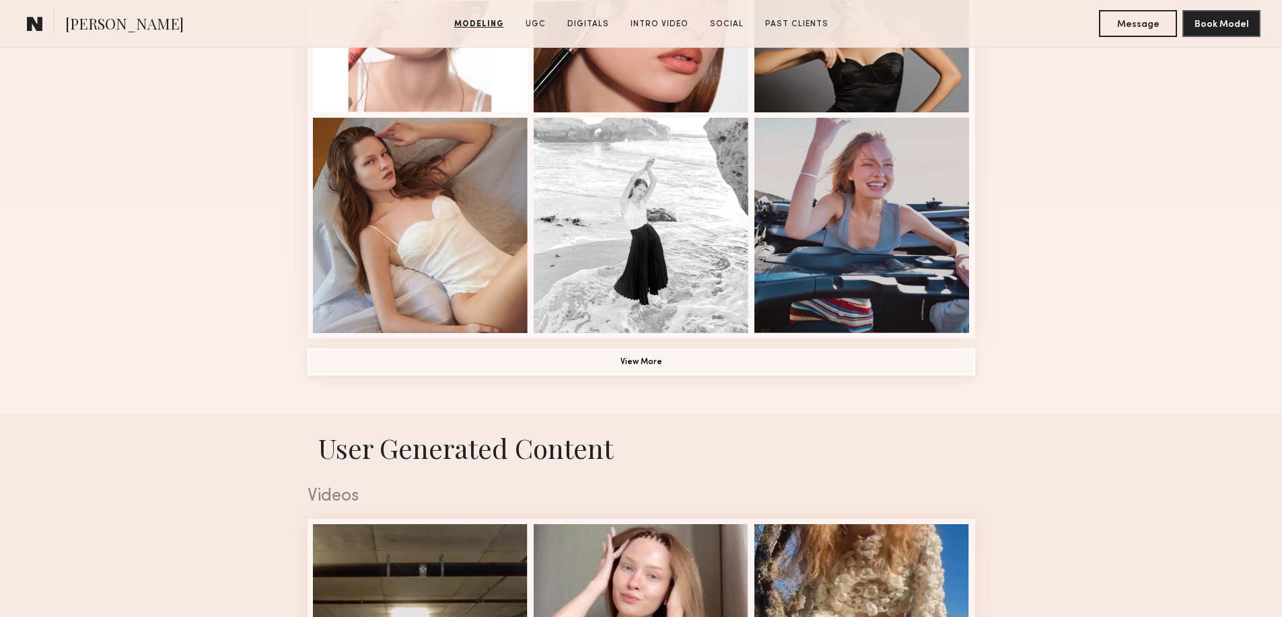
click at [635, 376] on button "View More" at bounding box center [642, 362] width 668 height 27
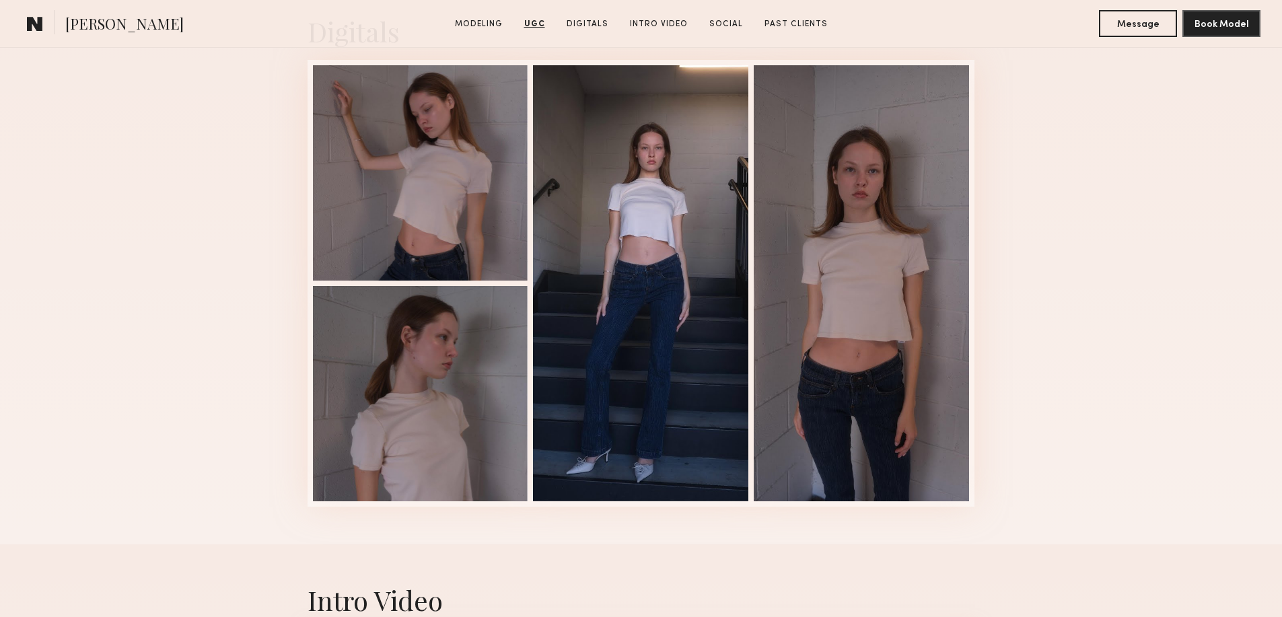
scroll to position [3993, 0]
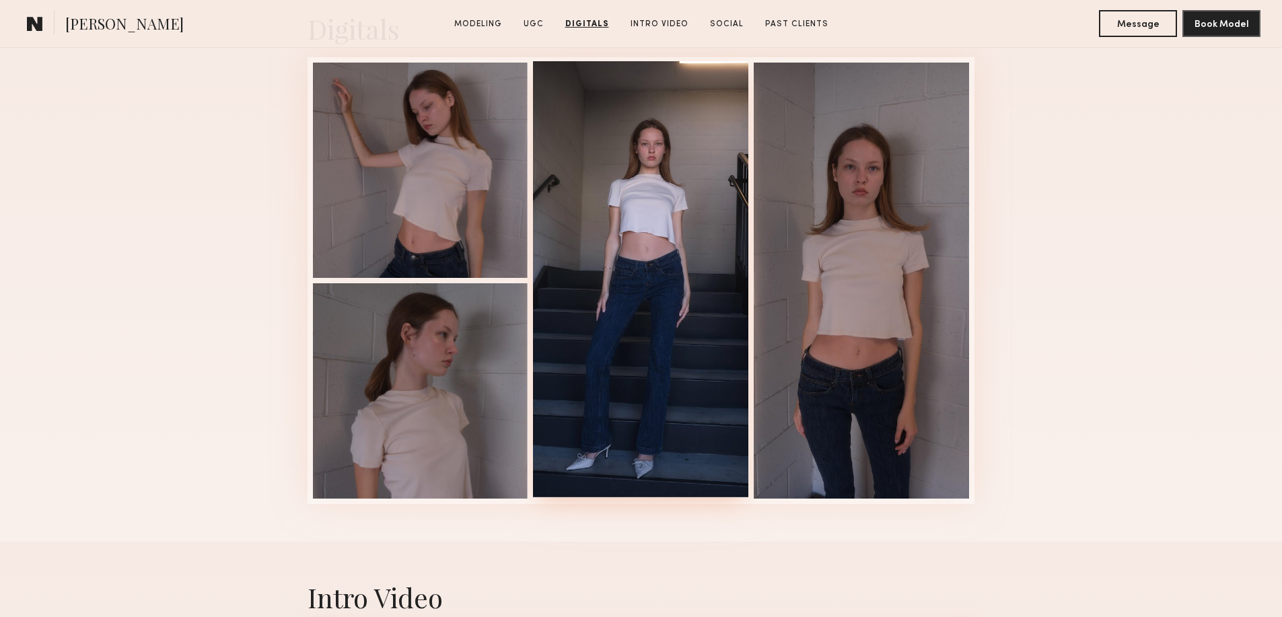
click at [565, 252] on div at bounding box center [640, 279] width 215 height 436
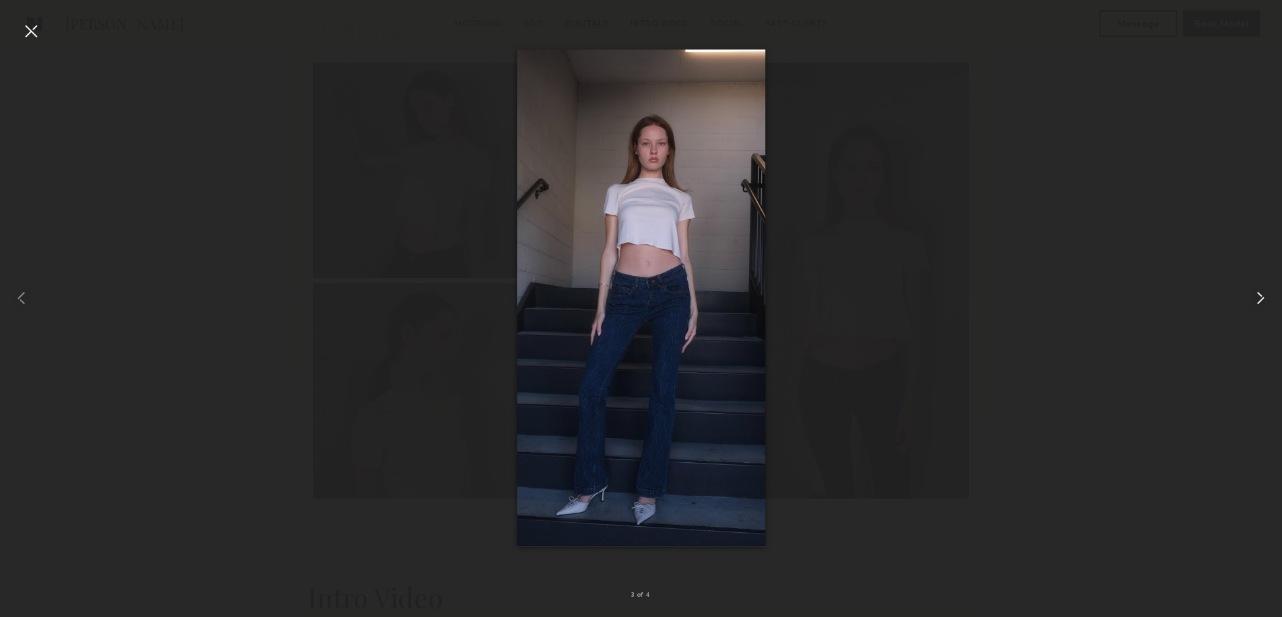
click at [1266, 306] on common-icon at bounding box center [1261, 298] width 22 height 22
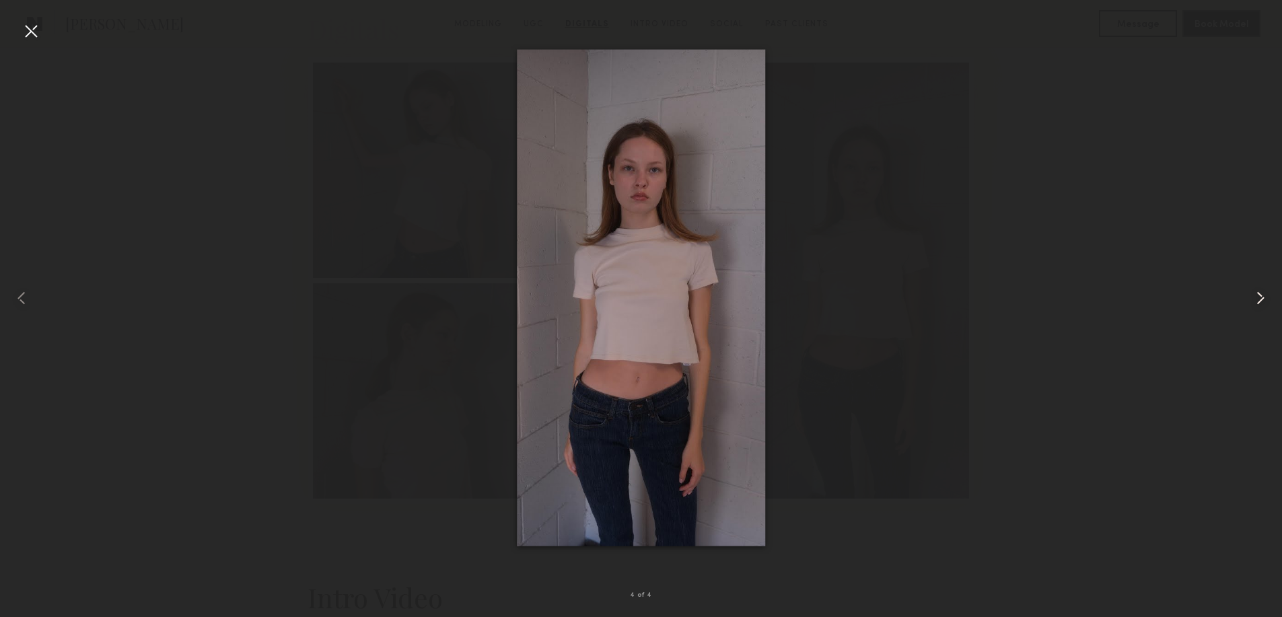
click at [1266, 306] on common-icon at bounding box center [1261, 298] width 22 height 22
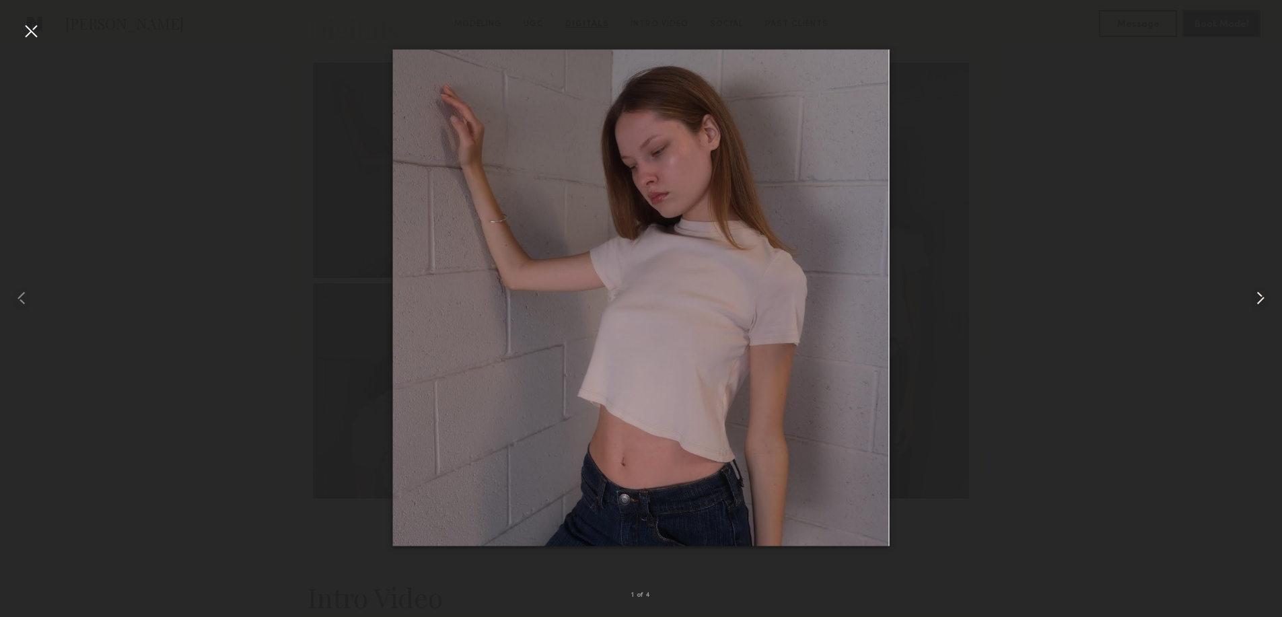
click at [1266, 306] on common-icon at bounding box center [1261, 298] width 22 height 22
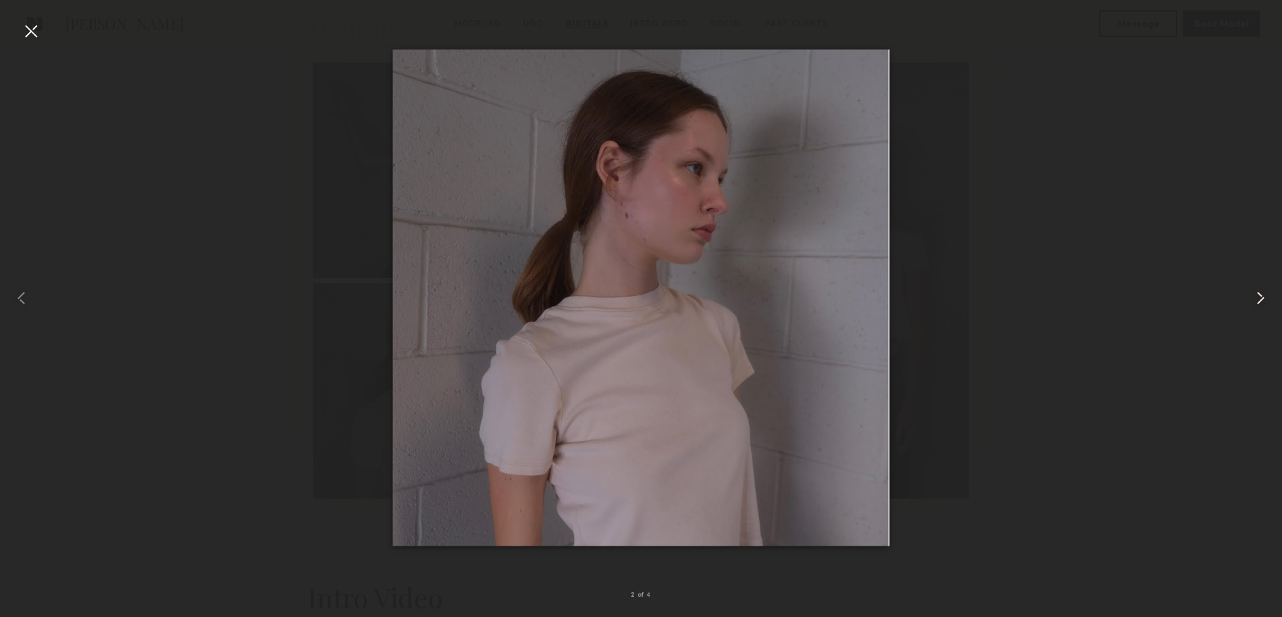
click at [1266, 306] on common-icon at bounding box center [1261, 298] width 22 height 22
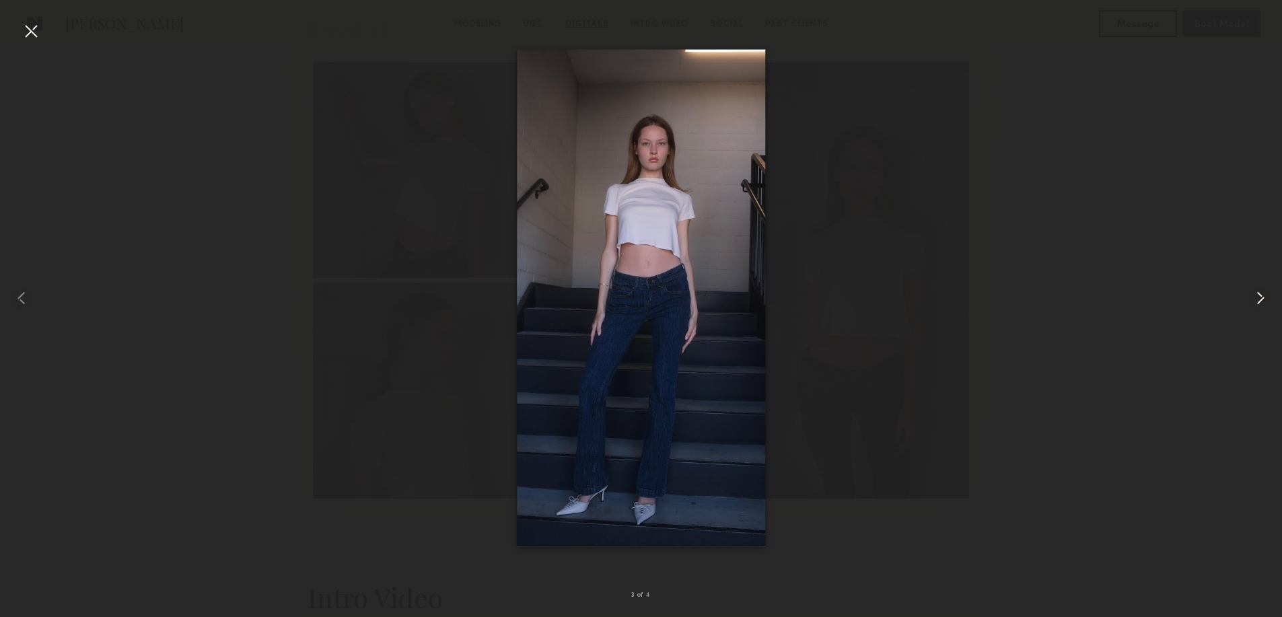
click at [1266, 306] on common-icon at bounding box center [1261, 298] width 22 height 22
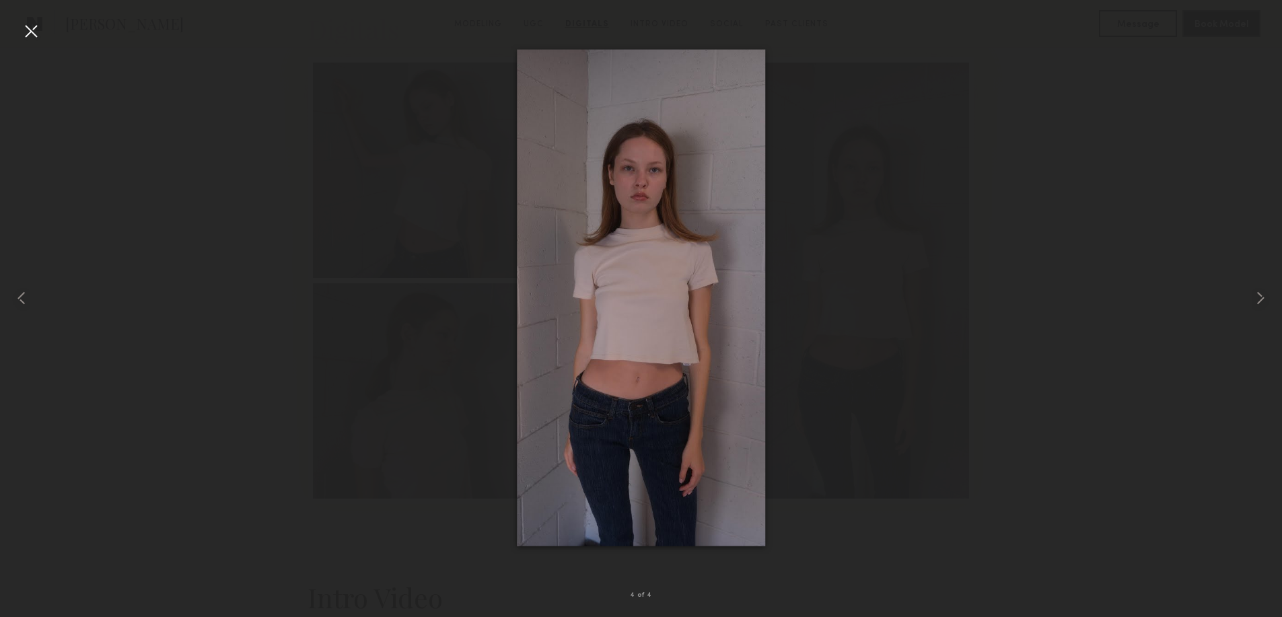
drag, startPoint x: 27, startPoint y: 25, endPoint x: 90, endPoint y: 98, distance: 96.4
click at [28, 25] on div at bounding box center [31, 31] width 22 height 22
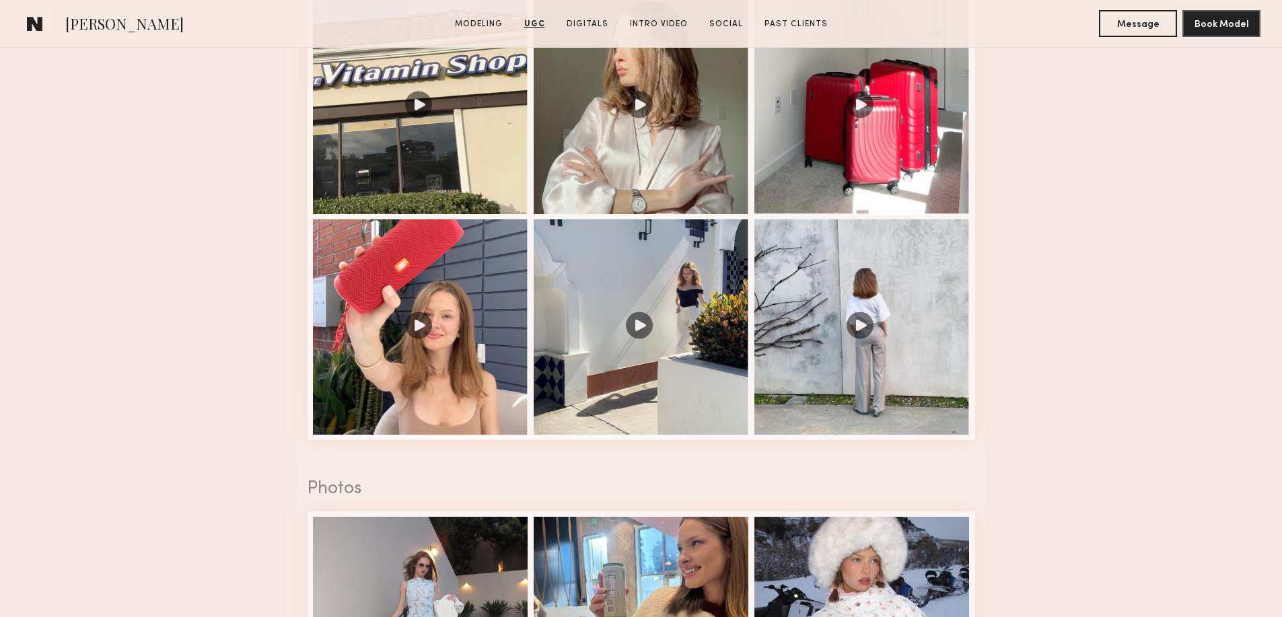
scroll to position [2513, 0]
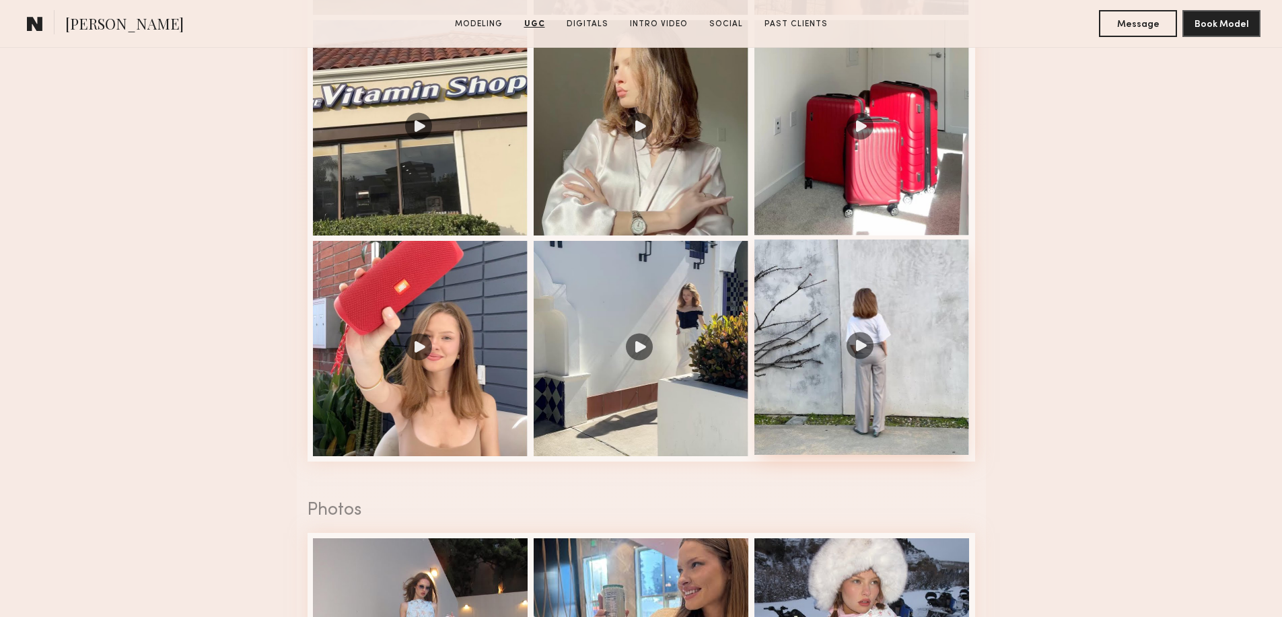
click at [859, 352] on div at bounding box center [862, 347] width 215 height 215
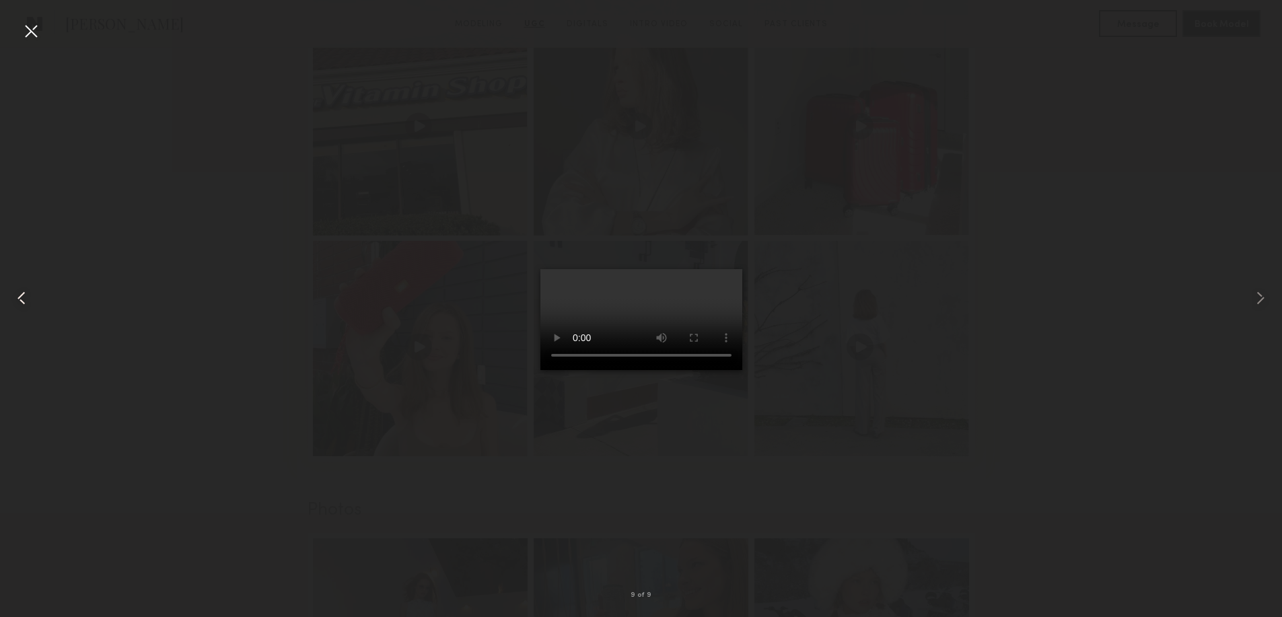
click at [13, 299] on common-icon at bounding box center [22, 298] width 22 height 22
drag, startPoint x: 33, startPoint y: 31, endPoint x: 34, endPoint y: 54, distance: 22.9
click at [33, 30] on div at bounding box center [31, 31] width 22 height 22
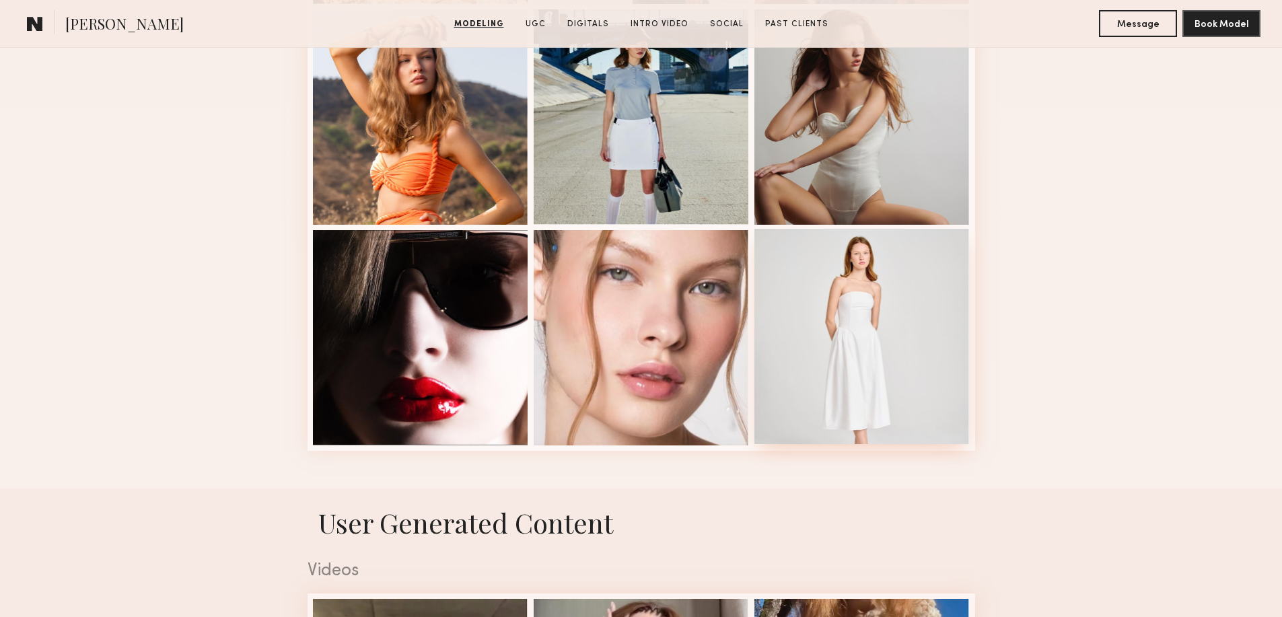
scroll to position [1705, 0]
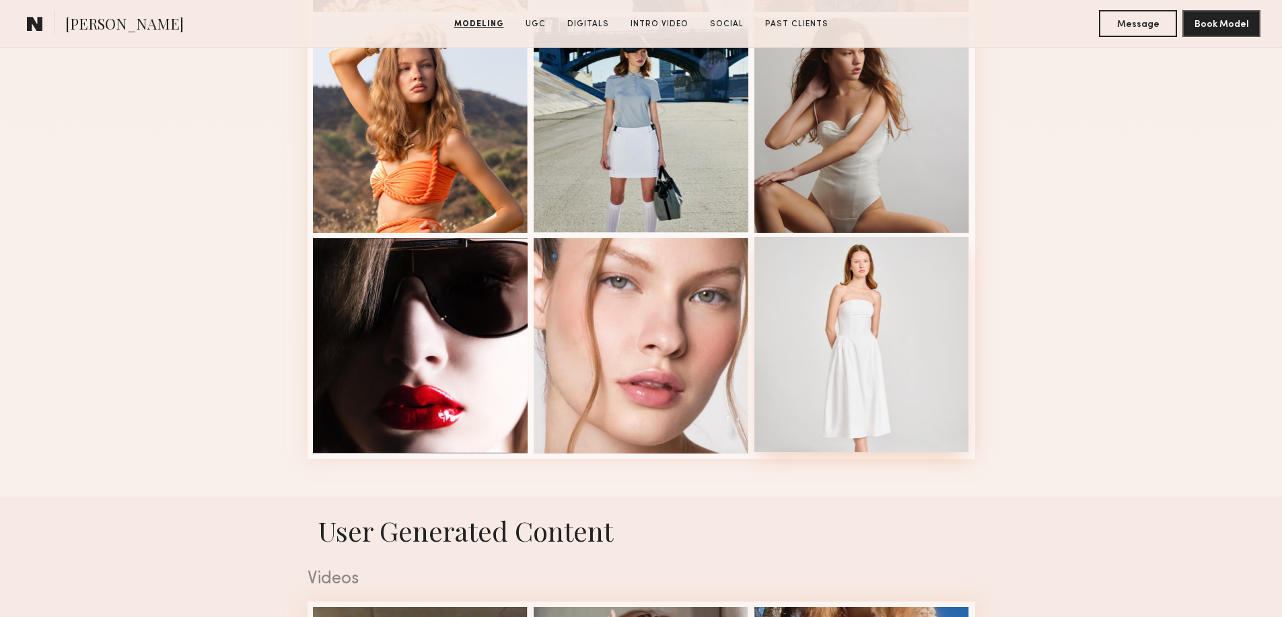
click at [899, 350] on div at bounding box center [862, 344] width 215 height 215
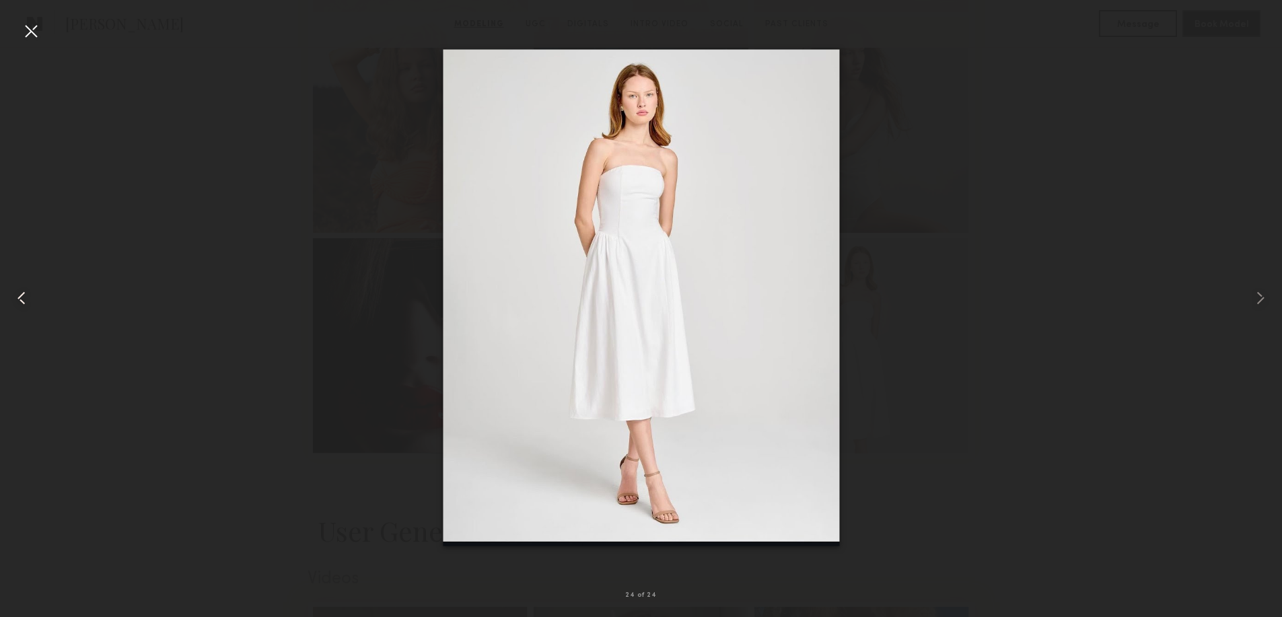
click at [20, 291] on common-icon at bounding box center [22, 298] width 22 height 22
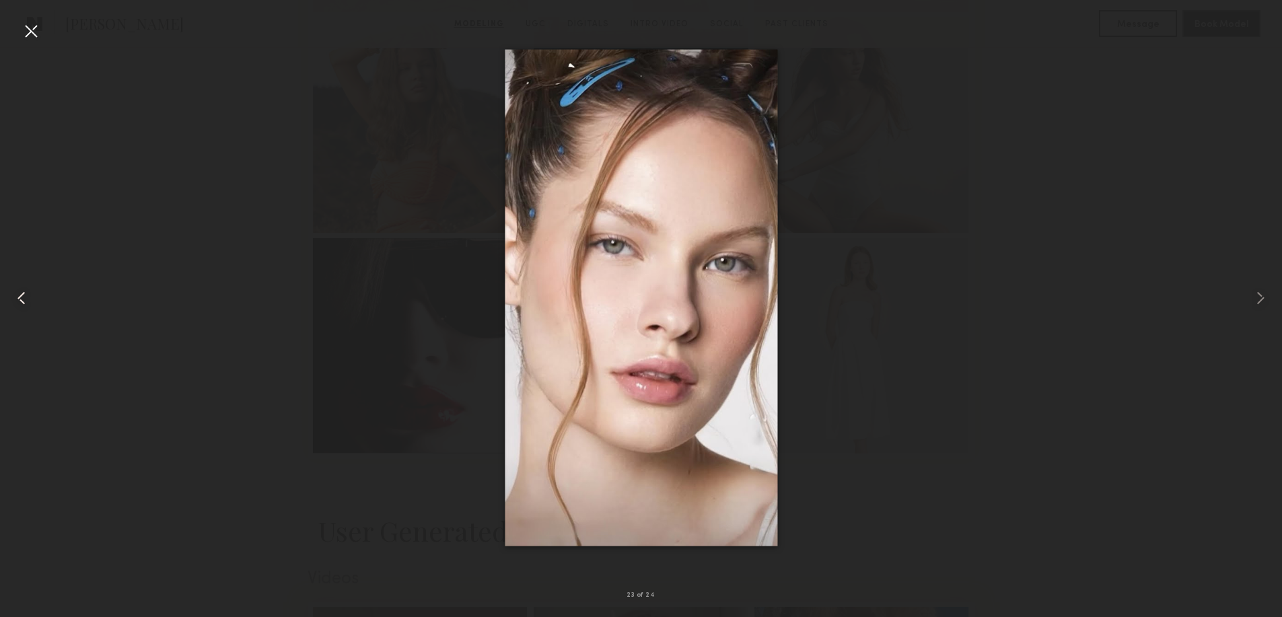
click at [22, 295] on common-icon at bounding box center [22, 298] width 22 height 22
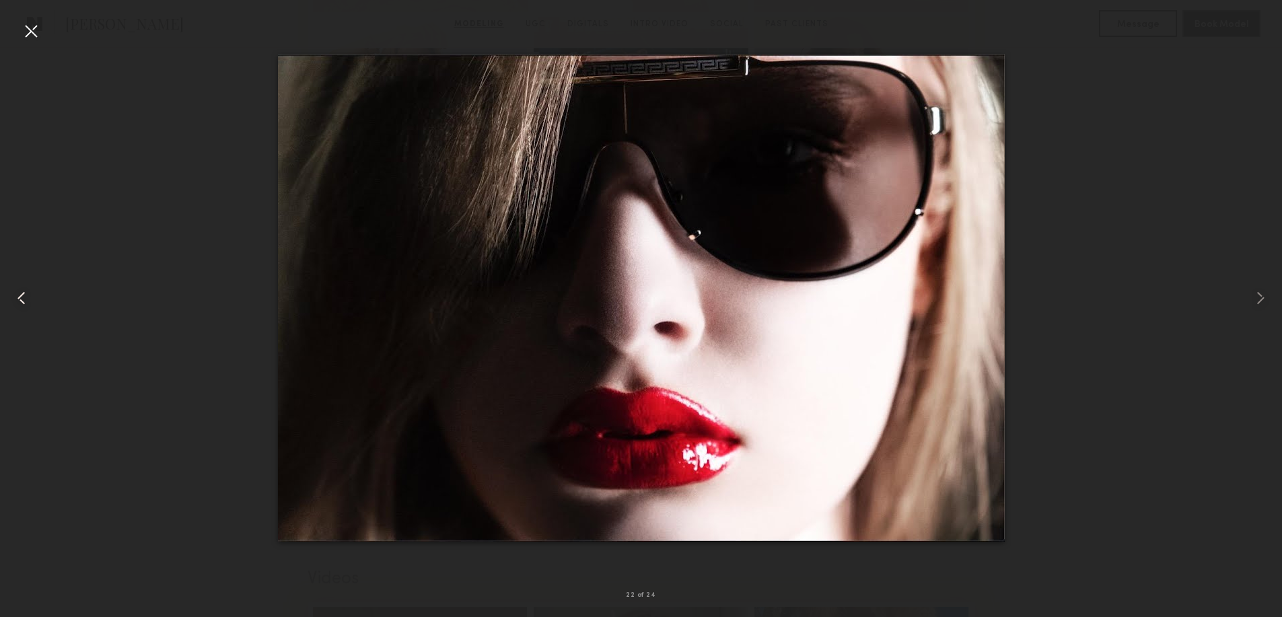
click at [22, 295] on common-icon at bounding box center [22, 298] width 22 height 22
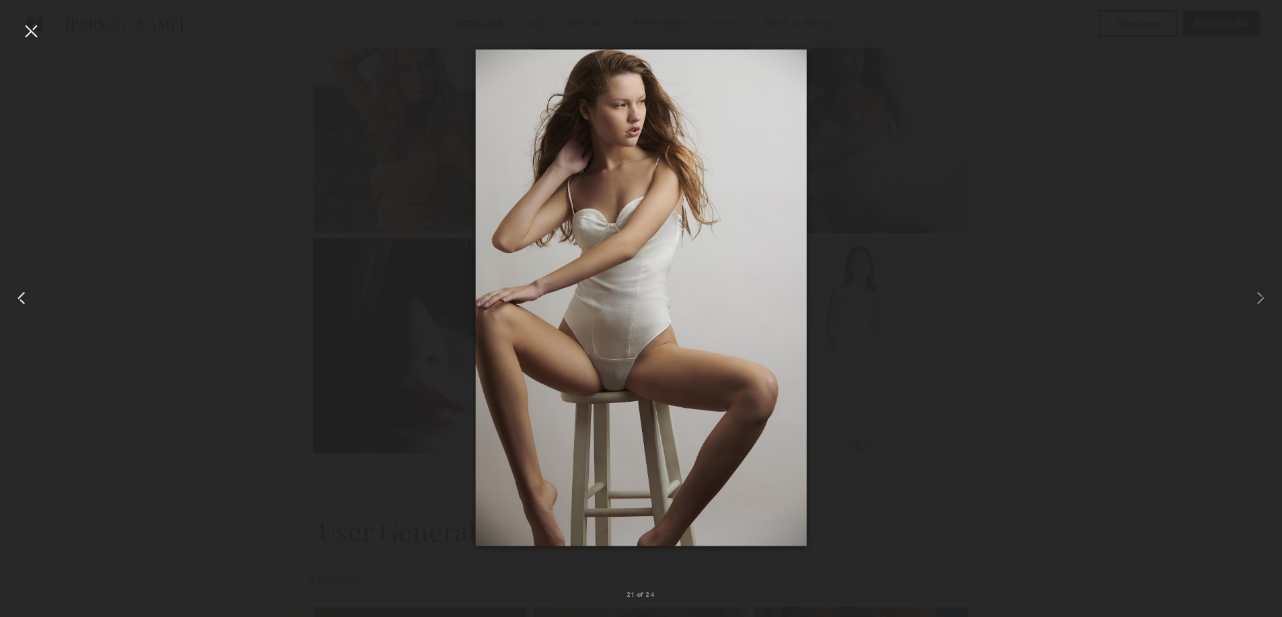
click at [22, 295] on common-icon at bounding box center [22, 298] width 22 height 22
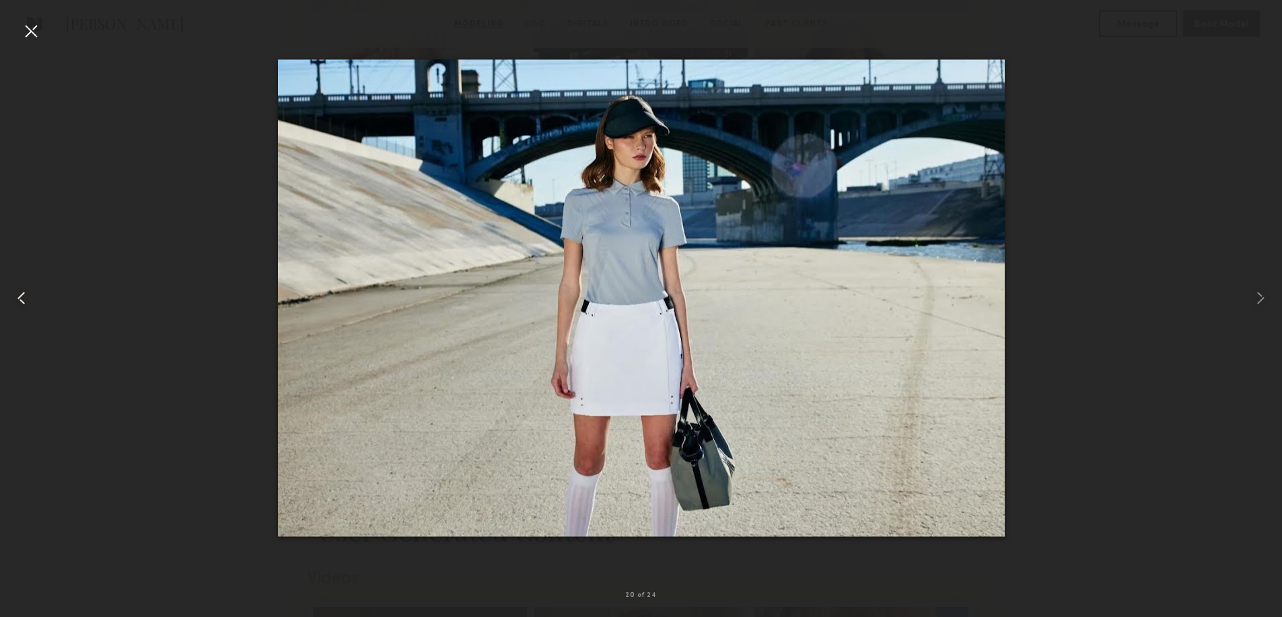
click at [22, 295] on common-icon at bounding box center [22, 298] width 22 height 22
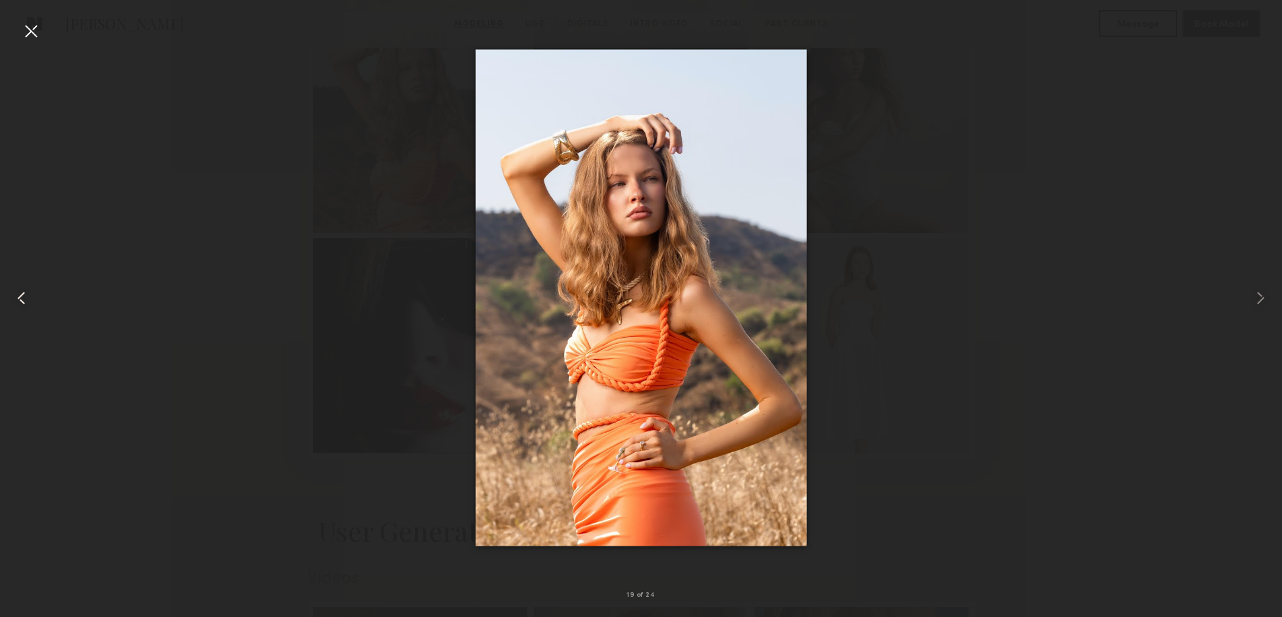
click at [22, 295] on common-icon at bounding box center [22, 298] width 22 height 22
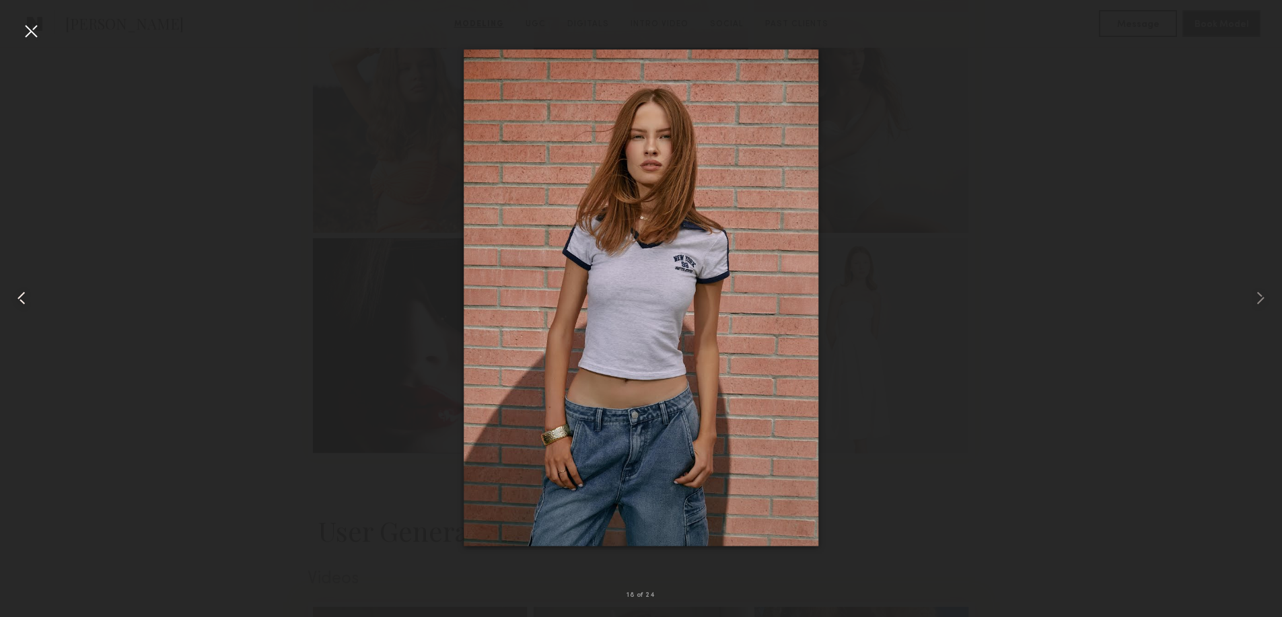
click at [28, 302] on common-icon at bounding box center [22, 298] width 22 height 22
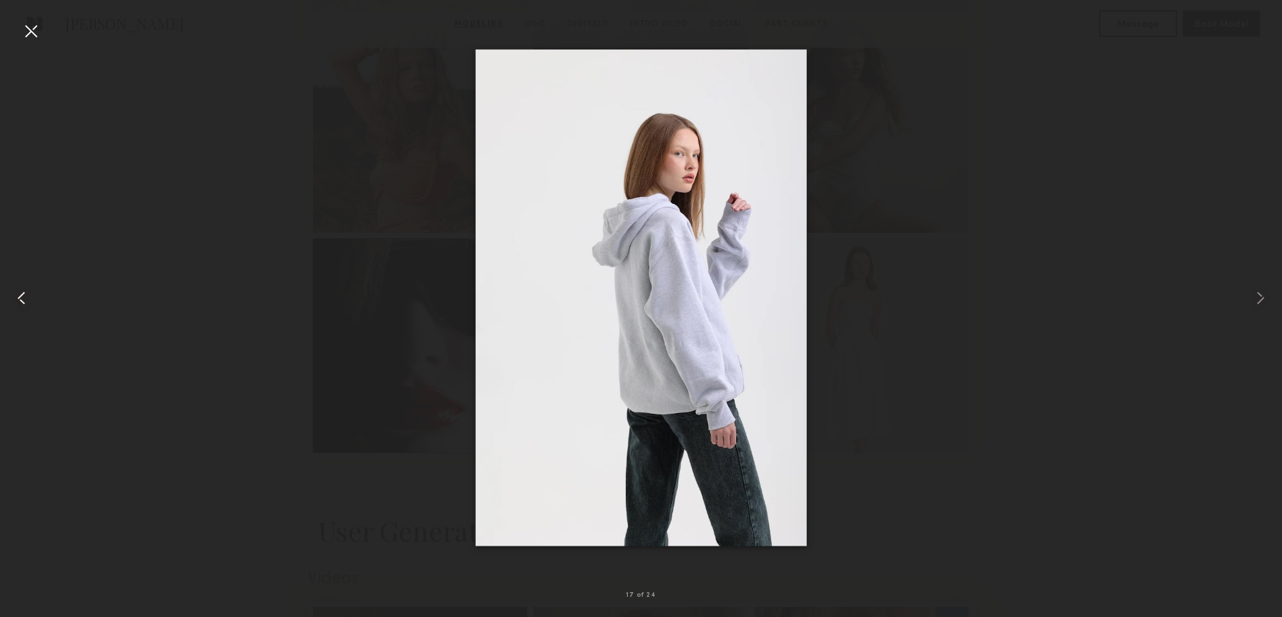
click at [17, 301] on common-icon at bounding box center [22, 298] width 22 height 22
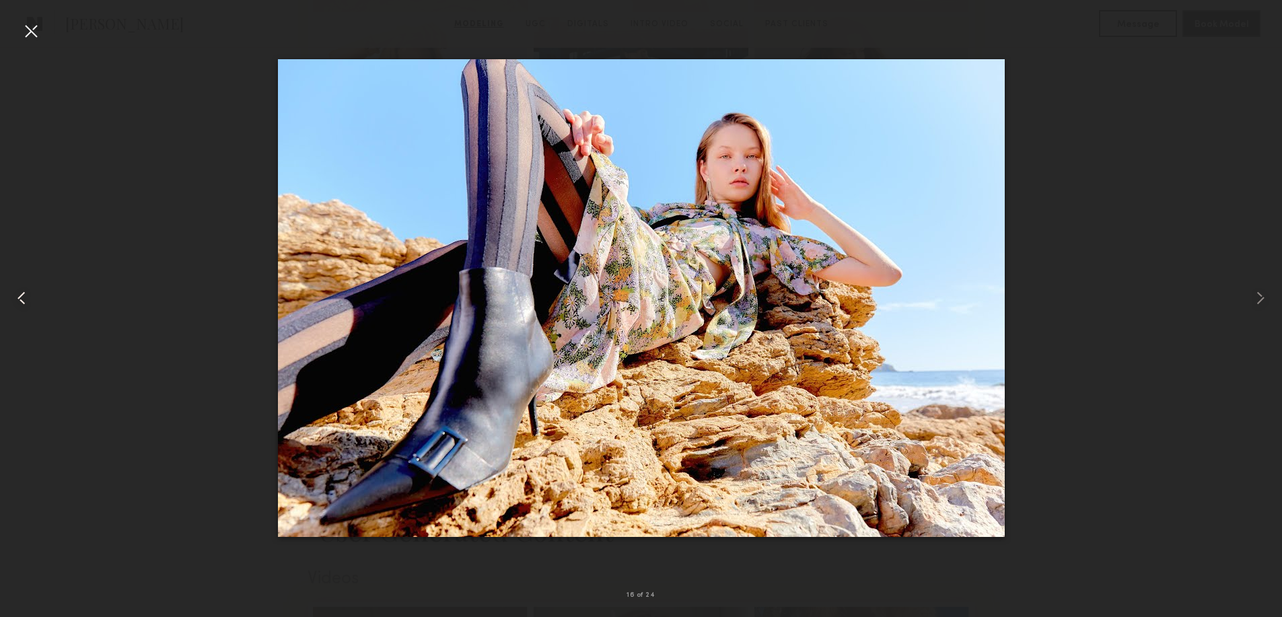
click at [17, 301] on common-icon at bounding box center [22, 298] width 22 height 22
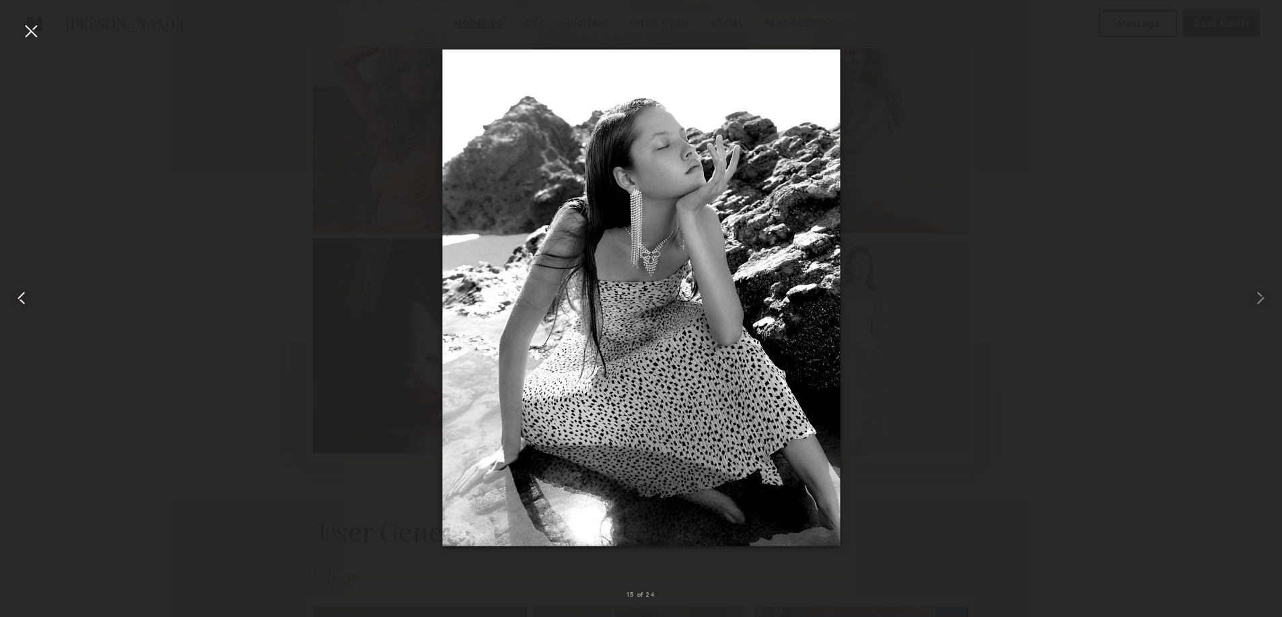
click at [17, 301] on common-icon at bounding box center [22, 298] width 22 height 22
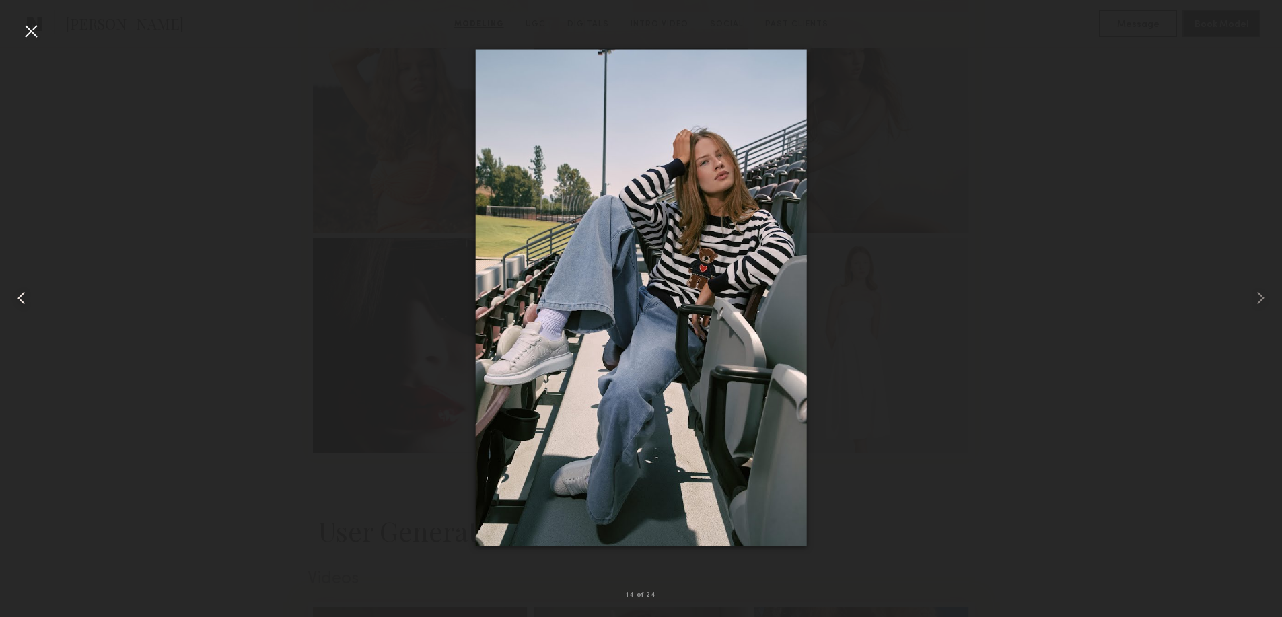
click at [17, 301] on common-icon at bounding box center [22, 298] width 22 height 22
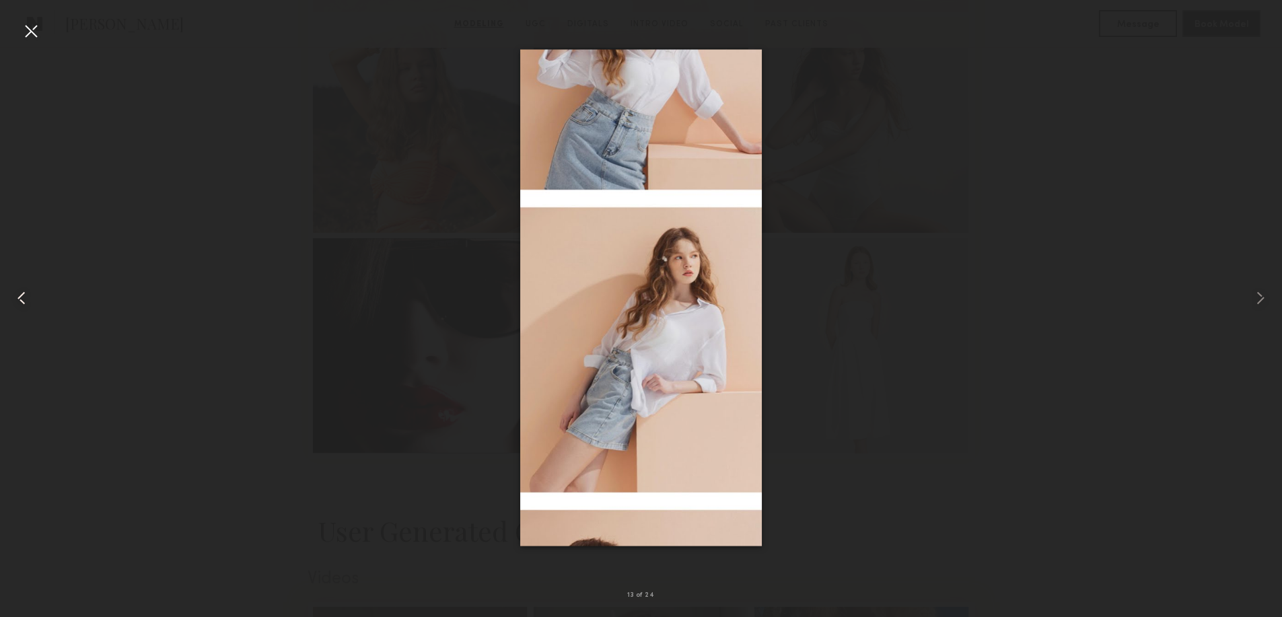
click at [17, 301] on common-icon at bounding box center [22, 298] width 22 height 22
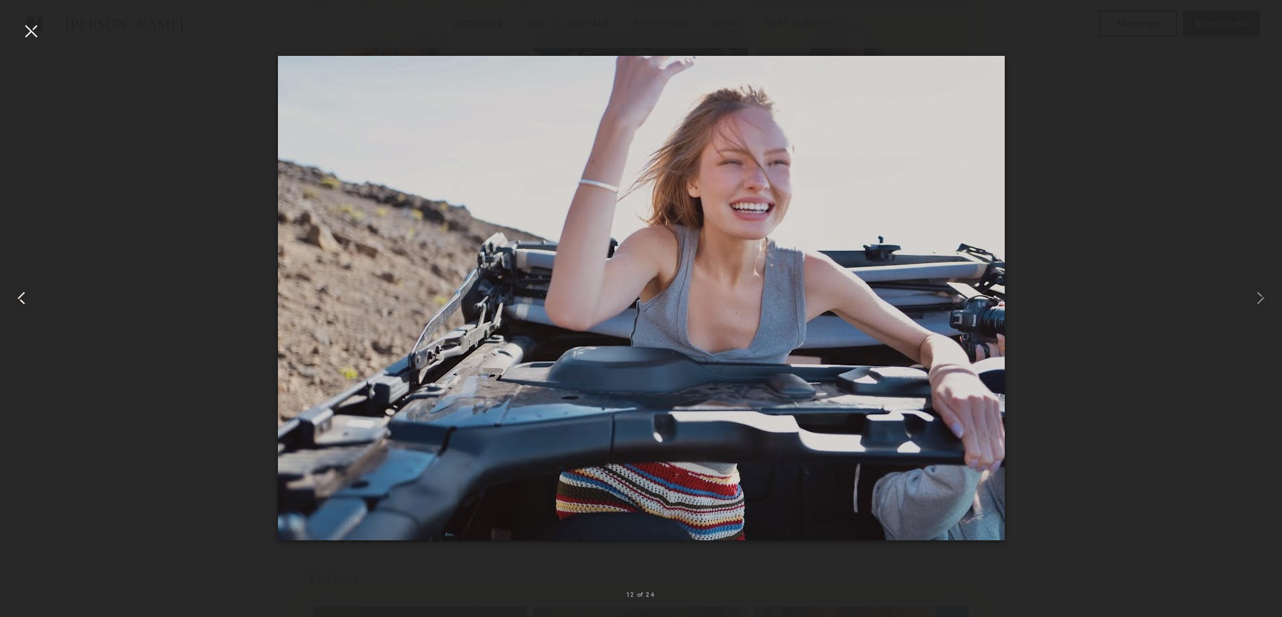
click at [17, 301] on common-icon at bounding box center [22, 298] width 22 height 22
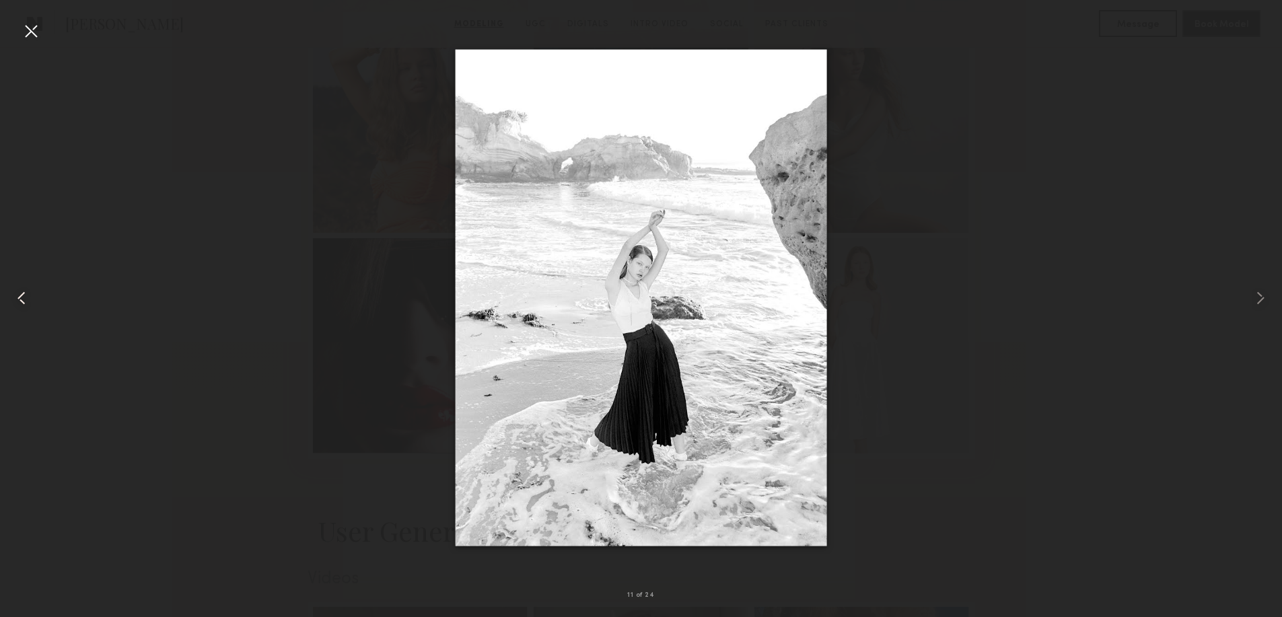
click at [17, 301] on common-icon at bounding box center [22, 298] width 22 height 22
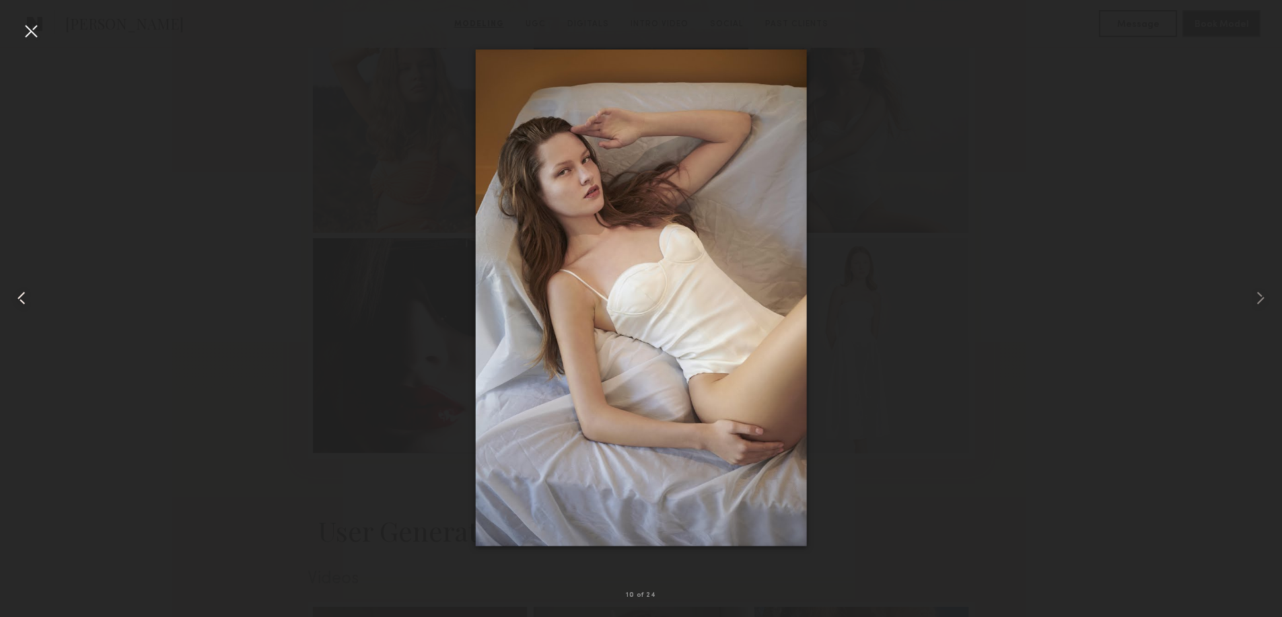
click at [17, 301] on common-icon at bounding box center [22, 298] width 22 height 22
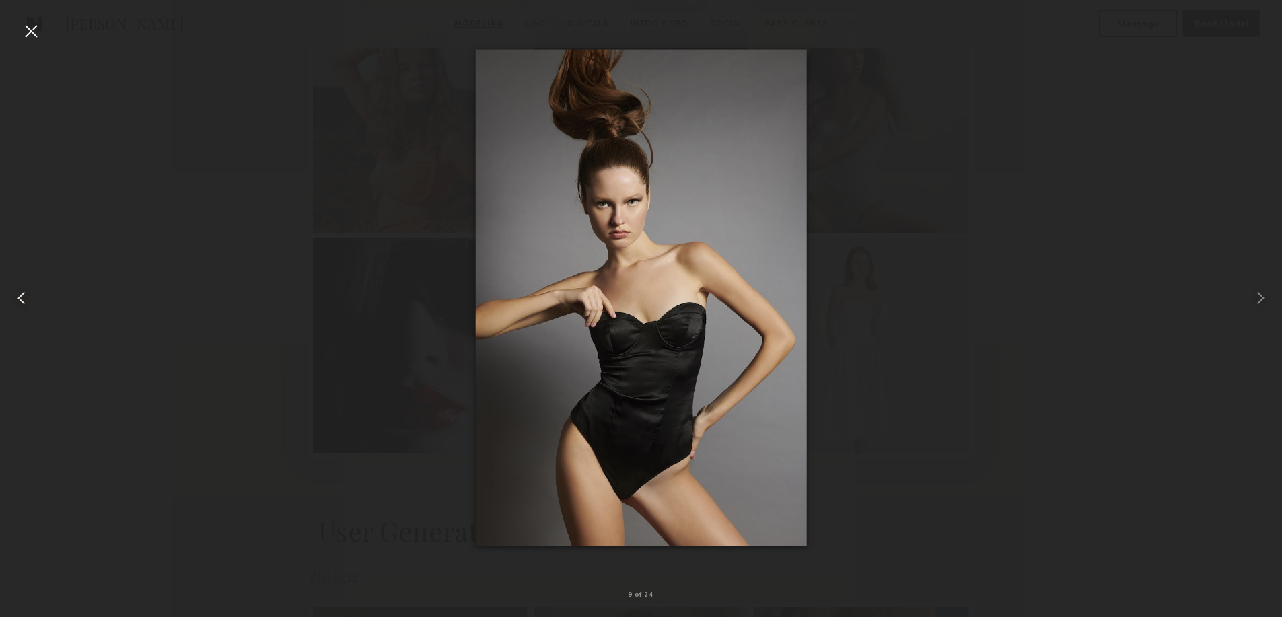
click at [17, 301] on common-icon at bounding box center [22, 298] width 22 height 22
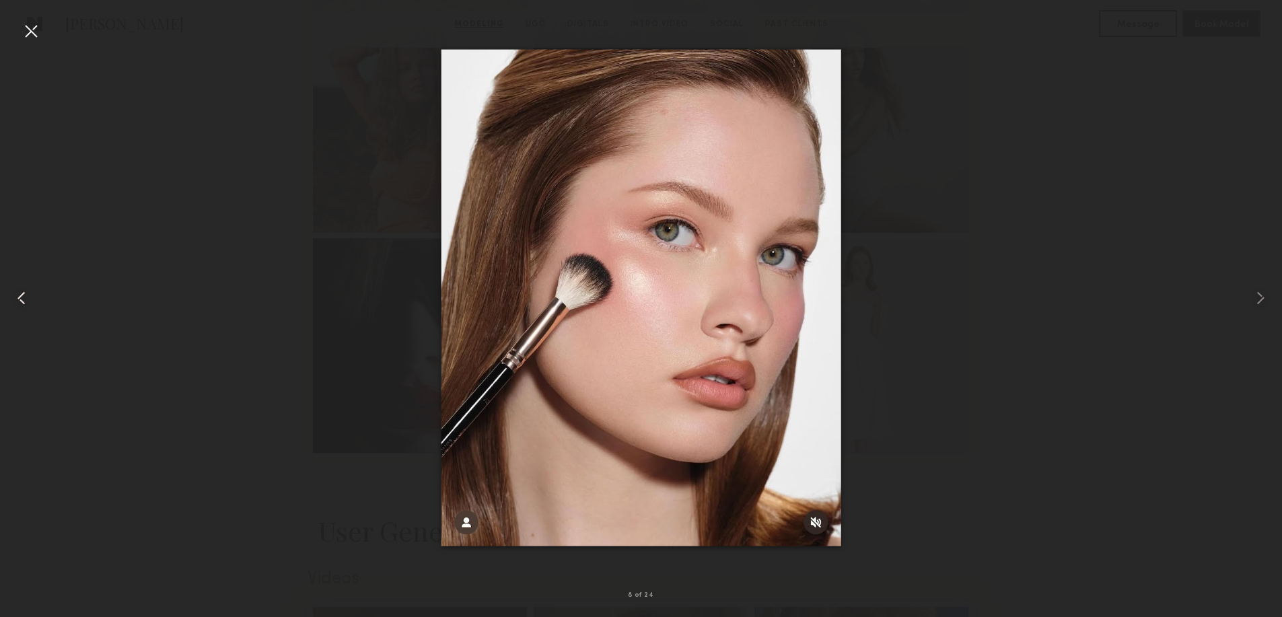
click at [17, 301] on common-icon at bounding box center [22, 298] width 22 height 22
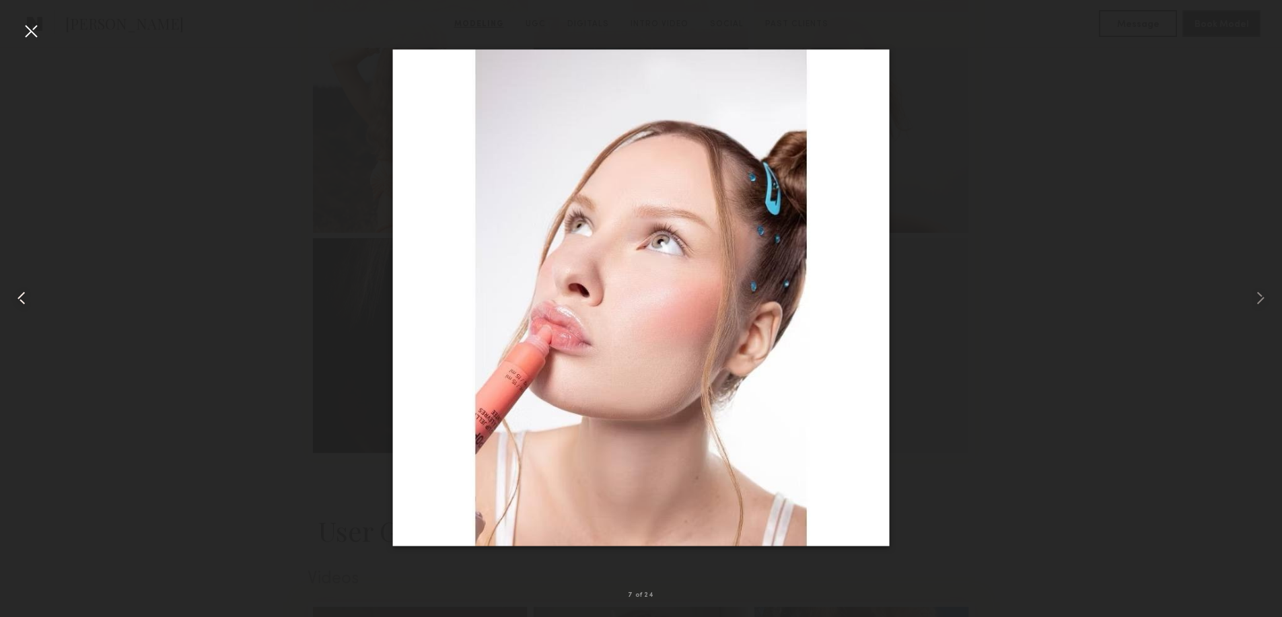
click at [17, 301] on common-icon at bounding box center [22, 298] width 22 height 22
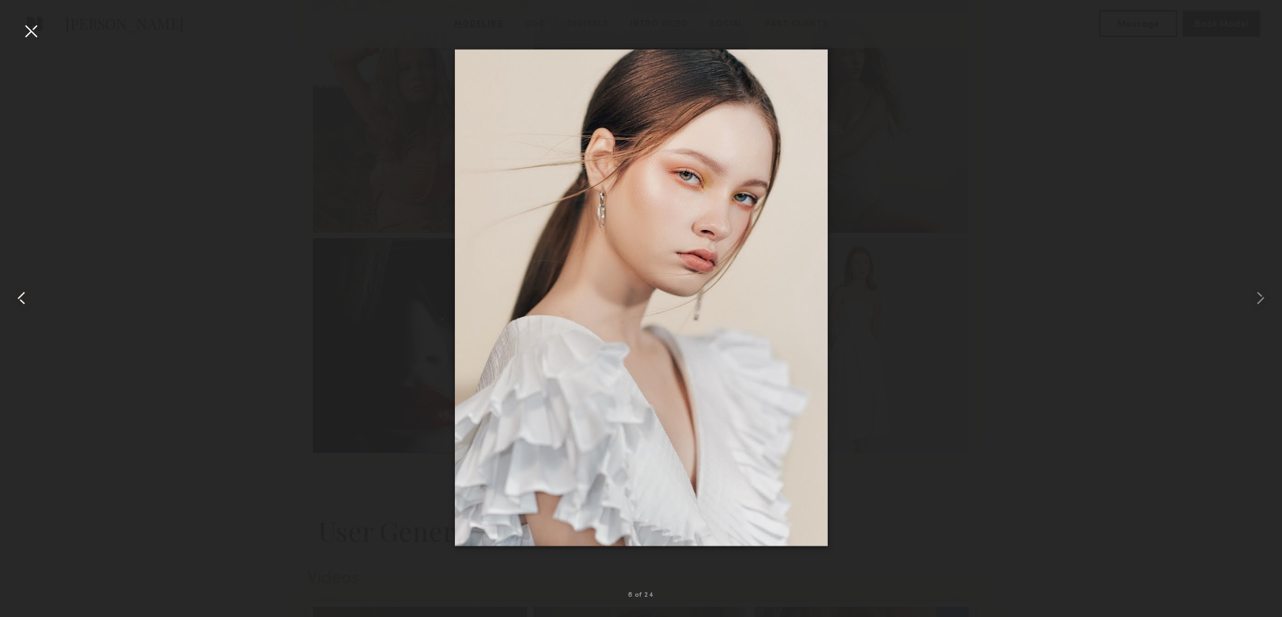
click at [17, 301] on common-icon at bounding box center [22, 298] width 22 height 22
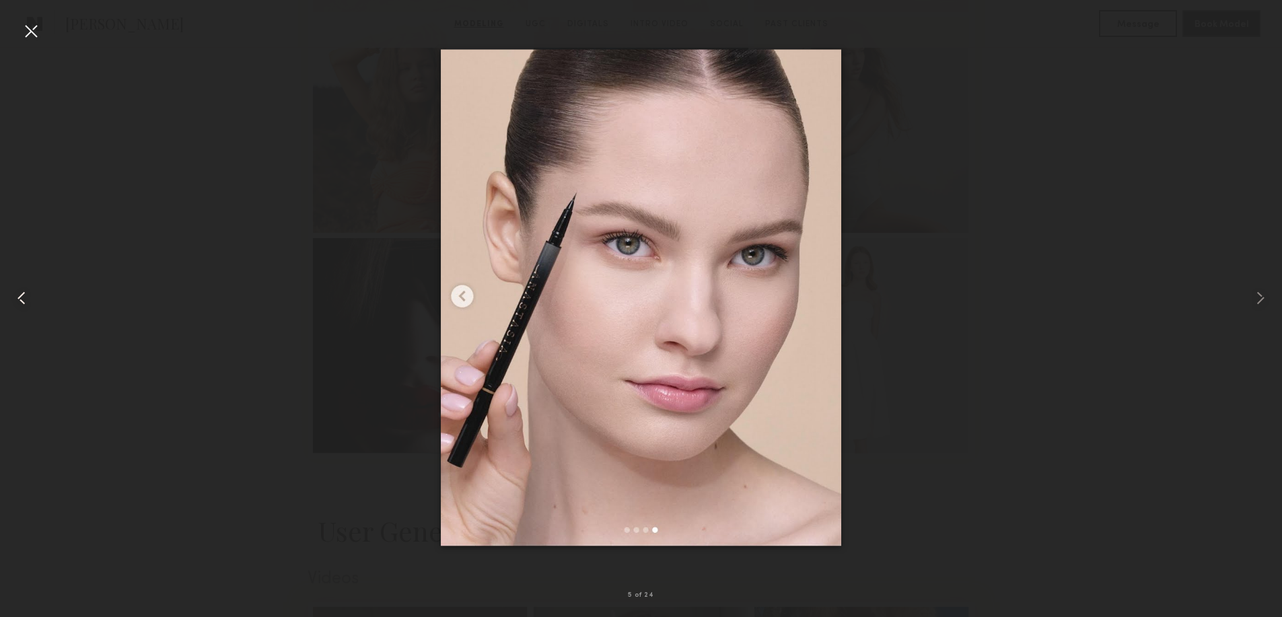
click at [17, 301] on common-icon at bounding box center [22, 298] width 22 height 22
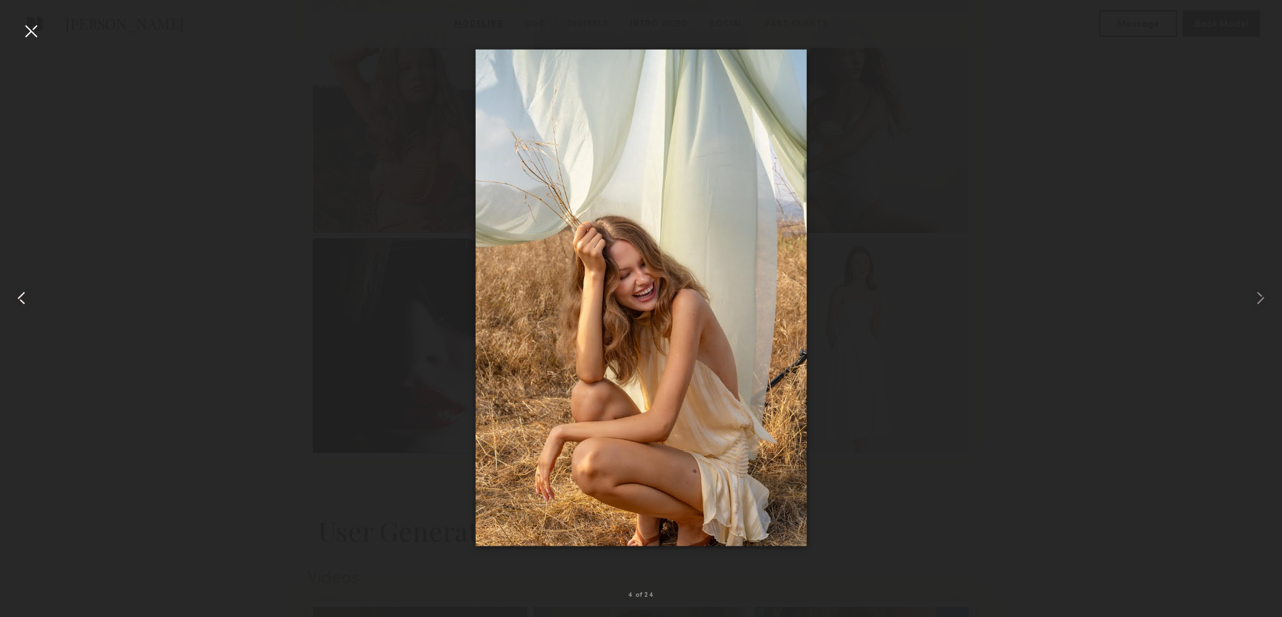
click at [17, 301] on common-icon at bounding box center [22, 298] width 22 height 22
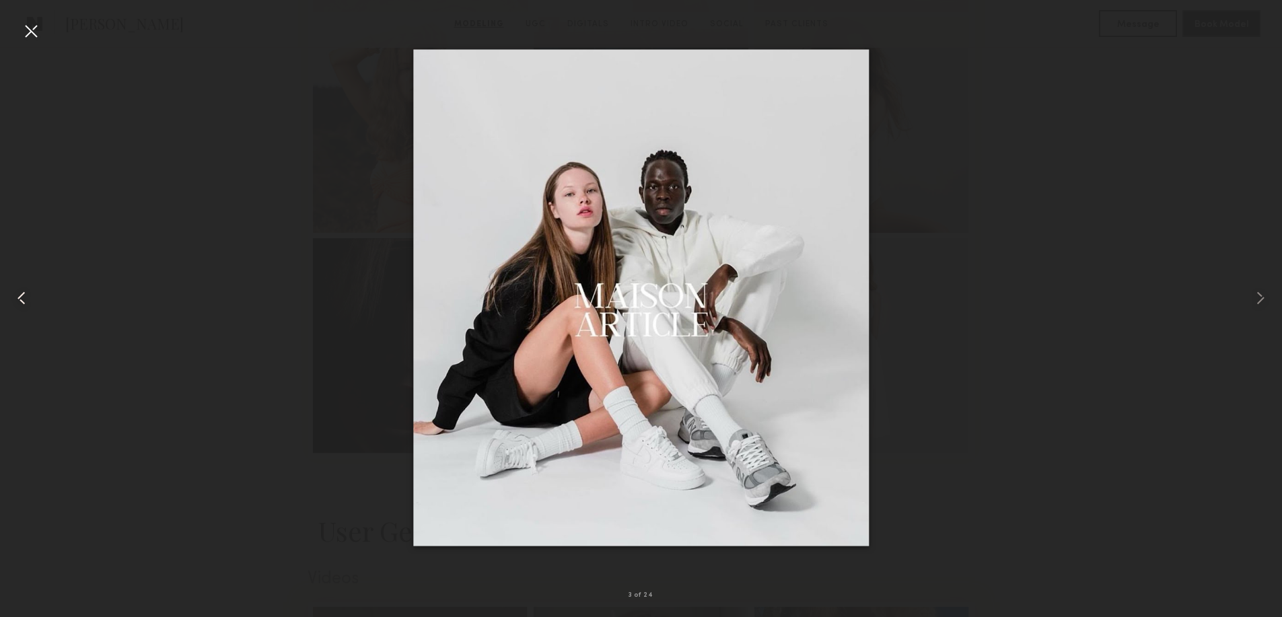
click at [17, 301] on common-icon at bounding box center [22, 298] width 22 height 22
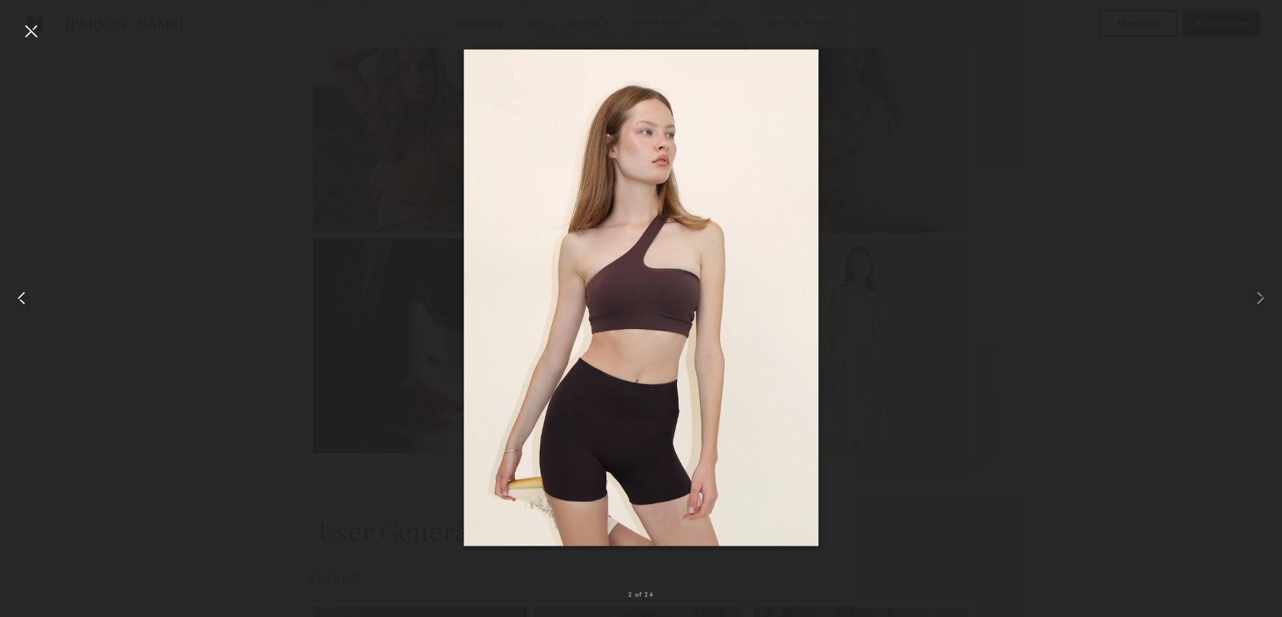
click at [17, 301] on common-icon at bounding box center [22, 298] width 22 height 22
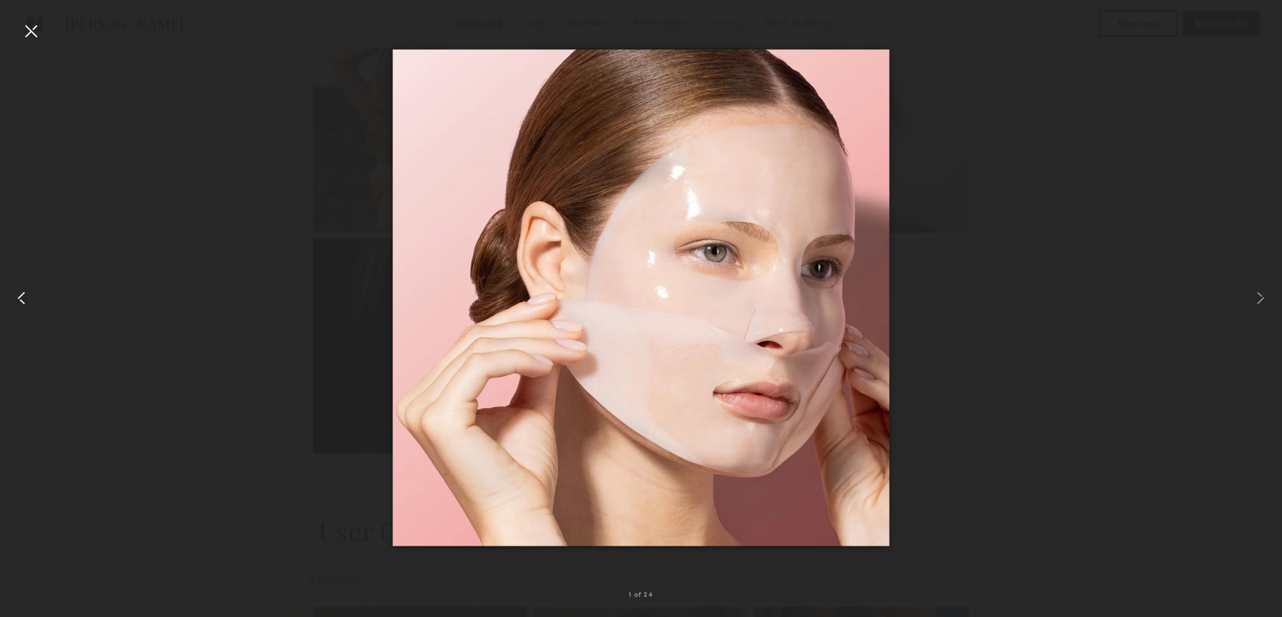
click at [17, 301] on common-icon at bounding box center [22, 298] width 22 height 22
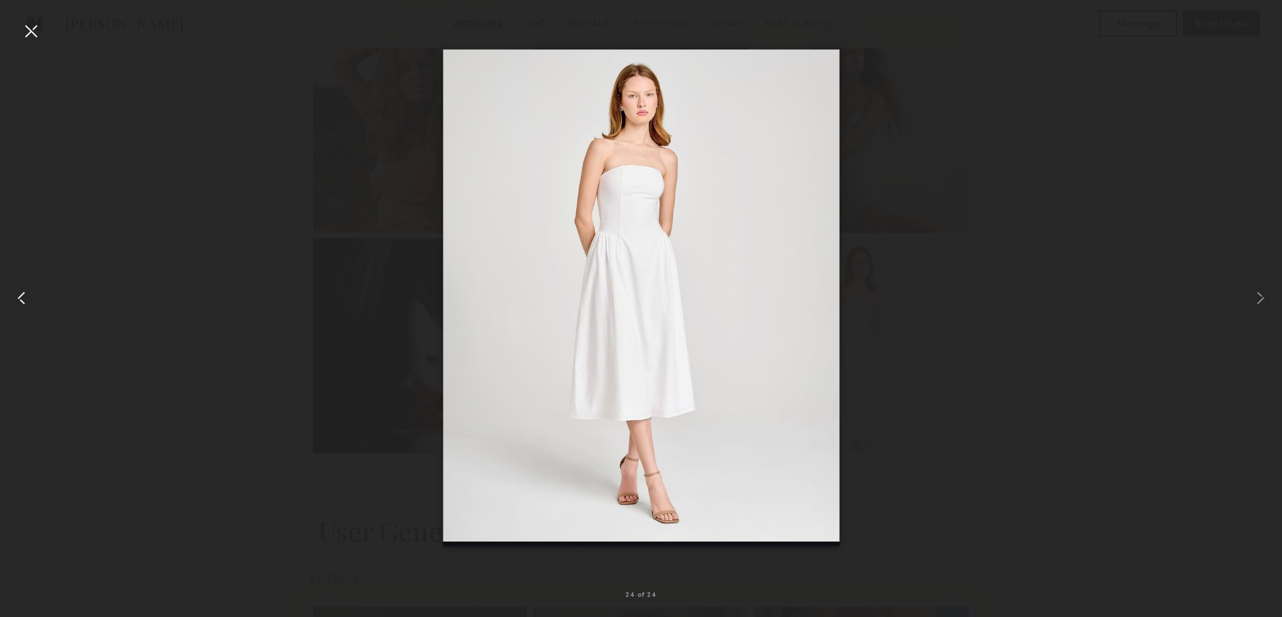
click at [17, 301] on common-icon at bounding box center [22, 298] width 22 height 22
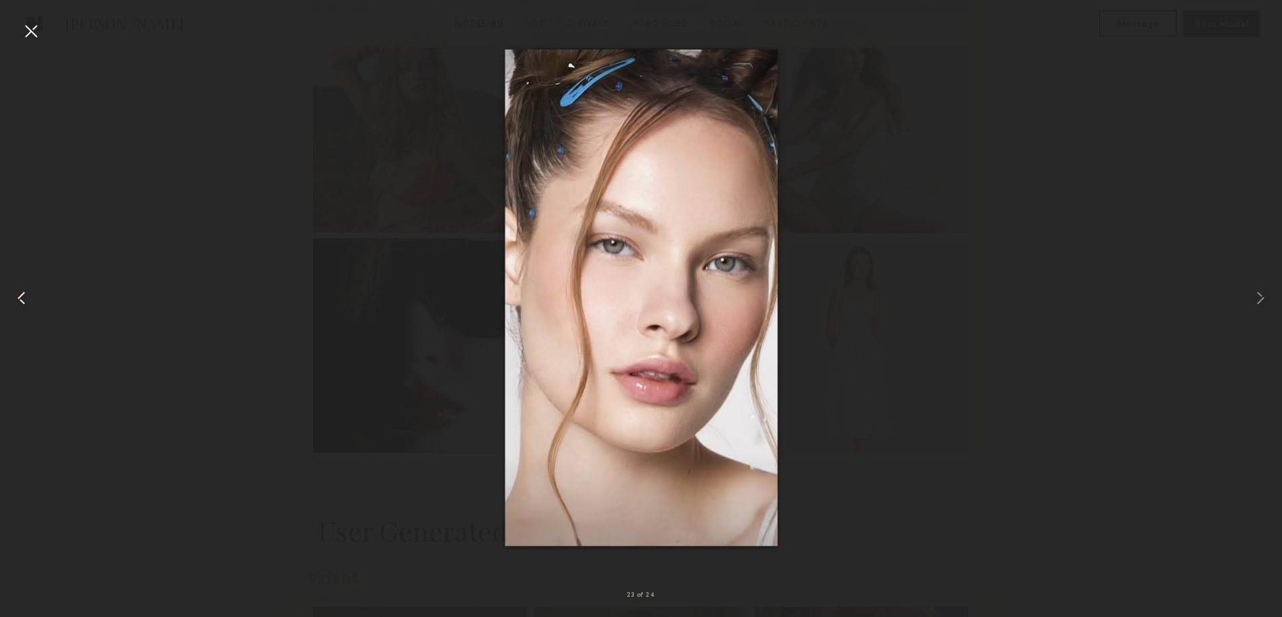
click at [17, 301] on common-icon at bounding box center [22, 298] width 22 height 22
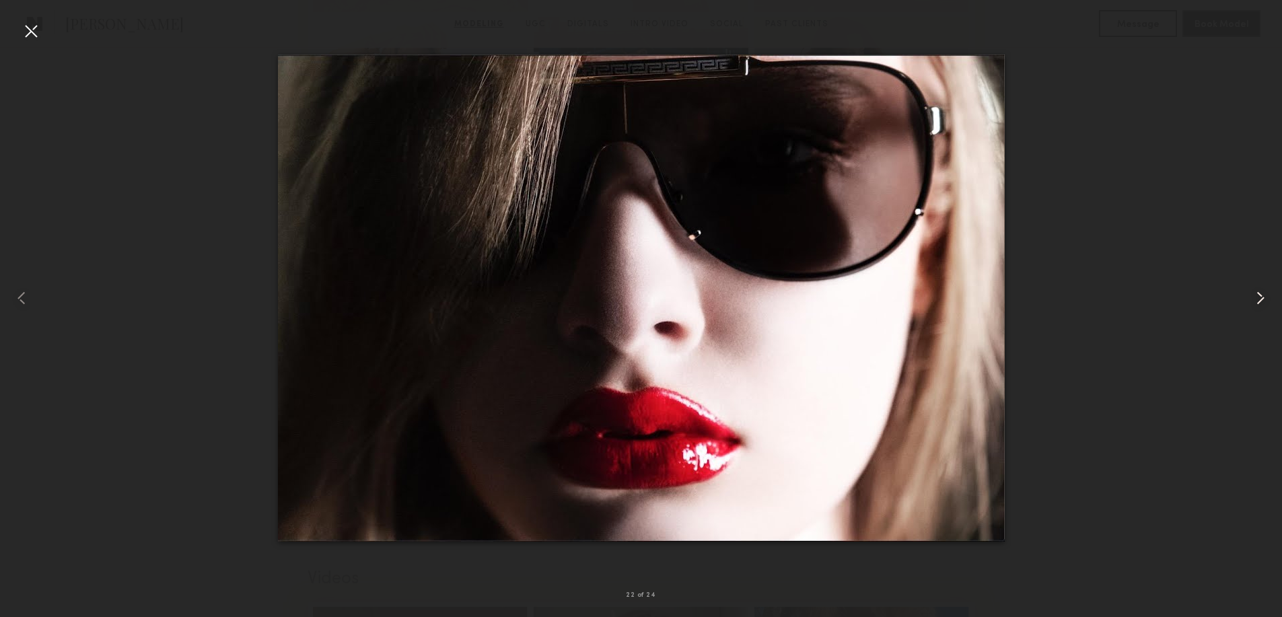
click at [1263, 306] on common-icon at bounding box center [1261, 298] width 22 height 22
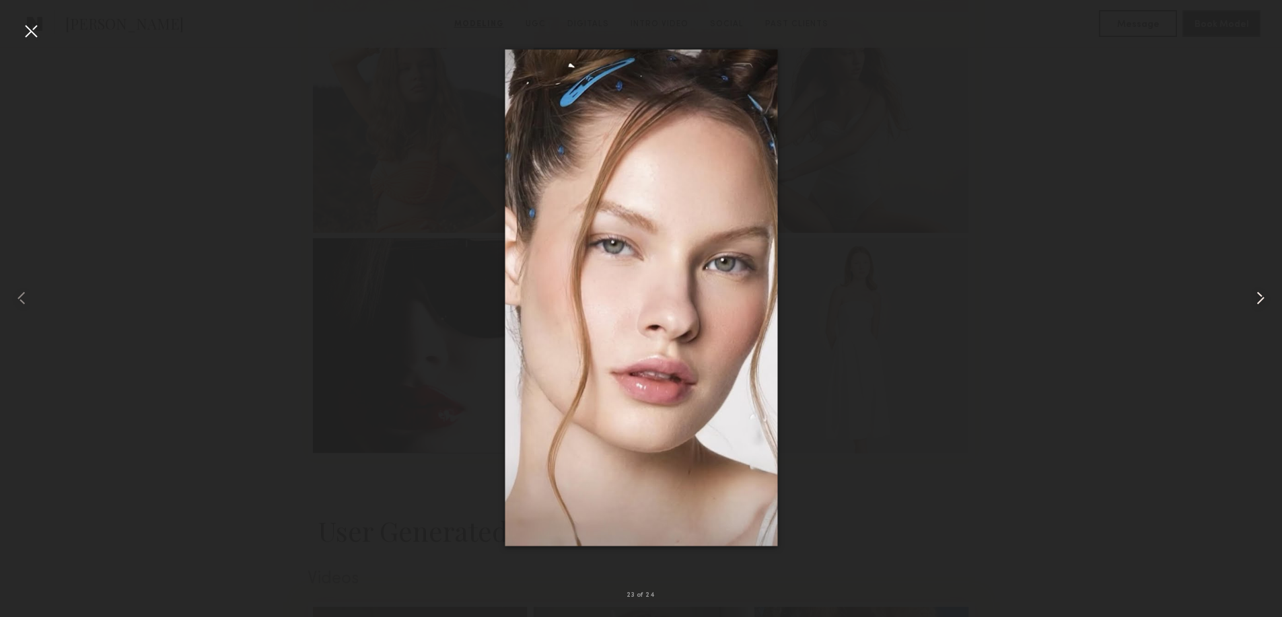
click at [1263, 306] on common-icon at bounding box center [1261, 298] width 22 height 22
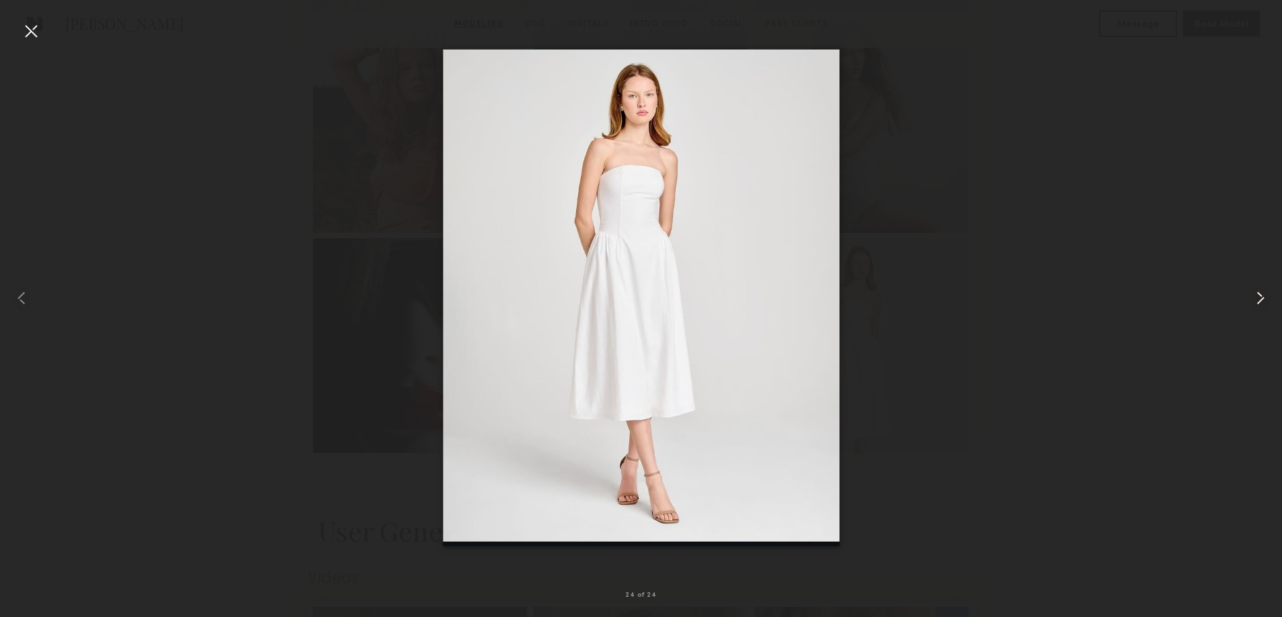
click at [1261, 306] on common-icon at bounding box center [1261, 298] width 22 height 22
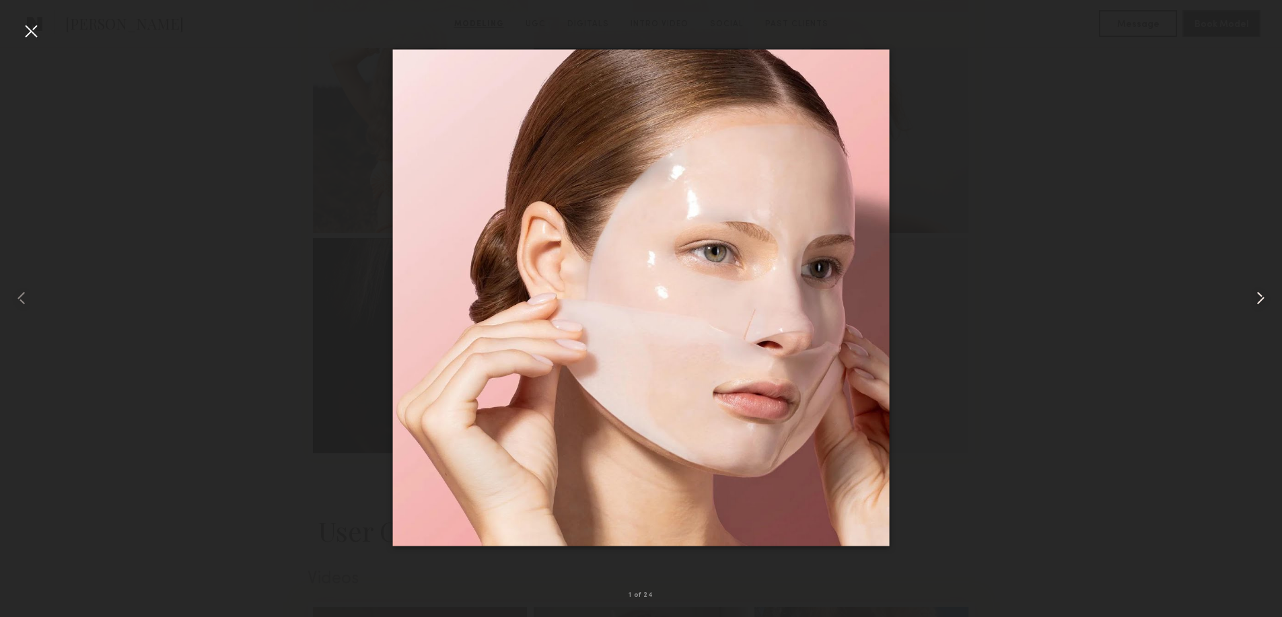
click at [1261, 306] on common-icon at bounding box center [1261, 298] width 22 height 22
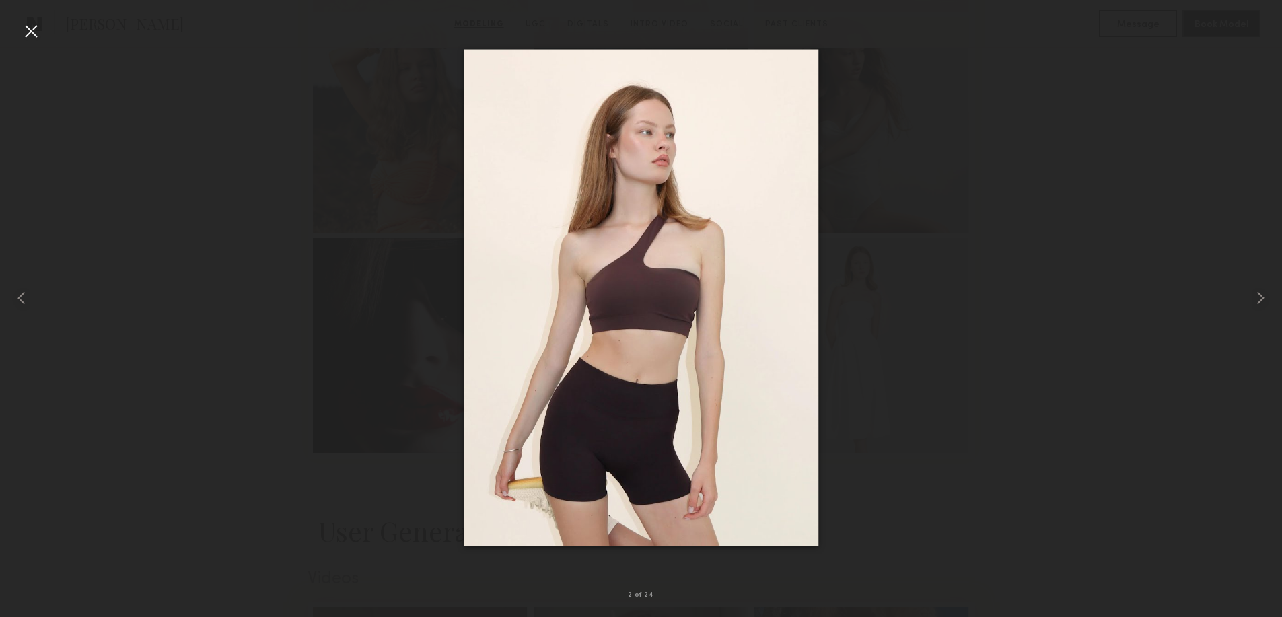
click at [32, 34] on div at bounding box center [31, 31] width 22 height 22
